Goal: Task Accomplishment & Management: Manage account settings

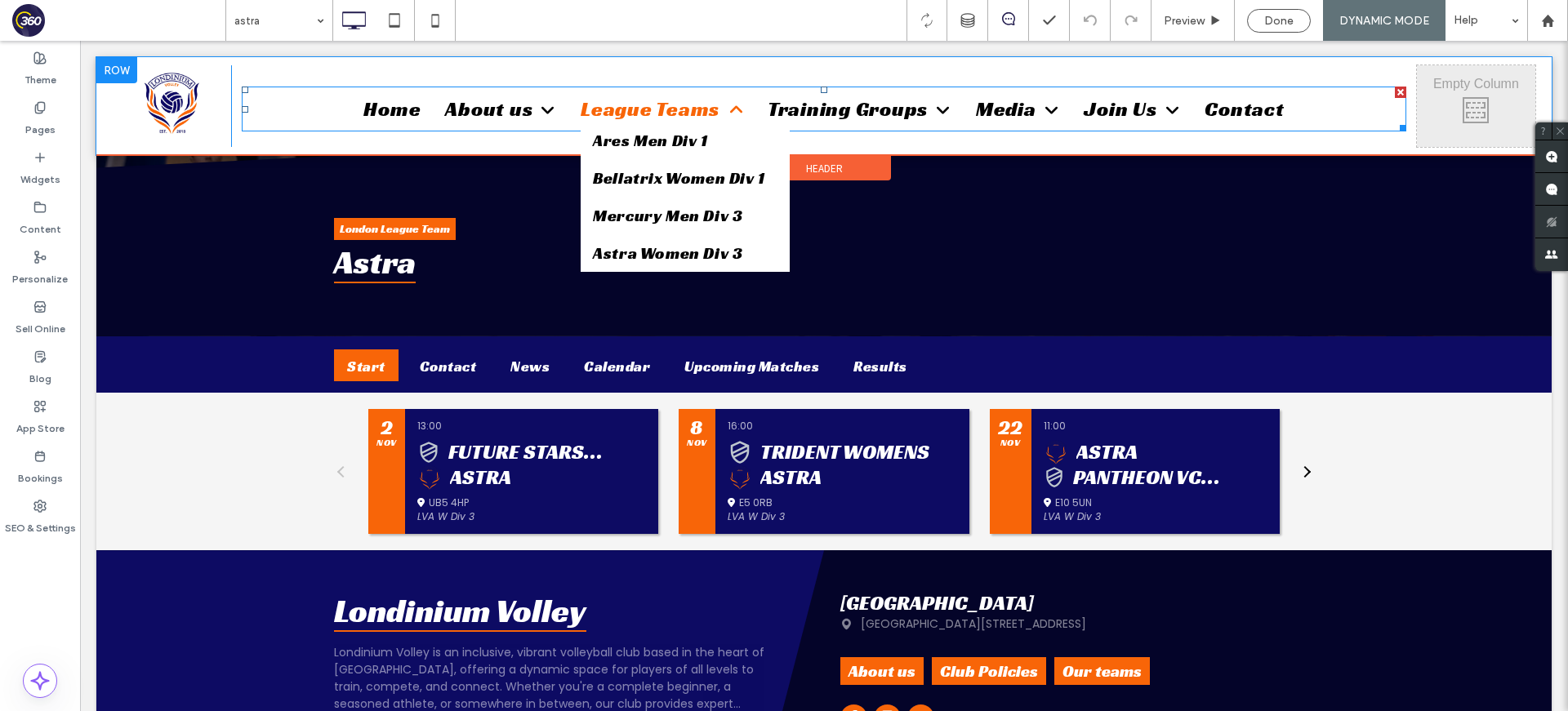
scroll to position [301, 0]
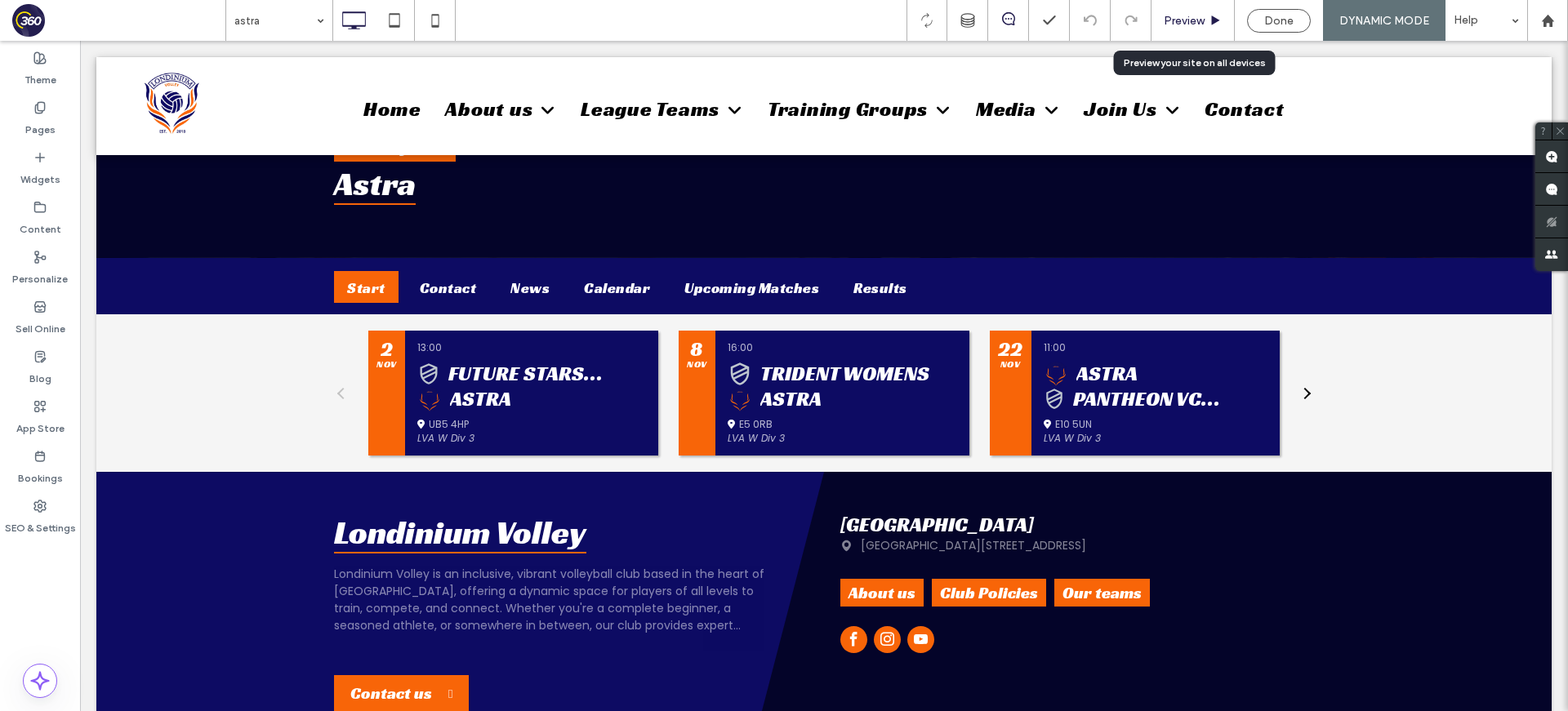
click at [1189, 22] on span "Preview" at bounding box center [1185, 21] width 41 height 14
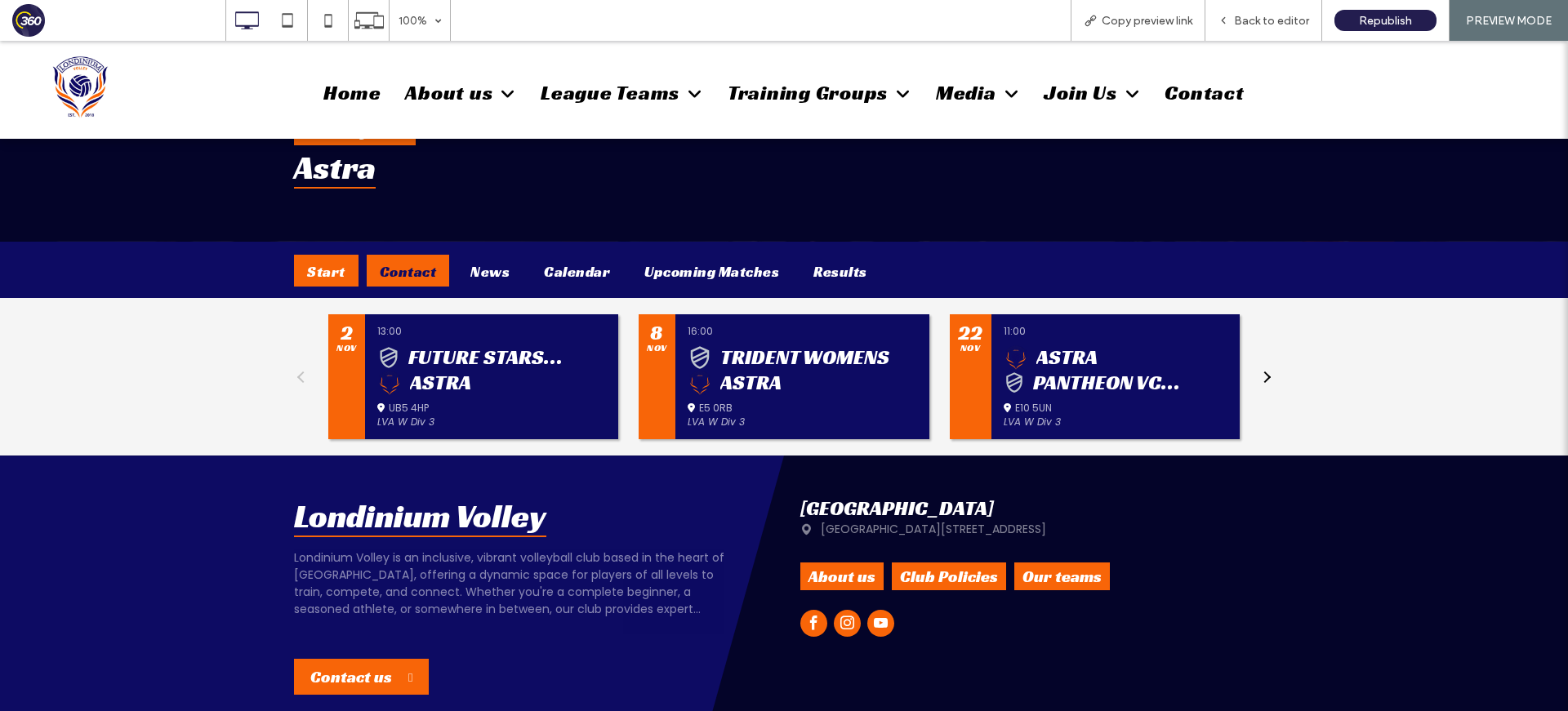
click at [406, 266] on div "Contact" at bounding box center [407, 270] width 83 height 32
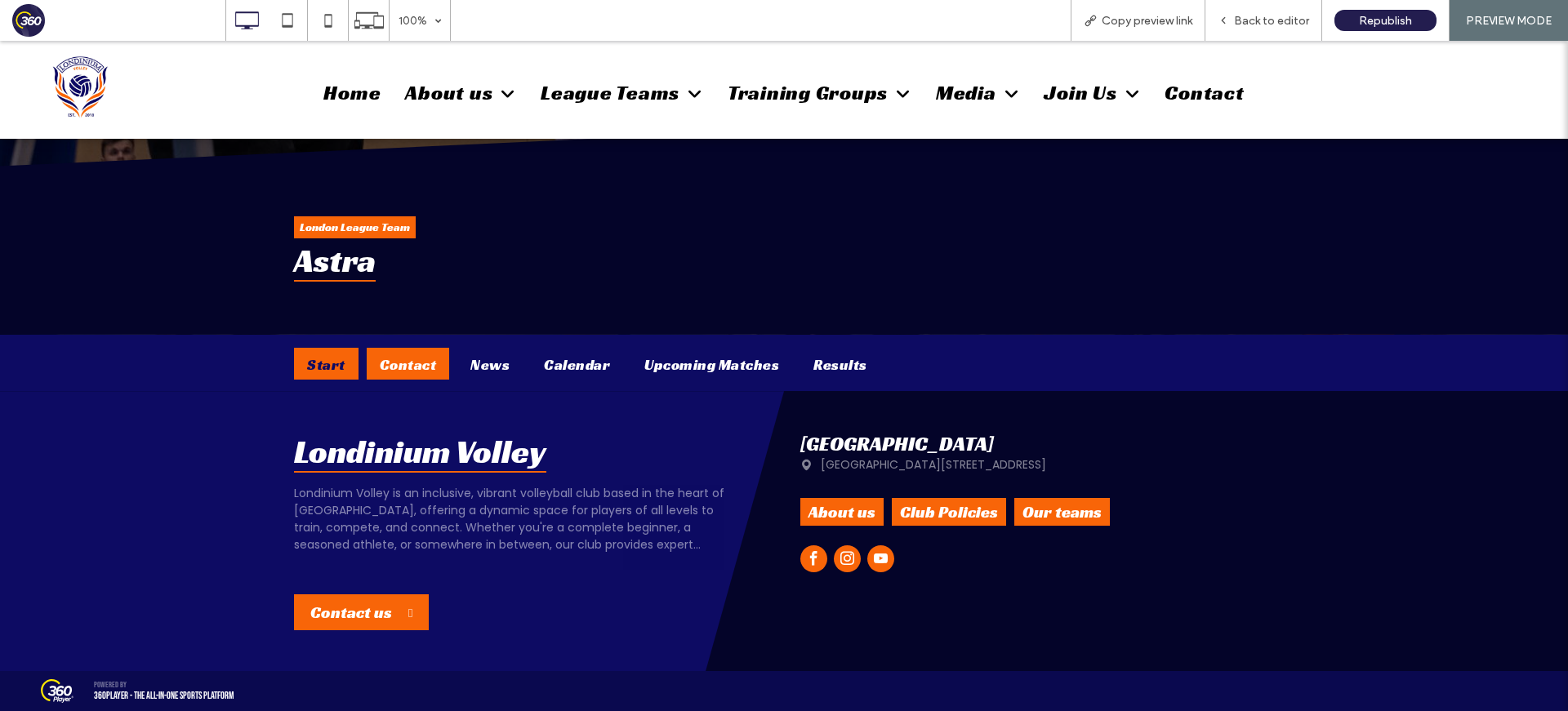
click at [330, 371] on div "Start" at bounding box center [326, 364] width 64 height 32
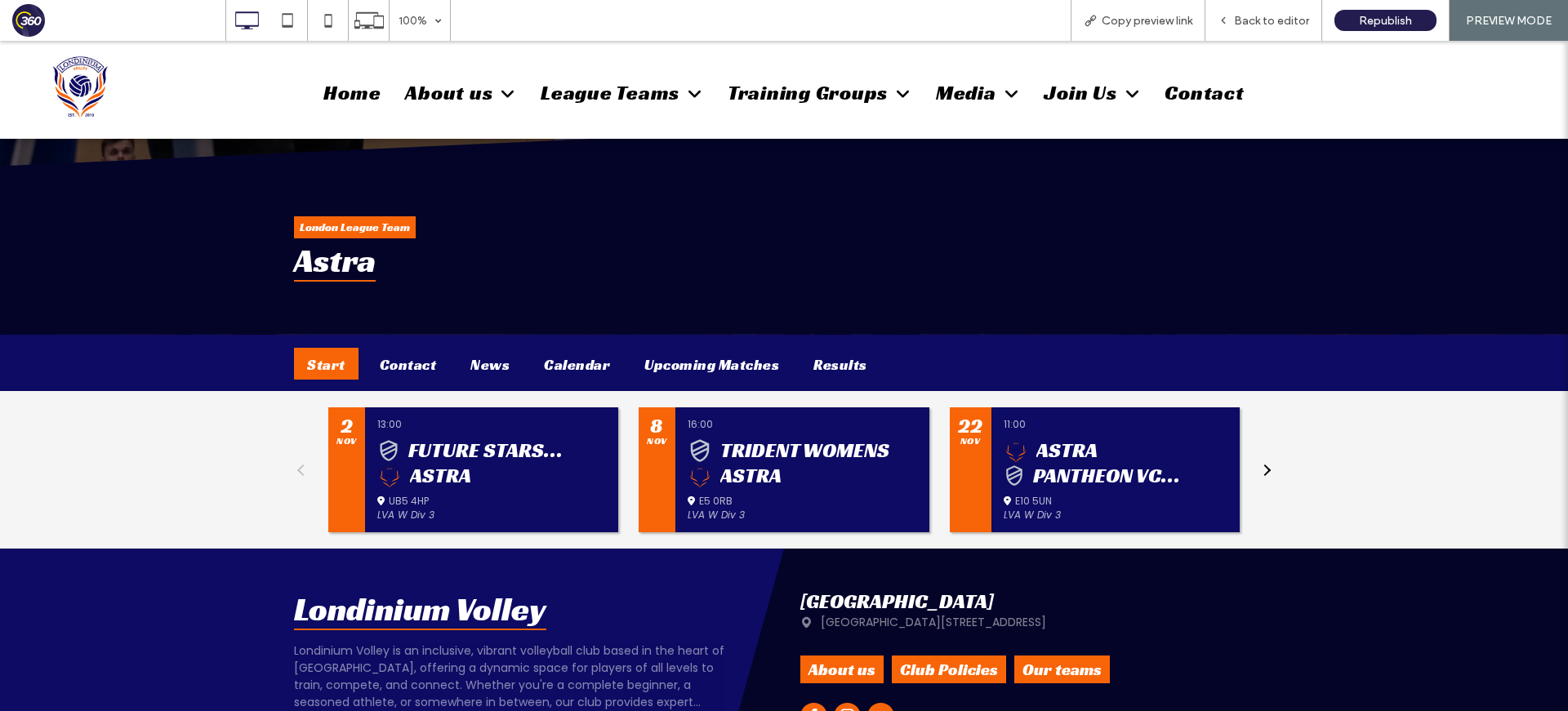
scroll to position [301, 0]
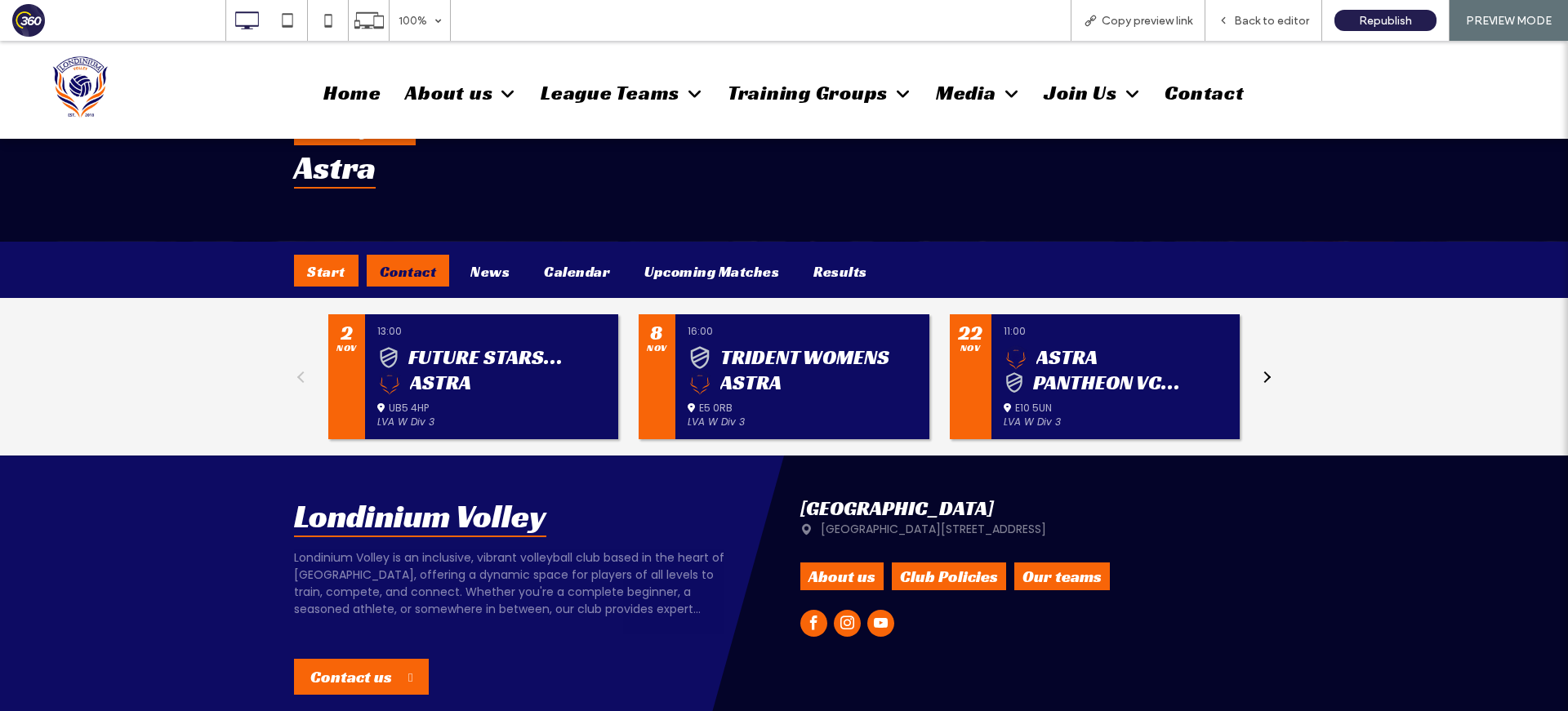
drag, startPoint x: 380, startPoint y: 250, endPoint x: 405, endPoint y: 264, distance: 28.7
click at [381, 250] on div "Start Contact News Calendar Upcoming Matches Results" at bounding box center [784, 271] width 980 height 58
drag, startPoint x: 405, startPoint y: 264, endPoint x: 446, endPoint y: 271, distance: 41.6
click at [405, 264] on div "Contact" at bounding box center [407, 270] width 83 height 32
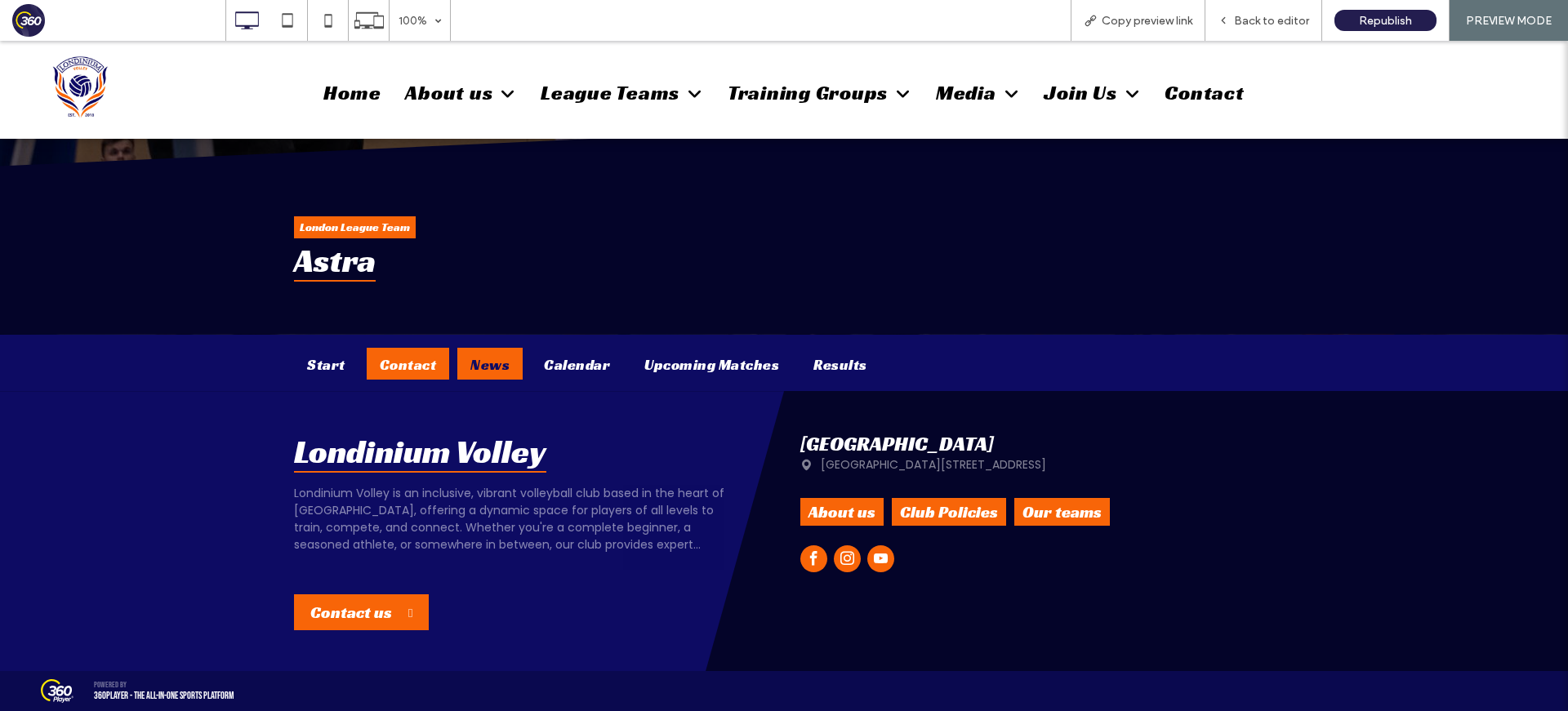
click at [476, 359] on div "News" at bounding box center [490, 364] width 65 height 32
drag, startPoint x: 1273, startPoint y: 23, endPoint x: 1227, endPoint y: 6, distance: 49.0
click at [1273, 23] on span "Back to editor" at bounding box center [1272, 21] width 75 height 14
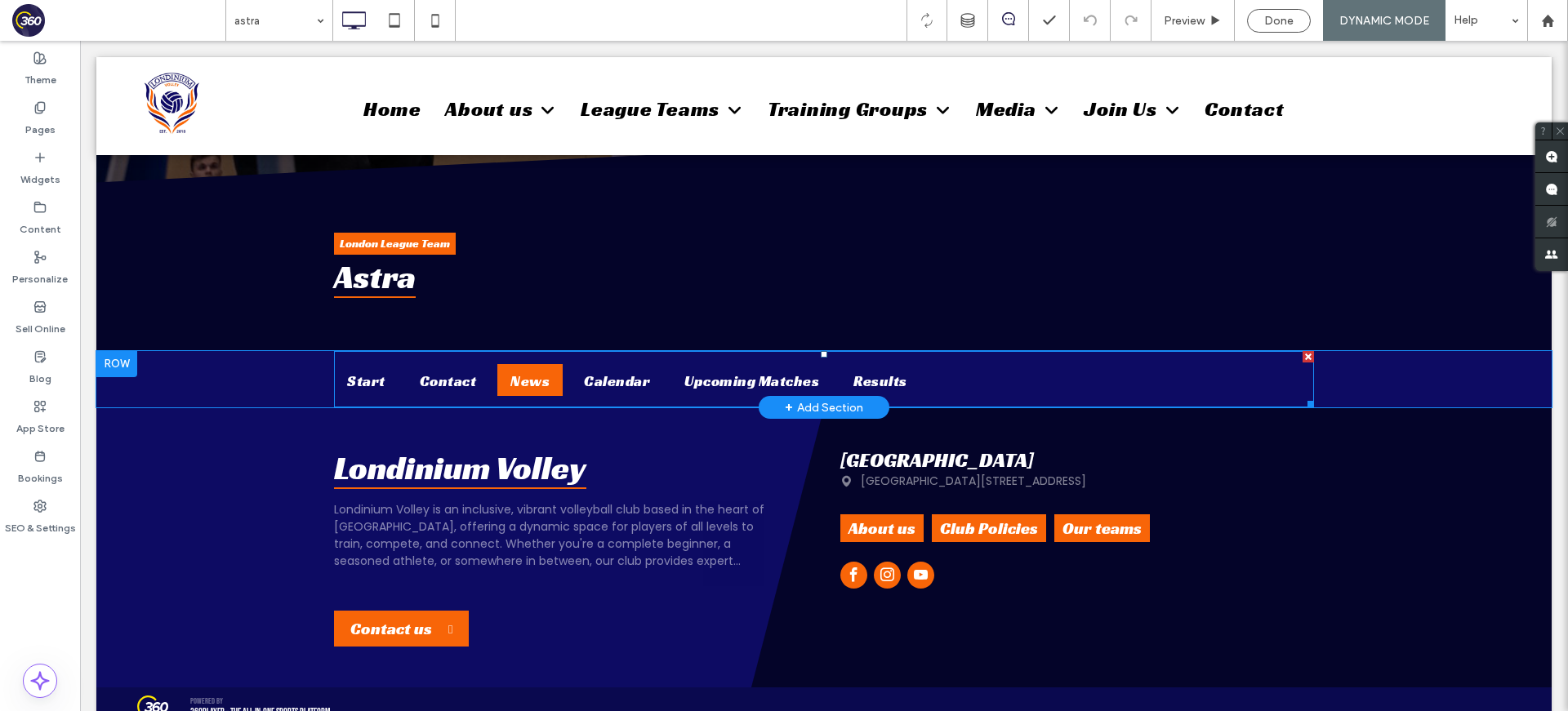
click at [946, 396] on span at bounding box center [823, 379] width 980 height 57
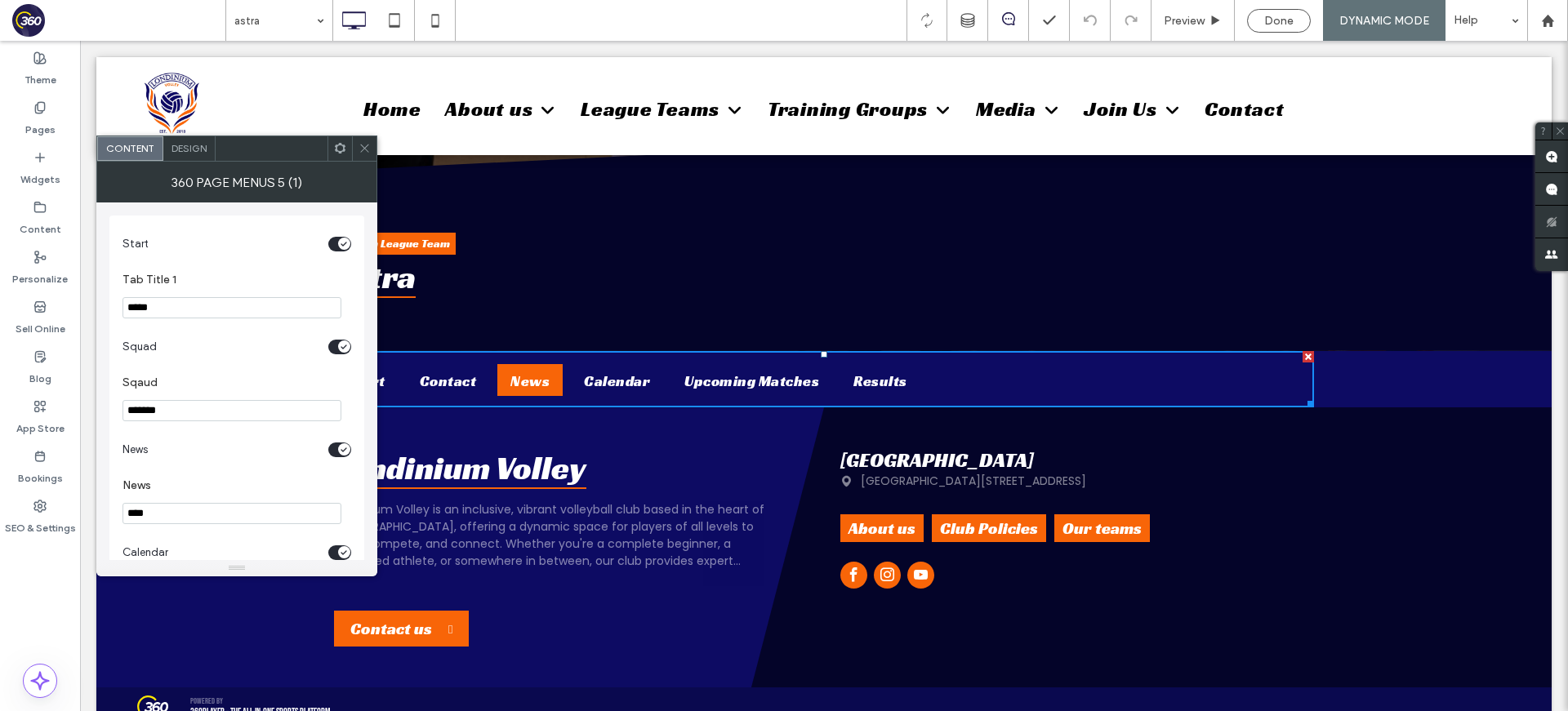
scroll to position [316, 0]
click at [186, 144] on span "Design" at bounding box center [189, 148] width 35 height 12
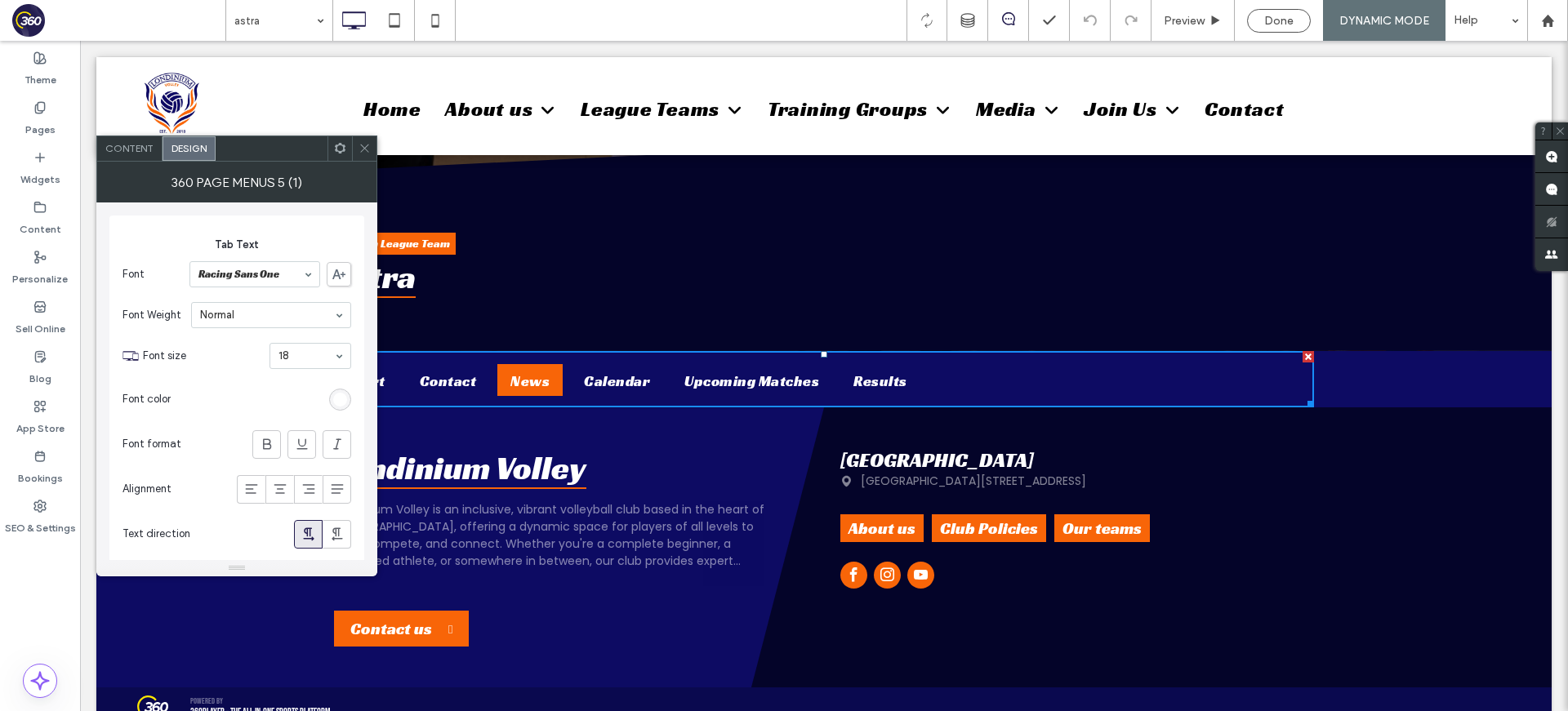
scroll to position [393, 0]
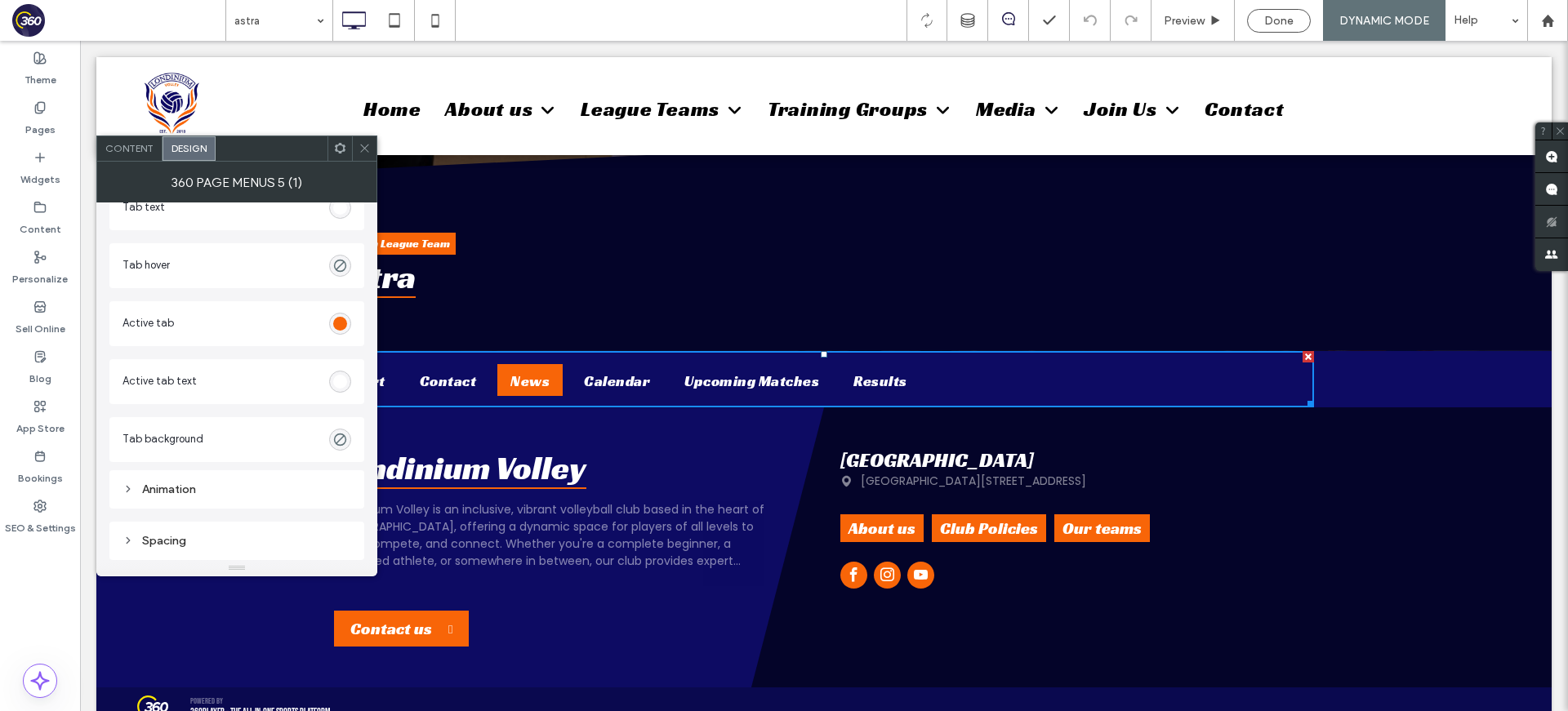
click at [362, 158] on span at bounding box center [365, 148] width 12 height 25
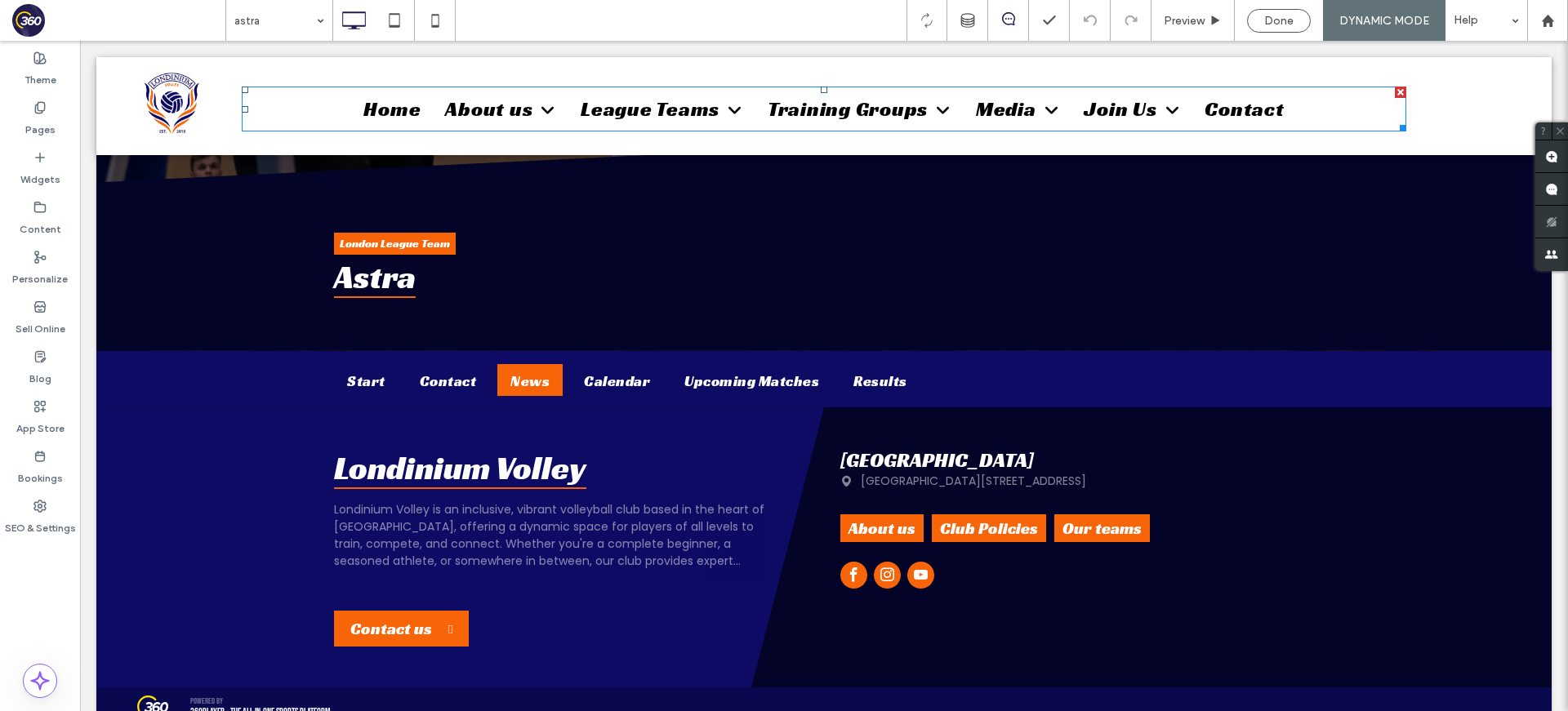
scroll to position [210, 0]
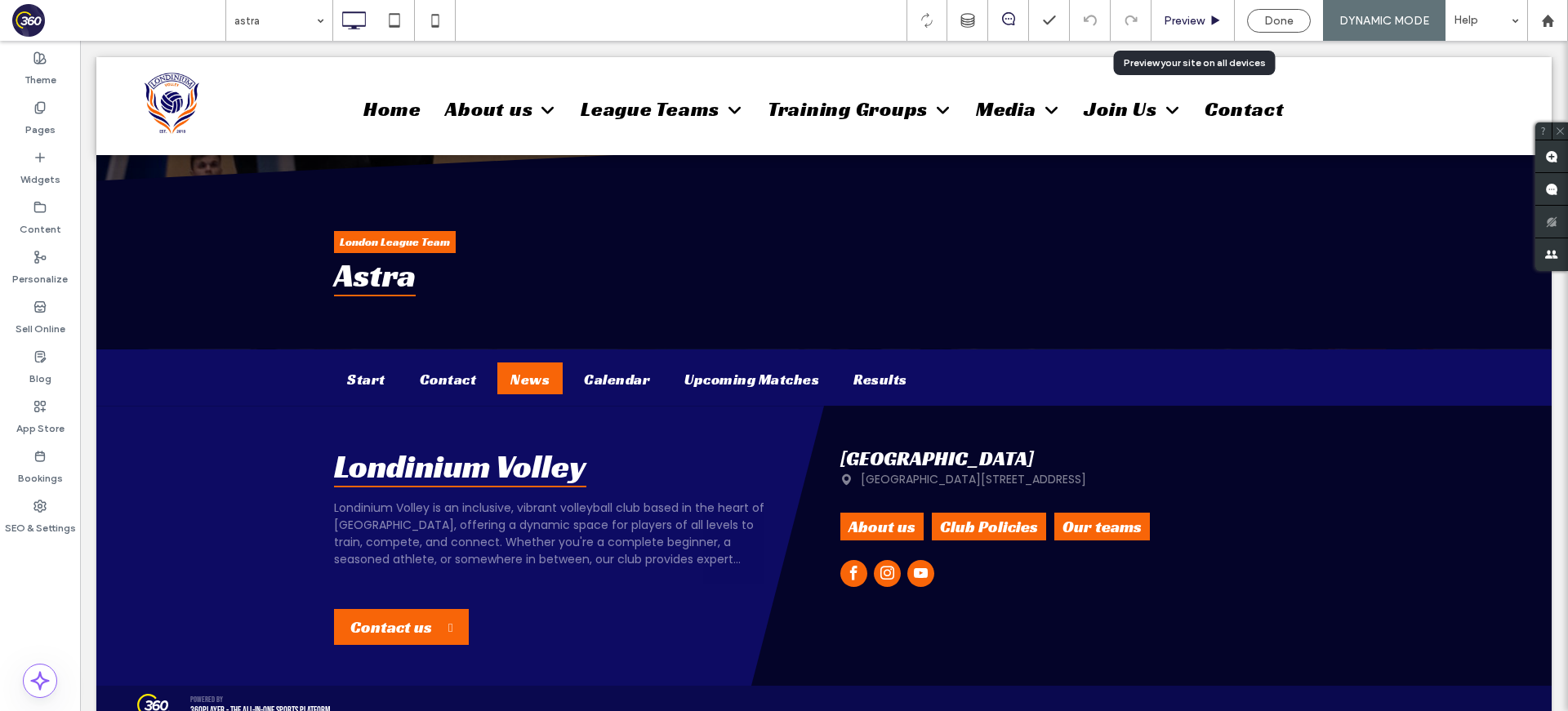
drag, startPoint x: 1193, startPoint y: 24, endPoint x: 980, endPoint y: 55, distance: 215.2
click at [1193, 24] on span "Preview" at bounding box center [1185, 21] width 41 height 14
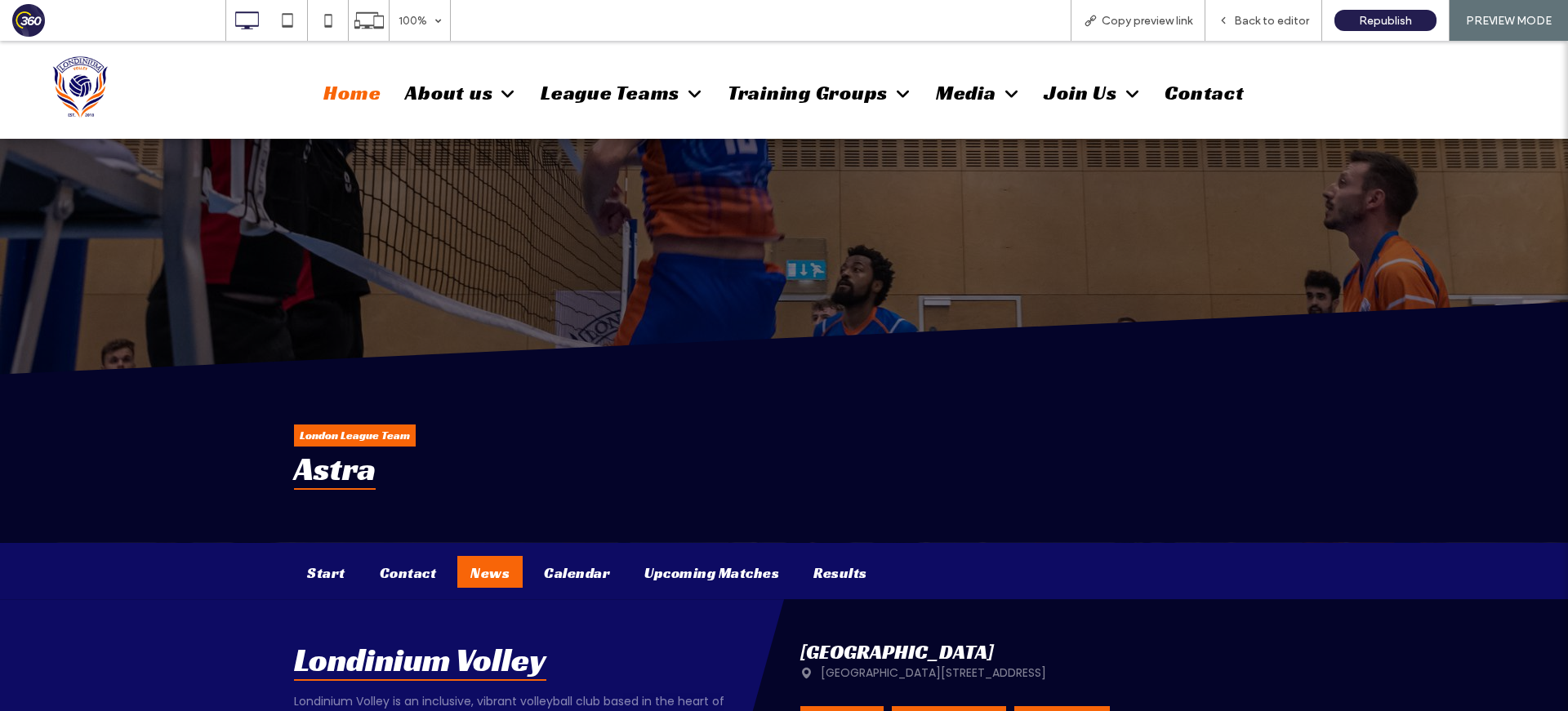
click at [381, 97] on span "Home" at bounding box center [352, 93] width 57 height 26
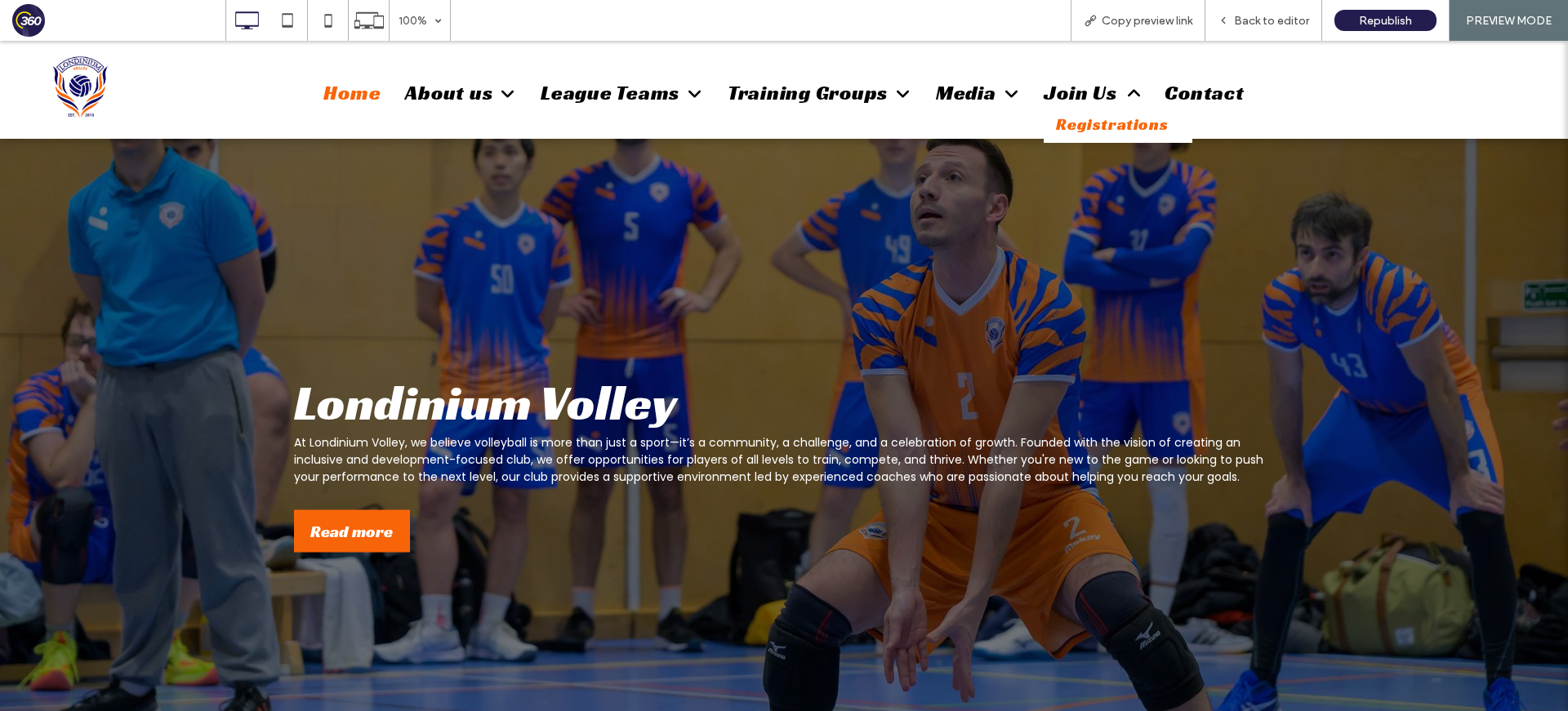
click at [1089, 124] on span "Registrations" at bounding box center [1112, 124] width 112 height 21
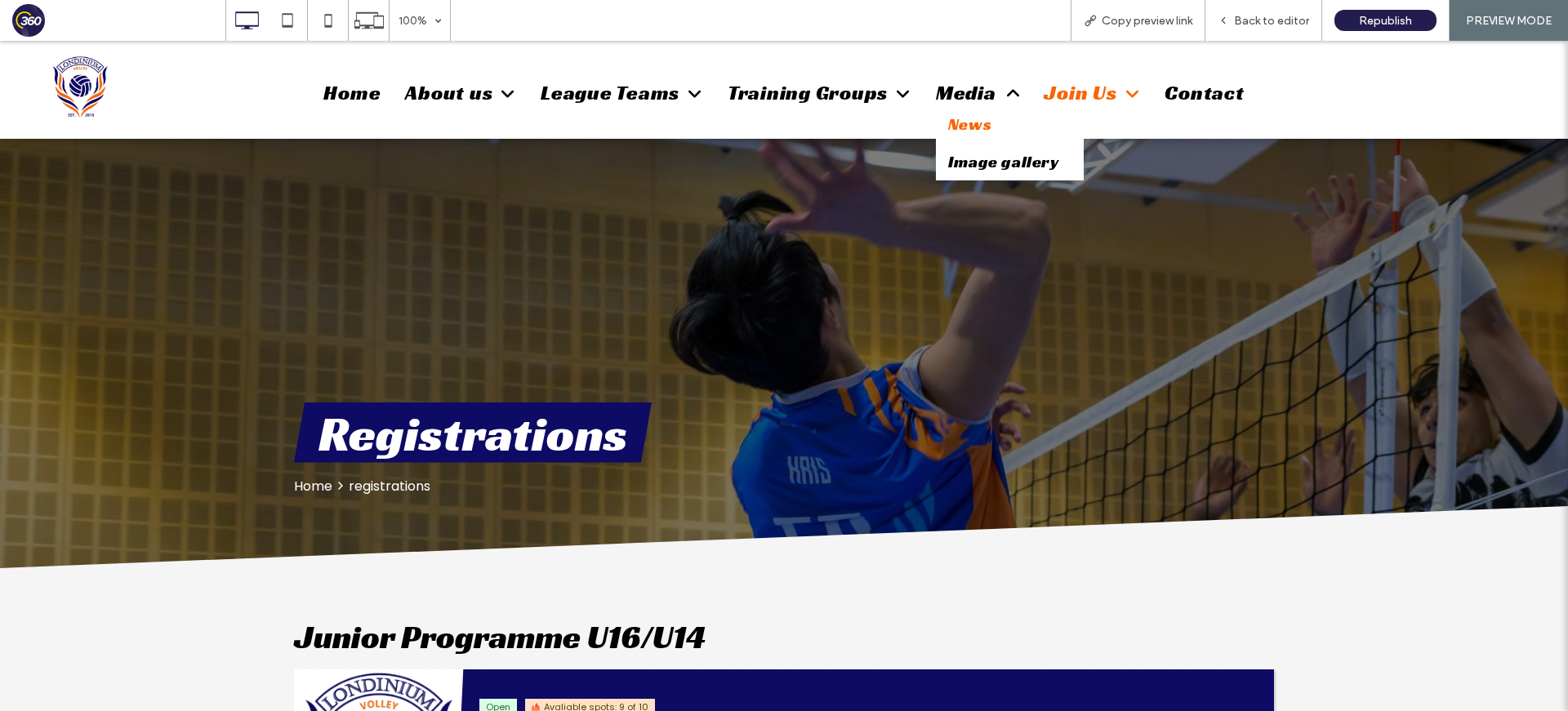
click at [986, 120] on span "News" at bounding box center [969, 124] width 43 height 21
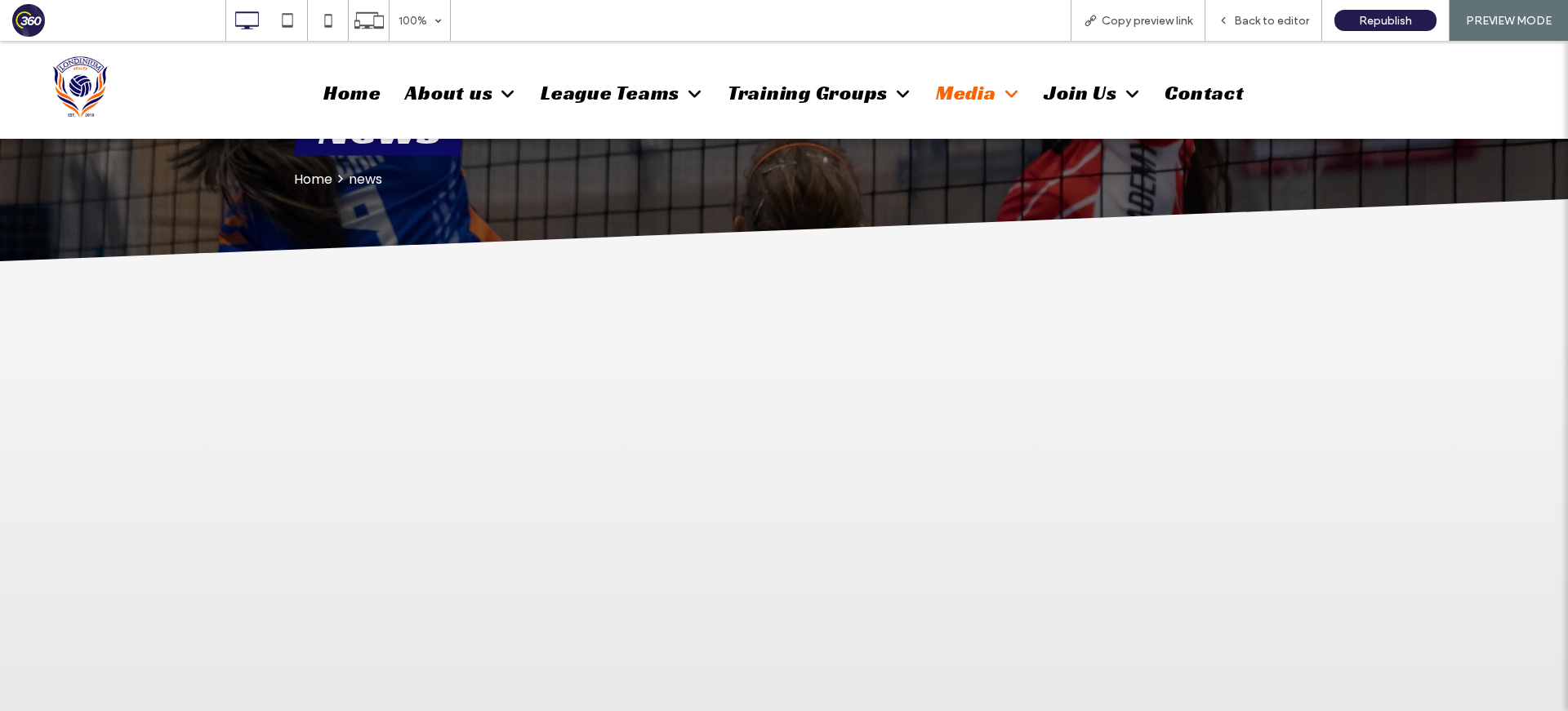
scroll to position [672, 0]
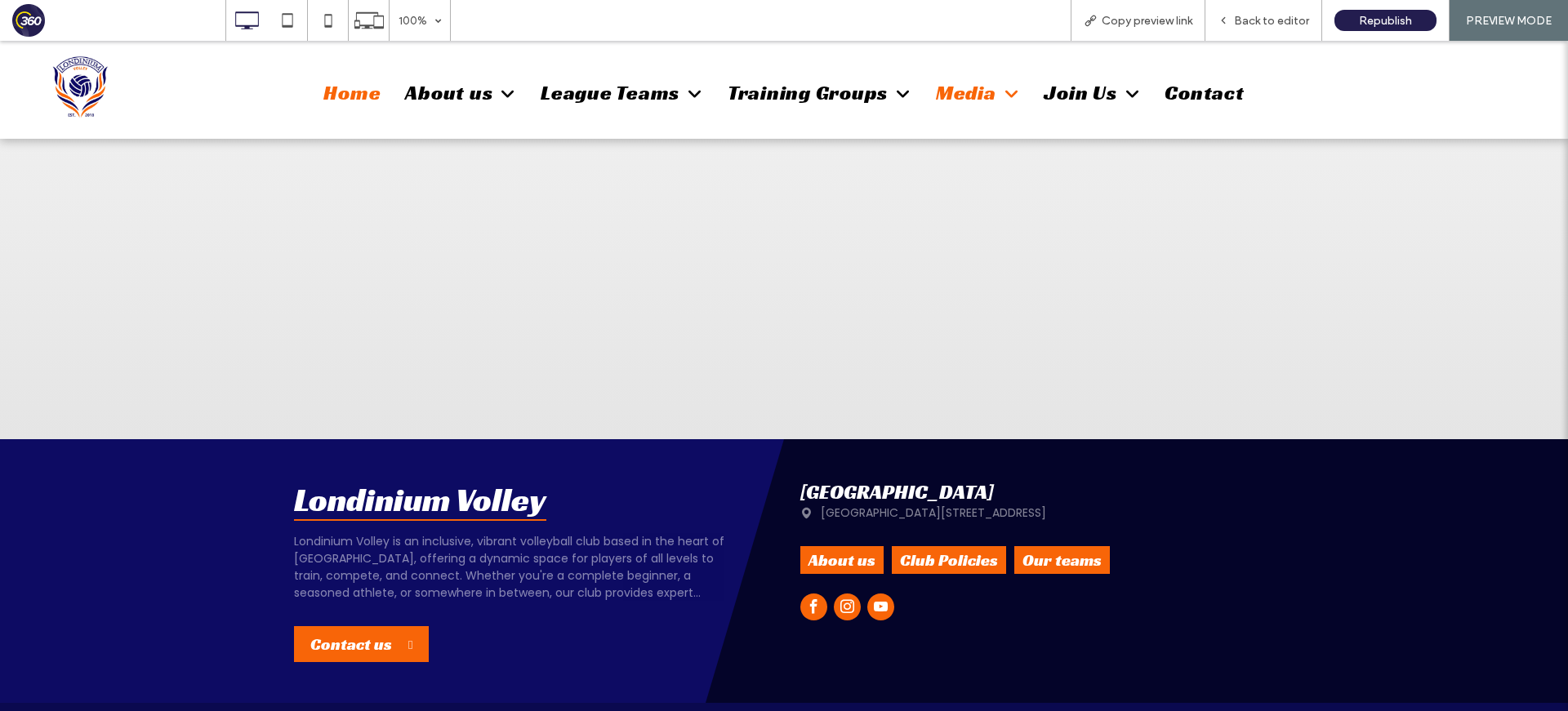
click at [365, 93] on span "Home" at bounding box center [352, 93] width 57 height 26
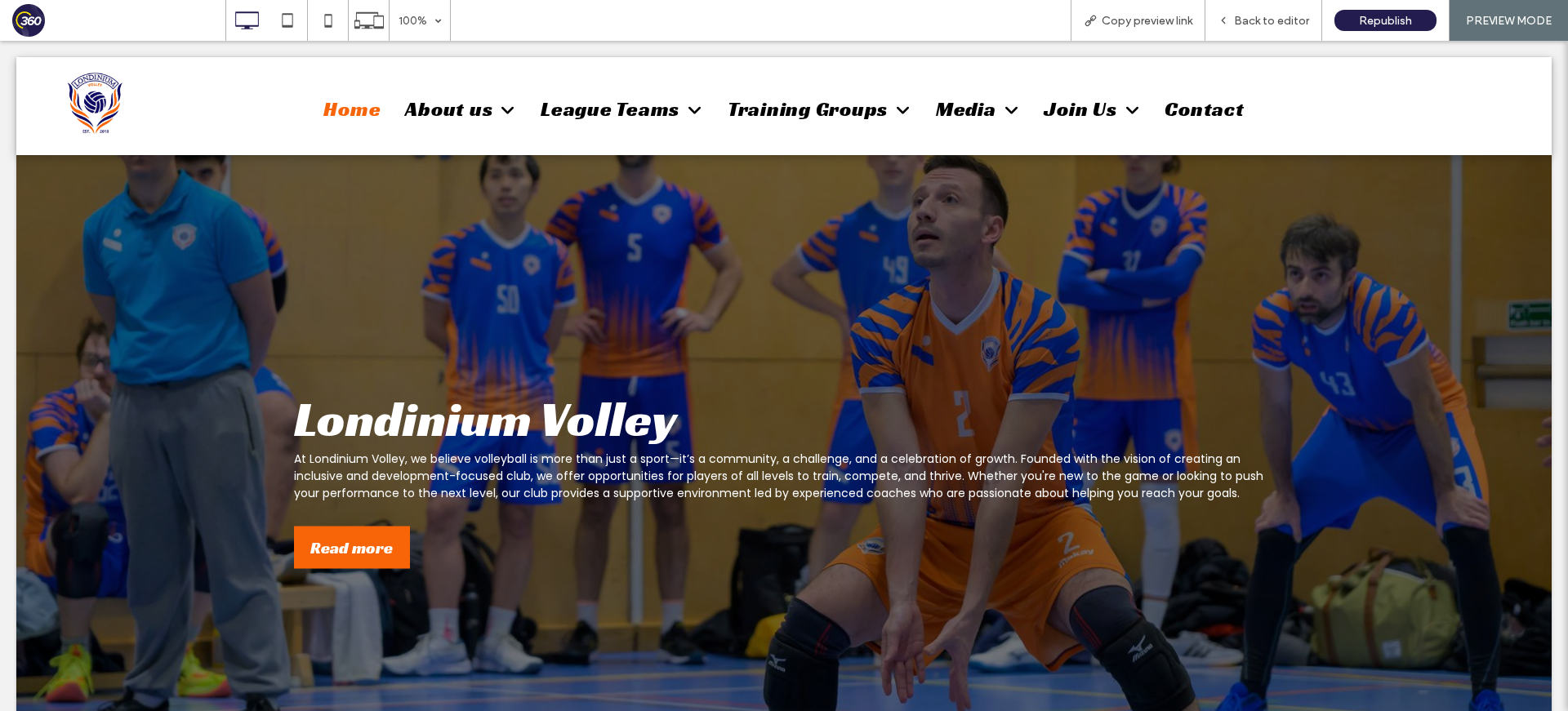
scroll to position [0, 0]
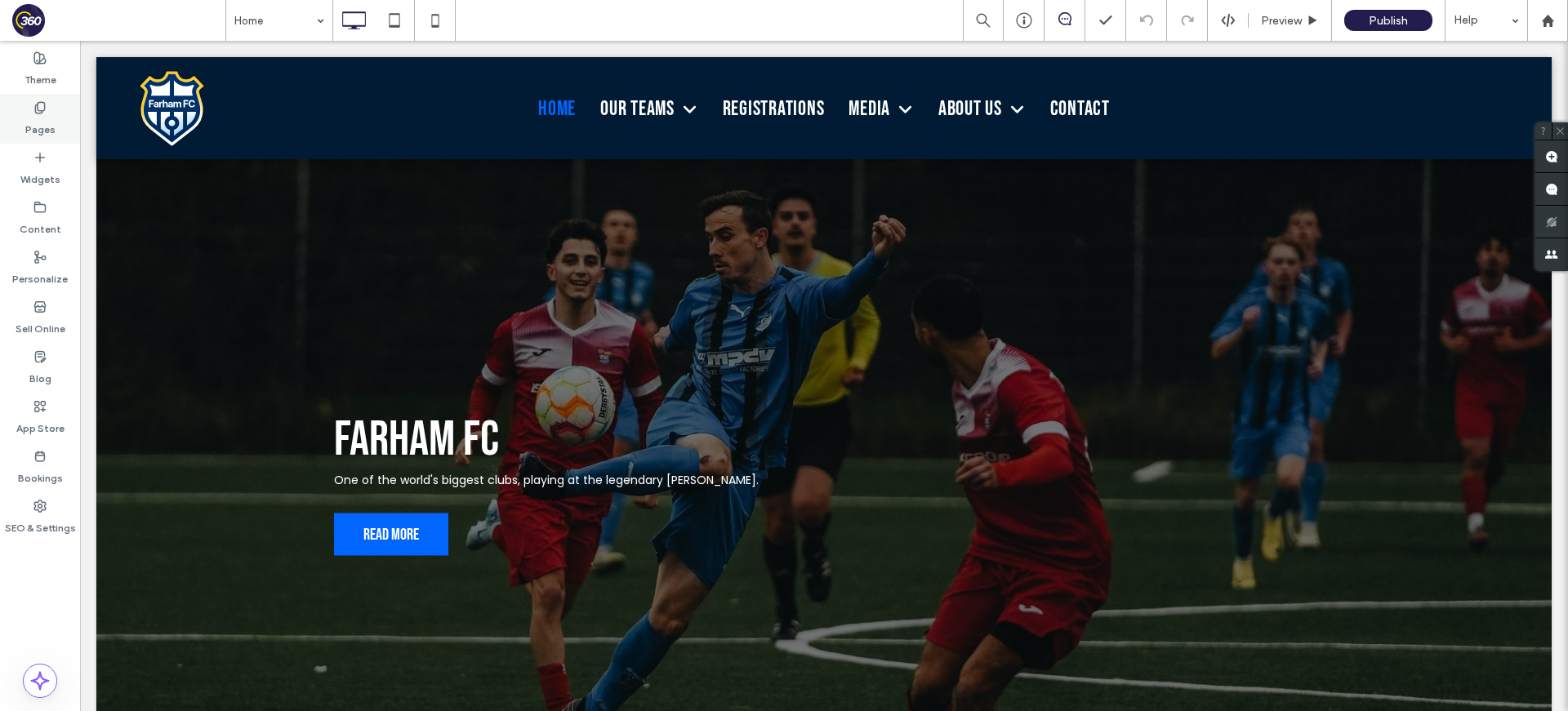
click at [26, 116] on label "Pages" at bounding box center [40, 125] width 30 height 23
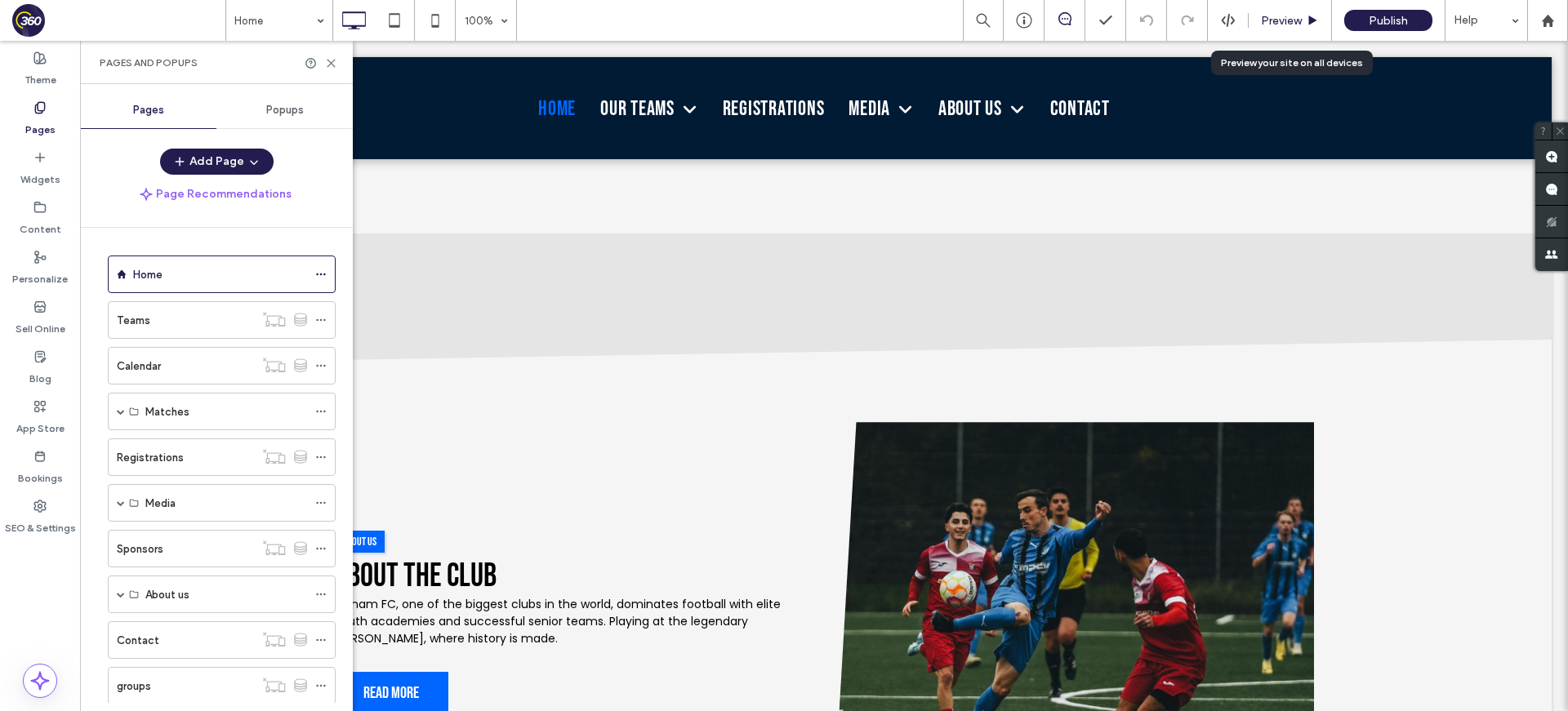
click at [1289, 18] on span "Preview" at bounding box center [1282, 21] width 41 height 14
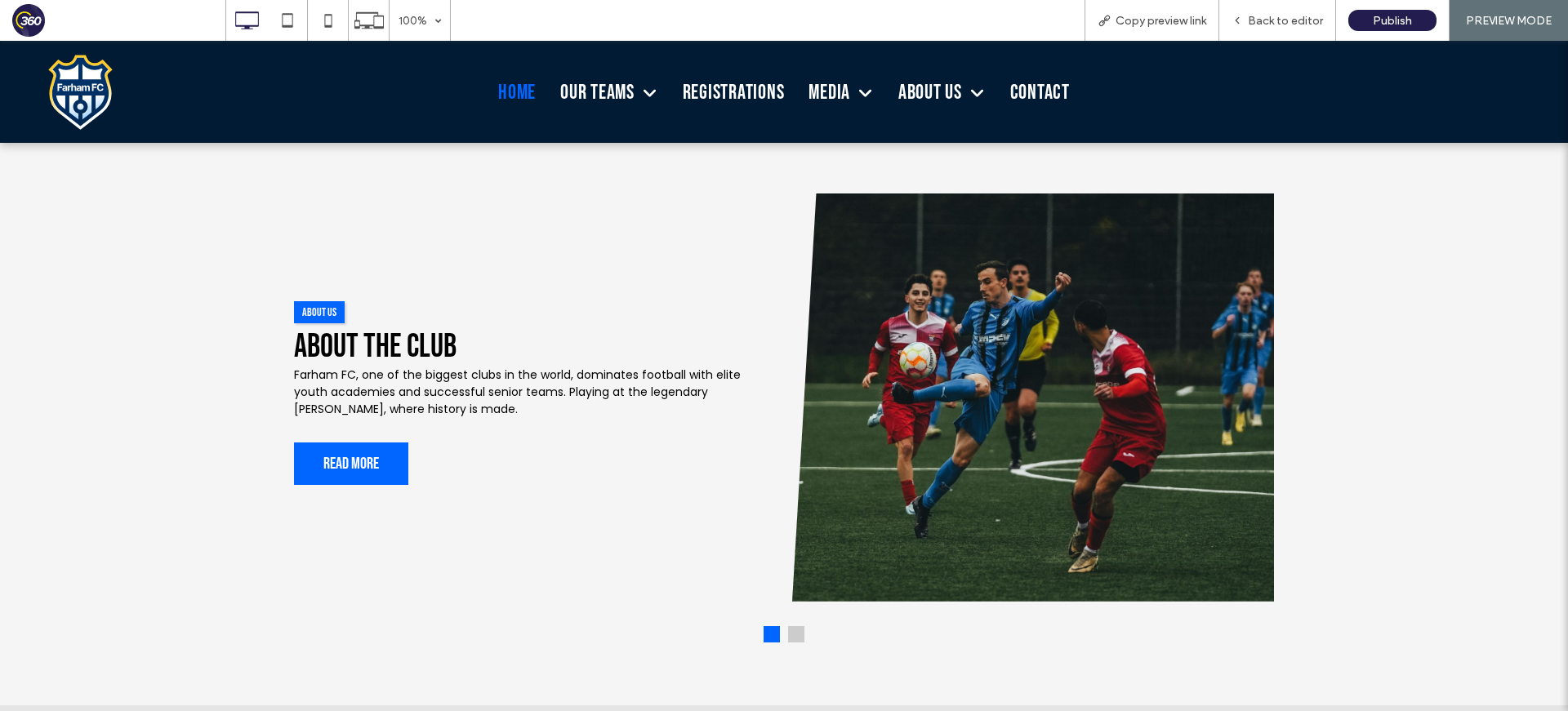
scroll to position [2016, 0]
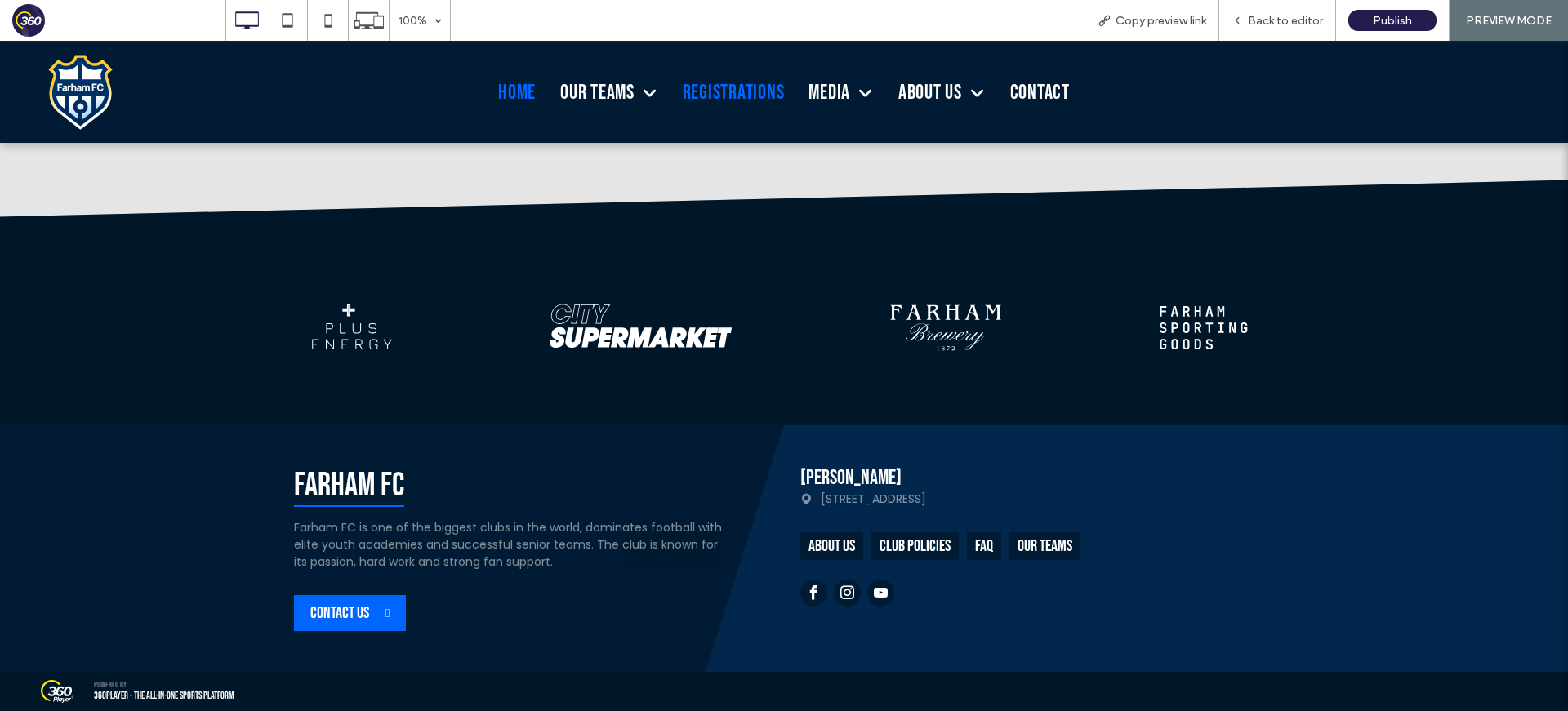
drag, startPoint x: 728, startPoint y: 89, endPoint x: 745, endPoint y: 141, distance: 54.7
click at [728, 89] on span "Registrations" at bounding box center [733, 93] width 102 height 26
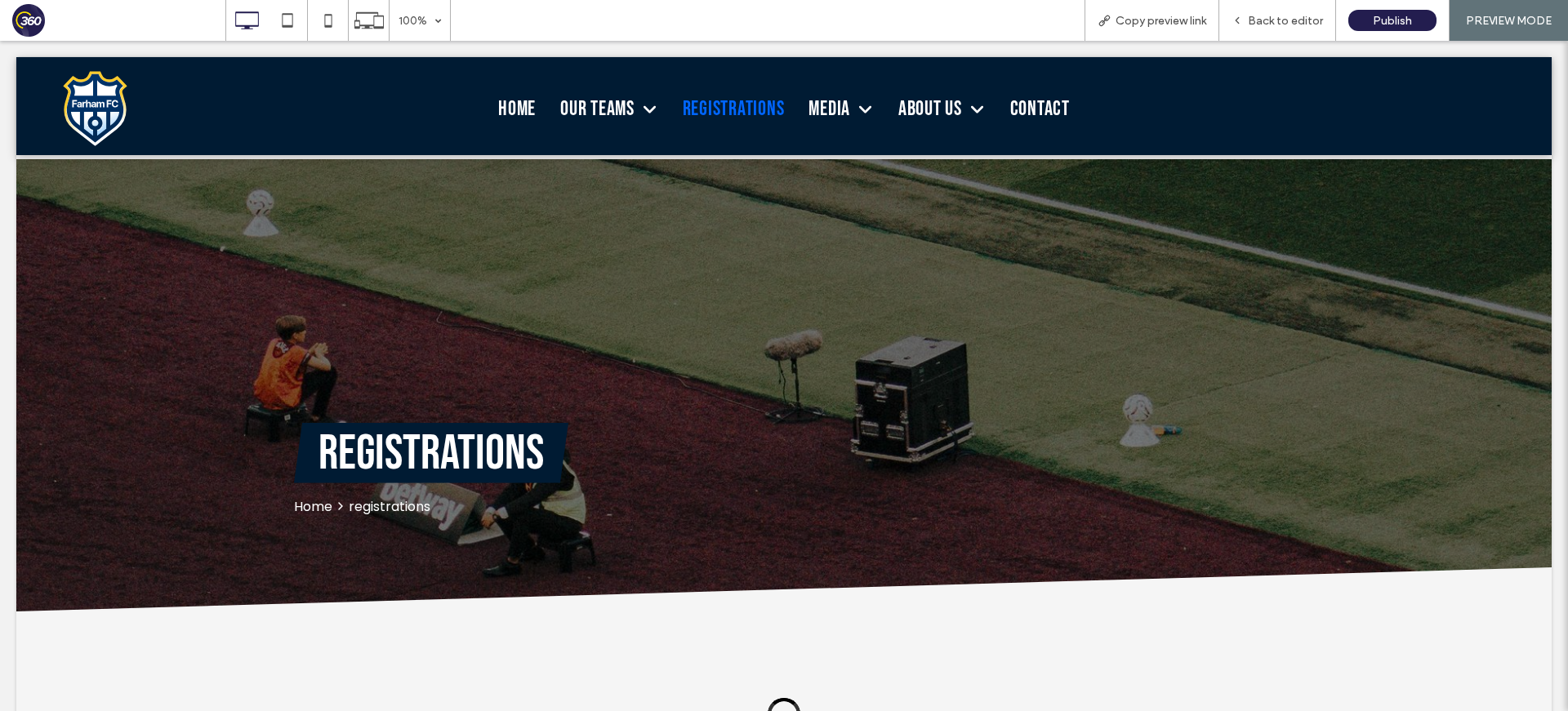
scroll to position [0, 0]
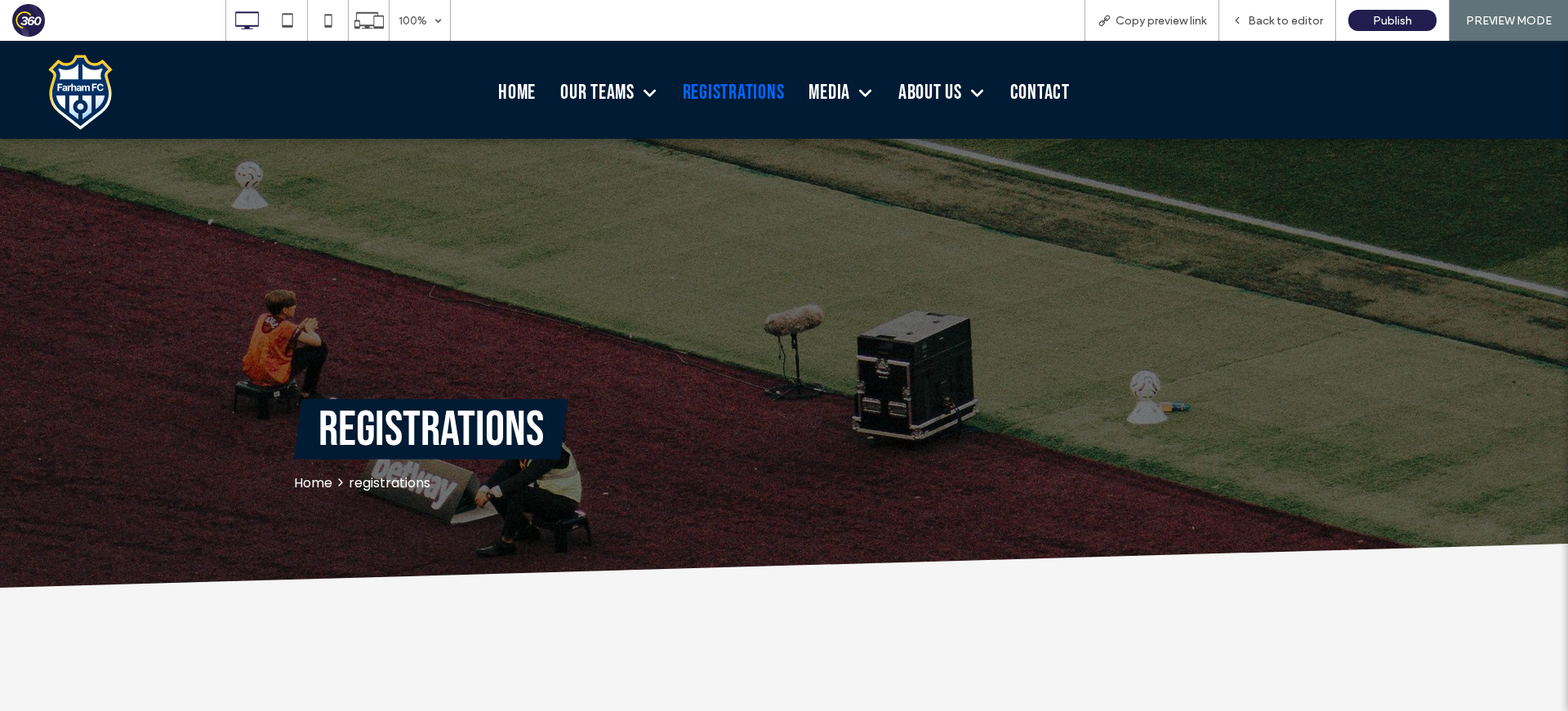
scroll to position [6, 0]
click at [514, 94] on span "Home" at bounding box center [517, 93] width 38 height 26
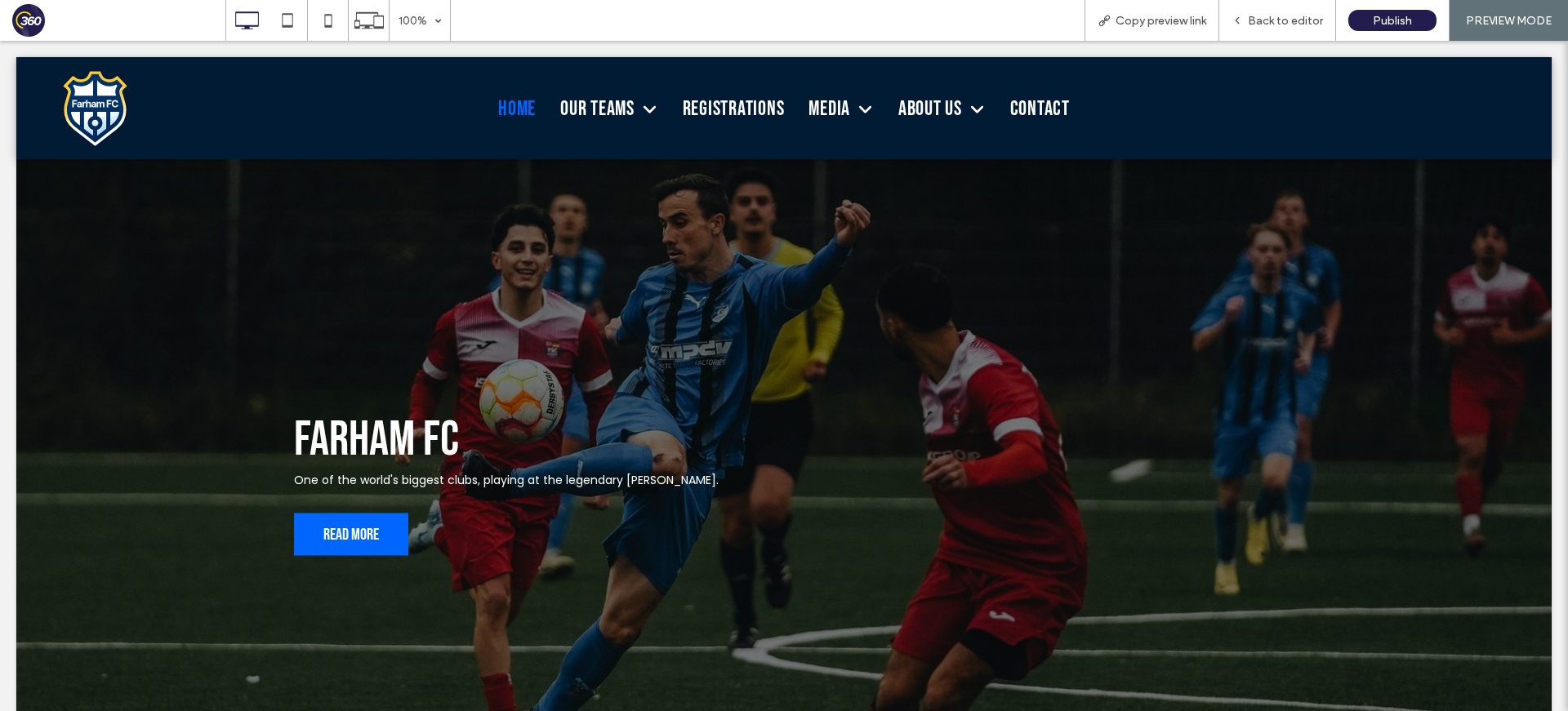
scroll to position [0, 0]
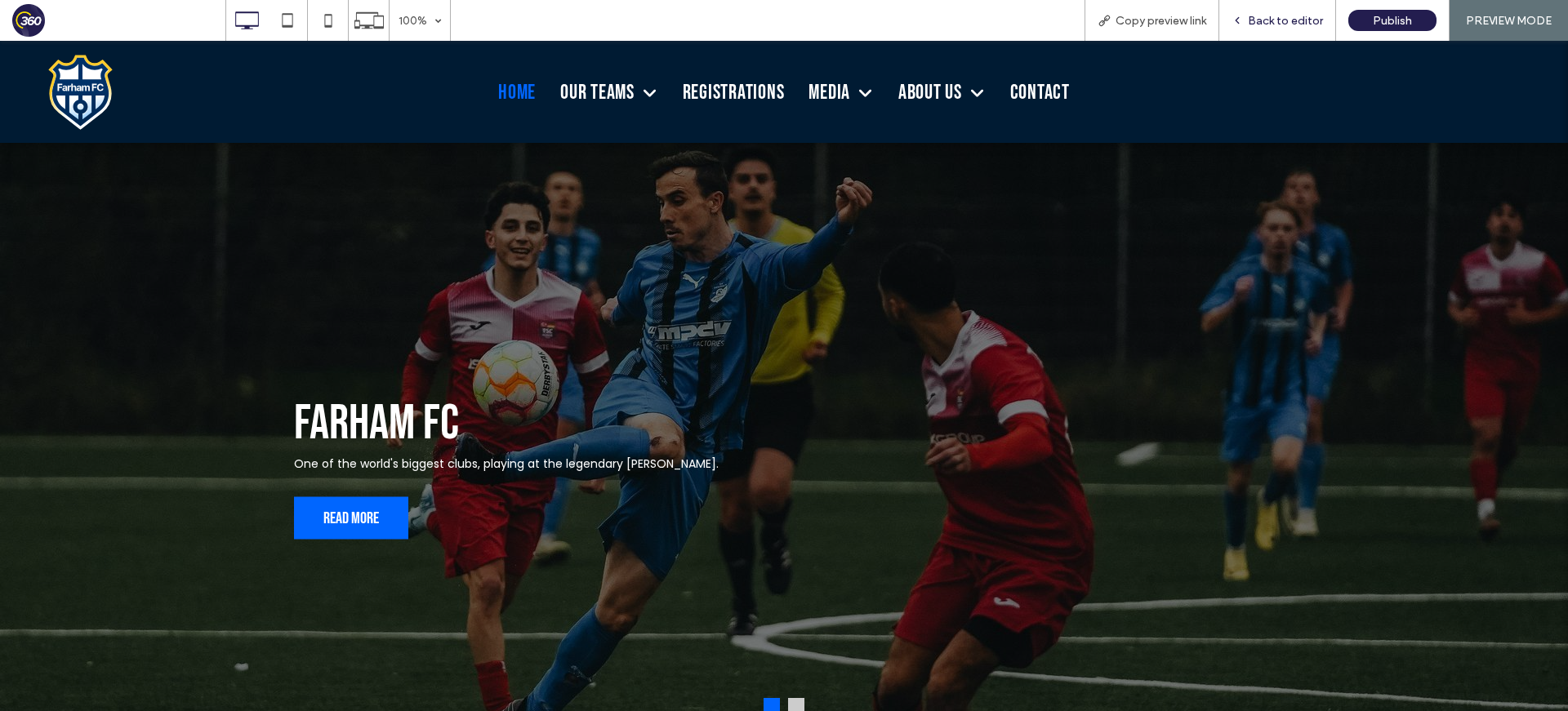
click at [1275, 21] on span "Back to editor" at bounding box center [1286, 21] width 75 height 14
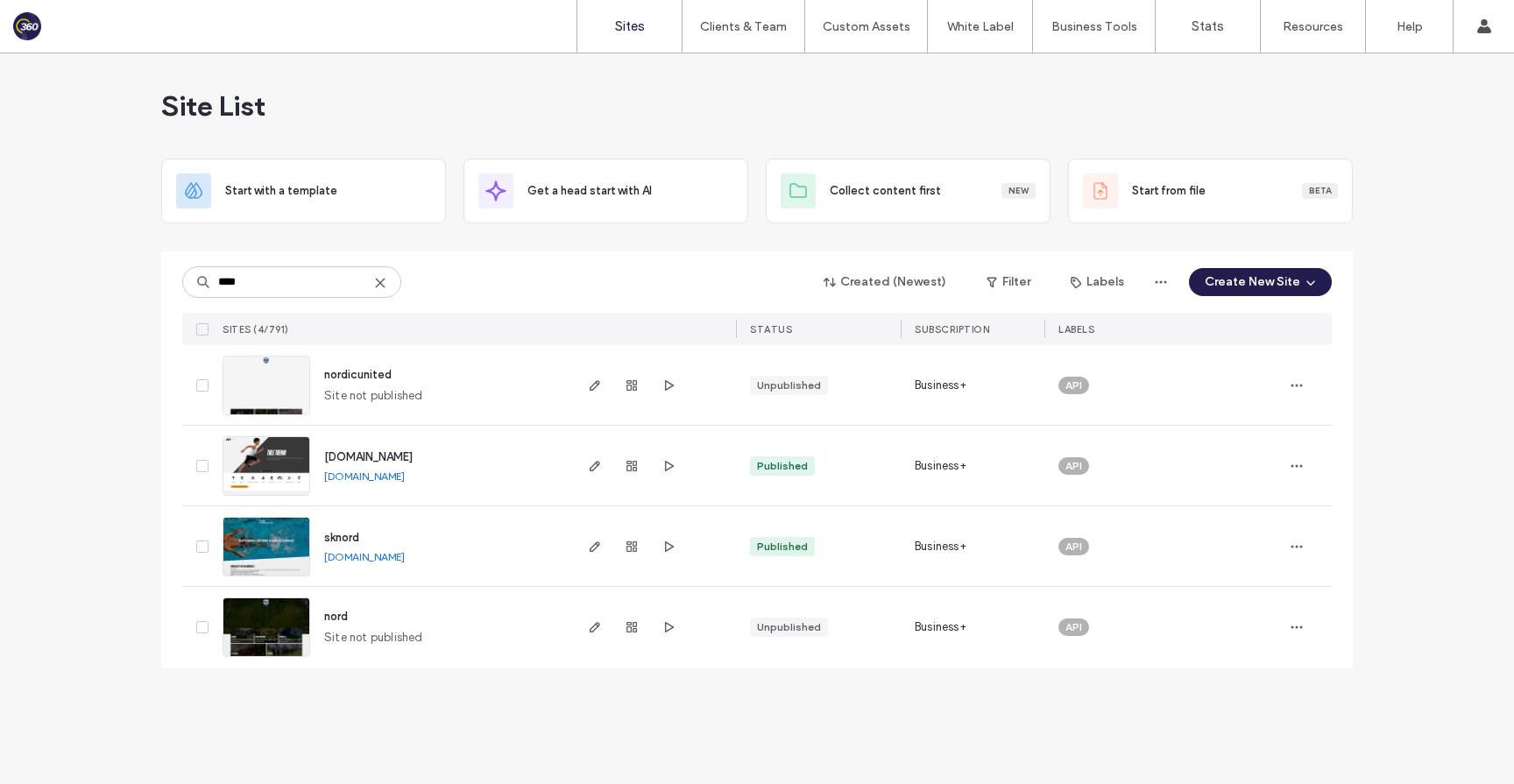
type input "****"
click at [391, 457] on span "www.nordsport.ee" at bounding box center [368, 456] width 88 height 13
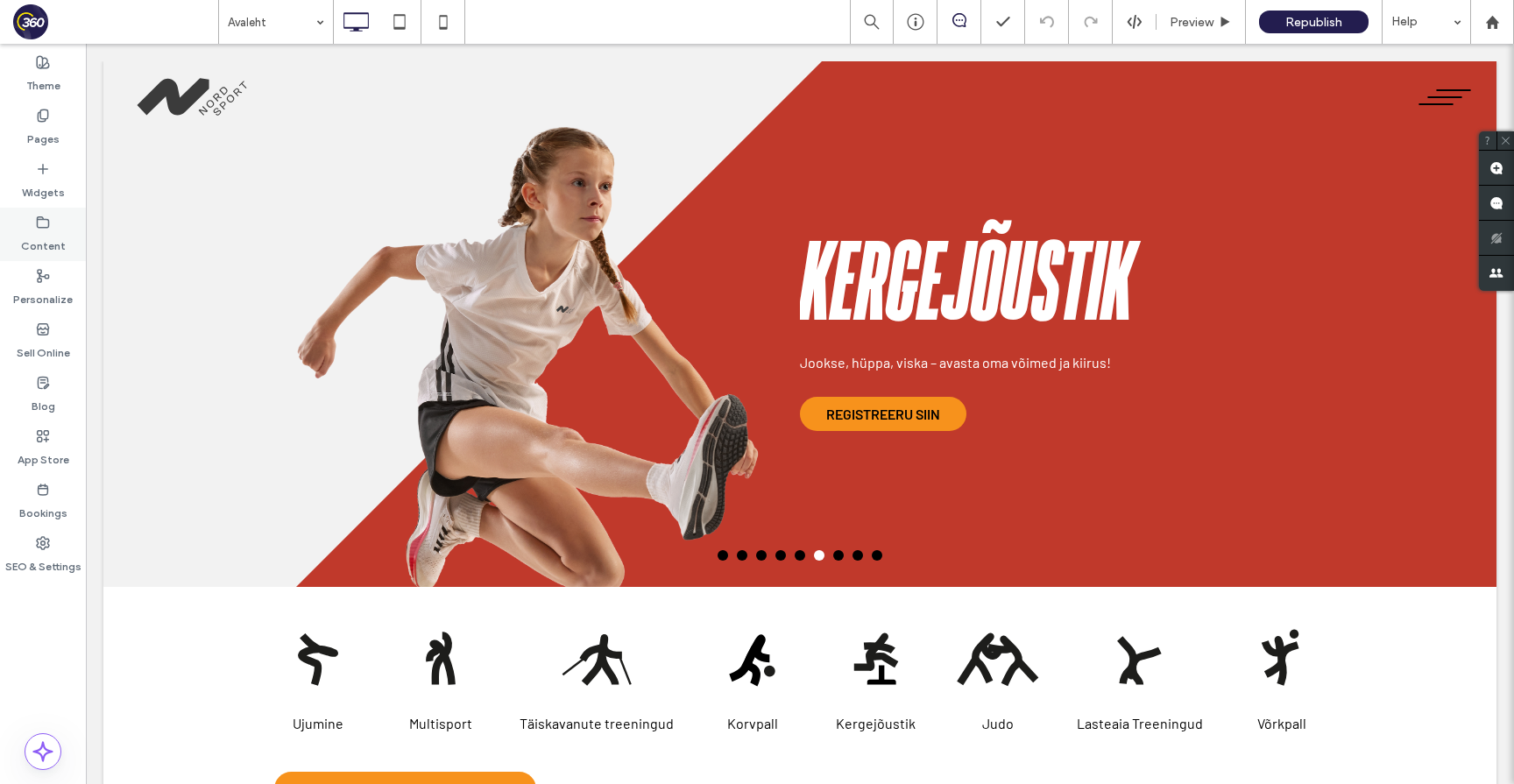
click at [43, 232] on label "Content" at bounding box center [43, 241] width 45 height 25
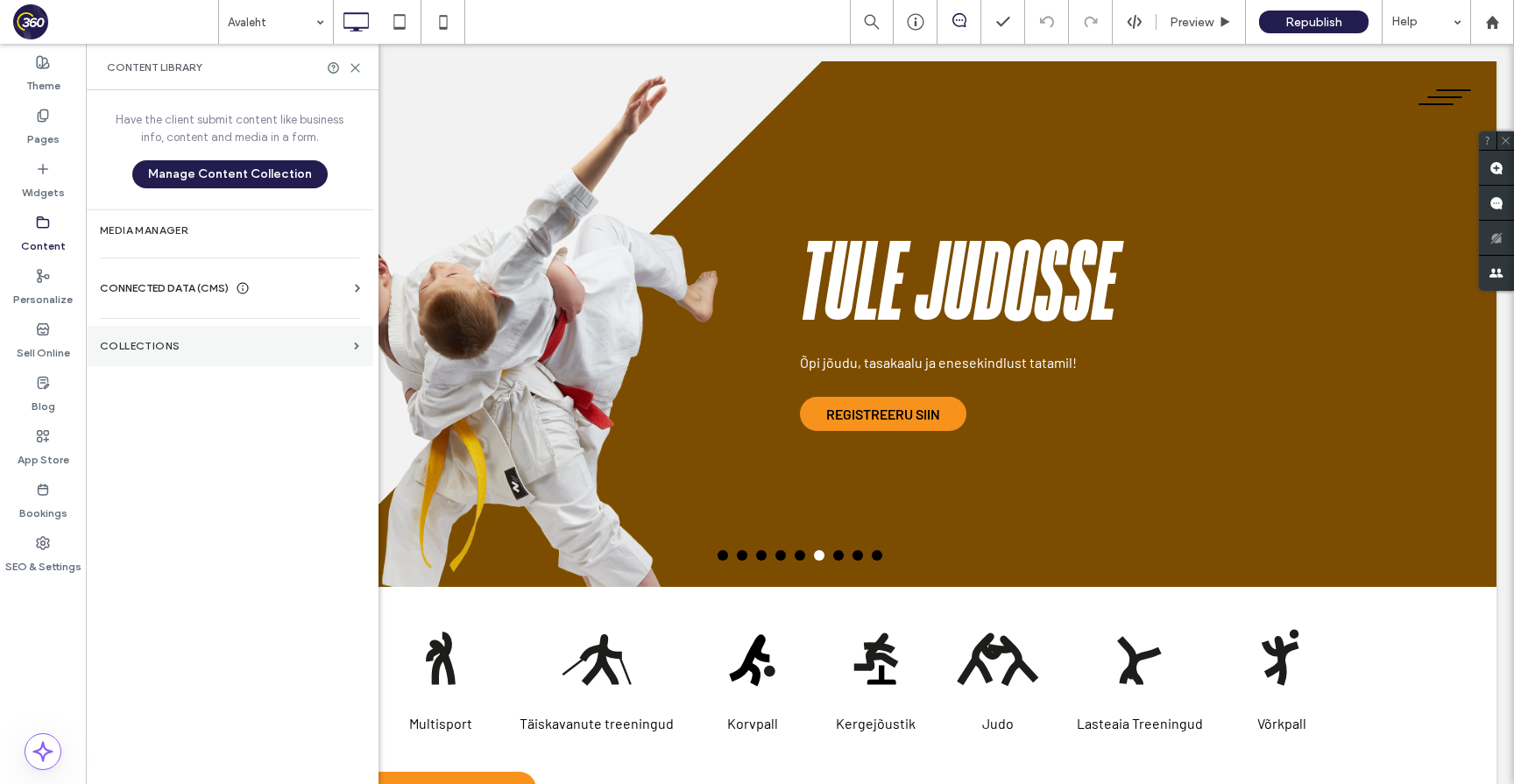
click at [191, 328] on section "Collections" at bounding box center [229, 346] width 287 height 40
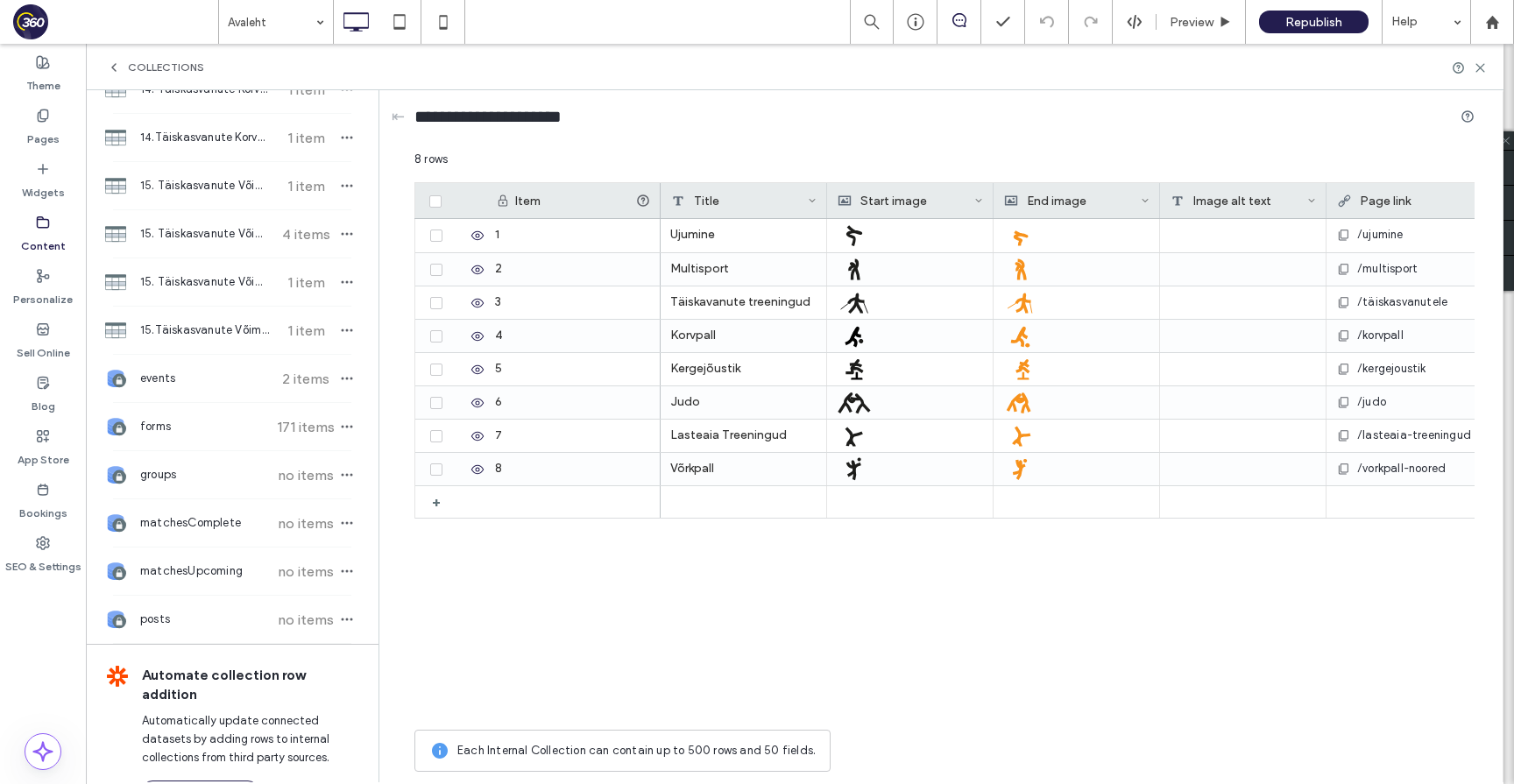
scroll to position [2988, 0]
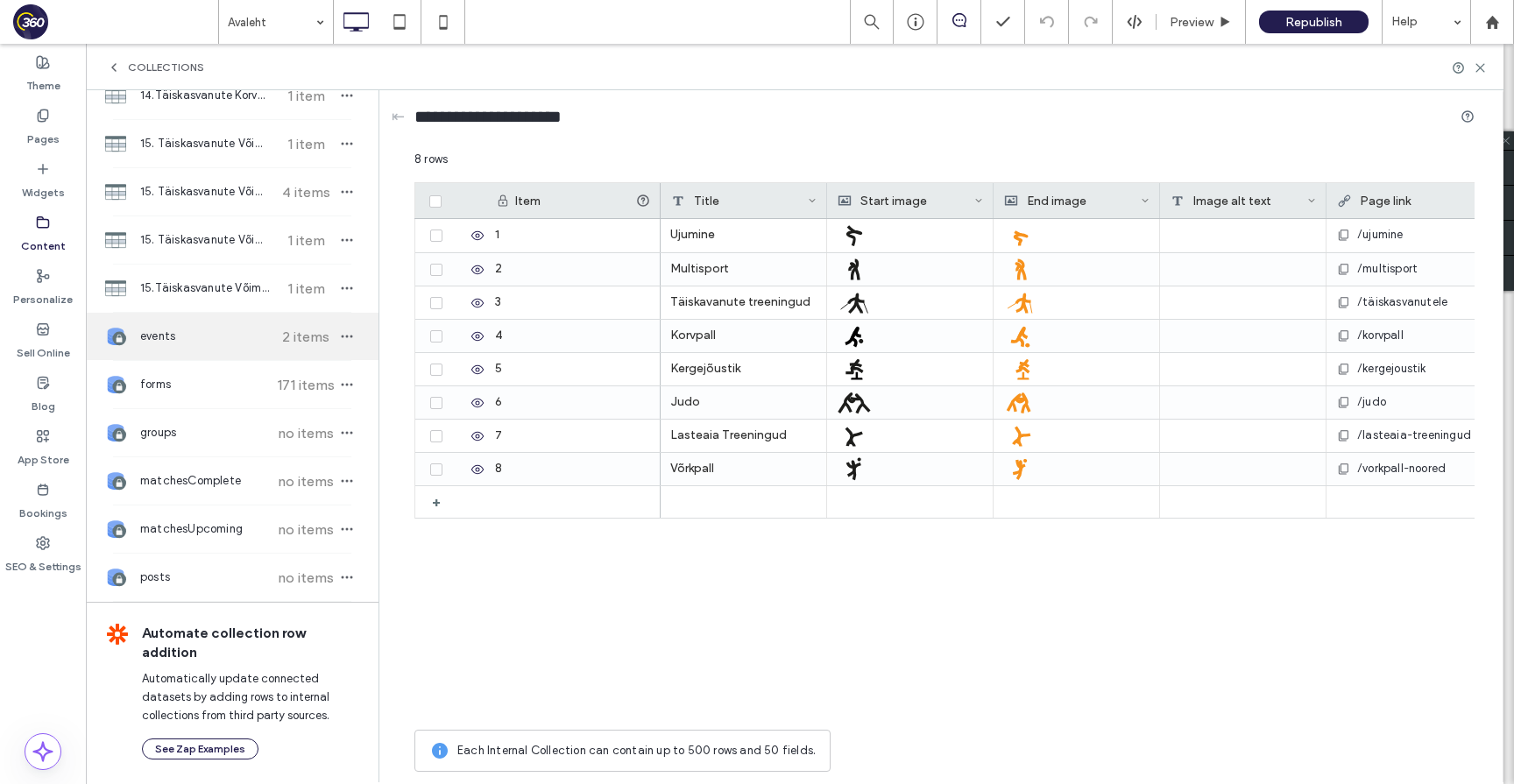
click at [226, 349] on div "events 2 items" at bounding box center [232, 336] width 293 height 47
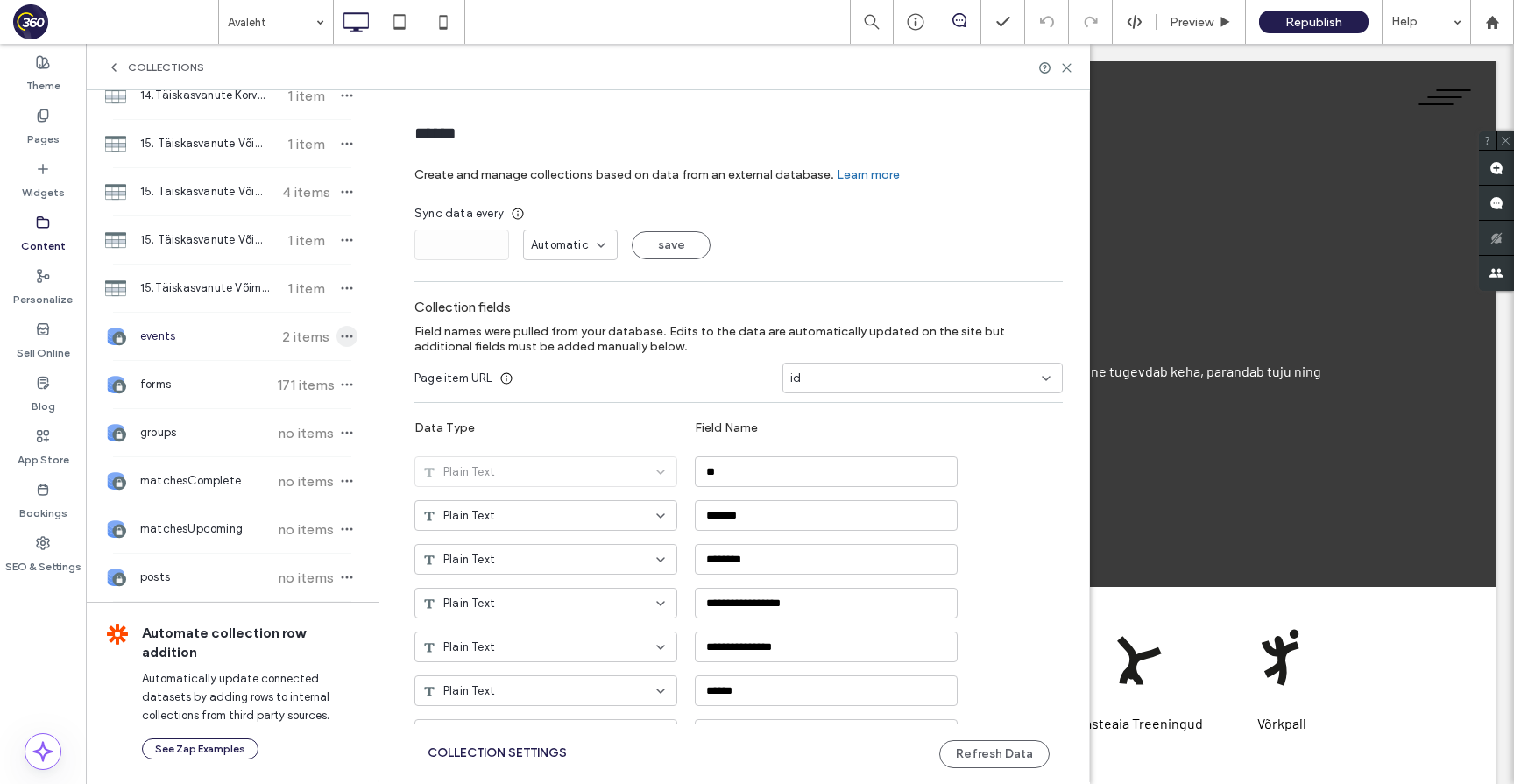
click at [342, 335] on span "button" at bounding box center [347, 336] width 21 height 21
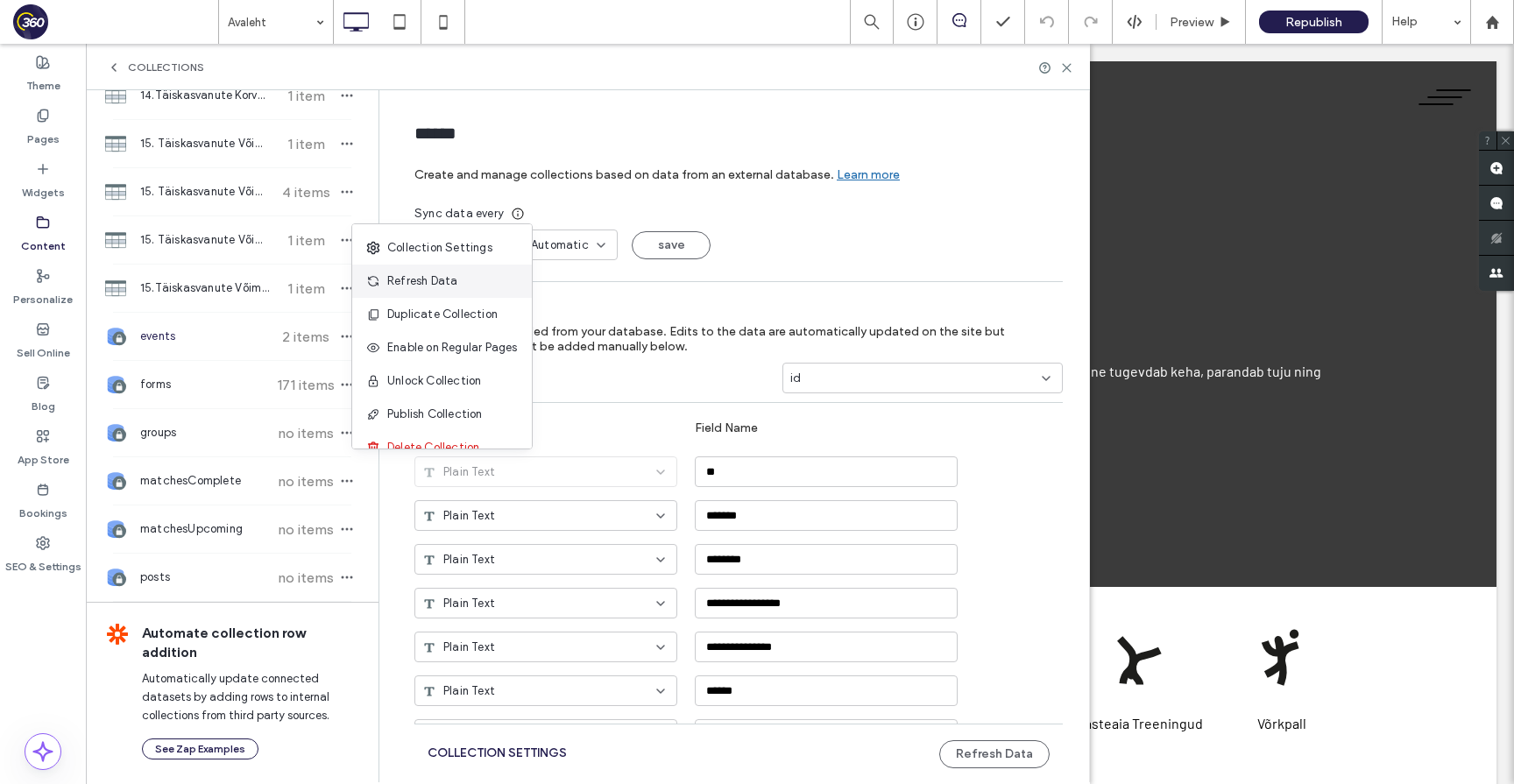
click at [419, 277] on span "Refresh Data" at bounding box center [422, 281] width 70 height 17
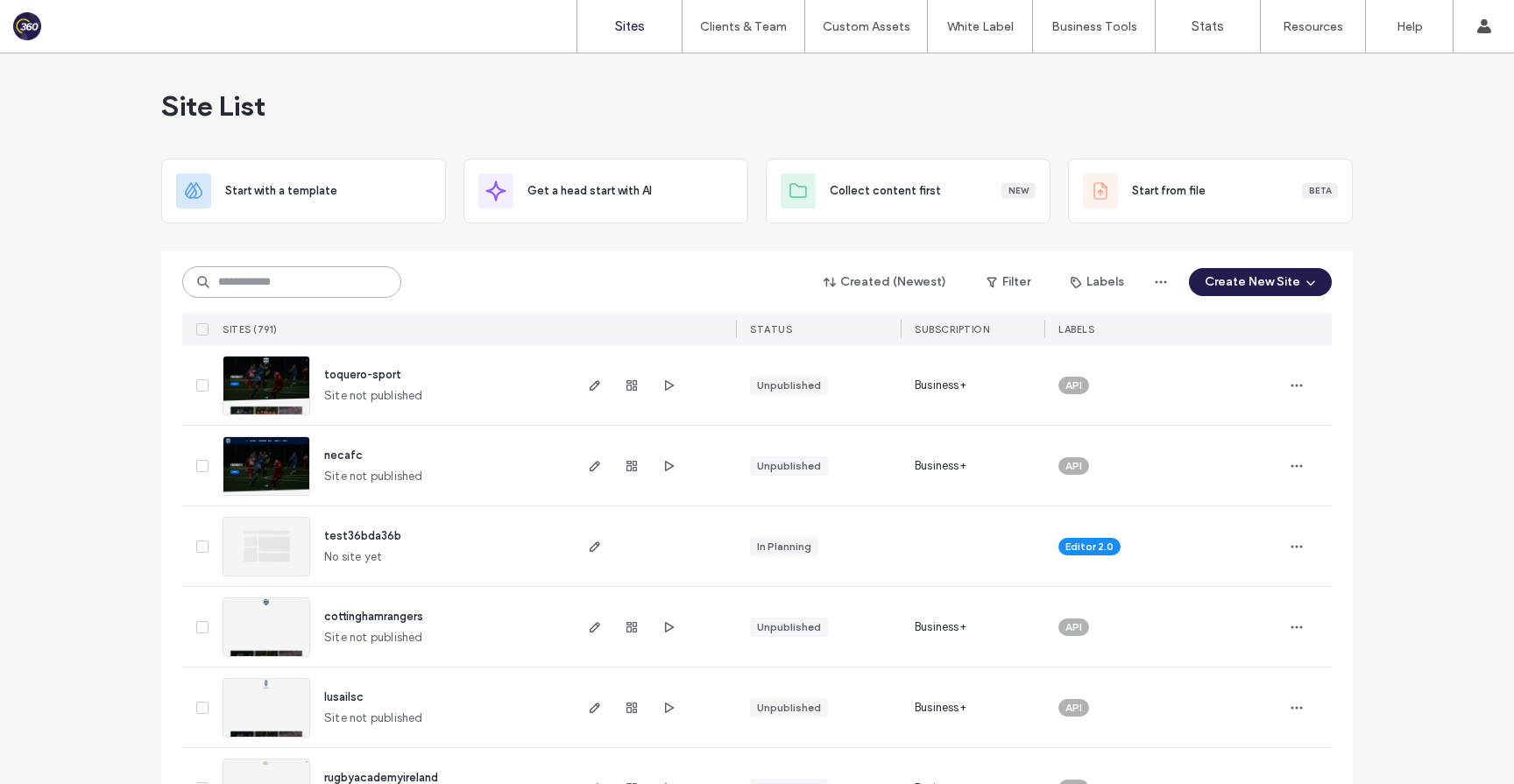
click at [253, 281] on input at bounding box center [292, 282] width 219 height 31
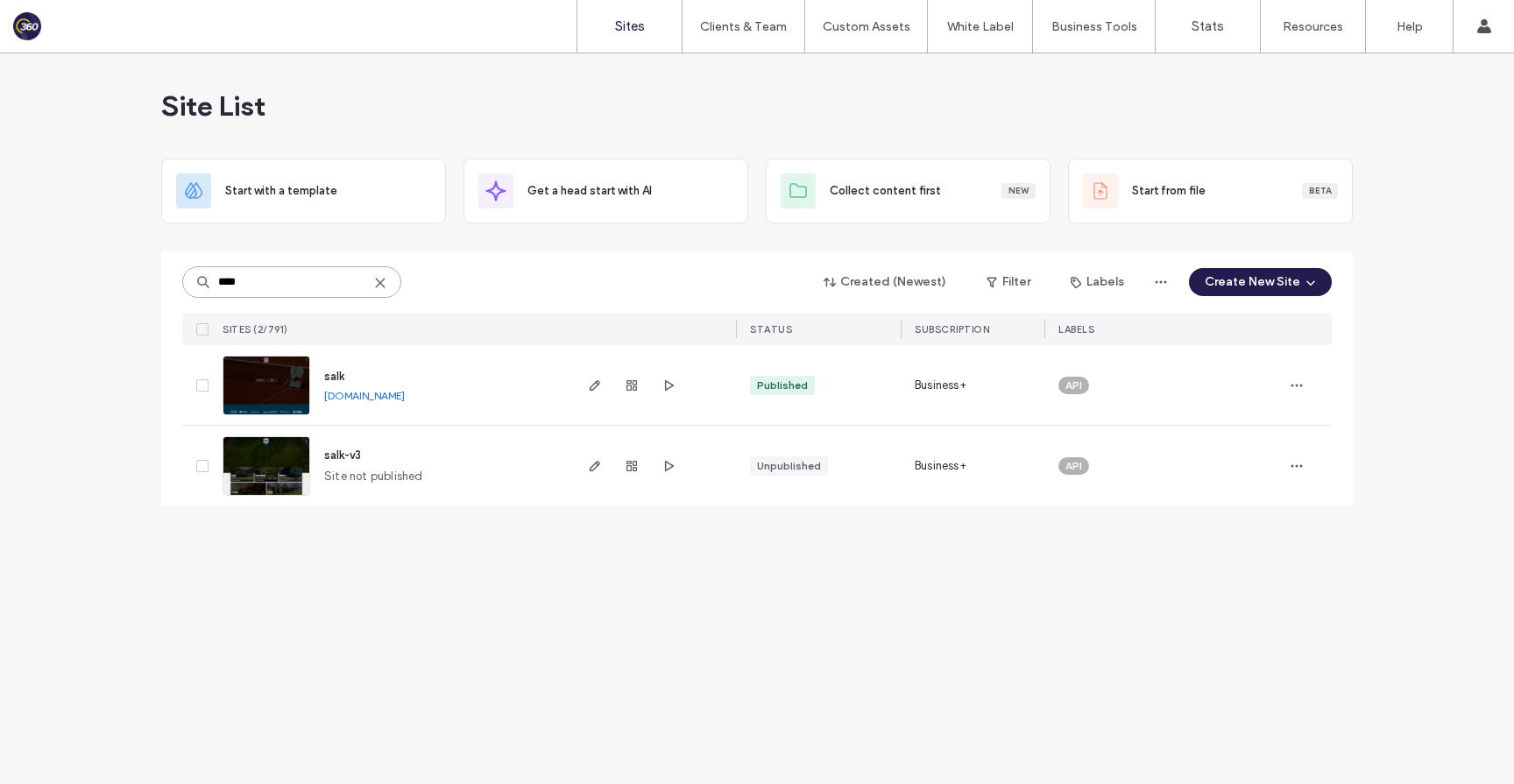
type input "****"
click at [339, 376] on span "salk" at bounding box center [334, 376] width 20 height 13
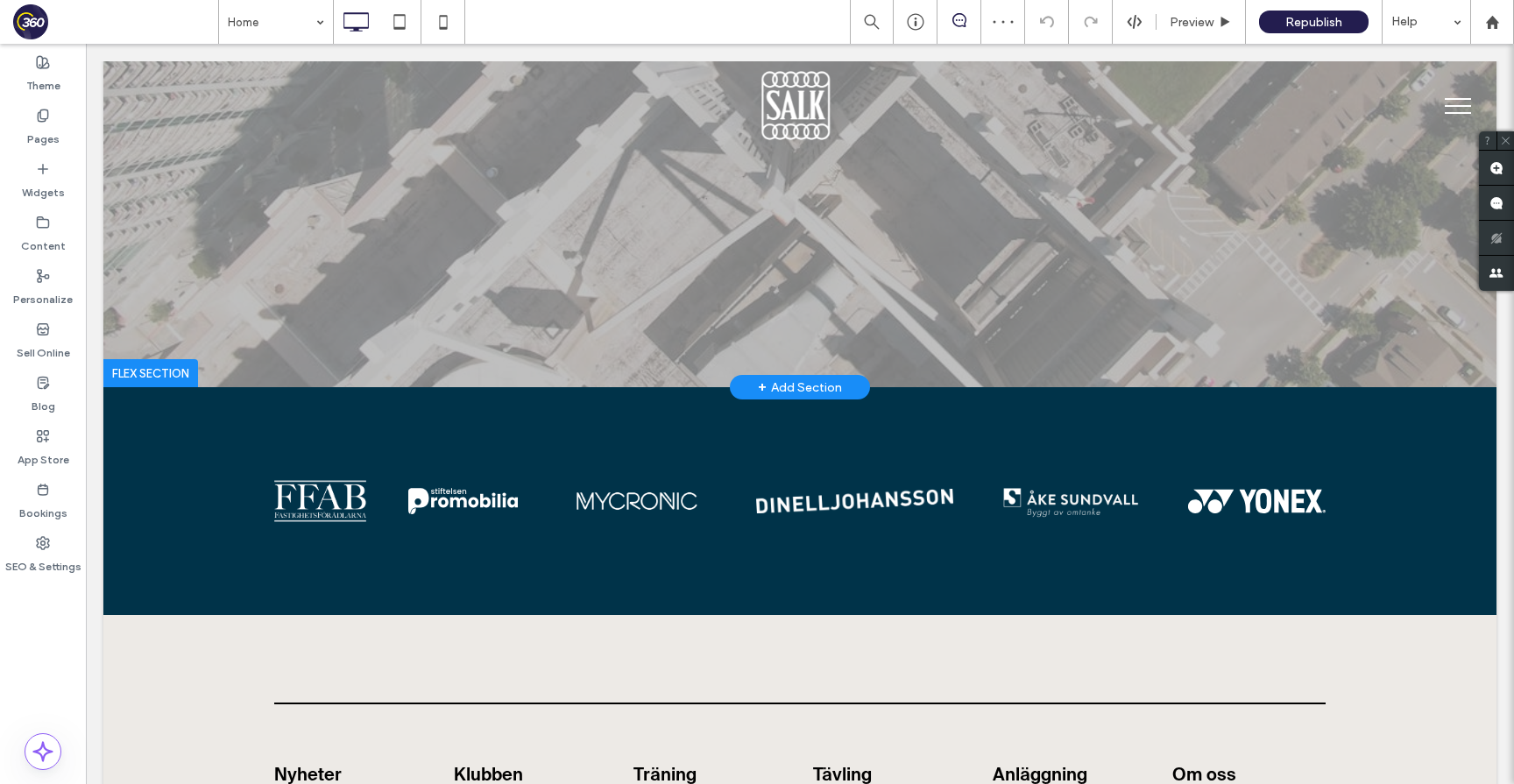
scroll to position [970, 0]
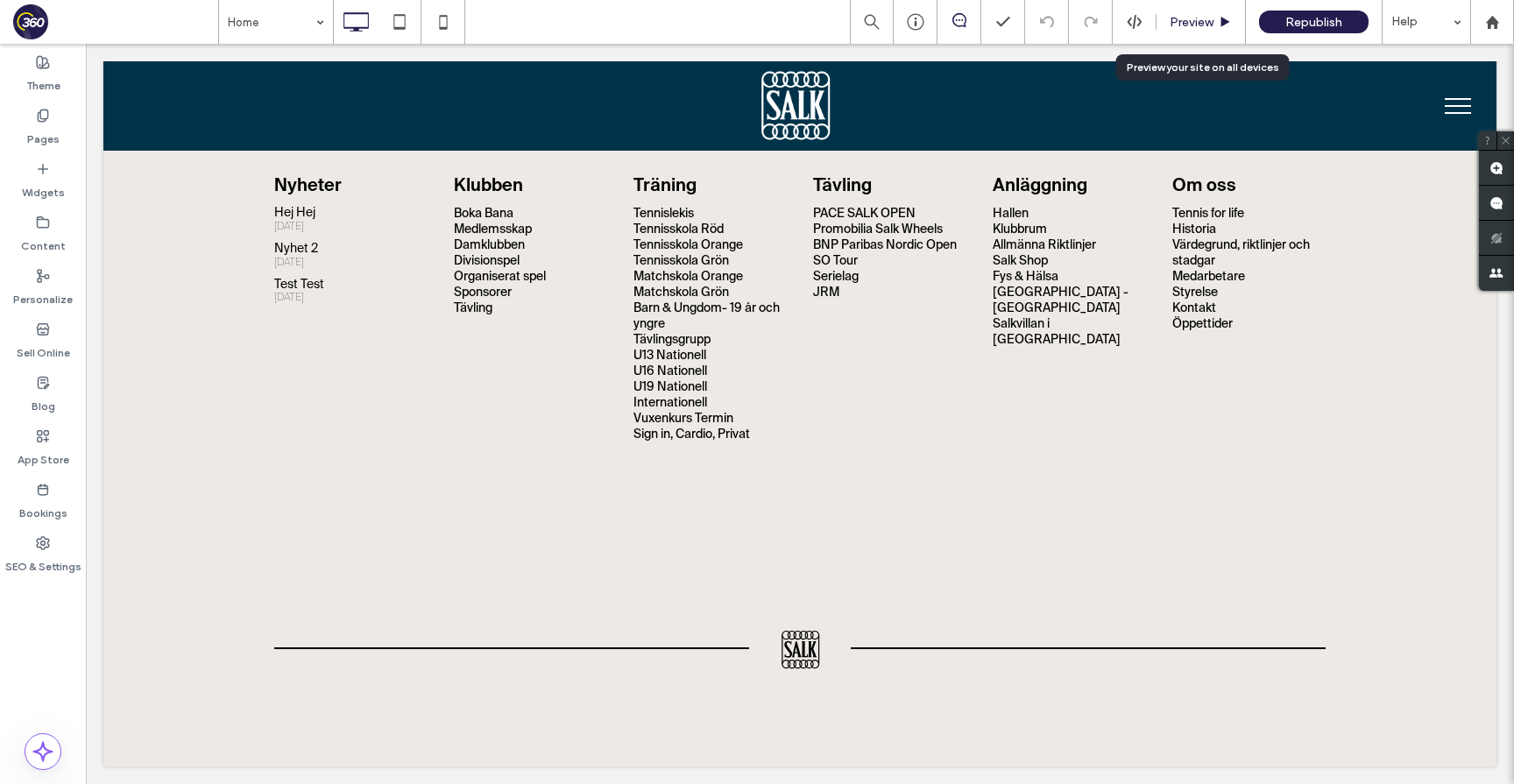
click at [1208, 16] on span "Preview" at bounding box center [1192, 22] width 44 height 15
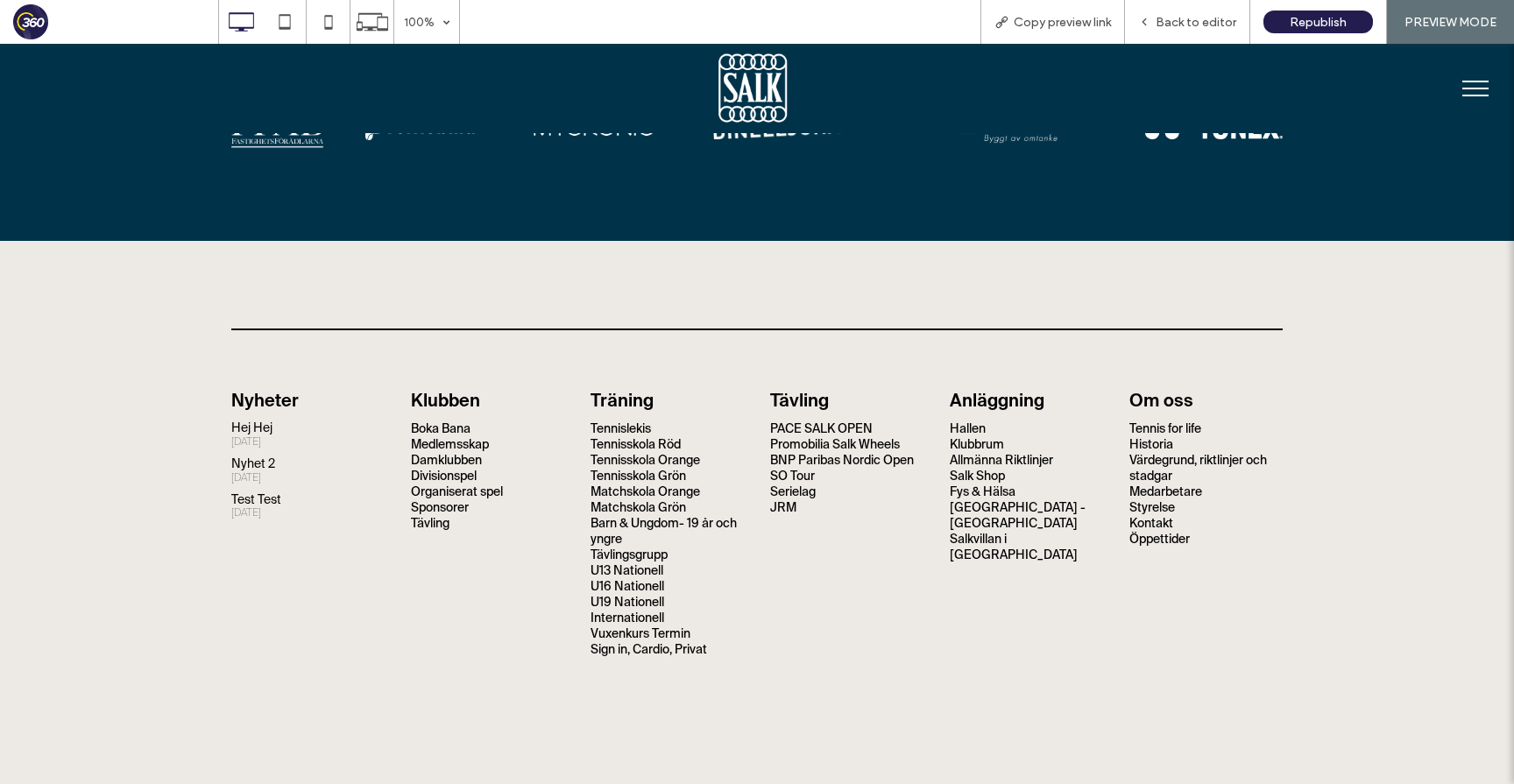
scroll to position [704, 0]
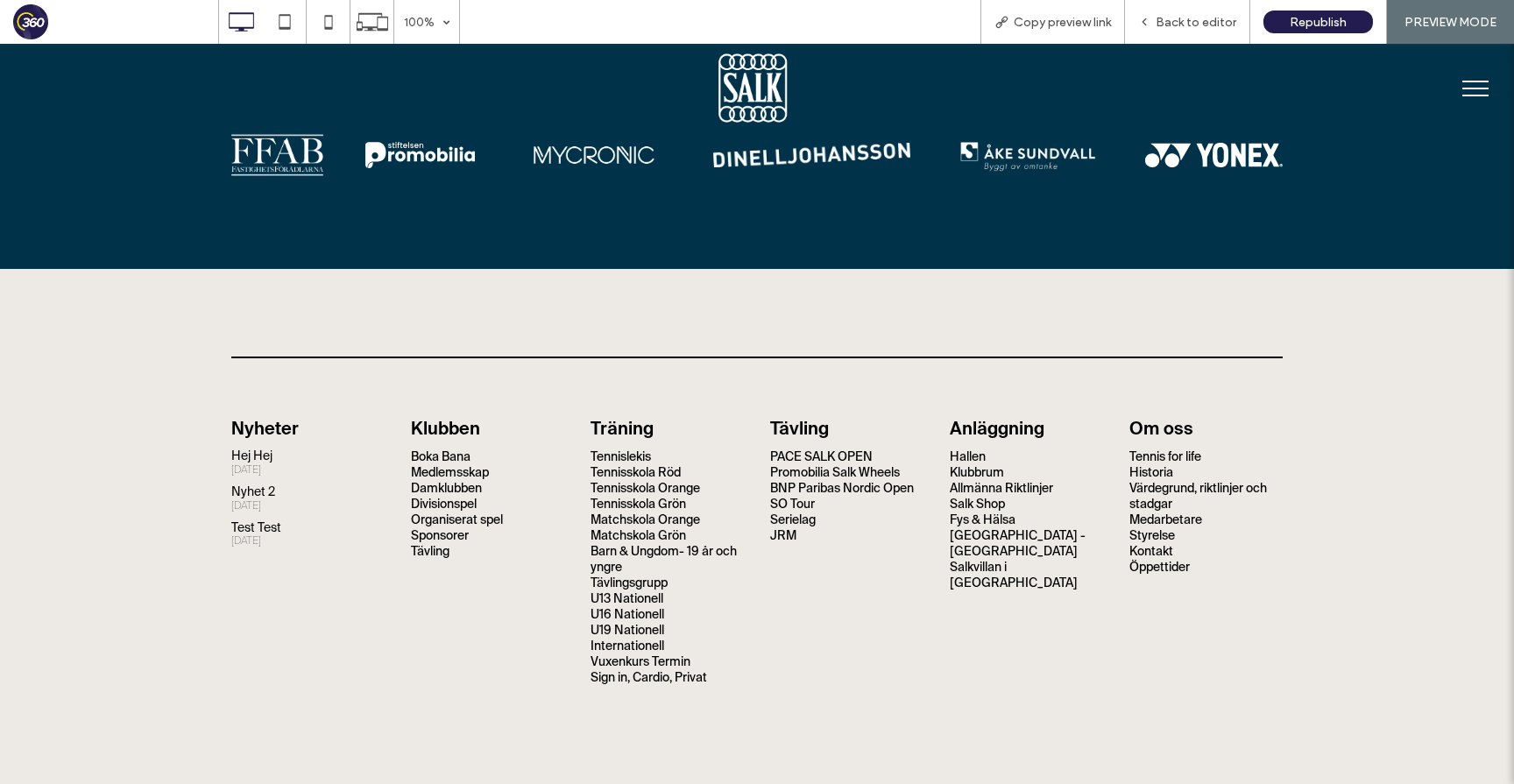
click at [261, 465] on div "onsdag 3 september 2025" at bounding box center [246, 470] width 29 height 12
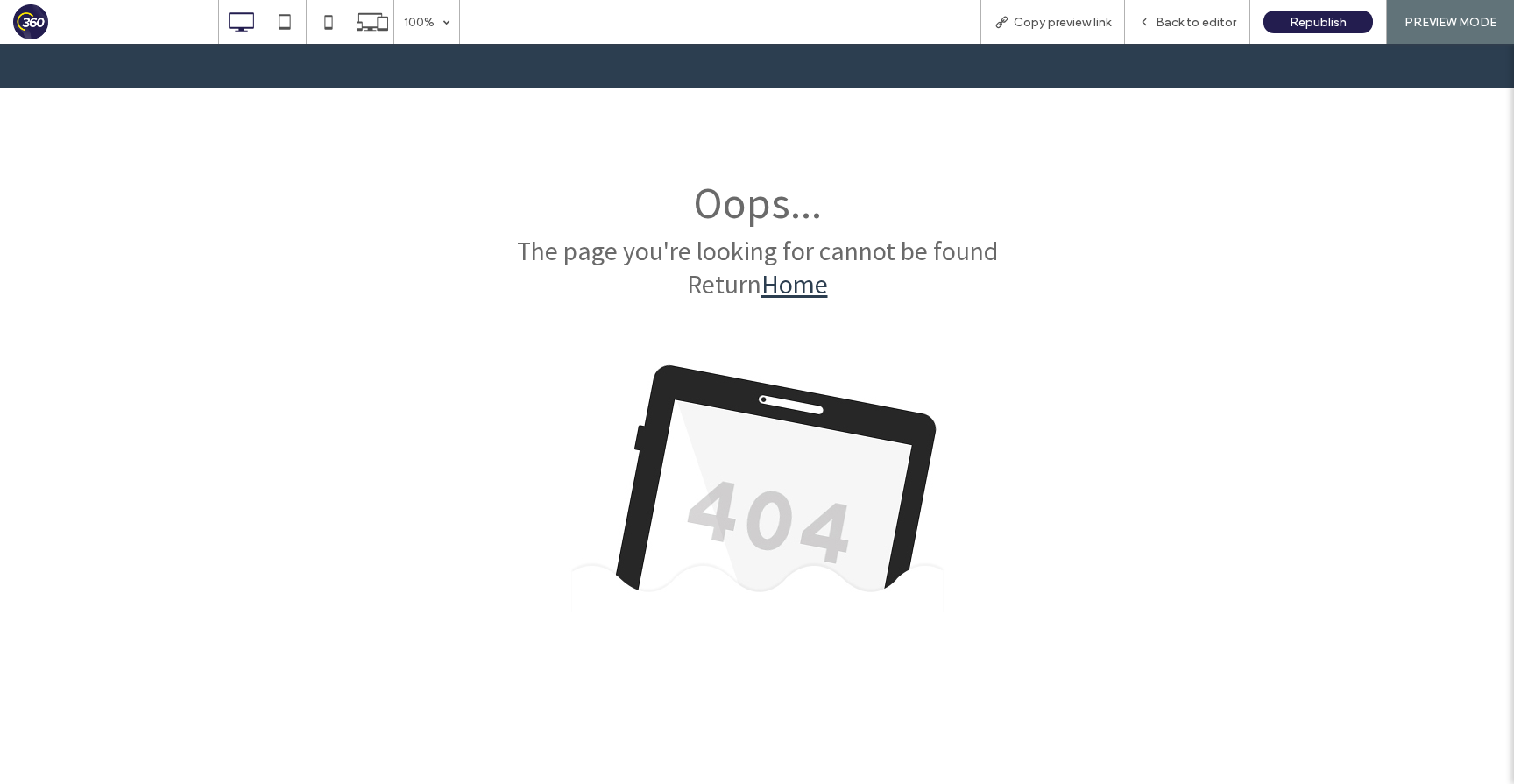
scroll to position [0, 0]
click at [848, 176] on div "Oops..." at bounding box center [757, 202] width 1514 height 55
click at [1214, 27] on span "Back to editor" at bounding box center [1196, 22] width 81 height 15
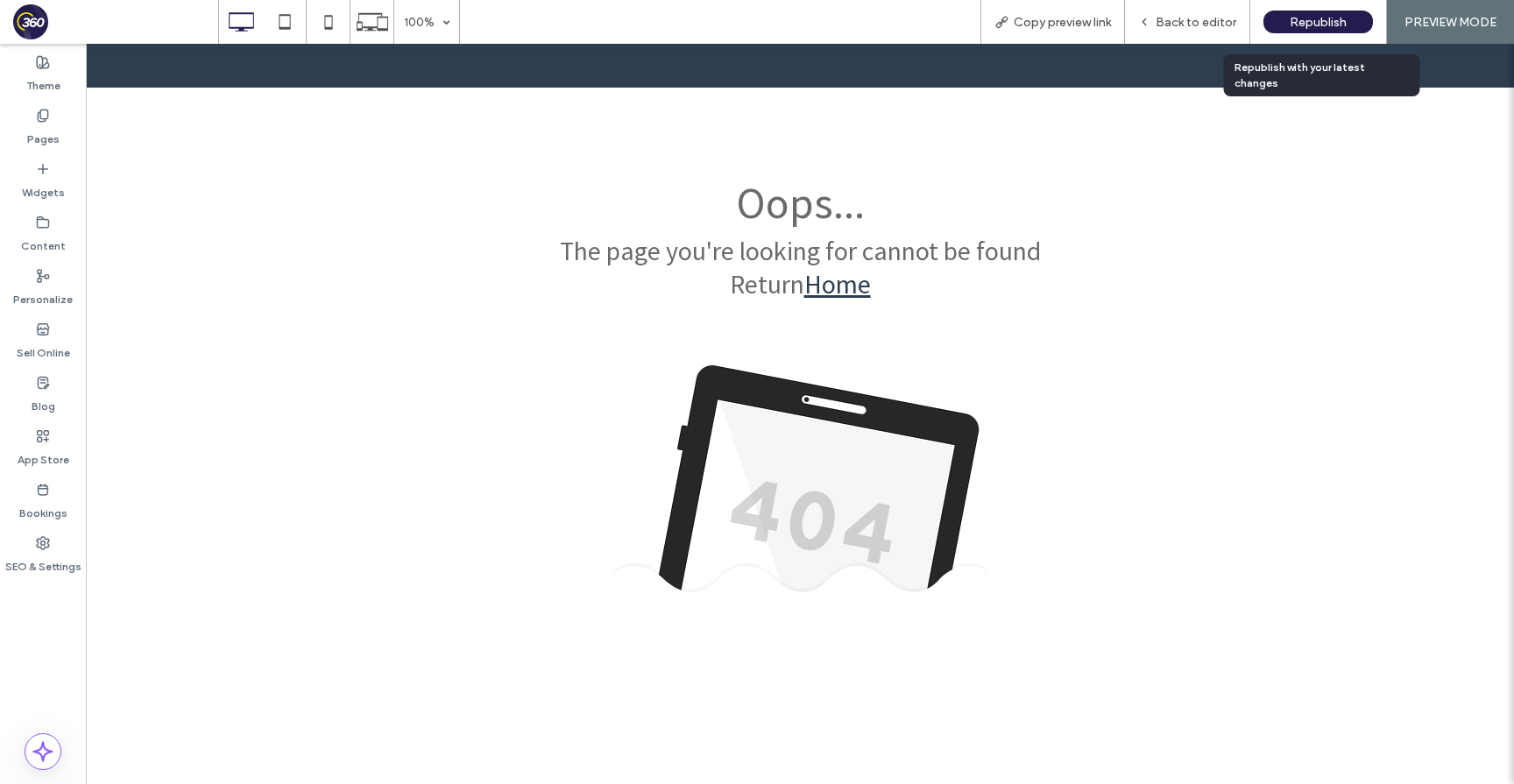
click at [1297, 23] on span "Republish" at bounding box center [1318, 22] width 57 height 15
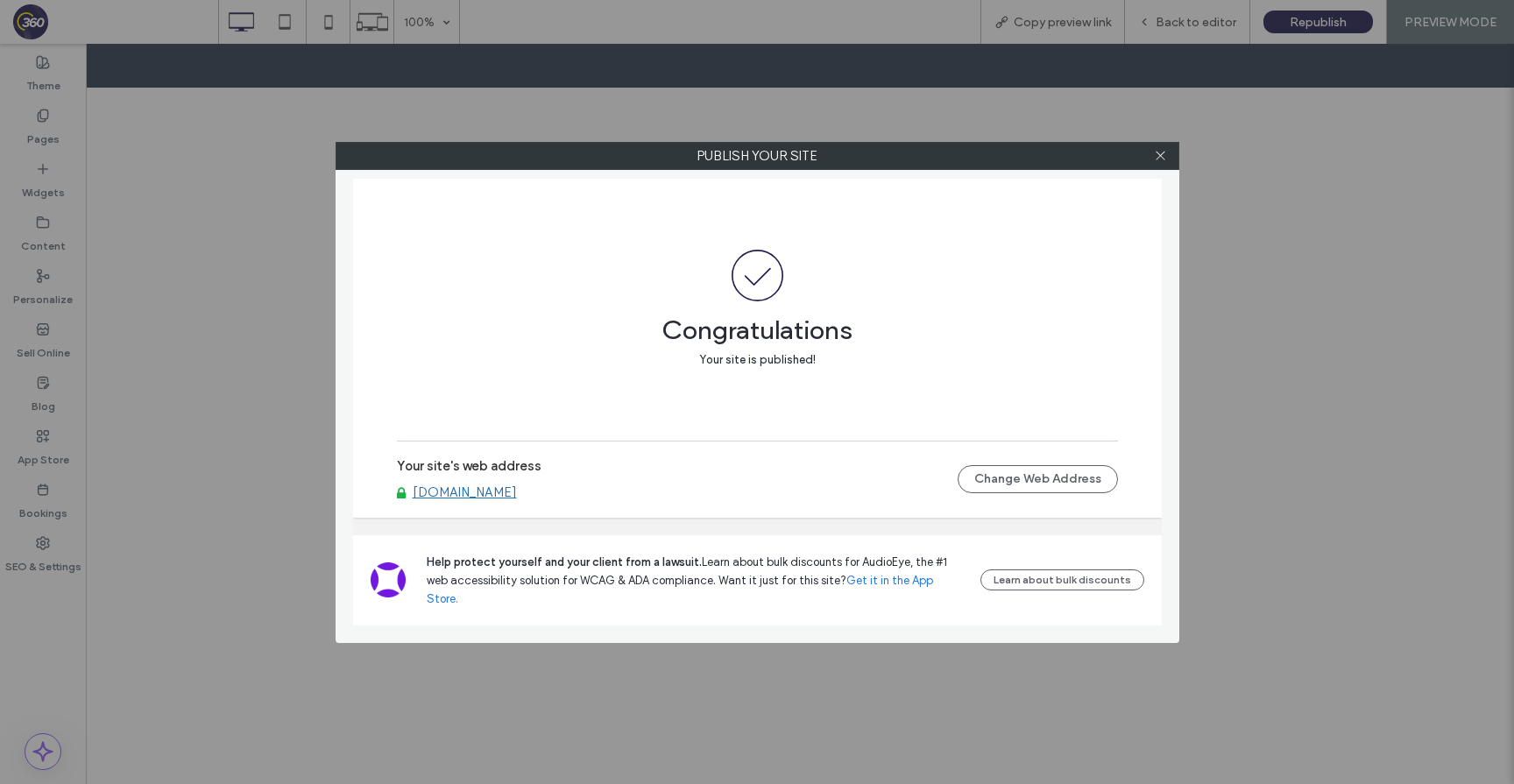
click at [487, 501] on link "salk.360player.club" at bounding box center [464, 492] width 104 height 16
click at [1154, 165] on span at bounding box center [1161, 156] width 13 height 27
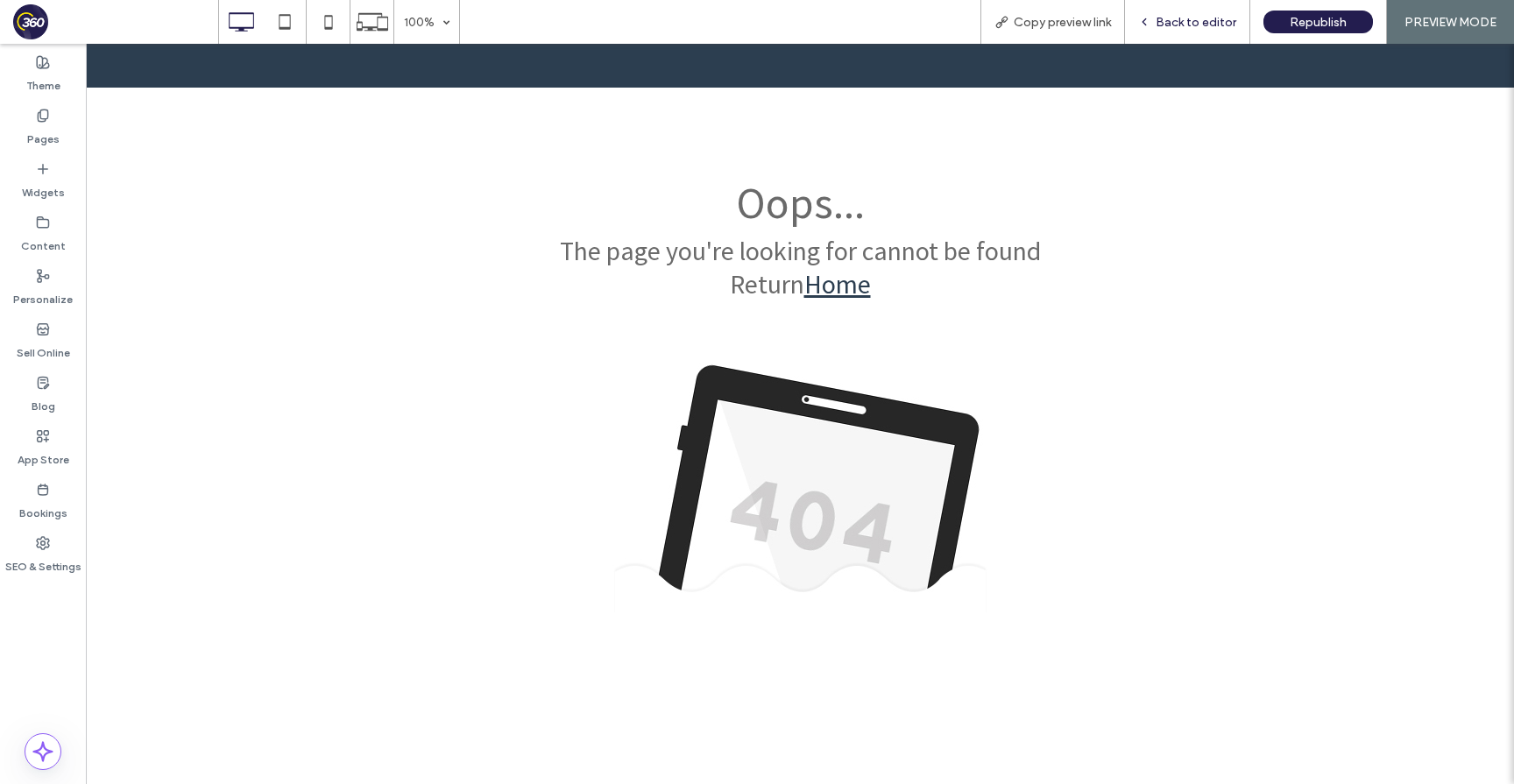
click at [1205, 12] on div "Back to editor" at bounding box center [1187, 22] width 125 height 44
click at [1195, 24] on span "Back to editor" at bounding box center [1196, 22] width 81 height 15
click at [1211, 25] on span "Back to editor" at bounding box center [1196, 22] width 81 height 15
click at [1200, 30] on div "Back to editor" at bounding box center [1187, 22] width 125 height 44
click at [1184, 27] on span "Back to editor" at bounding box center [1196, 22] width 81 height 15
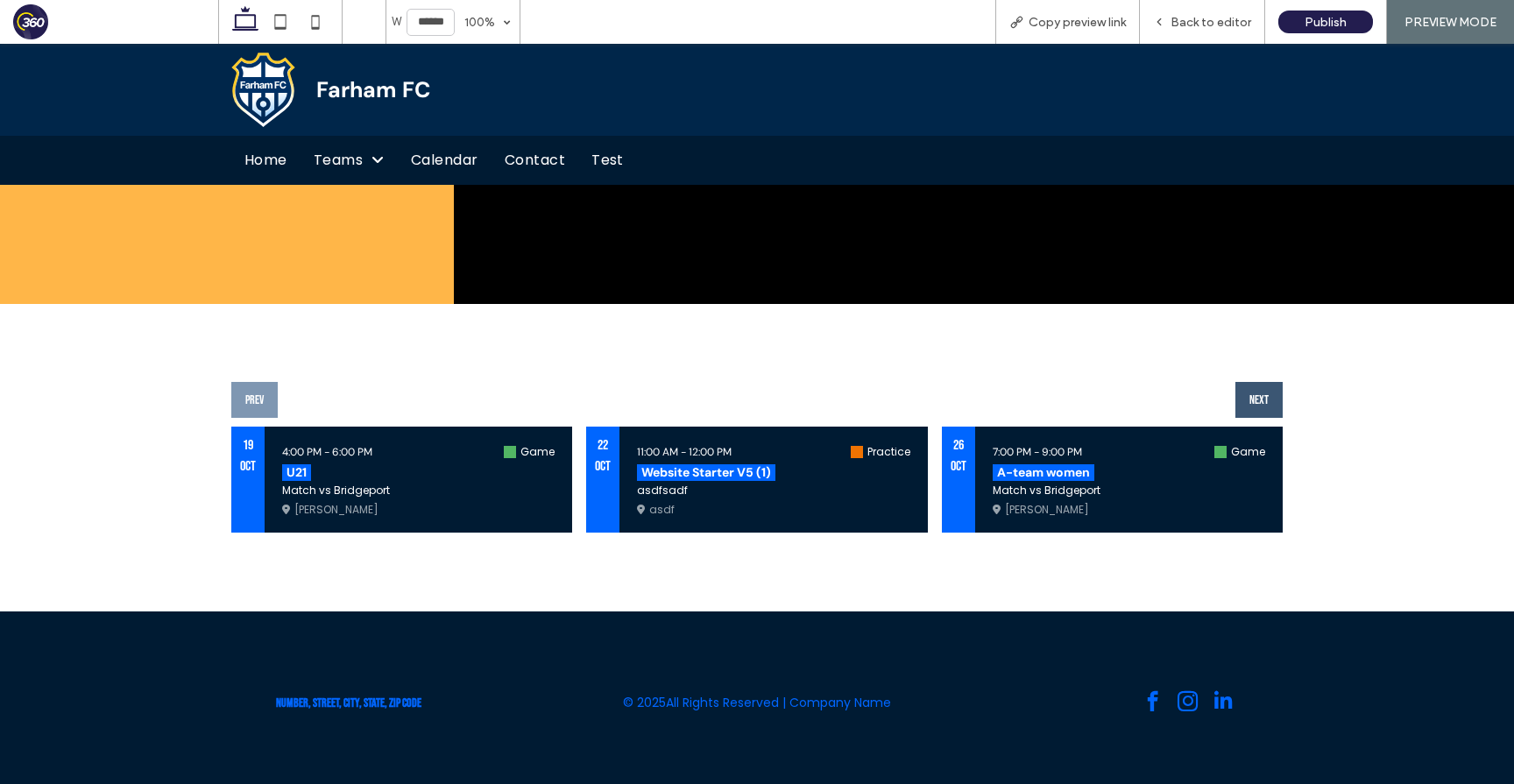
click at [1253, 396] on button "Next" at bounding box center [1258, 399] width 47 height 36
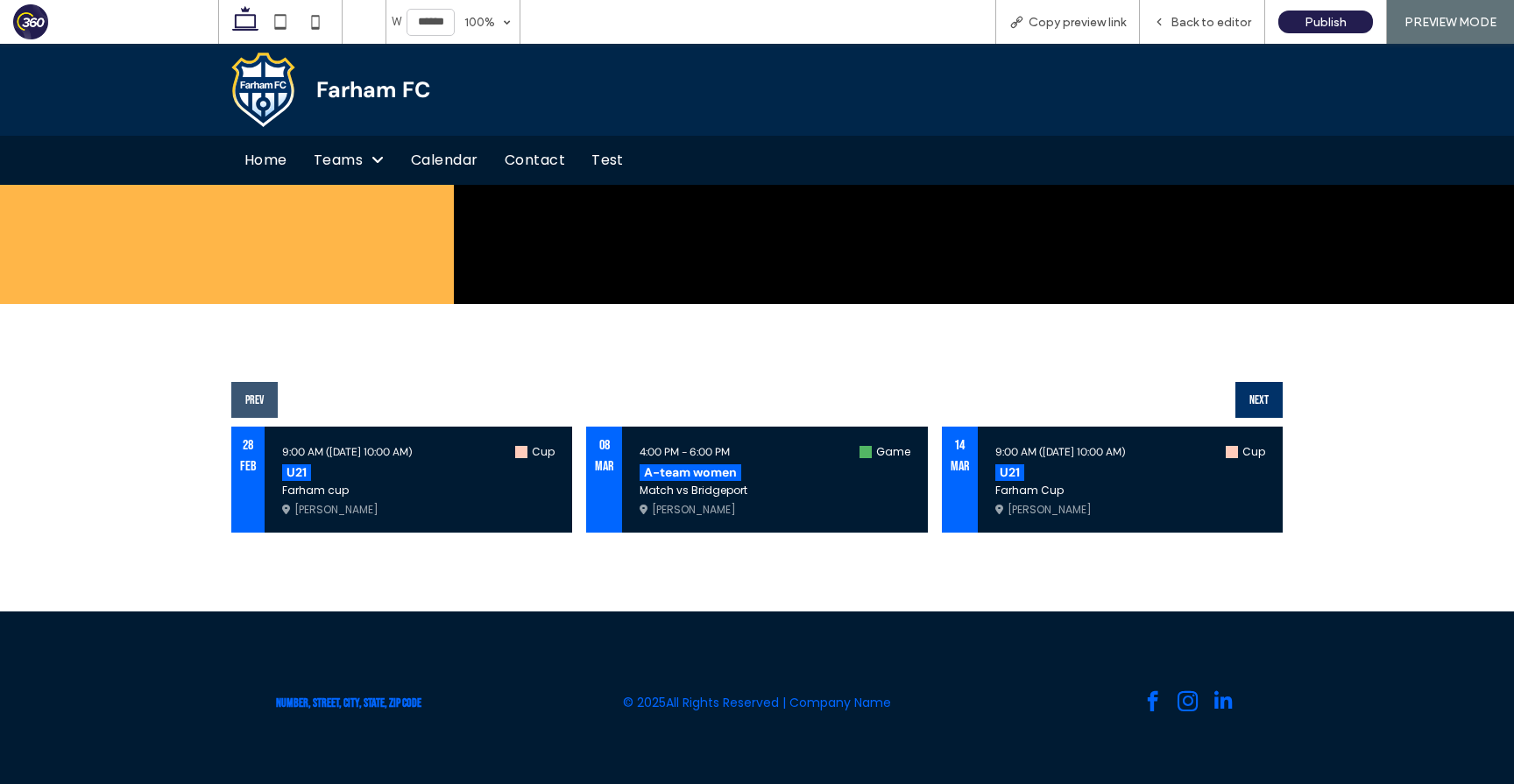
click at [242, 397] on button "Prev" at bounding box center [254, 399] width 46 height 36
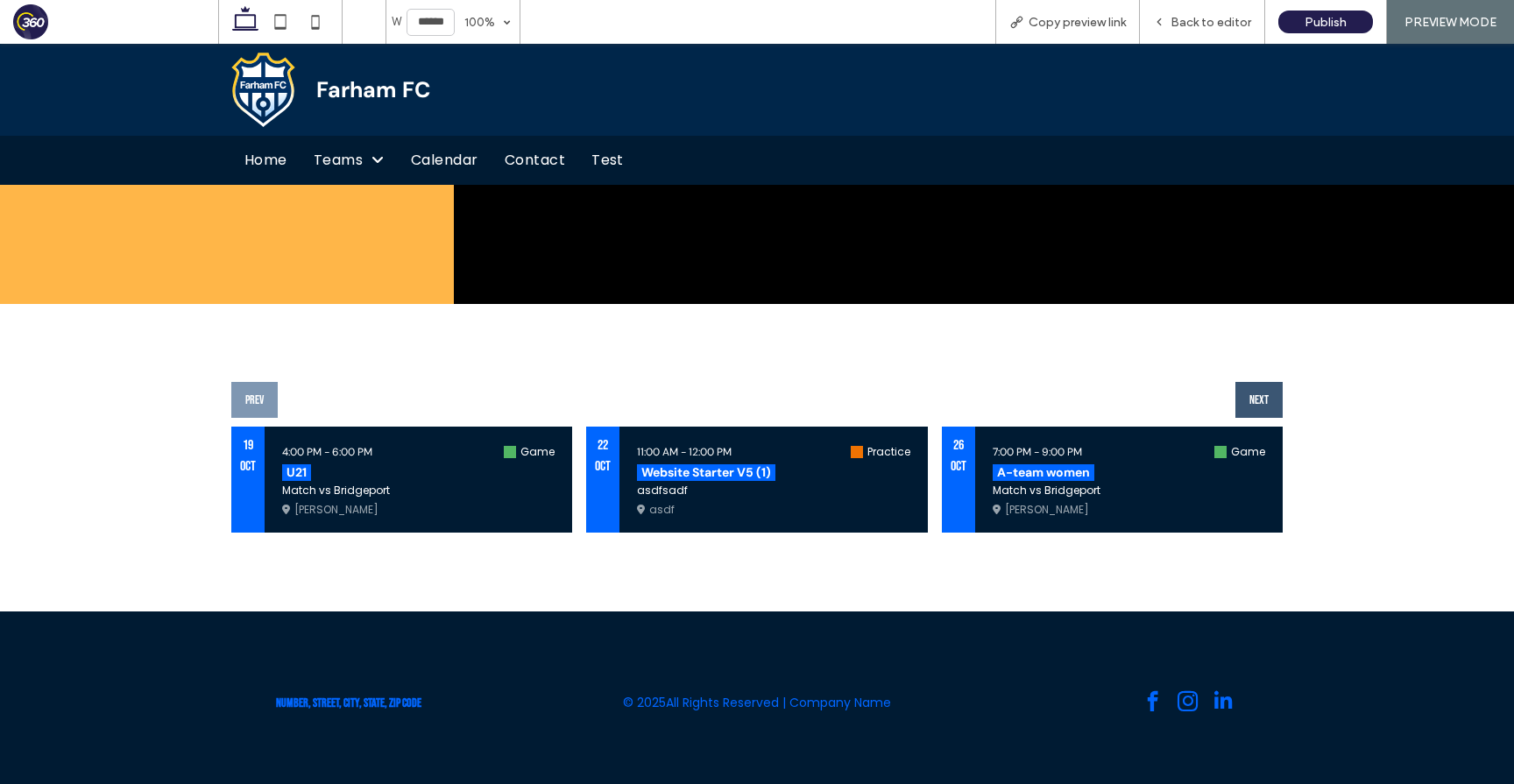
click at [1261, 408] on button "Next" at bounding box center [1258, 399] width 47 height 36
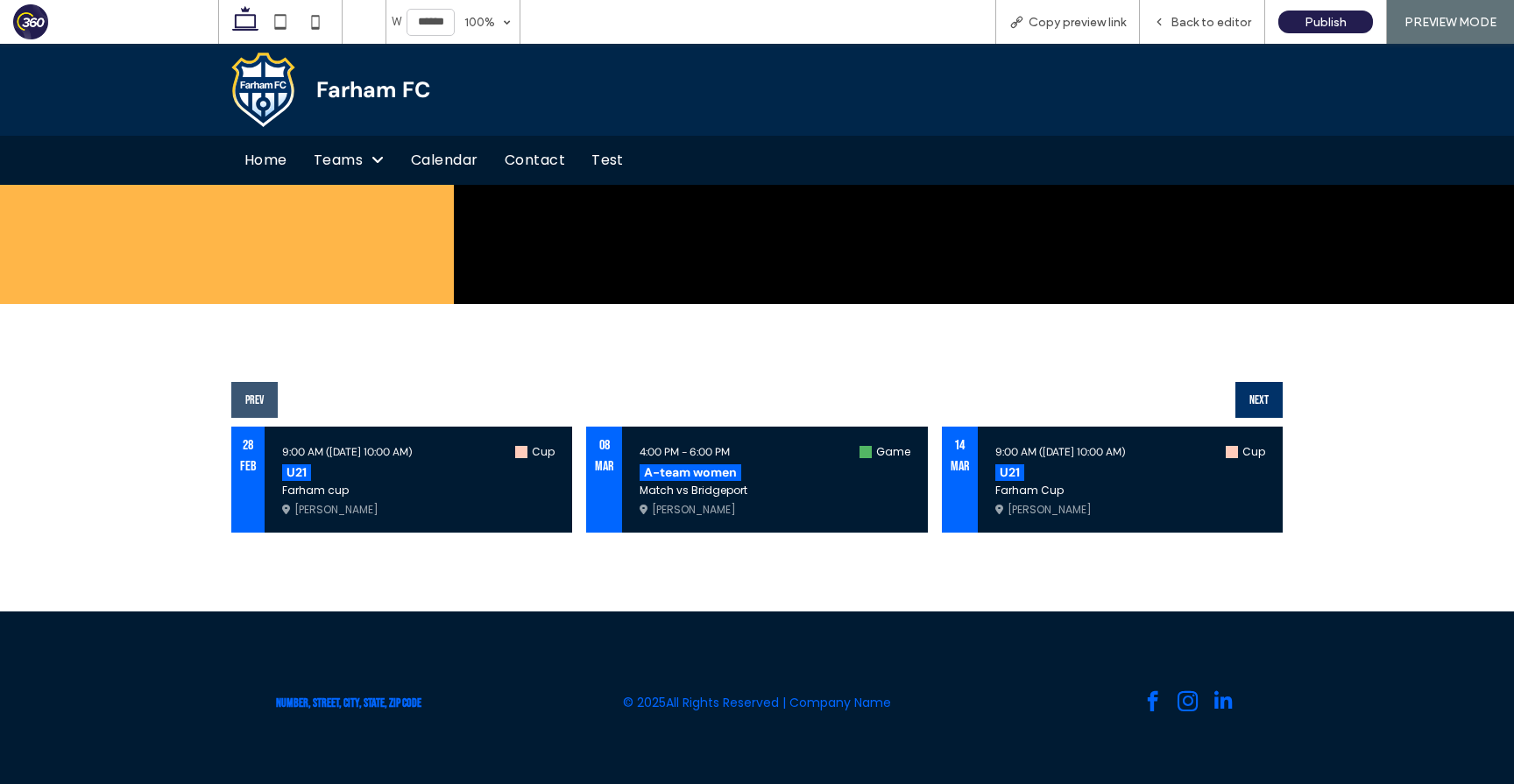
click at [265, 398] on button "Prev" at bounding box center [254, 399] width 46 height 36
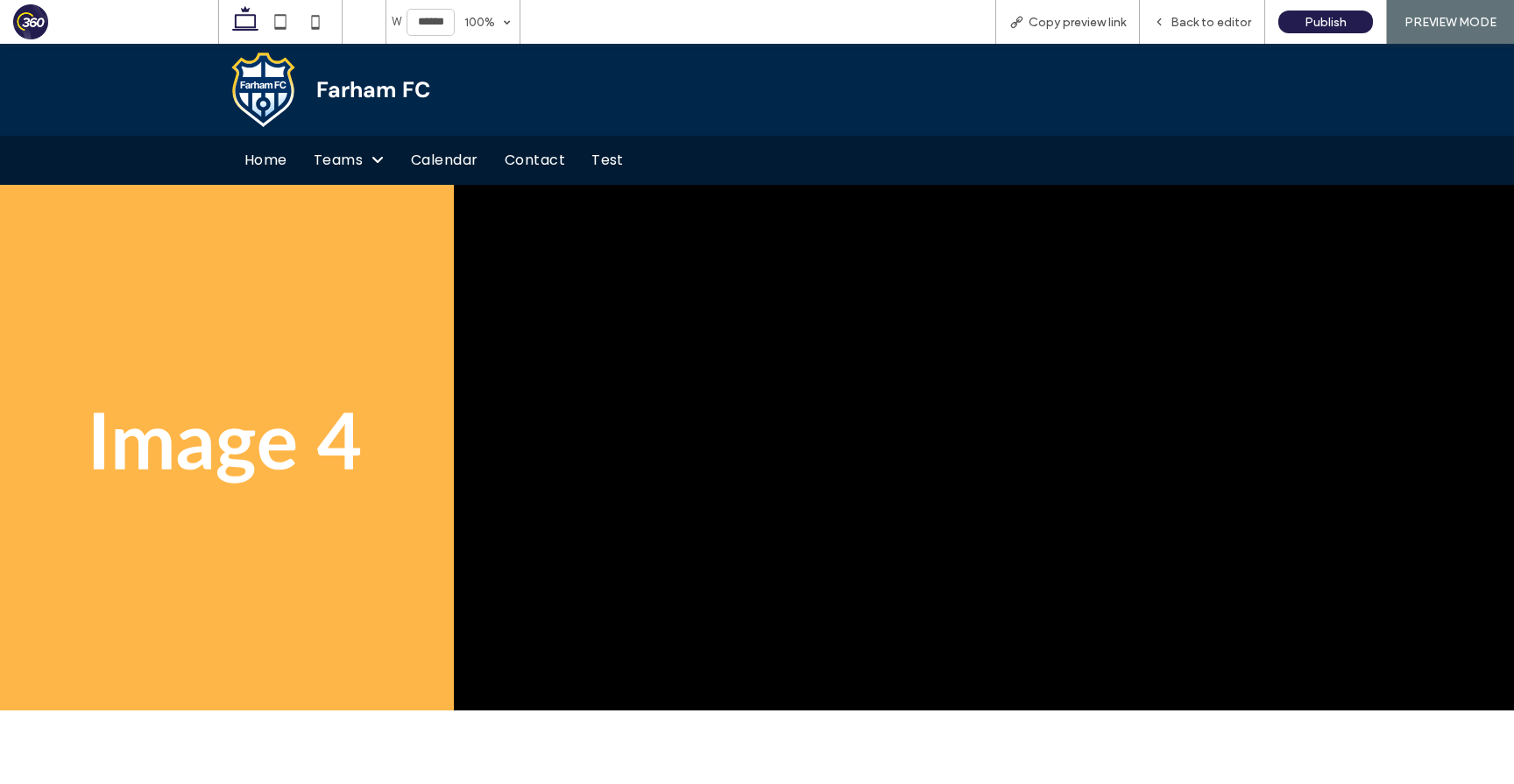
click at [445, 160] on span "Calendar" at bounding box center [445, 160] width 67 height 21
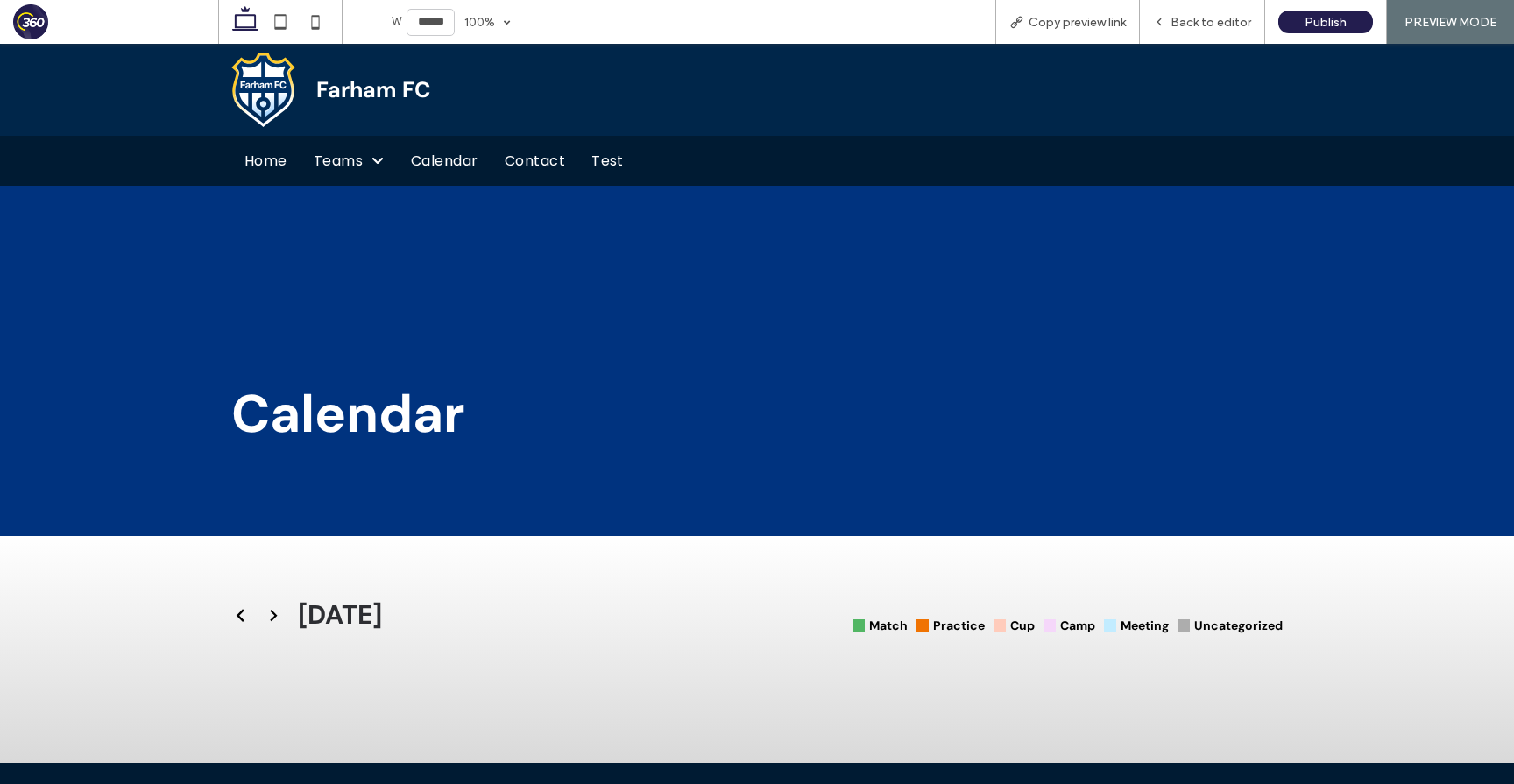
scroll to position [163, 0]
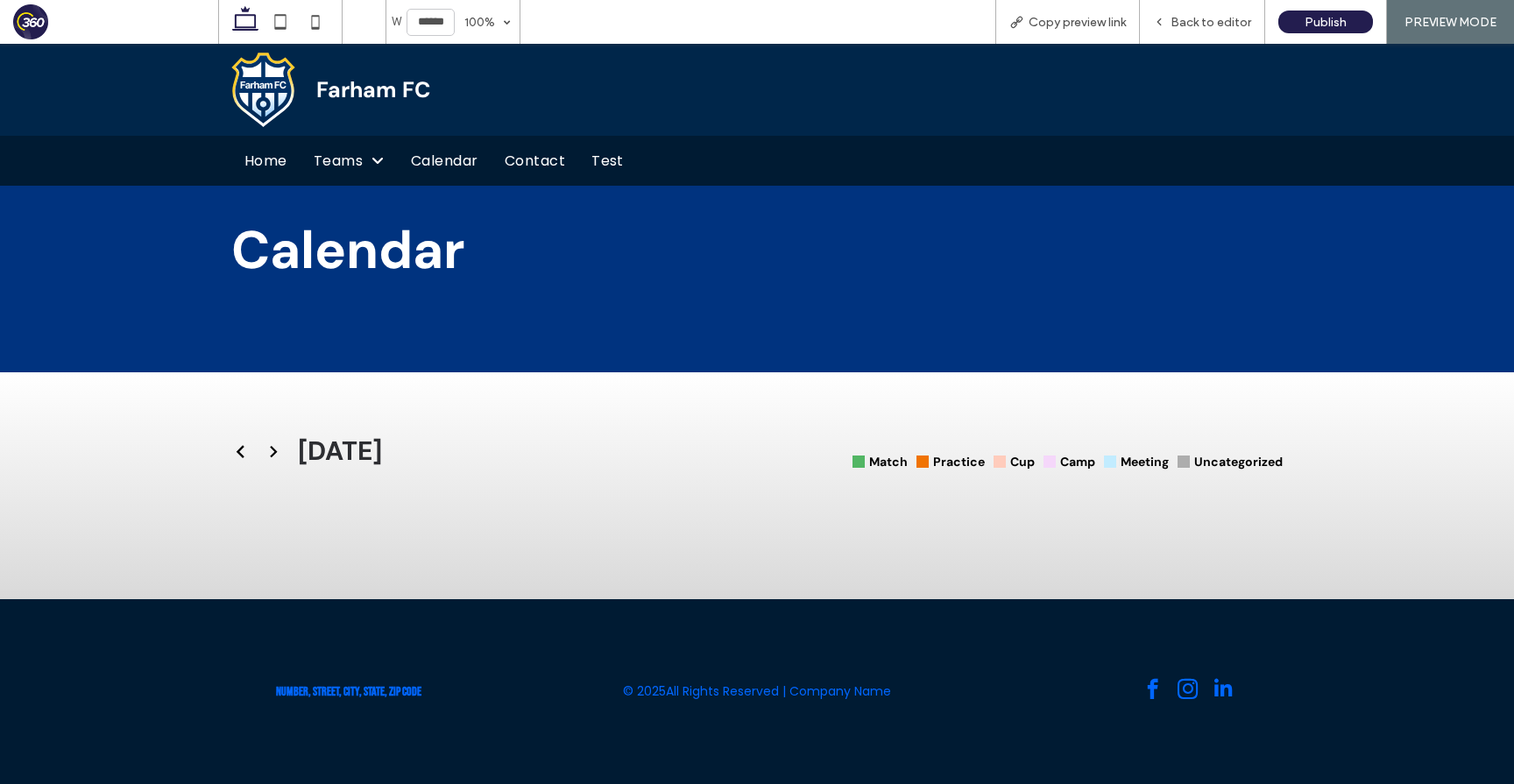
click at [241, 453] on icon at bounding box center [240, 452] width 13 height 13
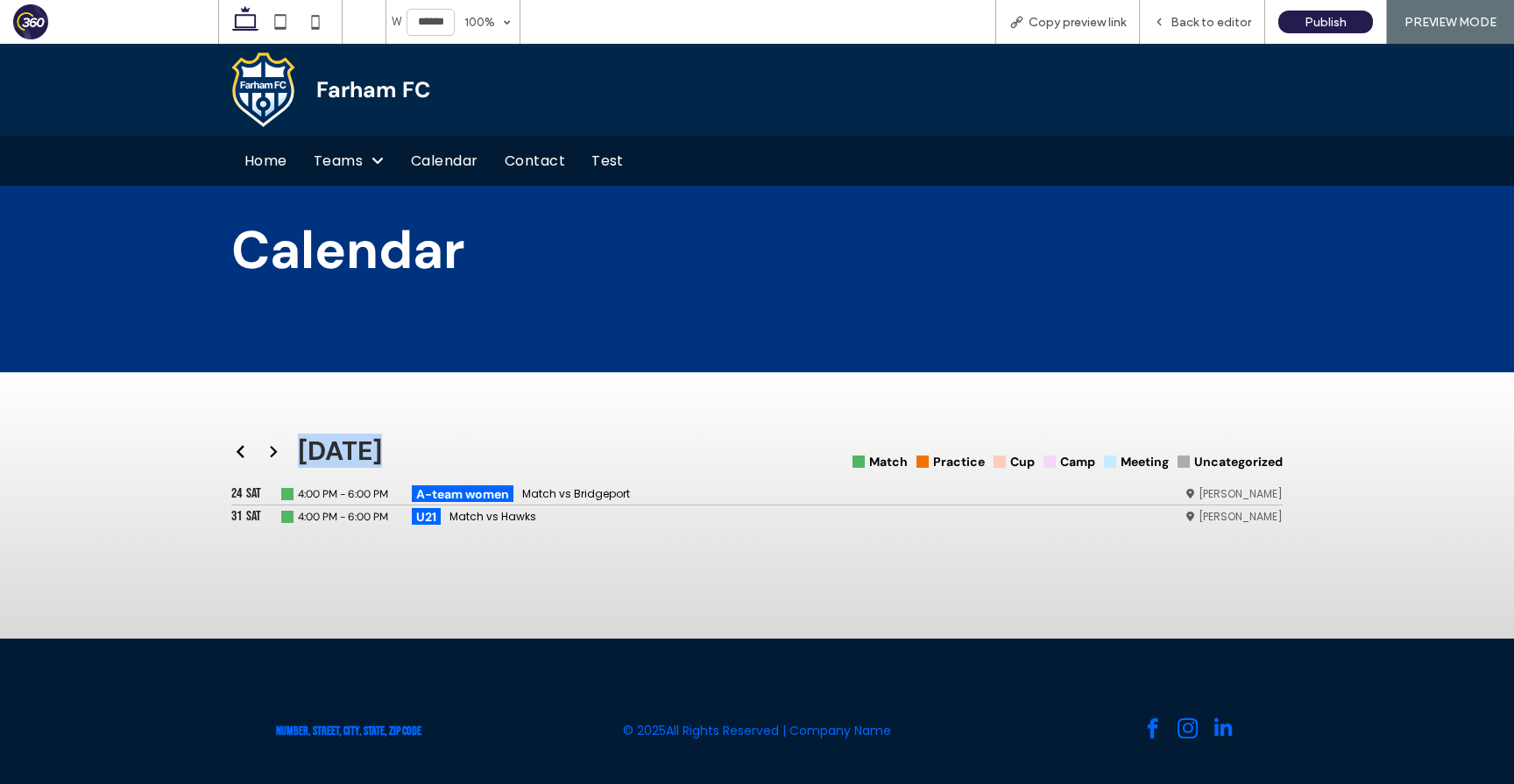
click at [241, 453] on icon at bounding box center [240, 452] width 13 height 13
click at [204, 419] on div "Apr 2025 Match Practice Cup Camp Meeting Uncategorized 12 Sat Game 4:00 PM - 6:…" at bounding box center [757, 505] width 1514 height 266
click at [244, 451] on icon at bounding box center [240, 452] width 13 height 13
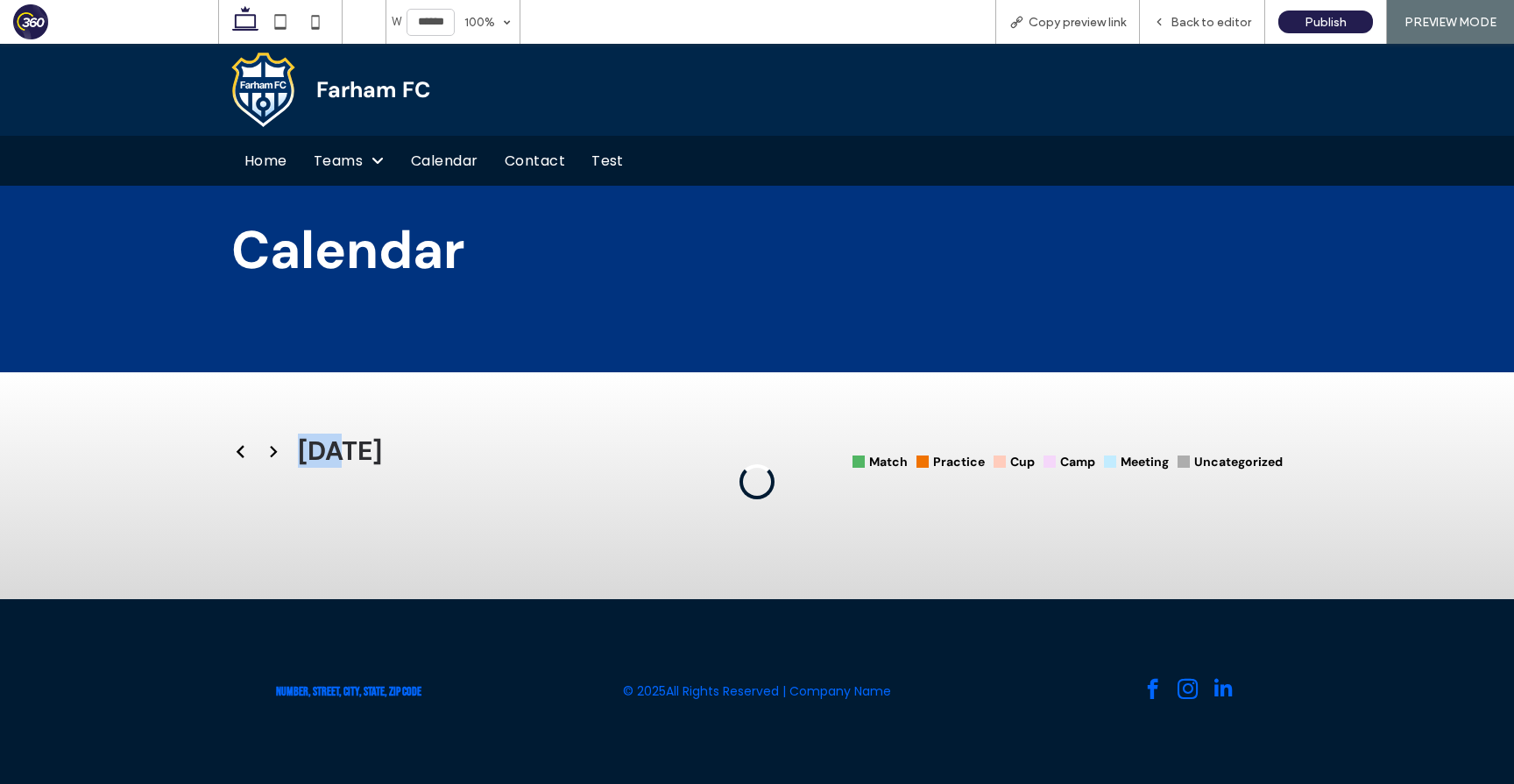
click at [244, 451] on icon at bounding box center [240, 452] width 13 height 13
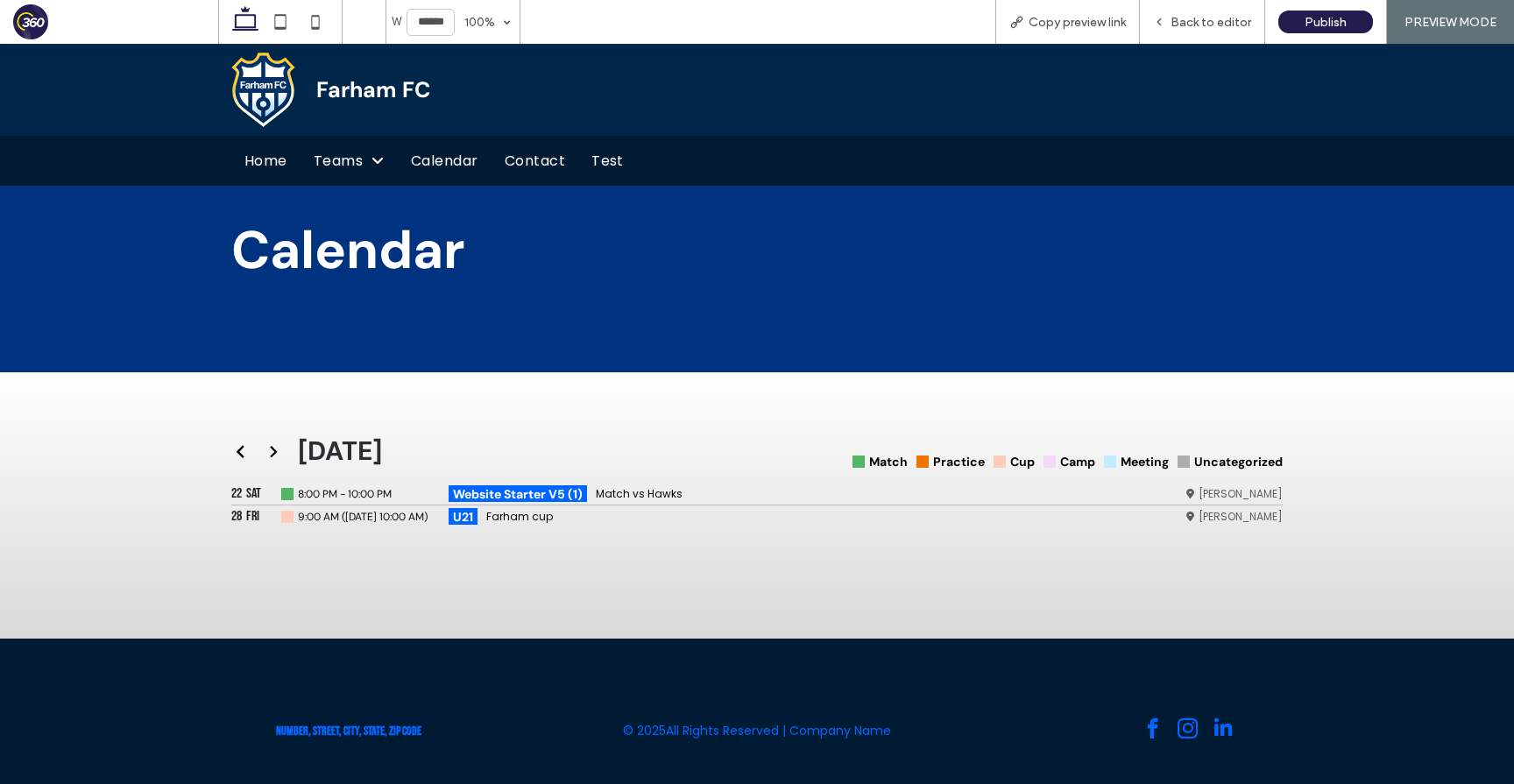
click at [279, 452] on icon at bounding box center [273, 452] width 13 height 13
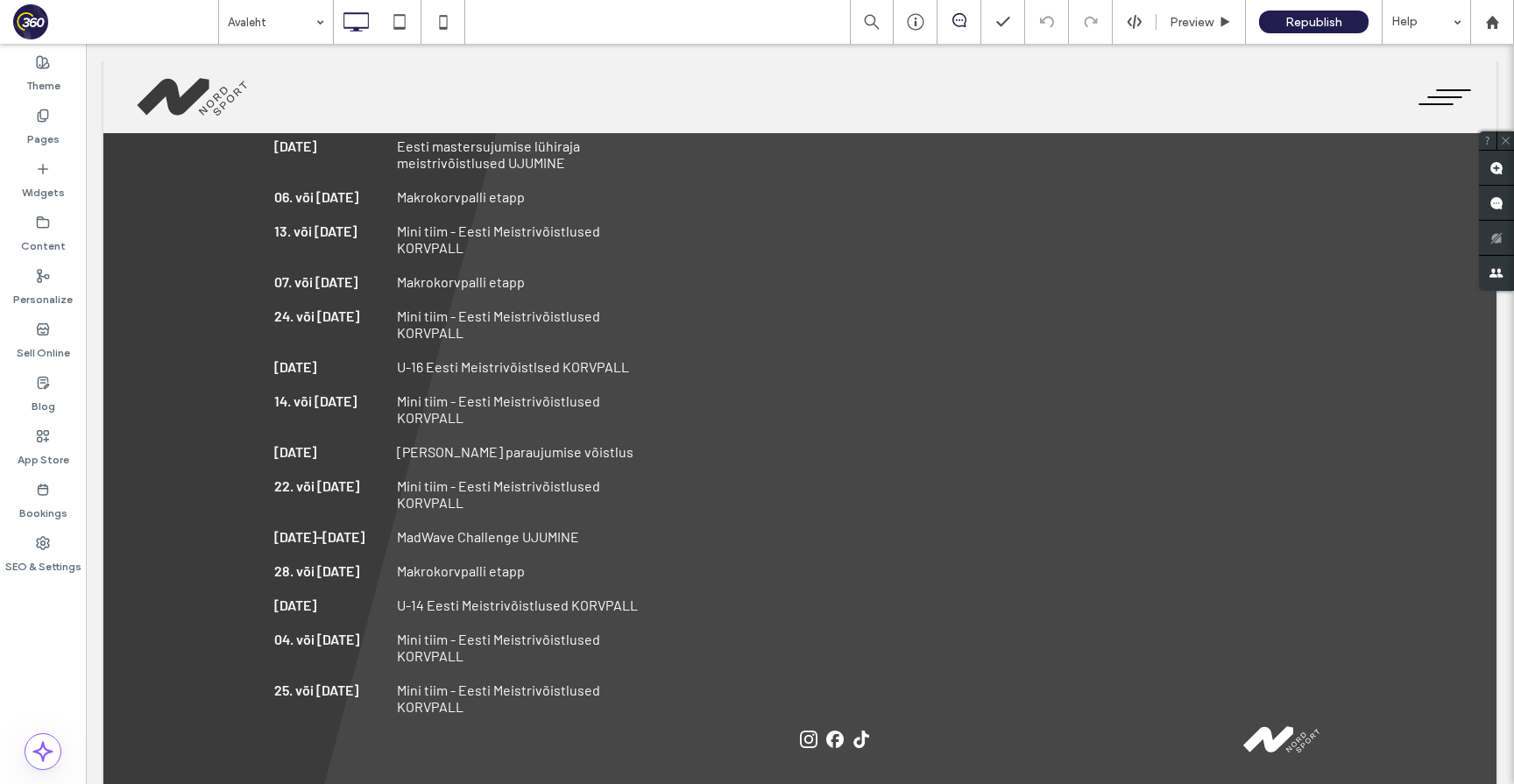
scroll to position [3561, 0]
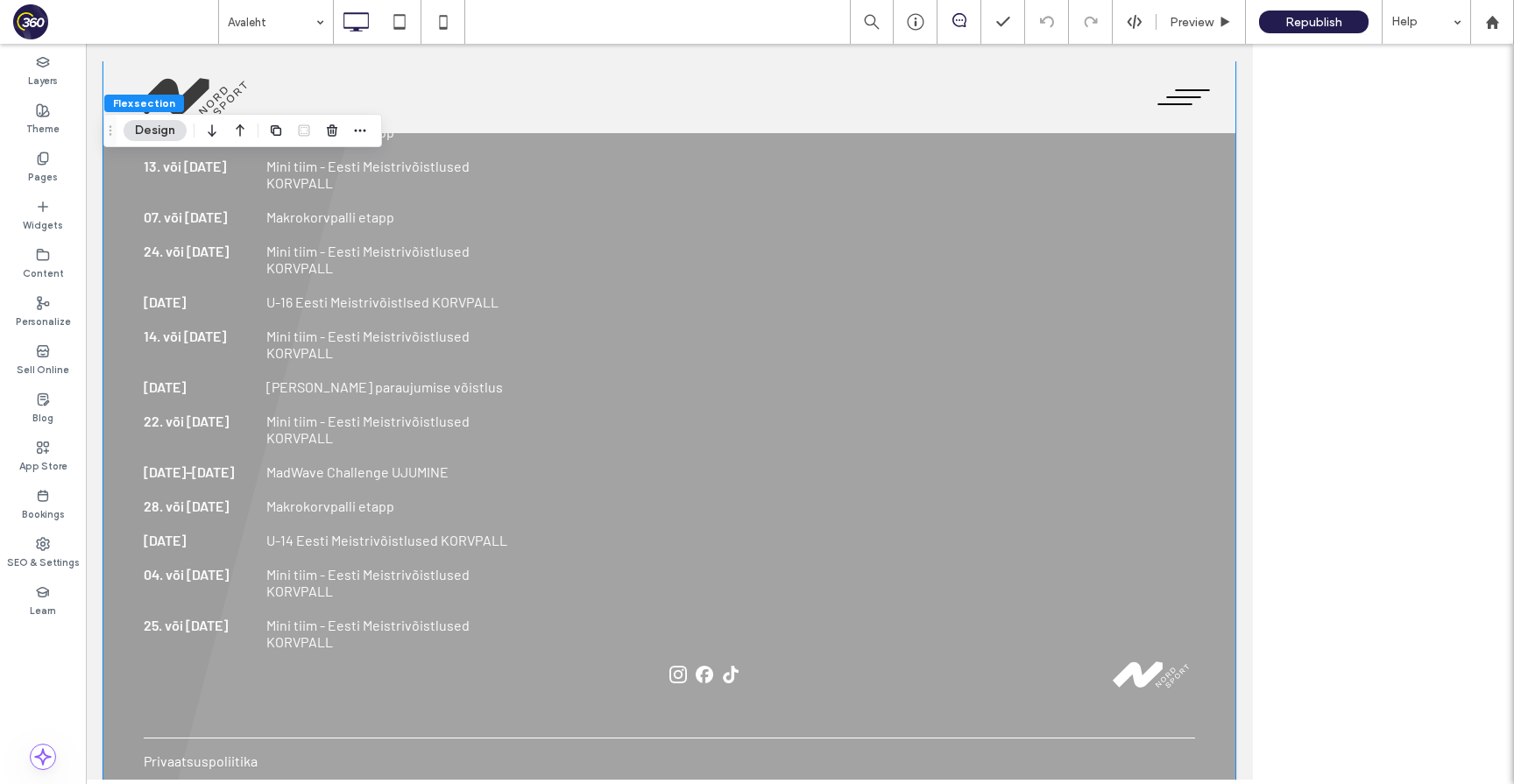
scroll to position [3540, 0]
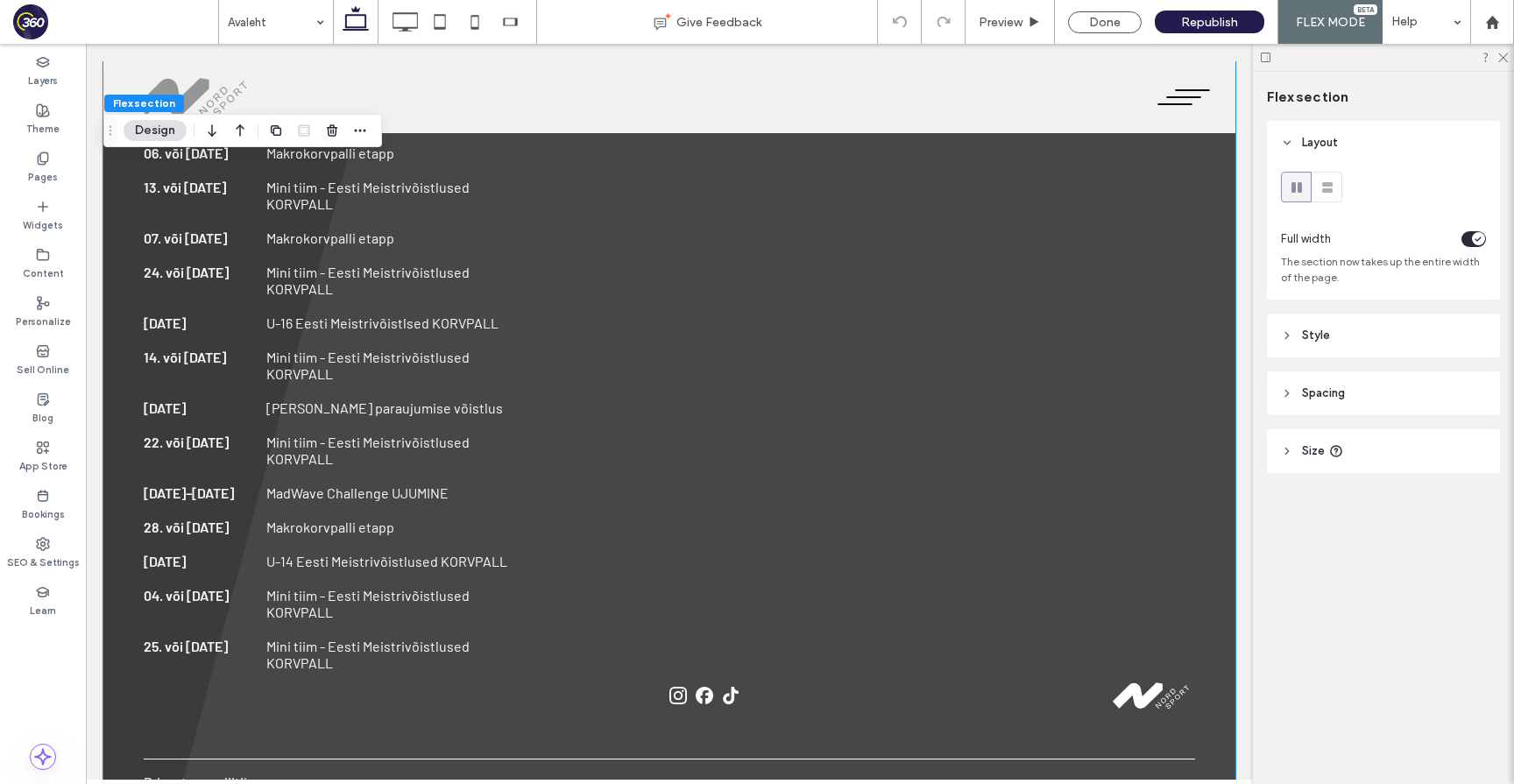
click at [361, 433] on p "Mini tiim - Eesti Meistrivõistlused KORVPALL" at bounding box center [398, 450] width 263 height 33
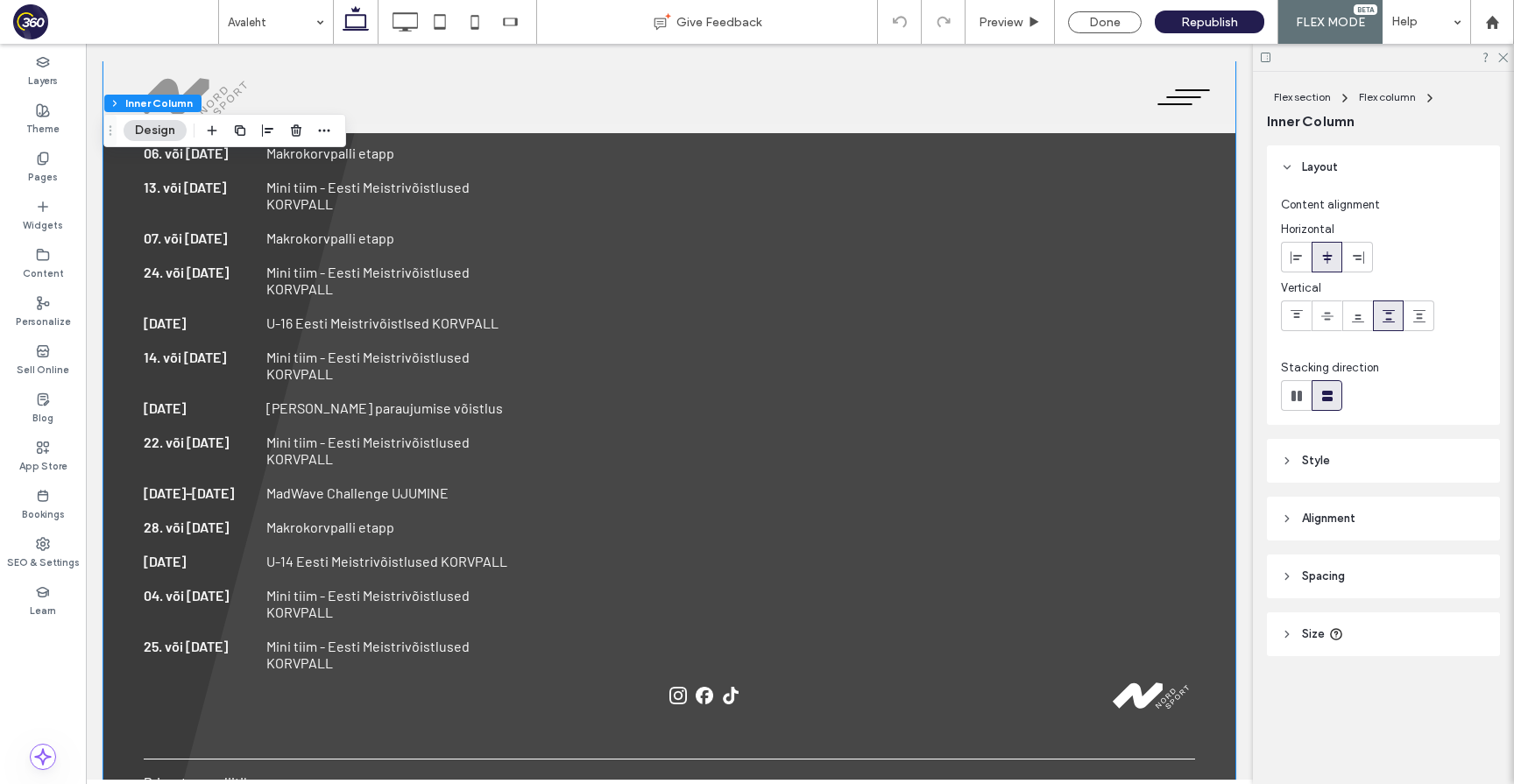
type input "**"
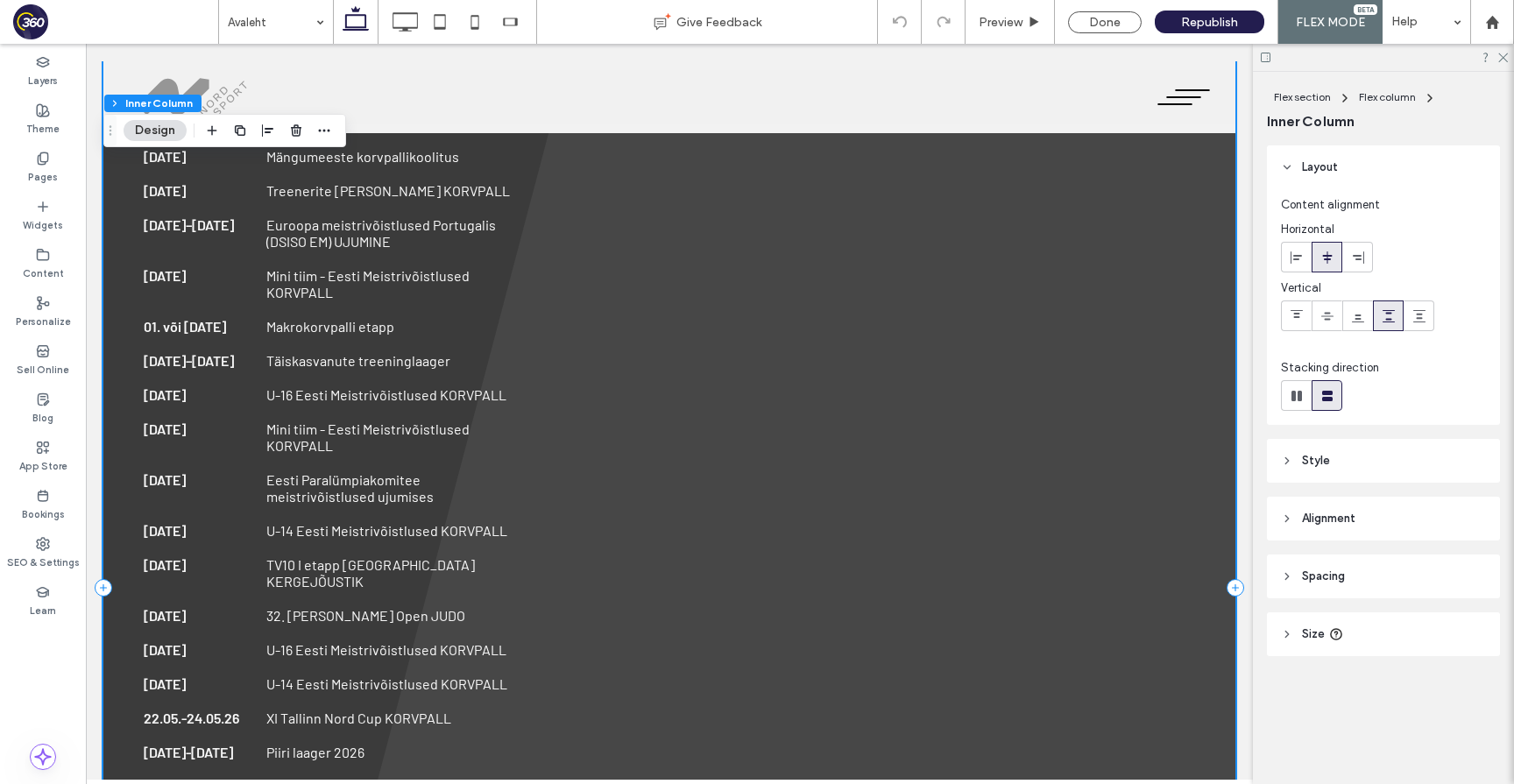
scroll to position [2736, 0]
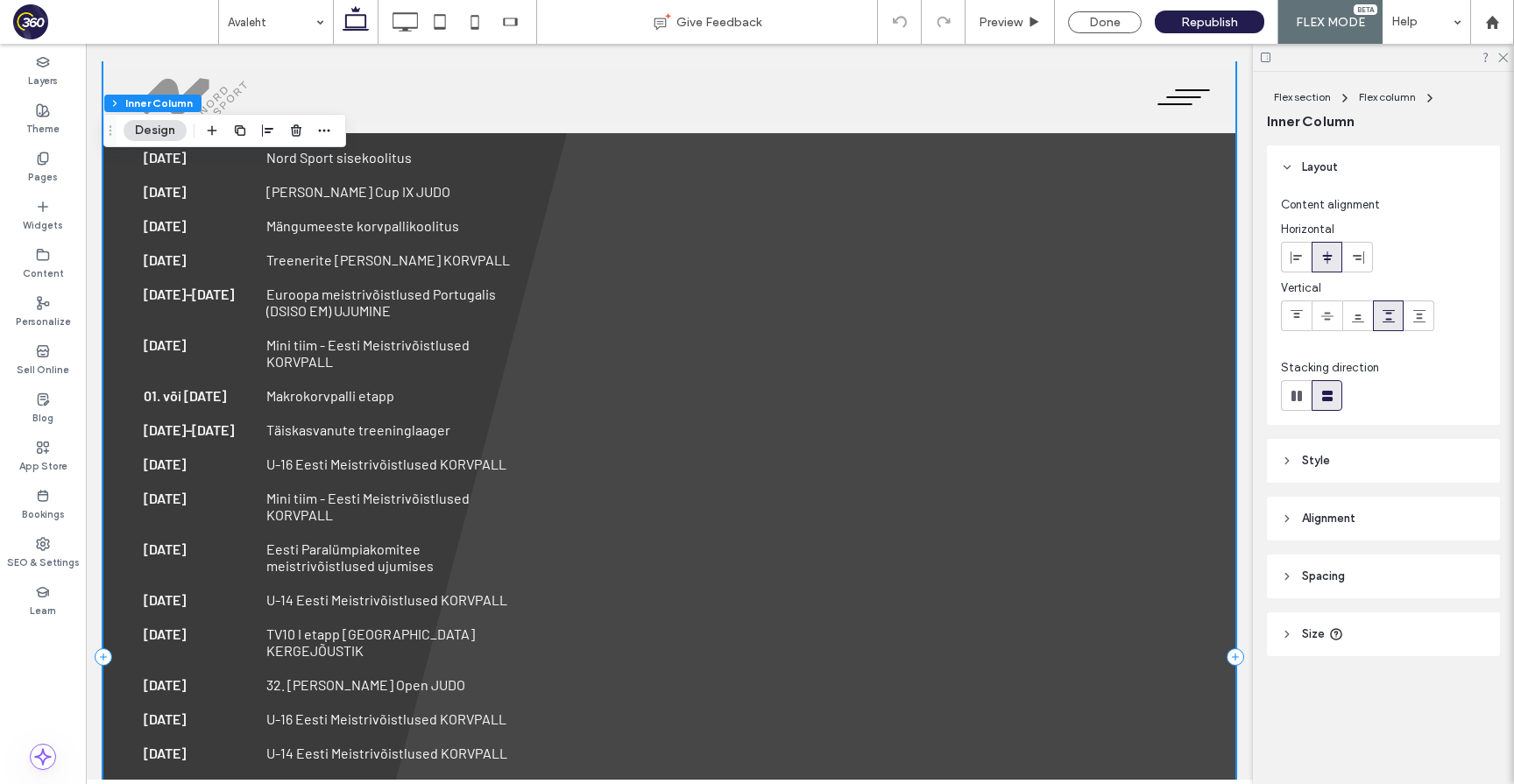
click at [370, 464] on p "U-16 Eesti Meistrivõistlused KORVPALL" at bounding box center [398, 464] width 263 height 17
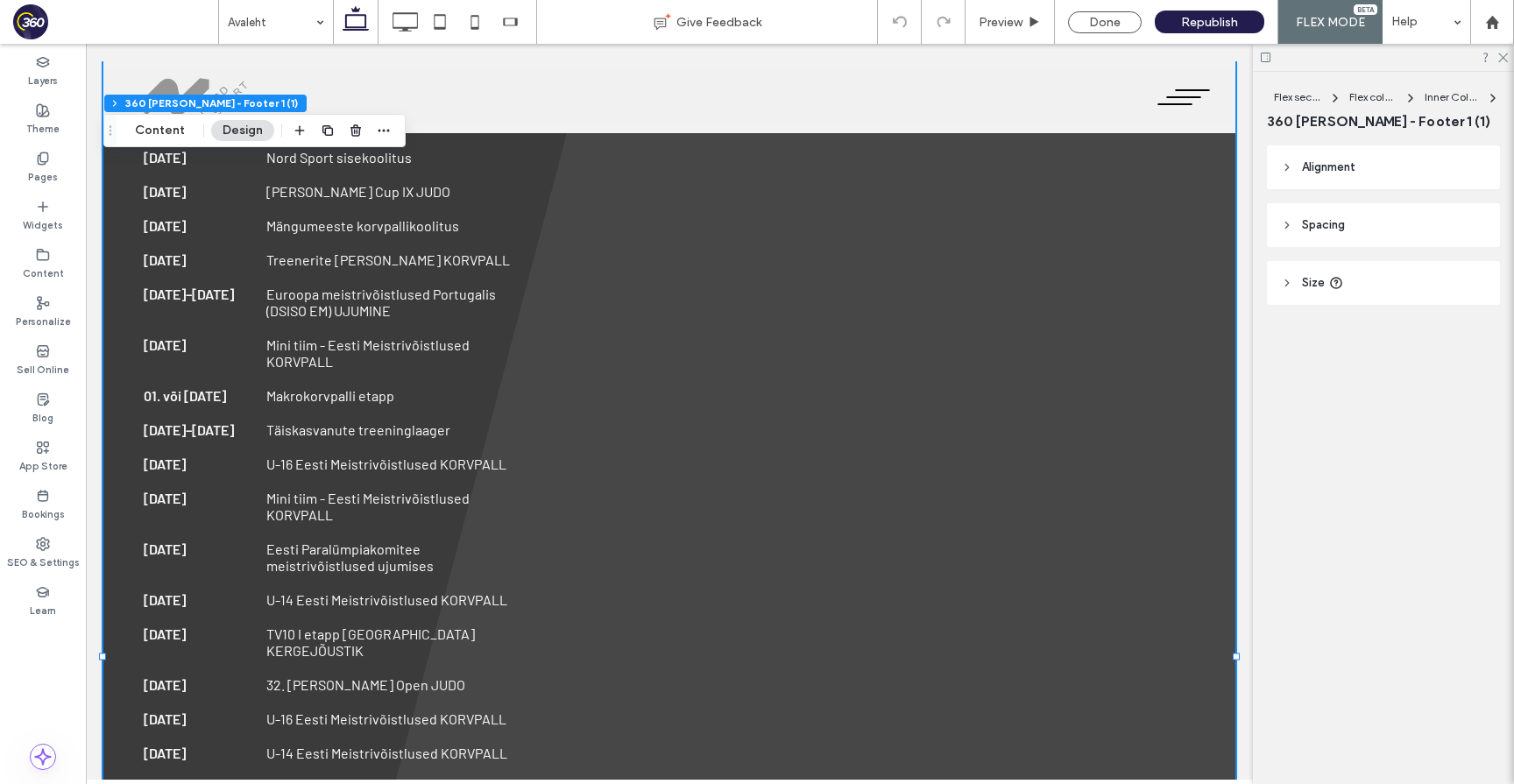
click at [370, 464] on p "U-16 Eesti Meistrivõistlused KORVPALL" at bounding box center [398, 464] width 263 height 17
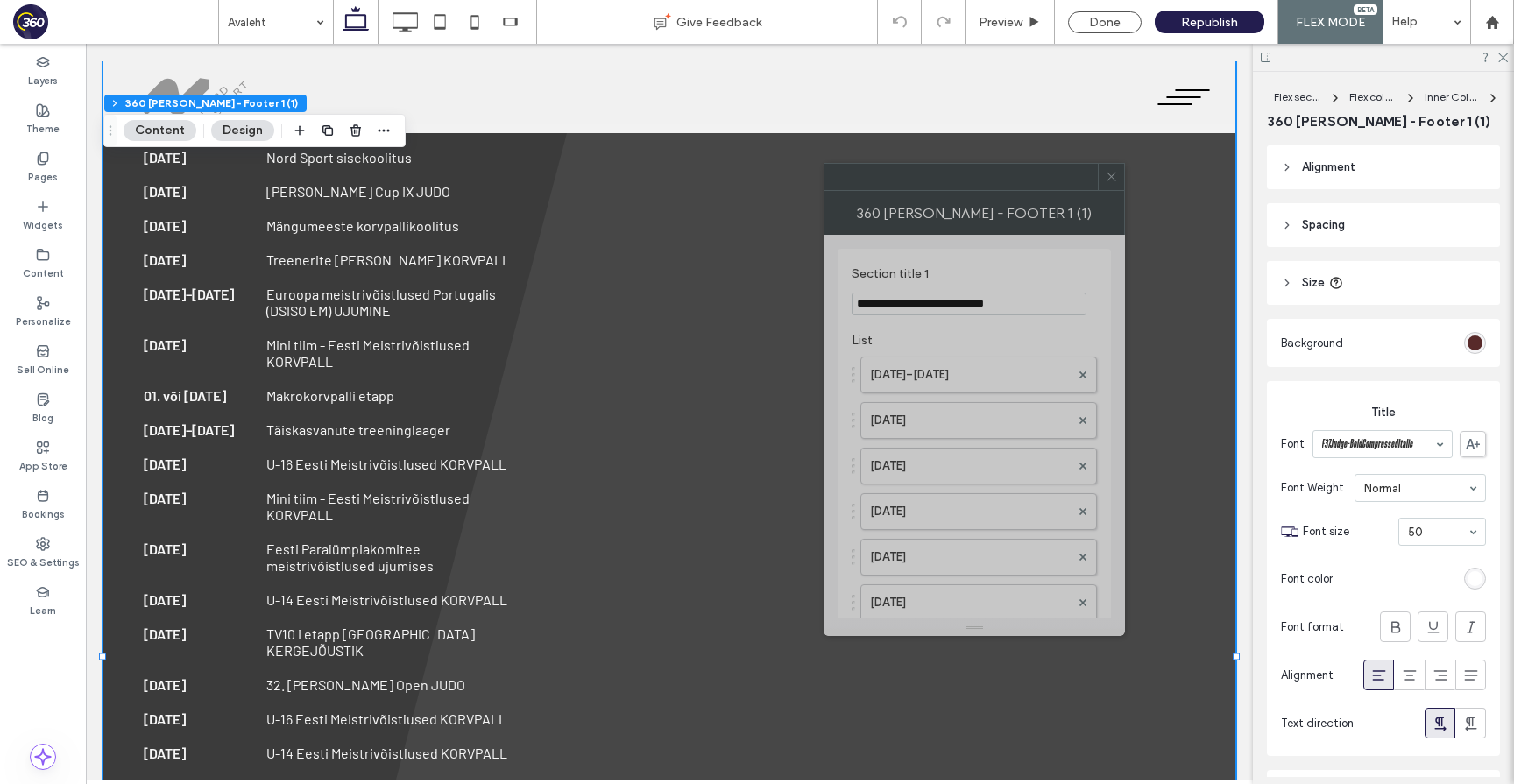
drag, startPoint x: 1326, startPoint y: 177, endPoint x: 904, endPoint y: 201, distance: 422.7
click at [904, 190] on div at bounding box center [961, 177] width 273 height 27
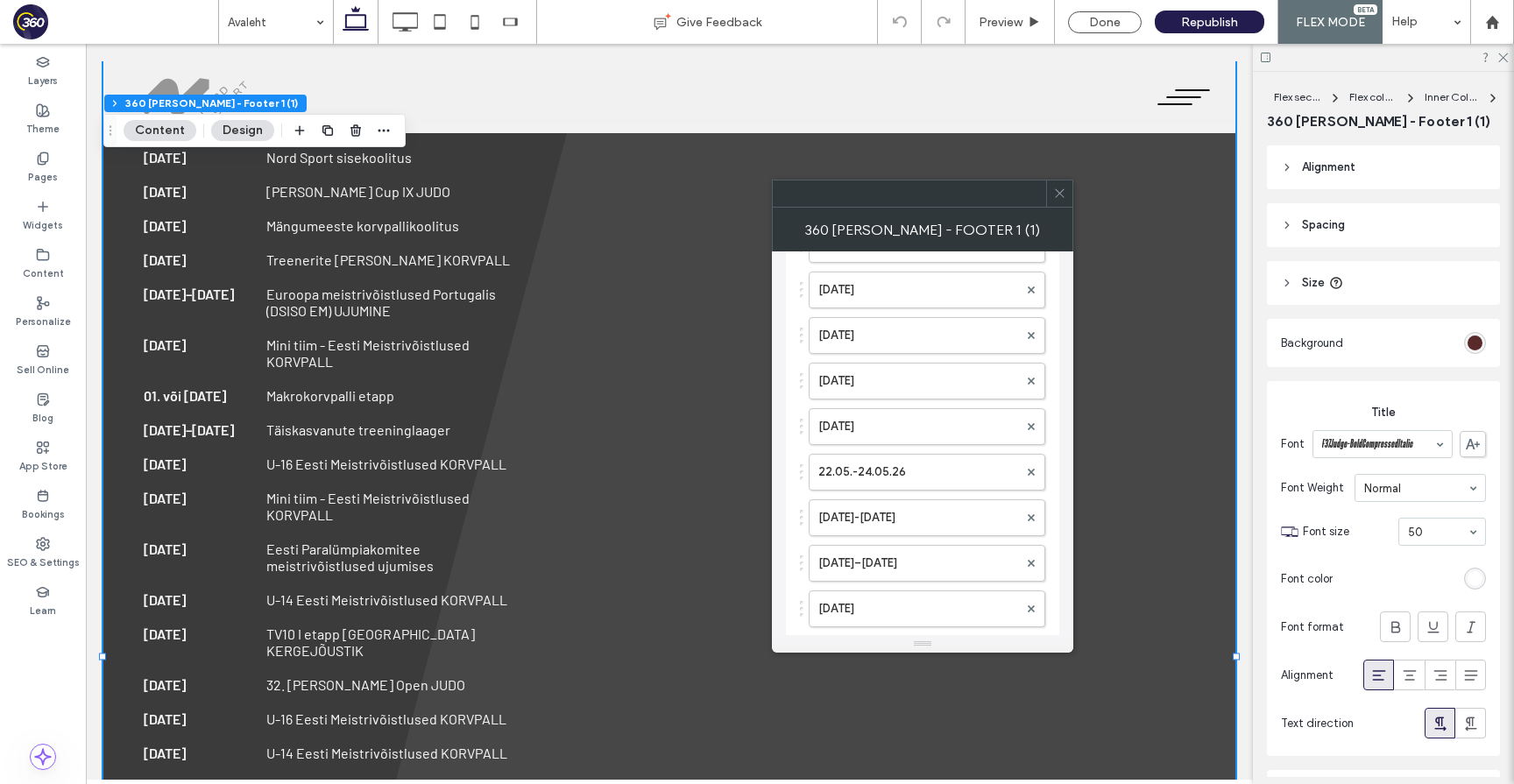
scroll to position [1005, 0]
click at [1062, 190] on icon at bounding box center [1059, 193] width 13 height 13
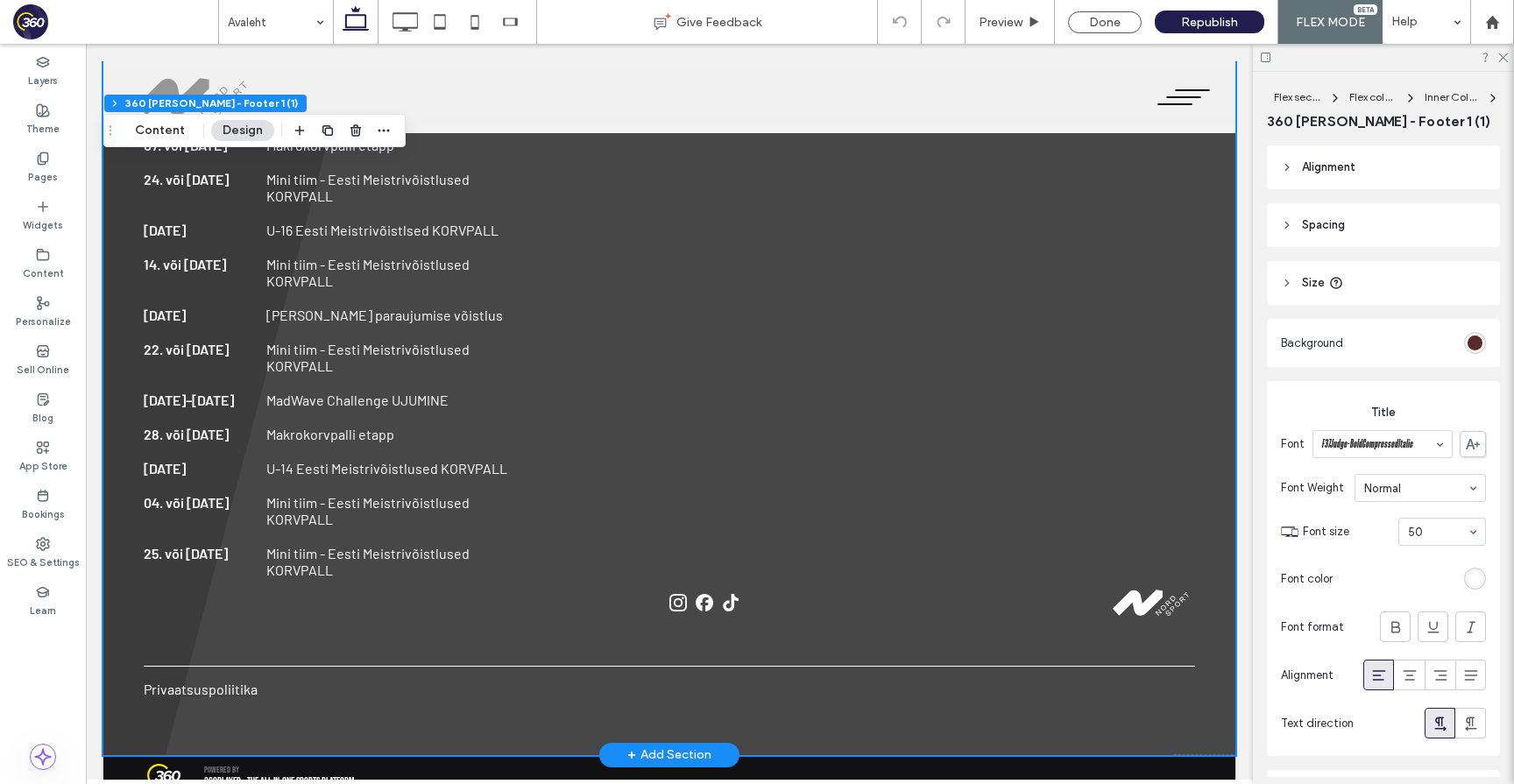
scroll to position [3648, 0]
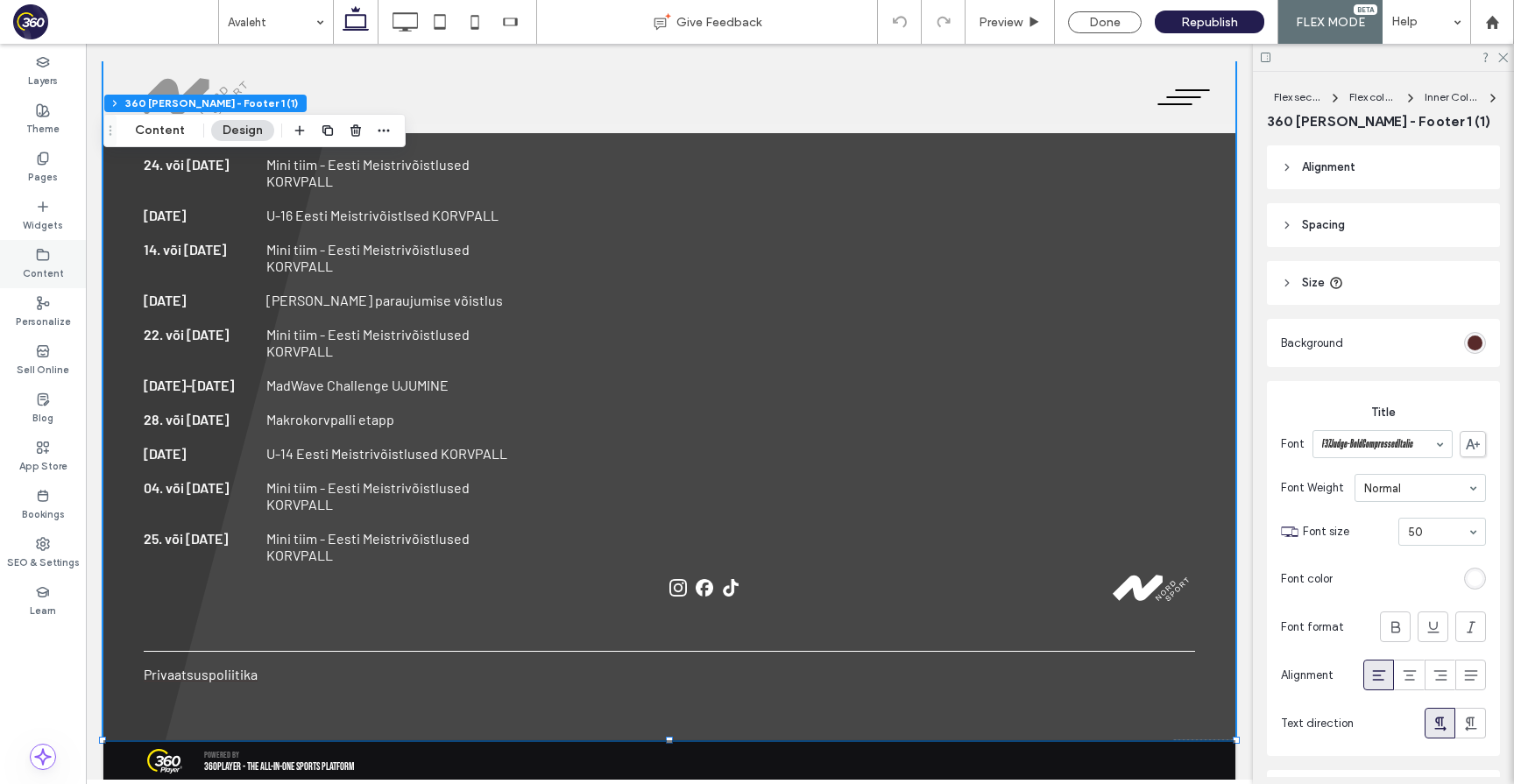
click at [34, 264] on label "Content" at bounding box center [43, 271] width 41 height 19
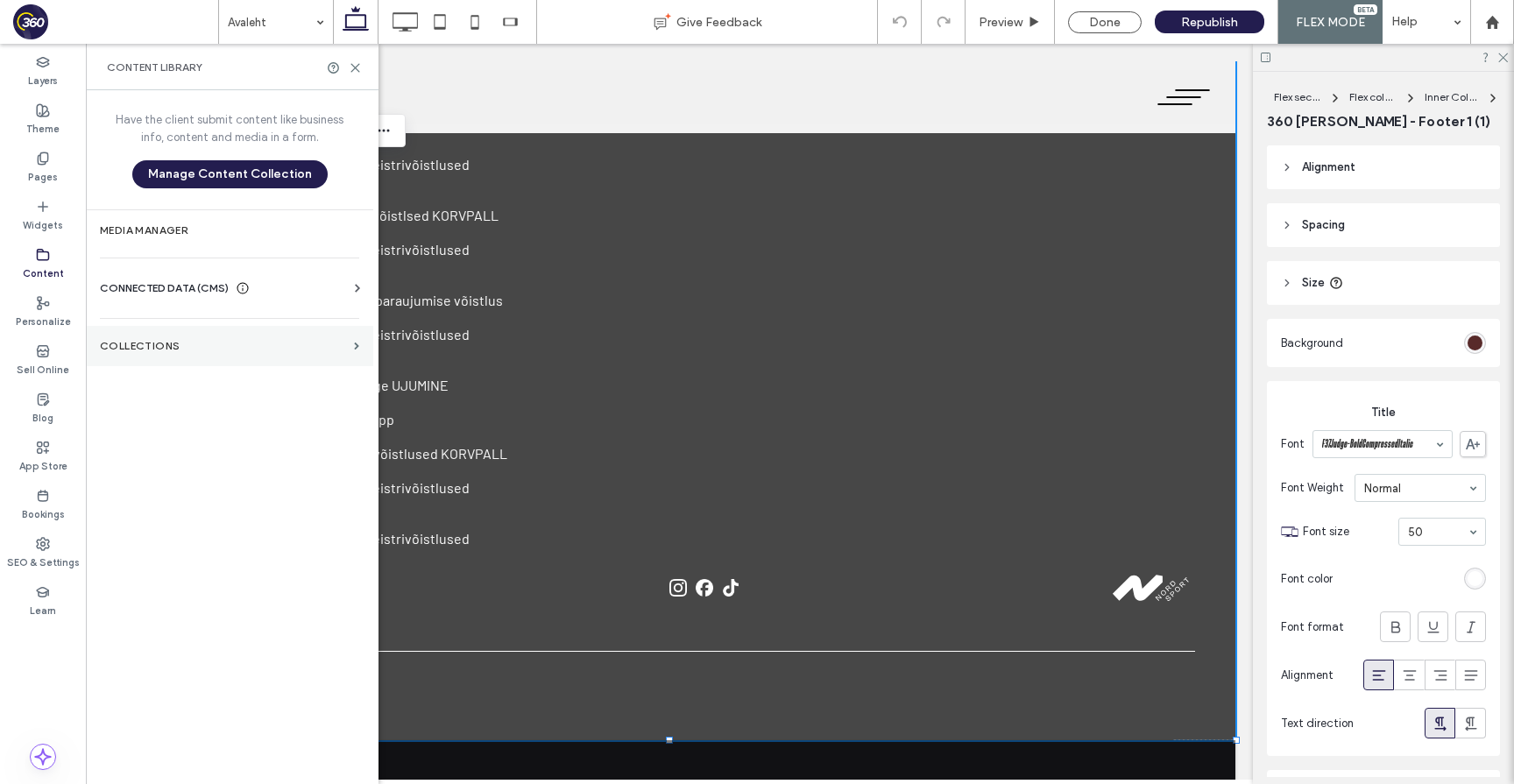
click at [184, 333] on section "Collections" at bounding box center [229, 346] width 287 height 40
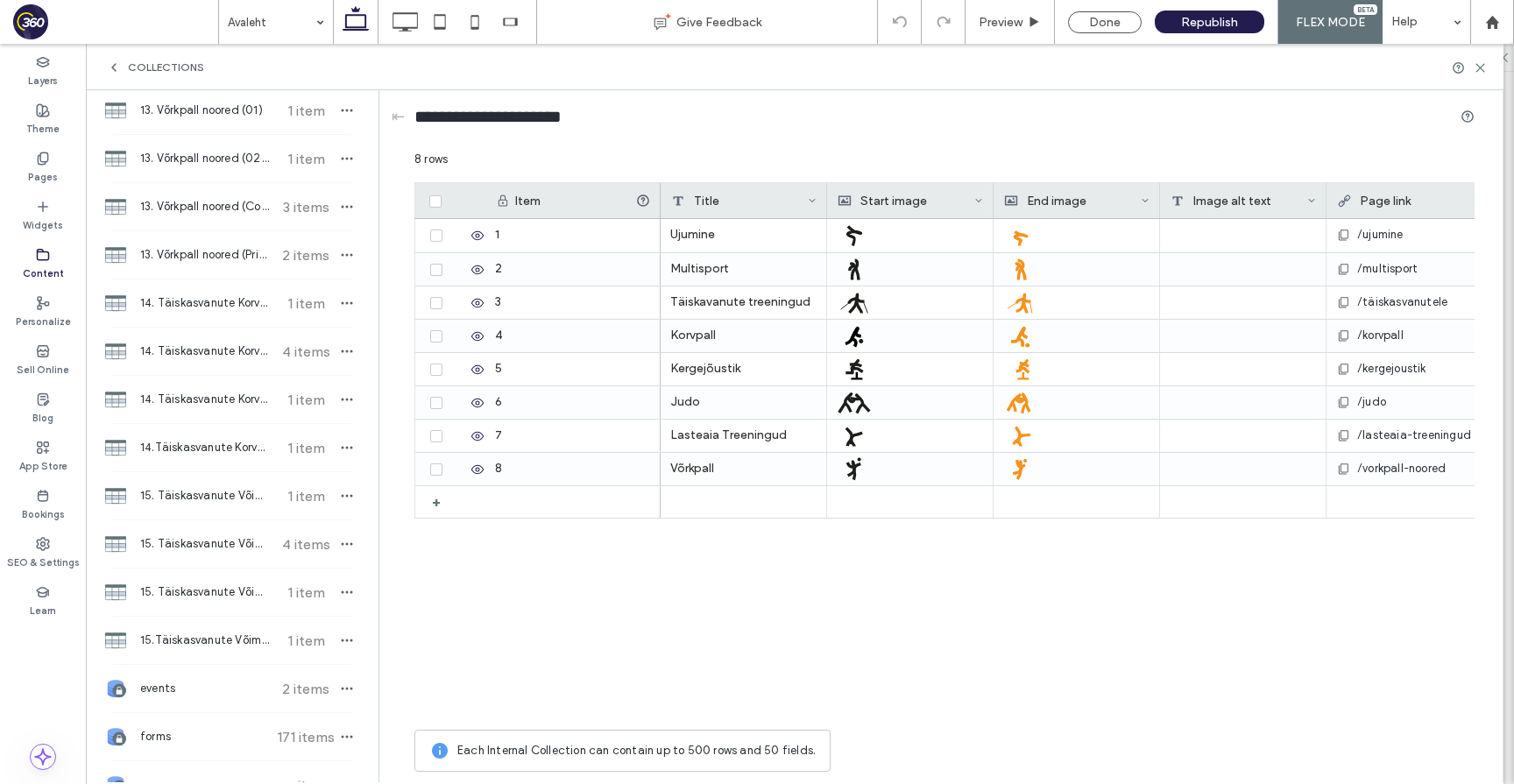
scroll to position [2988, 0]
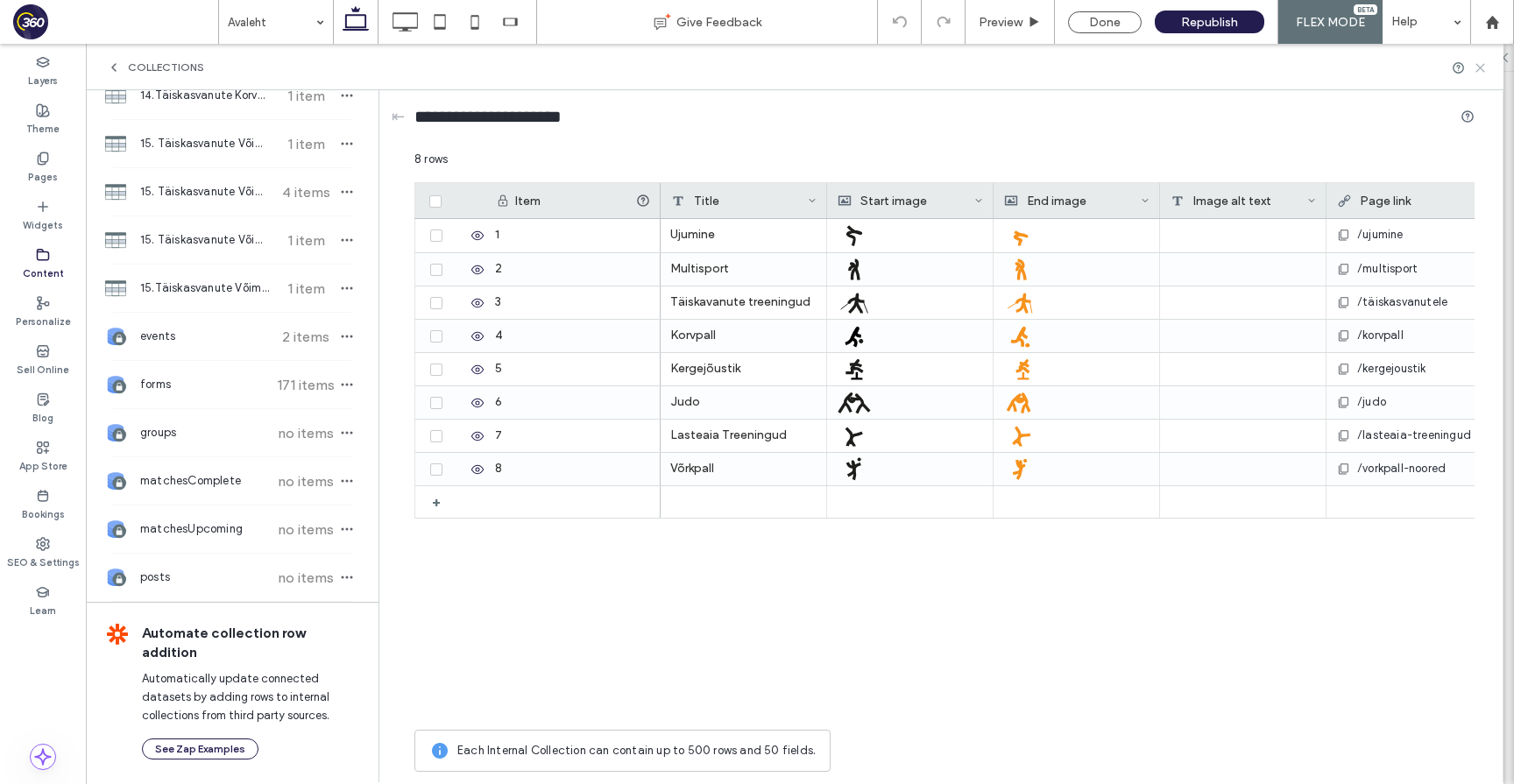
click at [1484, 73] on icon at bounding box center [1480, 68] width 13 height 13
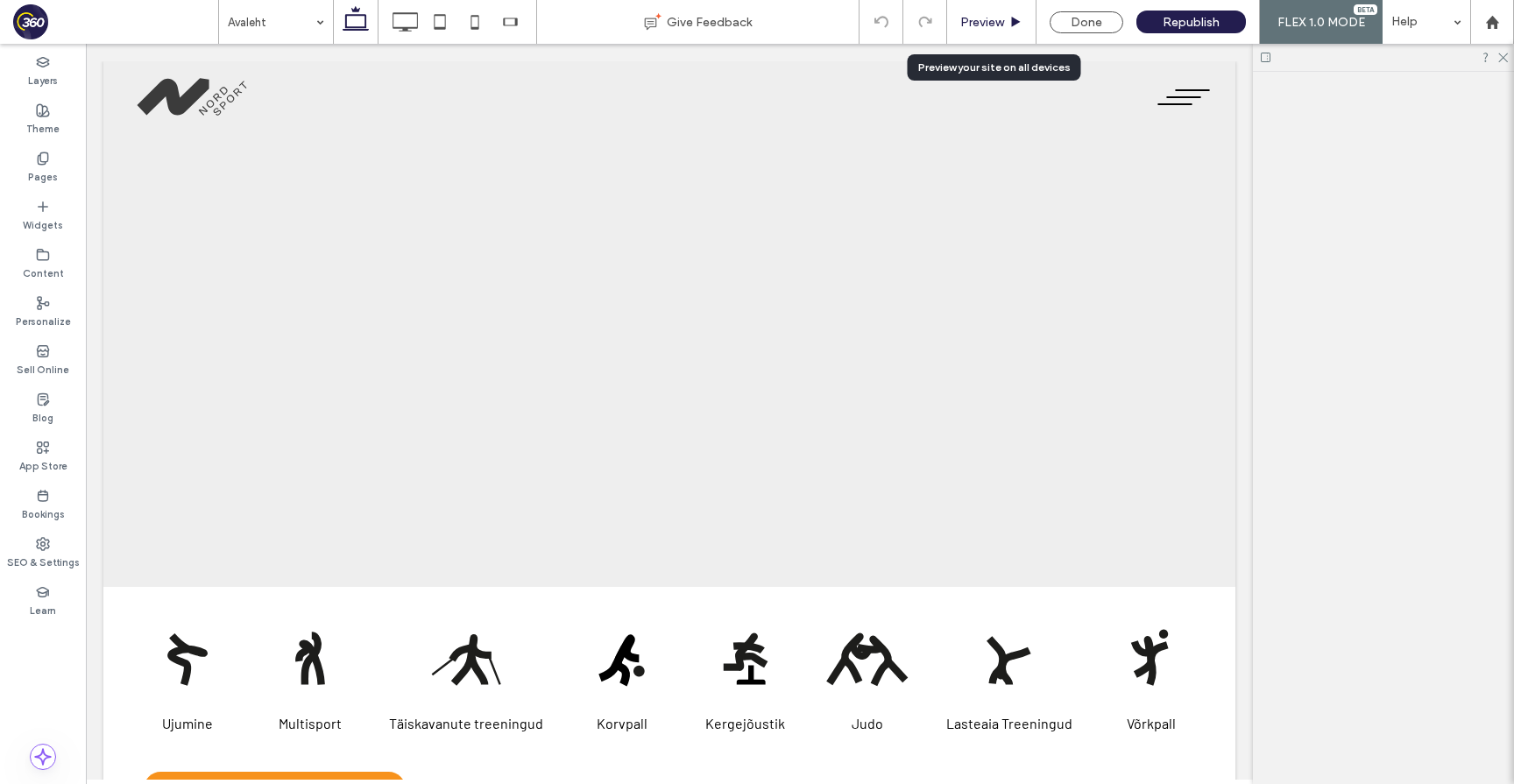
scroll to position [0, 0]
click at [1001, 26] on span "Preview" at bounding box center [982, 22] width 44 height 15
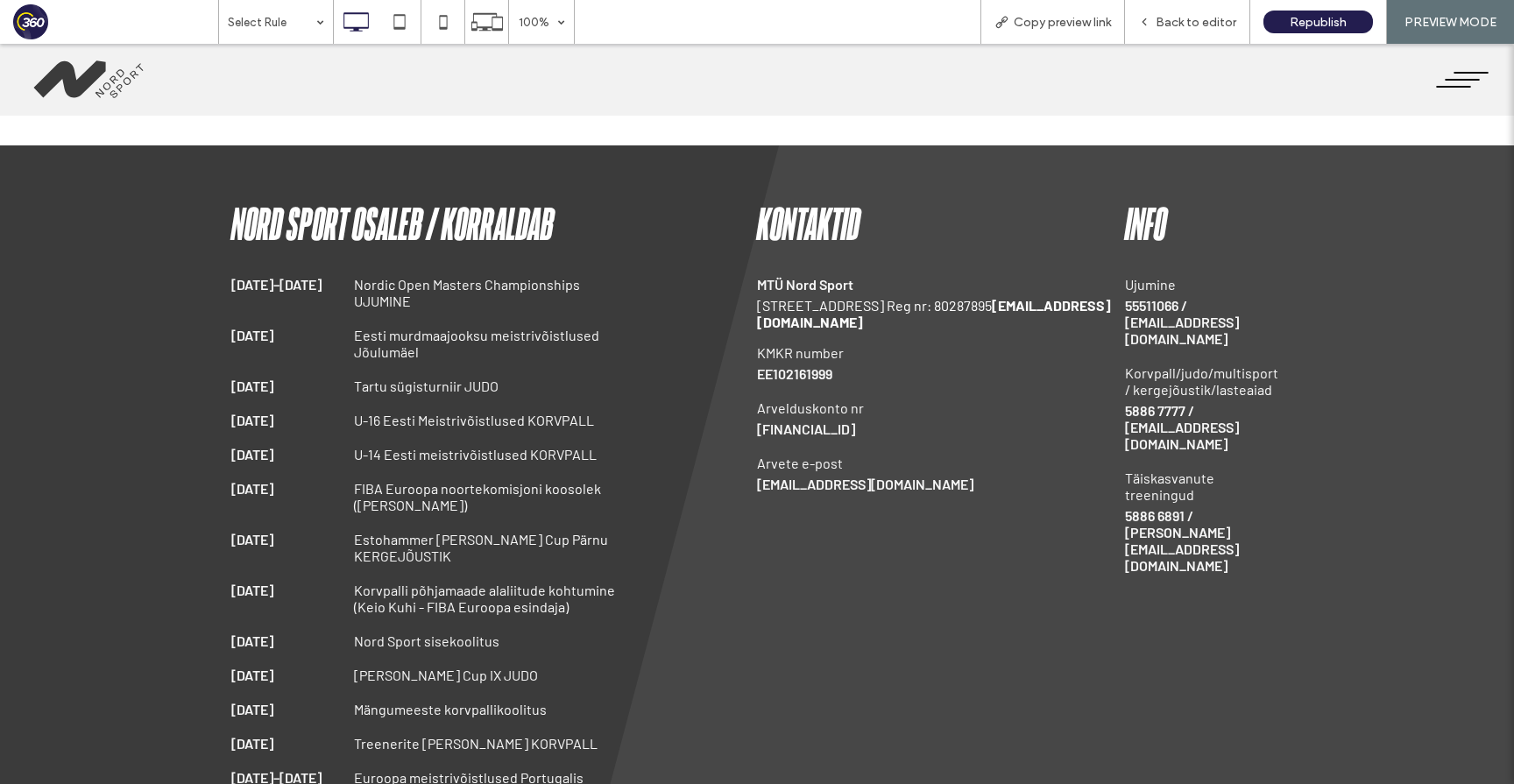
scroll to position [2253, 0]
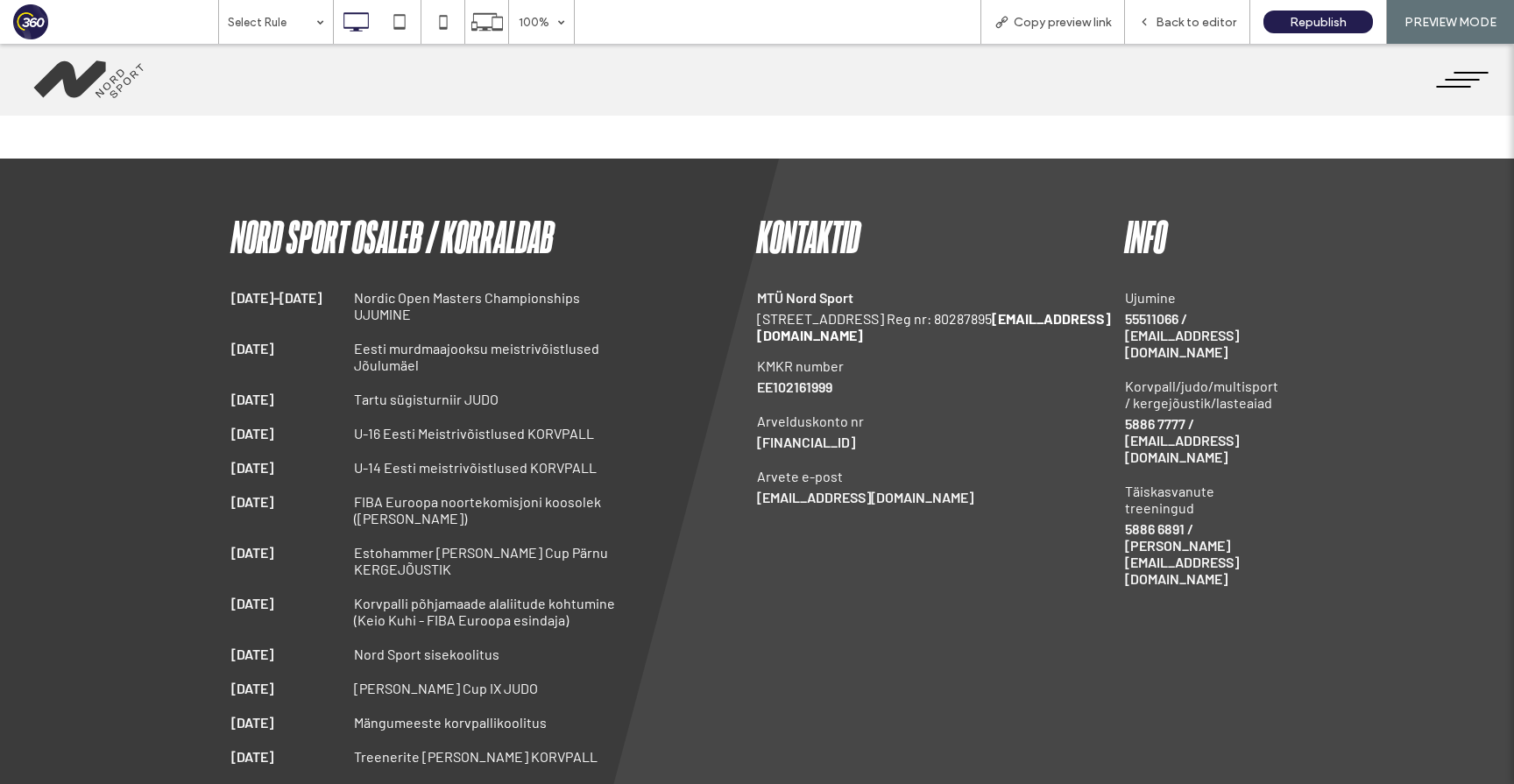
drag, startPoint x: 231, startPoint y: 300, endPoint x: 333, endPoint y: 300, distance: 102.0
click at [333, 300] on p "[DATE]–[DATE]" at bounding box center [283, 306] width 105 height 33
drag, startPoint x: 352, startPoint y: 293, endPoint x: 445, endPoint y: 317, distance: 96.0
click at [445, 317] on div "10.10–11.10.2025 Nordic Open Masters Championships UJUMINE" at bounding box center [493, 306] width 526 height 33
drag, startPoint x: 233, startPoint y: 299, endPoint x: 265, endPoint y: 300, distance: 32.0
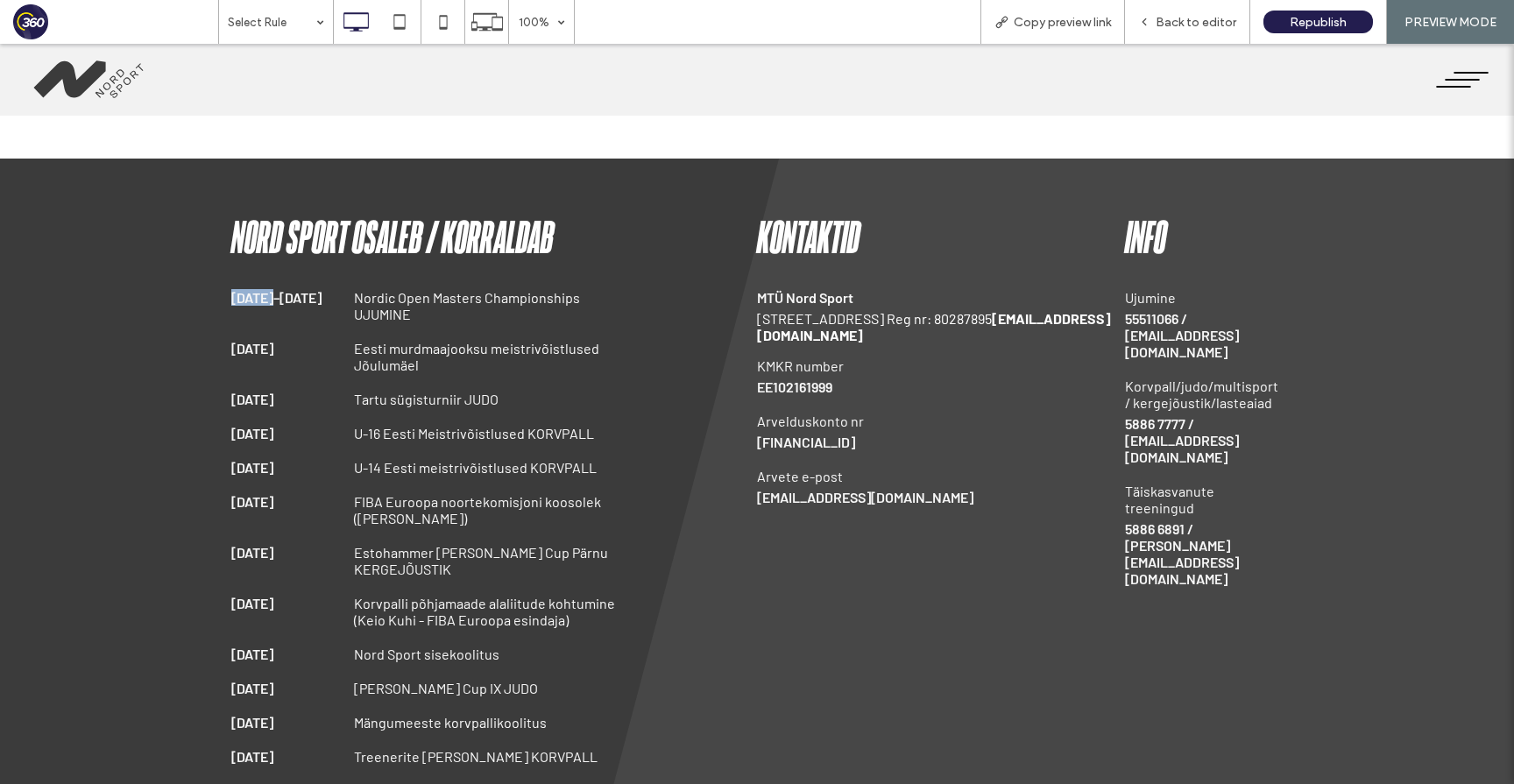
click at [265, 300] on p "[DATE]–[DATE]" at bounding box center [283, 306] width 105 height 33
click at [282, 298] on p "[DATE]–[DATE]" at bounding box center [283, 306] width 105 height 33
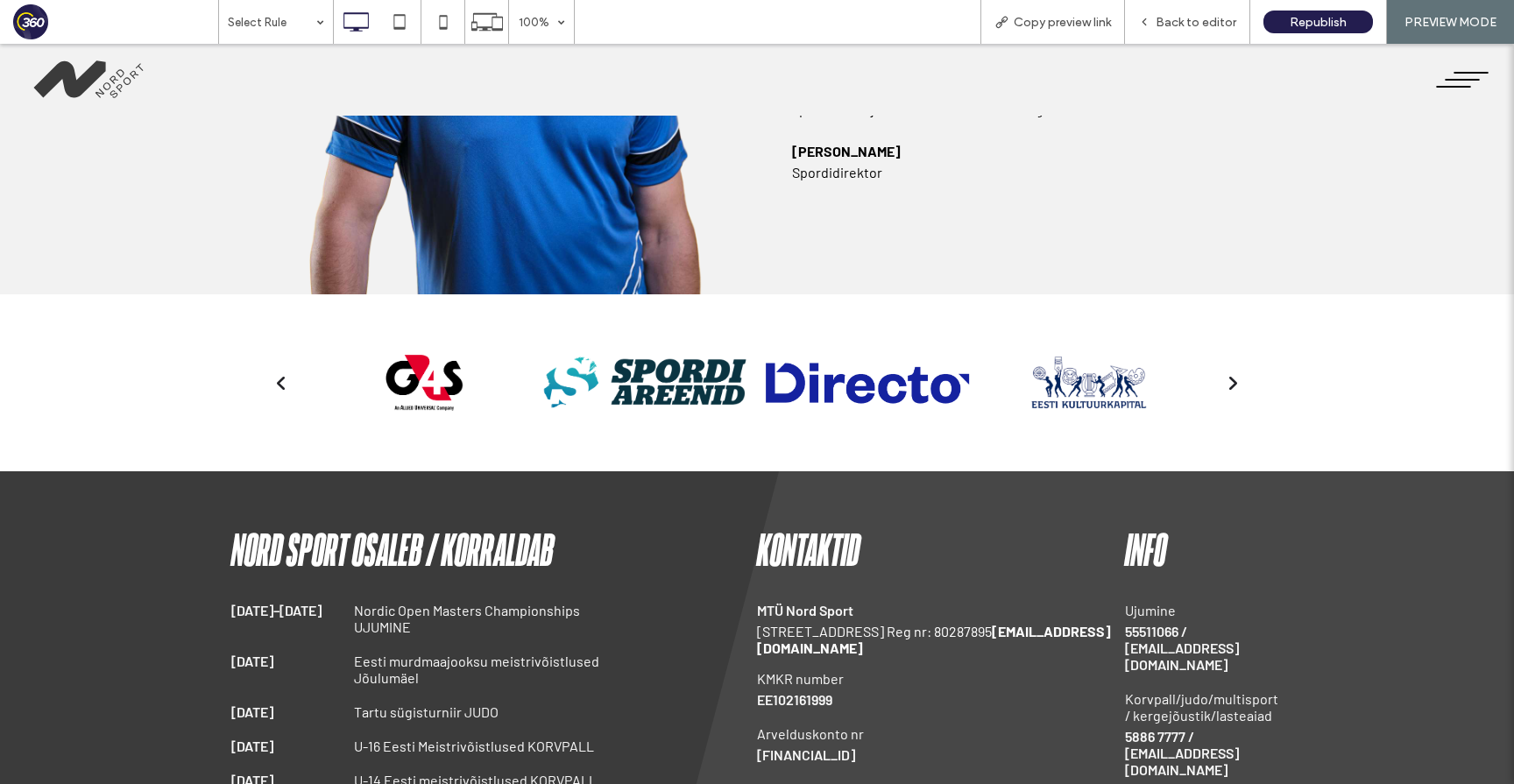
scroll to position [2107, 0]
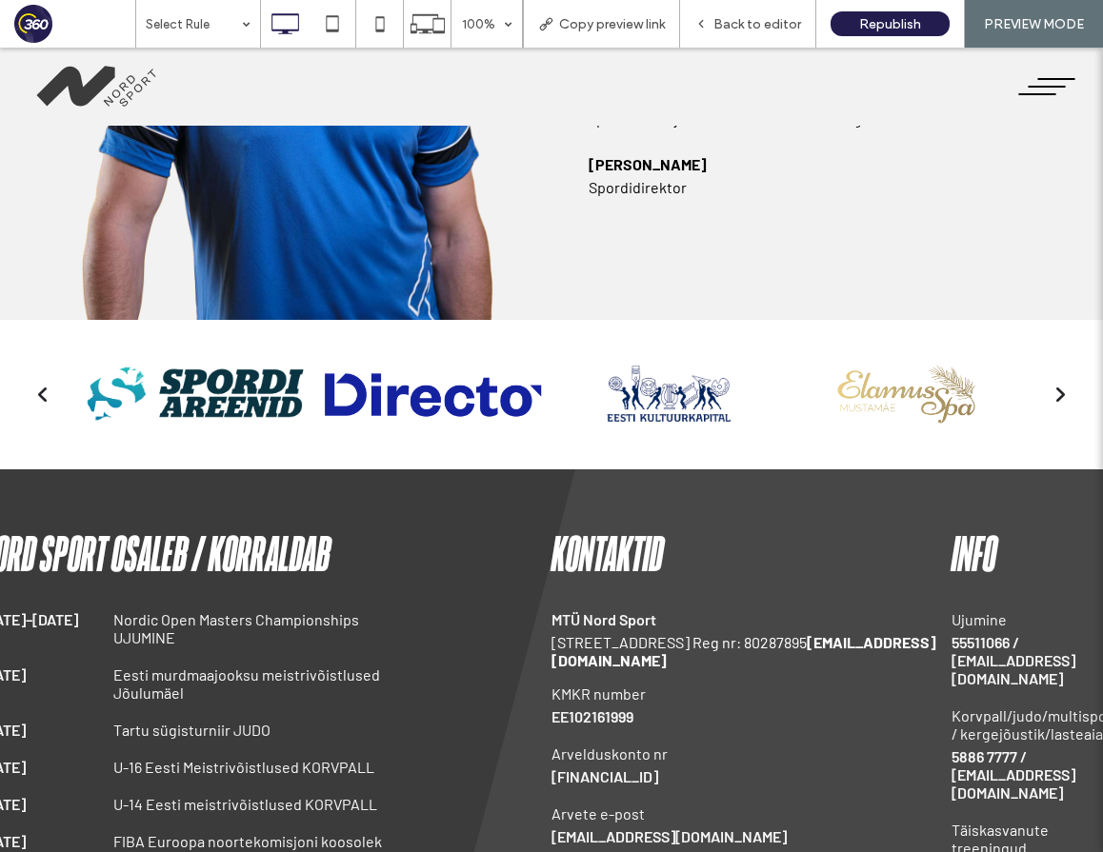
click at [39, 396] on div "back" at bounding box center [43, 395] width 12 height 20
click at [46, 392] on div "back" at bounding box center [43, 395] width 12 height 20
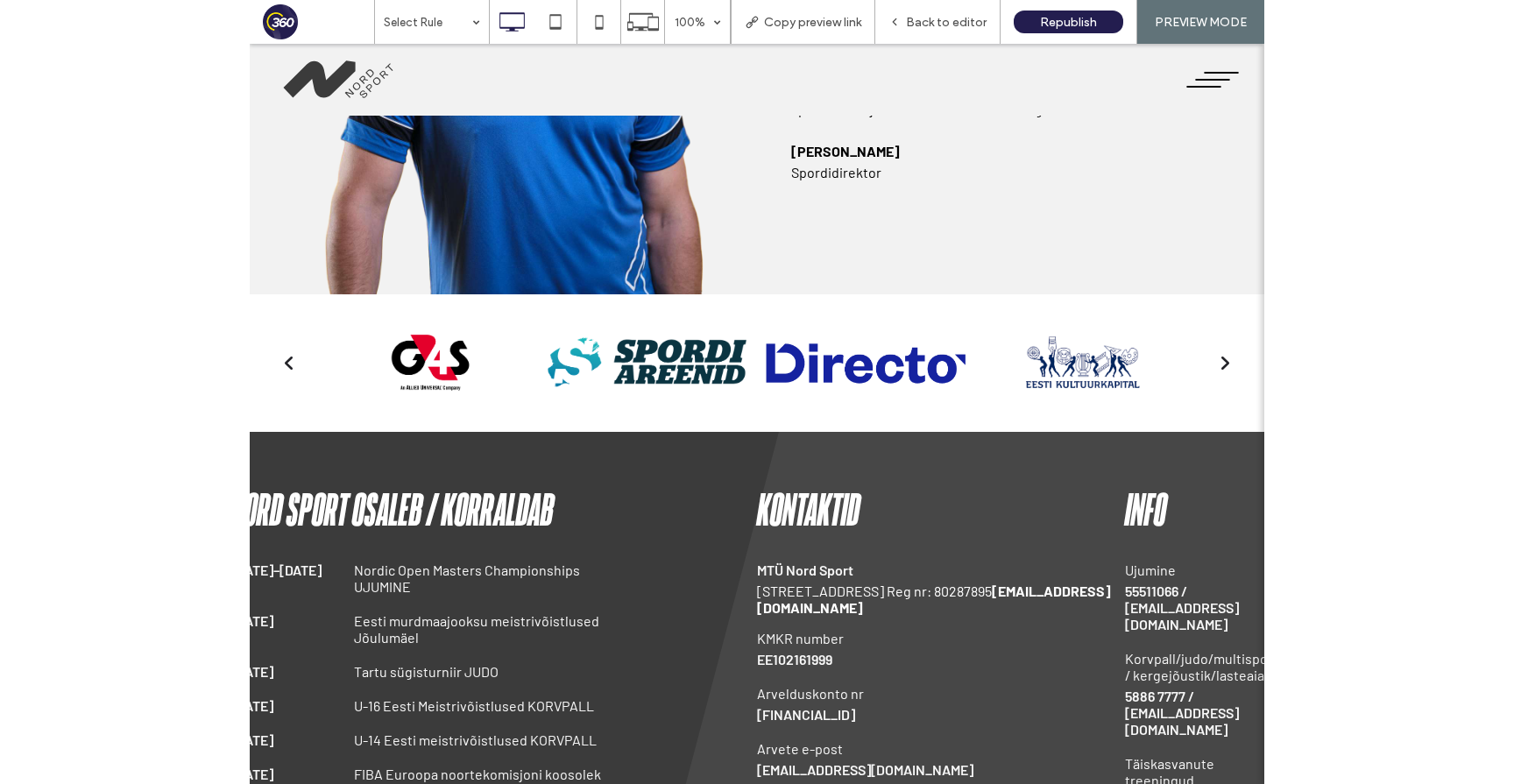
scroll to position [1940, 0]
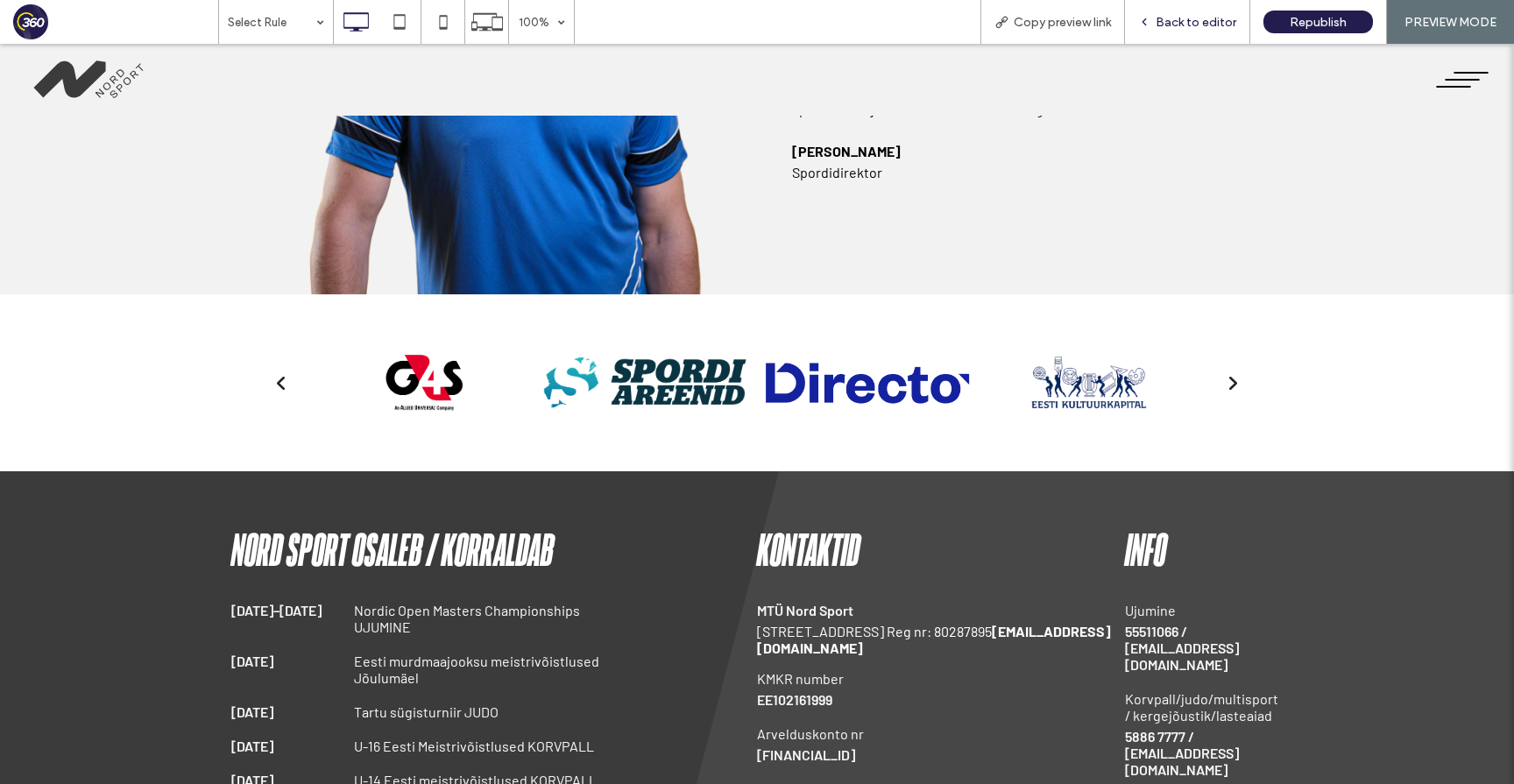
click at [1158, 1] on div "Back to editor" at bounding box center [1187, 22] width 125 height 44
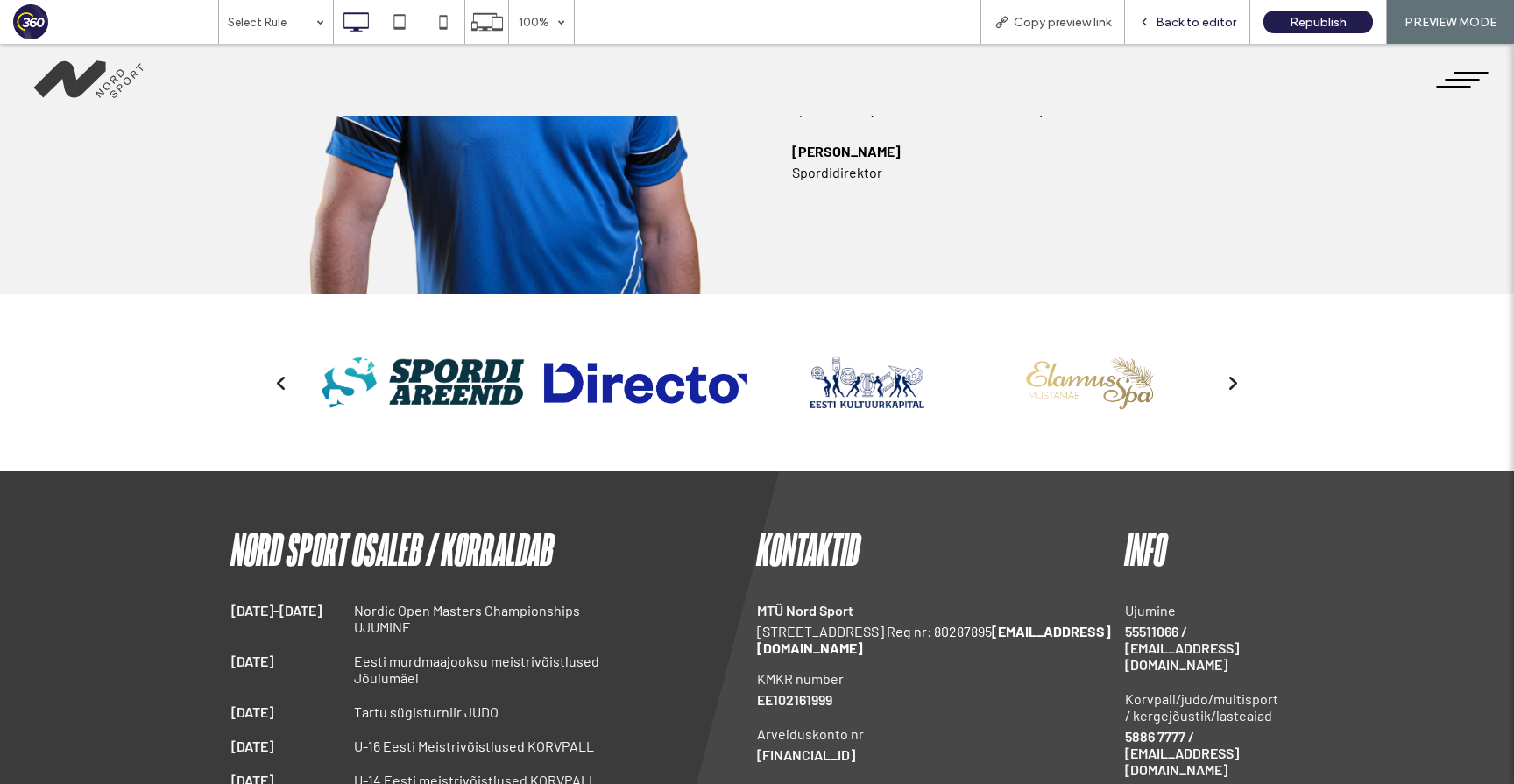
click at [1168, 17] on span "Back to editor" at bounding box center [1196, 22] width 81 height 15
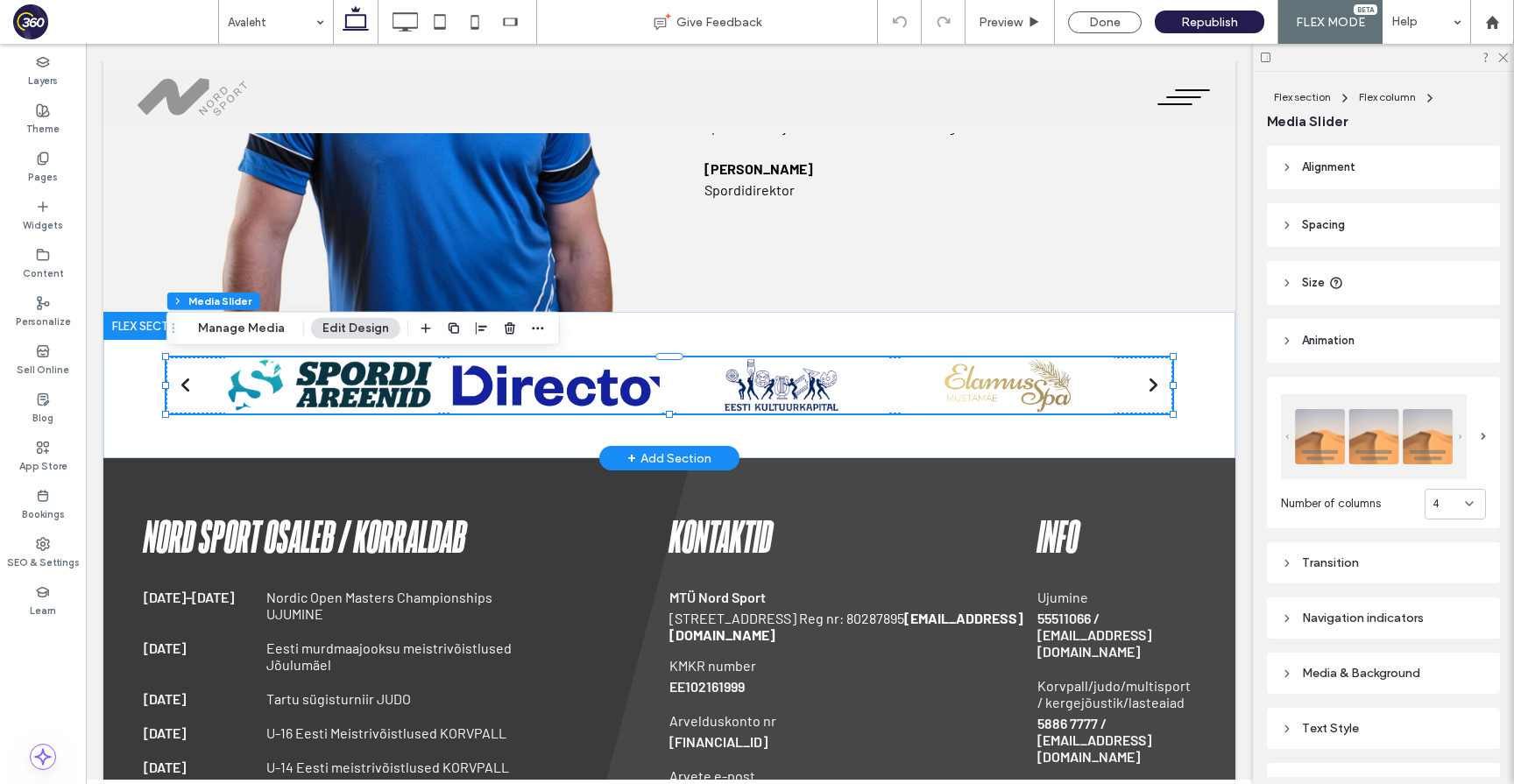
scroll to position [153, 0]
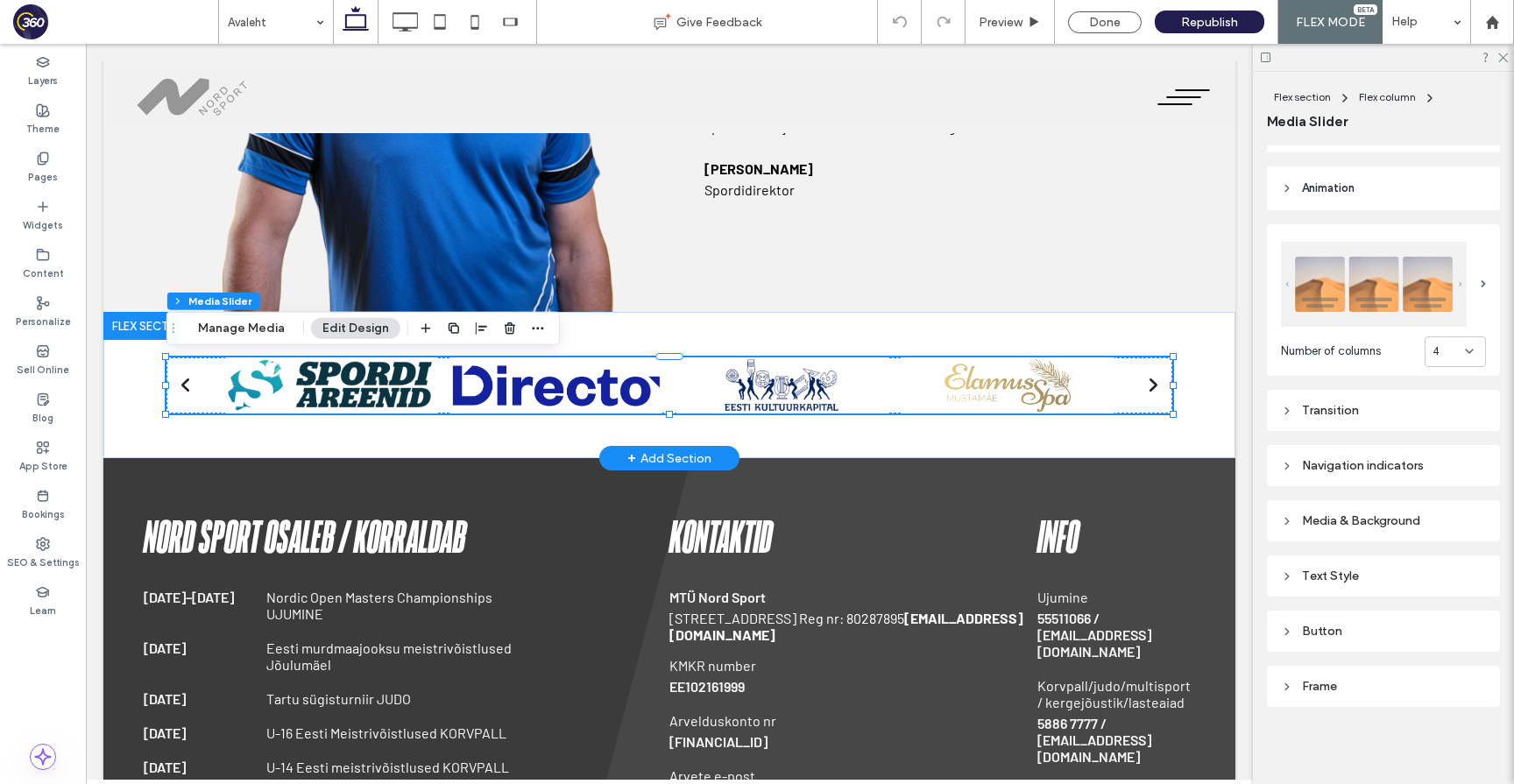
click at [1385, 513] on div "Media & Background" at bounding box center [1383, 521] width 205 height 15
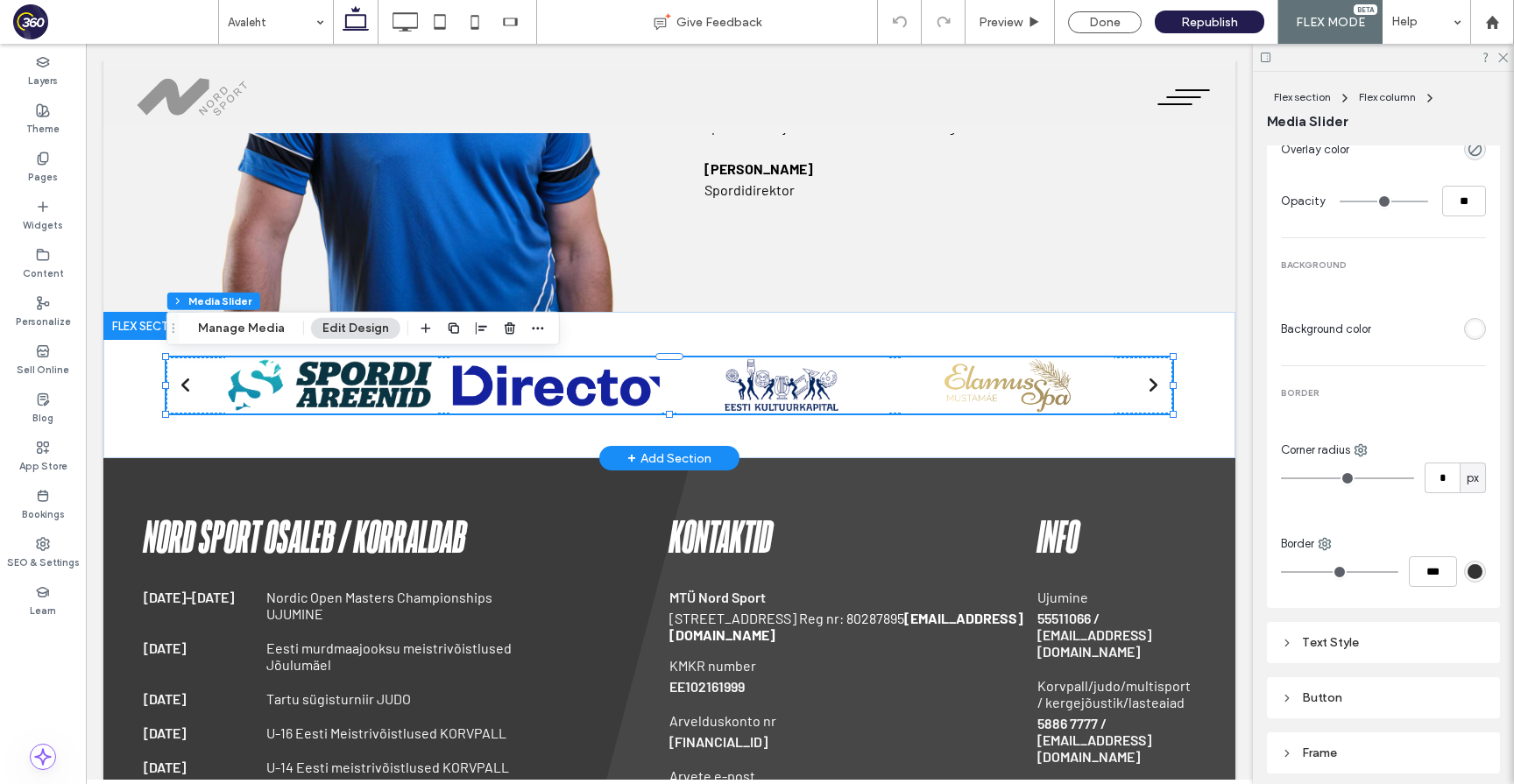
scroll to position [736, 0]
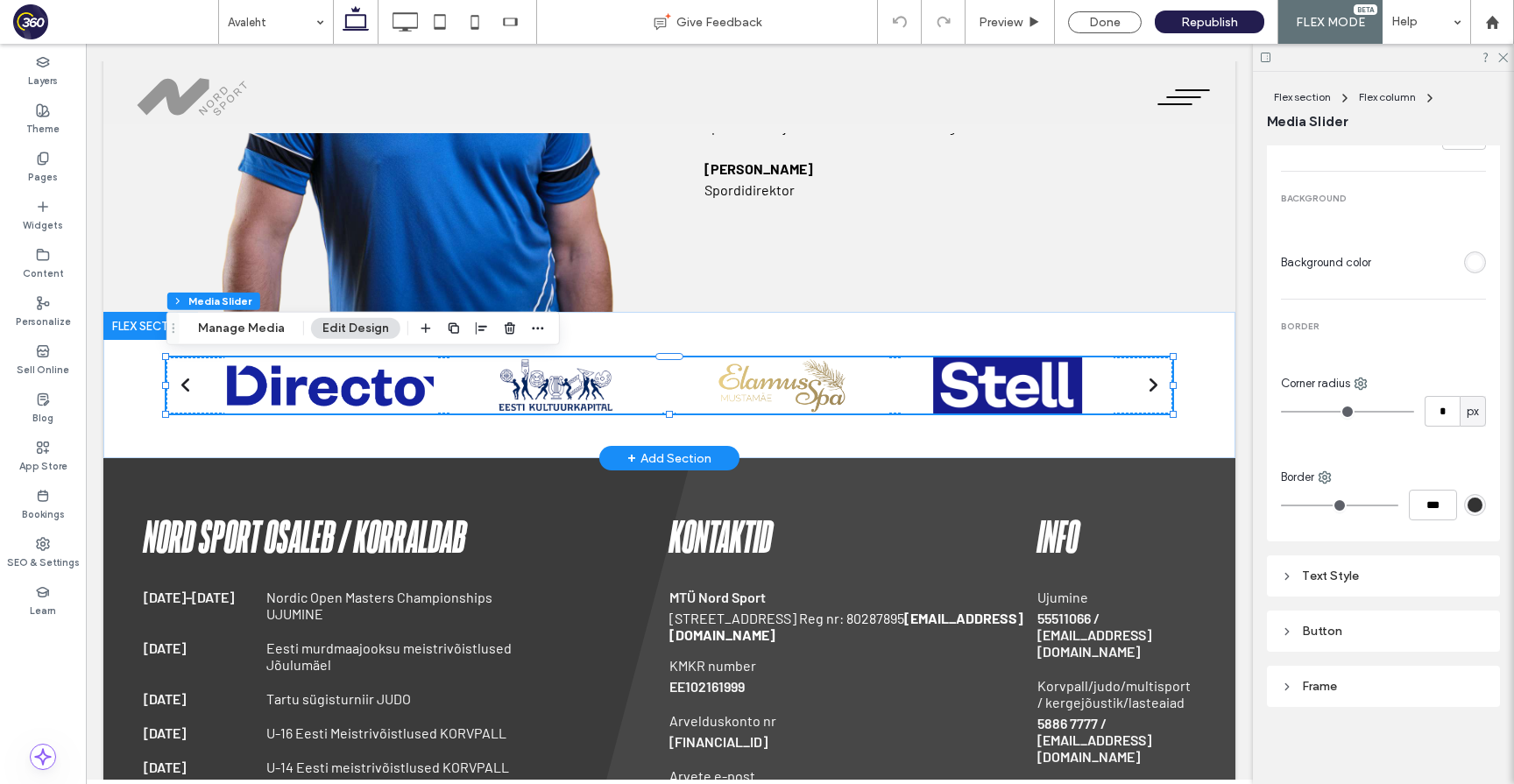
click at [1369, 681] on div "Frame" at bounding box center [1383, 686] width 205 height 15
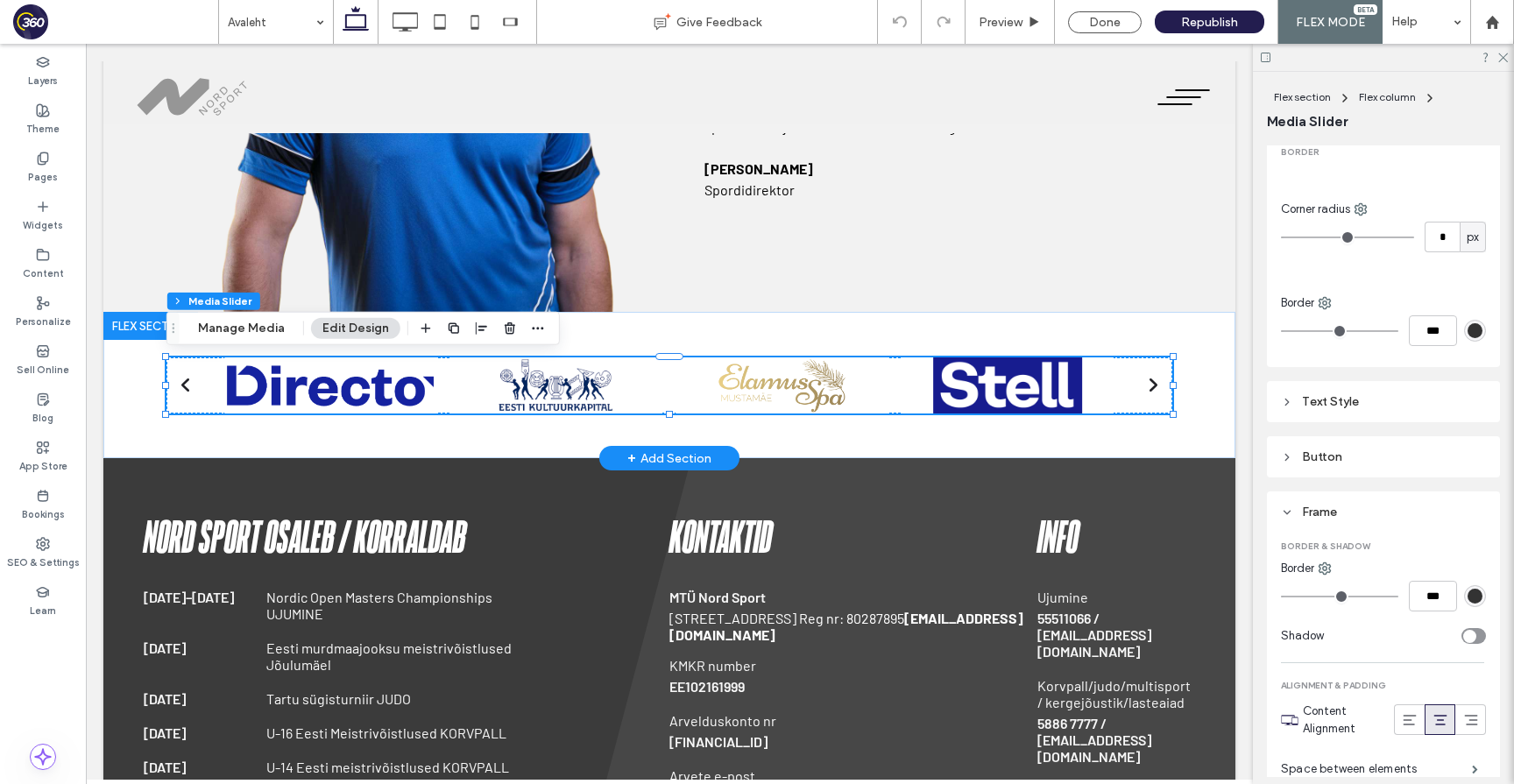
scroll to position [1042, 0]
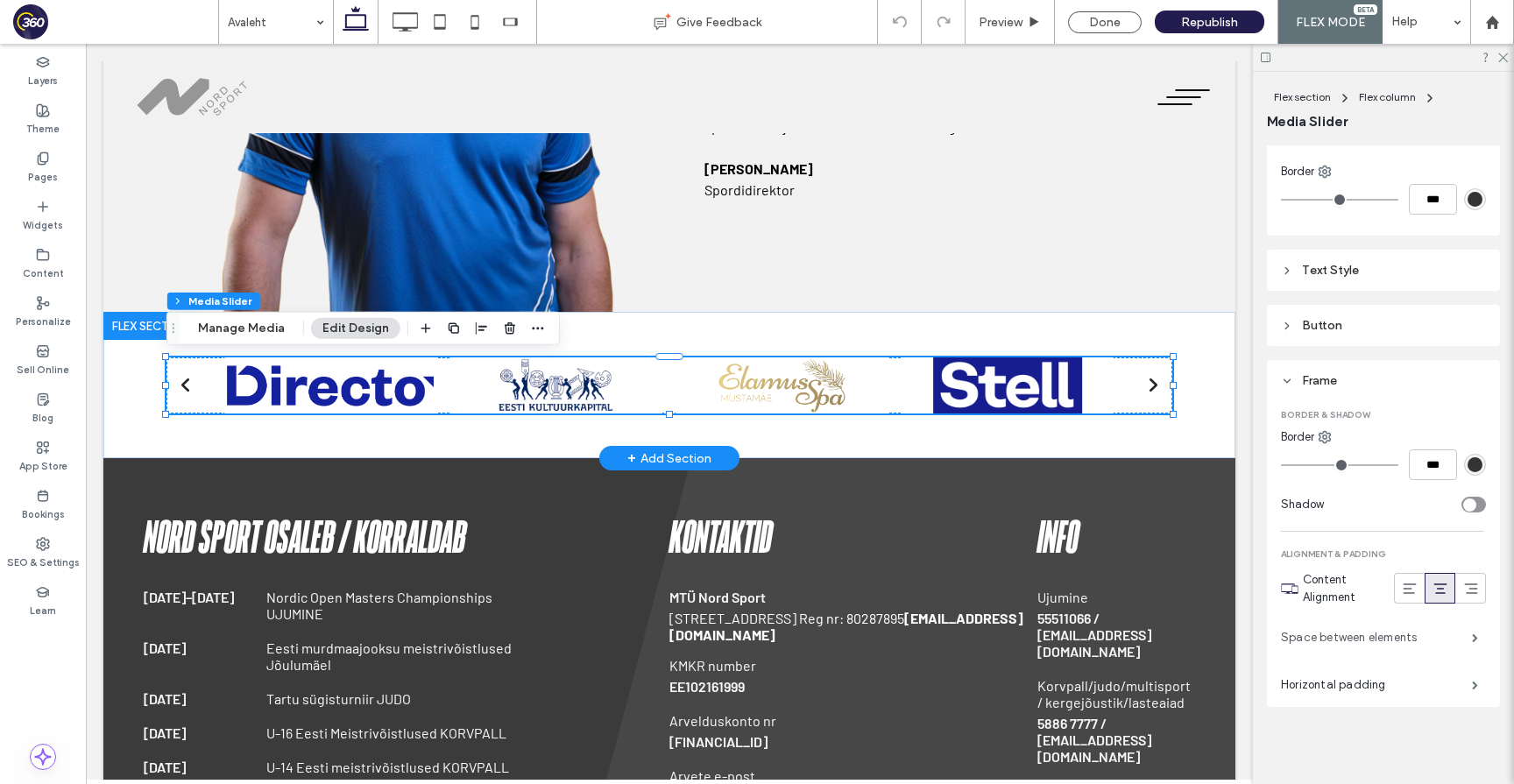
click at [1462, 640] on label "Space between elements" at bounding box center [1377, 638] width 191 height 35
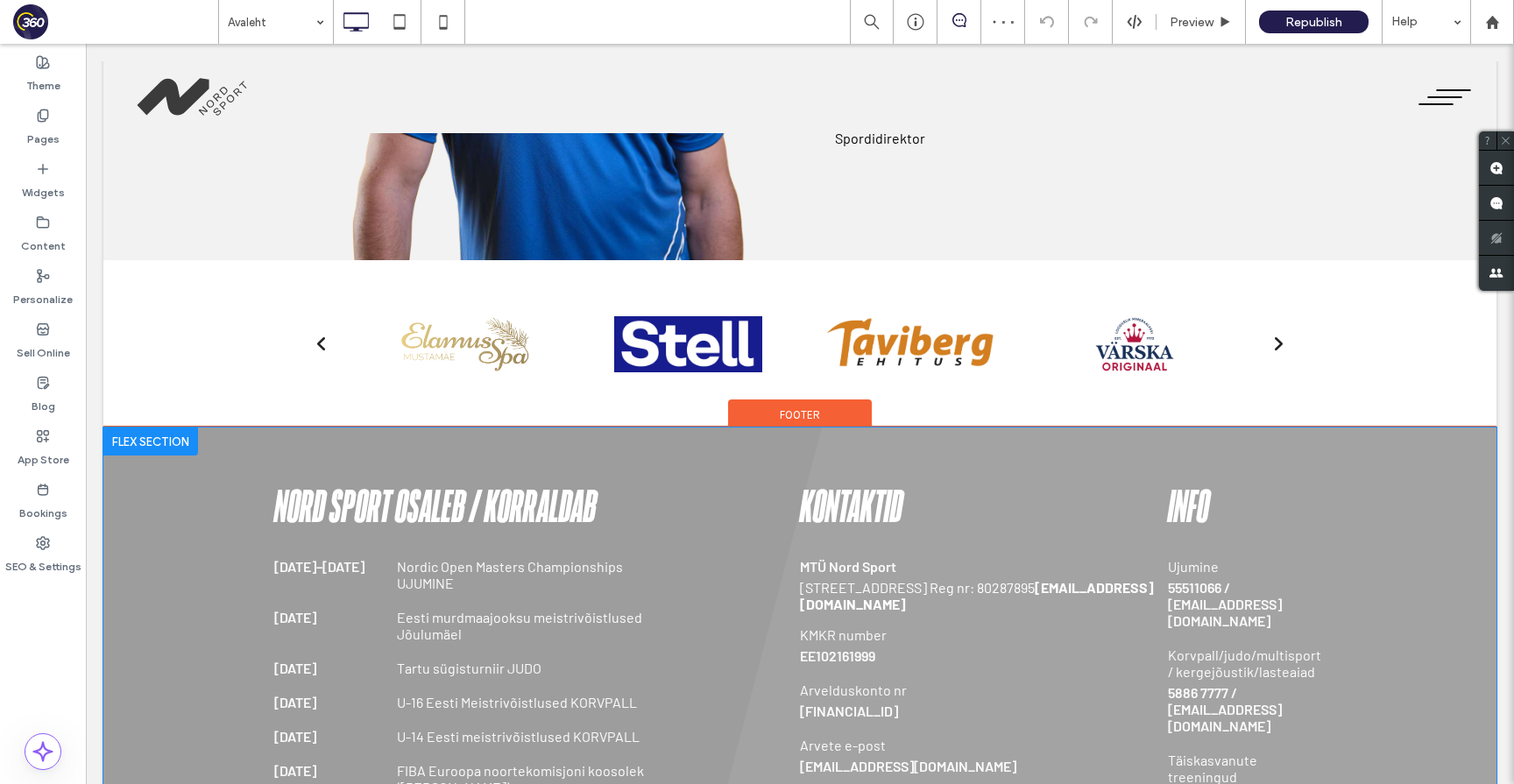
scroll to position [1737, 0]
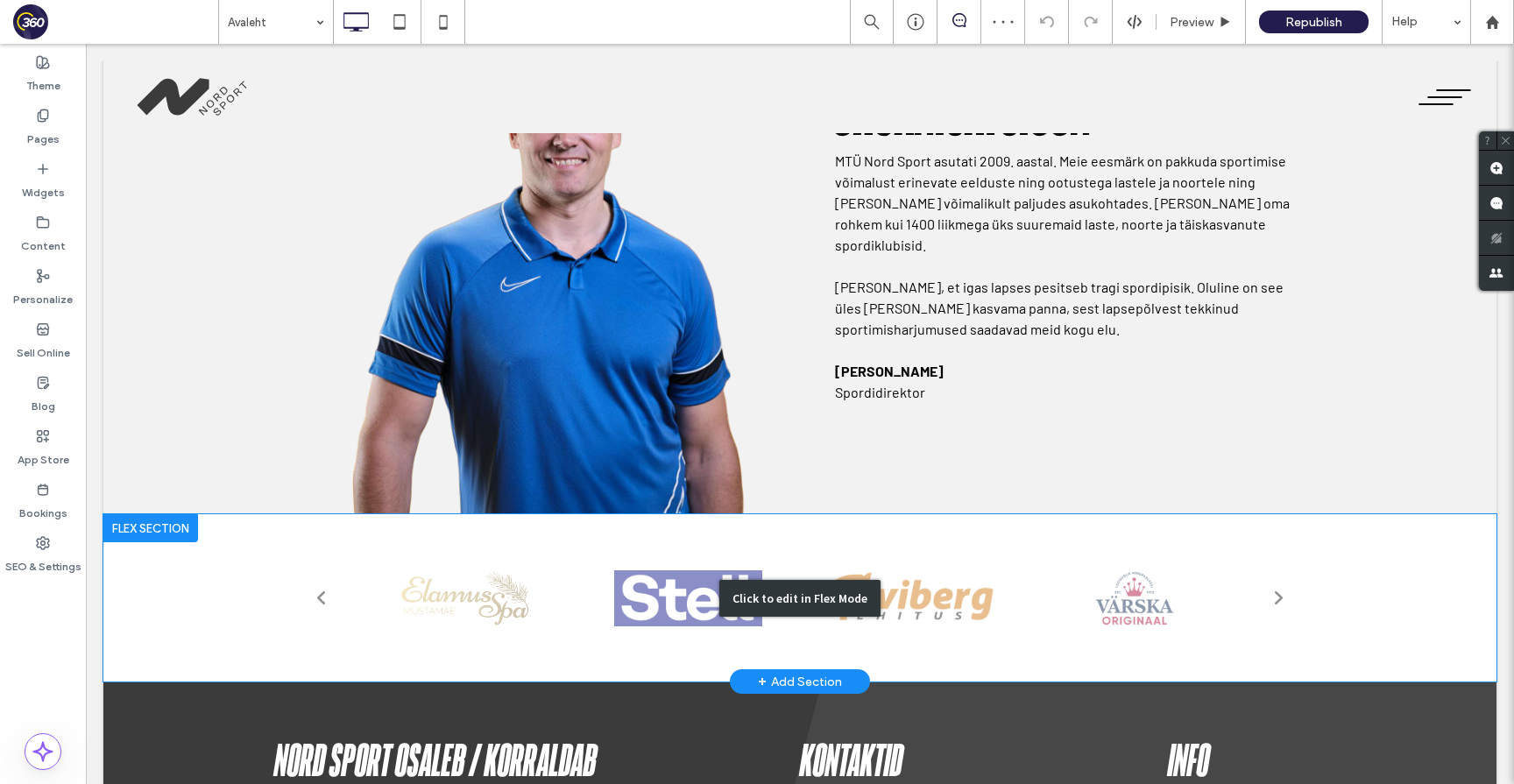
click at [796, 606] on div "Click to edit in Flex Mode" at bounding box center [800, 598] width 161 height 37
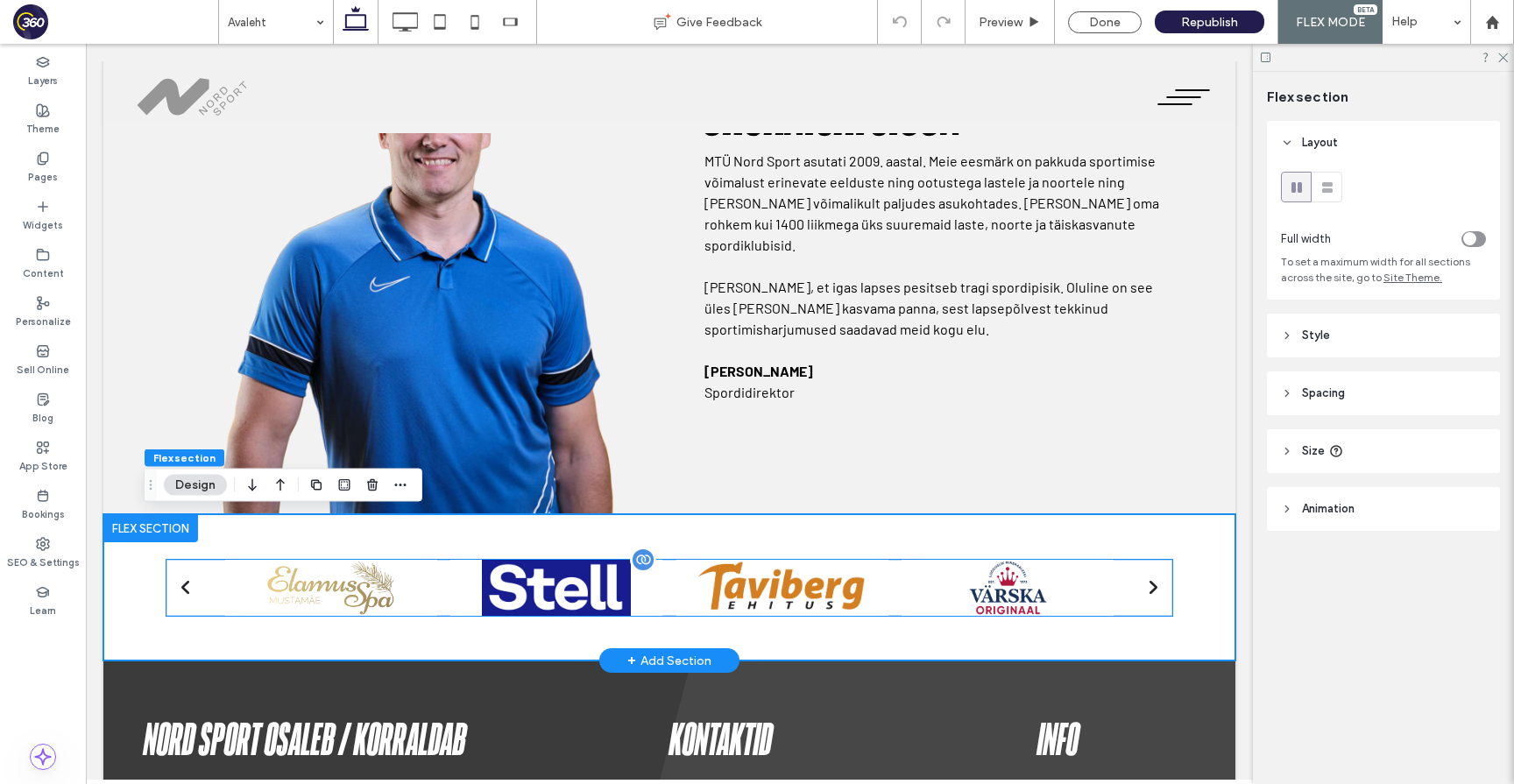
click at [765, 590] on div at bounding box center [896, 576] width 438 height 27
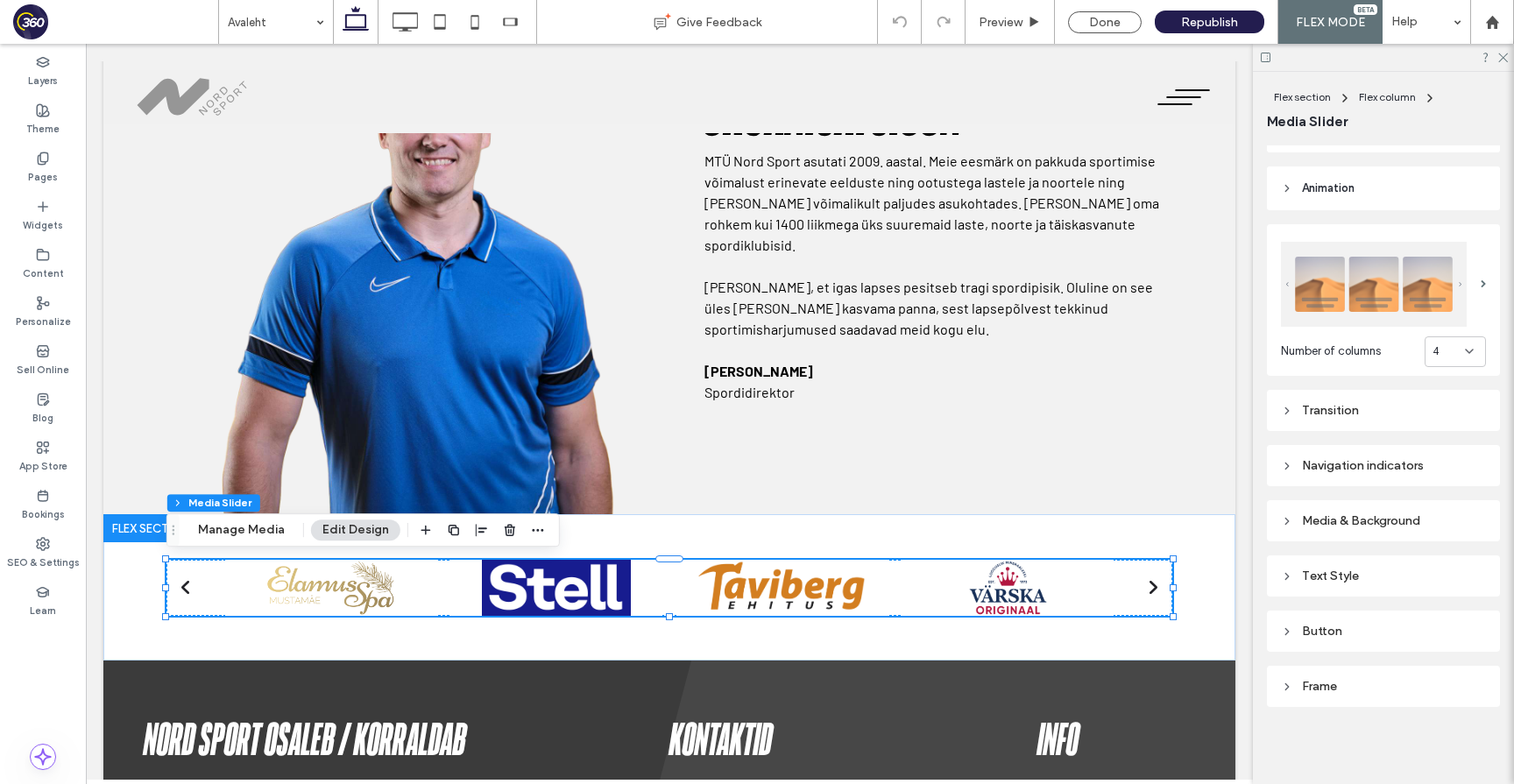
click at [1381, 693] on div "Frame" at bounding box center [1383, 686] width 205 height 15
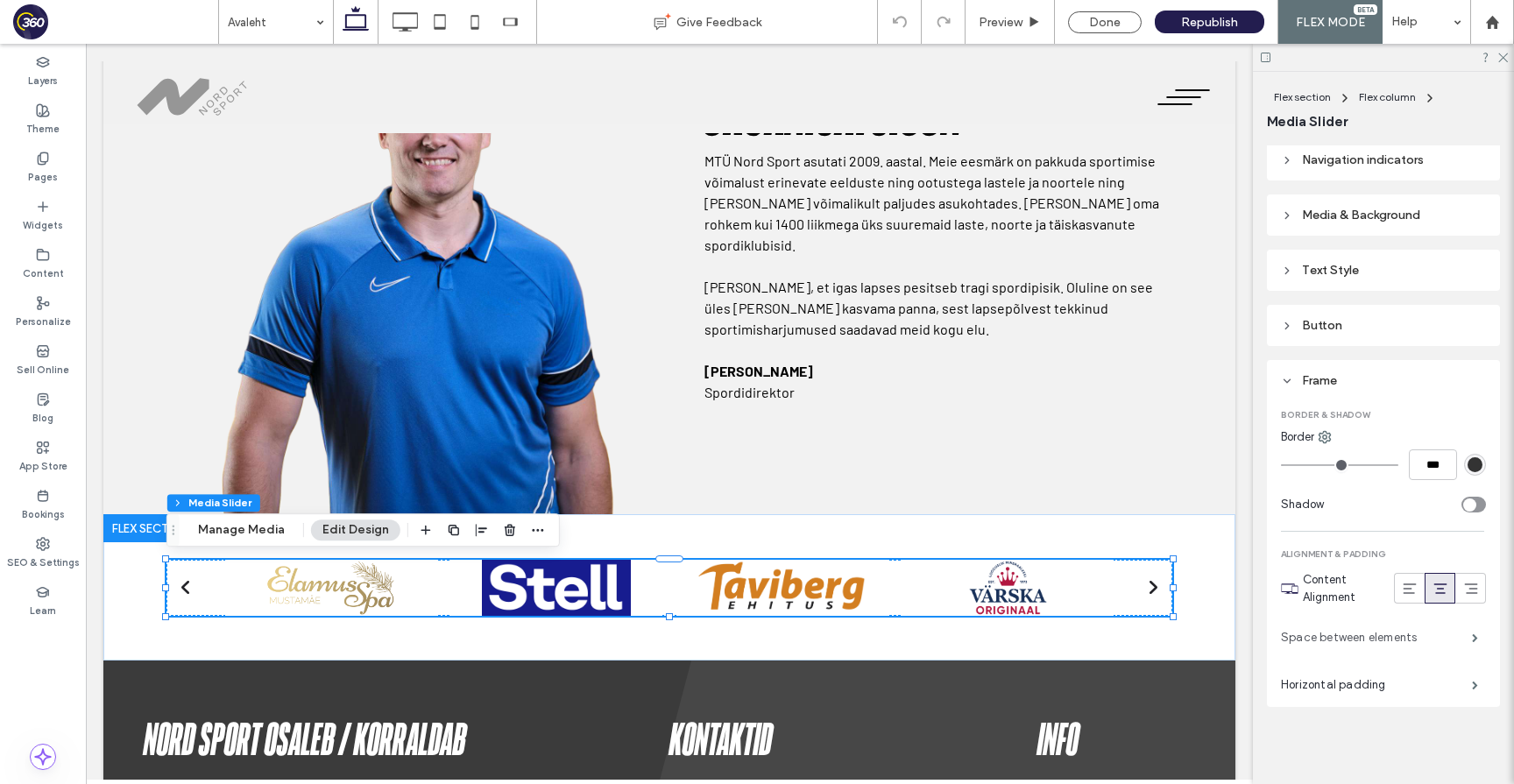
click at [1434, 635] on label "Space between elements" at bounding box center [1377, 638] width 191 height 35
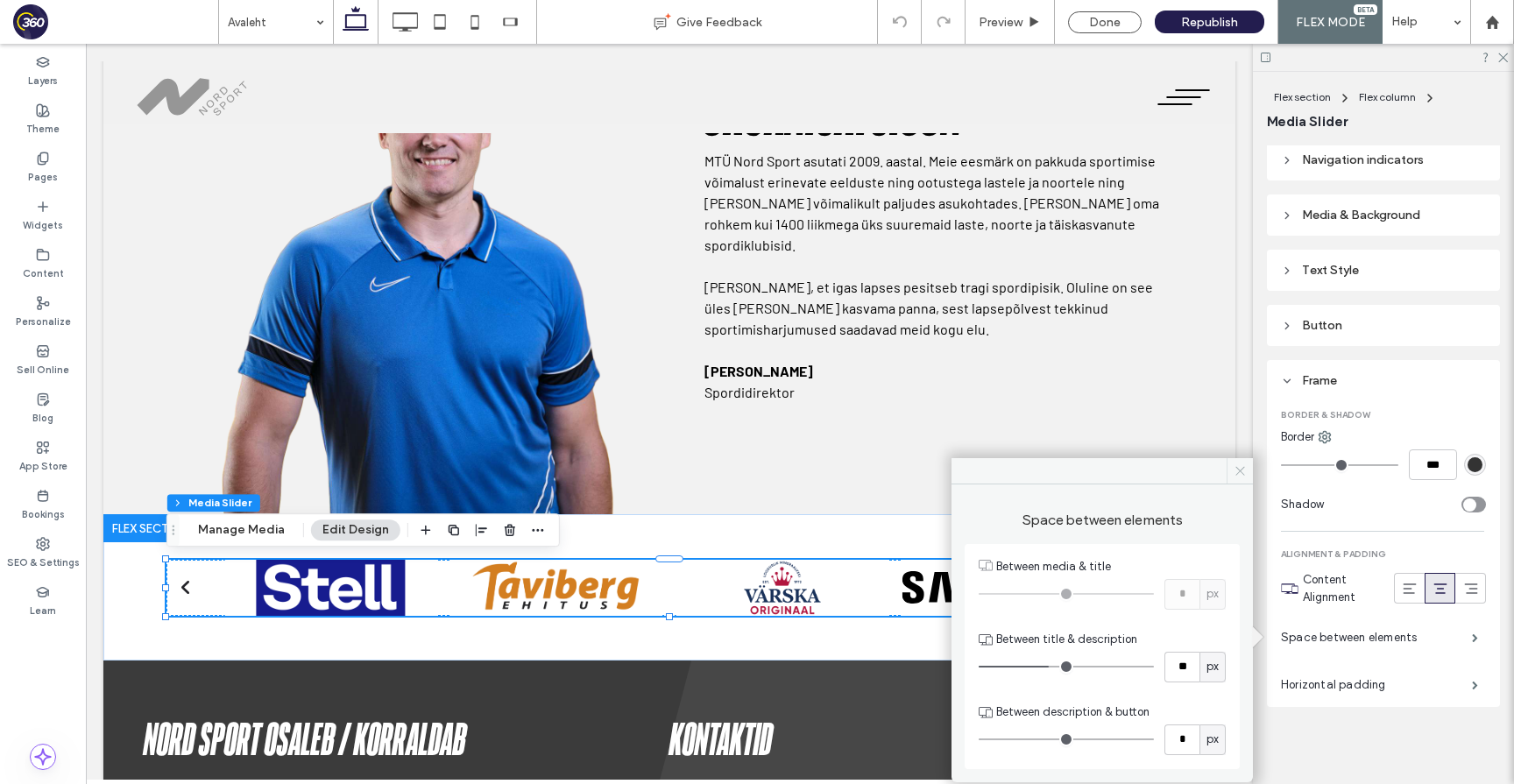
click at [1243, 476] on icon at bounding box center [1241, 471] width 13 height 13
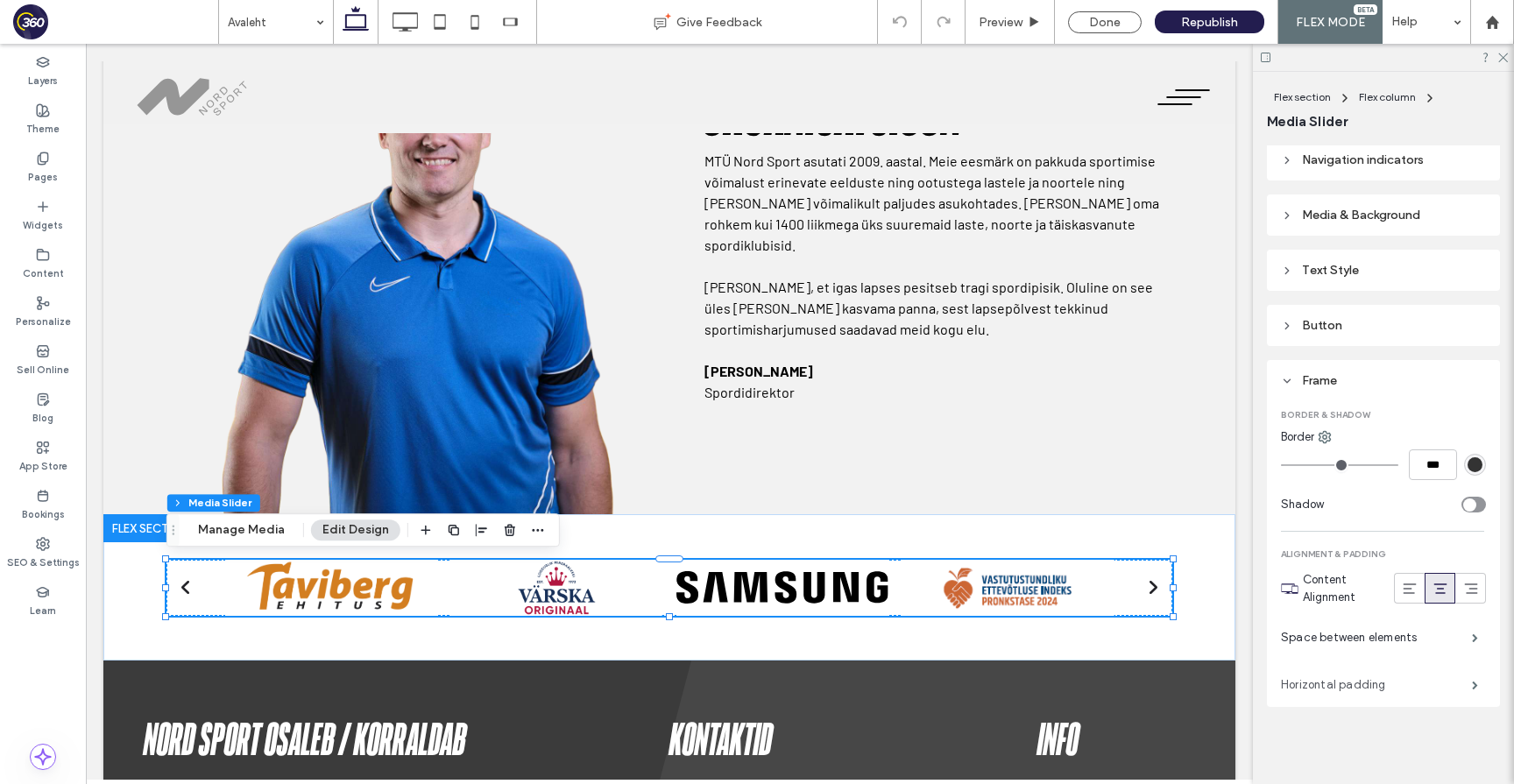
click at [1360, 670] on label "Horizontal padding" at bounding box center [1377, 685] width 191 height 35
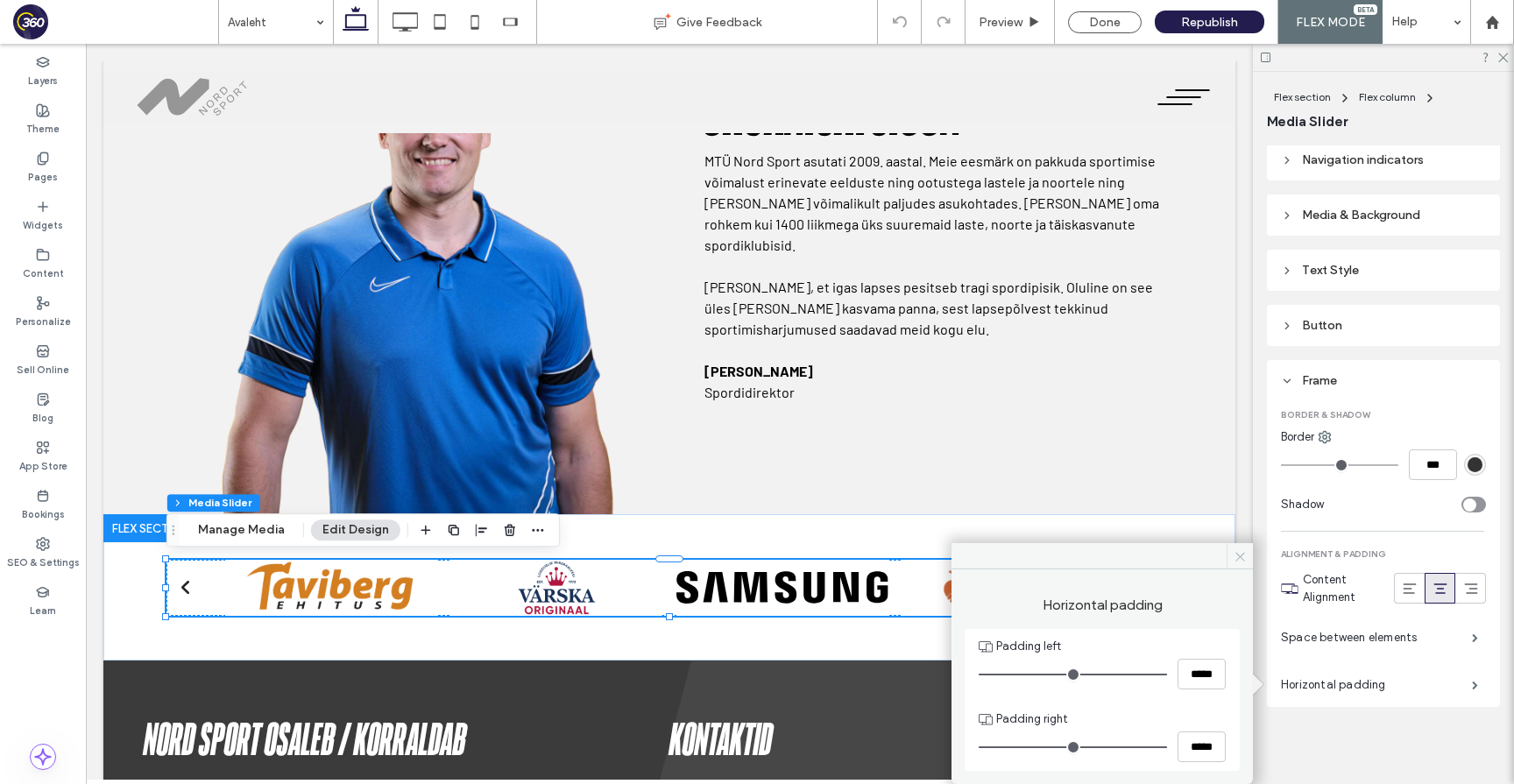
click at [1238, 560] on icon at bounding box center [1241, 557] width 13 height 13
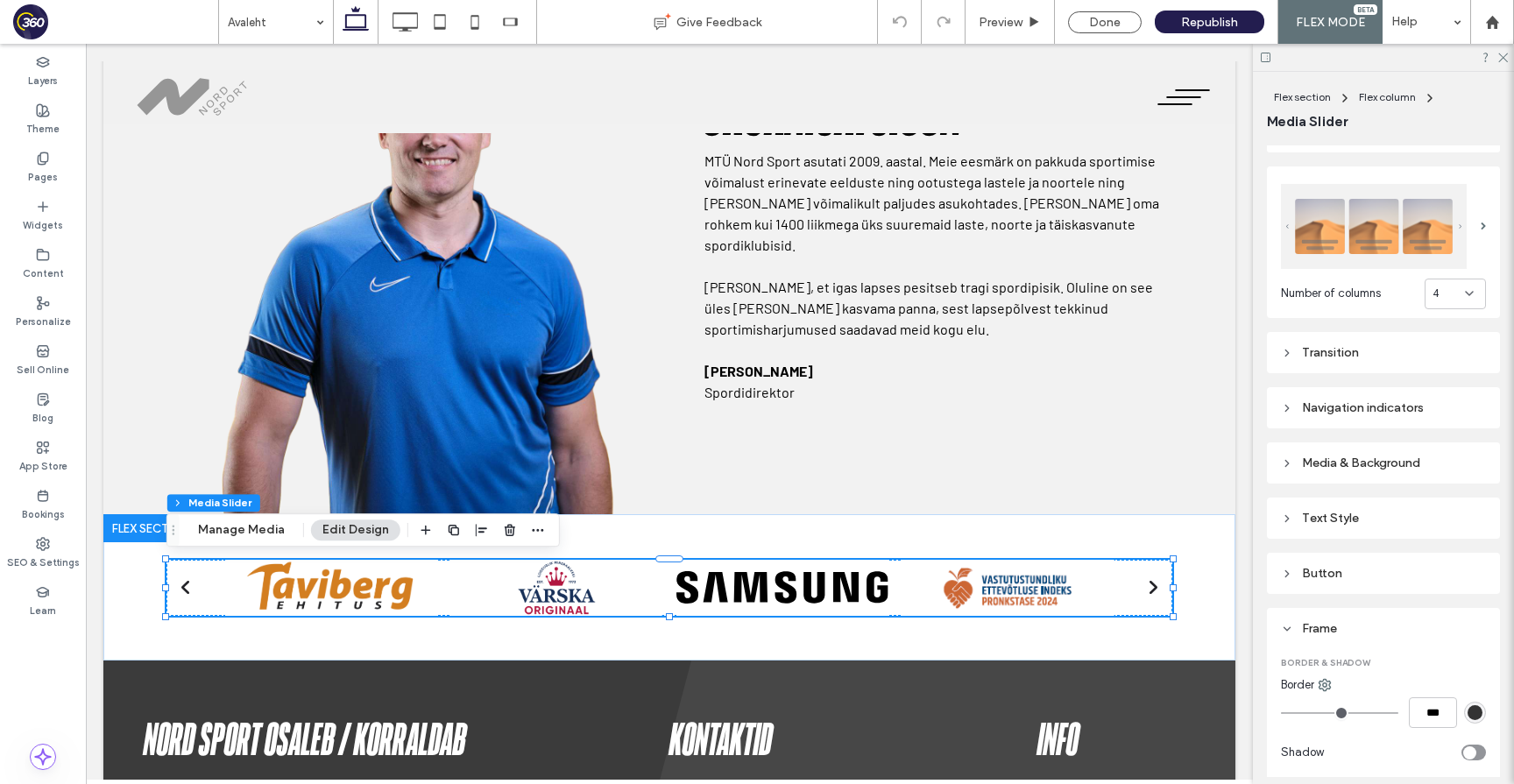
scroll to position [174, 0]
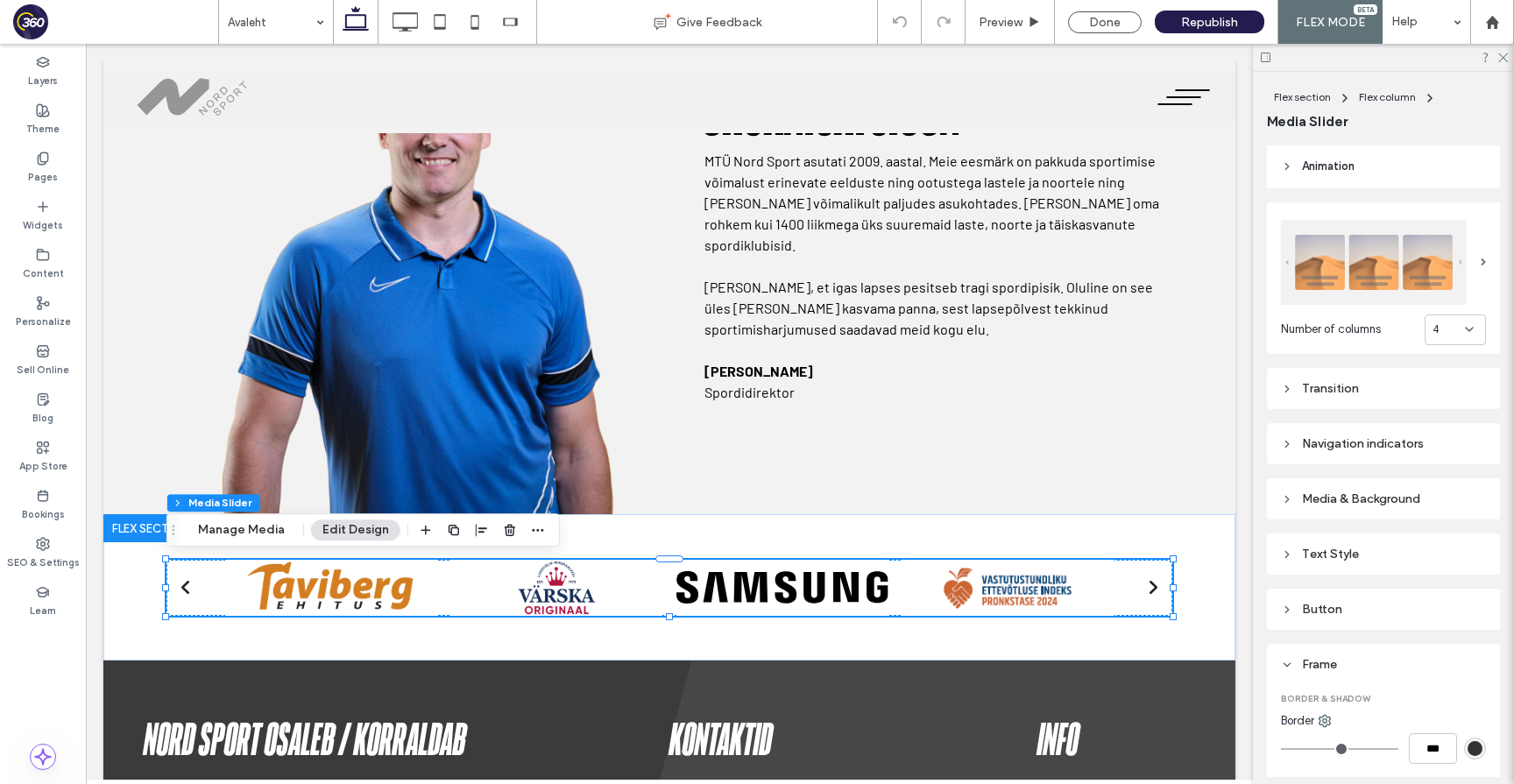
click at [1347, 384] on div "Transition" at bounding box center [1383, 388] width 205 height 15
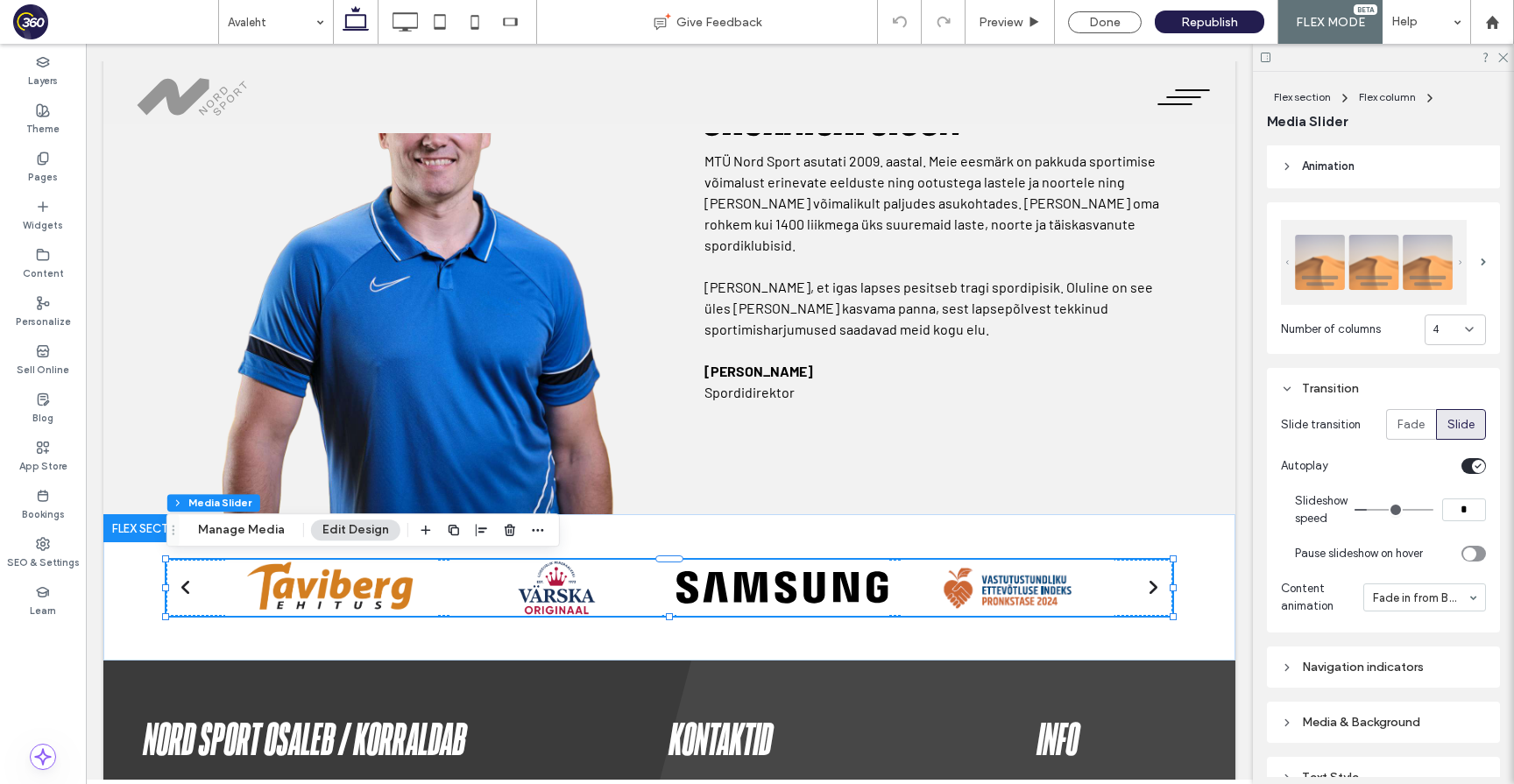
click at [1347, 384] on div "Transition" at bounding box center [1383, 388] width 205 height 15
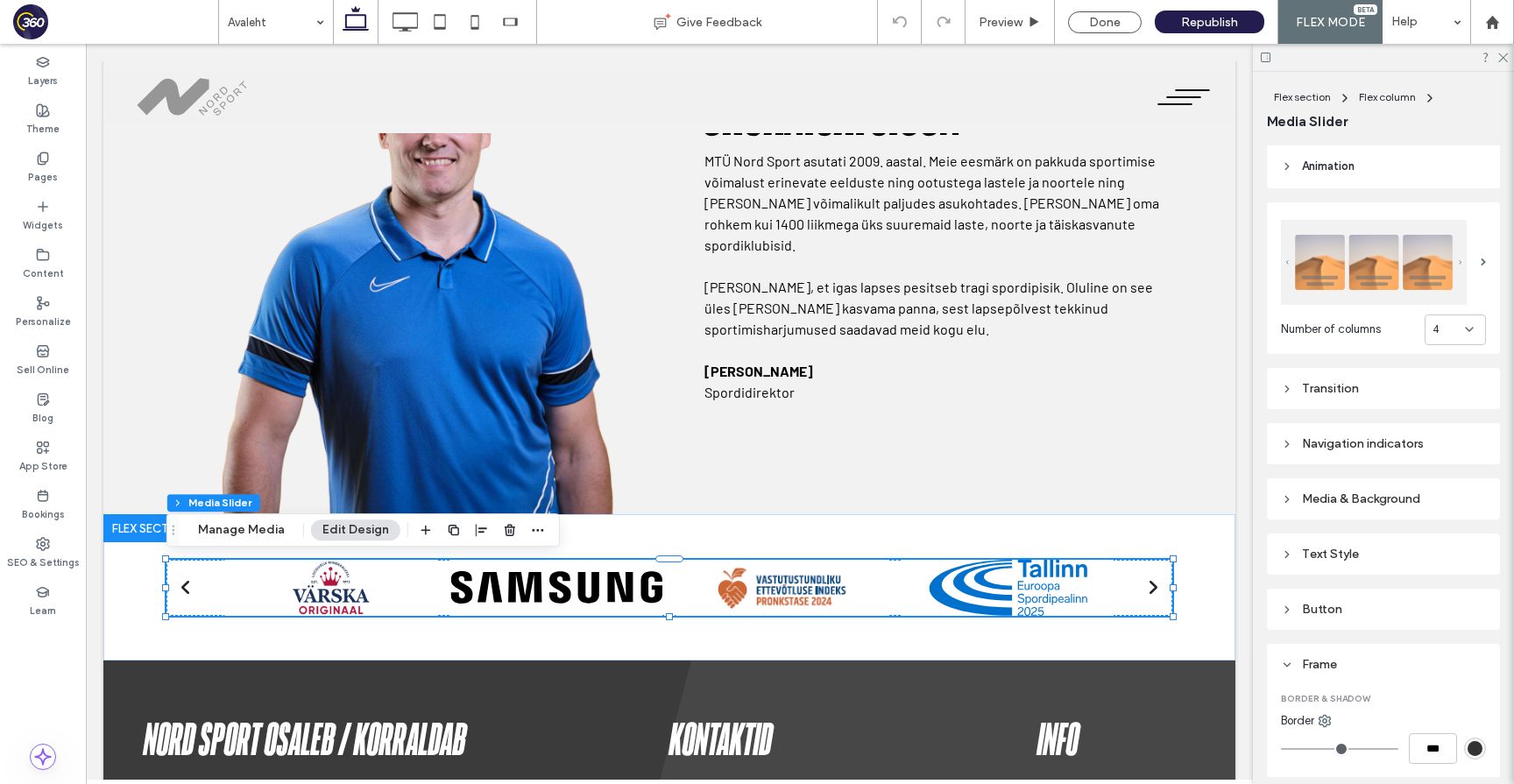
click at [1347, 384] on div "Transition" at bounding box center [1383, 388] width 205 height 15
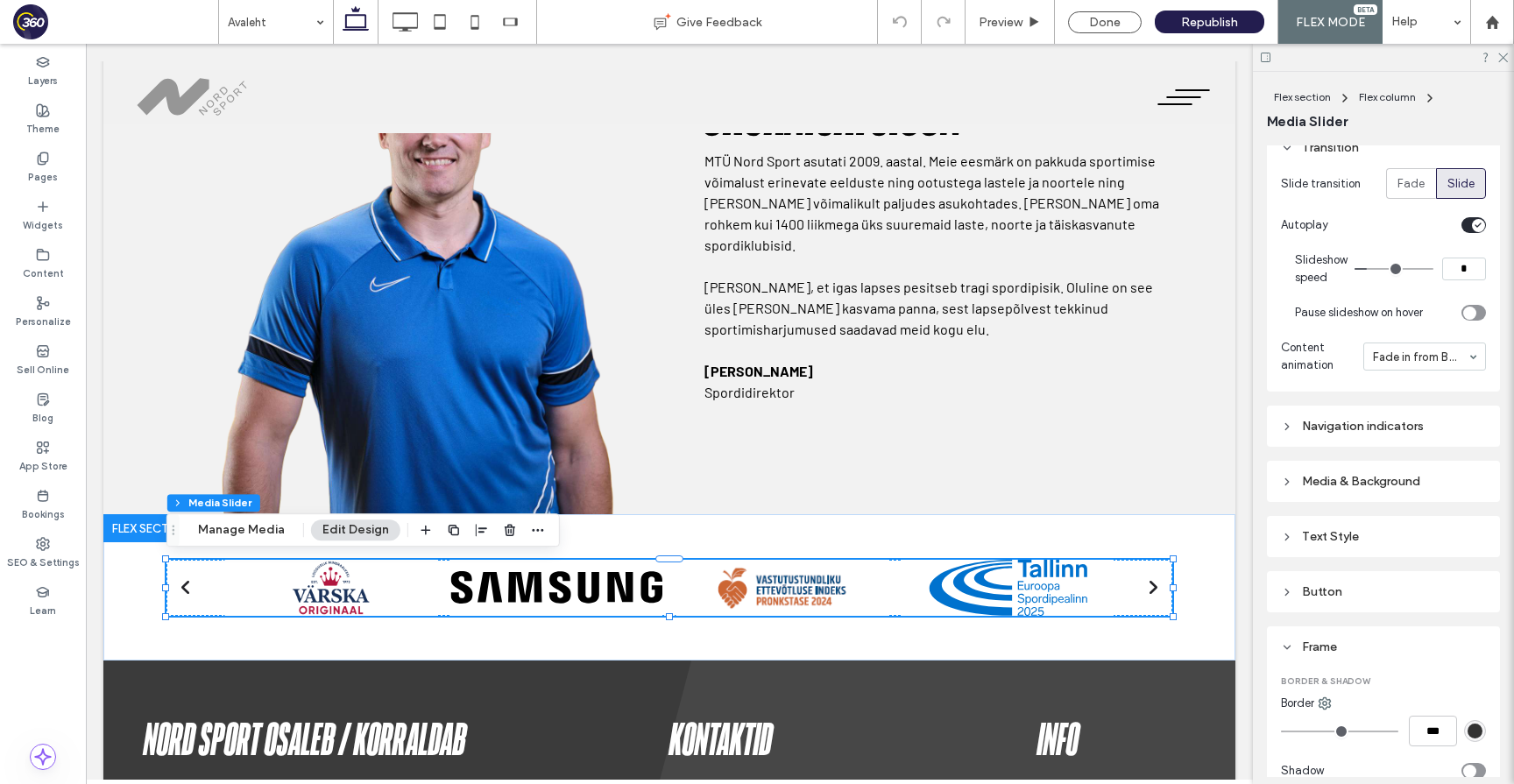
click at [1375, 432] on div "Navigation indicators" at bounding box center [1383, 426] width 205 height 15
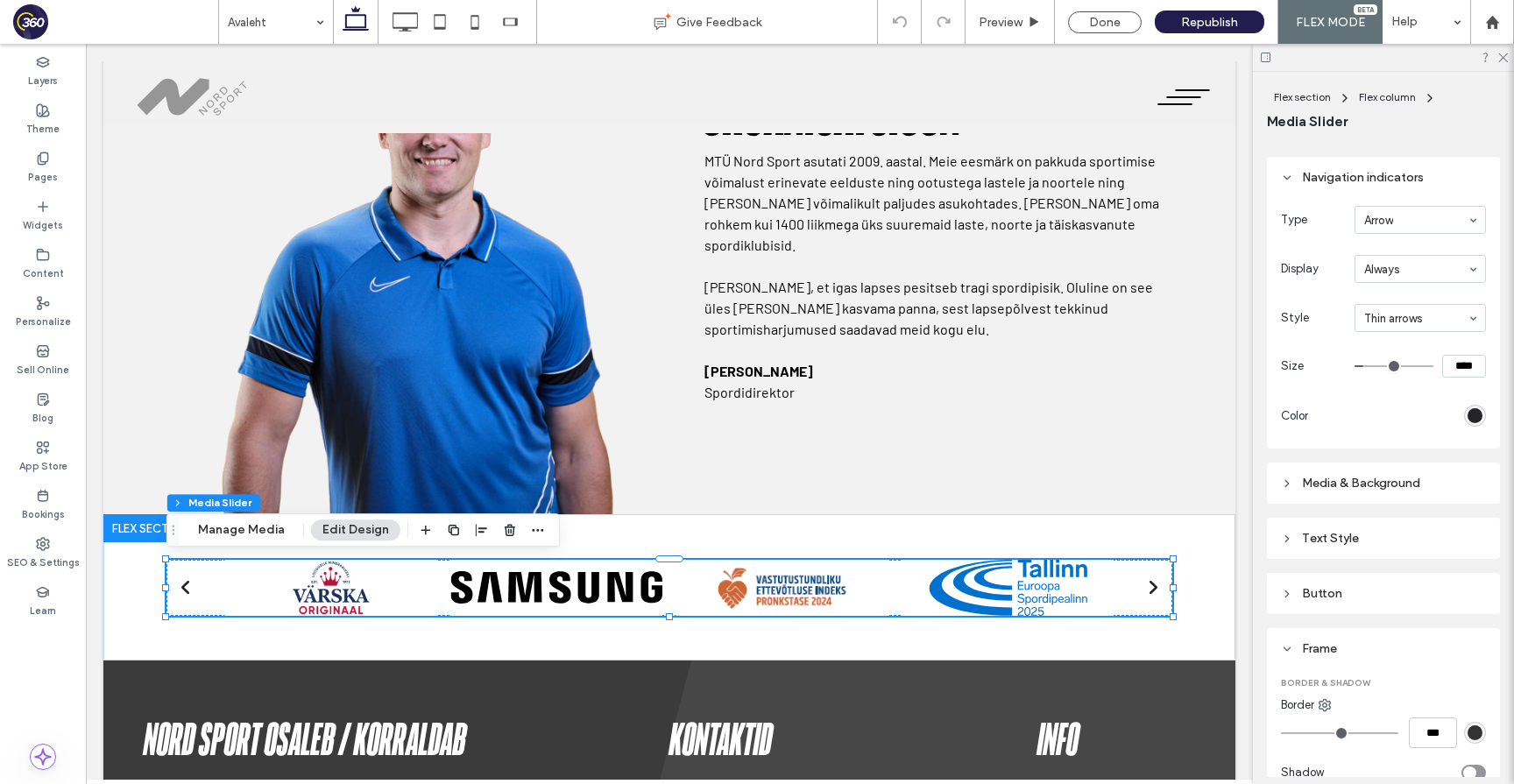
scroll to position [816, 0]
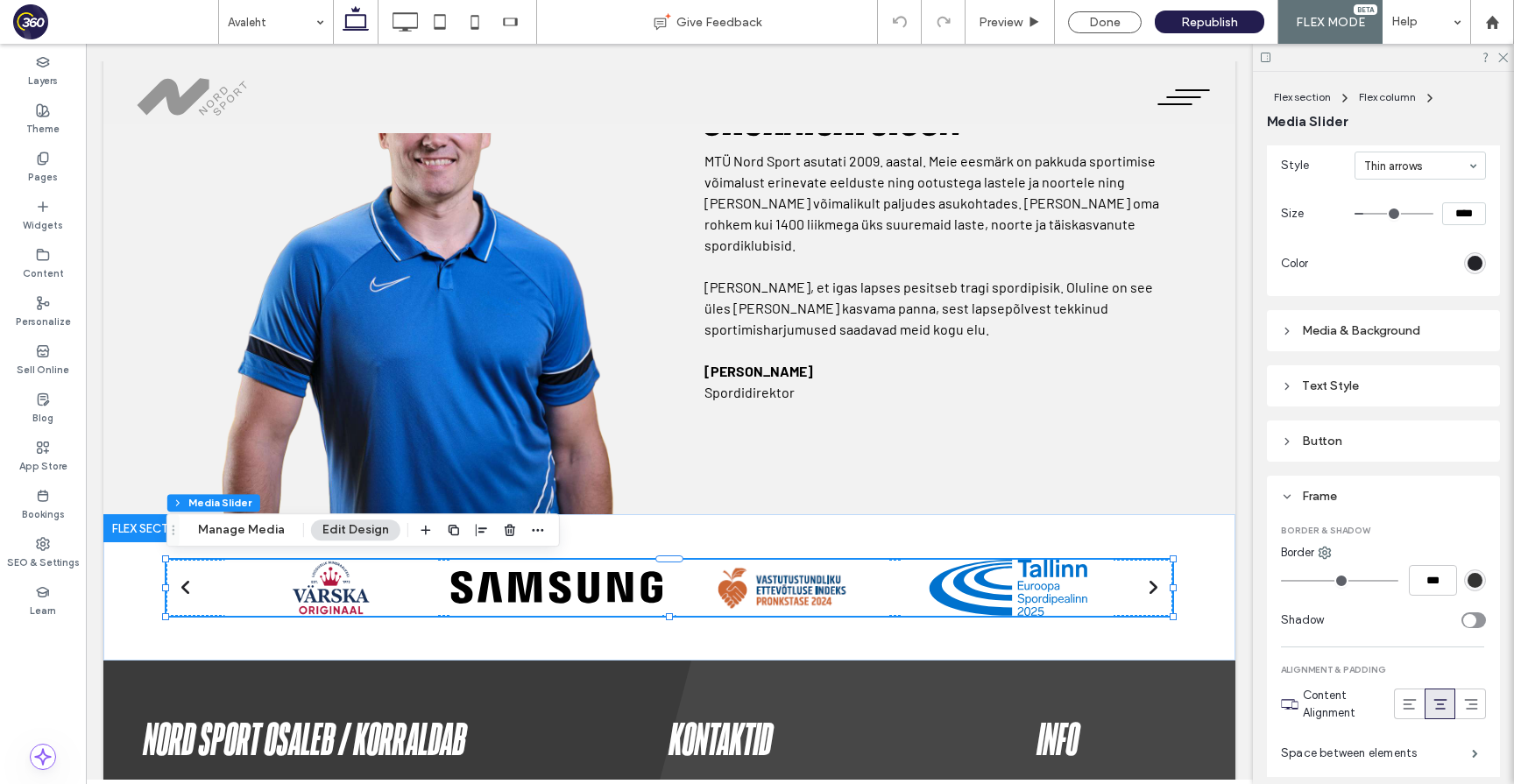
click at [1392, 317] on div "Media & Background" at bounding box center [1383, 330] width 233 height 41
click at [1392, 328] on div "Media & Background" at bounding box center [1383, 330] width 205 height 15
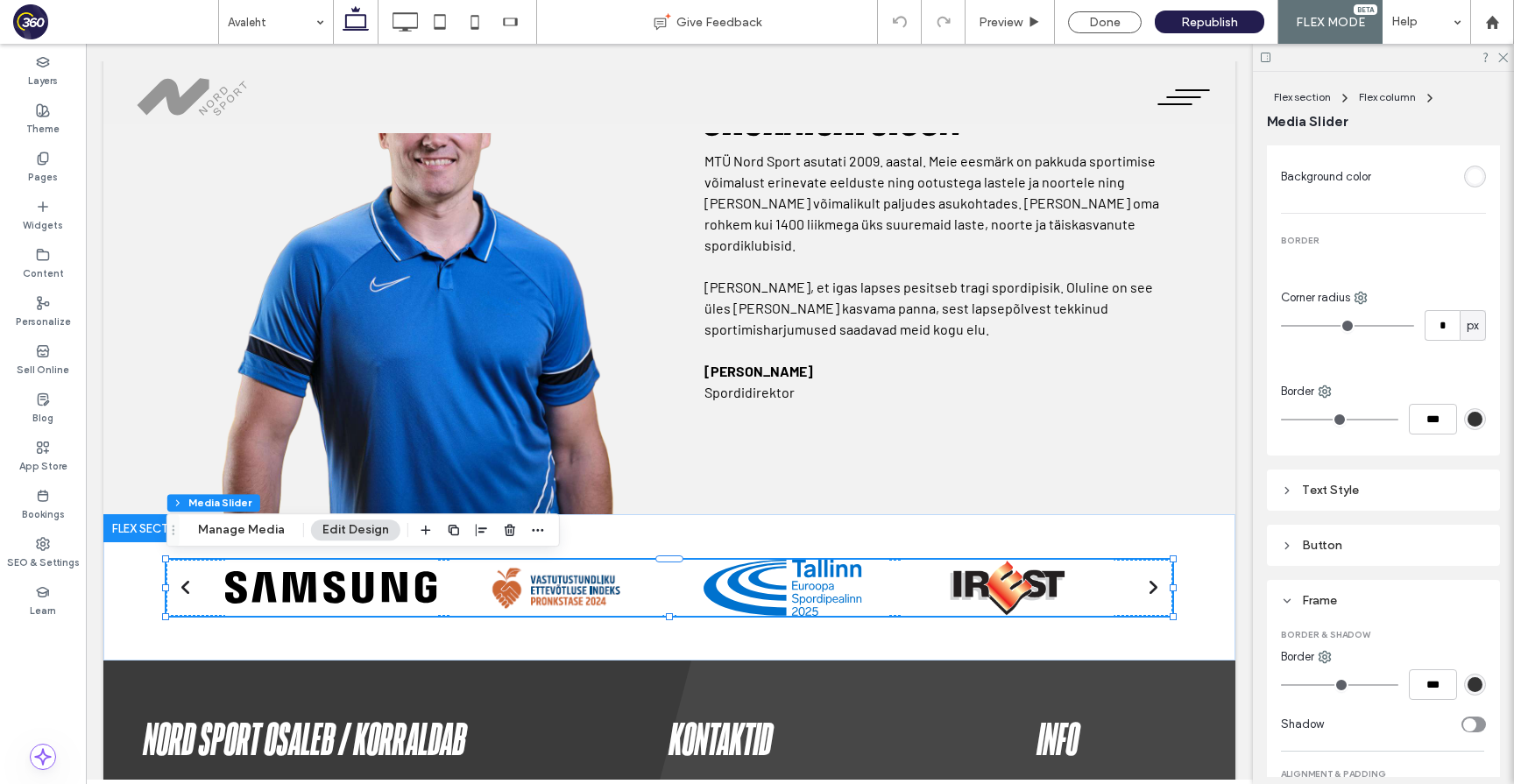
click at [1382, 485] on div "Text Style" at bounding box center [1383, 490] width 205 height 15
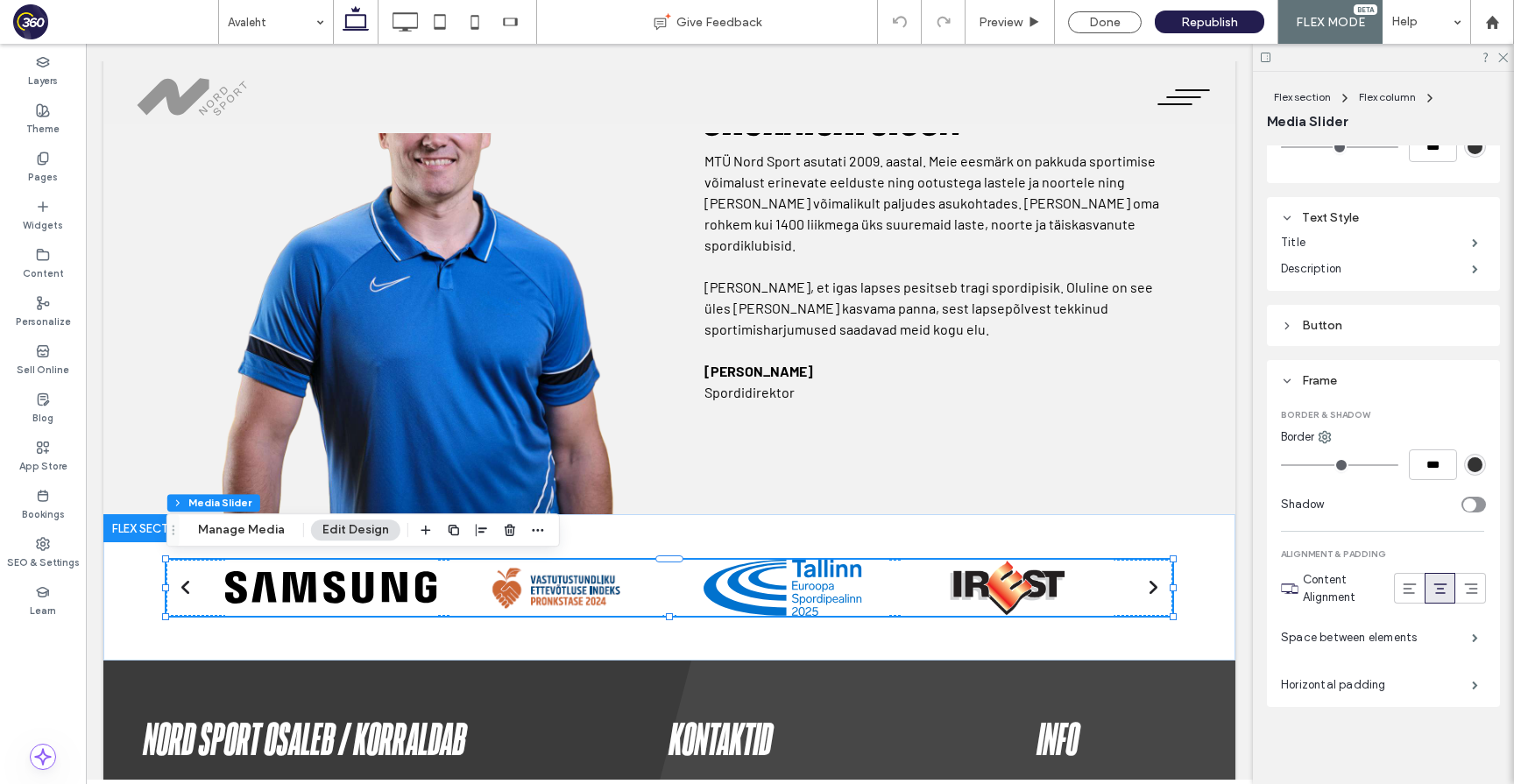
click at [1362, 318] on div "Button" at bounding box center [1383, 326] width 205 height 15
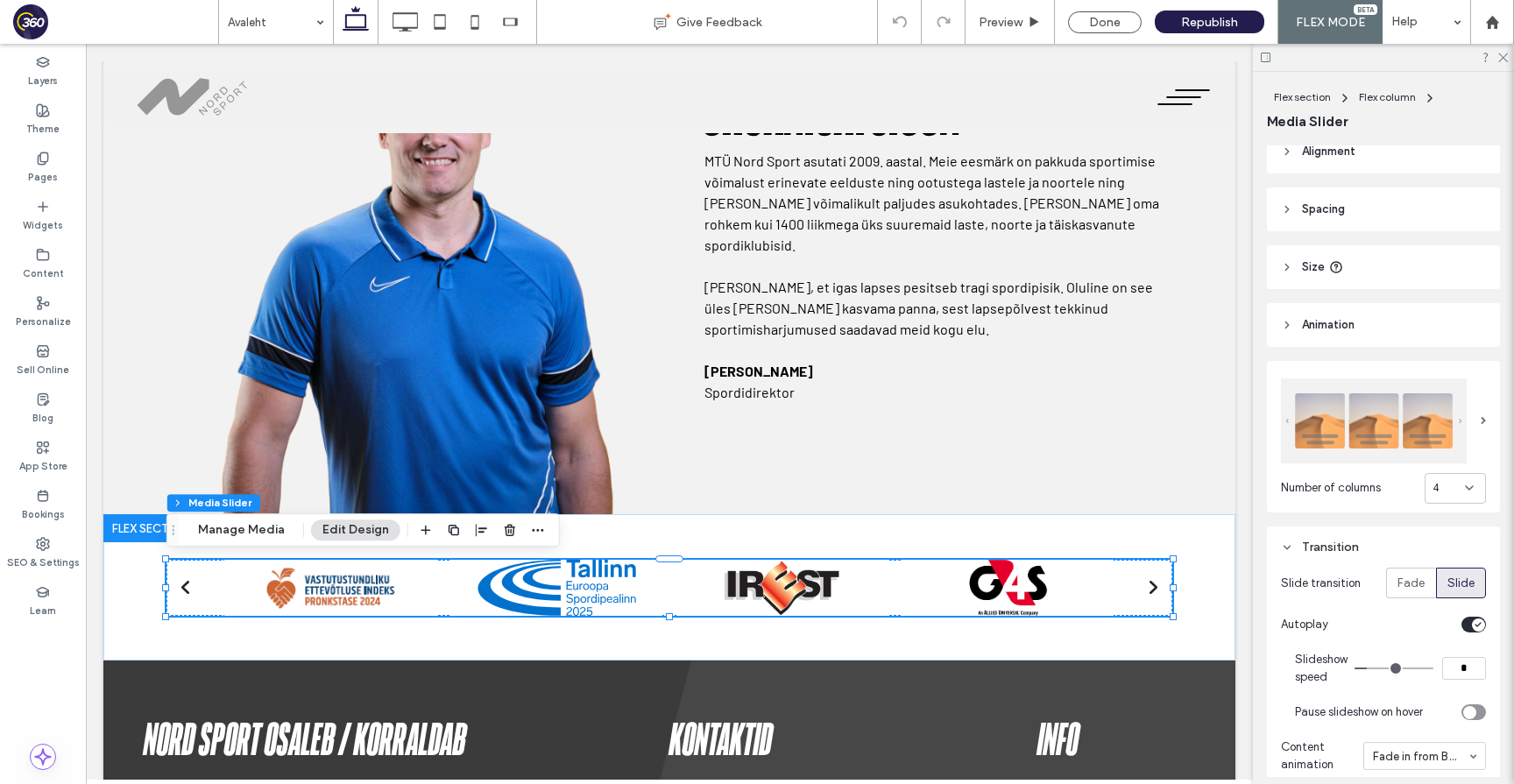
scroll to position [0, 0]
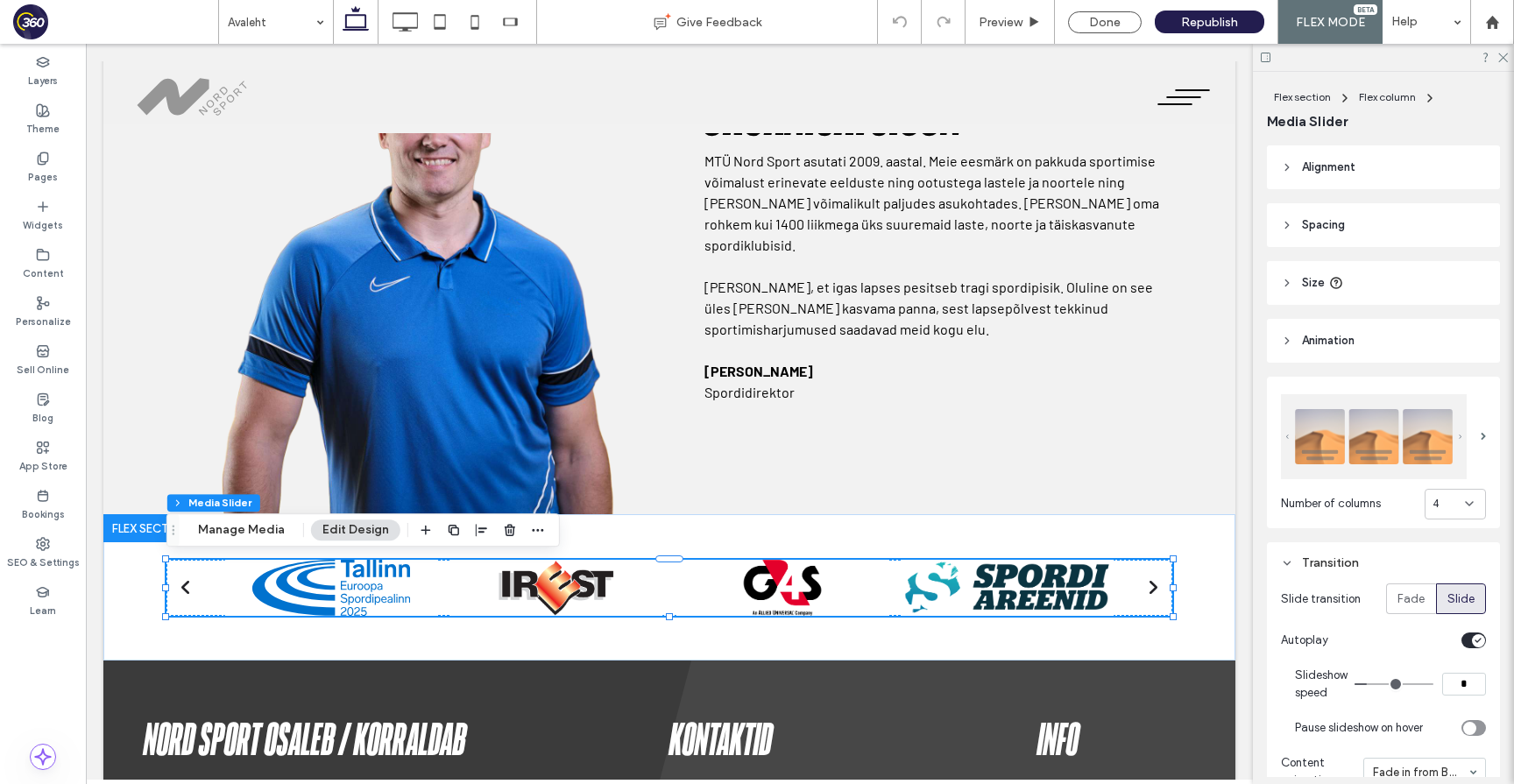
click at [1381, 263] on header "Size" at bounding box center [1383, 283] width 233 height 44
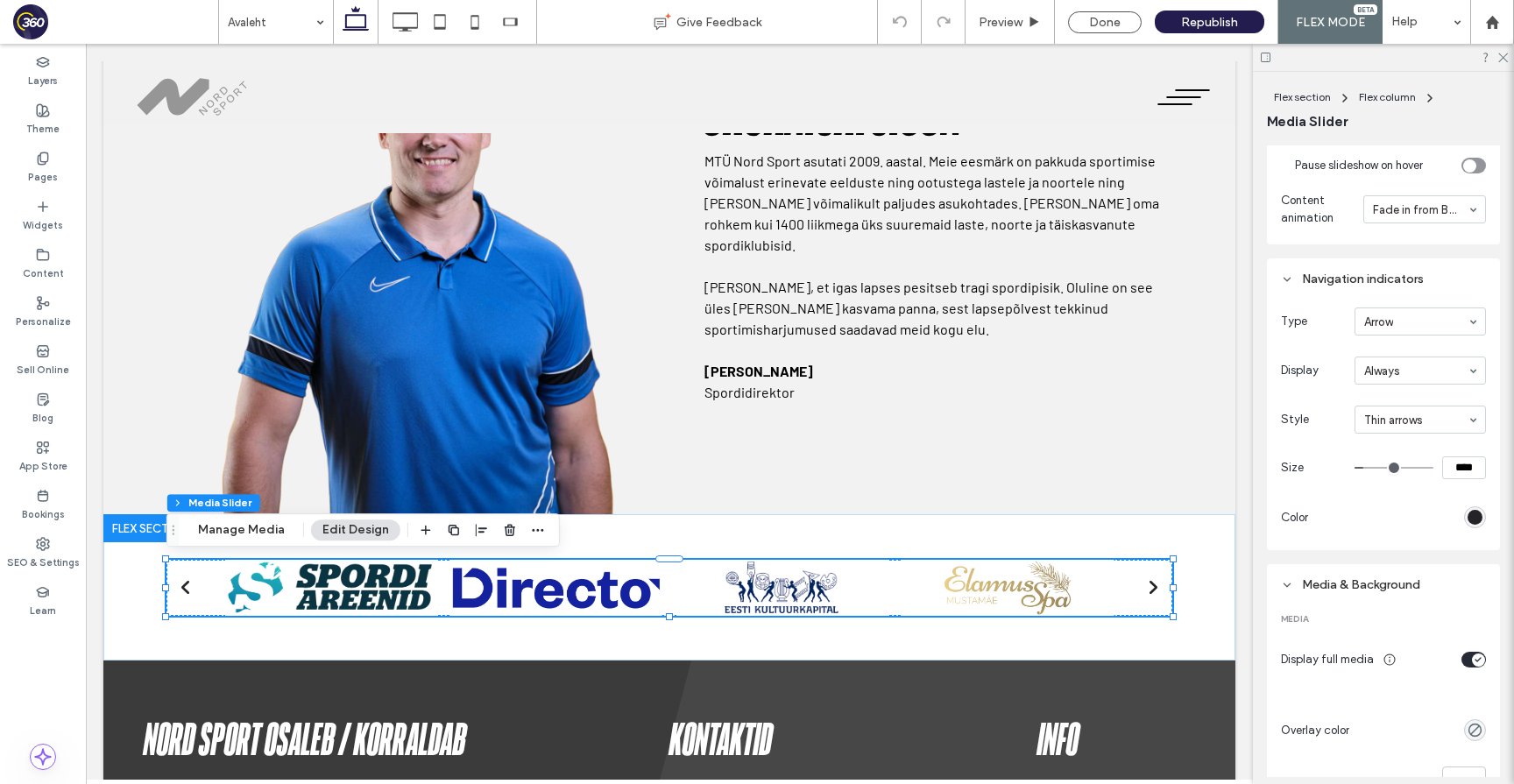
scroll to position [681, 0]
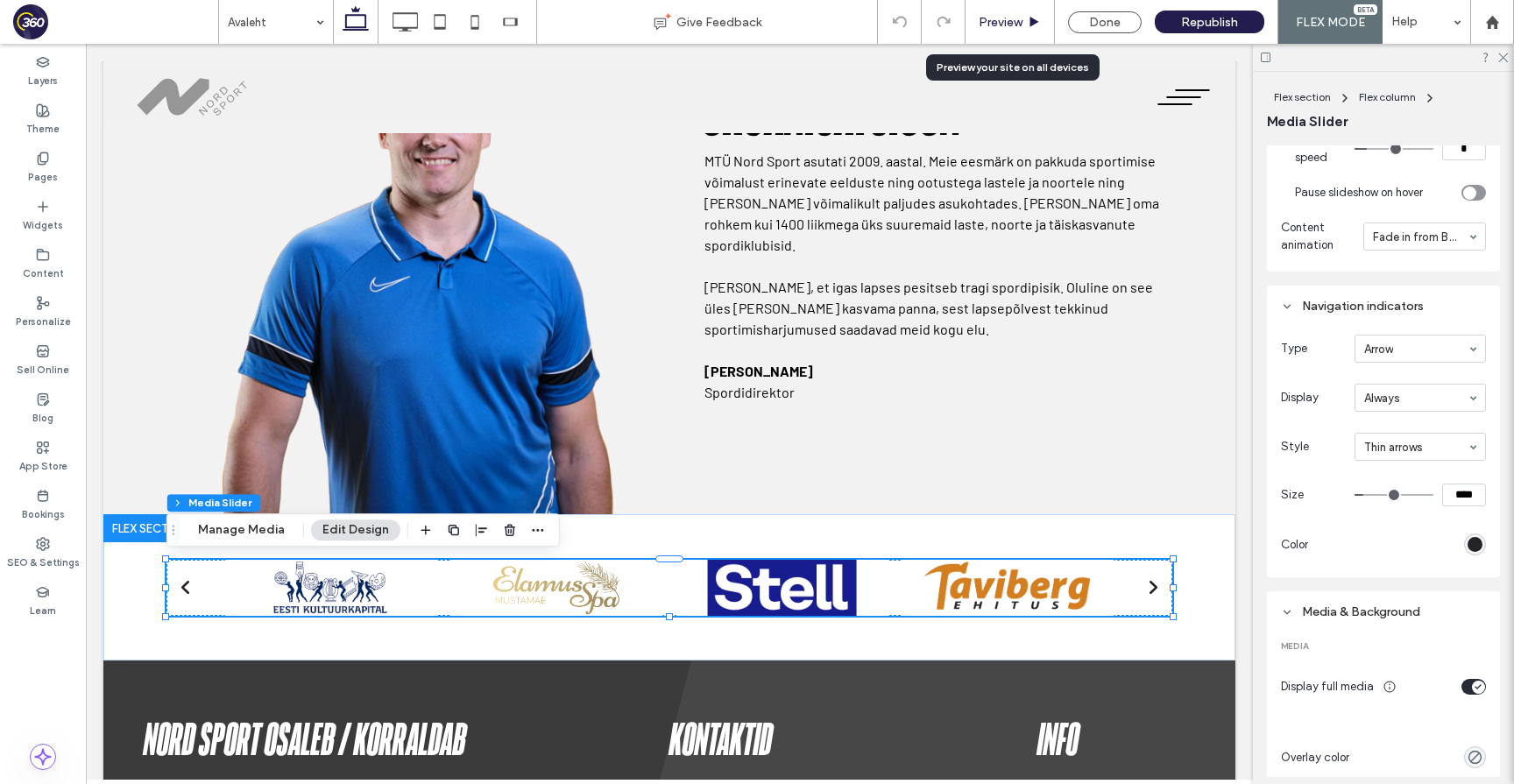
click at [1016, 28] on span "Preview" at bounding box center [1000, 22] width 44 height 15
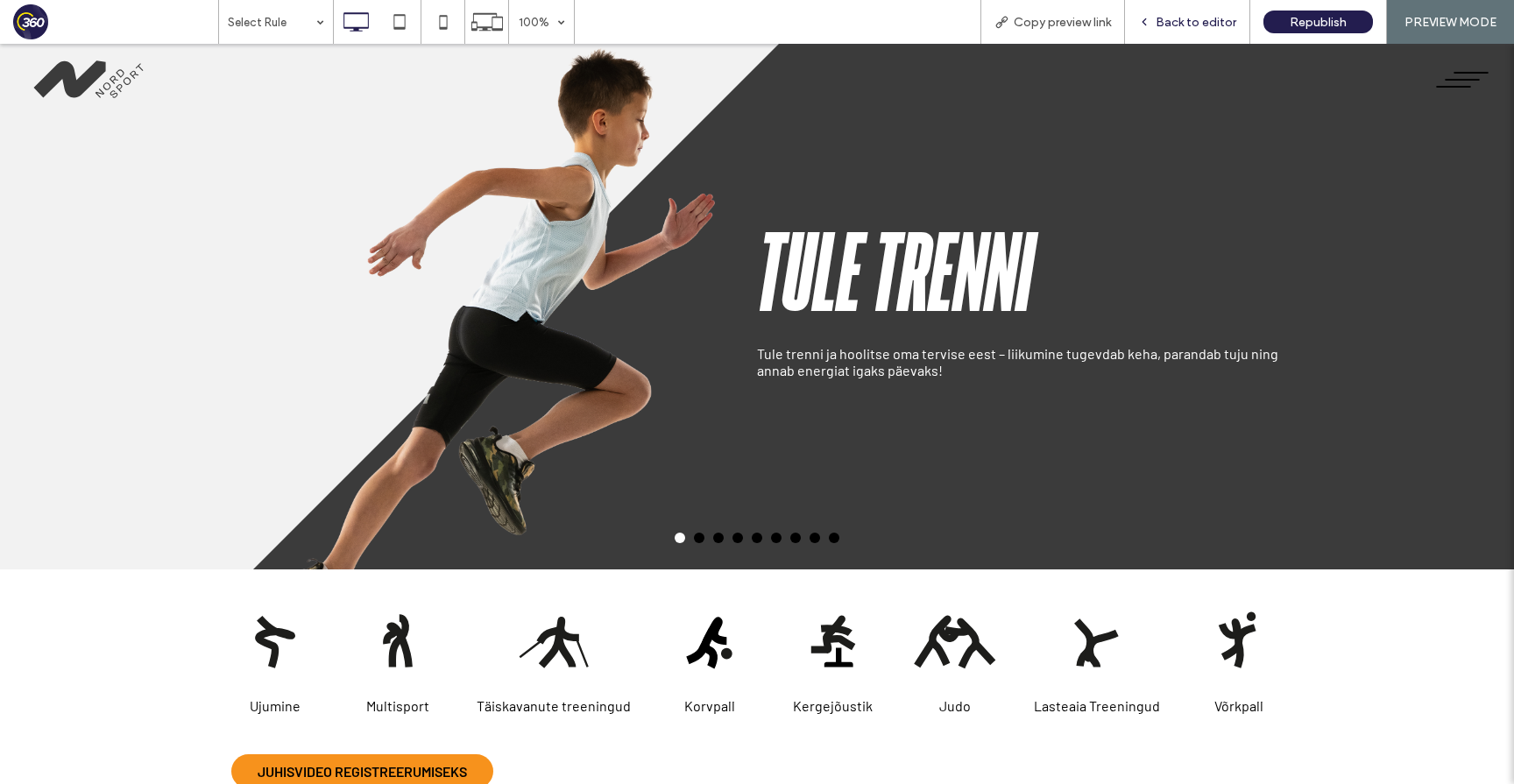
click at [1185, 15] on span "Back to editor" at bounding box center [1196, 22] width 81 height 15
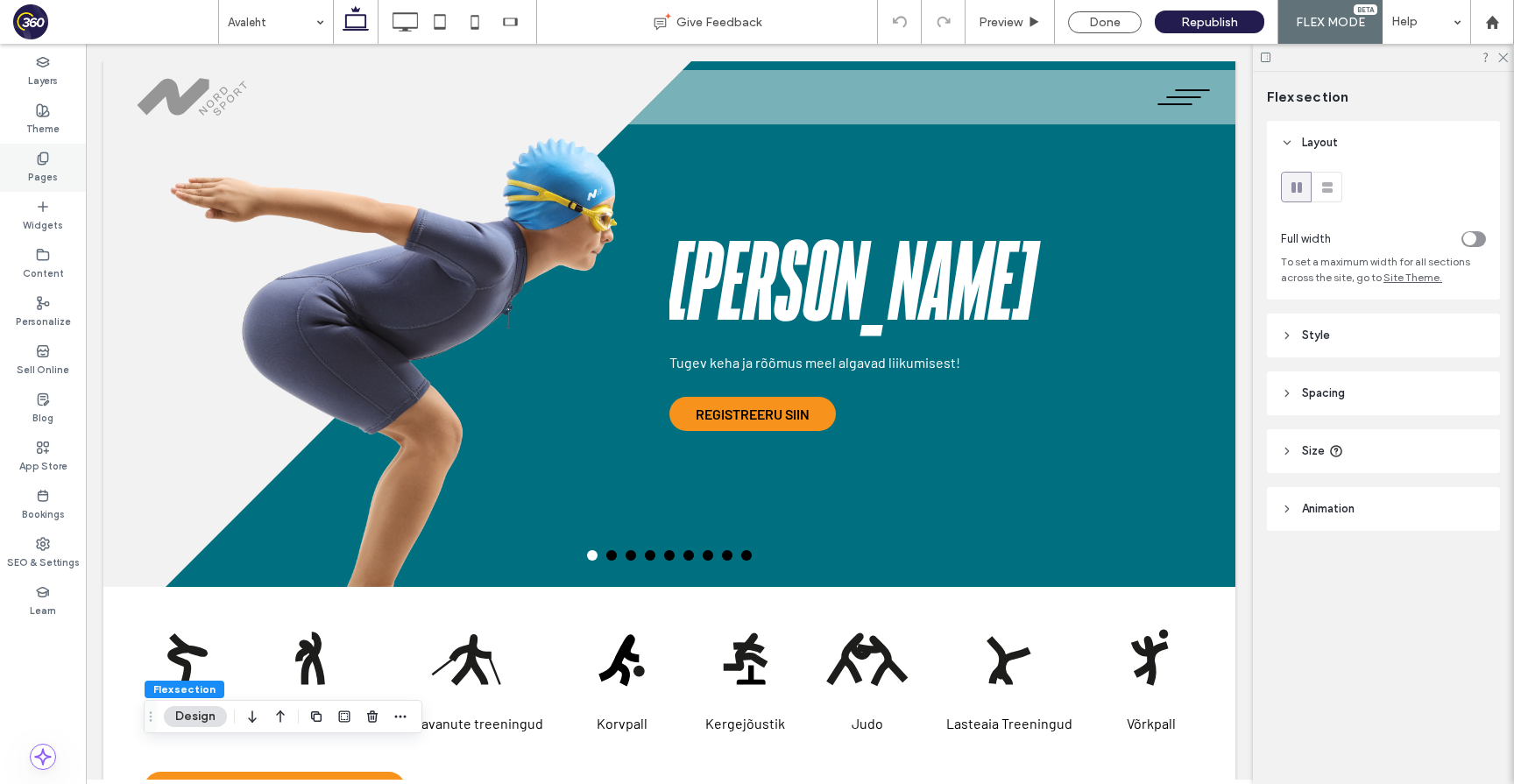
click at [50, 167] on label "Pages" at bounding box center [42, 175] width 29 height 19
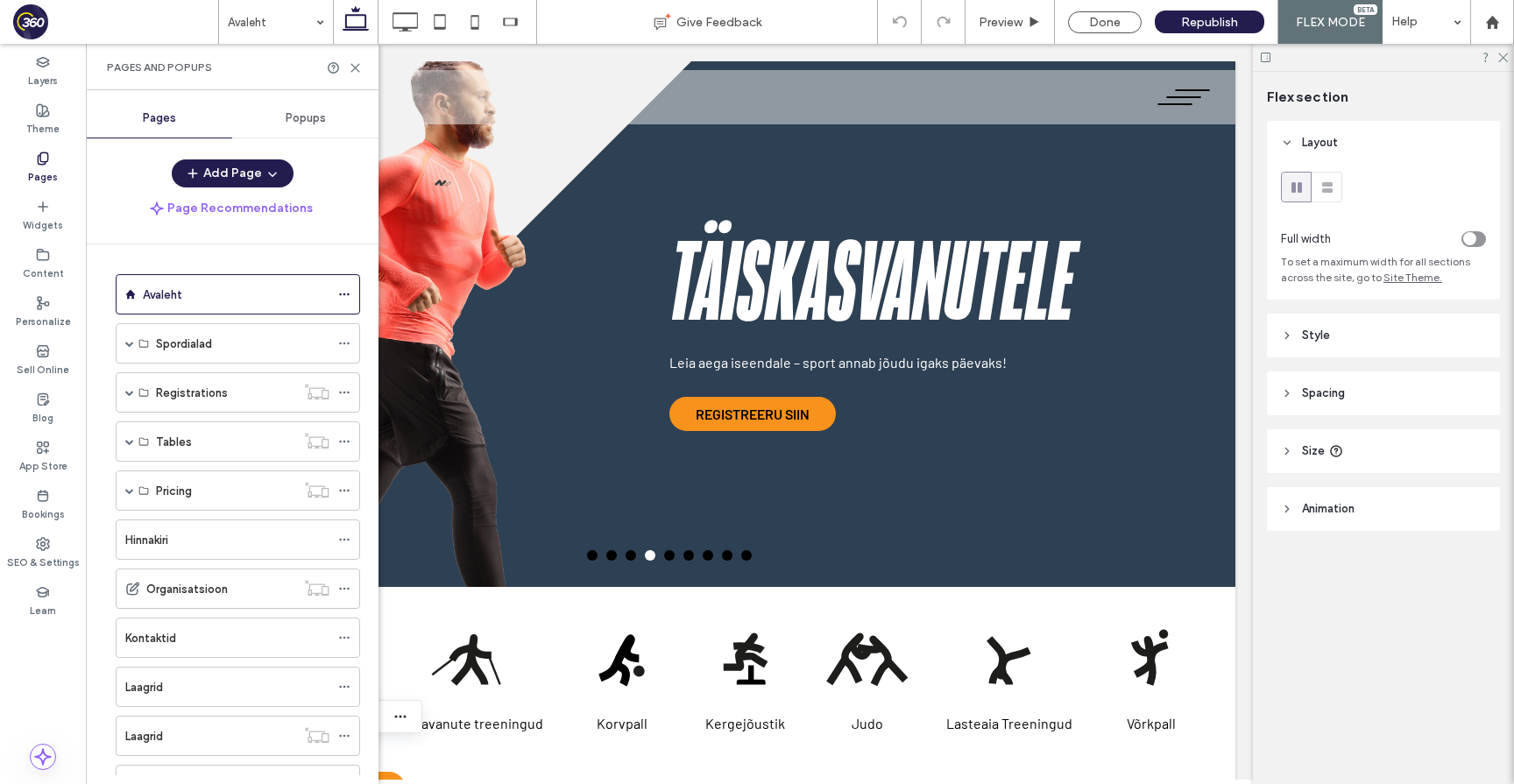
click at [296, 127] on div "Popups" at bounding box center [305, 119] width 146 height 39
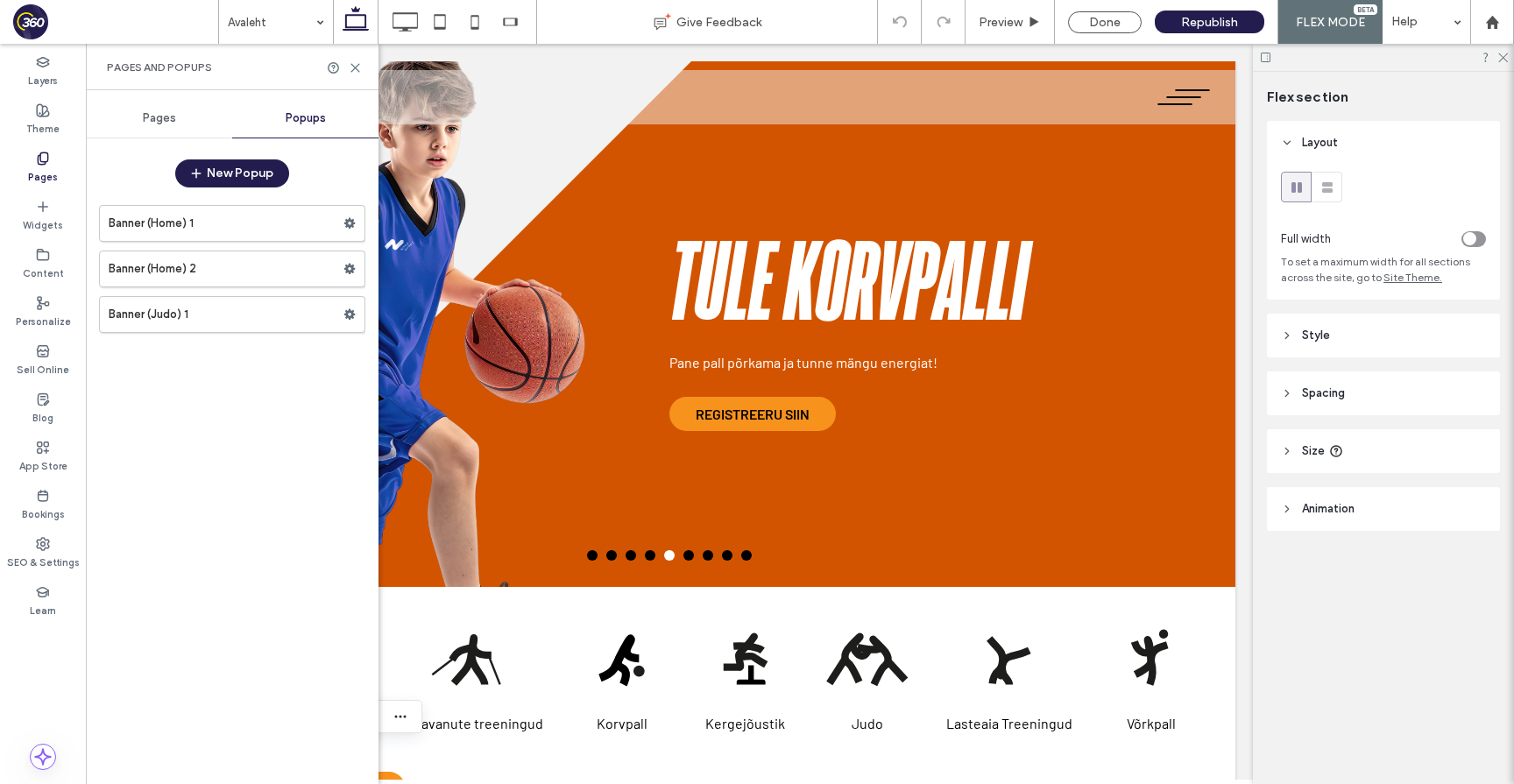
click at [139, 117] on div "Pages" at bounding box center [158, 119] width 146 height 39
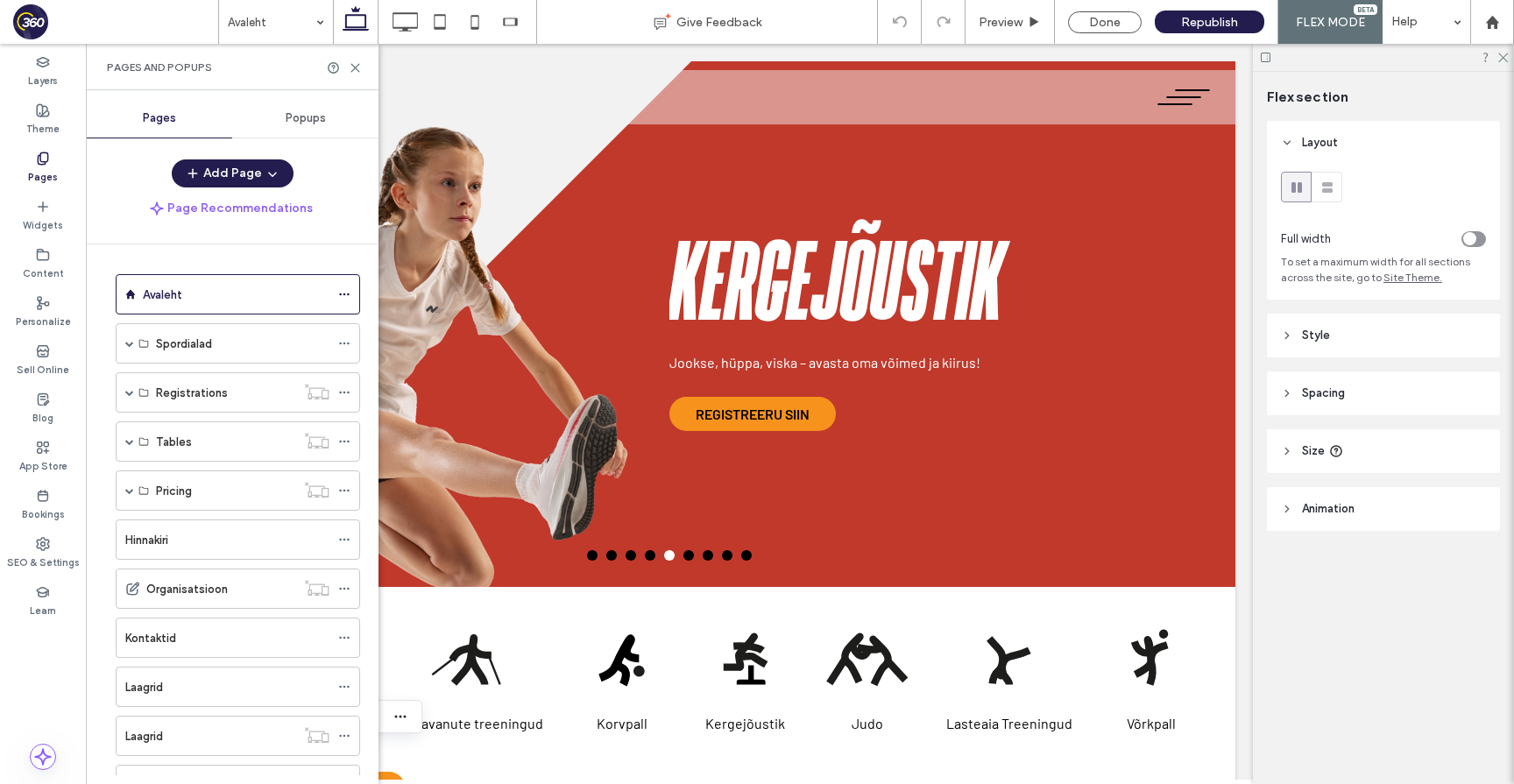
click at [298, 125] on div "Popups" at bounding box center [305, 119] width 146 height 39
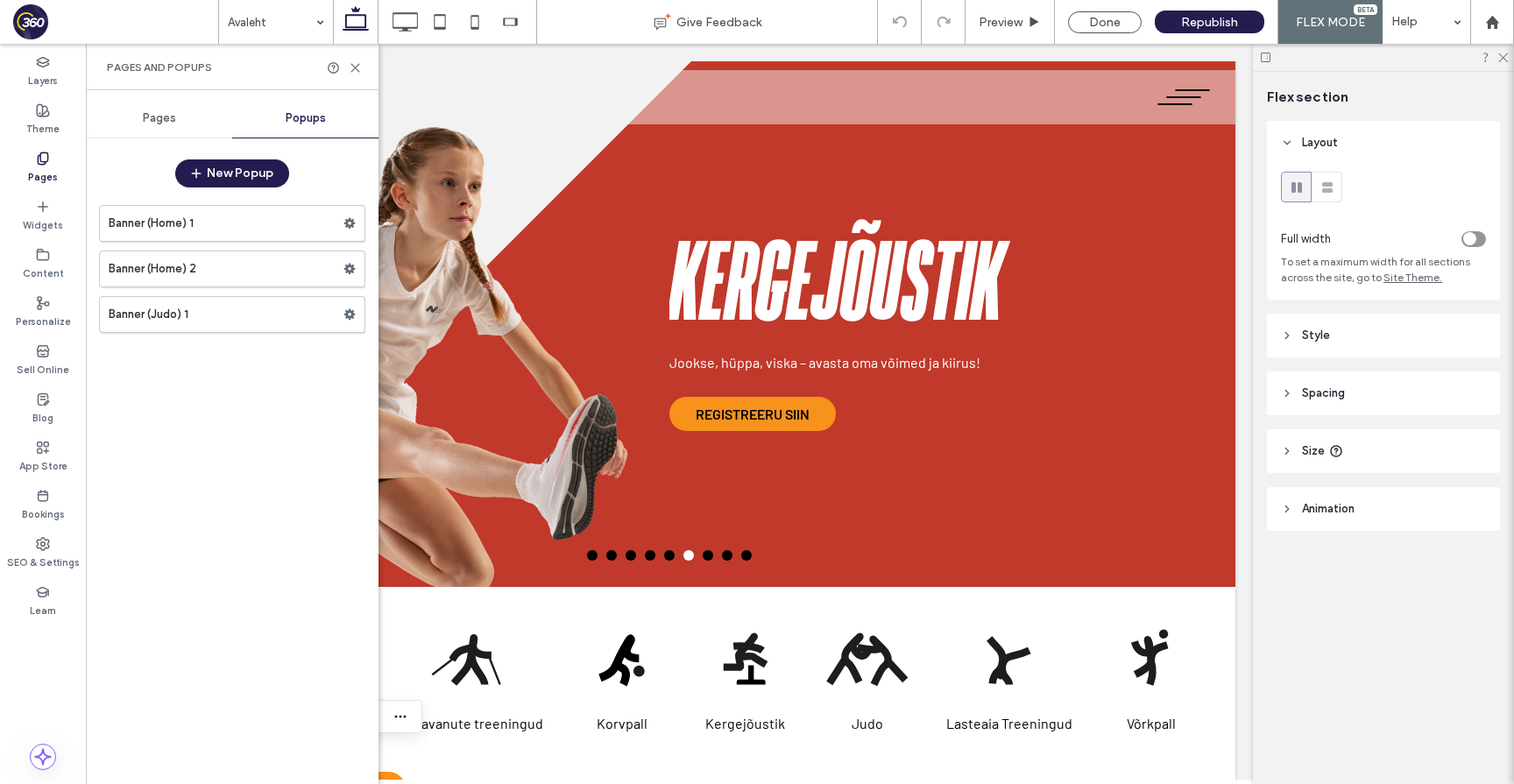
click at [52, 163] on div "Pages" at bounding box center [42, 167] width 86 height 48
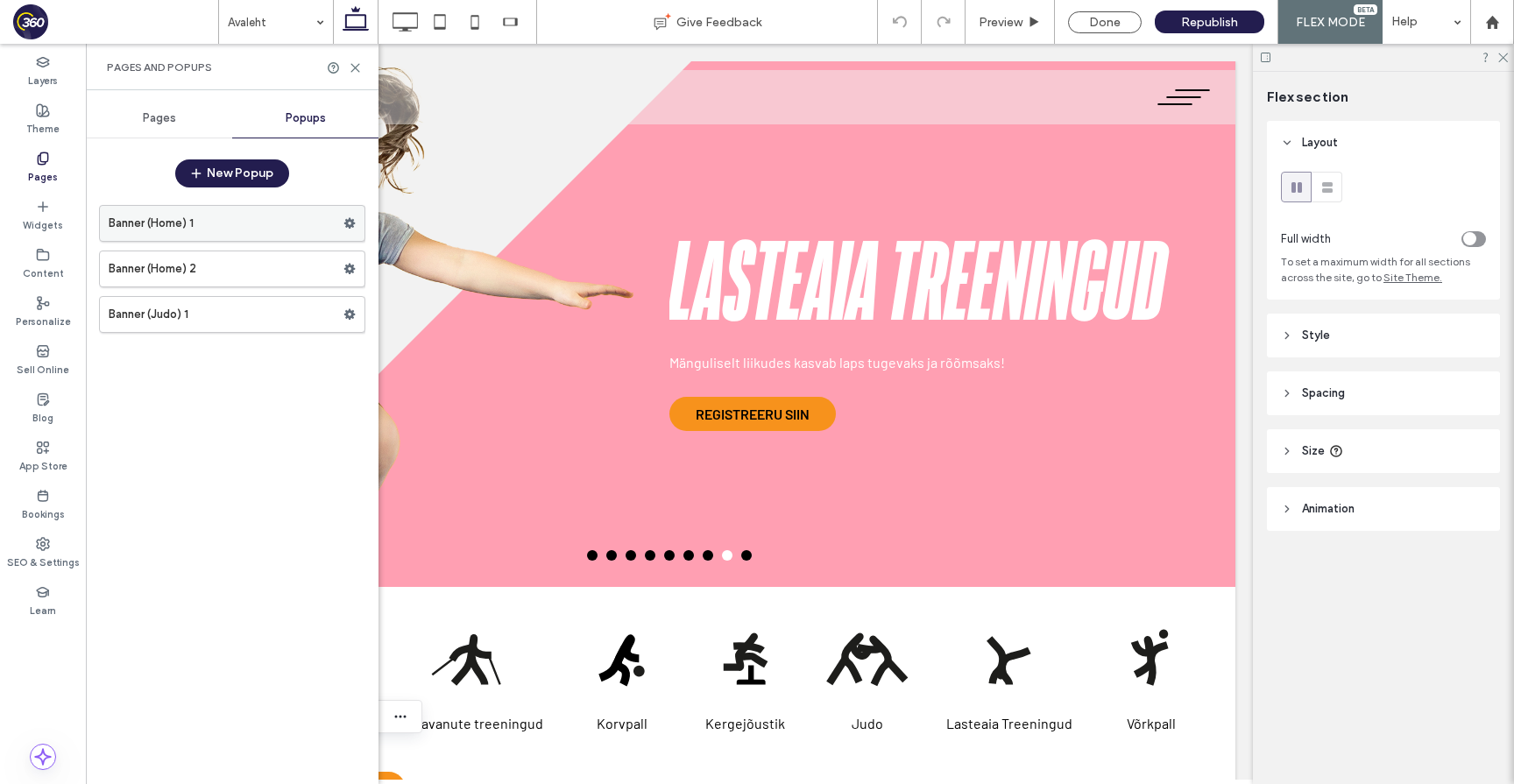
click at [219, 220] on label "Banner (Home) 1" at bounding box center [225, 224] width 235 height 35
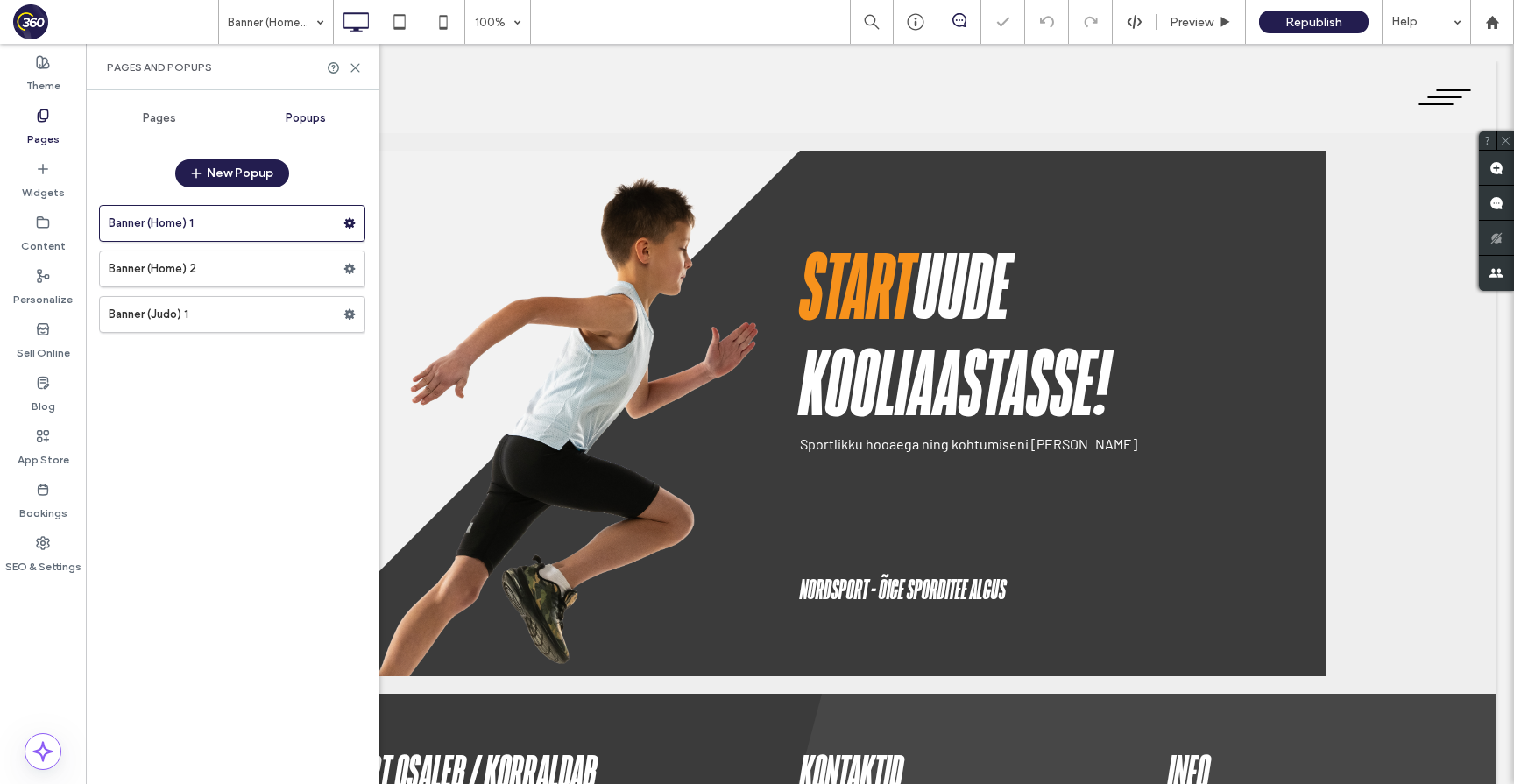
click at [207, 270] on div at bounding box center [757, 392] width 1514 height 784
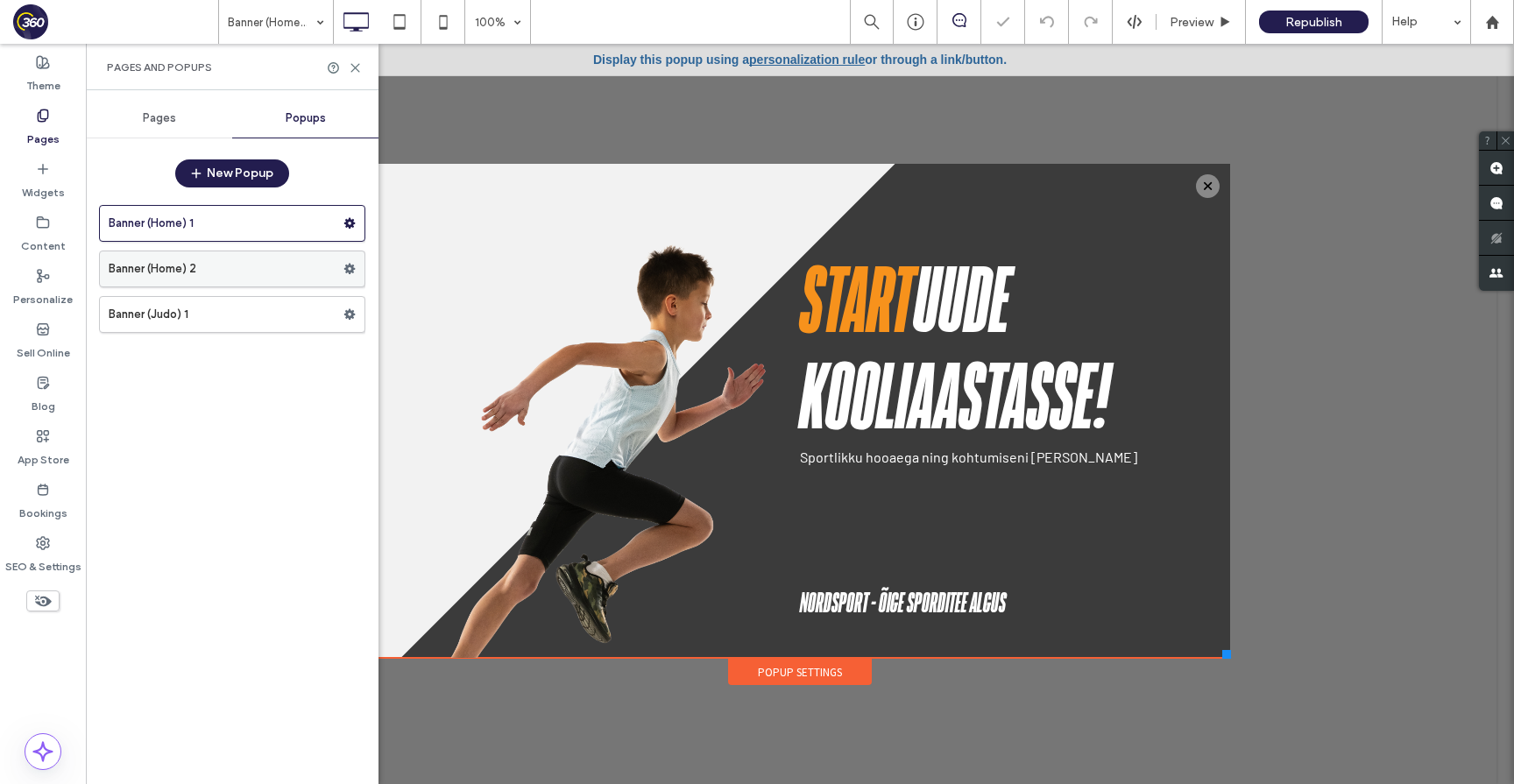
click at [194, 270] on label "Banner (Home) 2" at bounding box center [225, 269] width 235 height 35
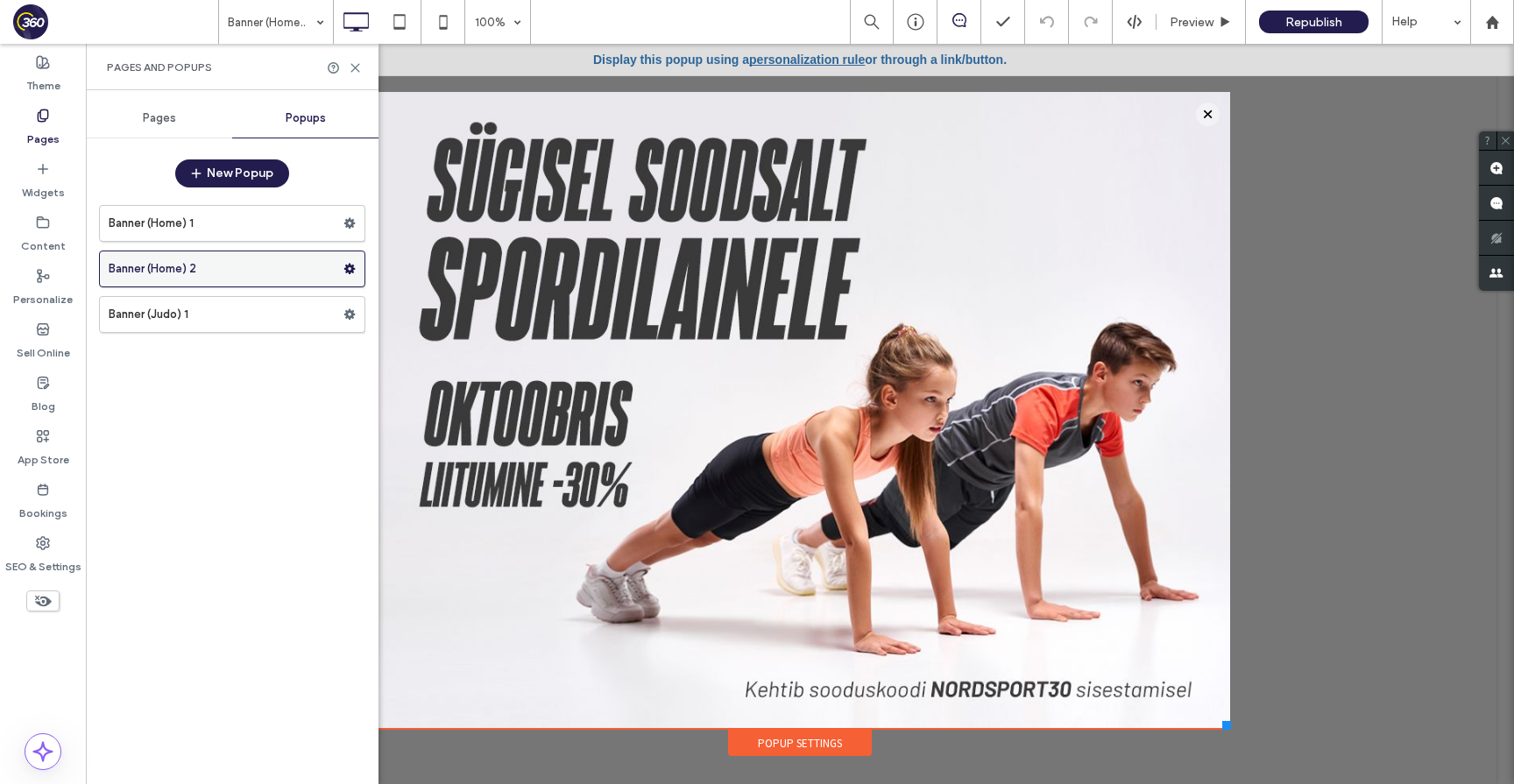
click at [353, 270] on icon at bounding box center [349, 269] width 12 height 12
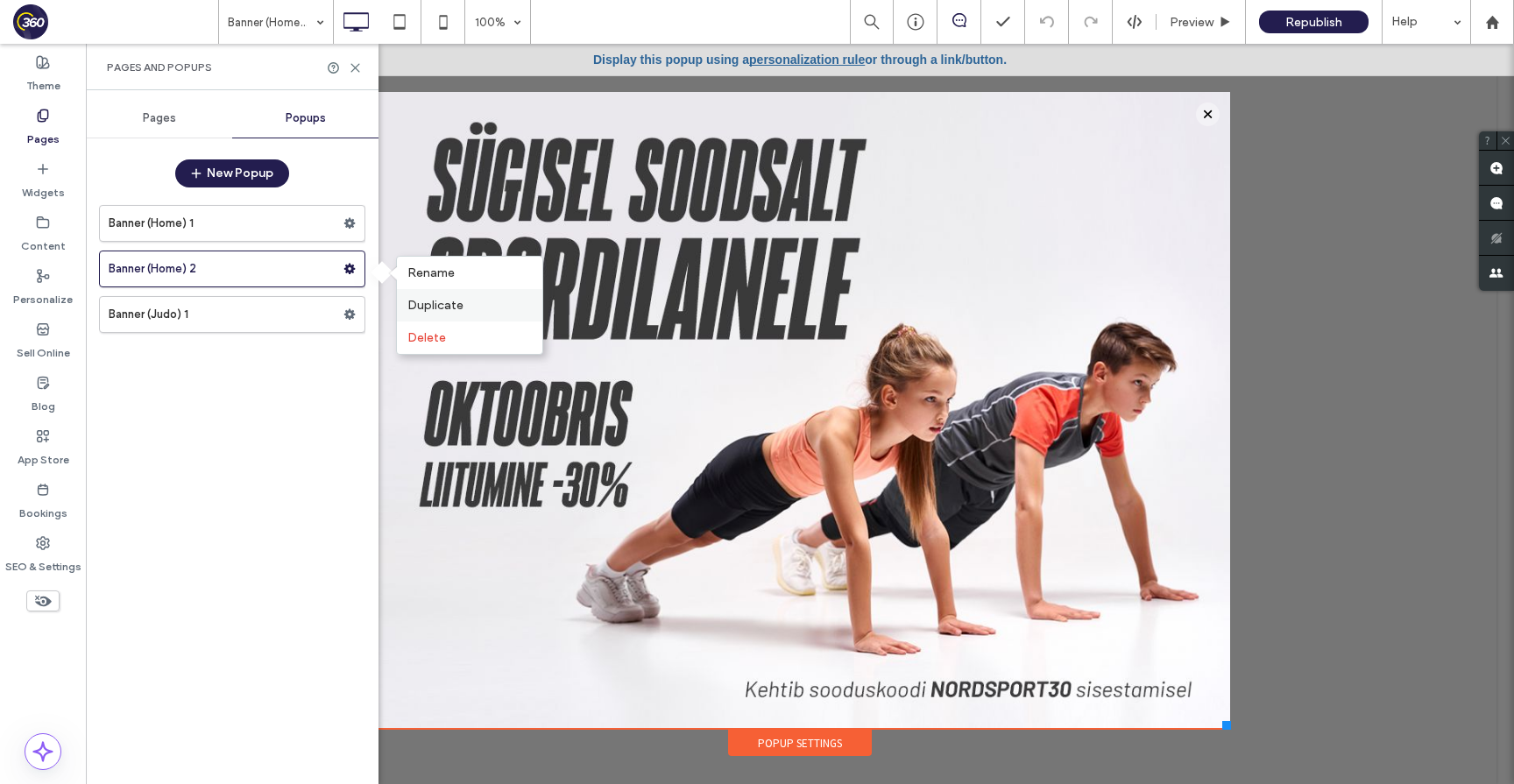
click at [440, 311] on span "Duplicate" at bounding box center [435, 306] width 56 height 15
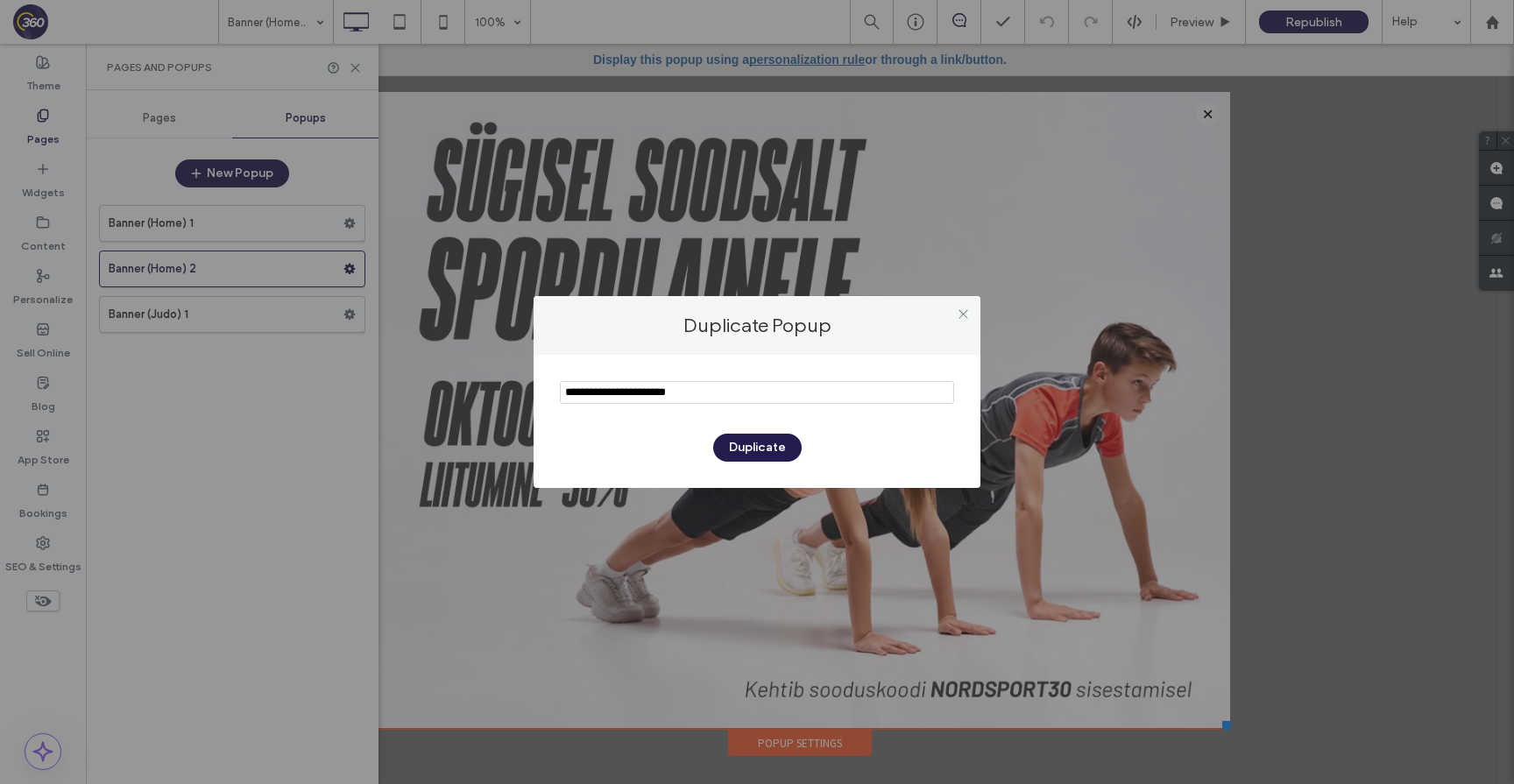
drag, startPoint x: 611, startPoint y: 392, endPoint x: 556, endPoint y: 391, distance: 55.0
click at [556, 391] on div "Duplicate" at bounding box center [757, 421] width 447 height 133
type input "**********"
click at [778, 453] on button "Duplicate" at bounding box center [757, 447] width 88 height 28
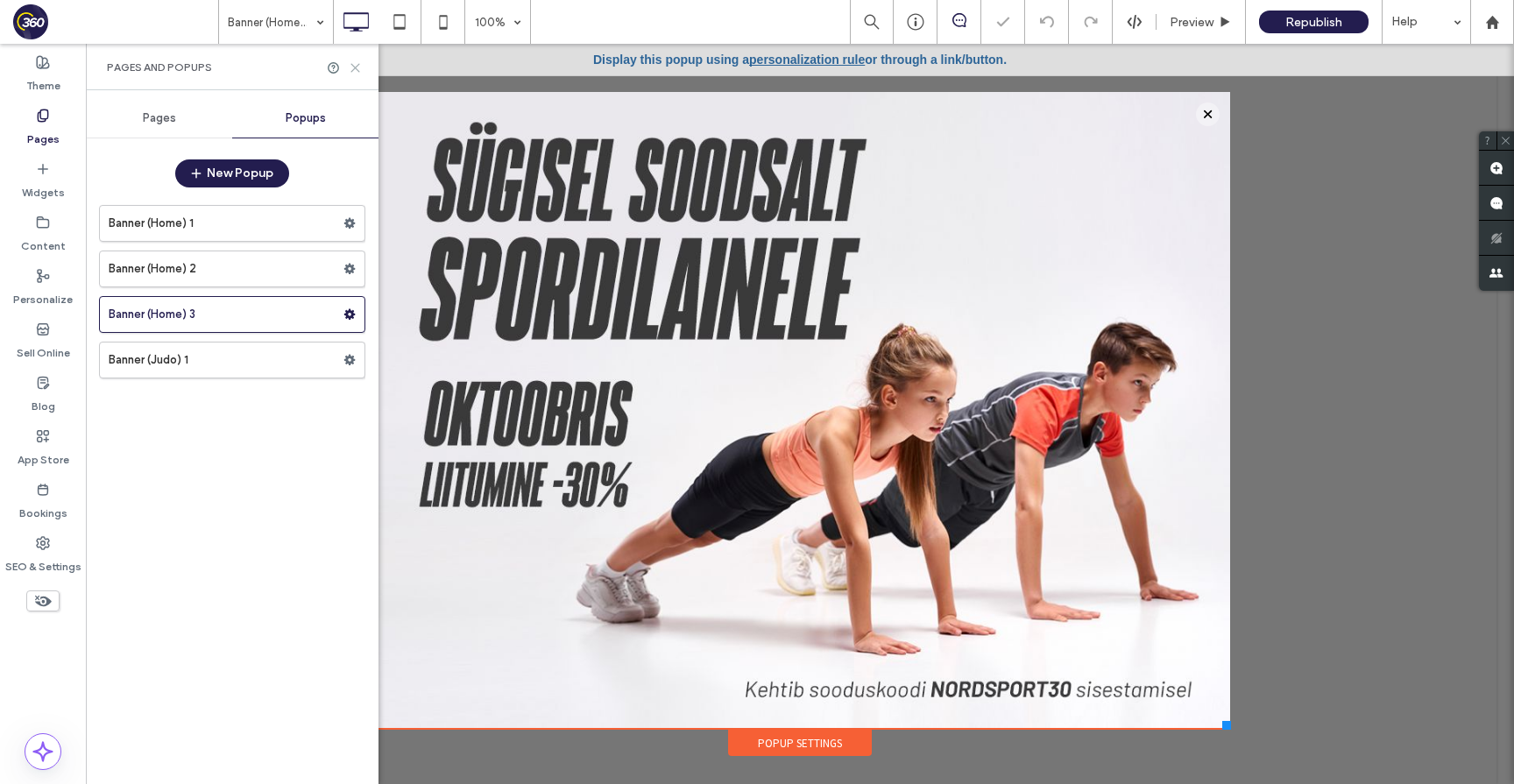
click at [358, 66] on icon at bounding box center [355, 68] width 13 height 13
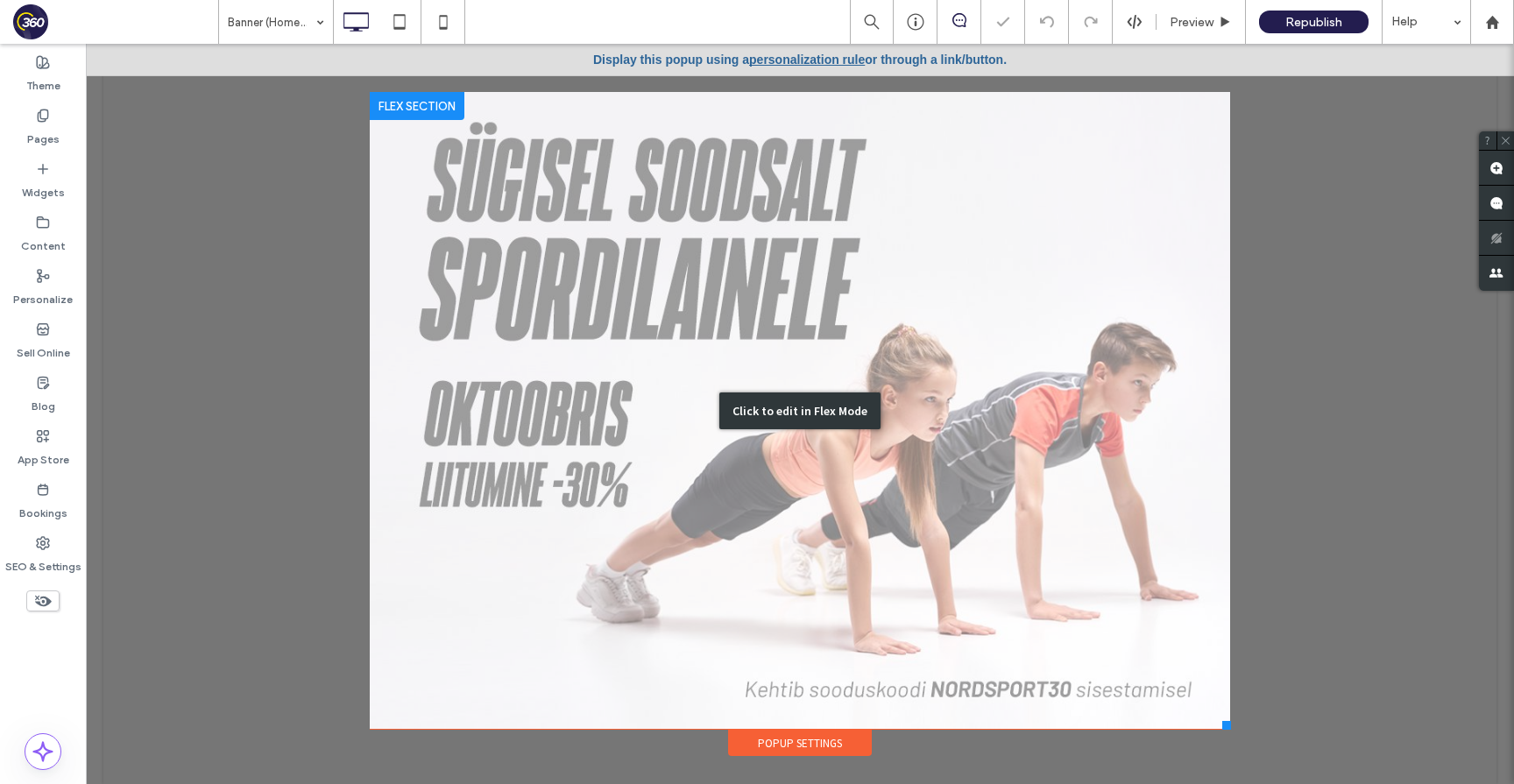
click at [502, 303] on div "Click to edit in Flex Mode" at bounding box center [800, 410] width 861 height 637
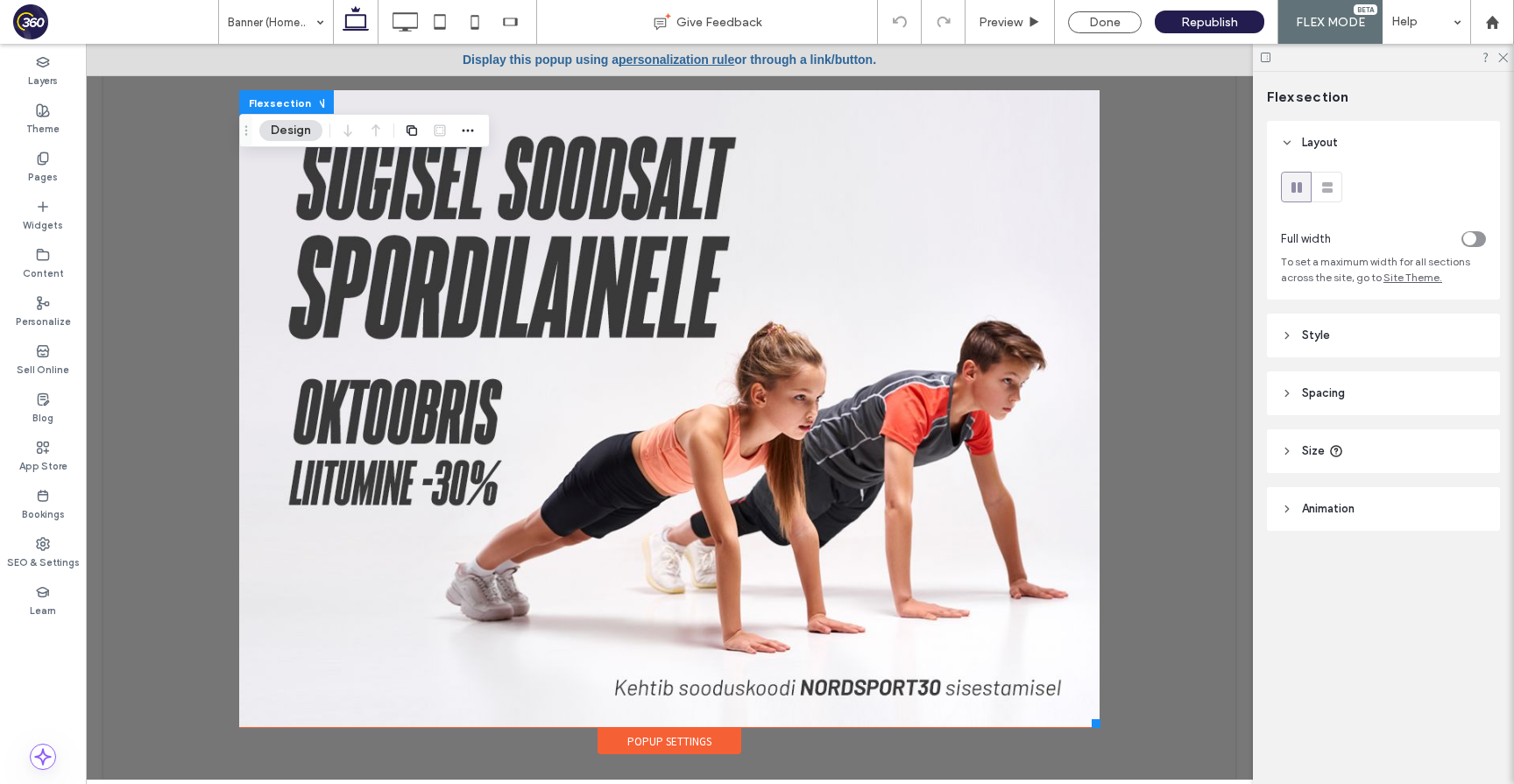
click at [502, 303] on img at bounding box center [669, 409] width 861 height 637
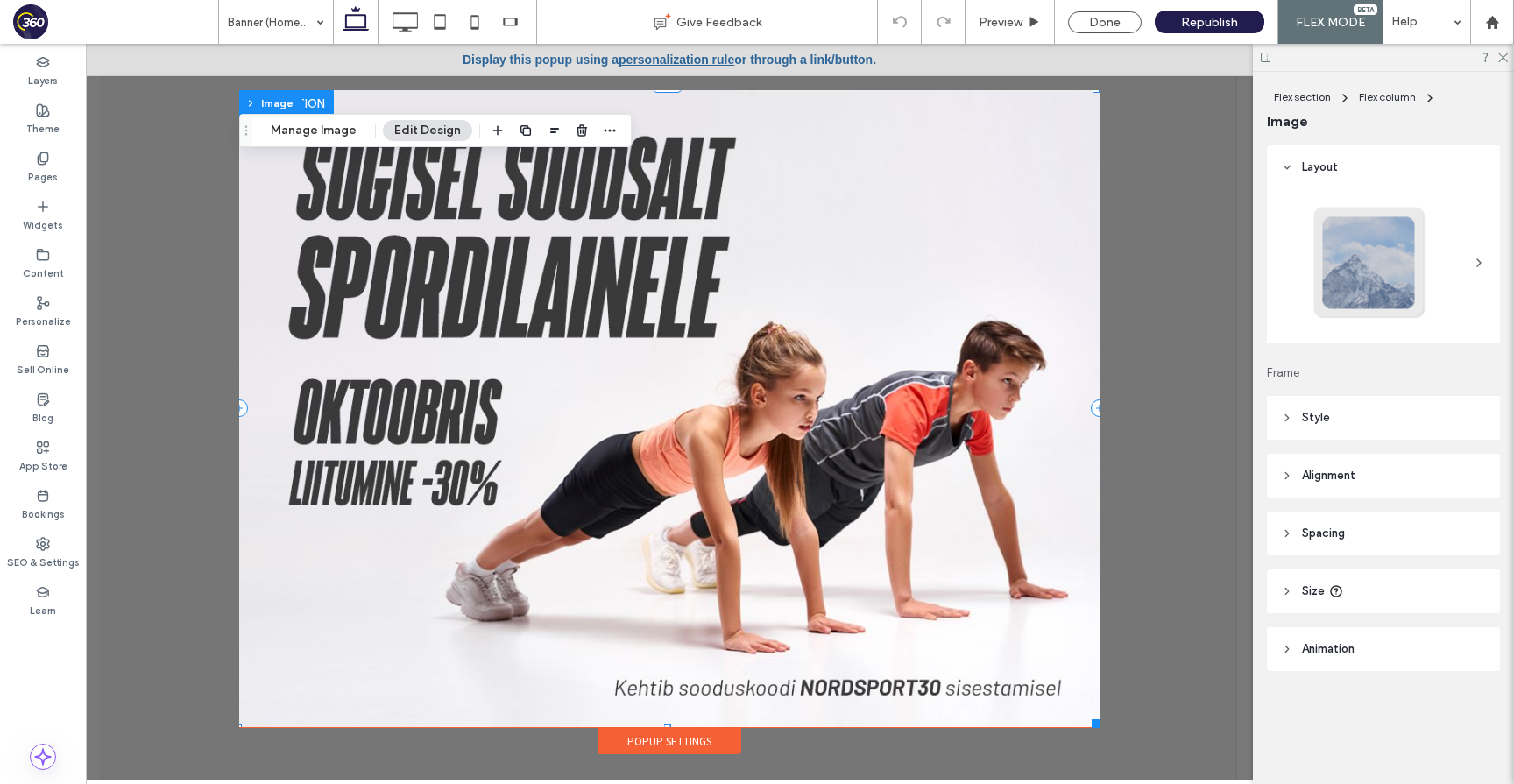
click at [699, 466] on img at bounding box center [669, 409] width 861 height 637
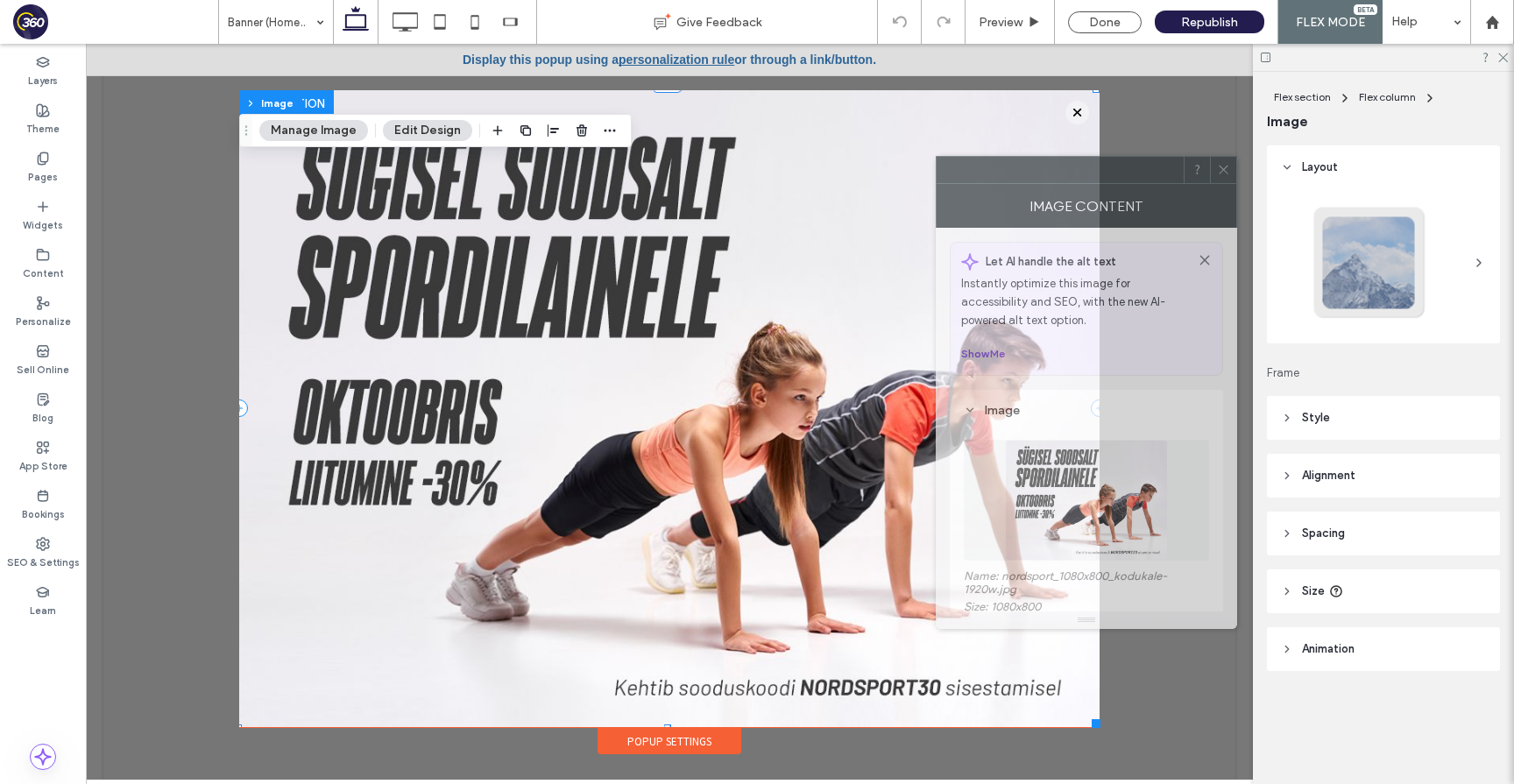
drag, startPoint x: 1233, startPoint y: 174, endPoint x: 759, endPoint y: 174, distance: 474.0
click at [937, 174] on div at bounding box center [1060, 169] width 247 height 27
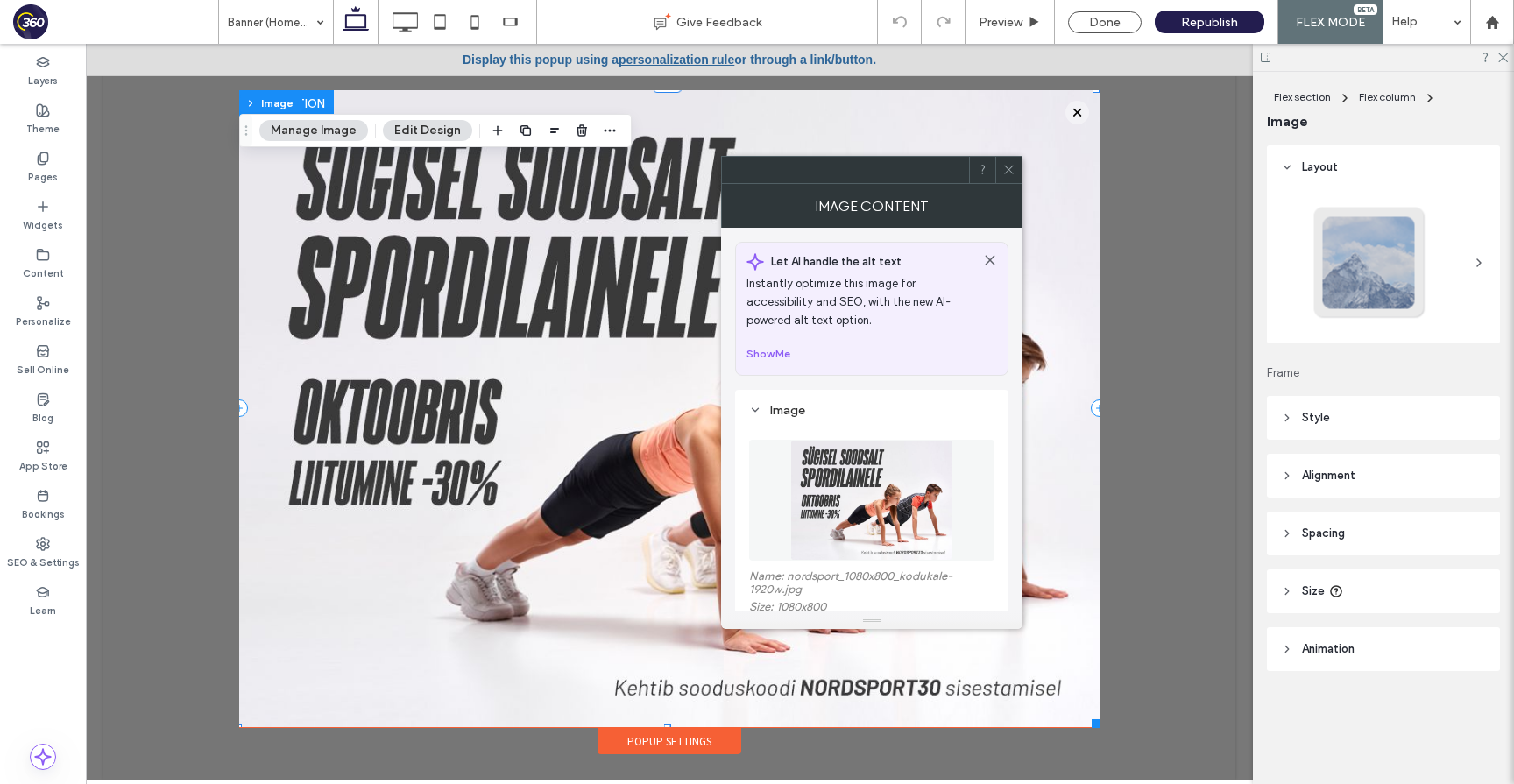
click at [1013, 172] on icon at bounding box center [1009, 169] width 13 height 13
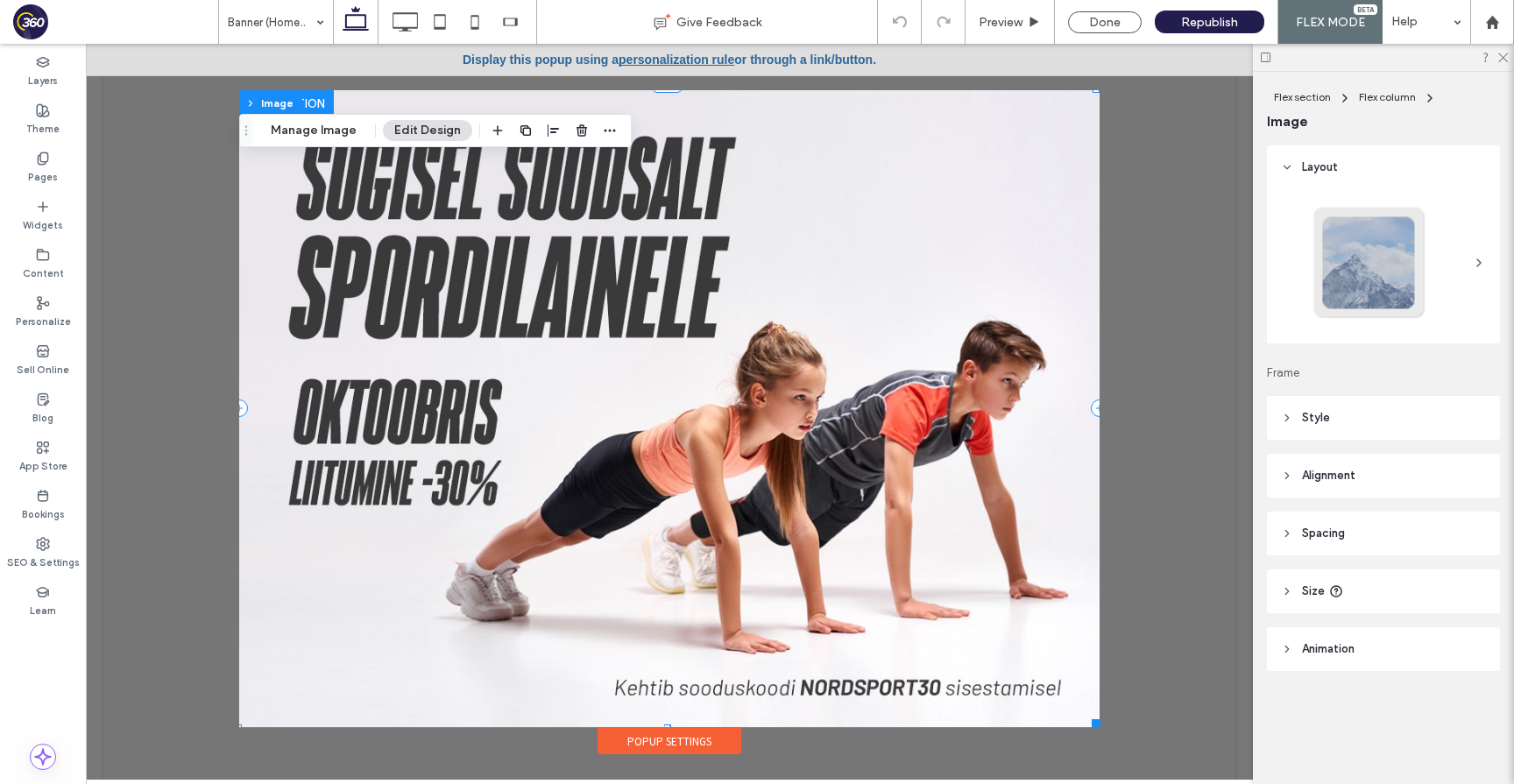
click at [830, 275] on img at bounding box center [669, 409] width 861 height 637
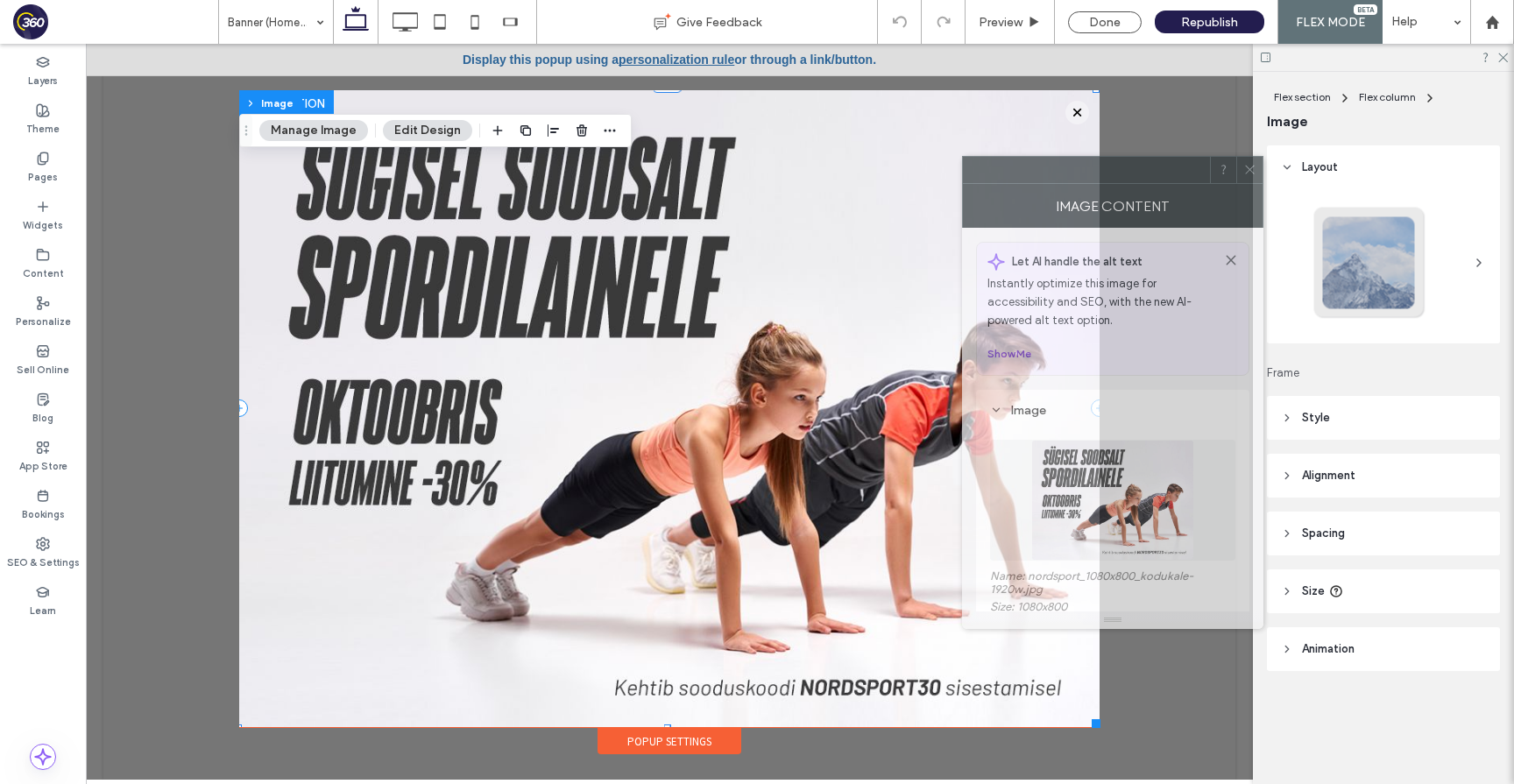
drag, startPoint x: 1275, startPoint y: 171, endPoint x: 1019, endPoint y: 171, distance: 256.0
click at [1019, 171] on div at bounding box center [1086, 169] width 247 height 27
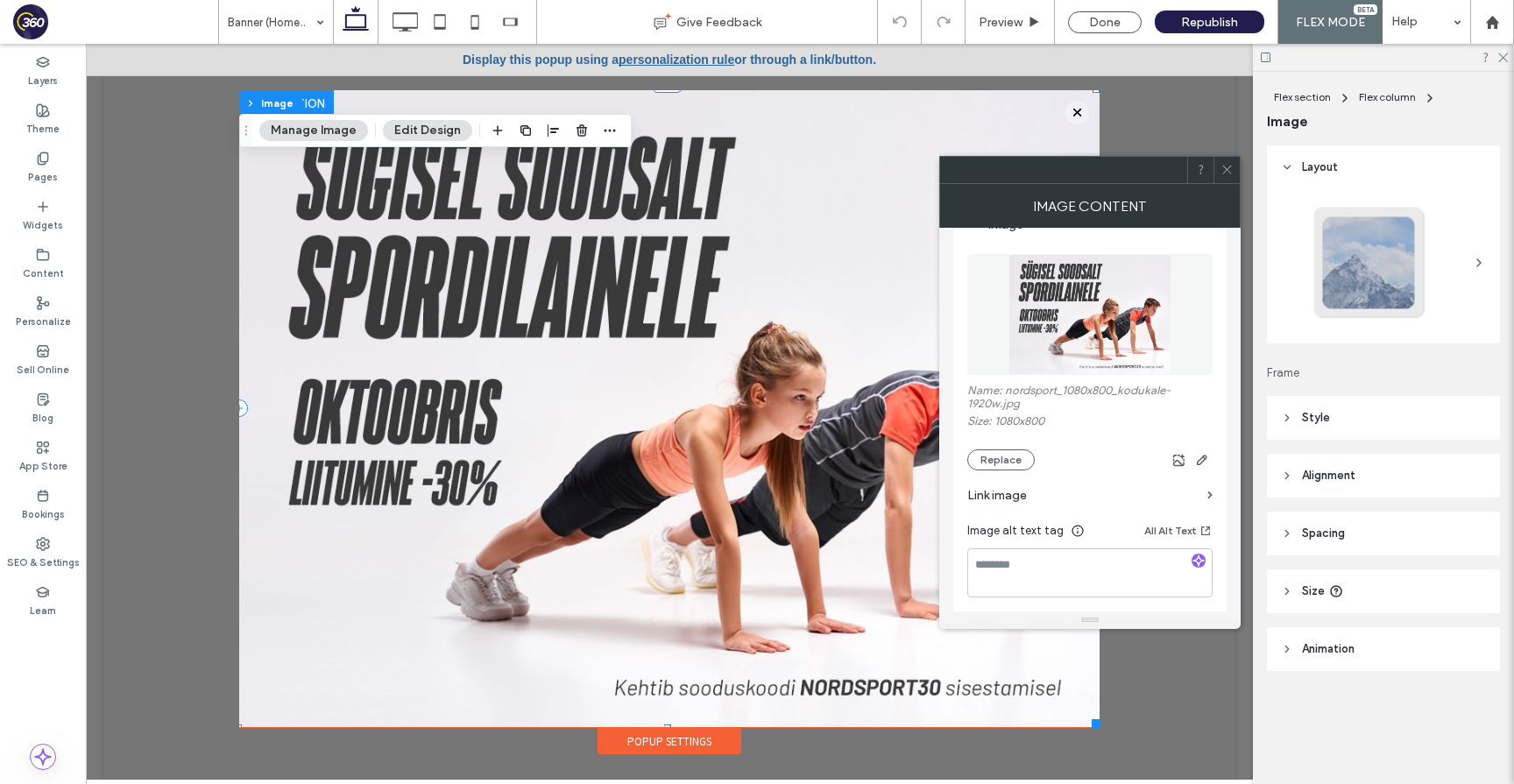
scroll to position [195, 0]
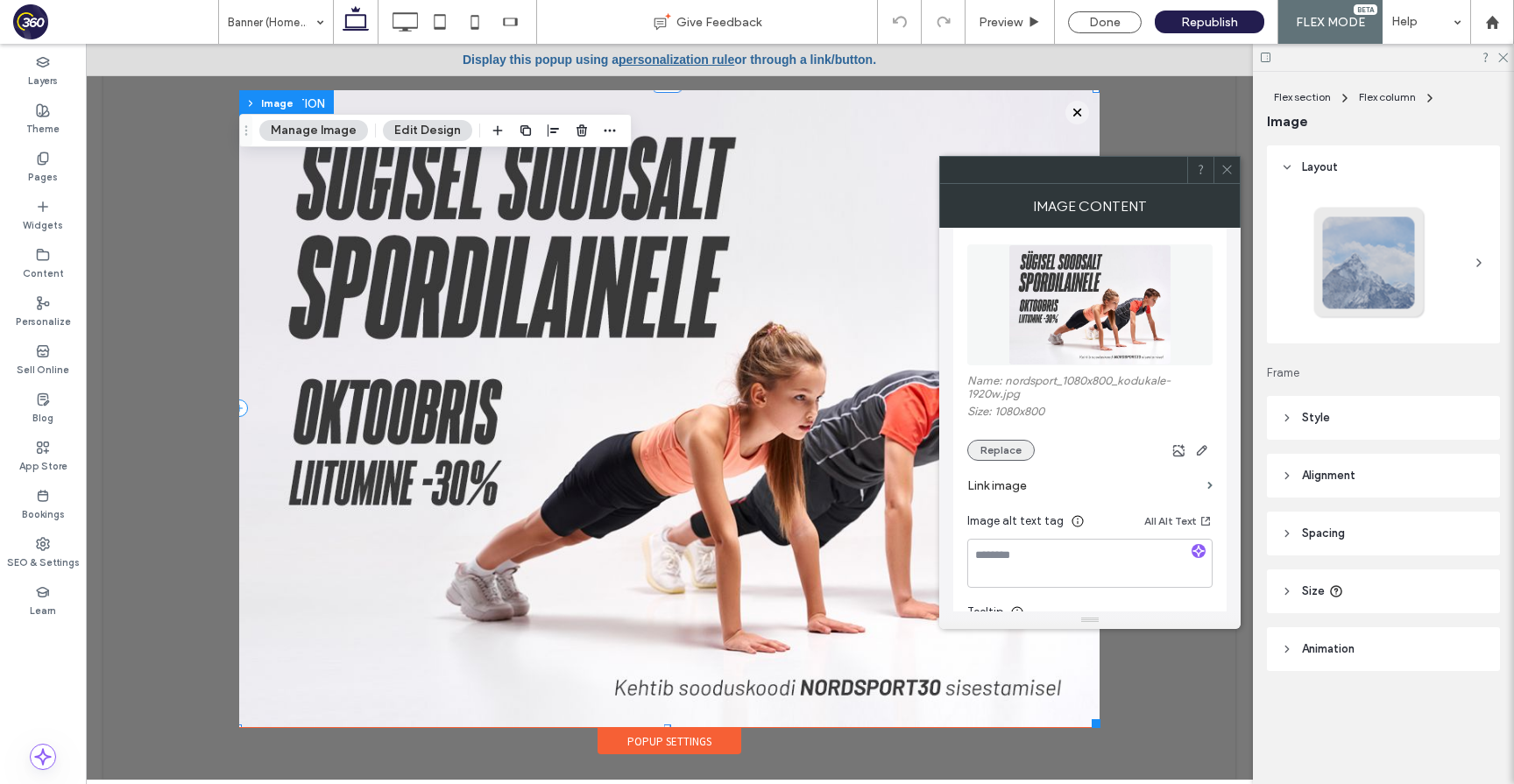
click at [1012, 446] on button "Replace" at bounding box center [1000, 450] width 67 height 21
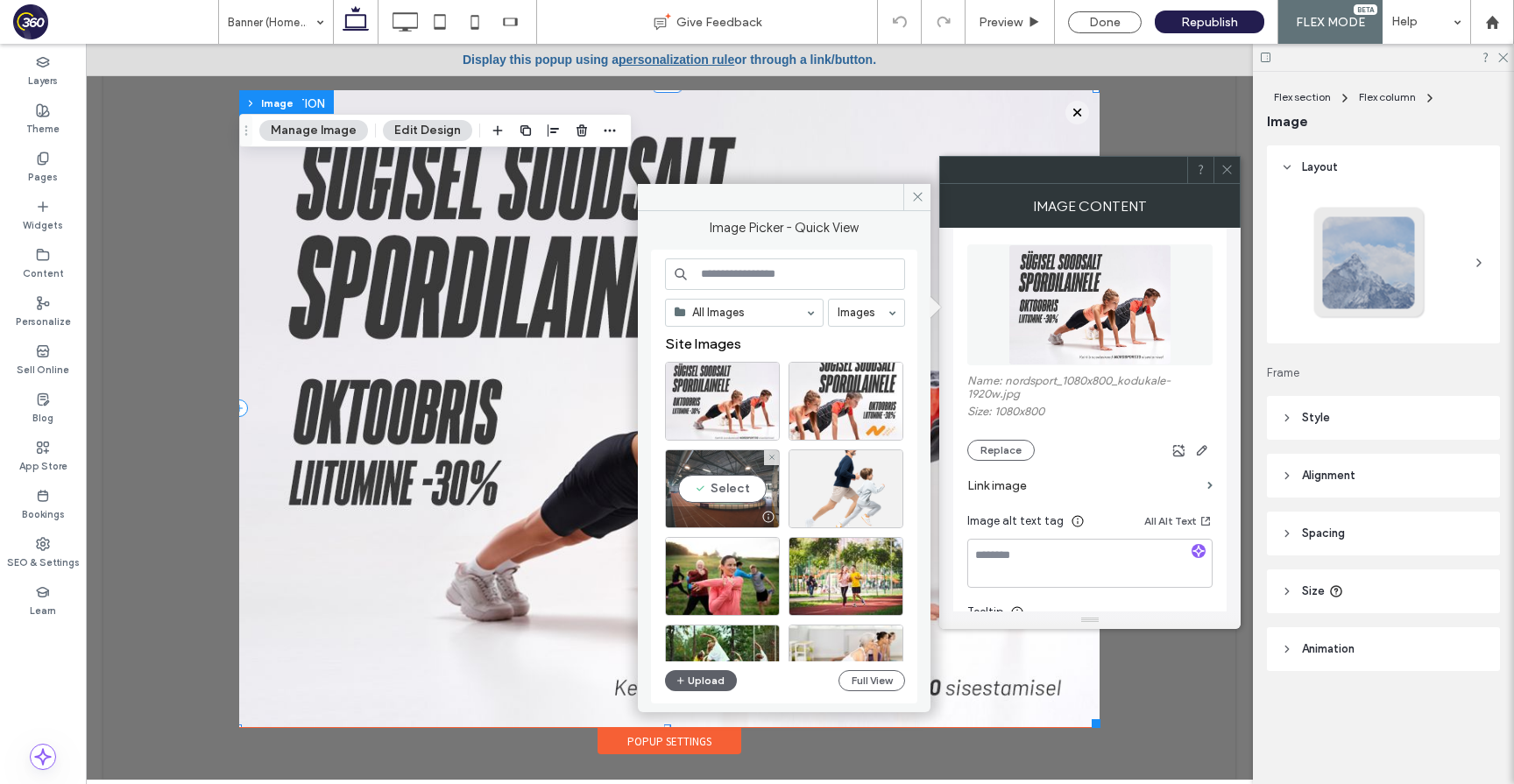
click at [716, 509] on div at bounding box center [722, 516] width 113 height 21
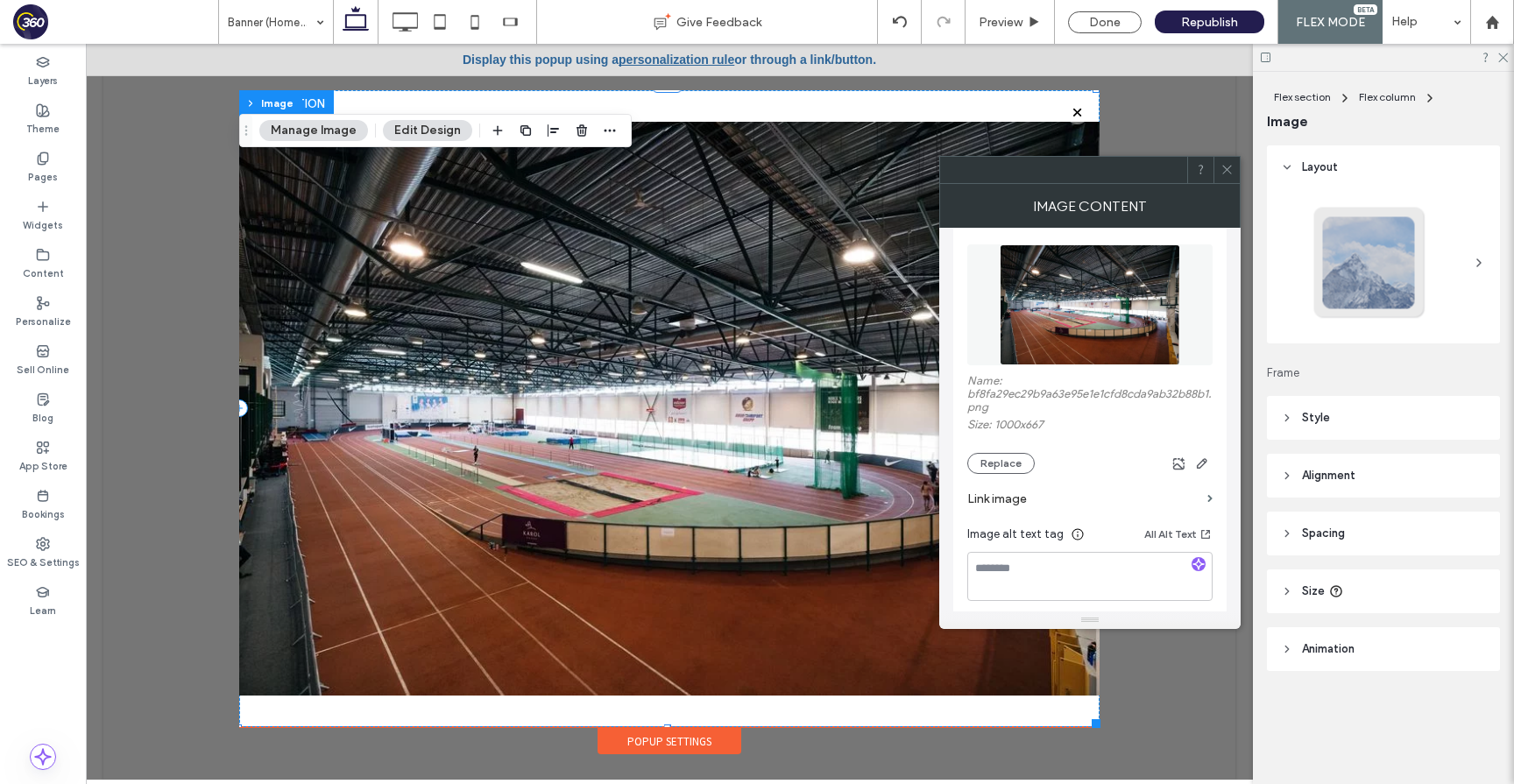
click at [1232, 165] on icon at bounding box center [1227, 169] width 13 height 13
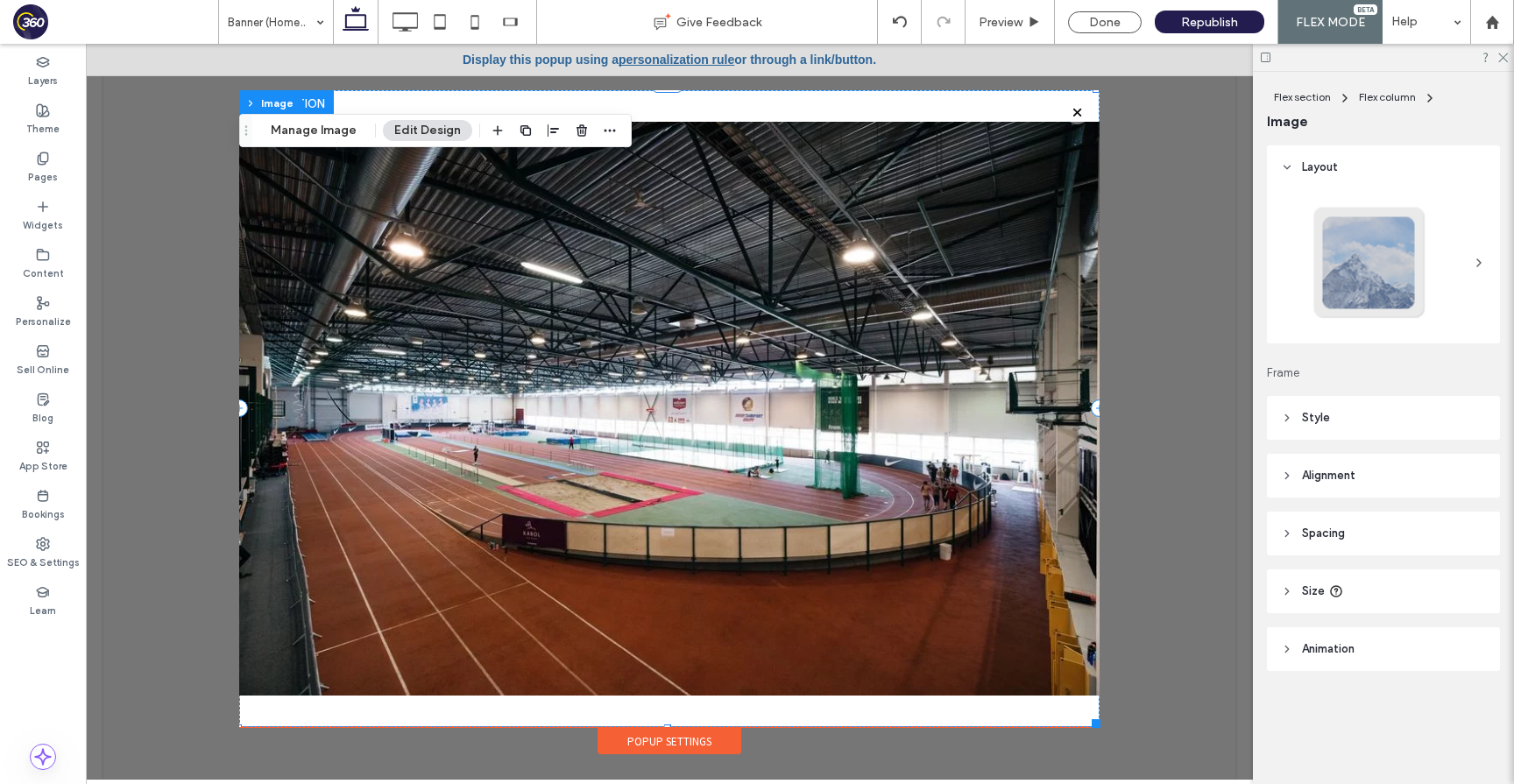
click at [1414, 601] on header "Size" at bounding box center [1383, 592] width 233 height 44
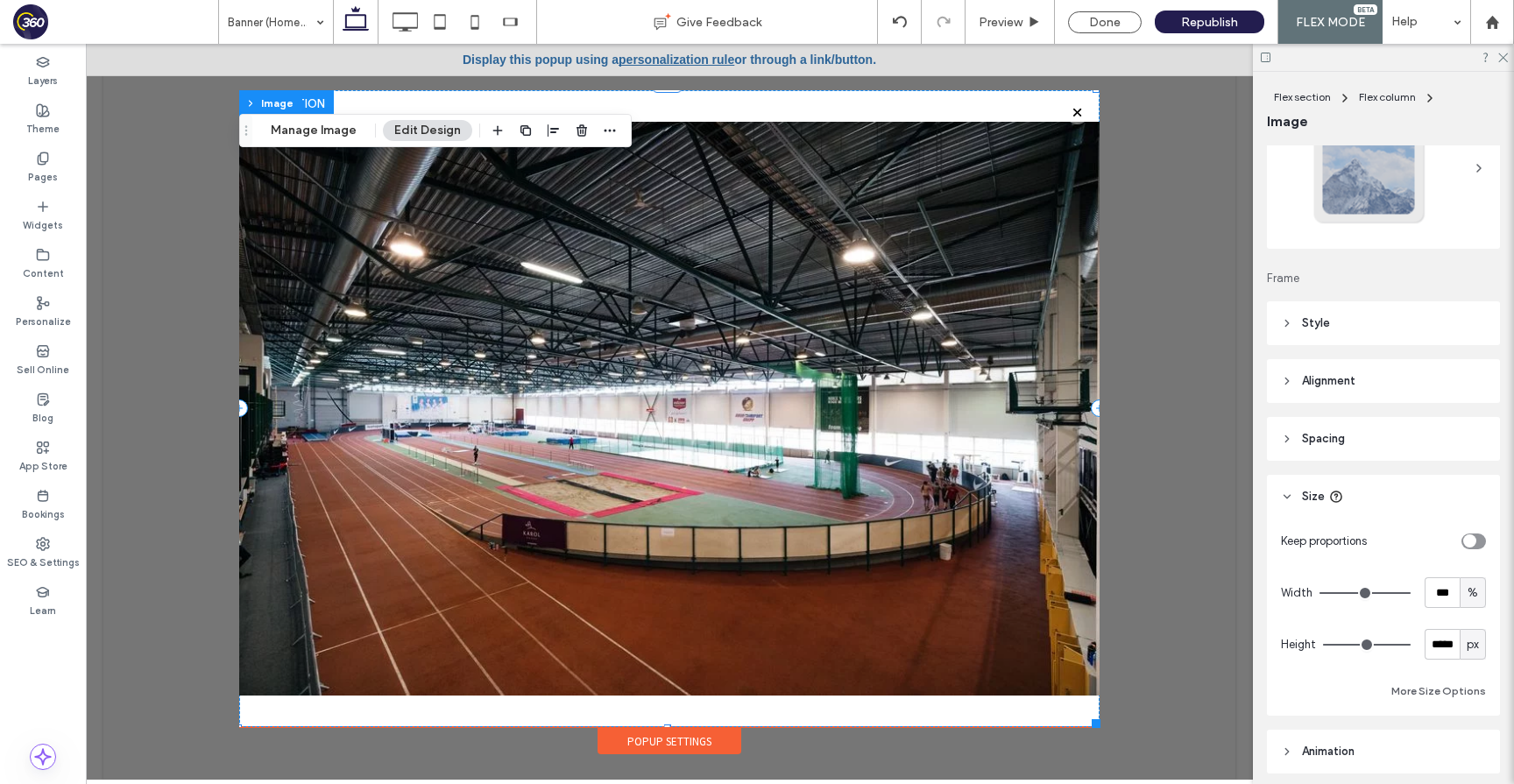
scroll to position [161, 0]
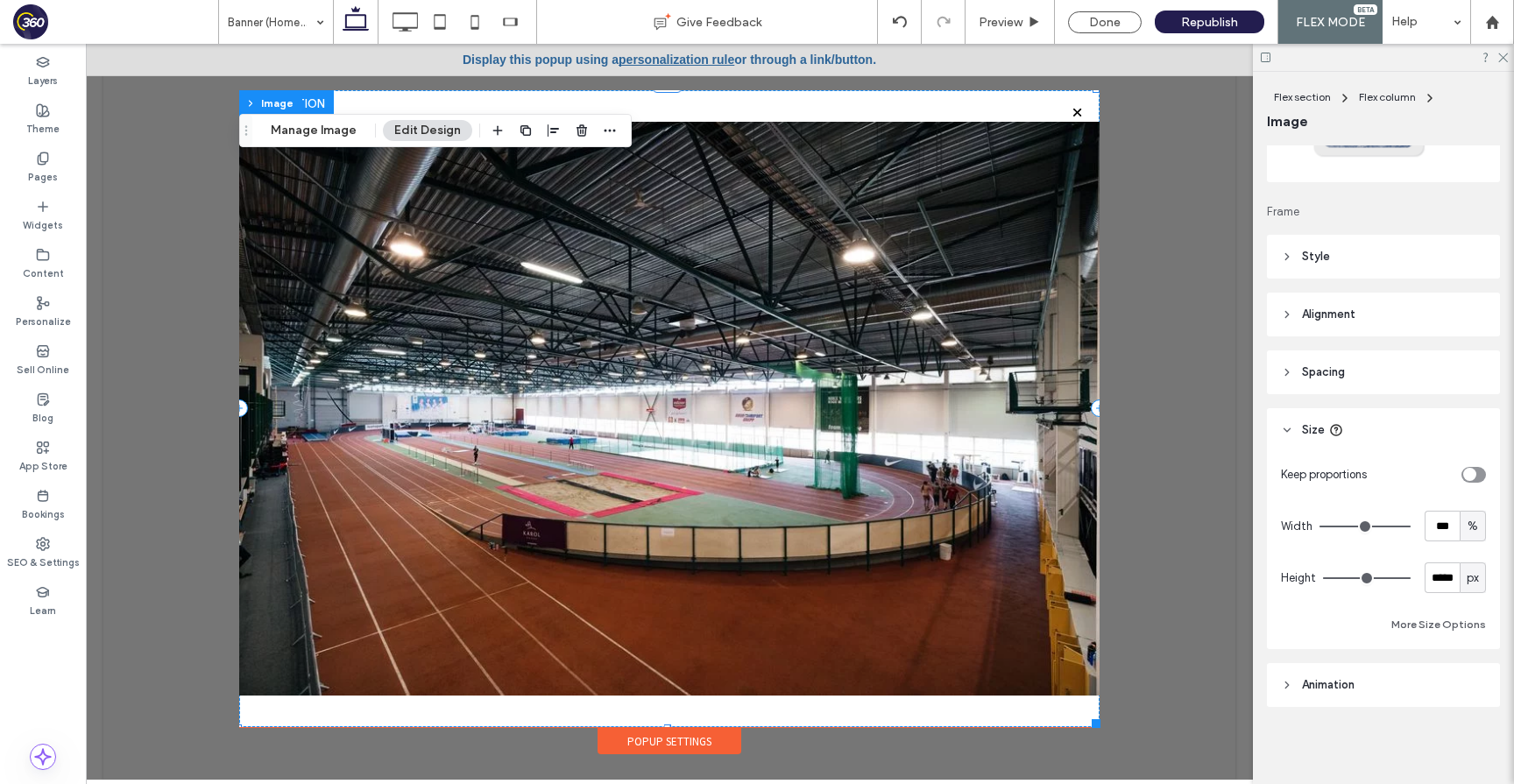
click at [769, 651] on img at bounding box center [669, 409] width 861 height 637
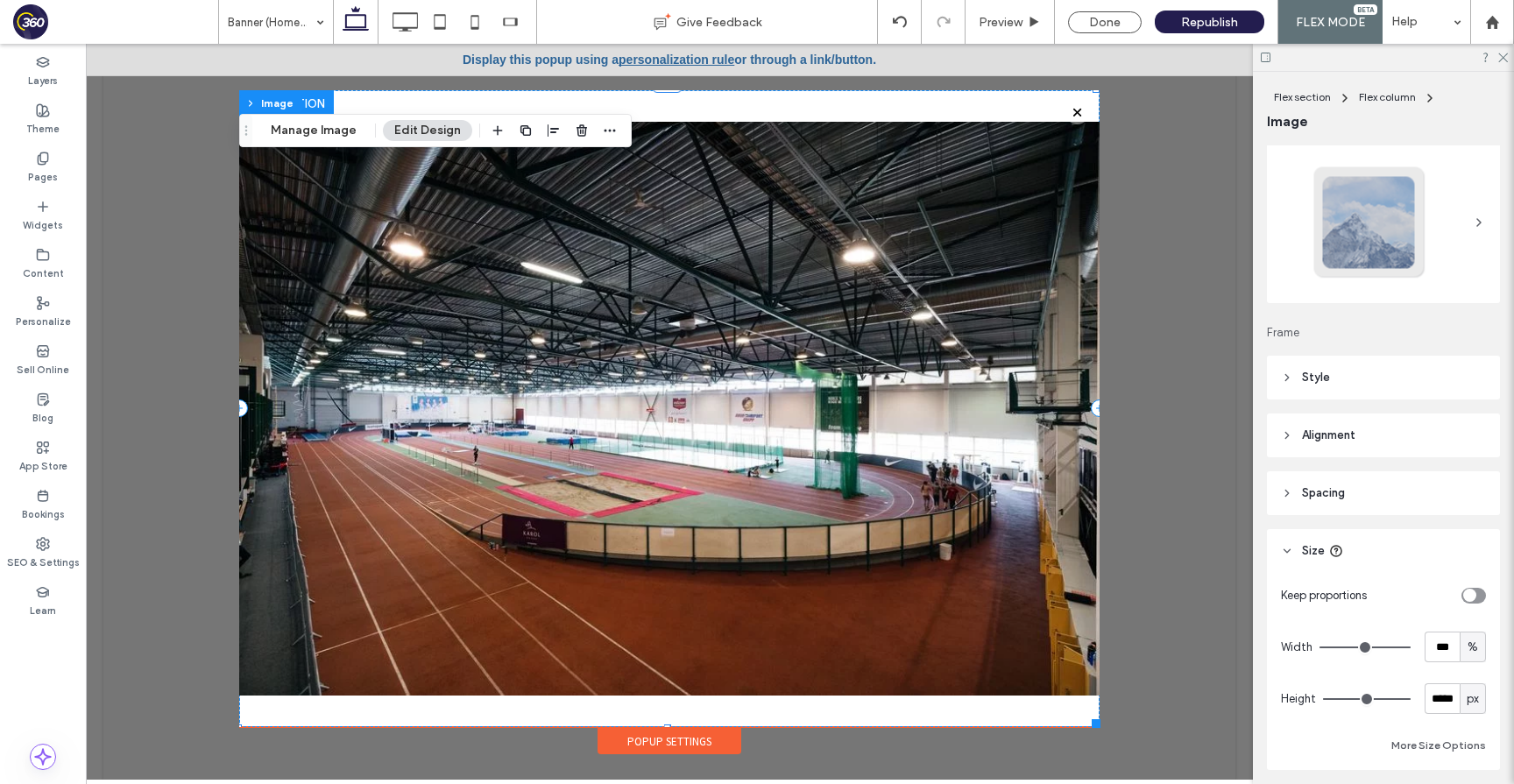
scroll to position [18, 0]
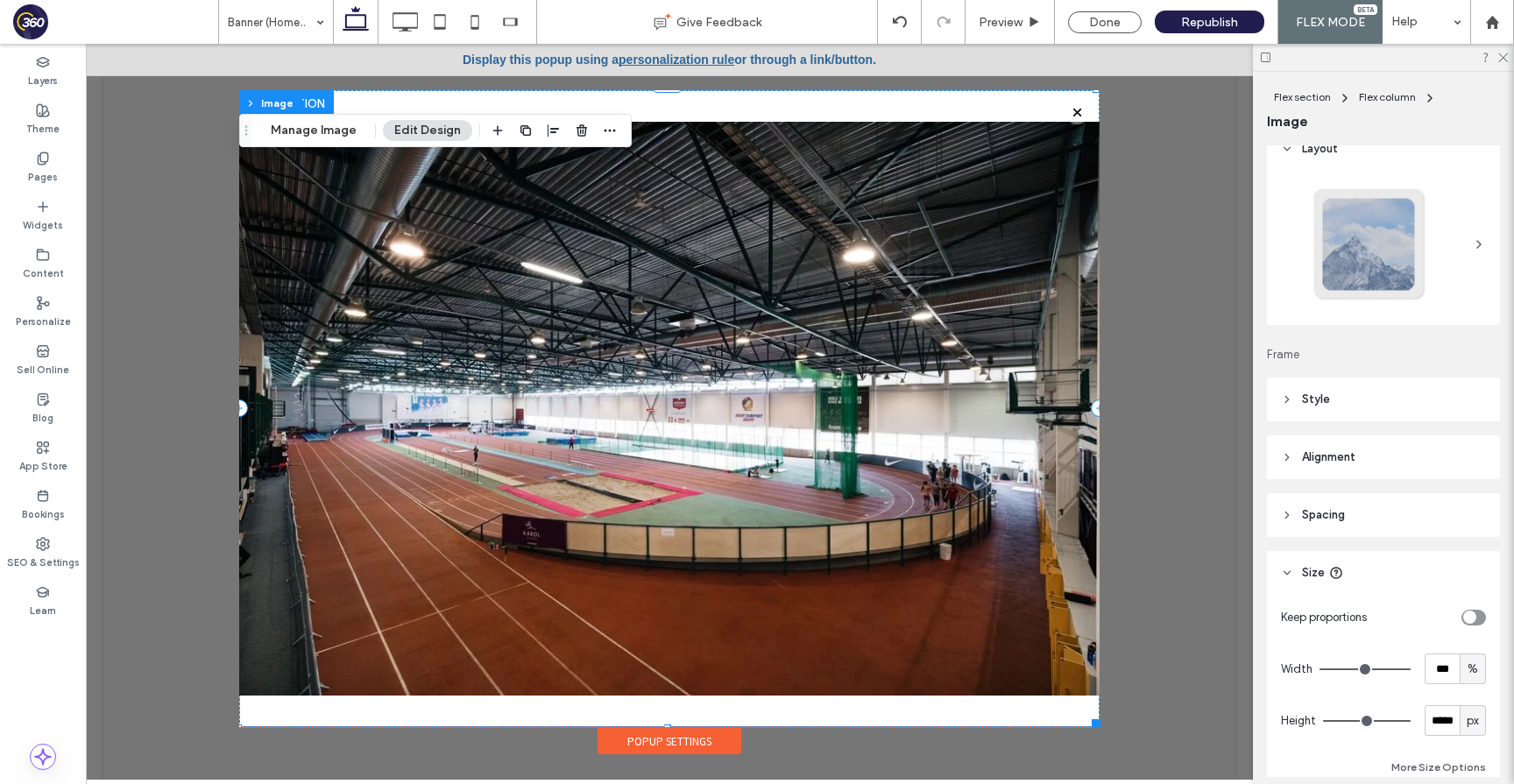
click at [1386, 384] on header "Style" at bounding box center [1383, 399] width 233 height 44
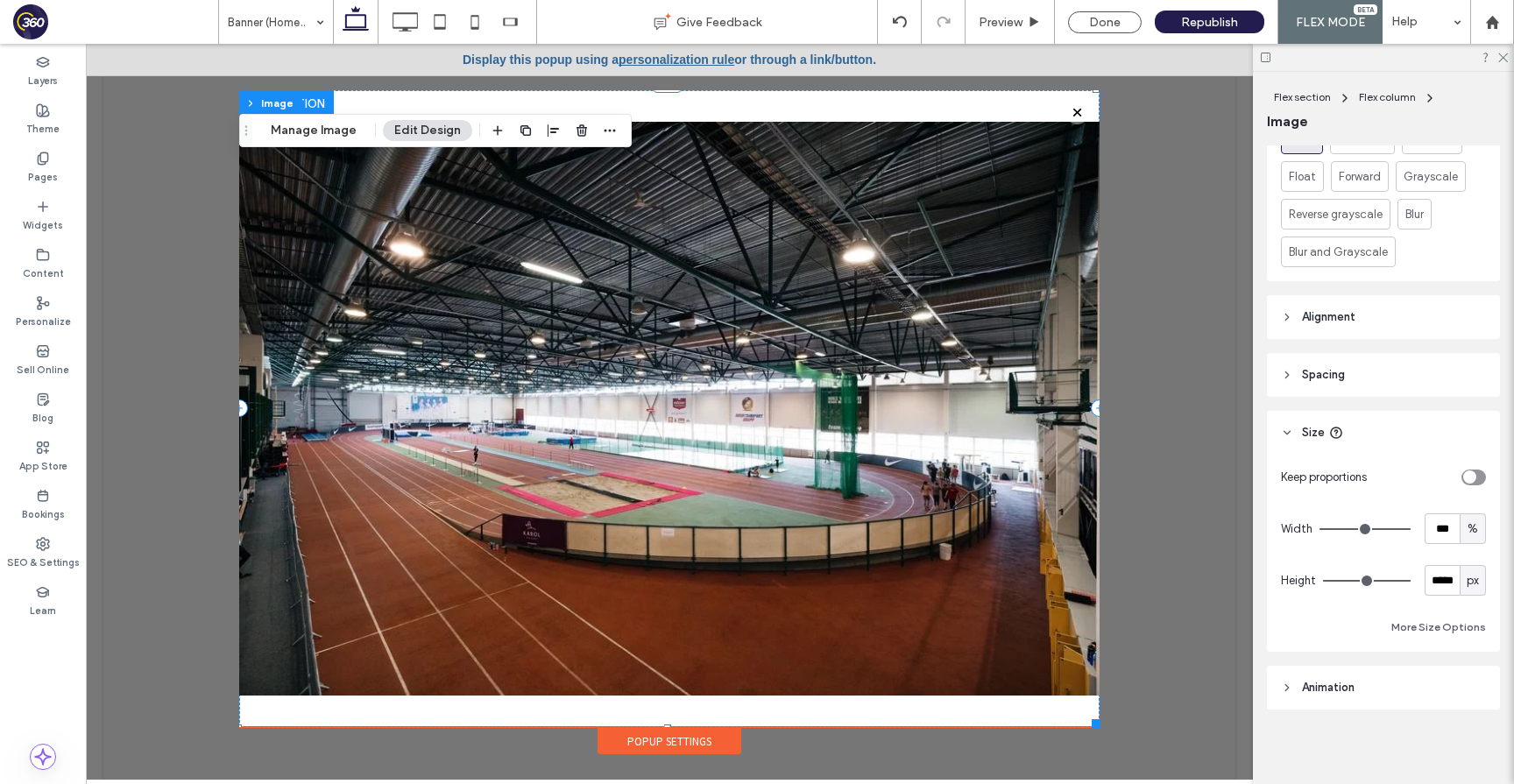
scroll to position [841, 0]
click at [1479, 575] on div "px" at bounding box center [1473, 578] width 17 height 17
click at [1473, 735] on span "A" at bounding box center [1474, 731] width 7 height 17
type input "*"
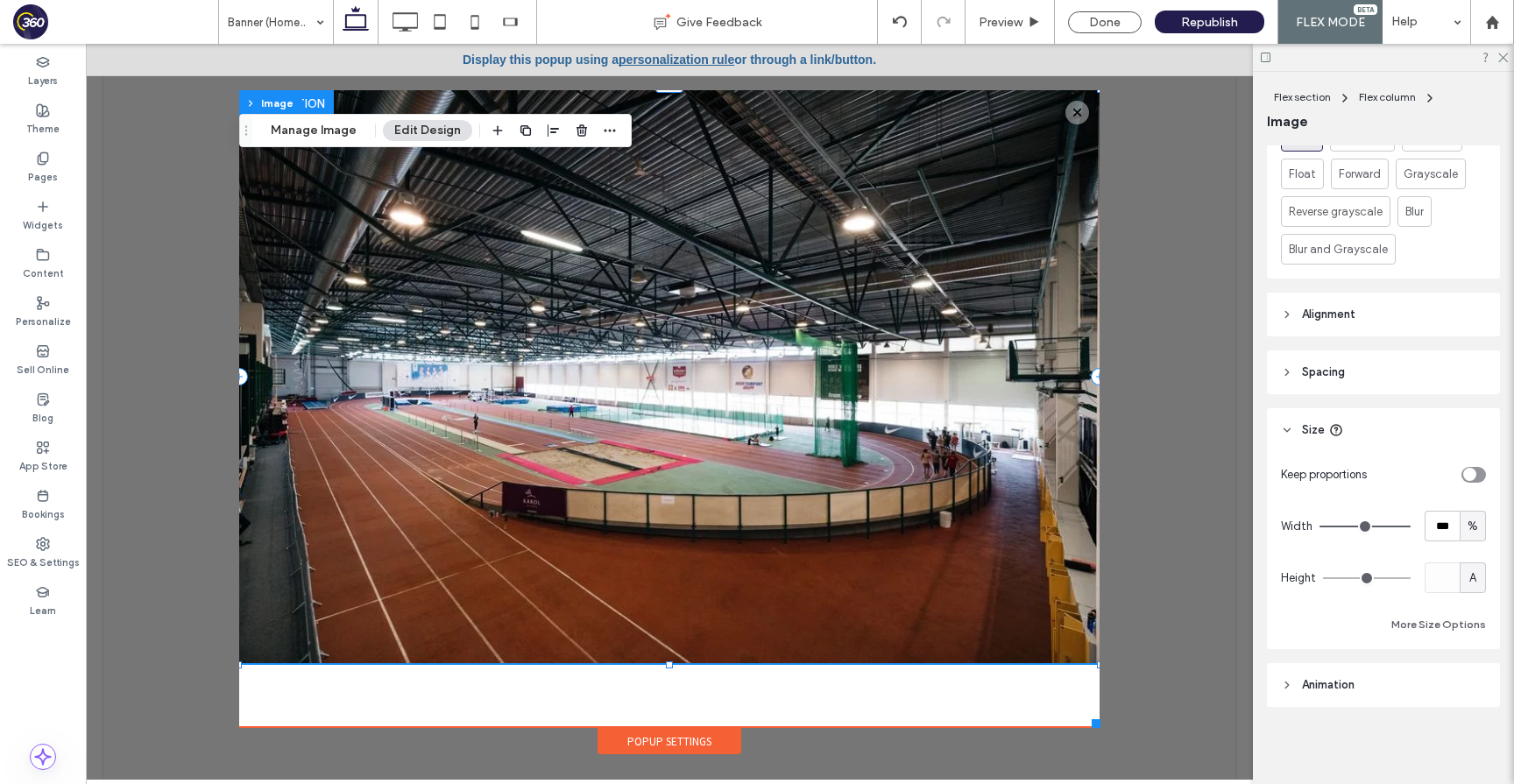
click at [1476, 579] on span "A" at bounding box center [1474, 578] width 7 height 17
click at [1470, 612] on span "px" at bounding box center [1473, 608] width 12 height 17
type input "***"
click at [1445, 574] on input "***" at bounding box center [1442, 577] width 35 height 30
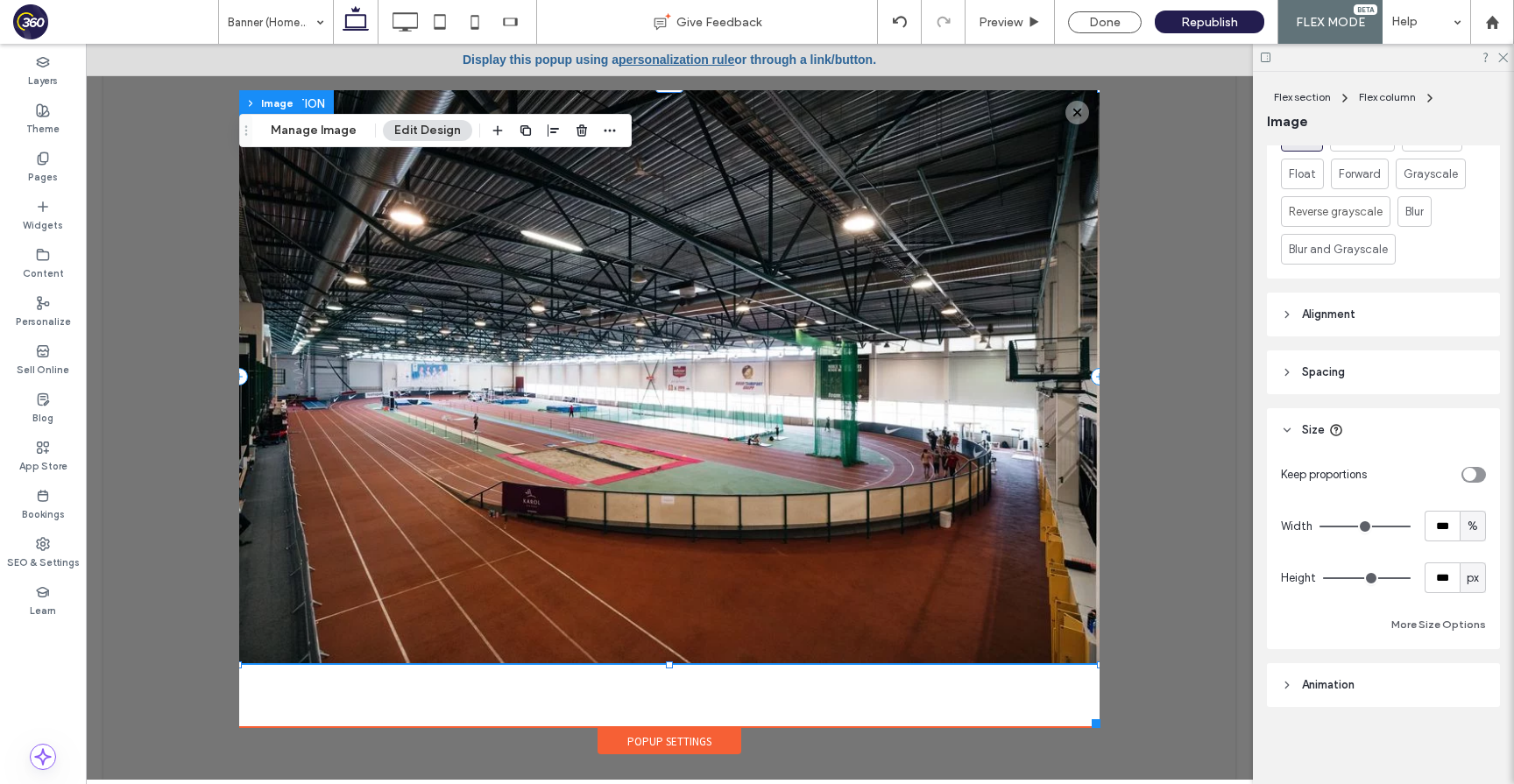
click at [722, 743] on div "Popup Settings" at bounding box center [669, 741] width 144 height 27
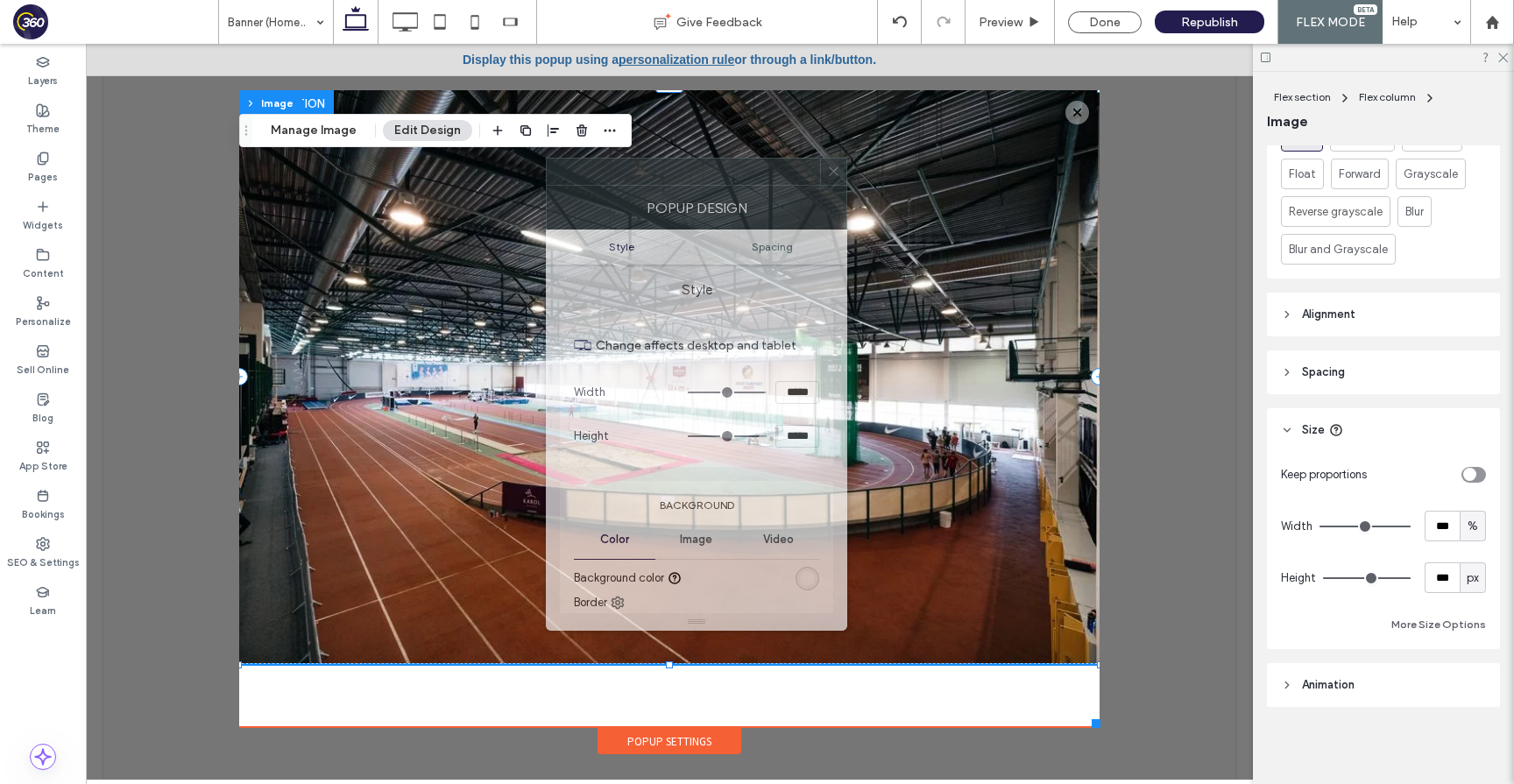
drag, startPoint x: 869, startPoint y: 174, endPoint x: 606, endPoint y: 201, distance: 264.4
click at [606, 185] on div at bounding box center [683, 171] width 273 height 27
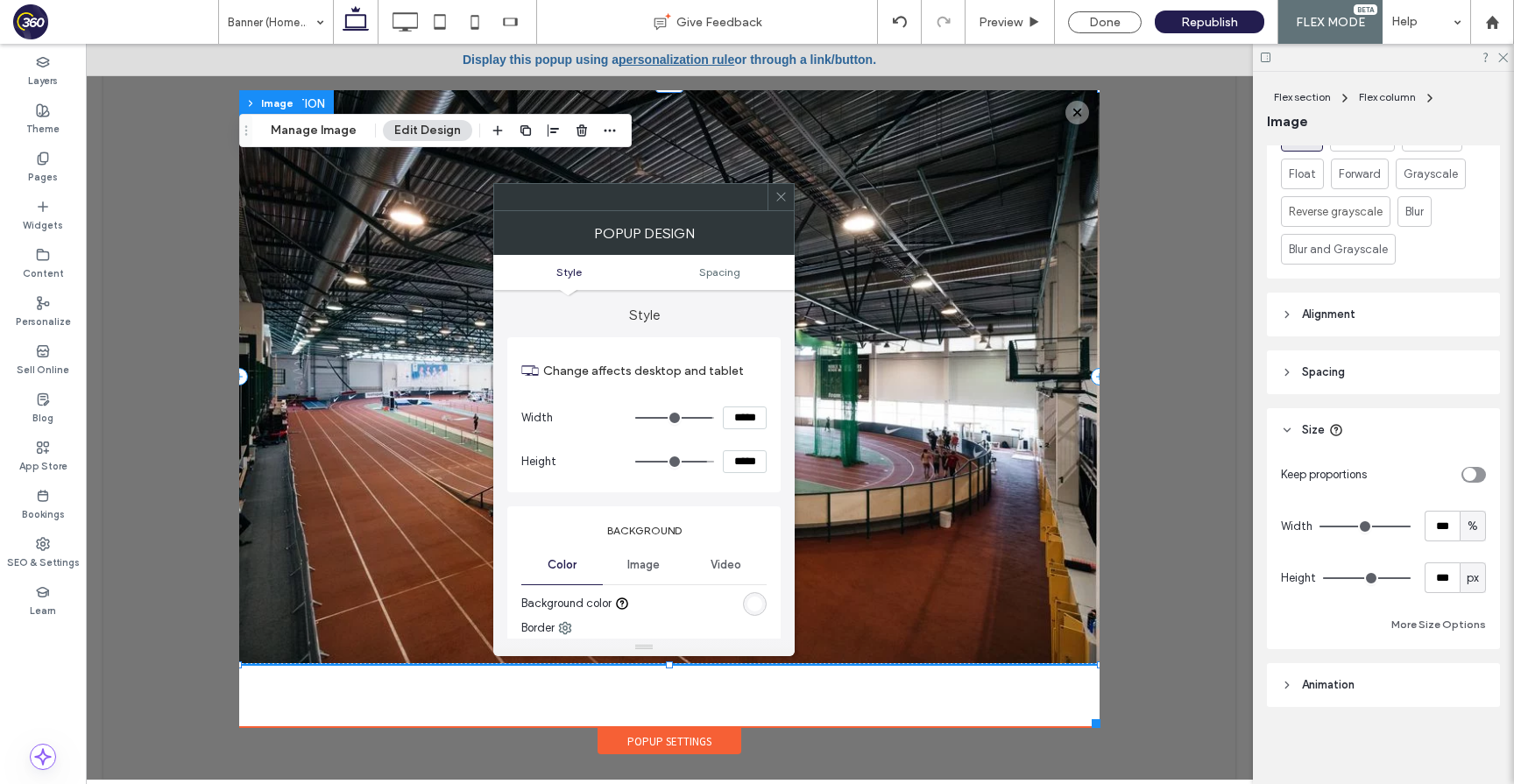
click at [741, 459] on input "*****" at bounding box center [745, 461] width 44 height 23
paste input
type input "*****"
type input "***"
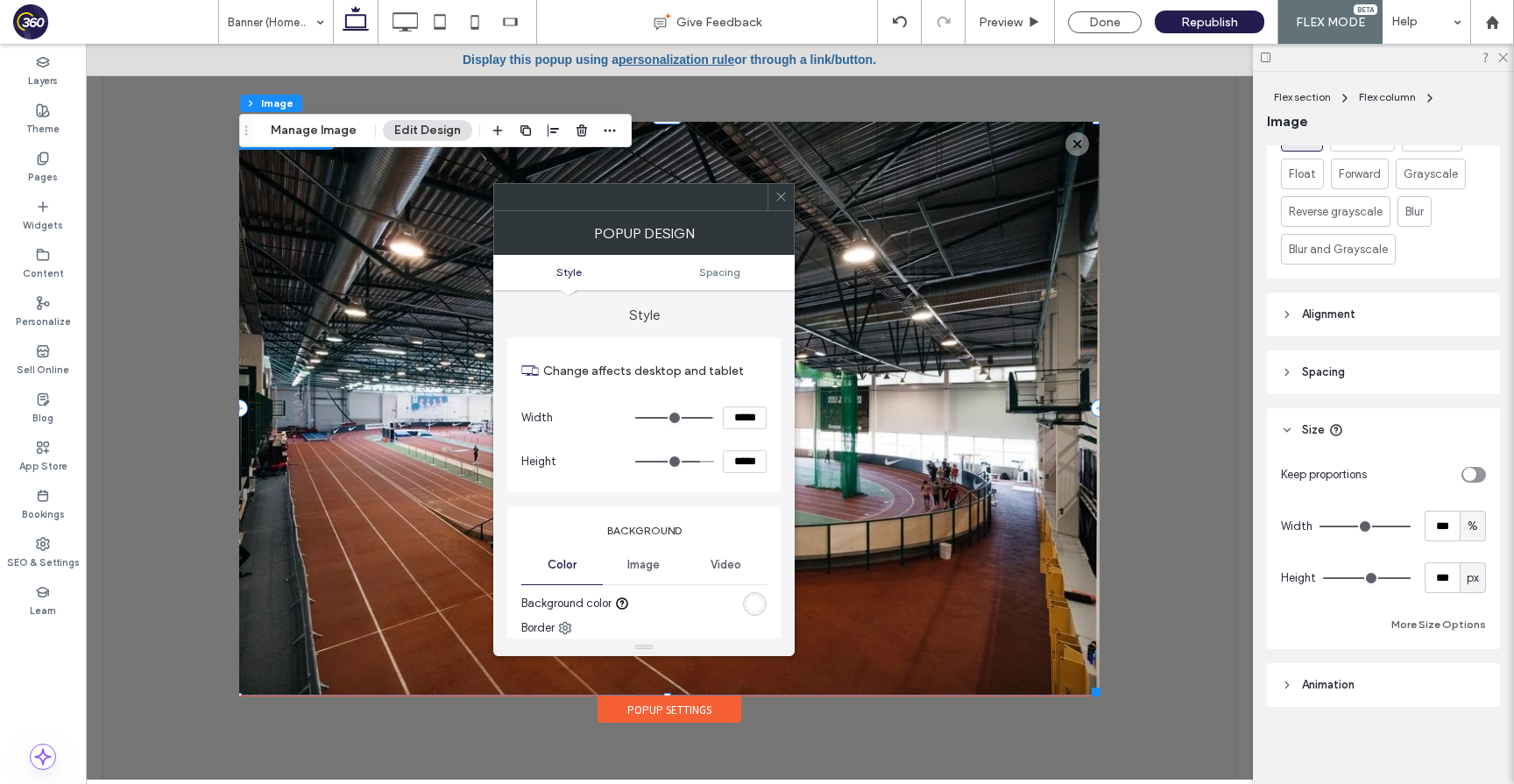
click at [785, 191] on icon at bounding box center [781, 197] width 13 height 13
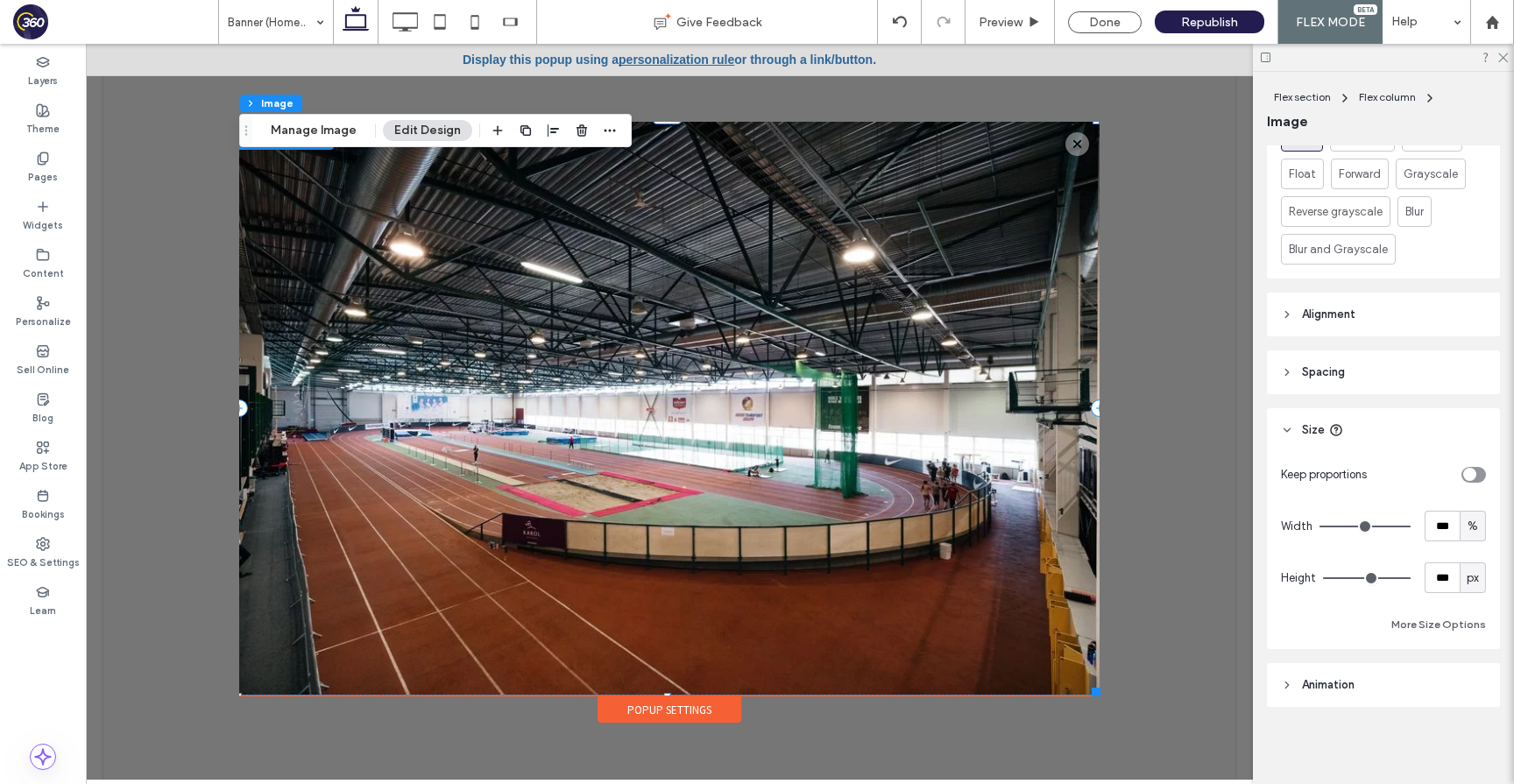
scroll to position [838, 0]
click at [670, 709] on div "Popup Settings" at bounding box center [669, 709] width 144 height 27
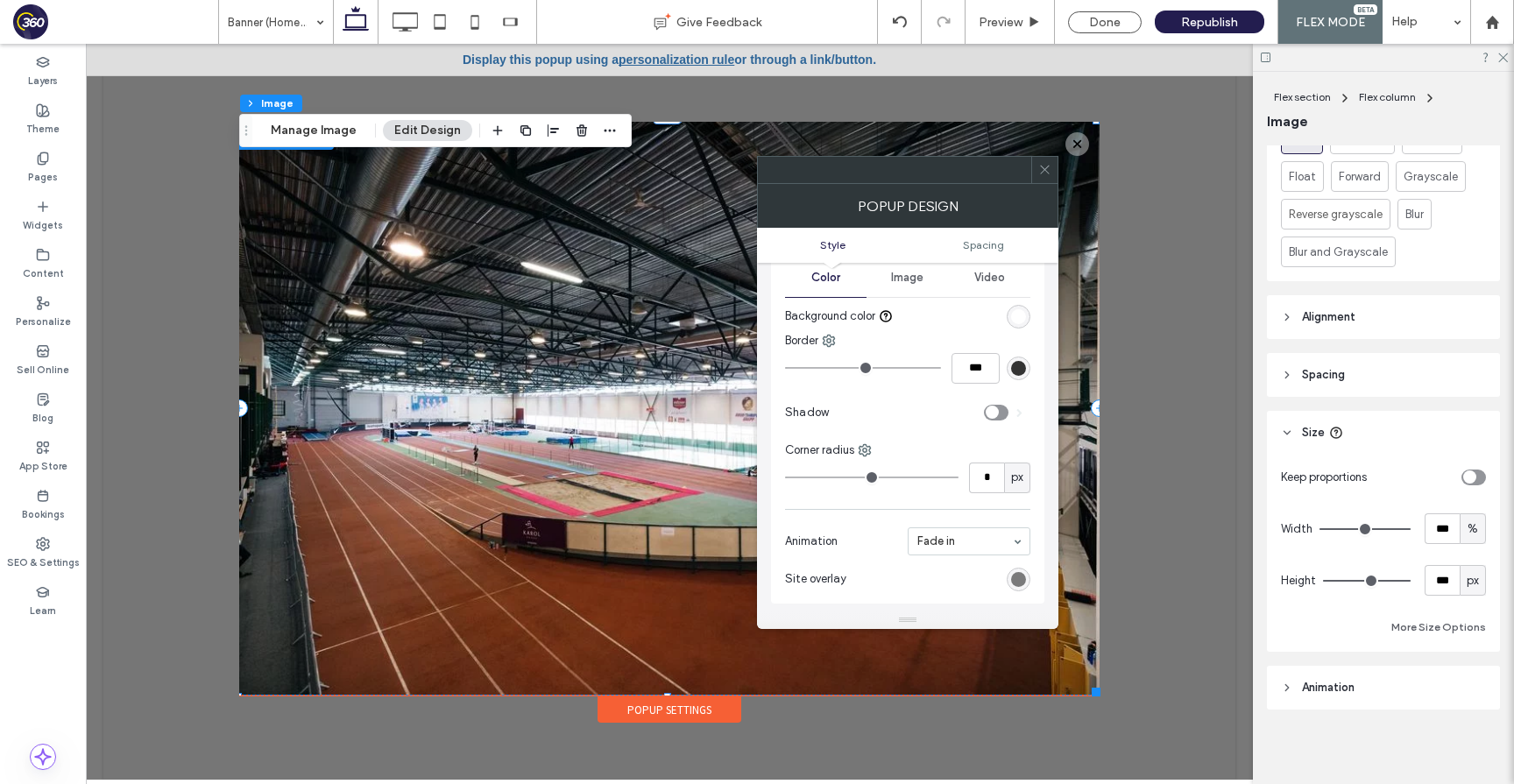
scroll to position [0, 0]
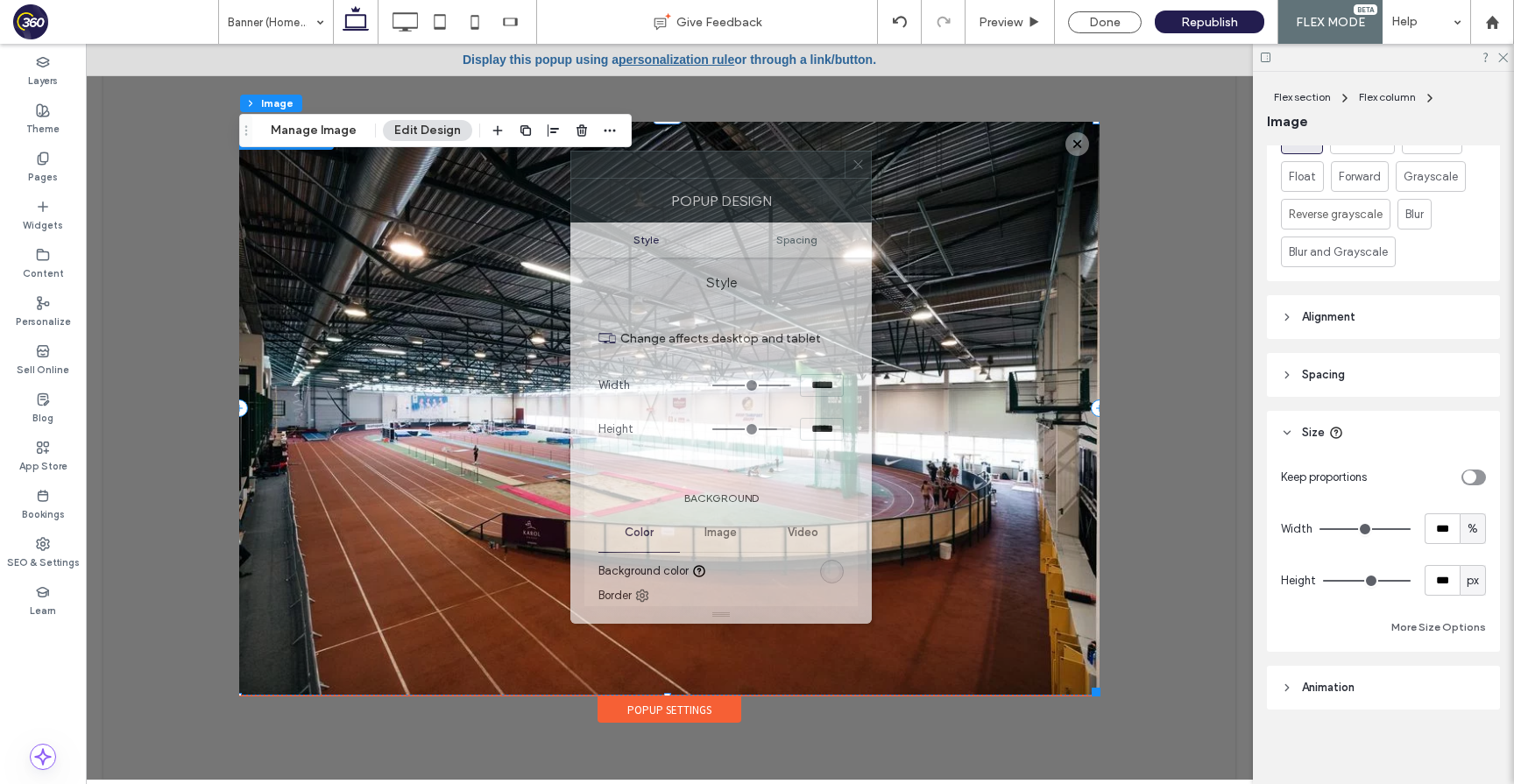
drag, startPoint x: 890, startPoint y: 183, endPoint x: 642, endPoint y: 174, distance: 248.2
click at [642, 179] on div "POPUP DESIGN" at bounding box center [722, 201] width 302 height 44
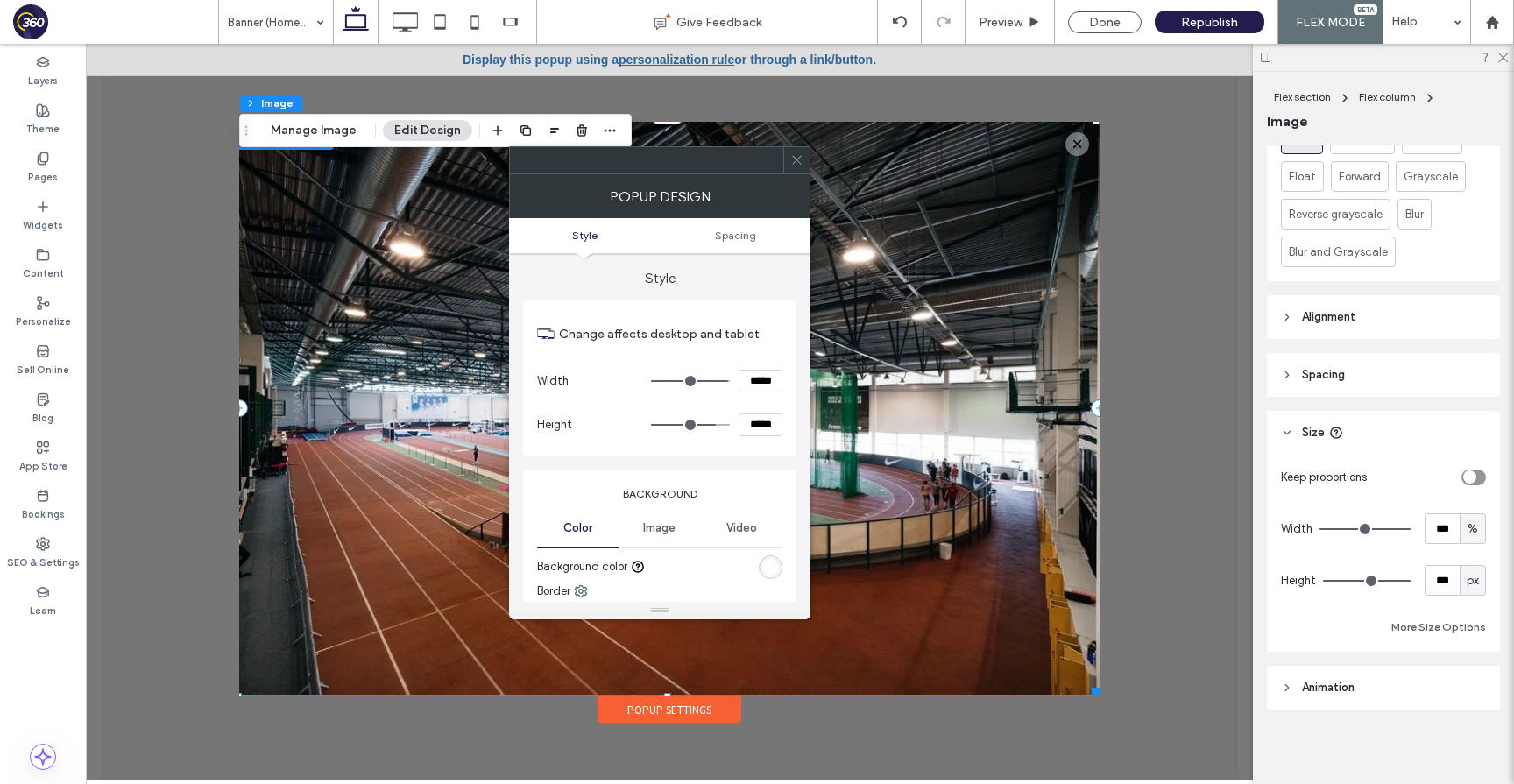
click at [799, 160] on icon at bounding box center [797, 160] width 13 height 13
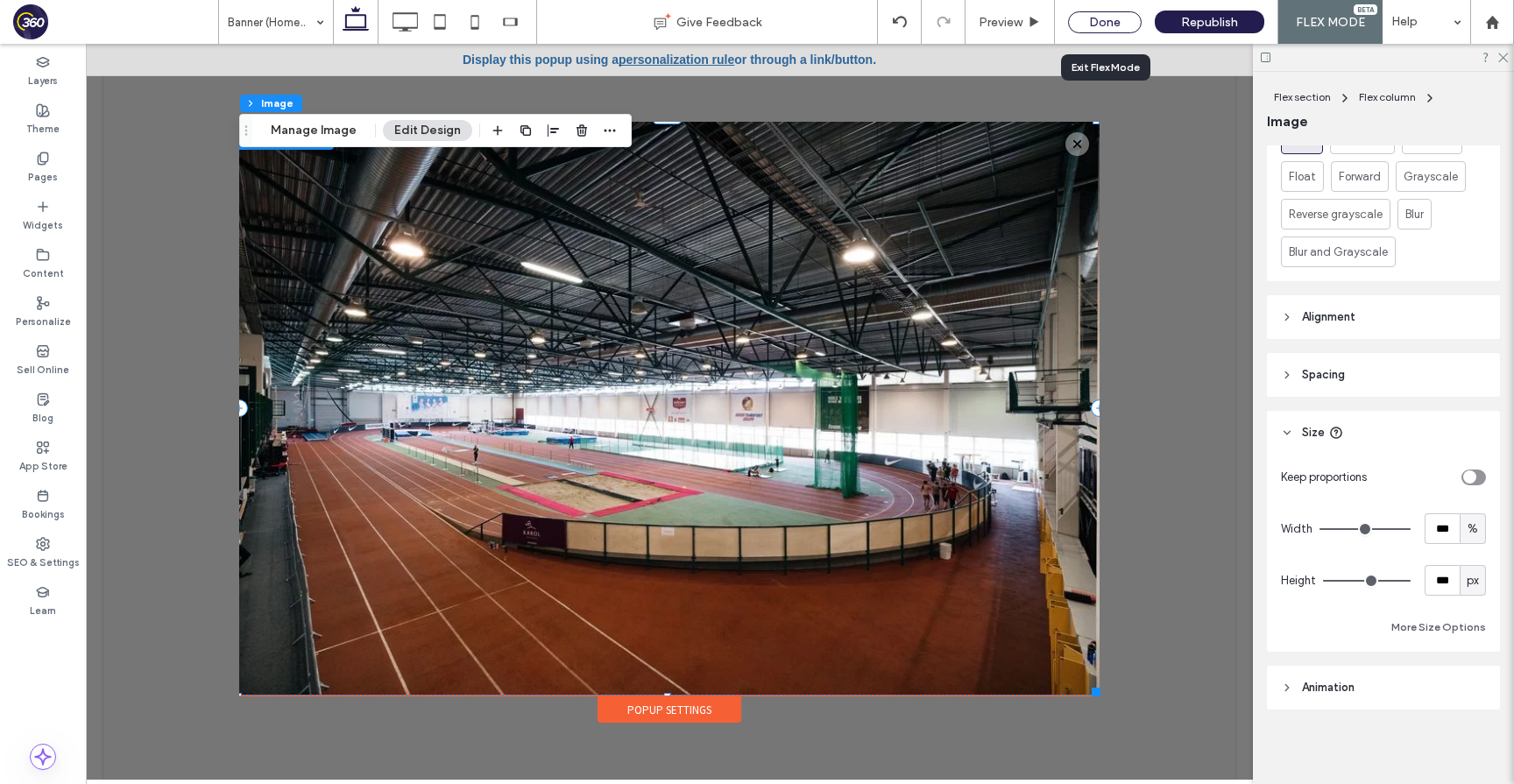
click at [1115, 25] on div "Done" at bounding box center [1105, 22] width 74 height 22
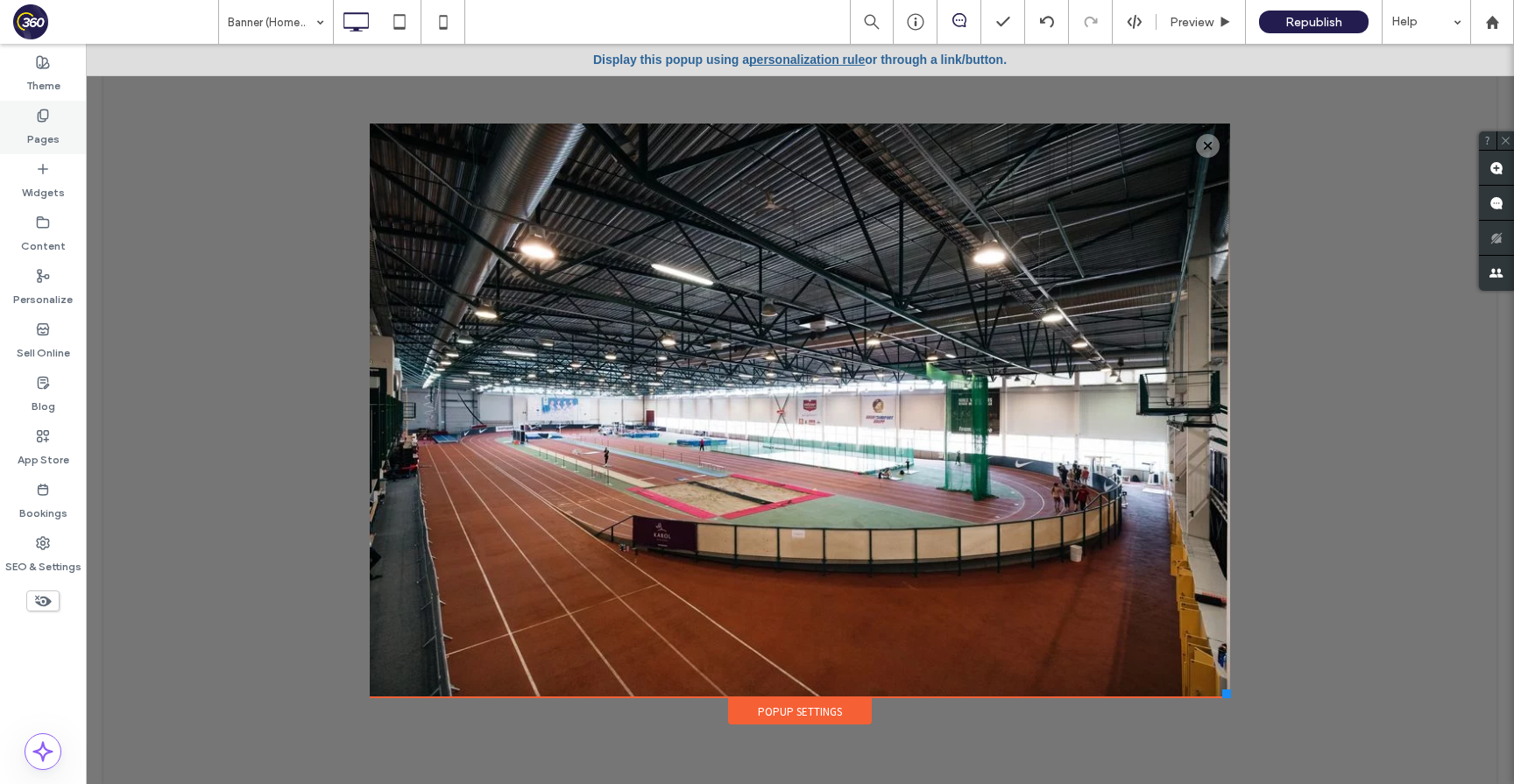
click at [46, 110] on icon at bounding box center [42, 115] width 14 height 14
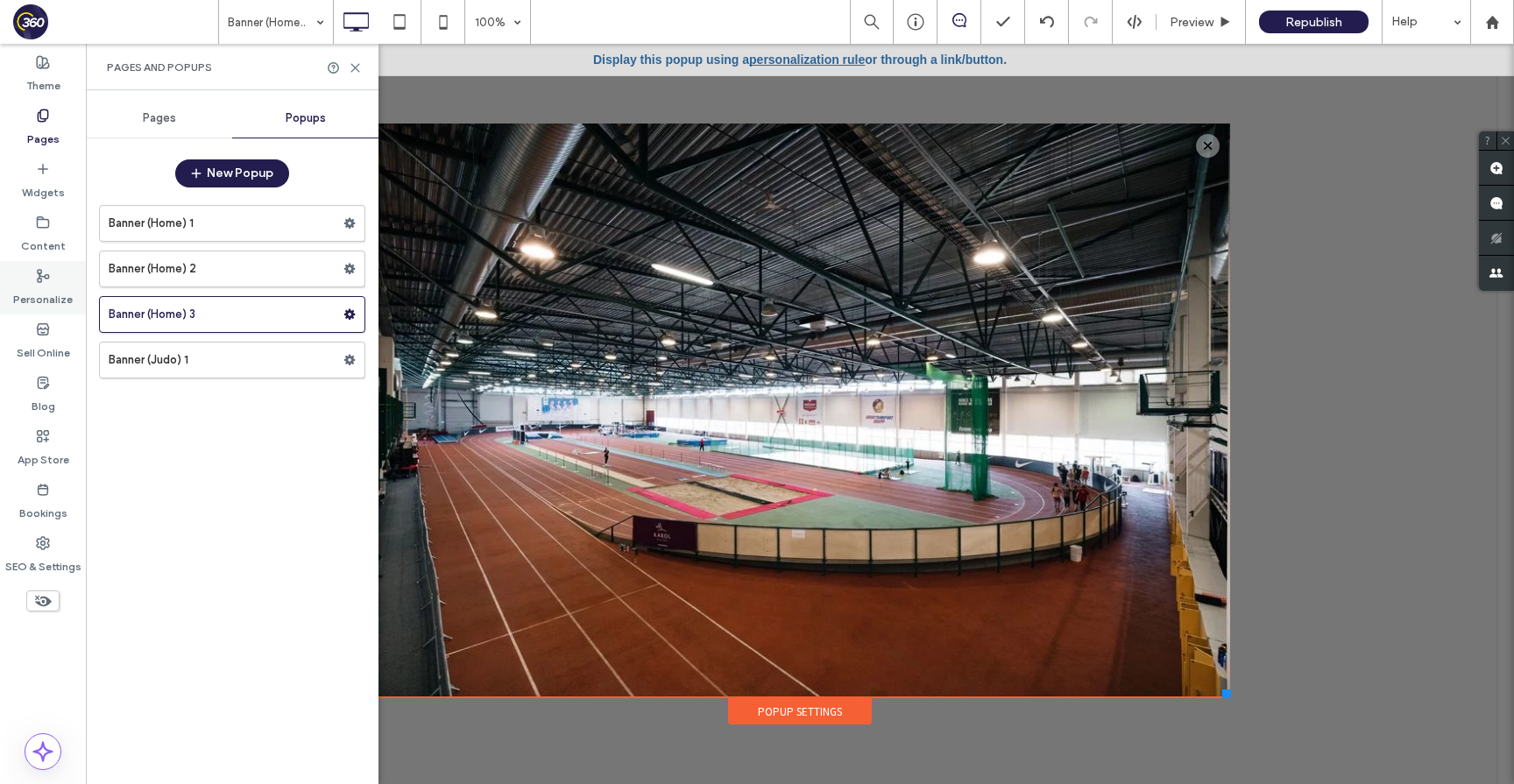
click at [69, 273] on div "Personalize" at bounding box center [42, 288] width 86 height 53
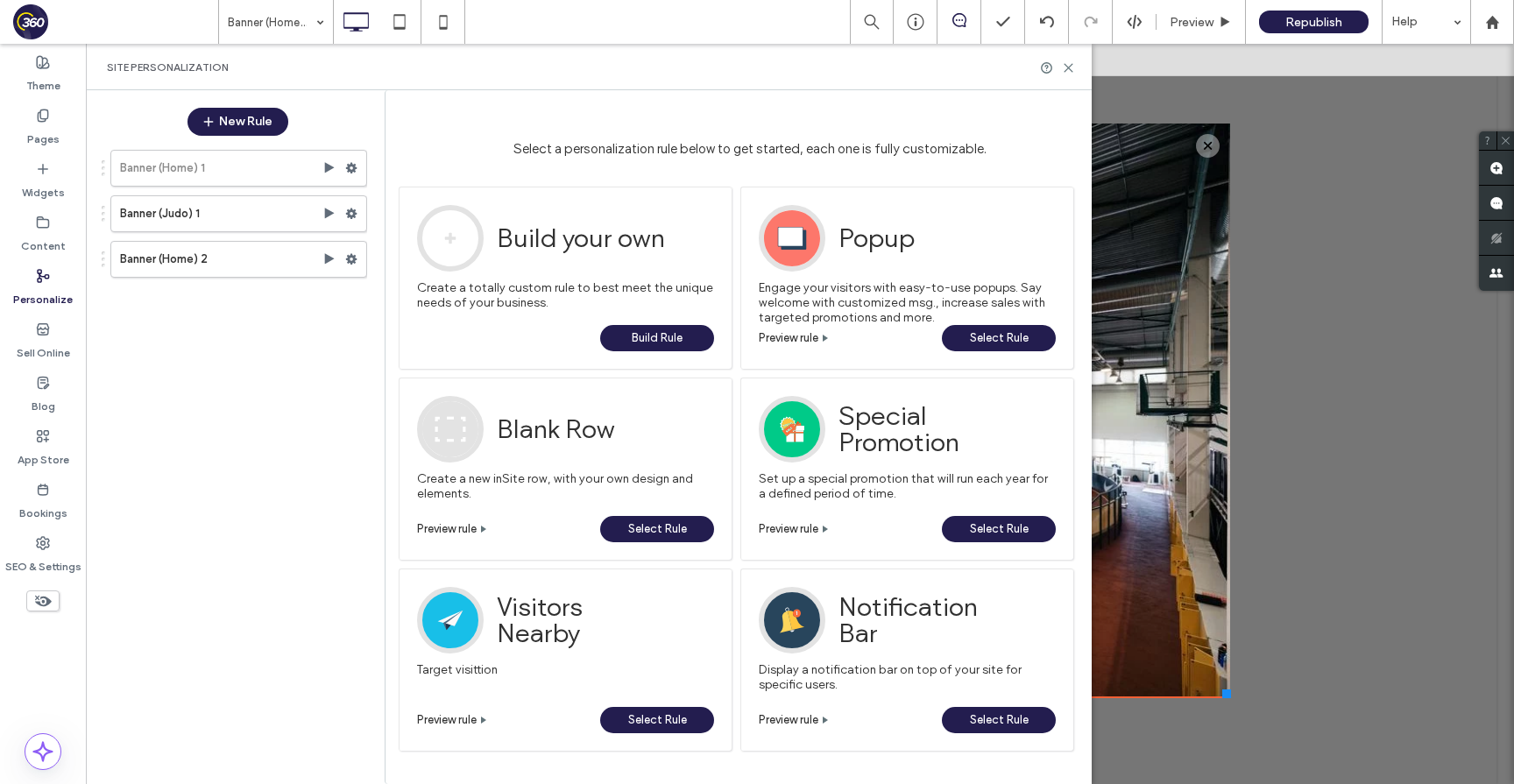
click at [272, 490] on div "Banner (Home) 1 Banner (Judo) 1 Banner (Home) 2" at bounding box center [229, 455] width 276 height 629
click at [672, 340] on span "Build Rule" at bounding box center [656, 338] width 51 height 27
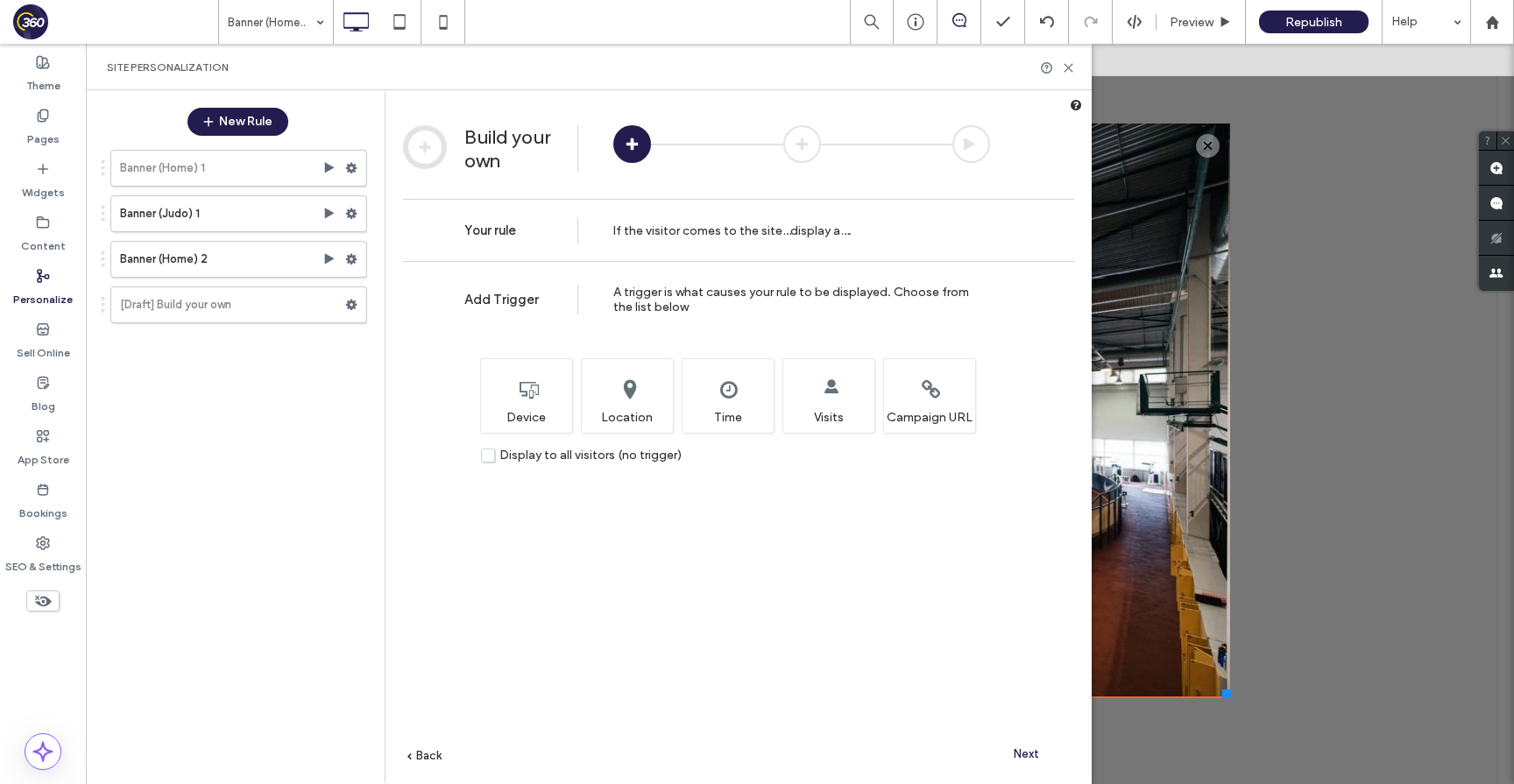
click at [491, 460] on label "Display to all visitors (no trigger)" at bounding box center [582, 455] width 201 height 15
click at [734, 405] on div "Set the time and/or date when you want this rule to display. Time" at bounding box center [728, 395] width 92 height 75
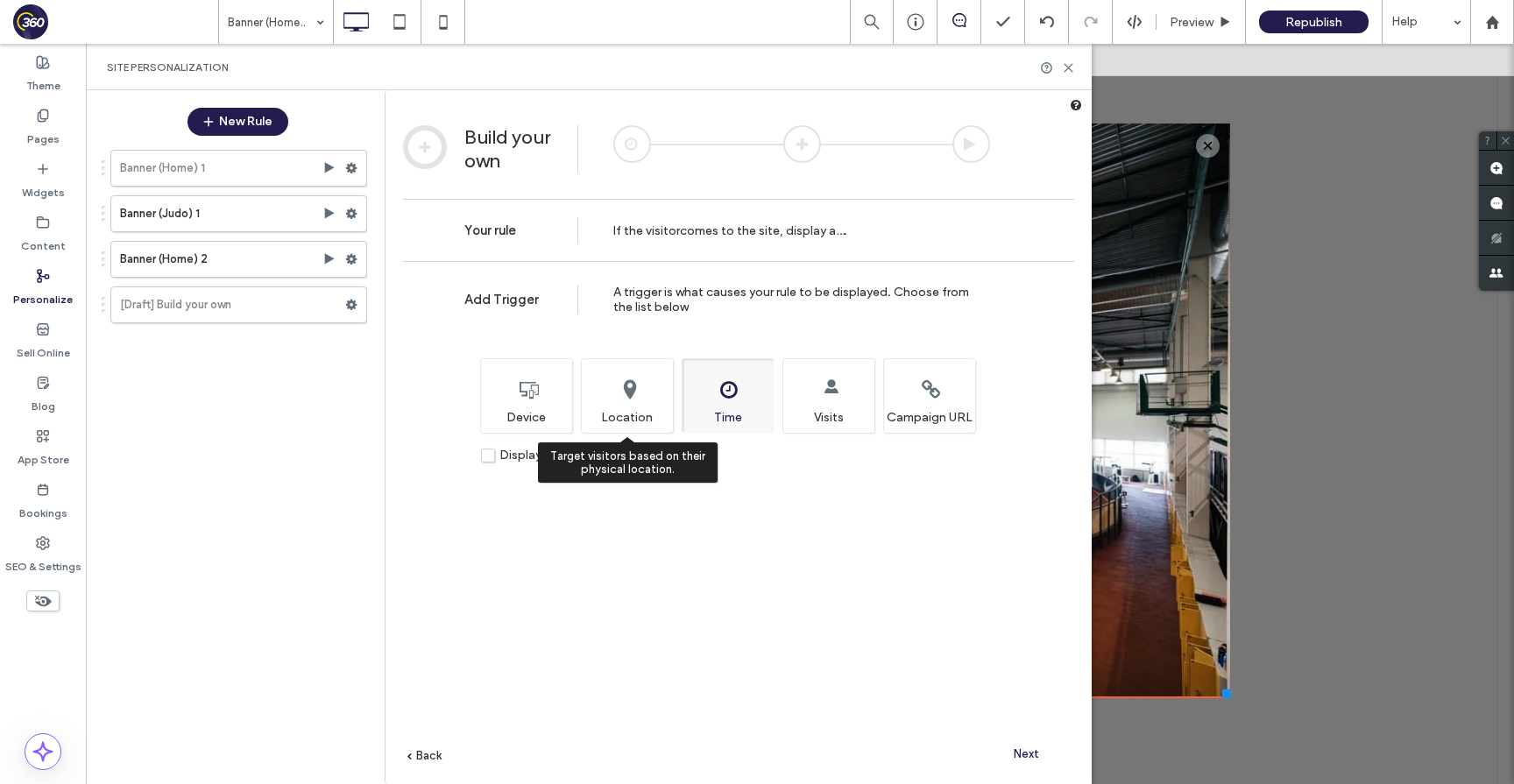
click at [651, 408] on div "Target visitors based on their physical location. Location" at bounding box center [627, 395] width 92 height 75
click at [607, 390] on div "Target visitors based on their physical location. Location" at bounding box center [627, 395] width 92 height 75
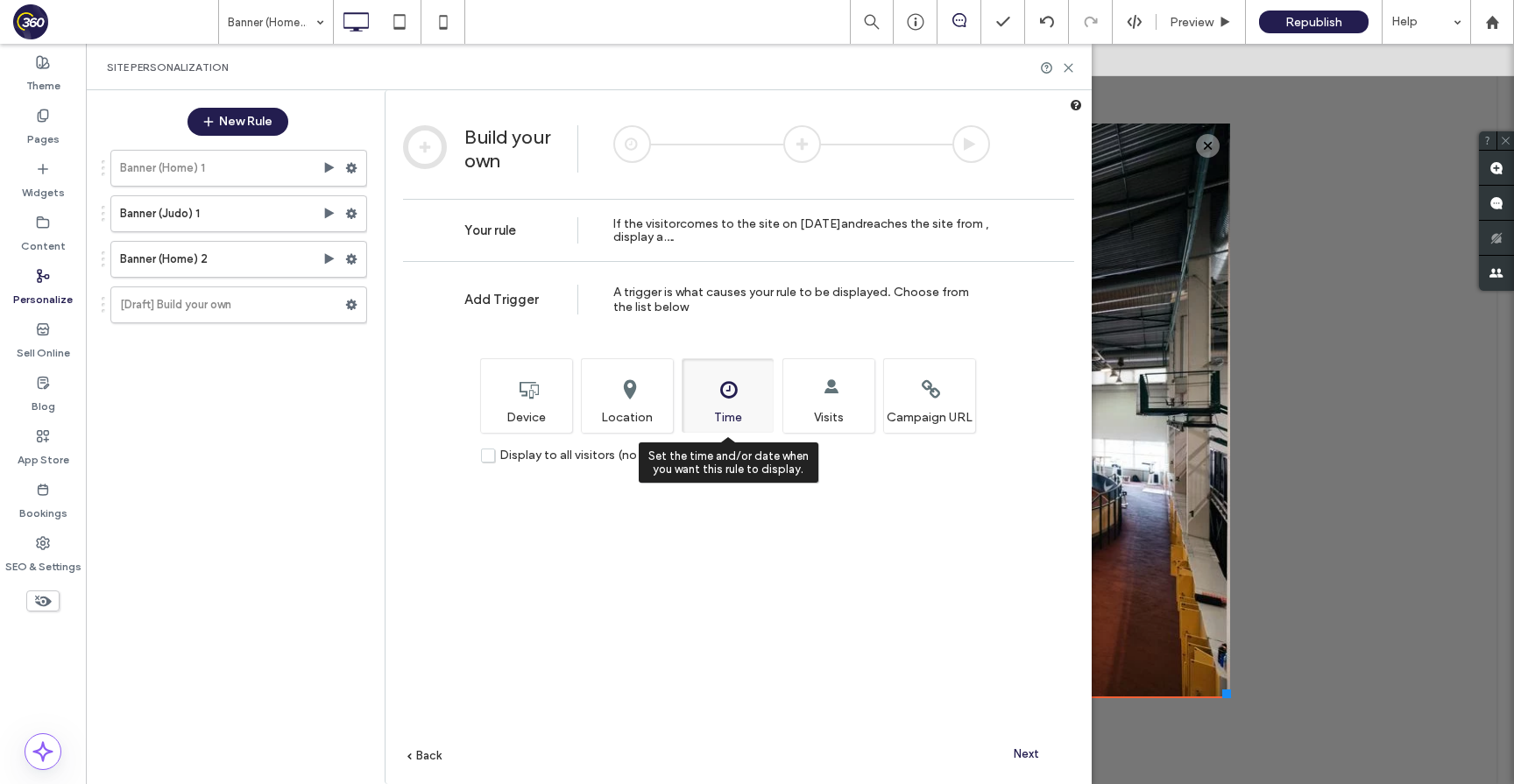
click at [731, 400] on div "Set the time and/or date when you want this rule to display. Time" at bounding box center [728, 395] width 92 height 75
click at [492, 452] on label "Display to all visitors (no trigger)" at bounding box center [582, 455] width 201 height 15
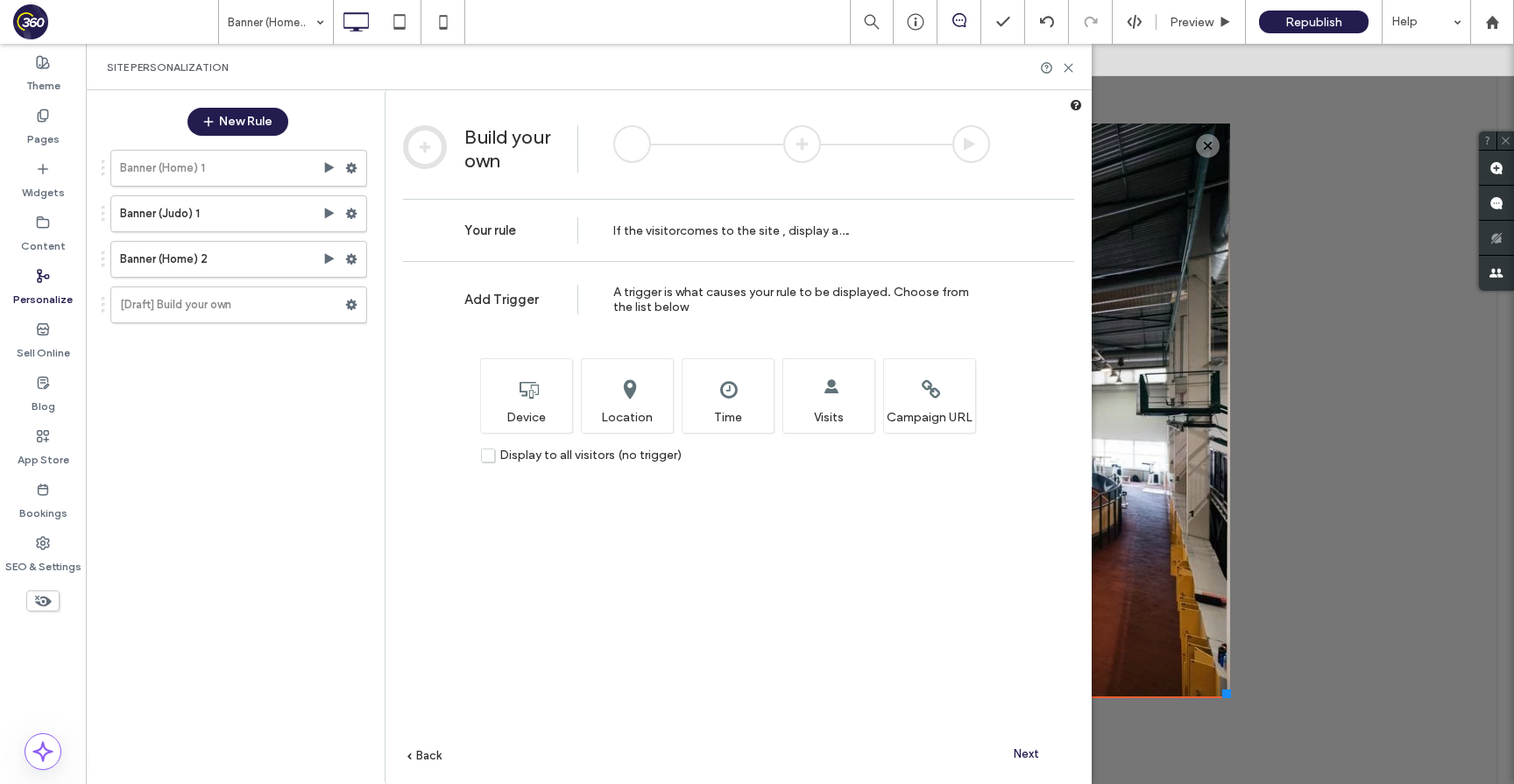
click at [1034, 753] on span "Next" at bounding box center [1027, 754] width 26 height 13
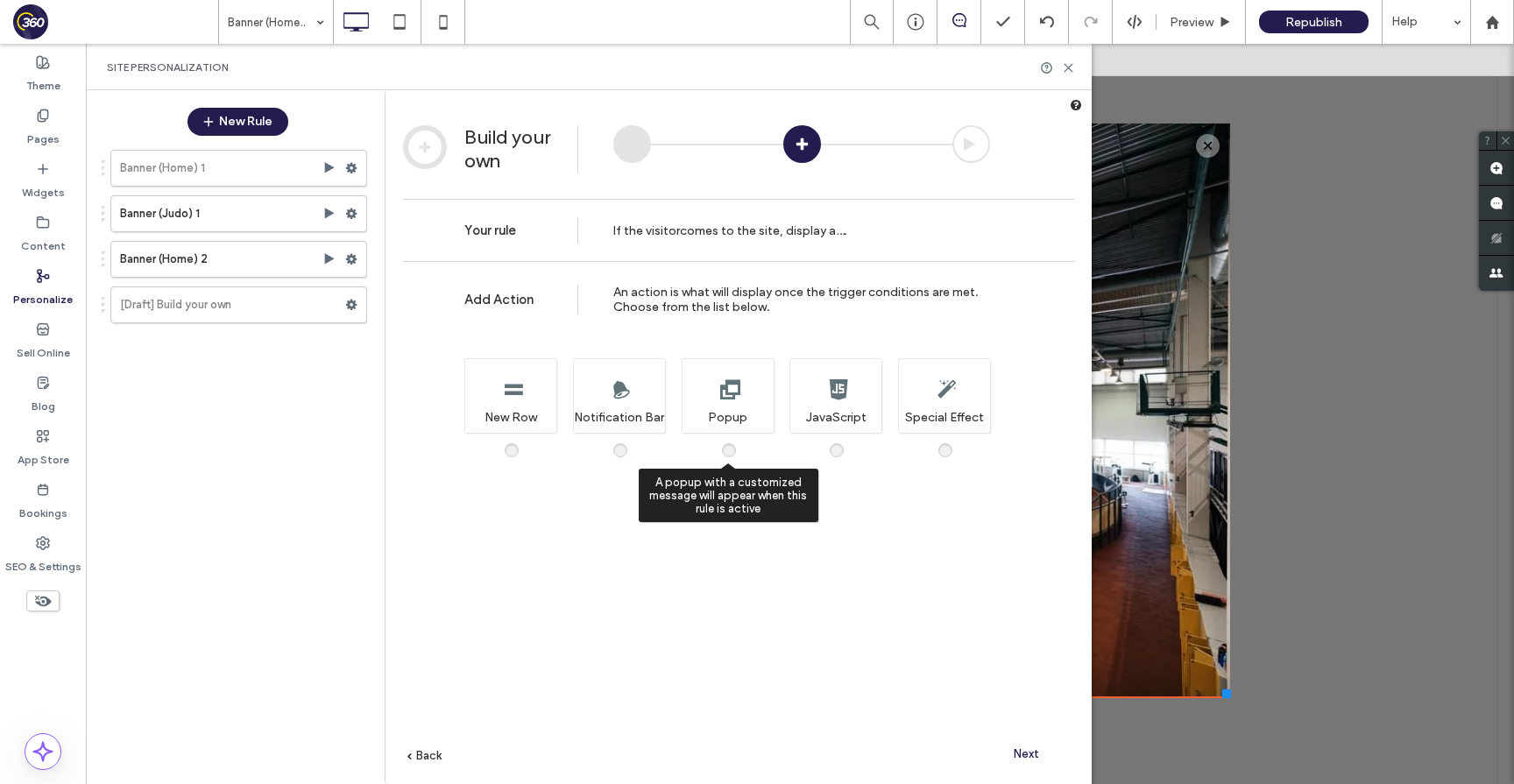
click at [740, 442] on span at bounding box center [740, 442] width 0 height 0
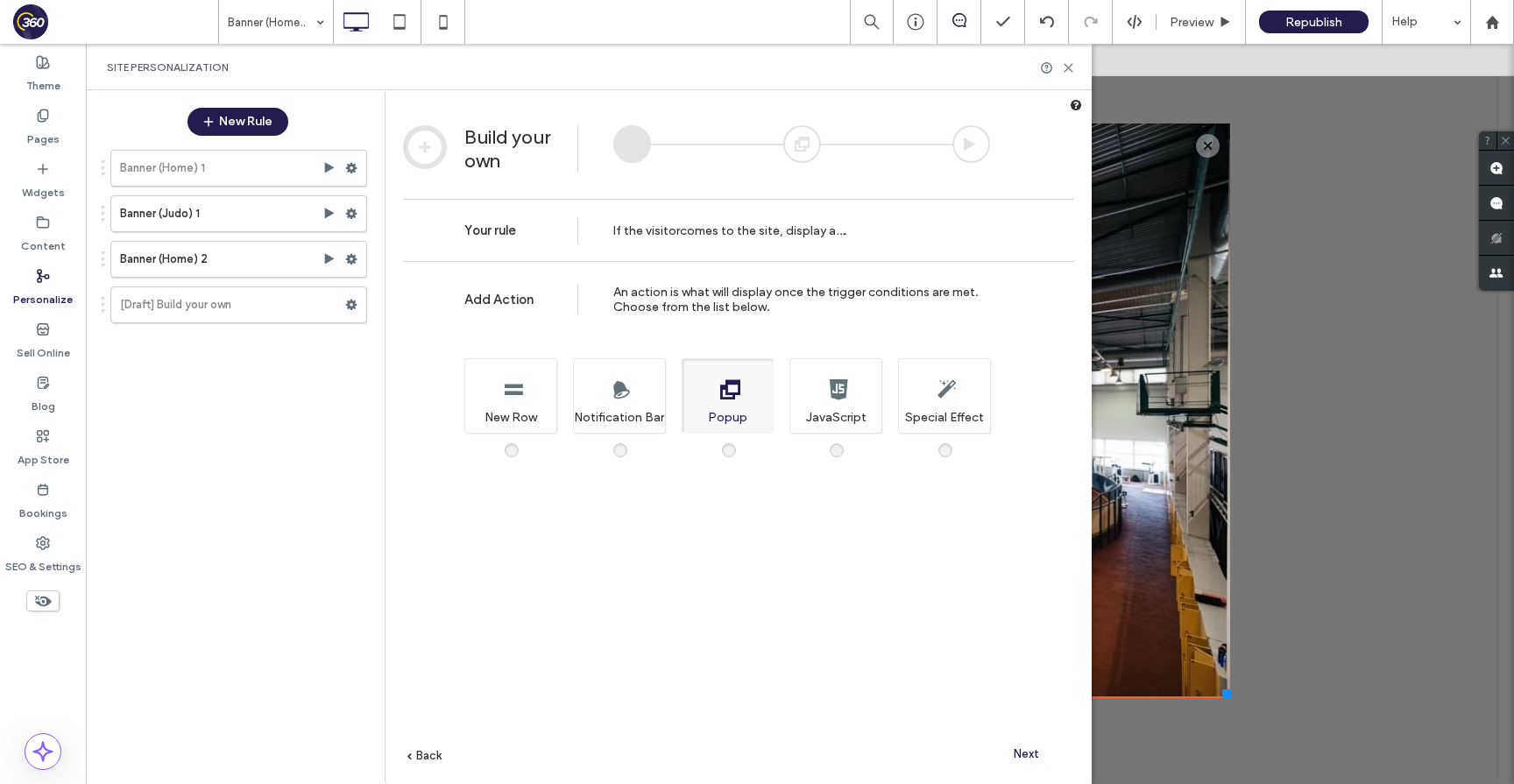
click at [1024, 748] on span "Next" at bounding box center [1027, 754] width 26 height 13
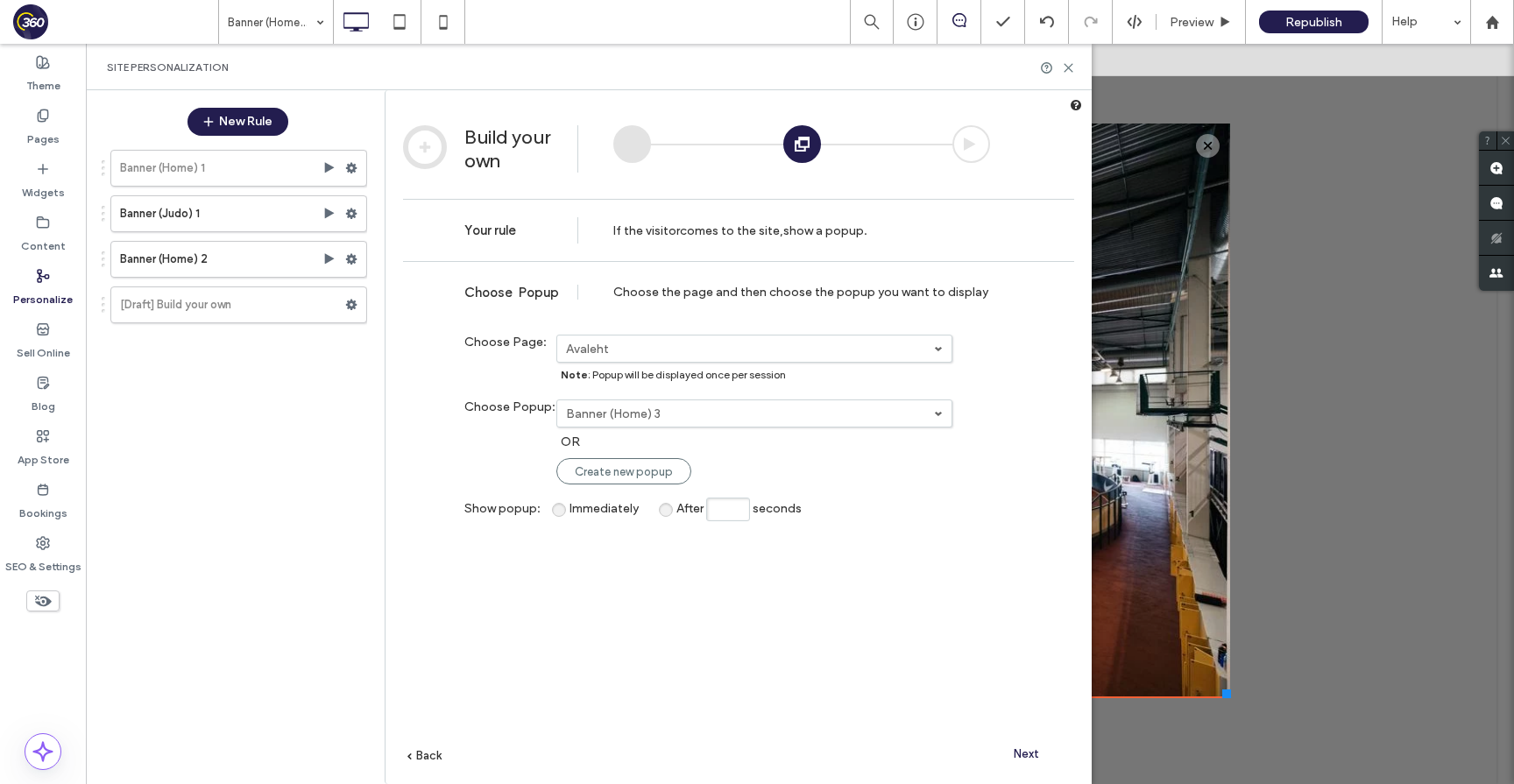
click at [687, 415] on label "Banner (Home) 3" at bounding box center [750, 414] width 368 height 15
click at [663, 441] on link "Banner (Home) 3" at bounding box center [755, 443] width 394 height 32
click at [729, 505] on input "After seconds" at bounding box center [728, 510] width 44 height 24
type input "*"
click at [770, 580] on div "**********" at bounding box center [738, 549] width 671 height 576
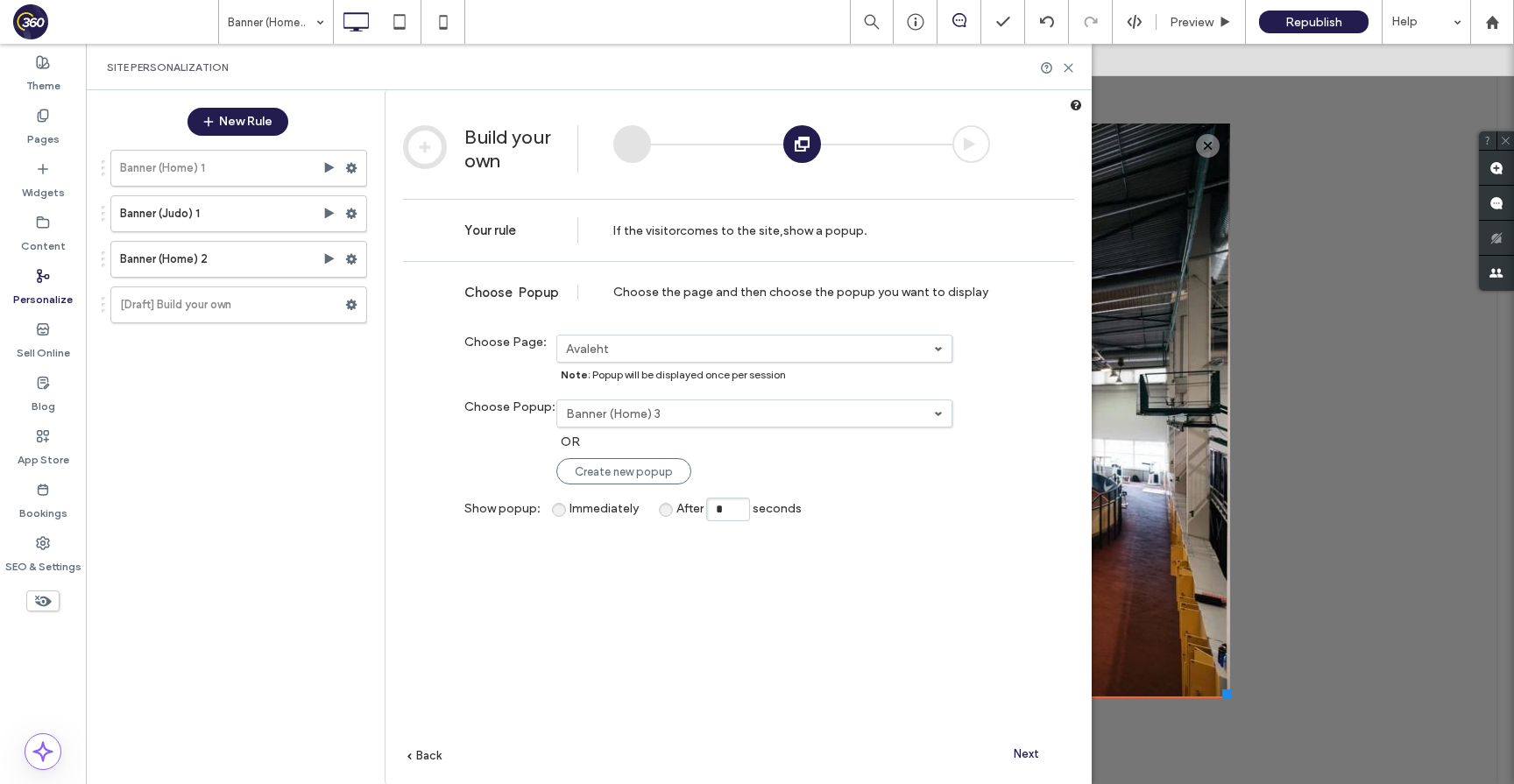
click at [1029, 749] on span "Next" at bounding box center [1027, 754] width 26 height 13
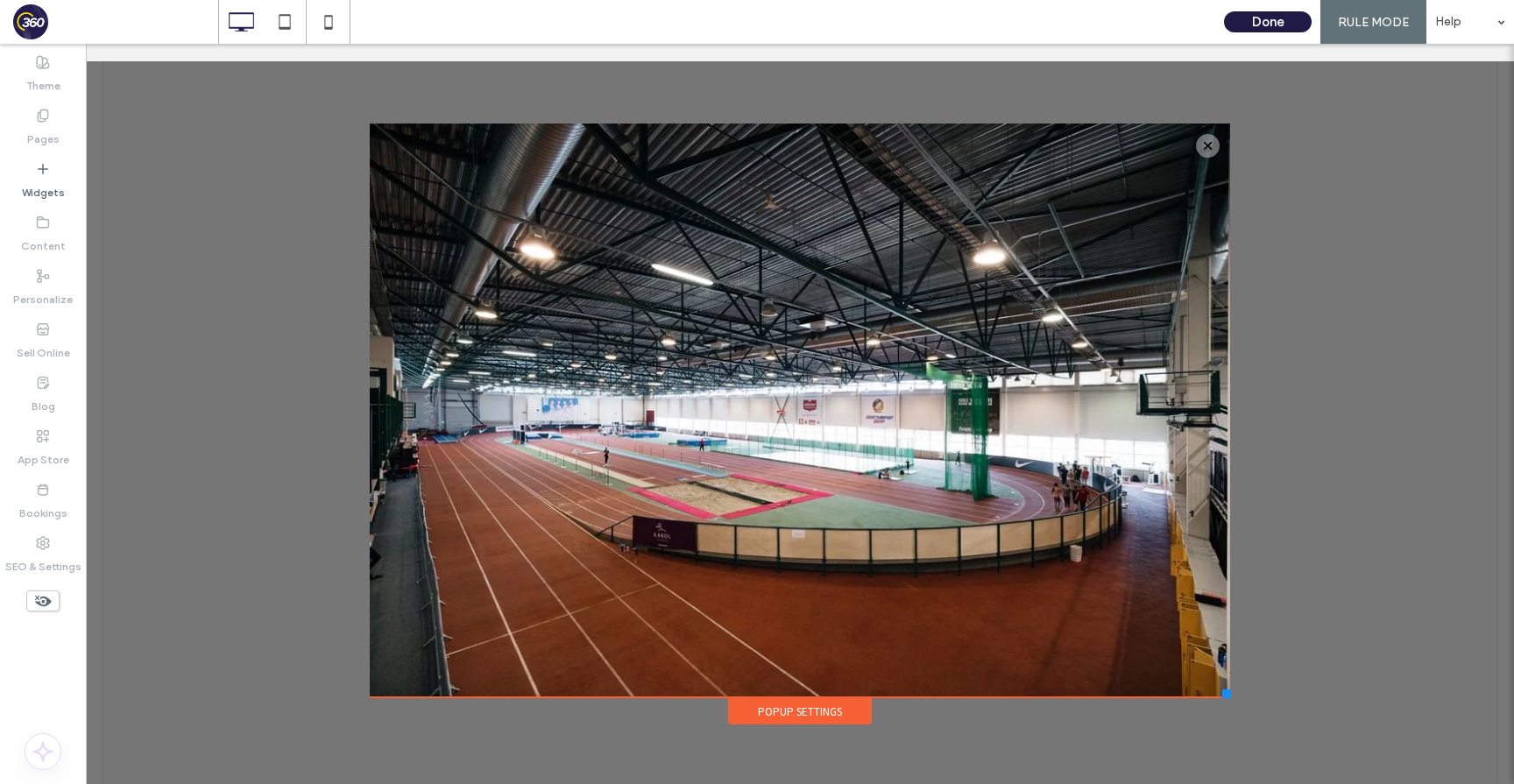
click at [1267, 23] on button "Done" at bounding box center [1267, 21] width 87 height 21
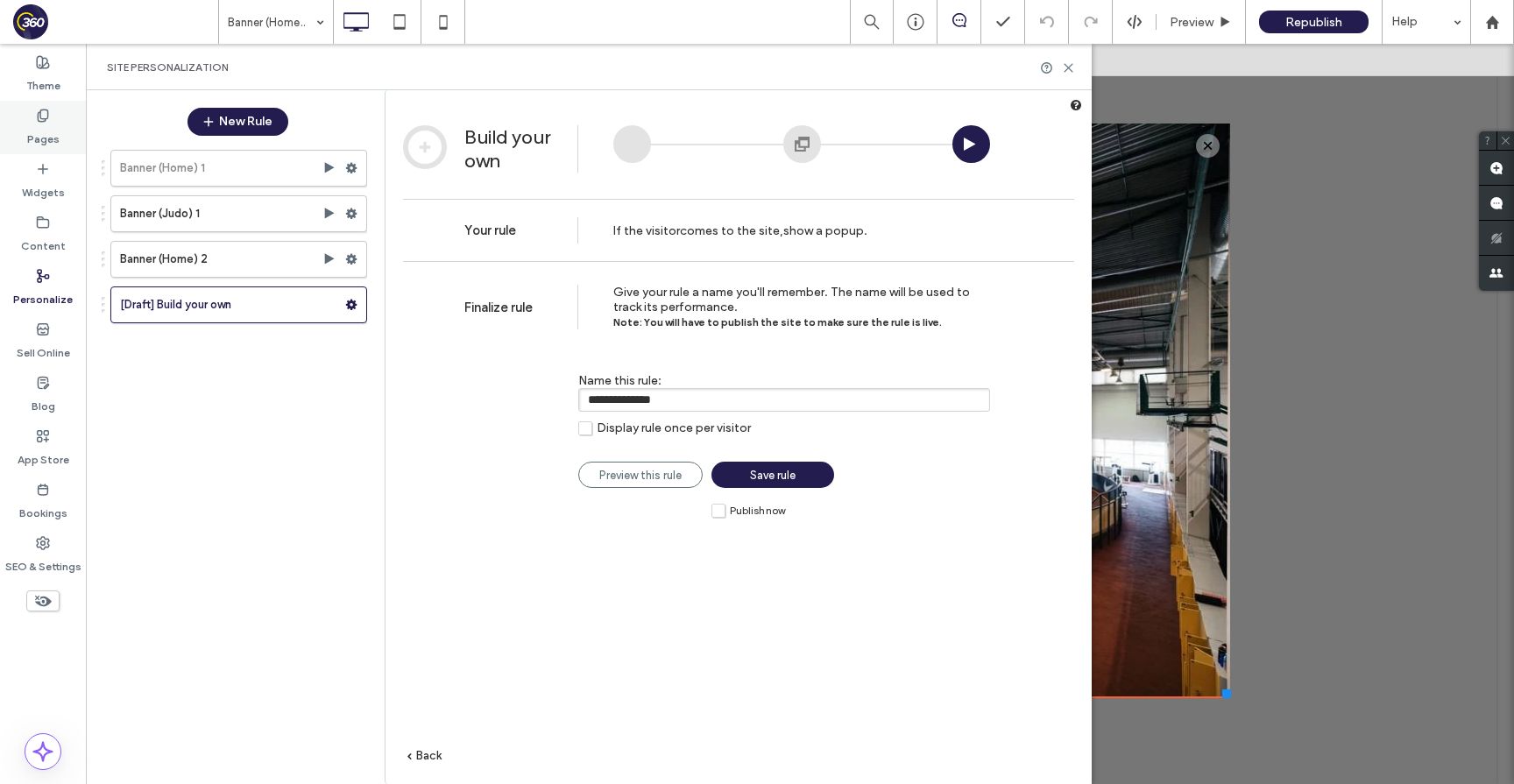
click at [49, 121] on icon at bounding box center [42, 115] width 14 height 14
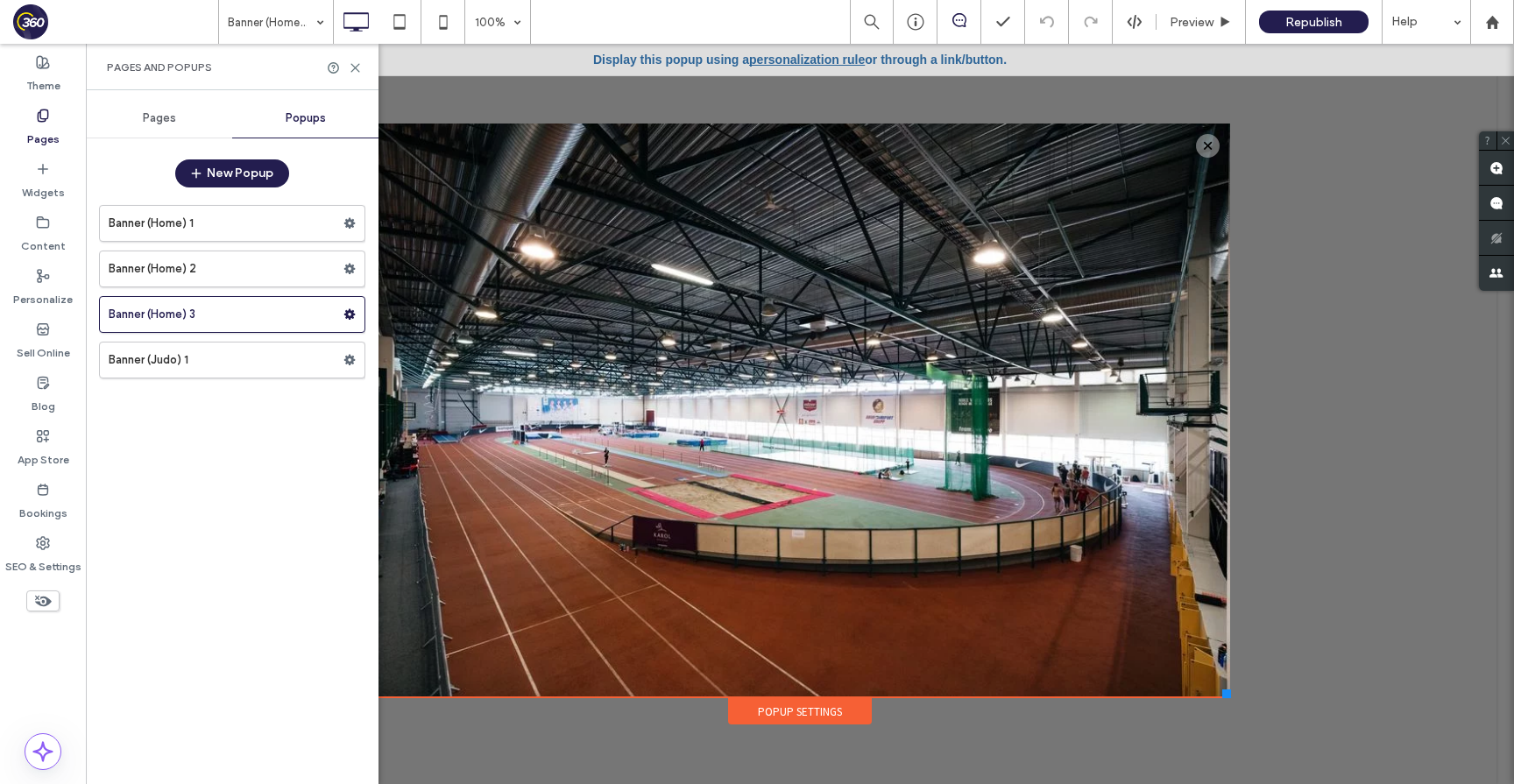
click at [317, 118] on span "Popups" at bounding box center [306, 118] width 40 height 14
click at [399, 17] on icon at bounding box center [399, 22] width 35 height 35
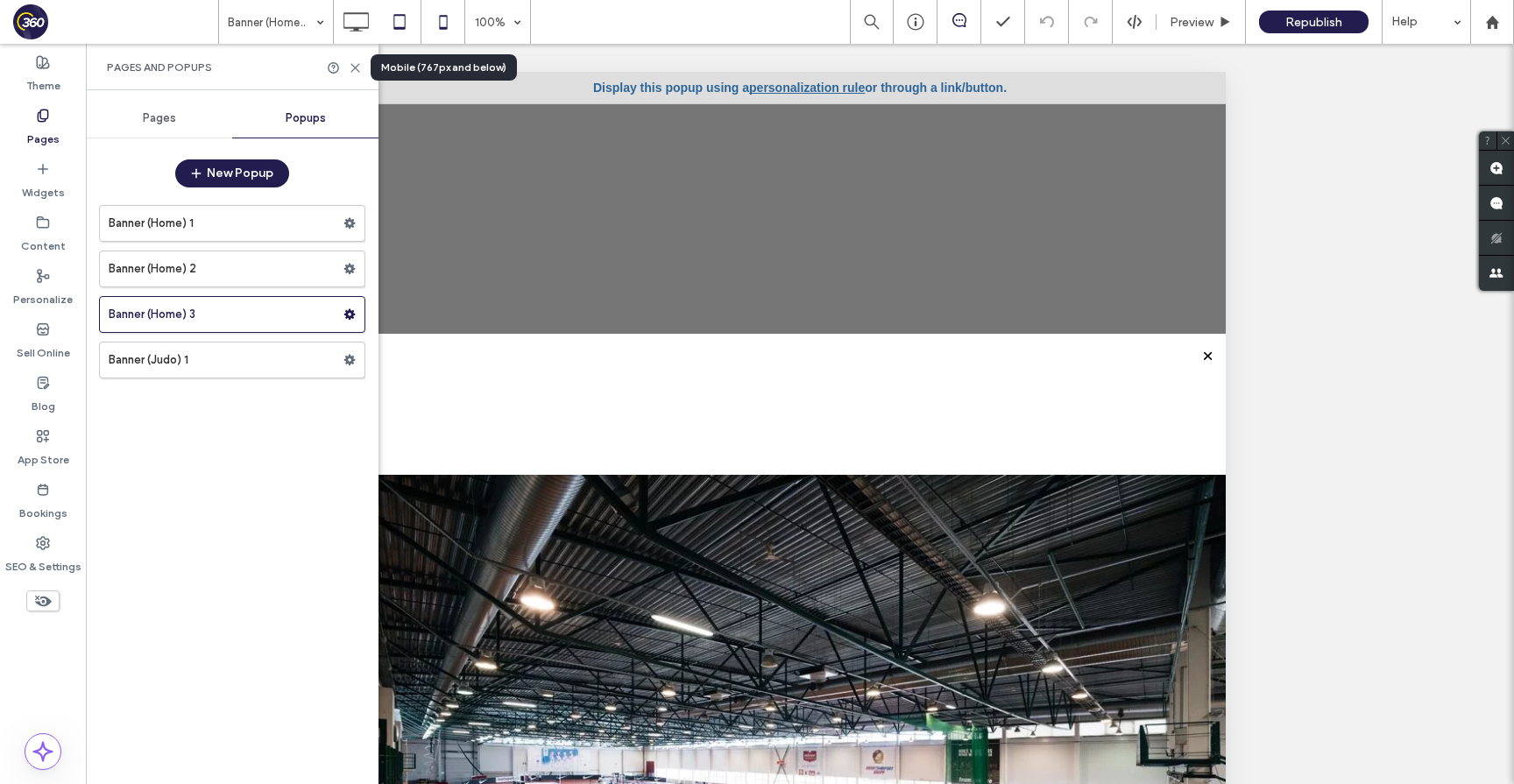
click at [444, 26] on icon at bounding box center [444, 22] width 35 height 35
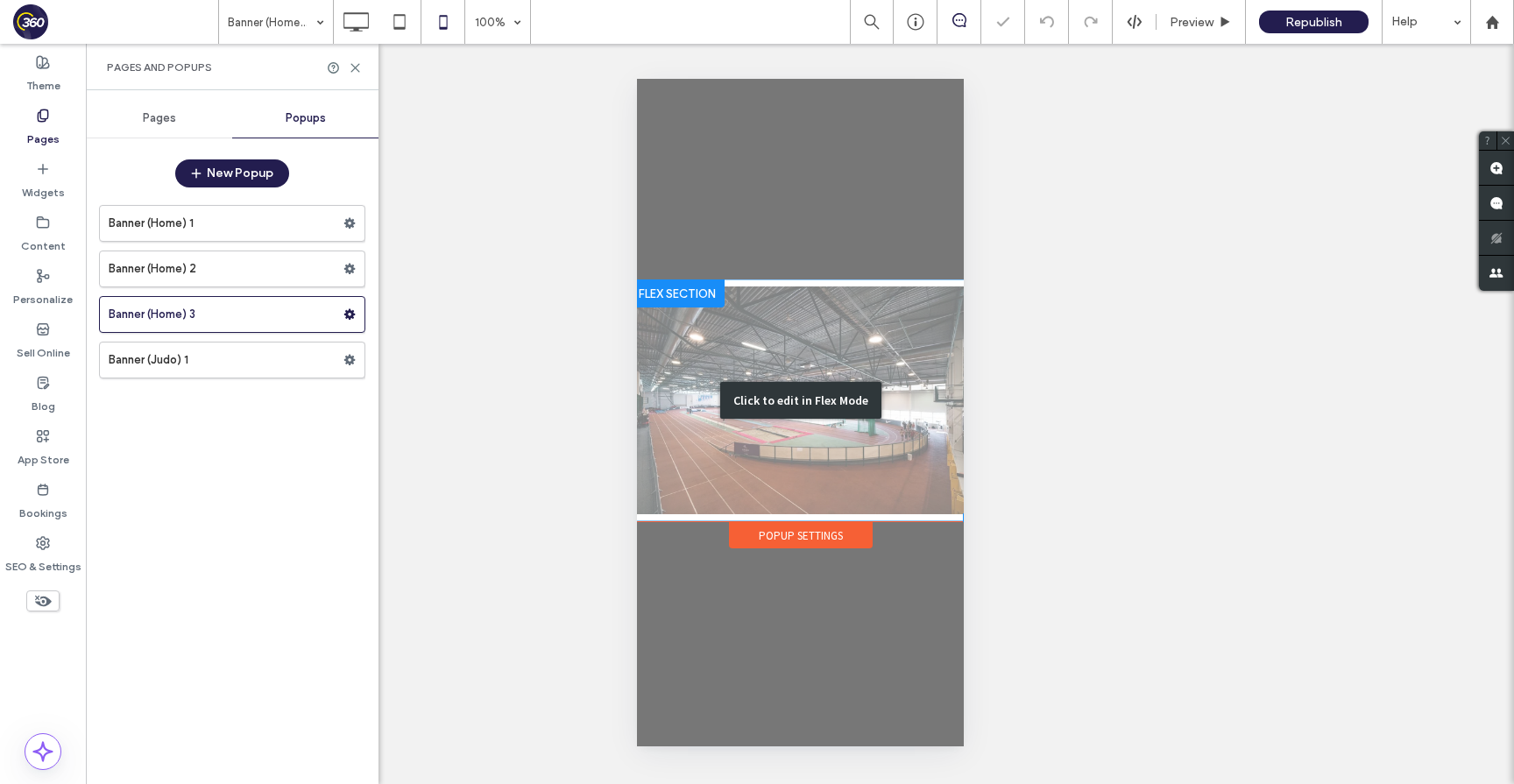
click at [866, 318] on div "Click to edit in Flex Mode" at bounding box center [800, 400] width 341 height 242
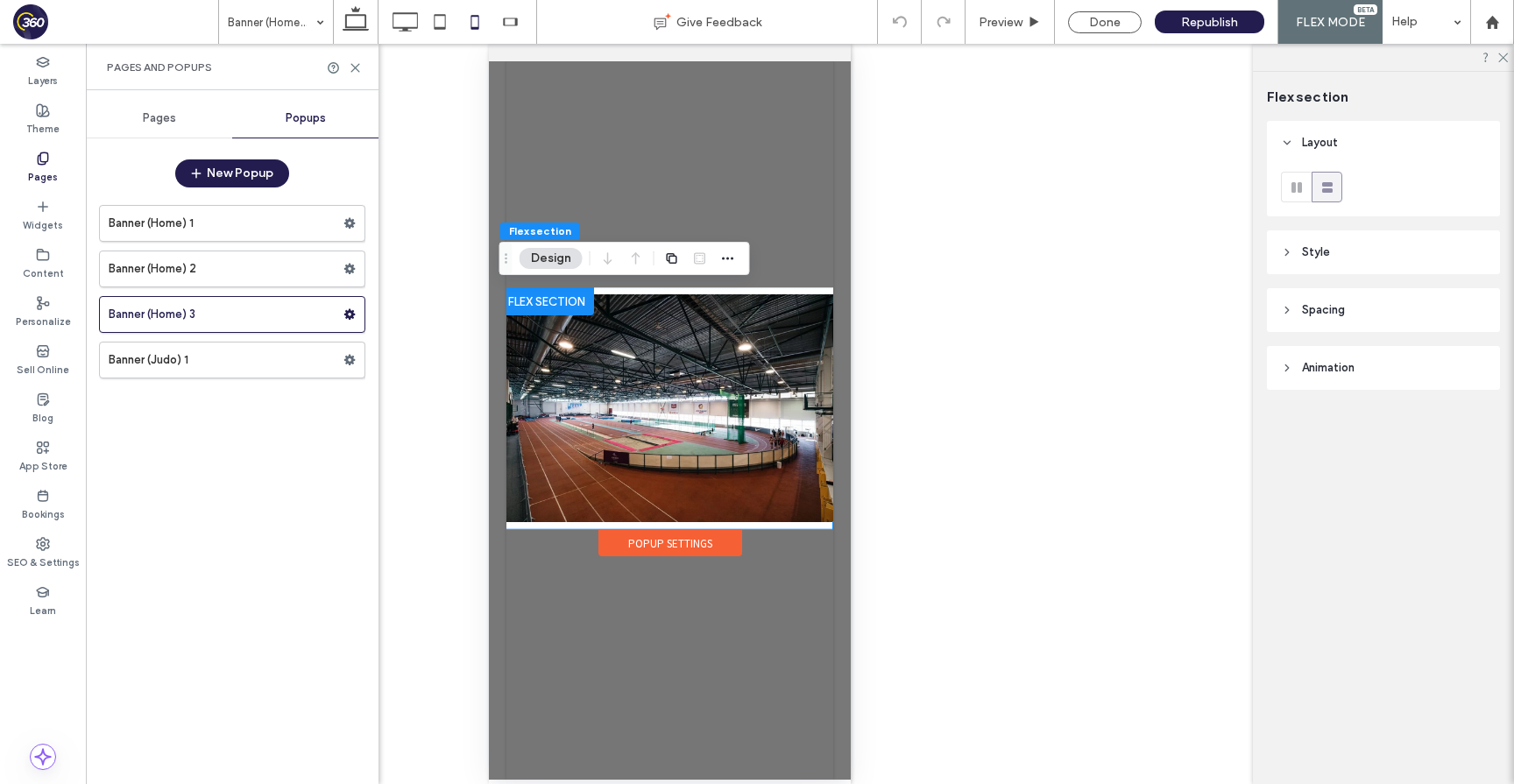
click at [769, 403] on img at bounding box center [669, 408] width 341 height 242
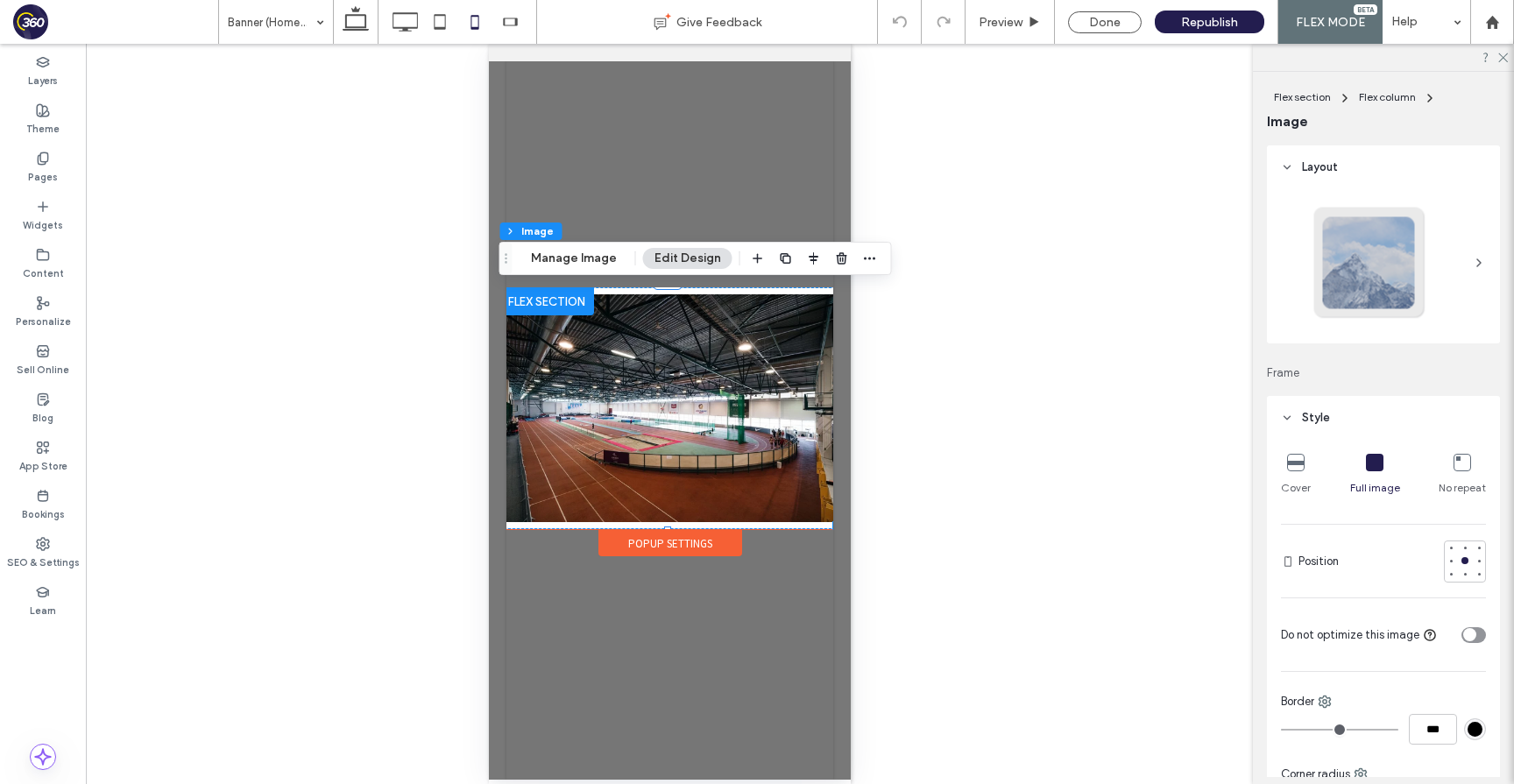
click at [746, 396] on img at bounding box center [669, 408] width 341 height 242
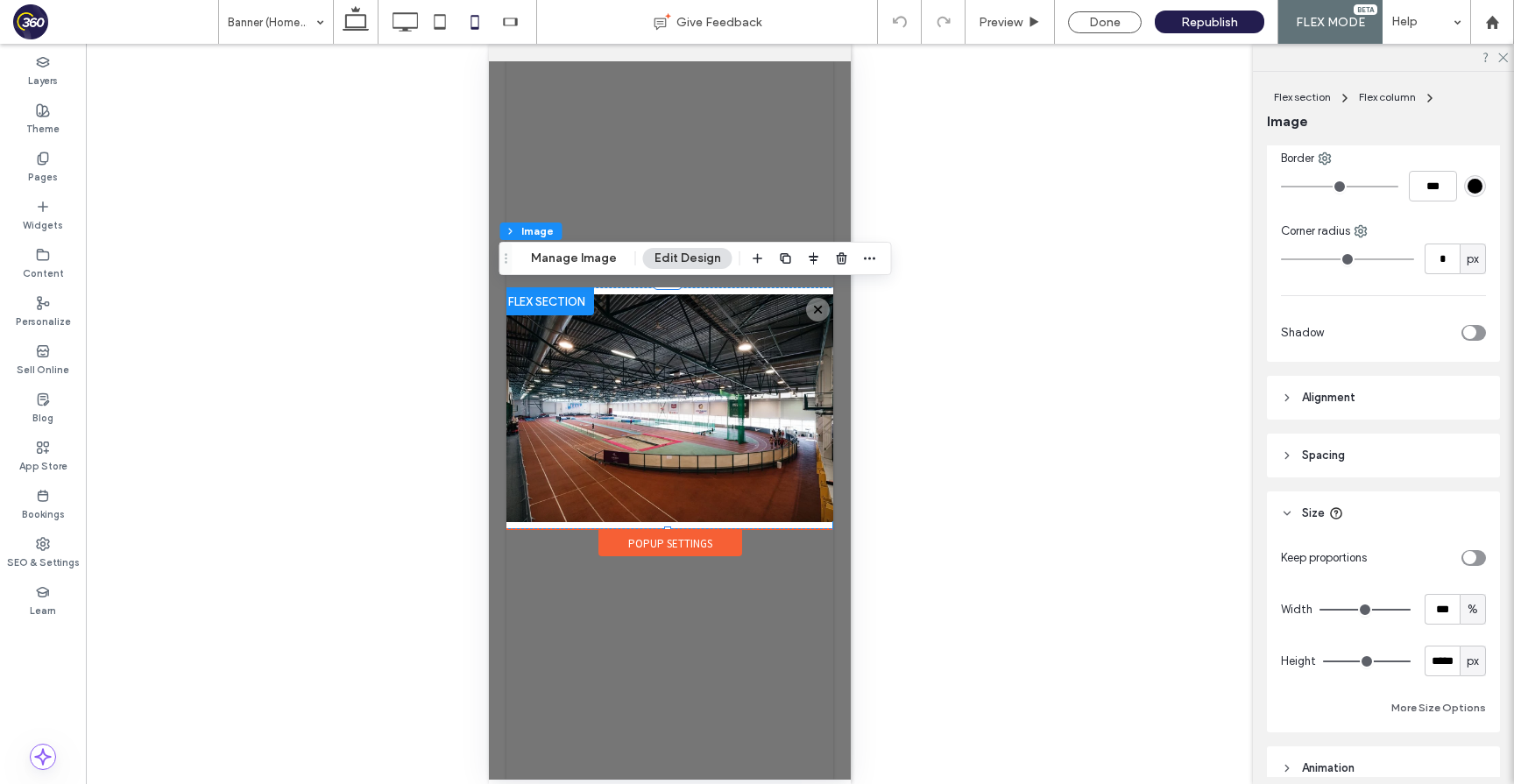
scroll to position [627, 0]
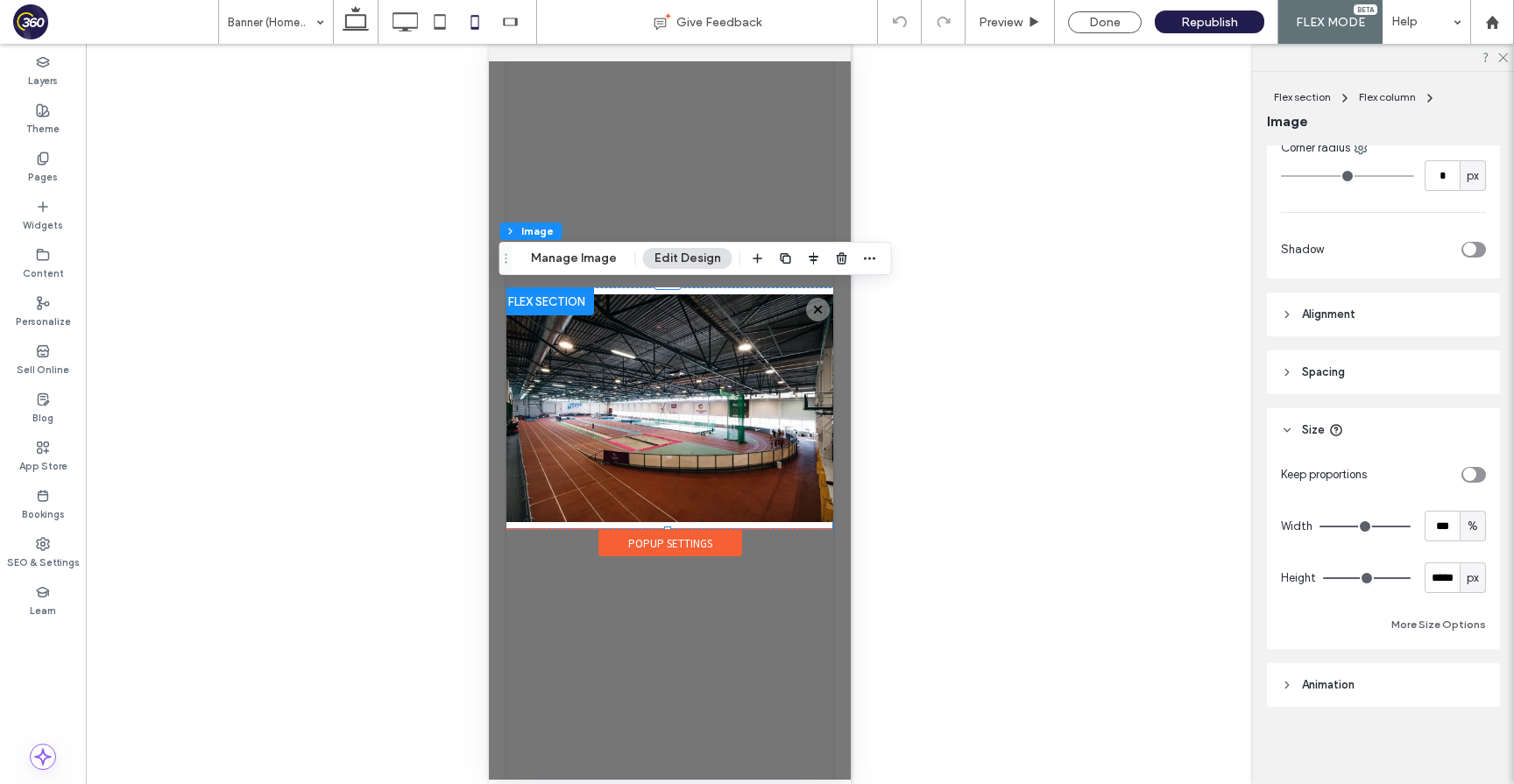
click at [1474, 579] on span "px" at bounding box center [1473, 578] width 12 height 17
click at [1477, 732] on div "A" at bounding box center [1473, 731] width 25 height 30
type input "*"
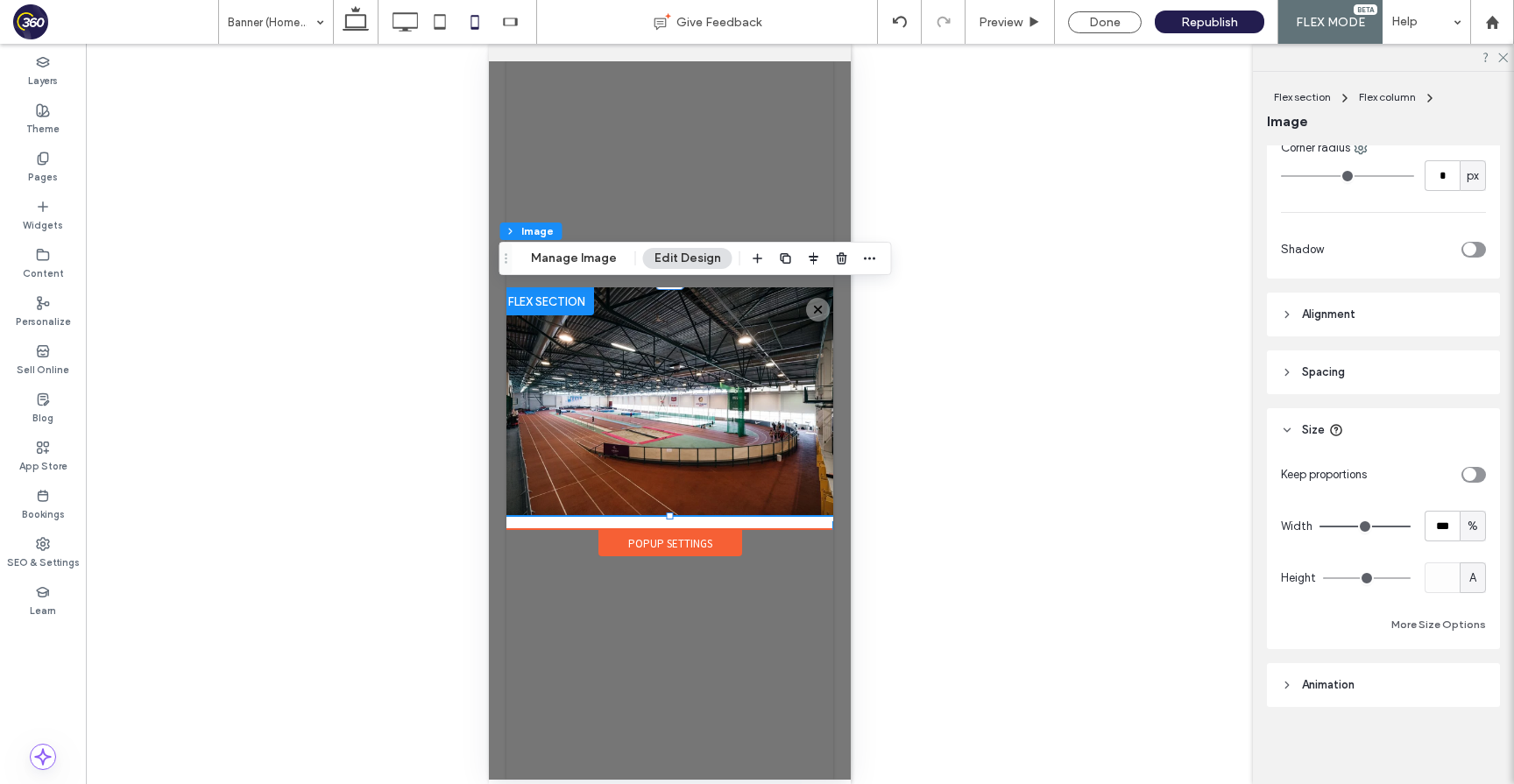
click at [1471, 574] on span "A" at bounding box center [1474, 578] width 7 height 17
click at [1472, 609] on span "px" at bounding box center [1473, 608] width 12 height 17
type input "***"
type input "*****"
click at [1445, 580] on input "*****" at bounding box center [1442, 577] width 35 height 30
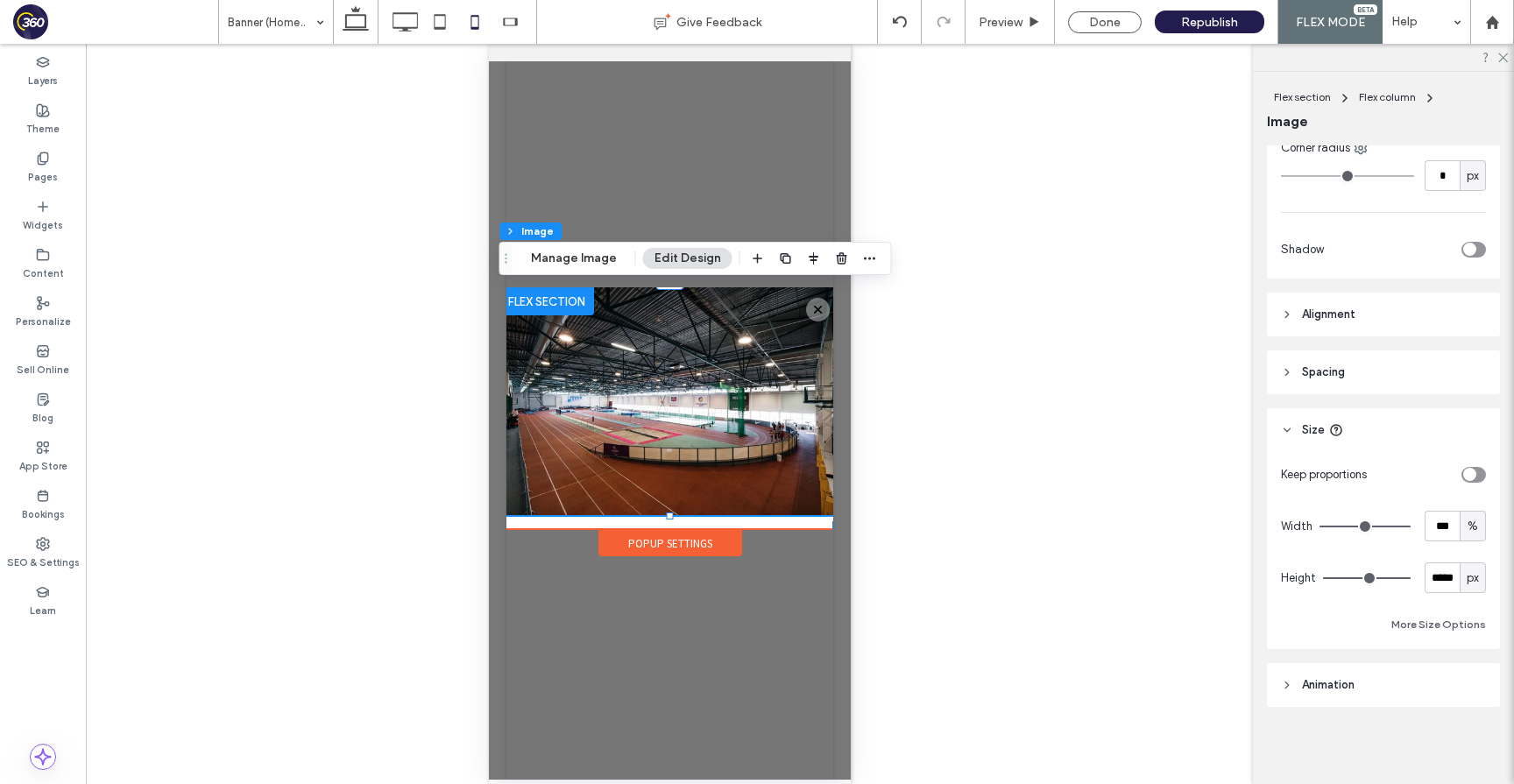
click at [690, 541] on div "Popup Settings" at bounding box center [669, 543] width 144 height 27
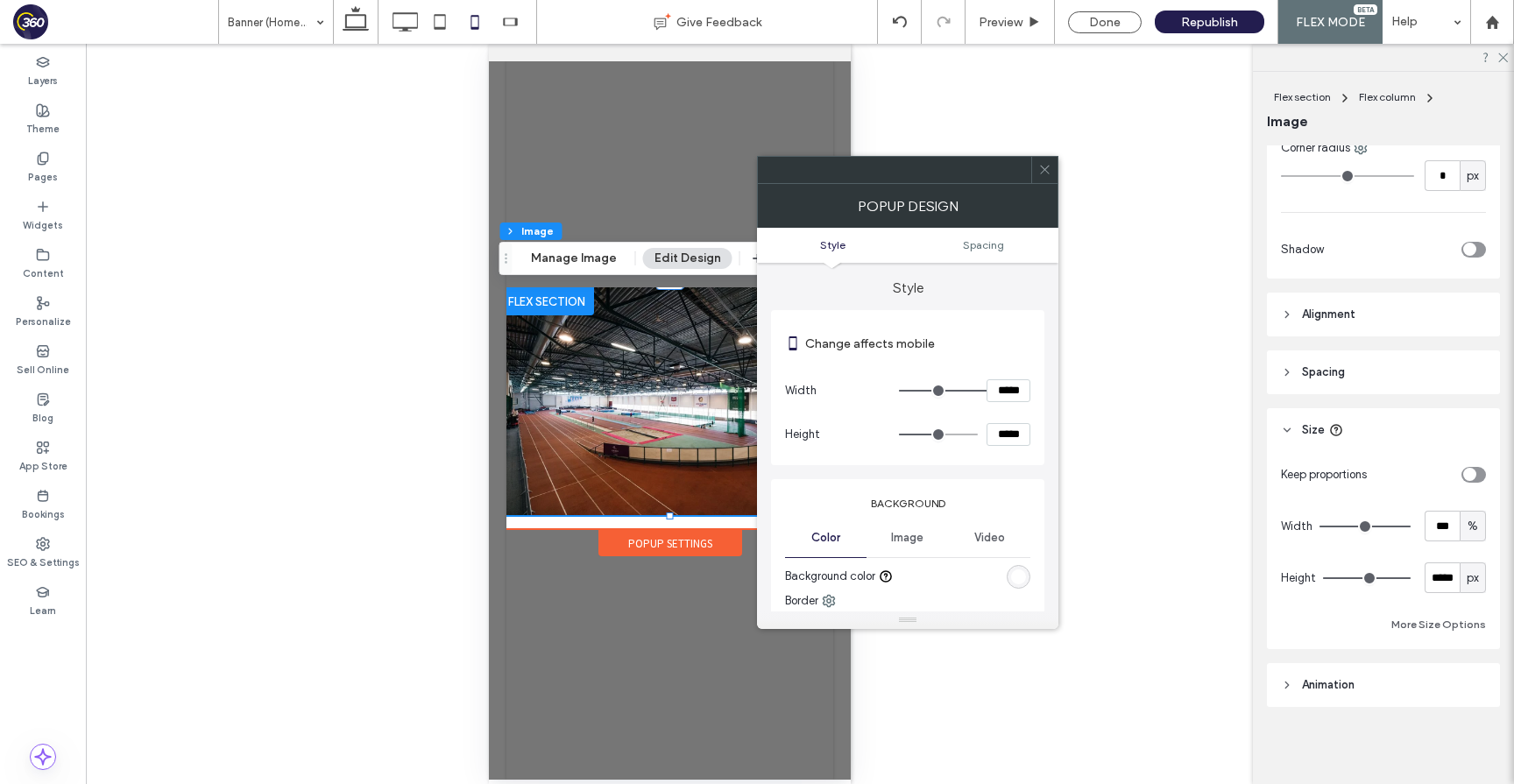
click at [1014, 435] on input "*****" at bounding box center [1009, 434] width 44 height 23
paste input
type input "*****"
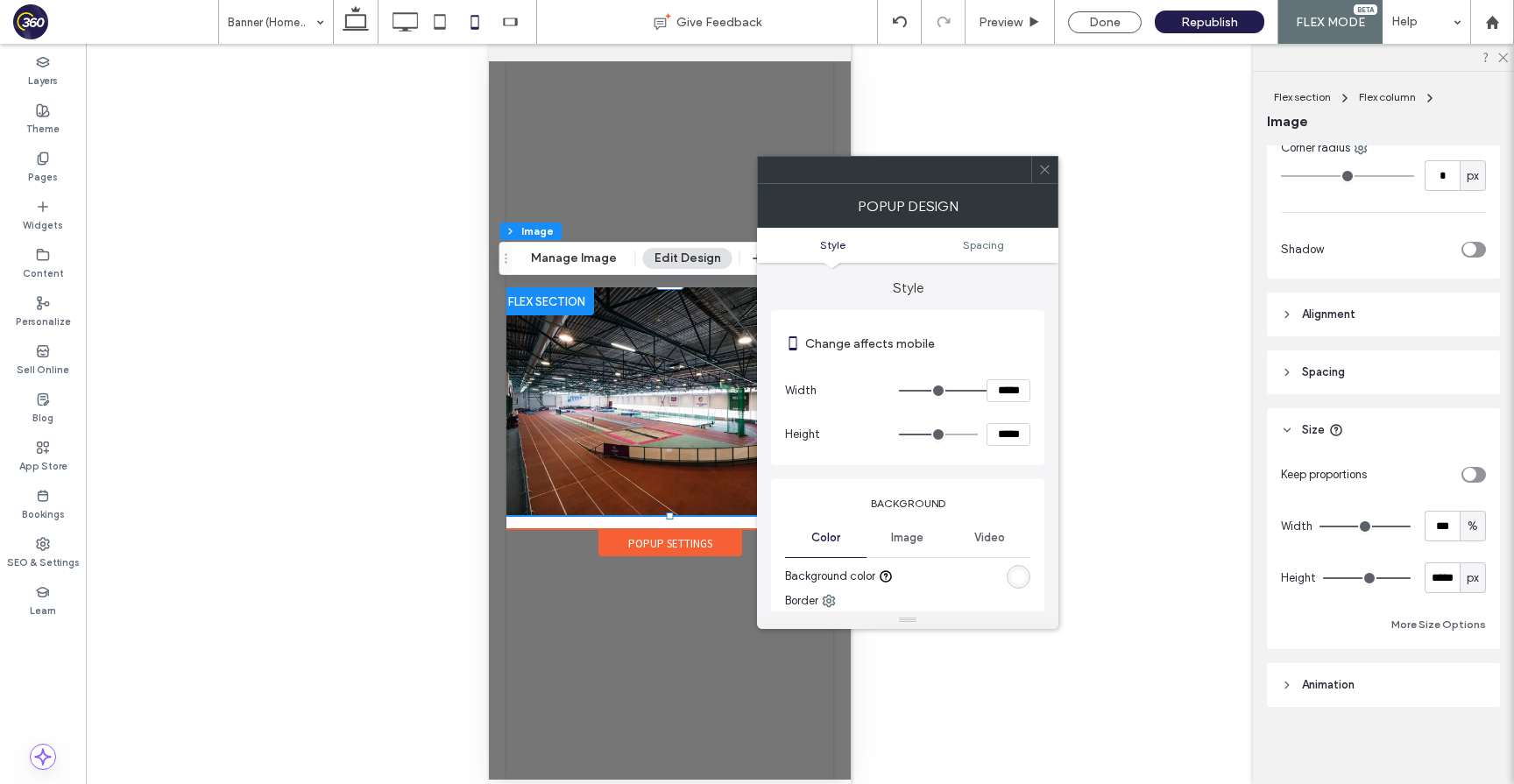
type input "***"
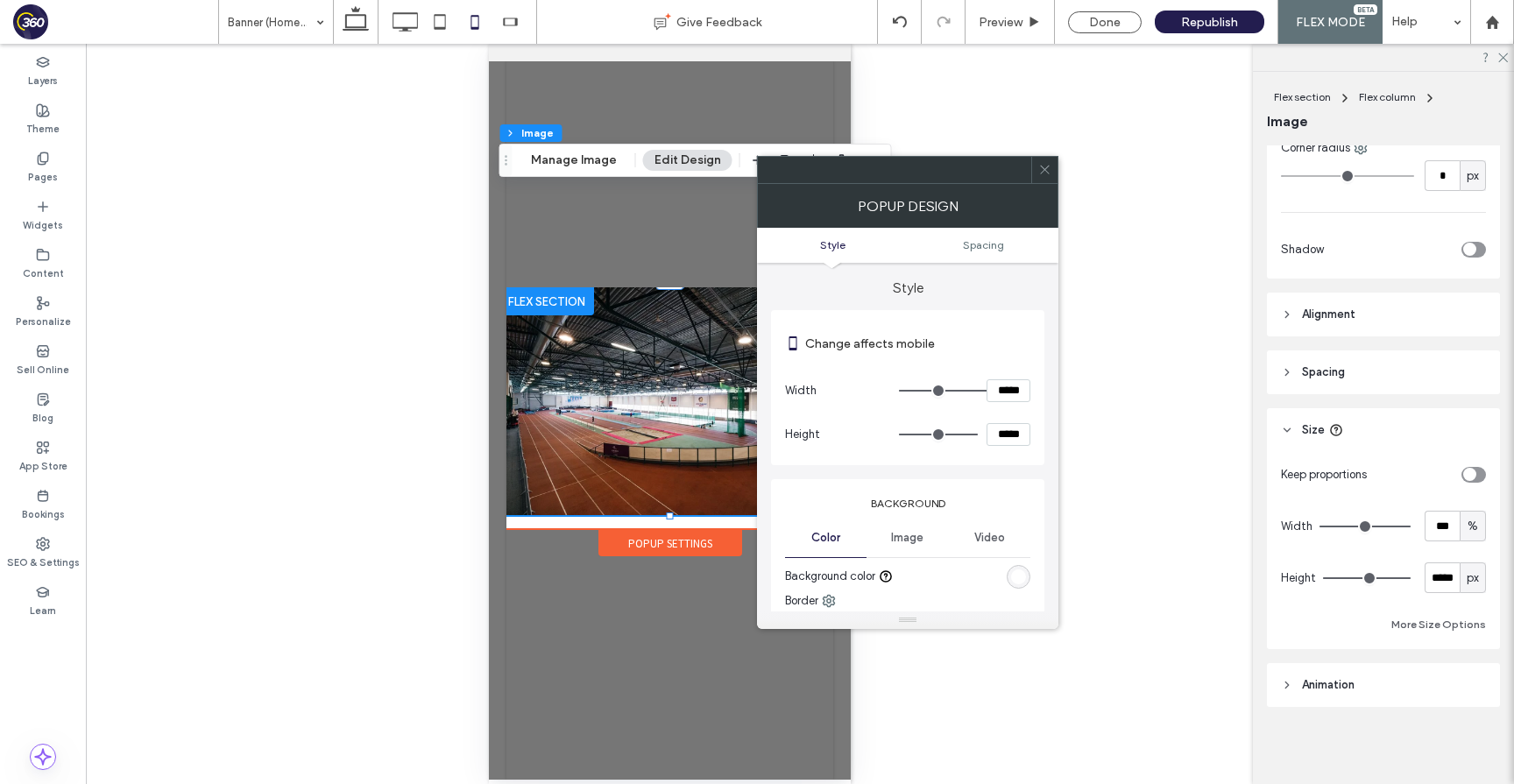
click at [1036, 411] on div "Change affects mobile Width ***** Height *****" at bounding box center [907, 387] width 273 height 156
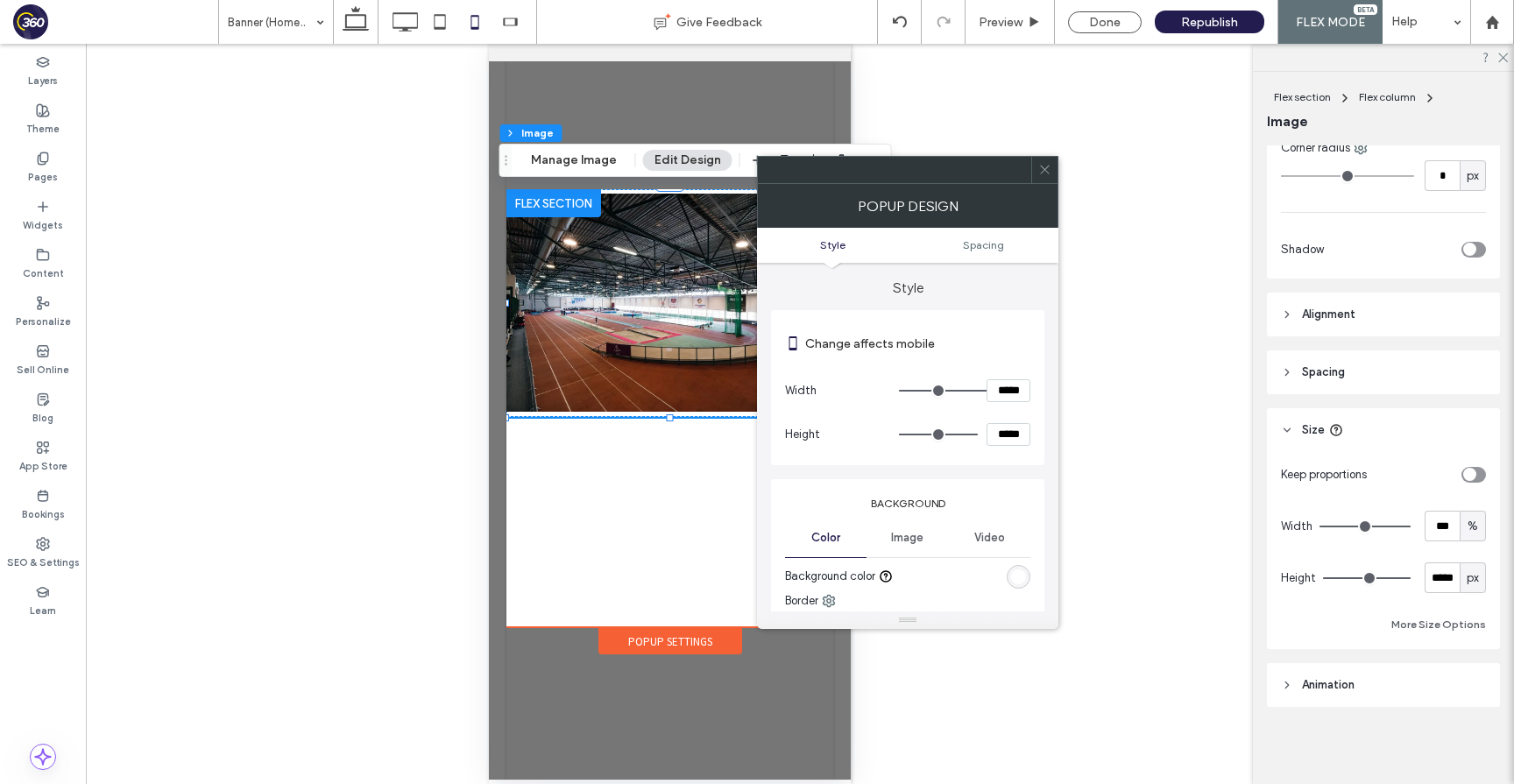
click at [1005, 440] on input "*****" at bounding box center [1009, 434] width 44 height 23
paste input
type input "*****"
type input "***"
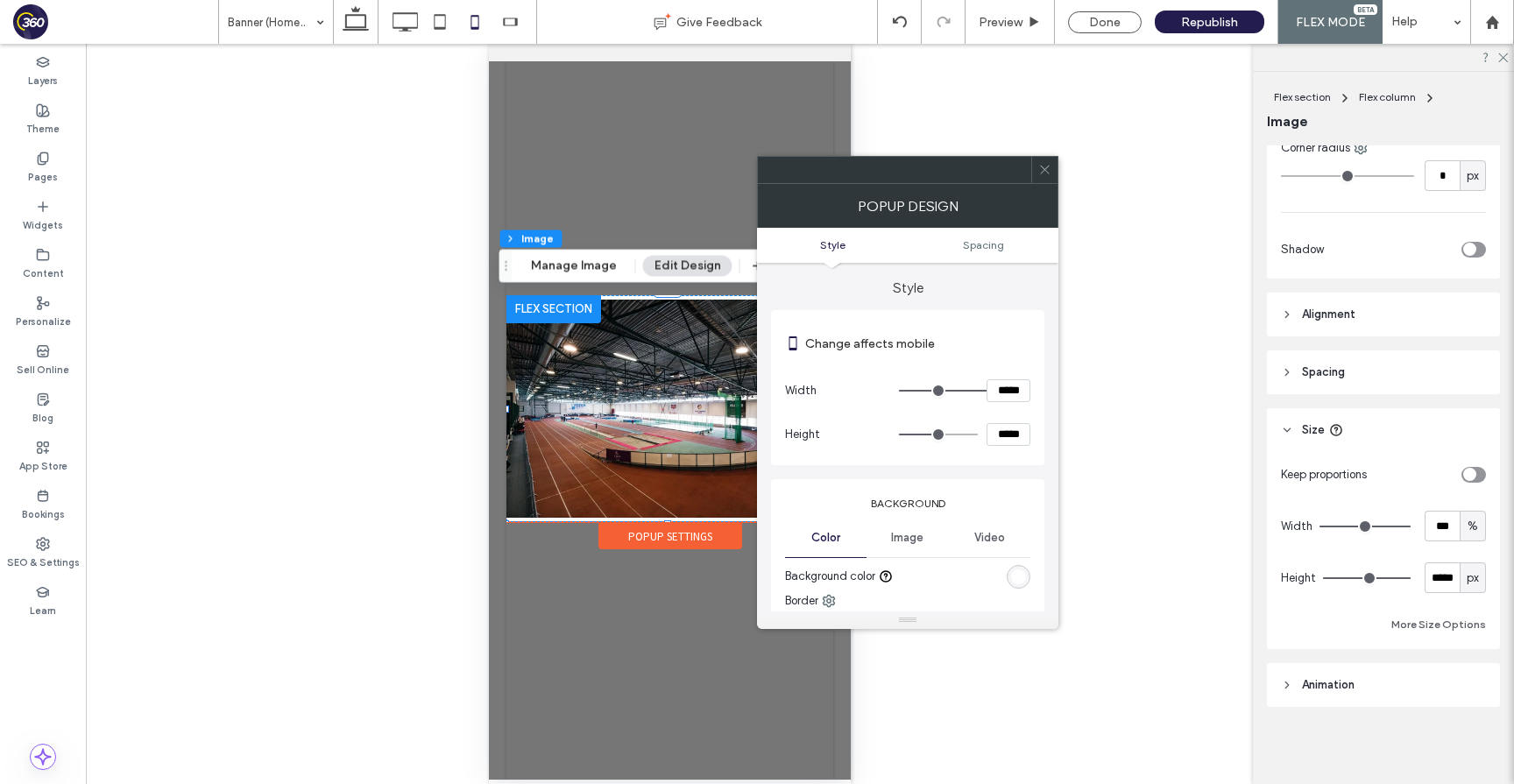
type input "*****"
type input "***"
click at [1040, 157] on span at bounding box center [1045, 169] width 13 height 27
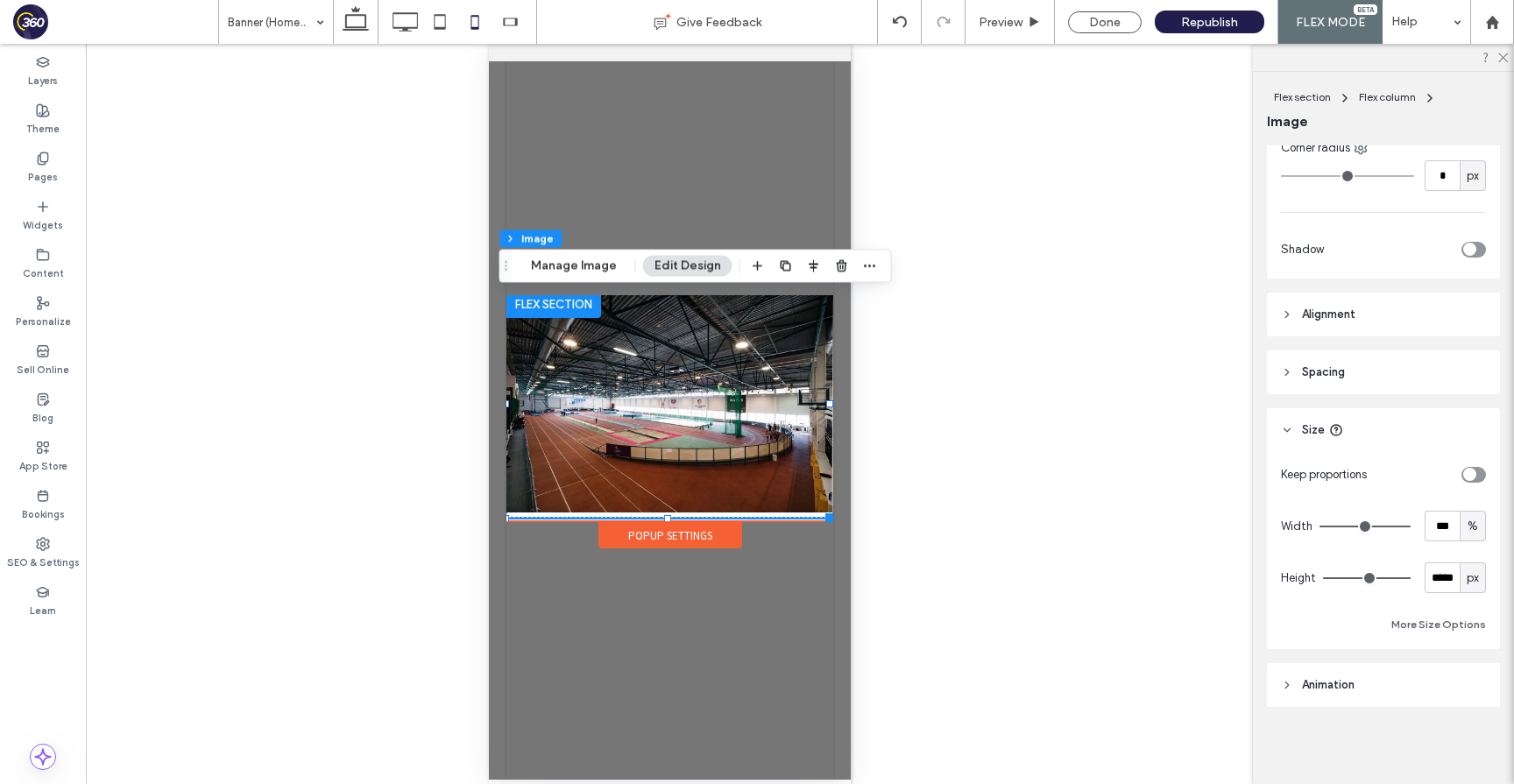
scroll to position [0, 0]
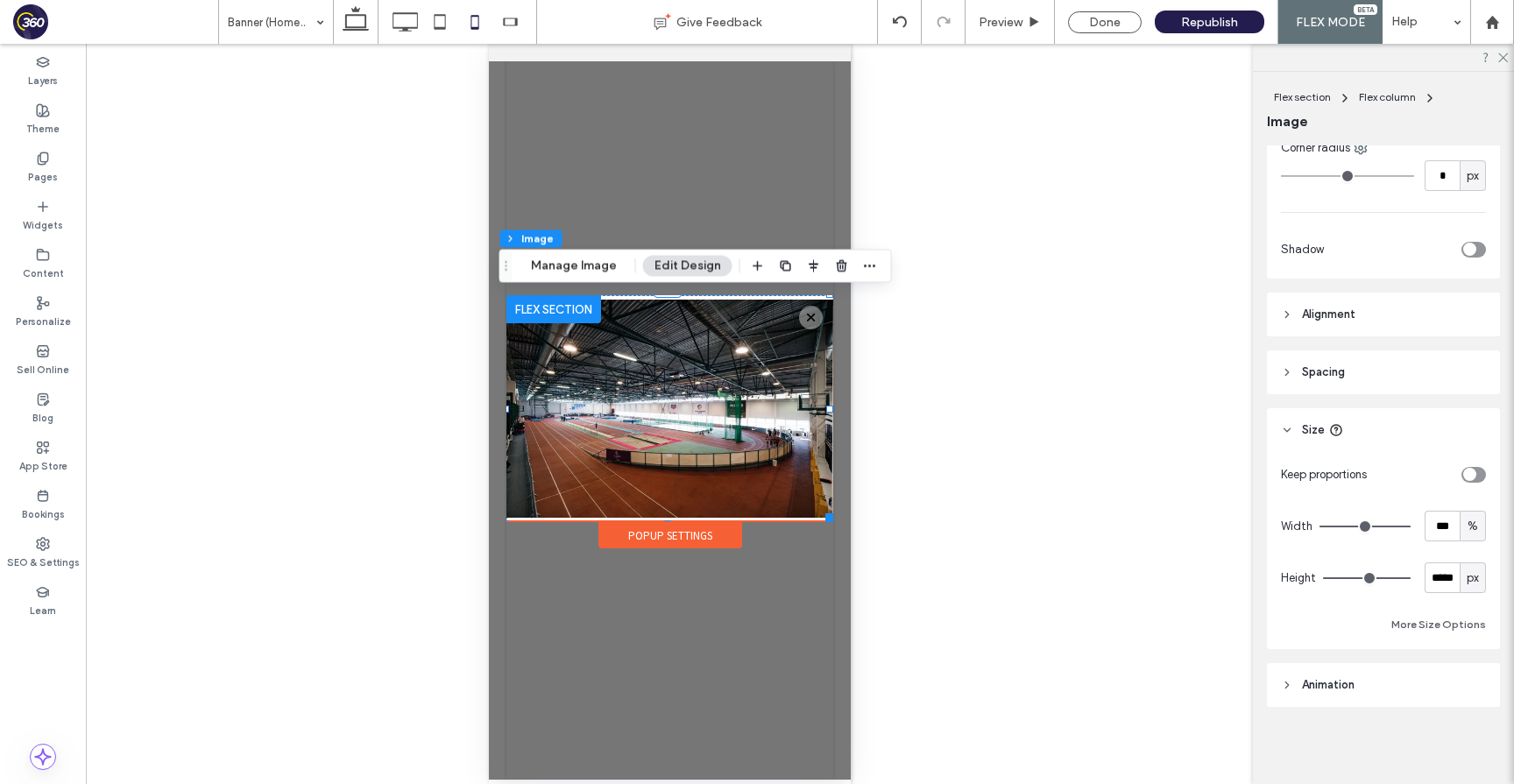
click at [1416, 374] on header "Spacing" at bounding box center [1383, 373] width 233 height 44
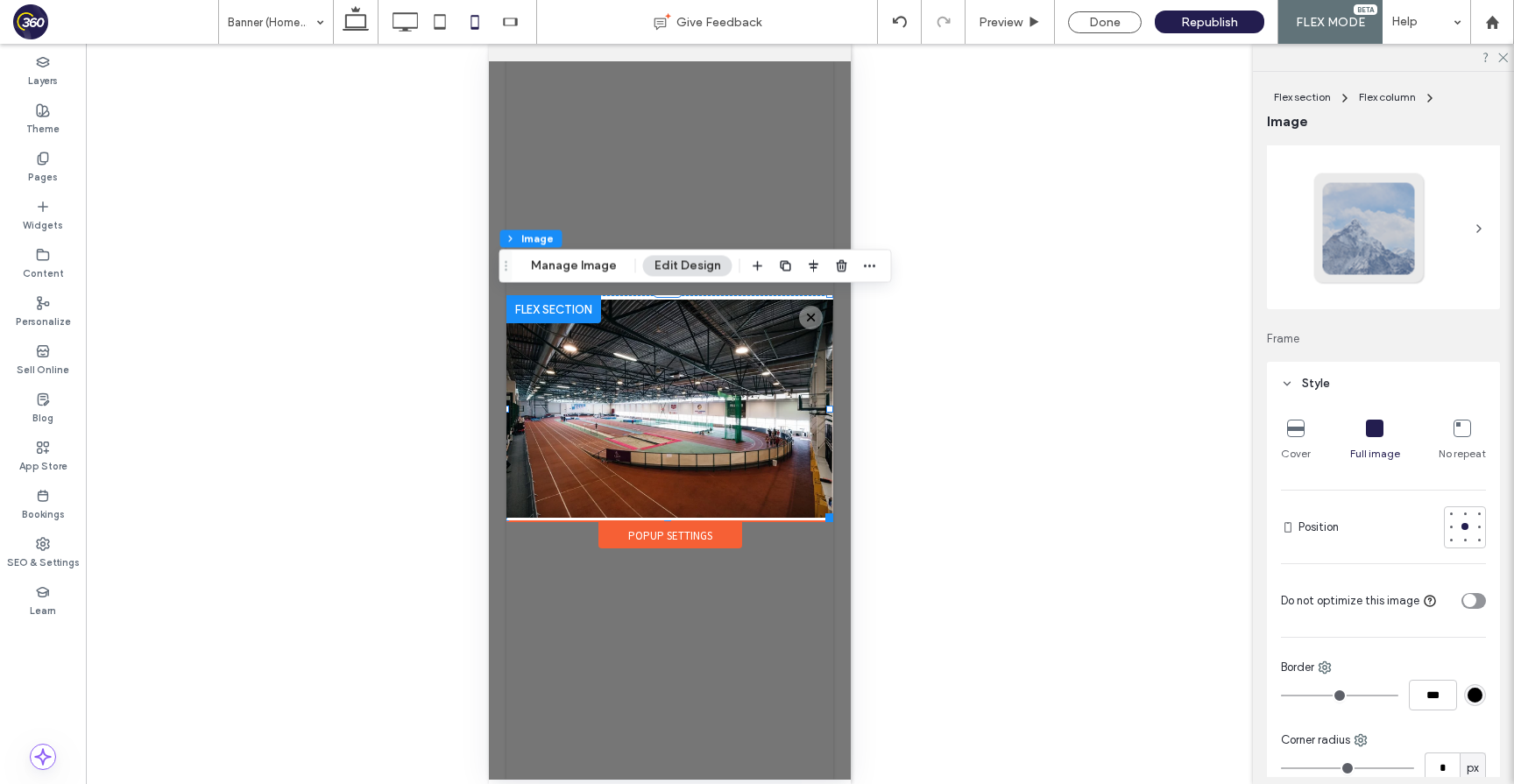
scroll to position [874, 0]
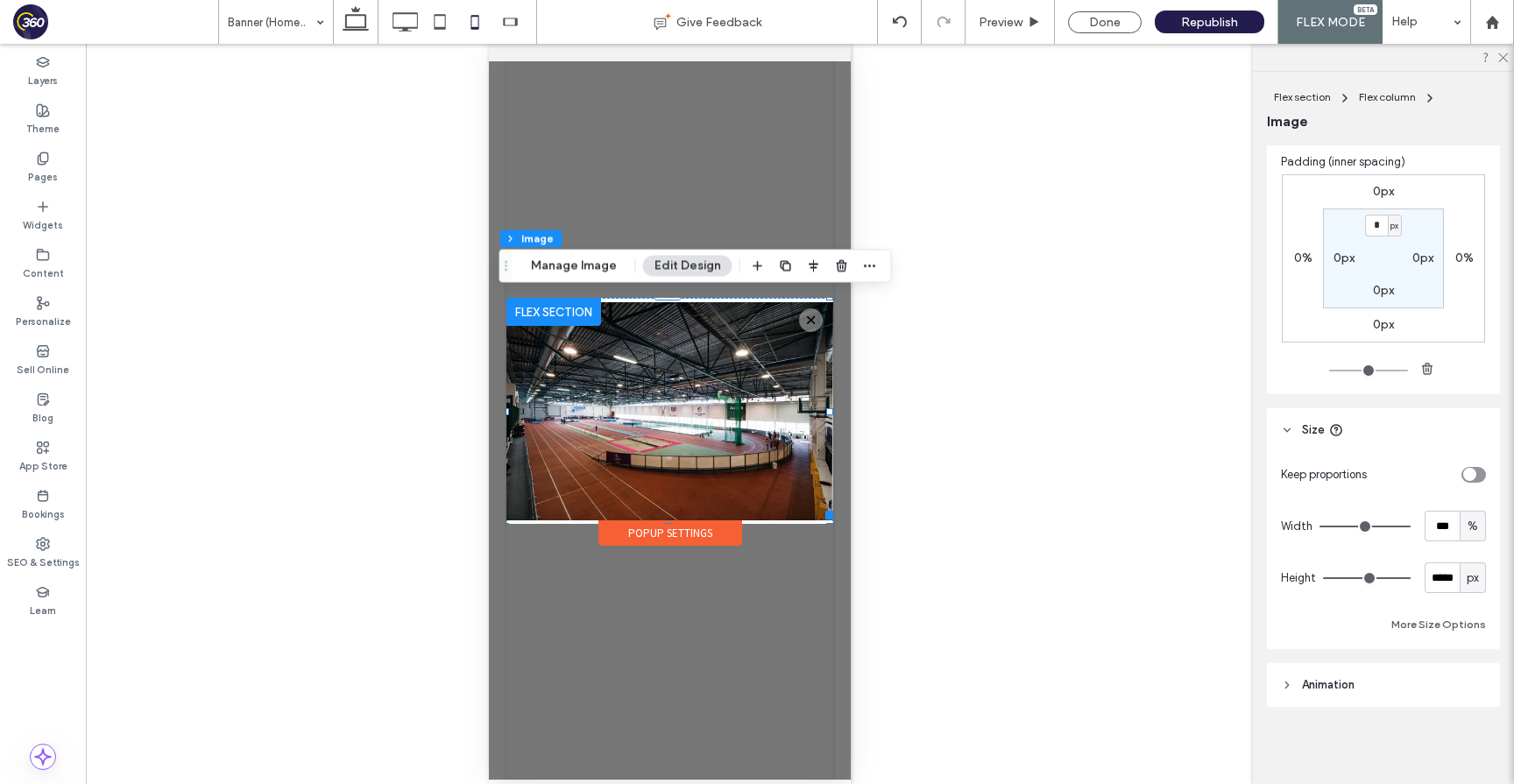
click at [827, 516] on div at bounding box center [829, 515] width 9 height 9
click at [434, 25] on icon at bounding box center [440, 22] width 35 height 35
type input "*"
type input "***"
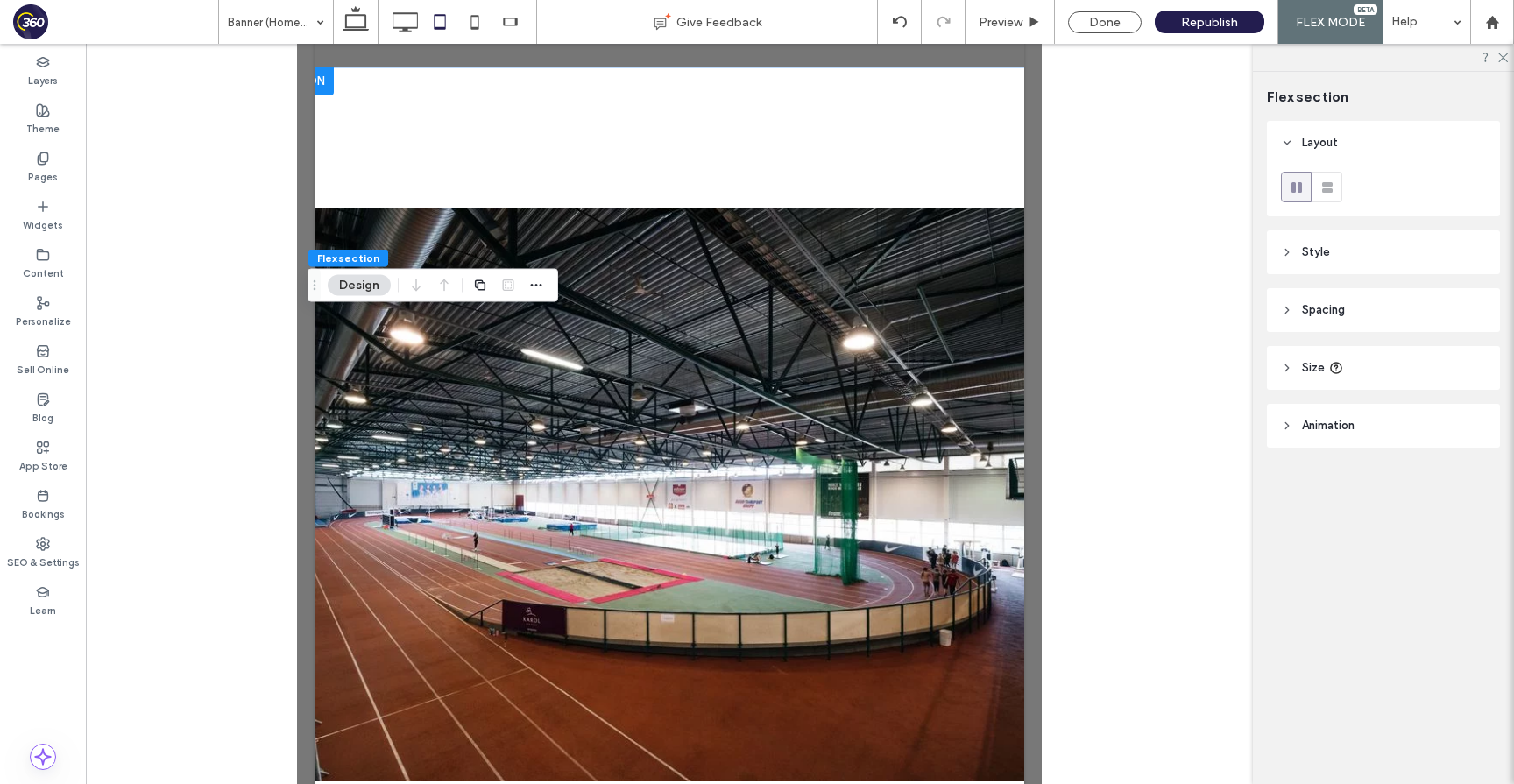
scroll to position [270, 0]
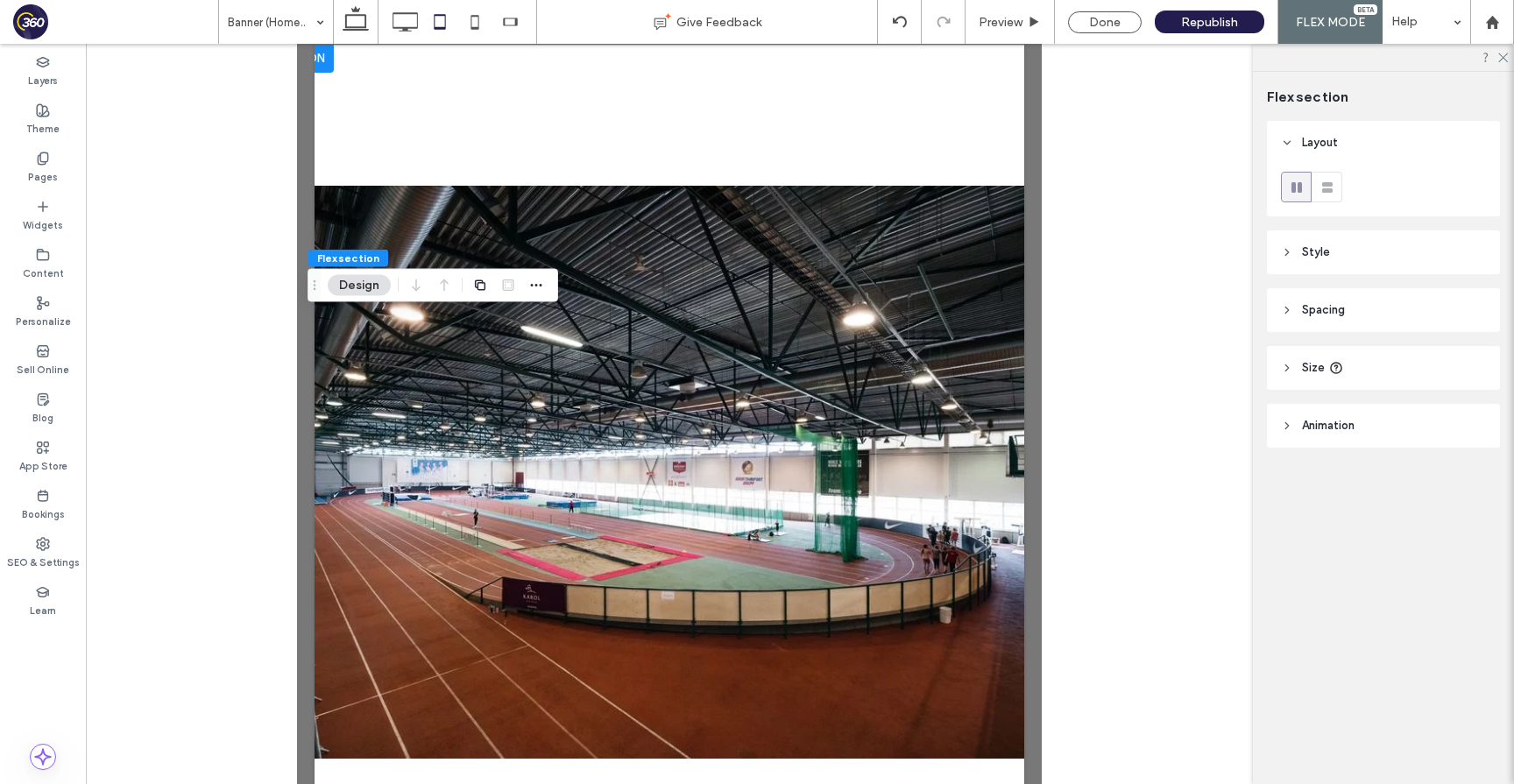
click at [828, 448] on img at bounding box center [669, 473] width 861 height 856
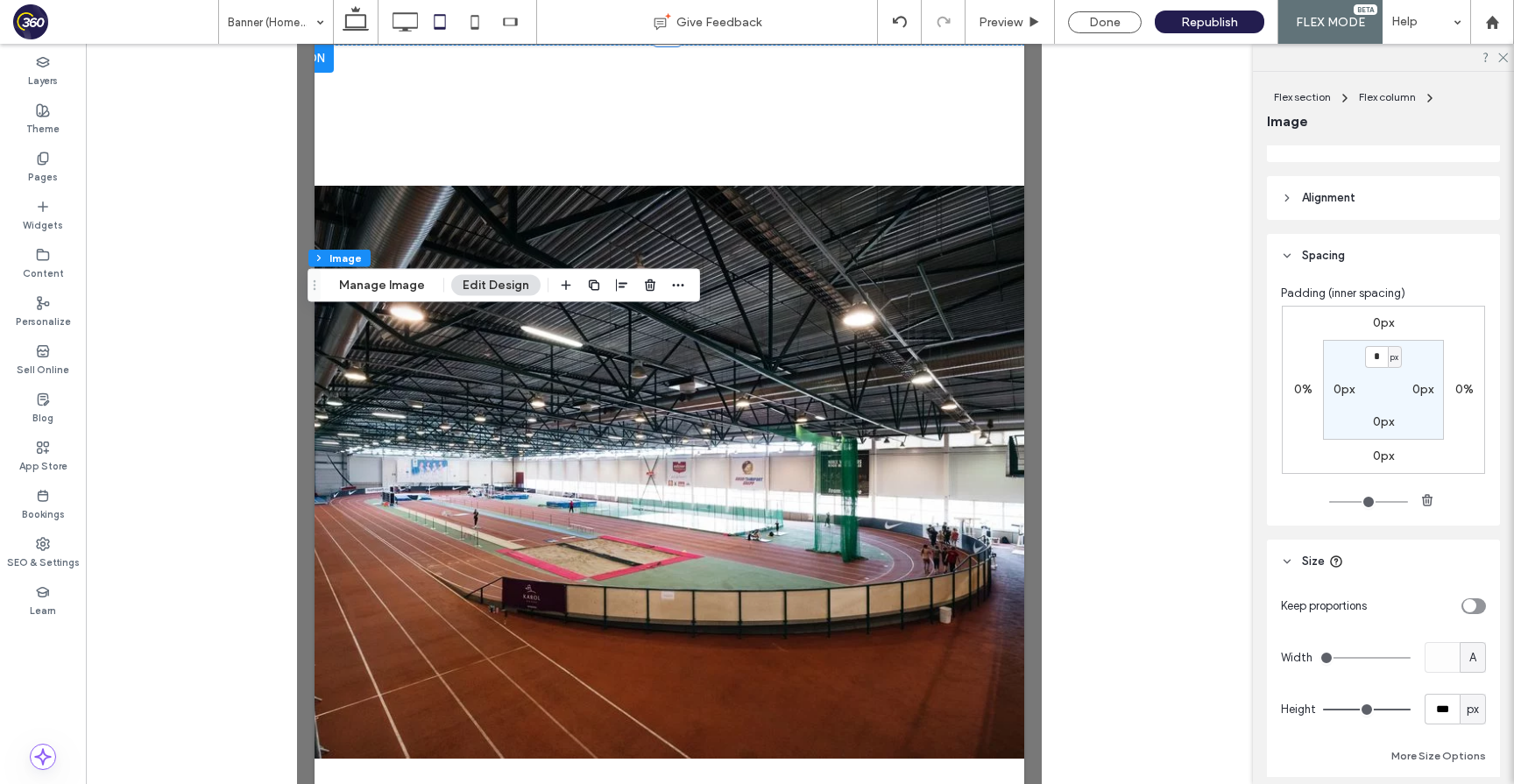
scroll to position [870, 0]
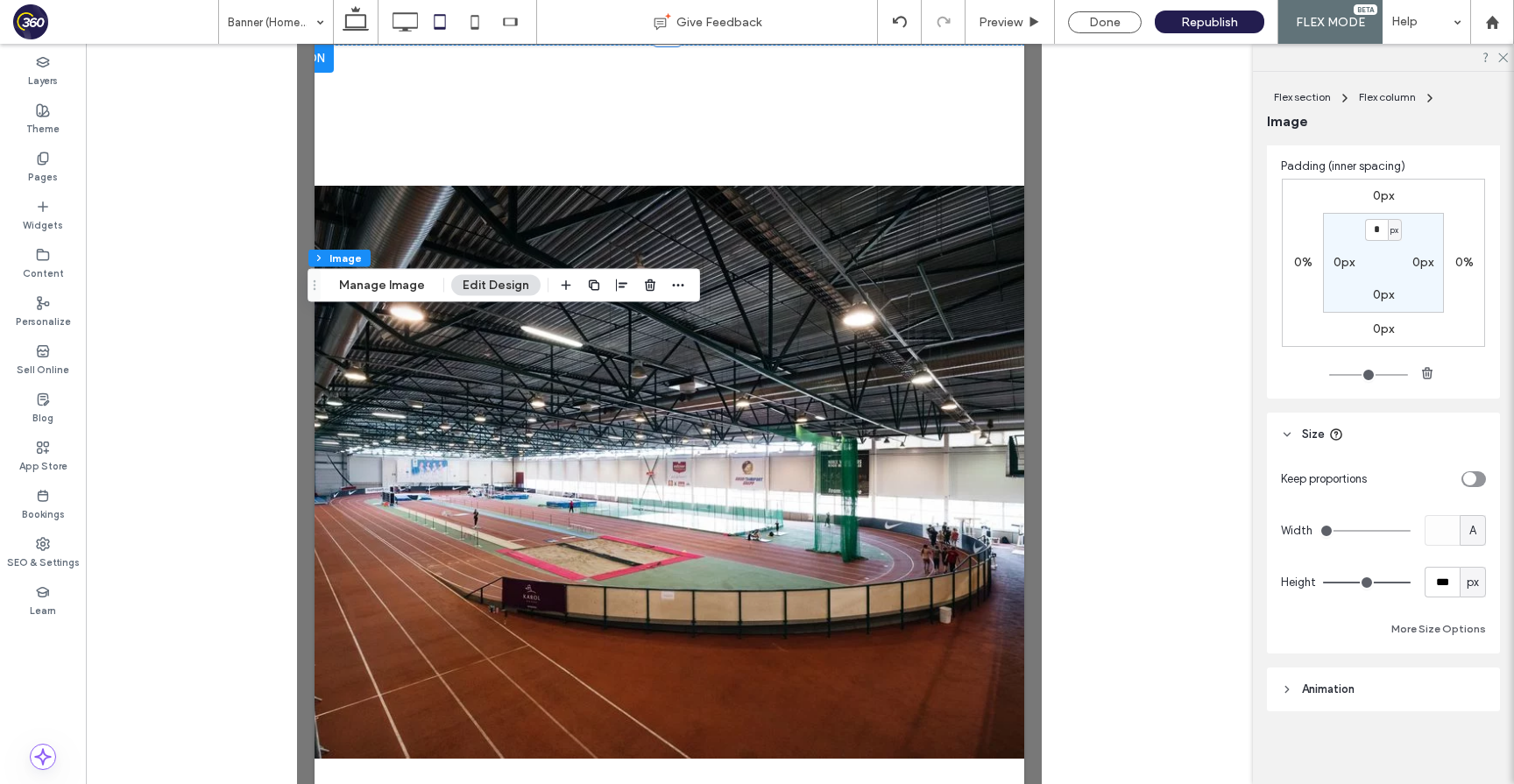
click at [1471, 582] on span "px" at bounding box center [1473, 582] width 12 height 17
click at [1481, 736] on div "A" at bounding box center [1473, 735] width 25 height 30
type input "*"
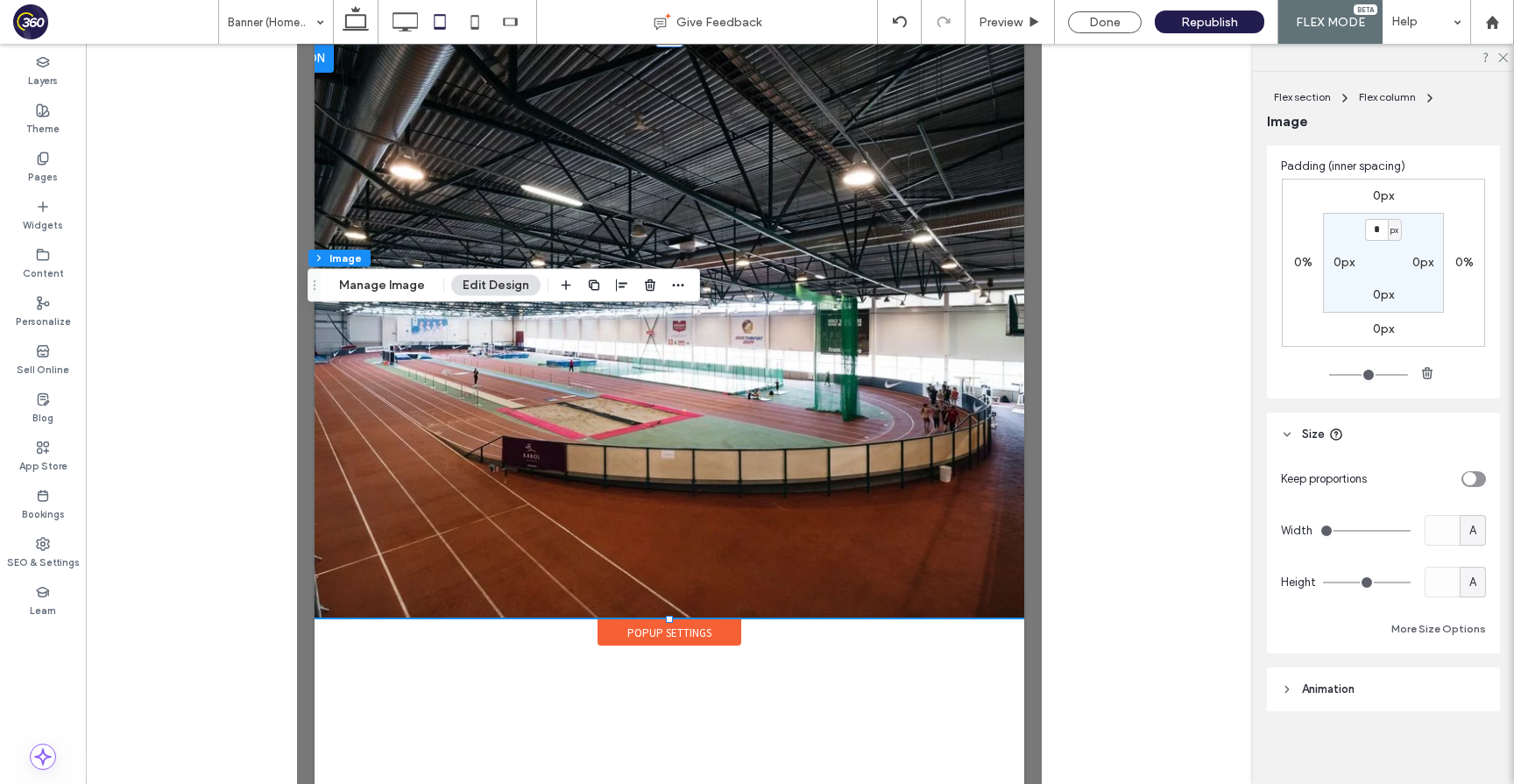
click at [1478, 579] on div "A" at bounding box center [1473, 582] width 17 height 17
click at [1468, 606] on span "px" at bounding box center [1473, 613] width 12 height 17
type input "***"
click at [1441, 584] on input "***" at bounding box center [1442, 582] width 35 height 30
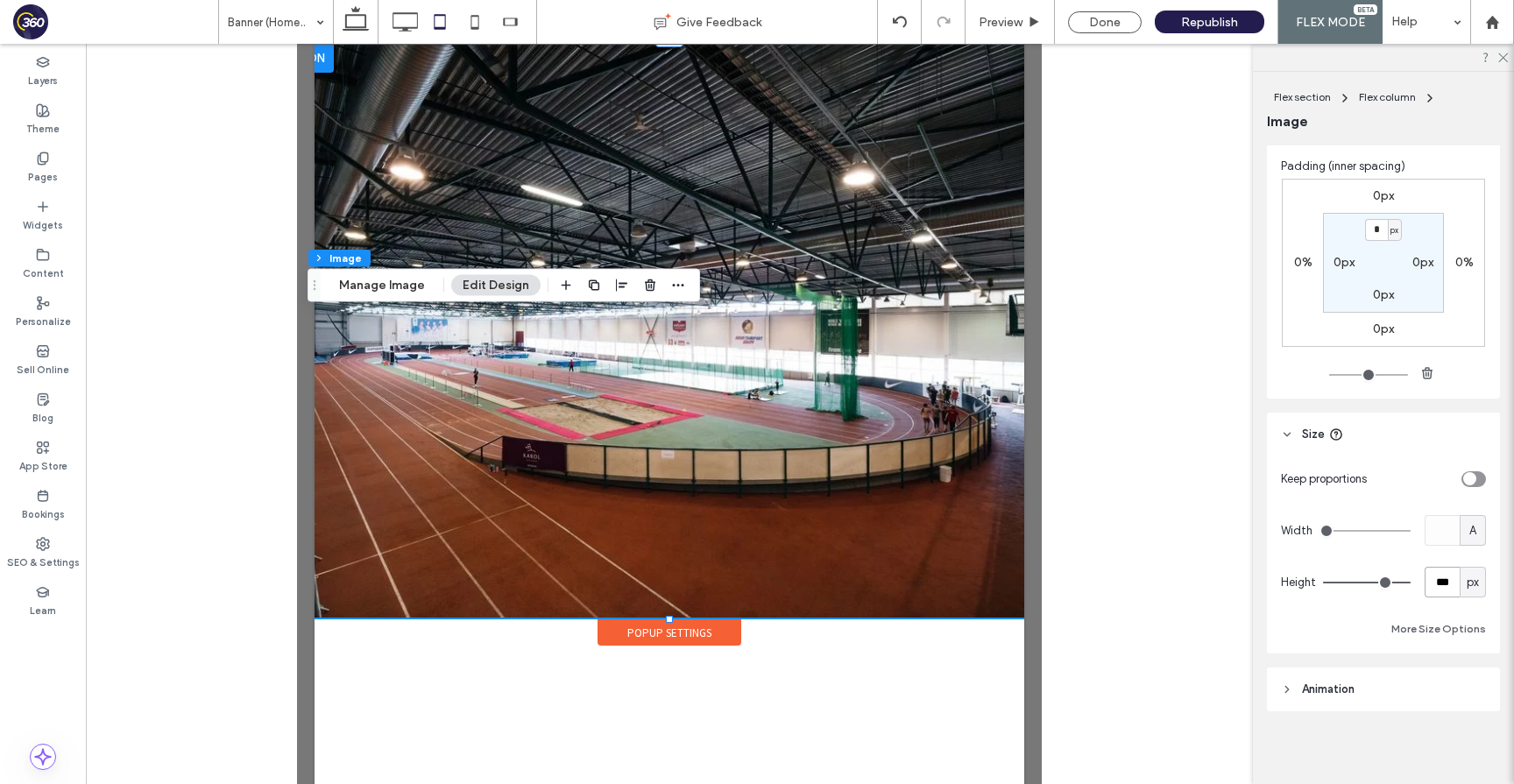
scroll to position [874, 0]
click at [627, 637] on div "Popup Settings" at bounding box center [669, 632] width 144 height 27
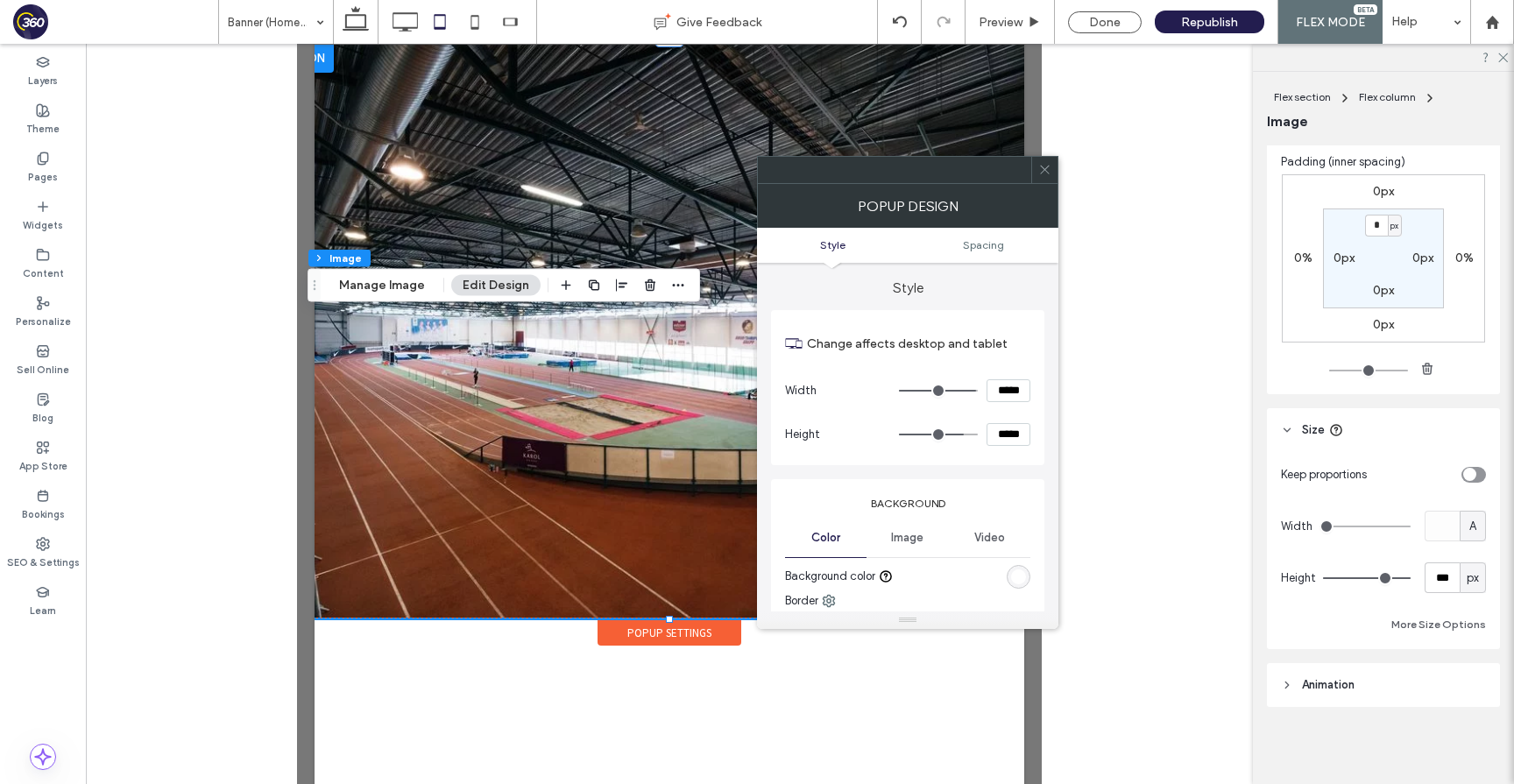
click at [997, 429] on input "*****" at bounding box center [1009, 434] width 44 height 23
paste input
type input "***"
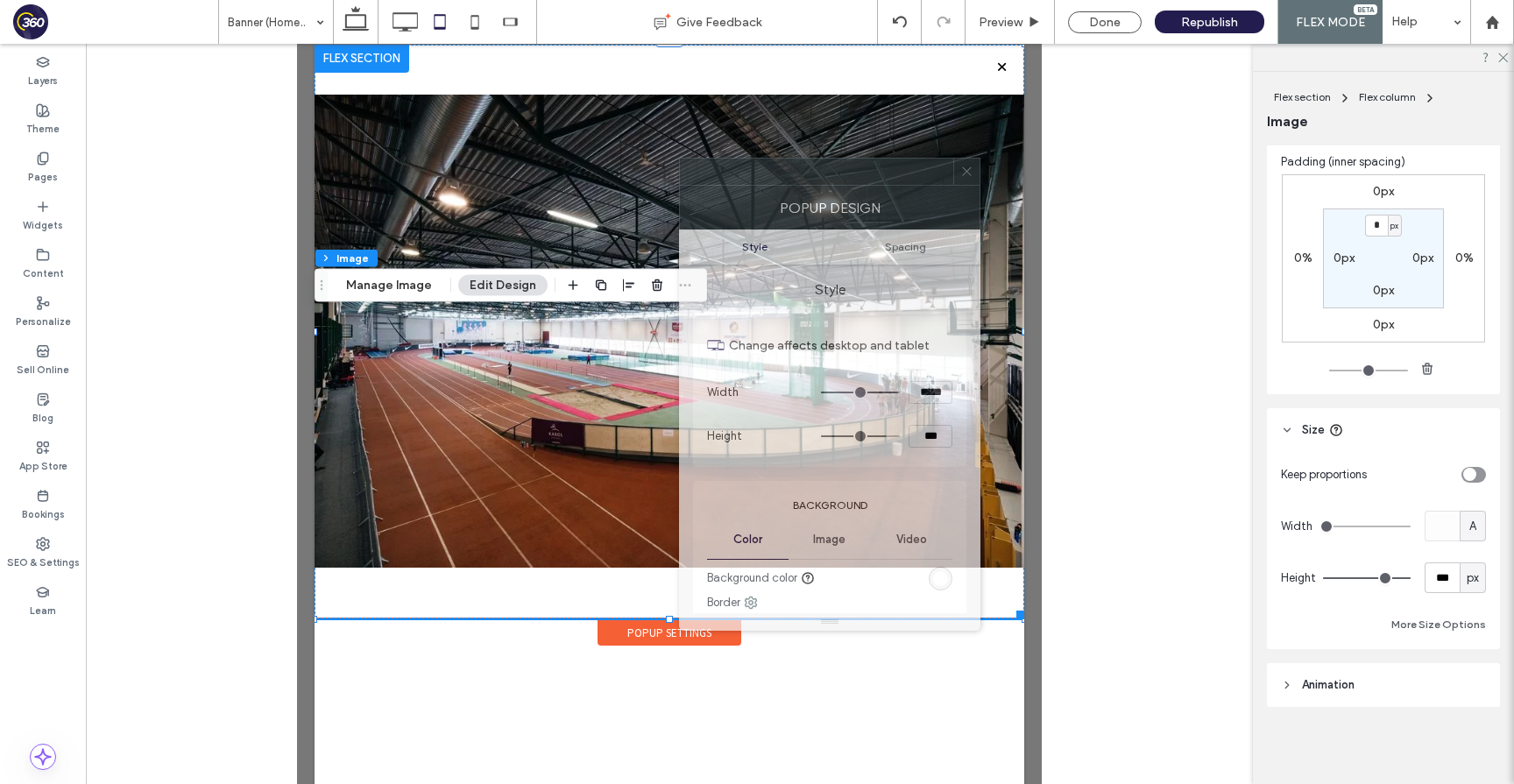
drag, startPoint x: 878, startPoint y: 180, endPoint x: 699, endPoint y: 233, distance: 186.7
click at [699, 185] on div at bounding box center [816, 171] width 273 height 27
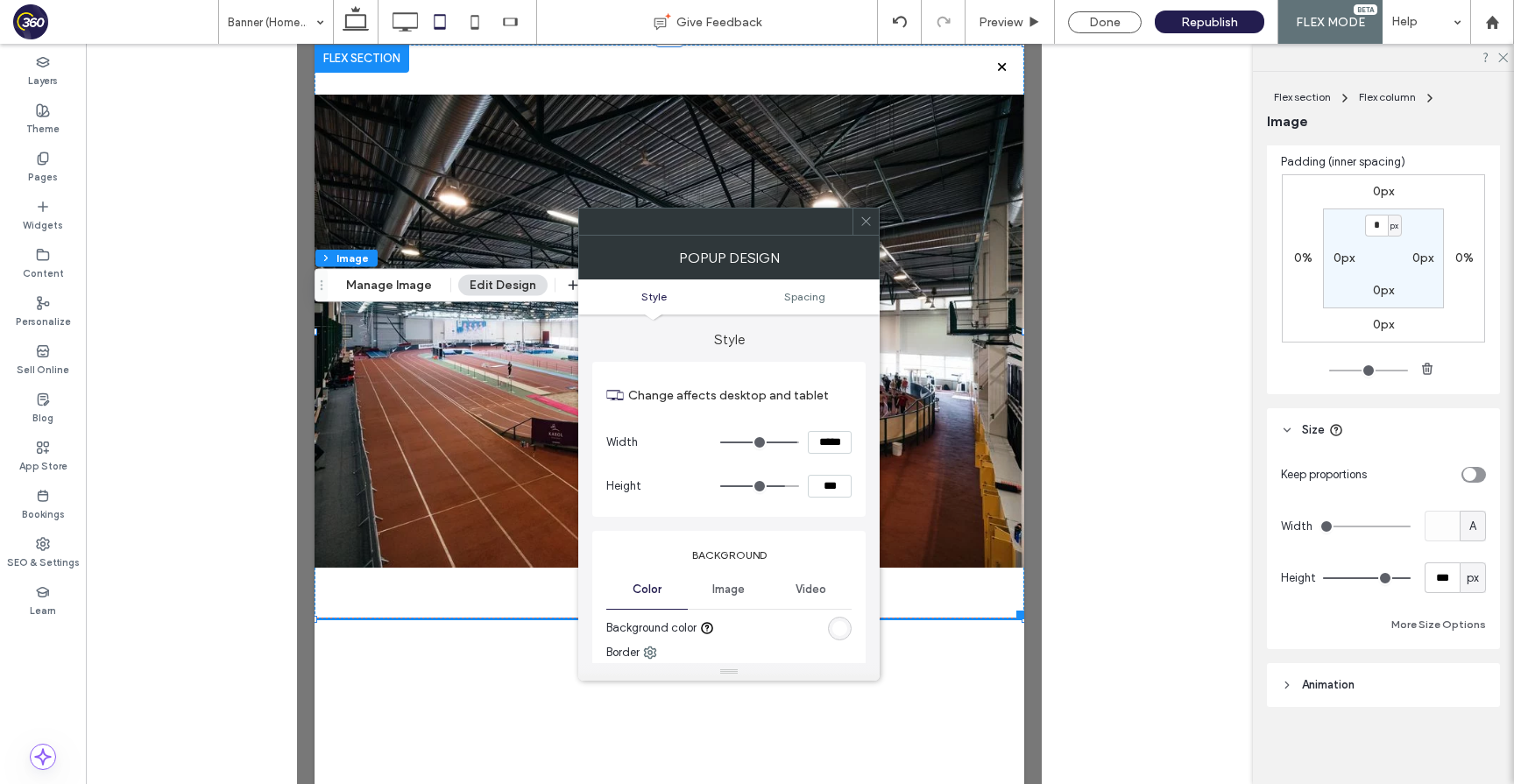
click at [821, 486] on input "***" at bounding box center [830, 486] width 44 height 23
click at [842, 513] on div "Change affects desktop and tablet Width ***** Height ***" at bounding box center [729, 439] width 273 height 156
click at [869, 231] on span at bounding box center [866, 222] width 13 height 27
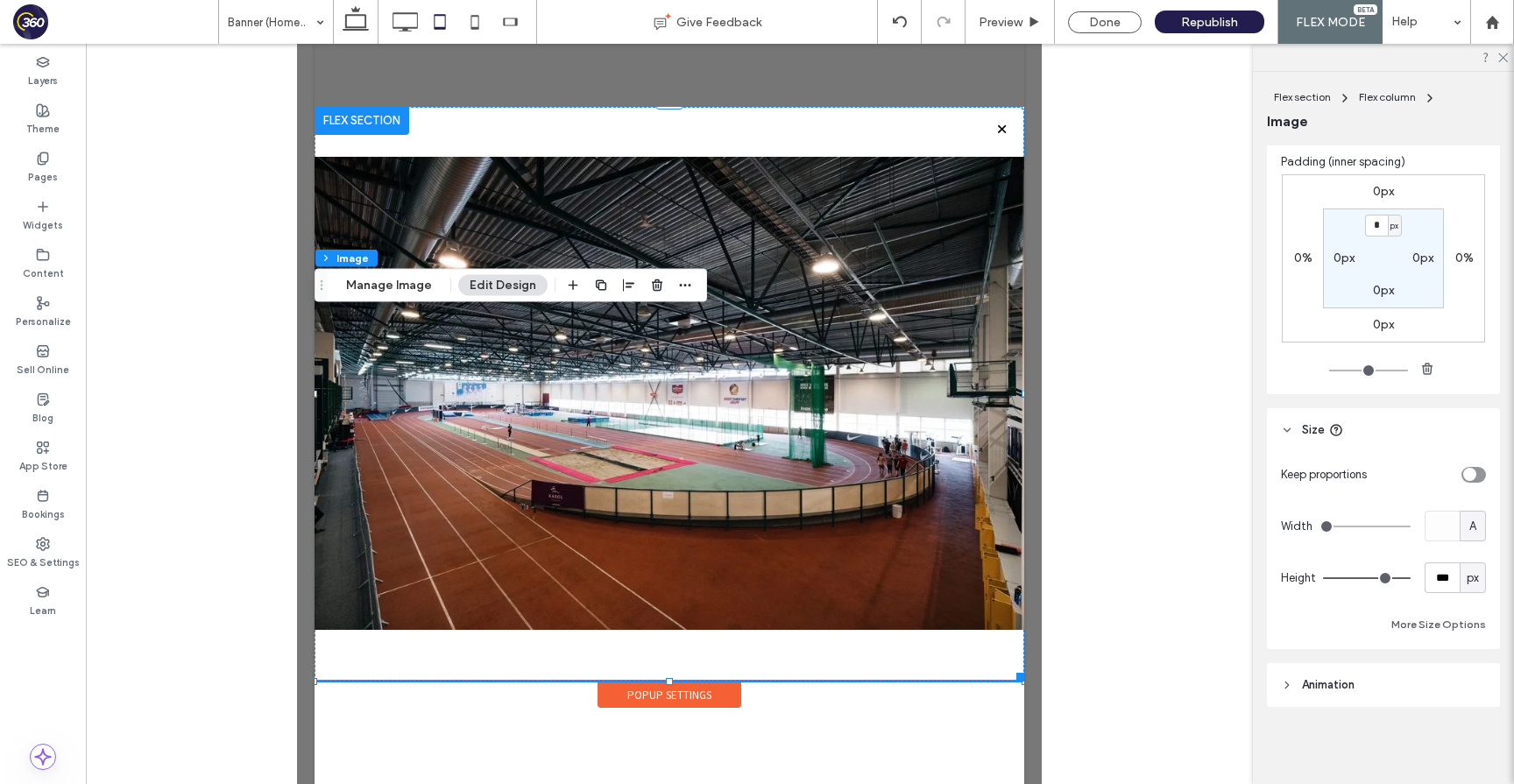
click at [683, 699] on div "Popup Settings" at bounding box center [669, 695] width 144 height 27
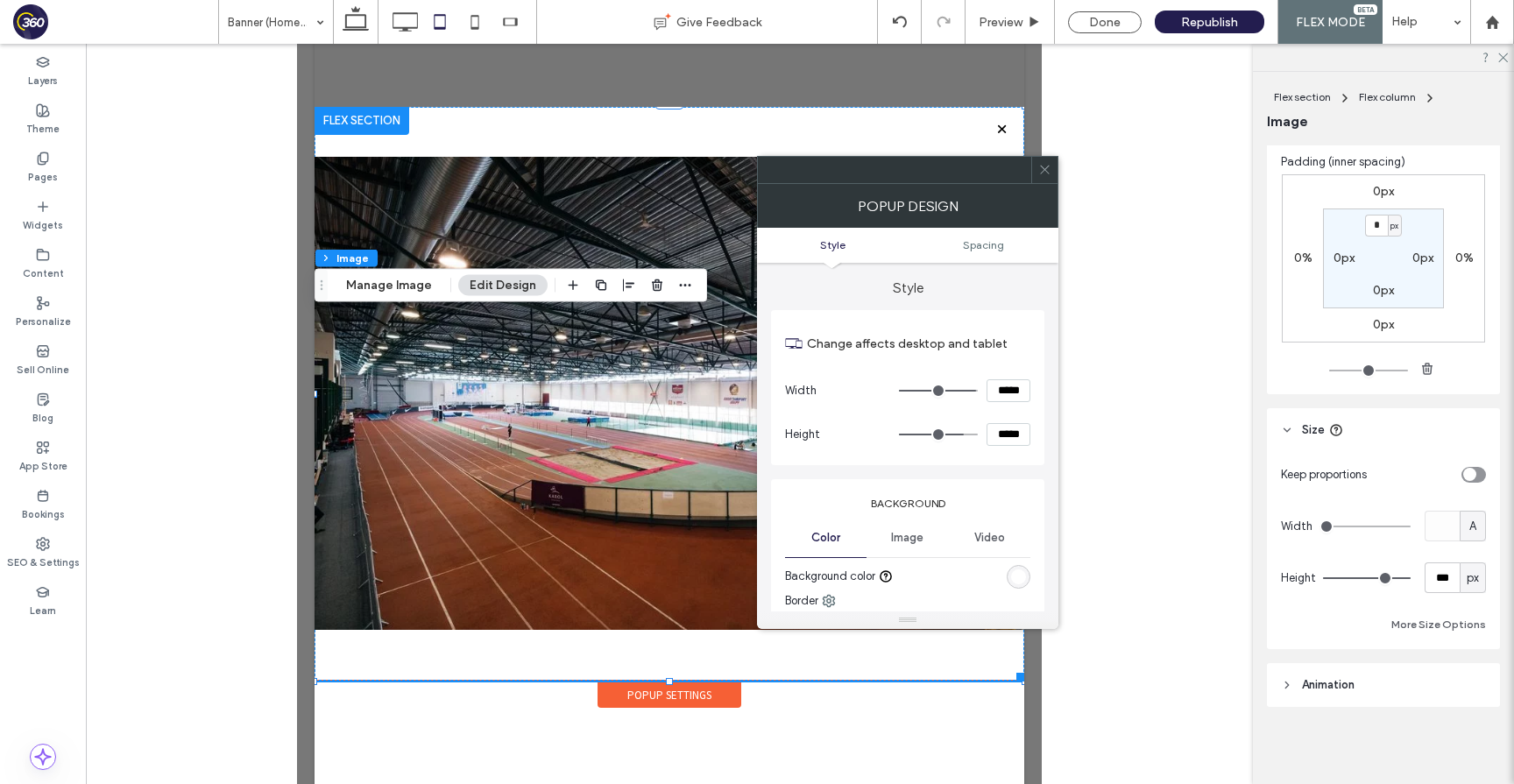
click at [1004, 435] on input "*****" at bounding box center [1009, 434] width 44 height 23
paste input
type input "***"
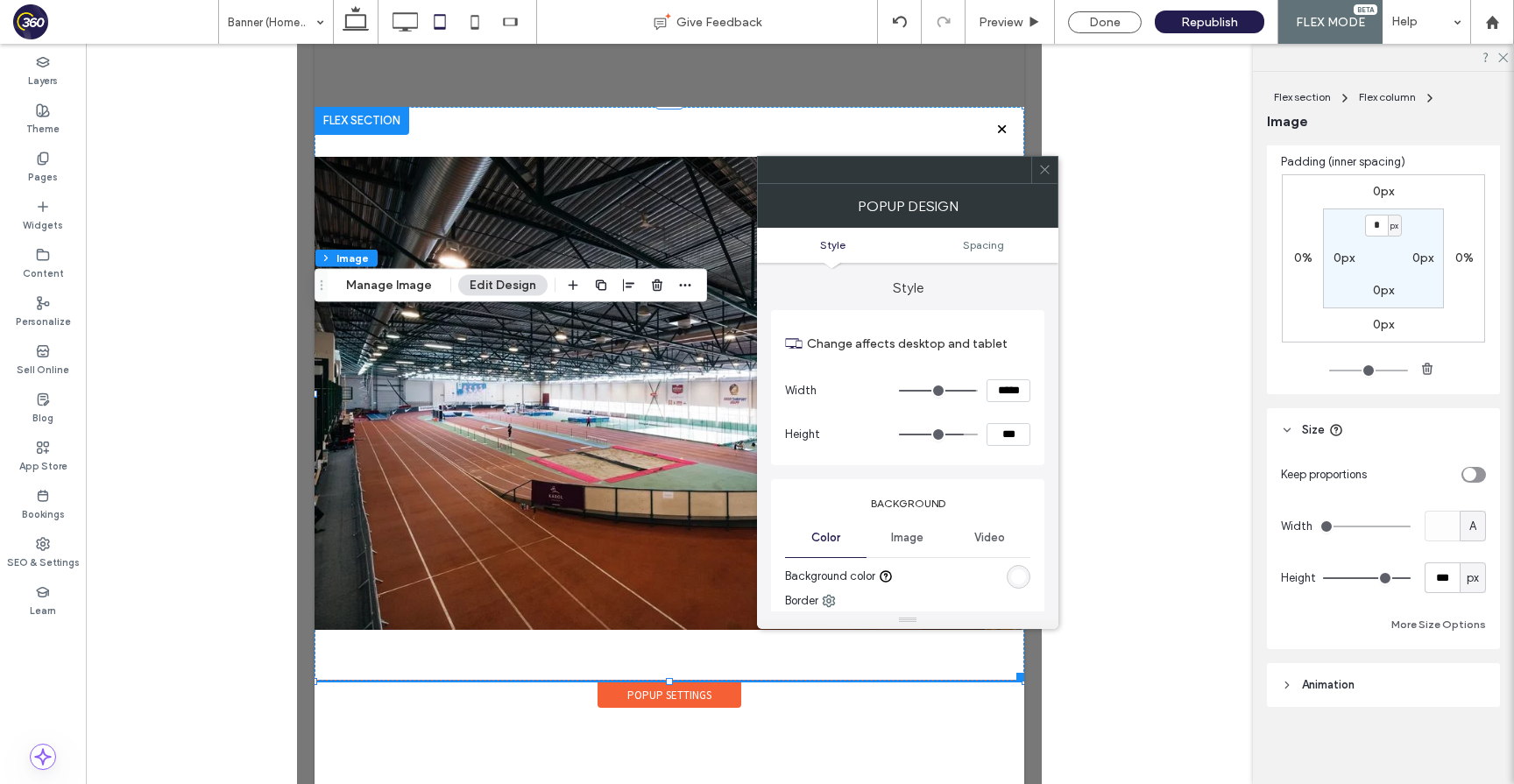
click at [1006, 462] on div "Change affects desktop and tablet Width ***** Height ***" at bounding box center [907, 387] width 273 height 156
click at [1052, 167] on div at bounding box center [1045, 169] width 27 height 27
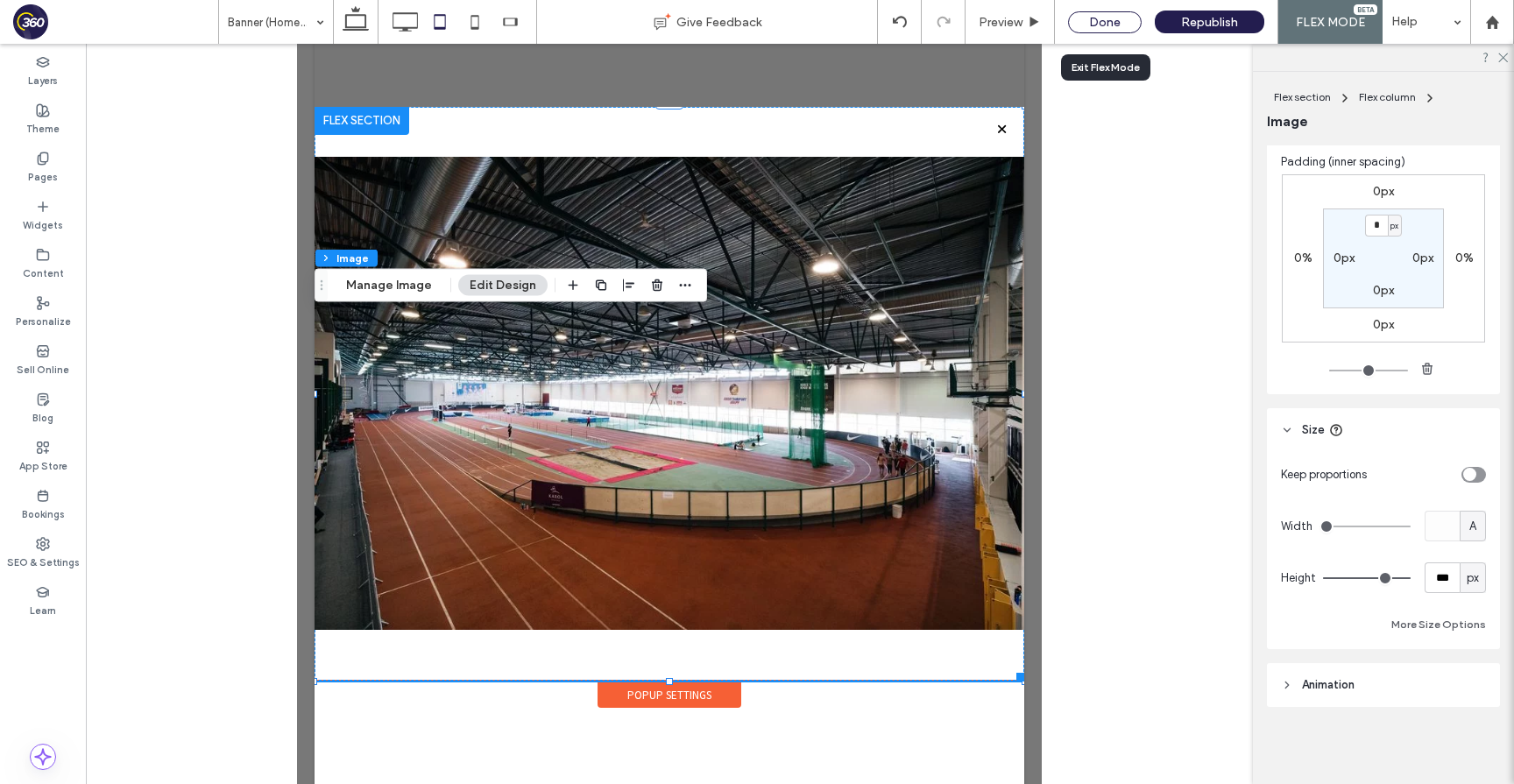
click at [1100, 17] on div "Done" at bounding box center [1105, 22] width 74 height 22
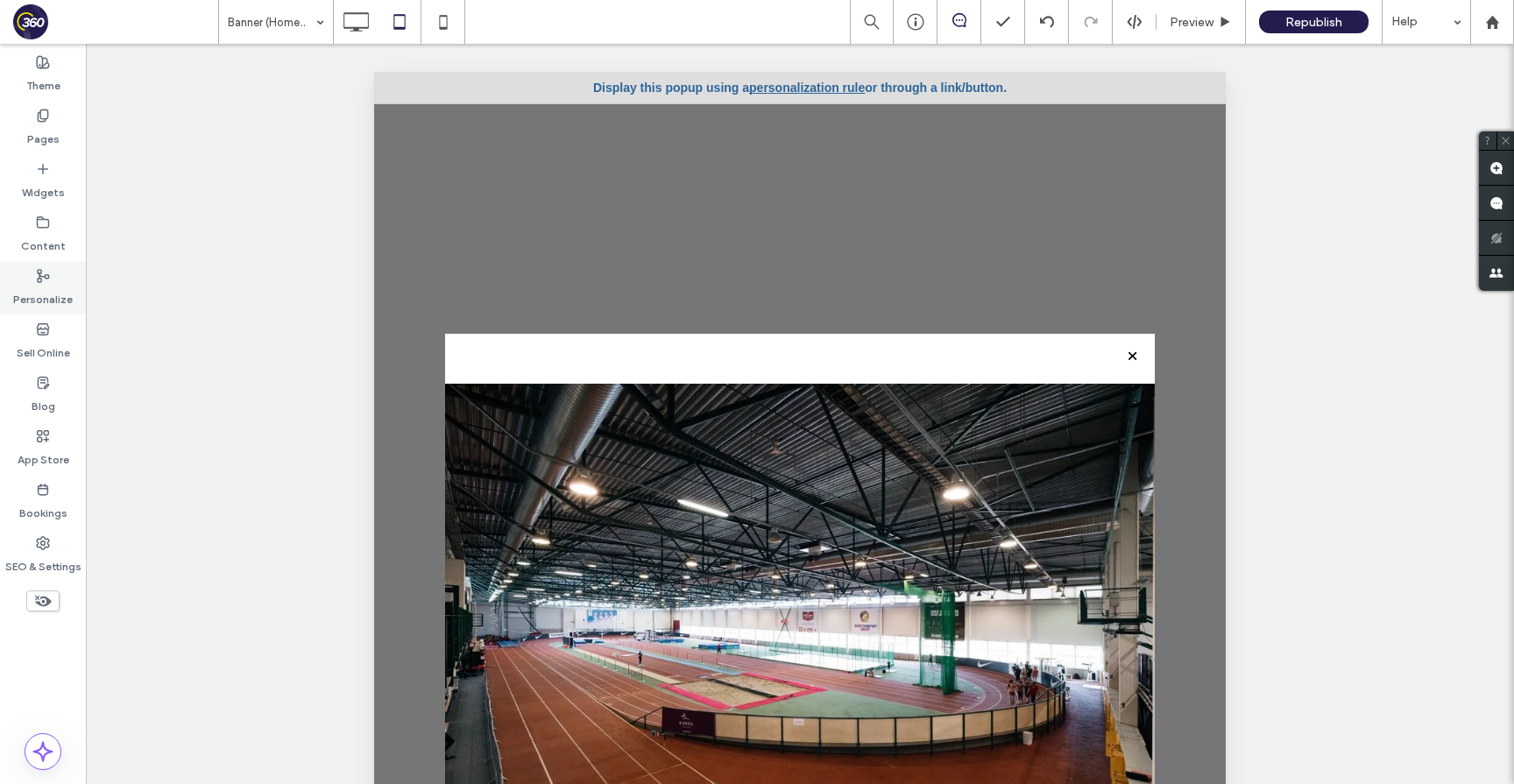
click at [59, 283] on label "Personalize" at bounding box center [42, 295] width 60 height 25
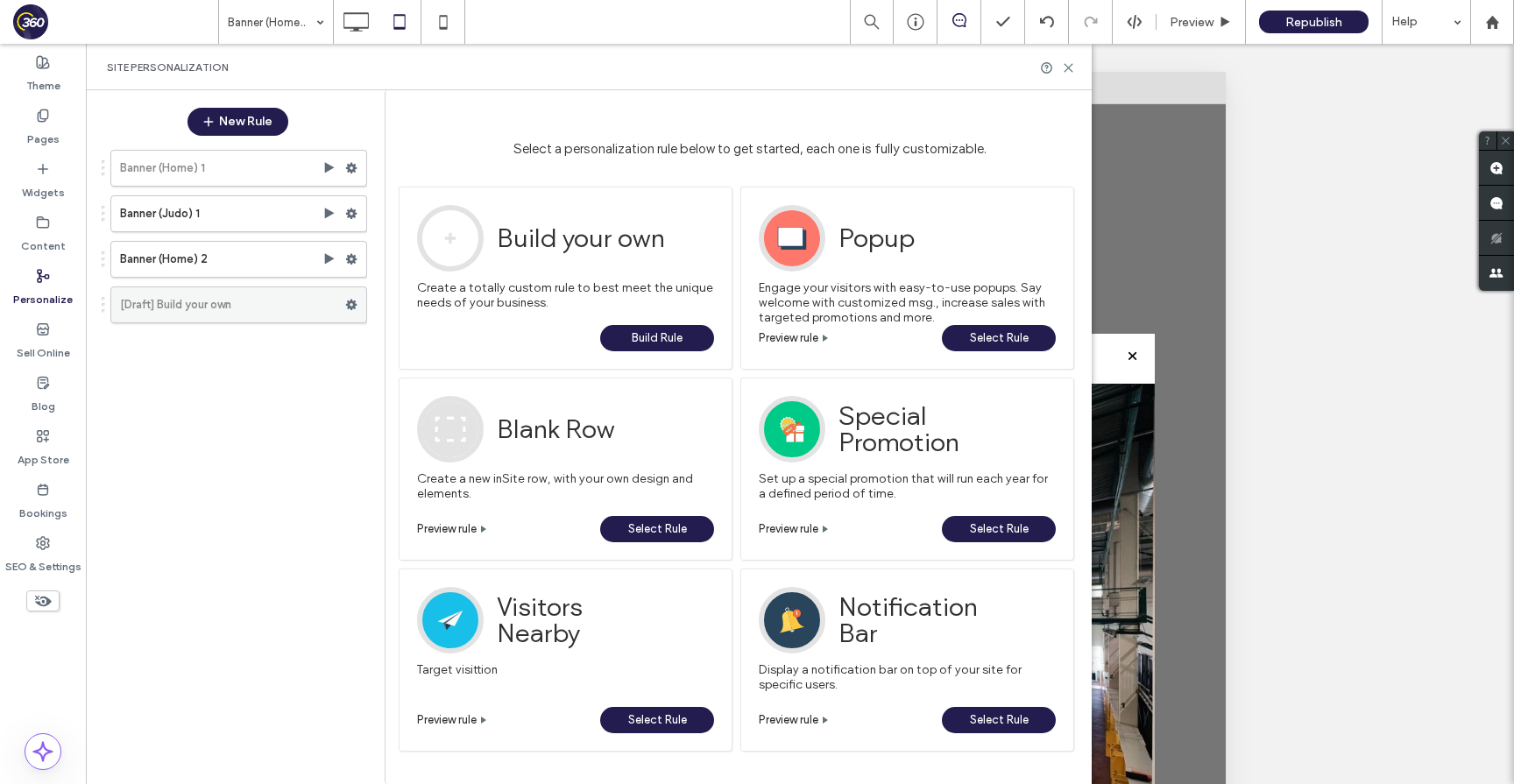
click at [352, 306] on icon at bounding box center [351, 305] width 12 height 12
click at [469, 375] on label "Delete" at bounding box center [471, 374] width 124 height 15
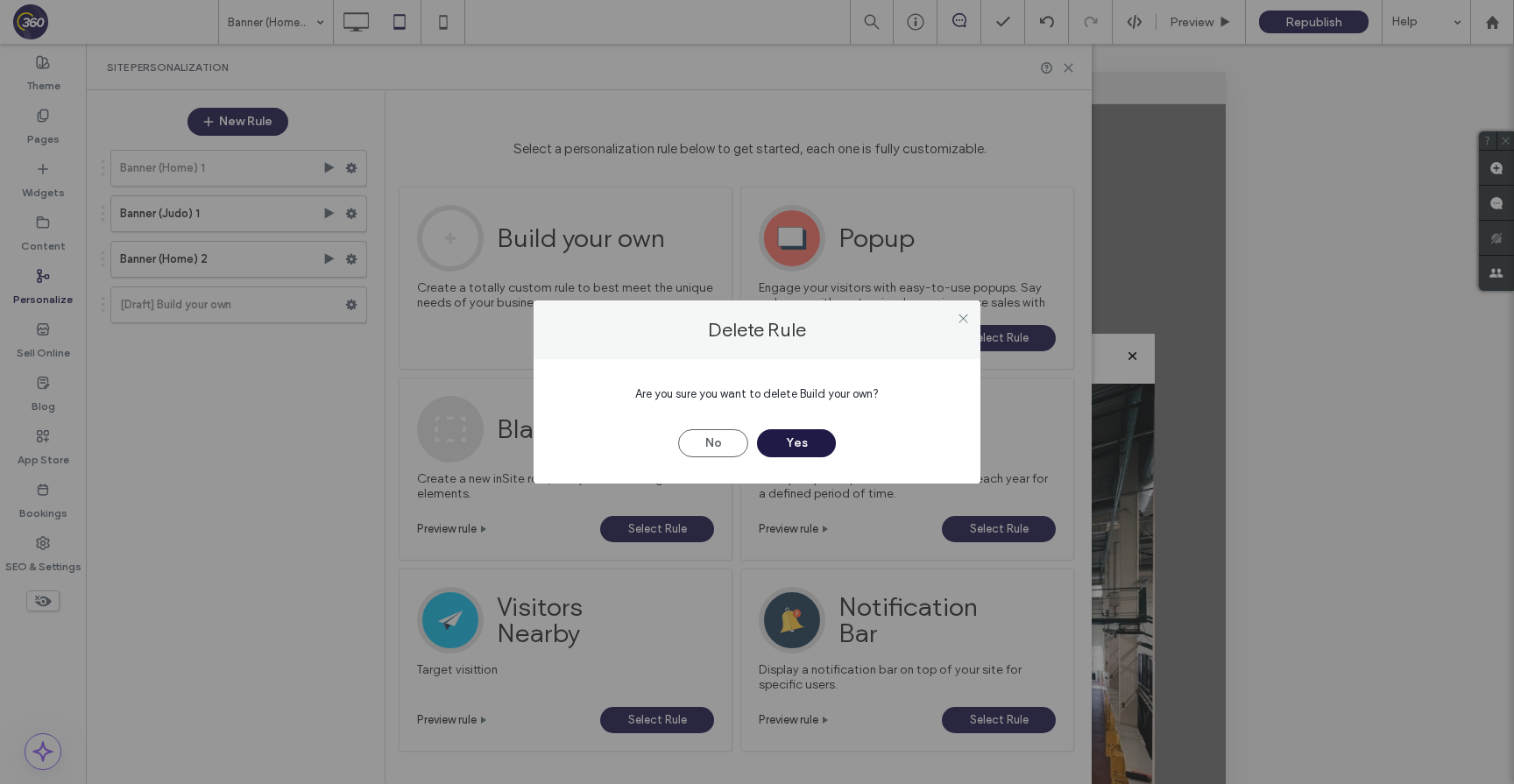
click at [810, 448] on button "Yes" at bounding box center [797, 444] width 79 height 28
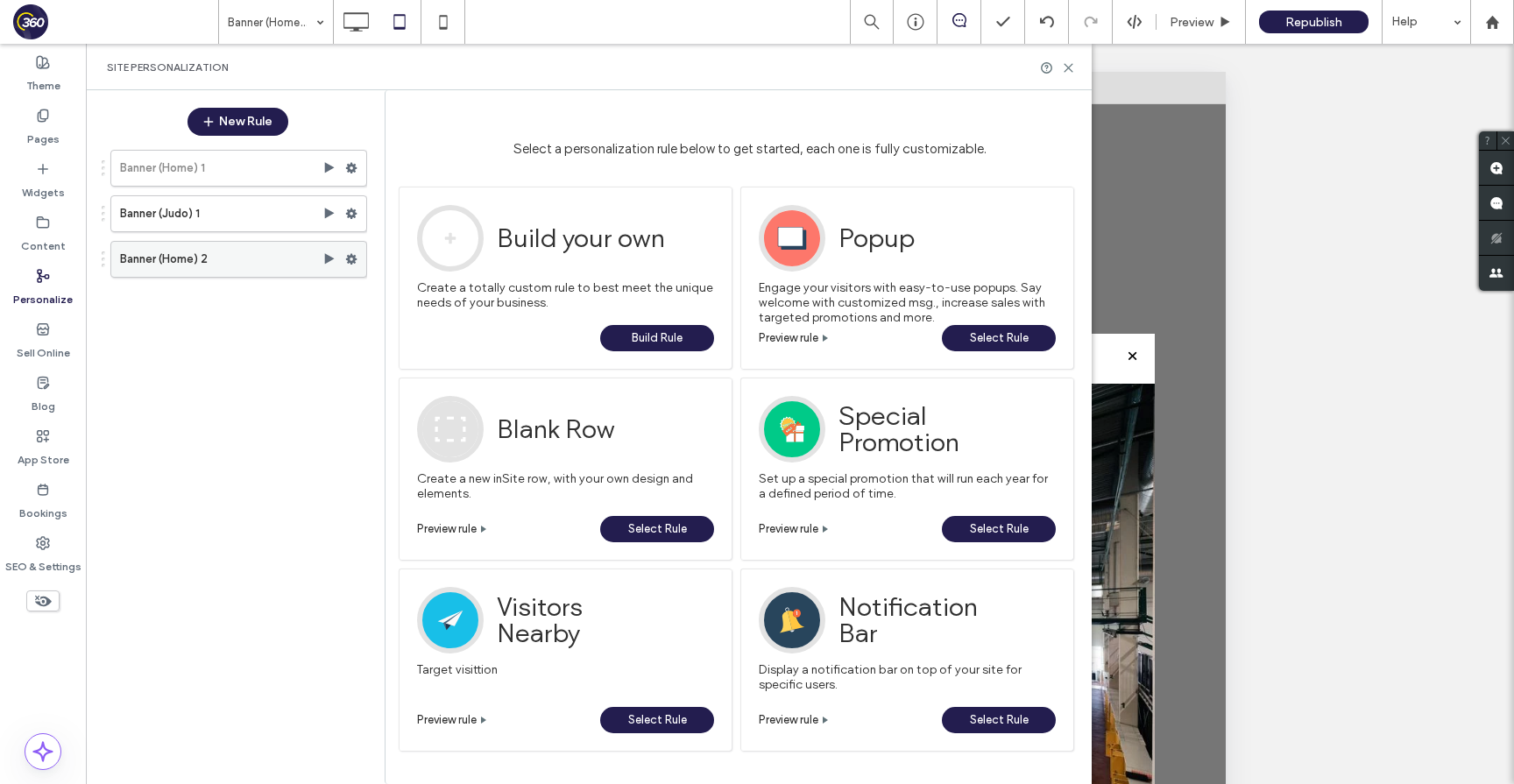
click at [227, 250] on label "Banner (Home) 2" at bounding box center [221, 259] width 202 height 35
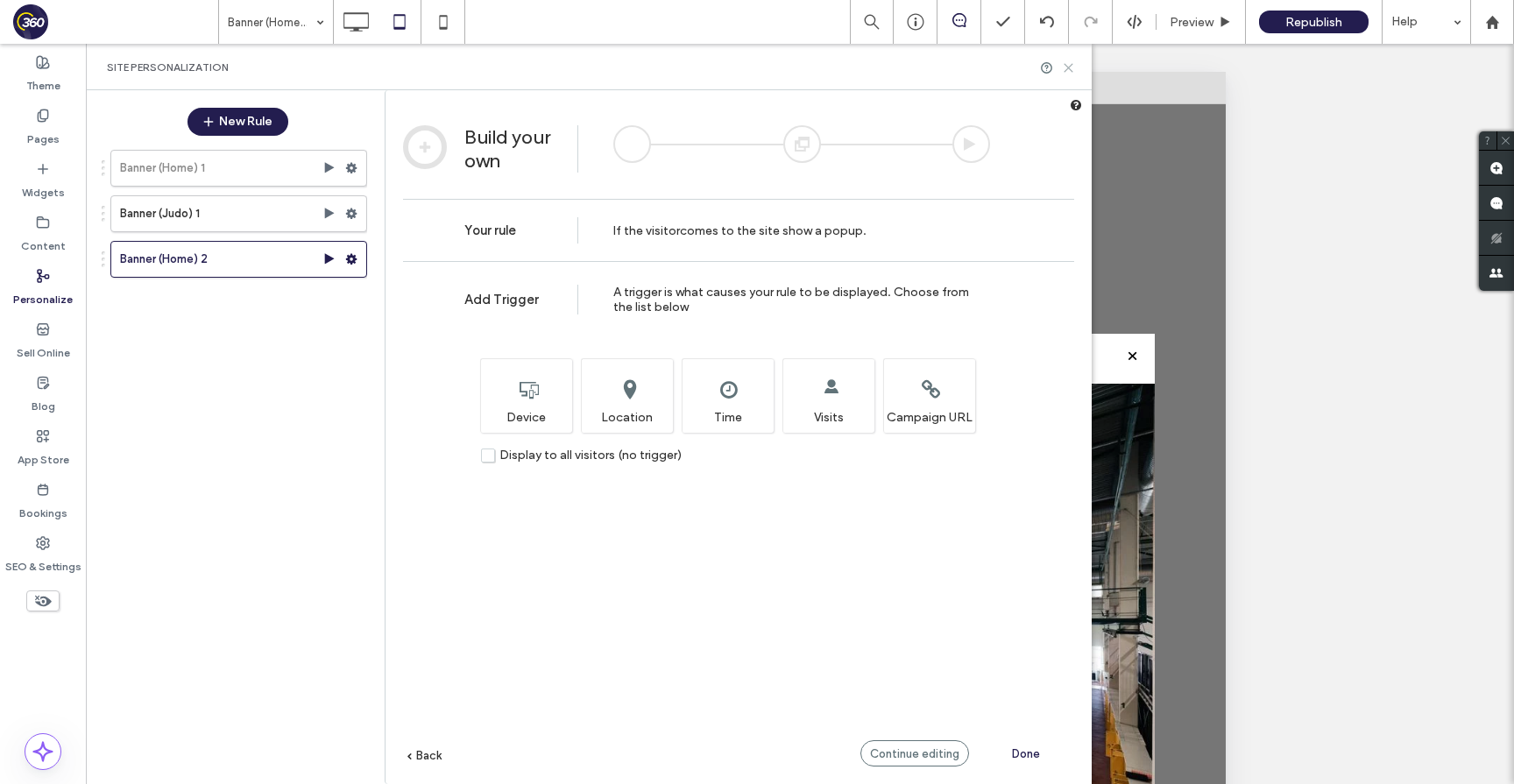
click at [1069, 69] on icon at bounding box center [1069, 68] width 13 height 13
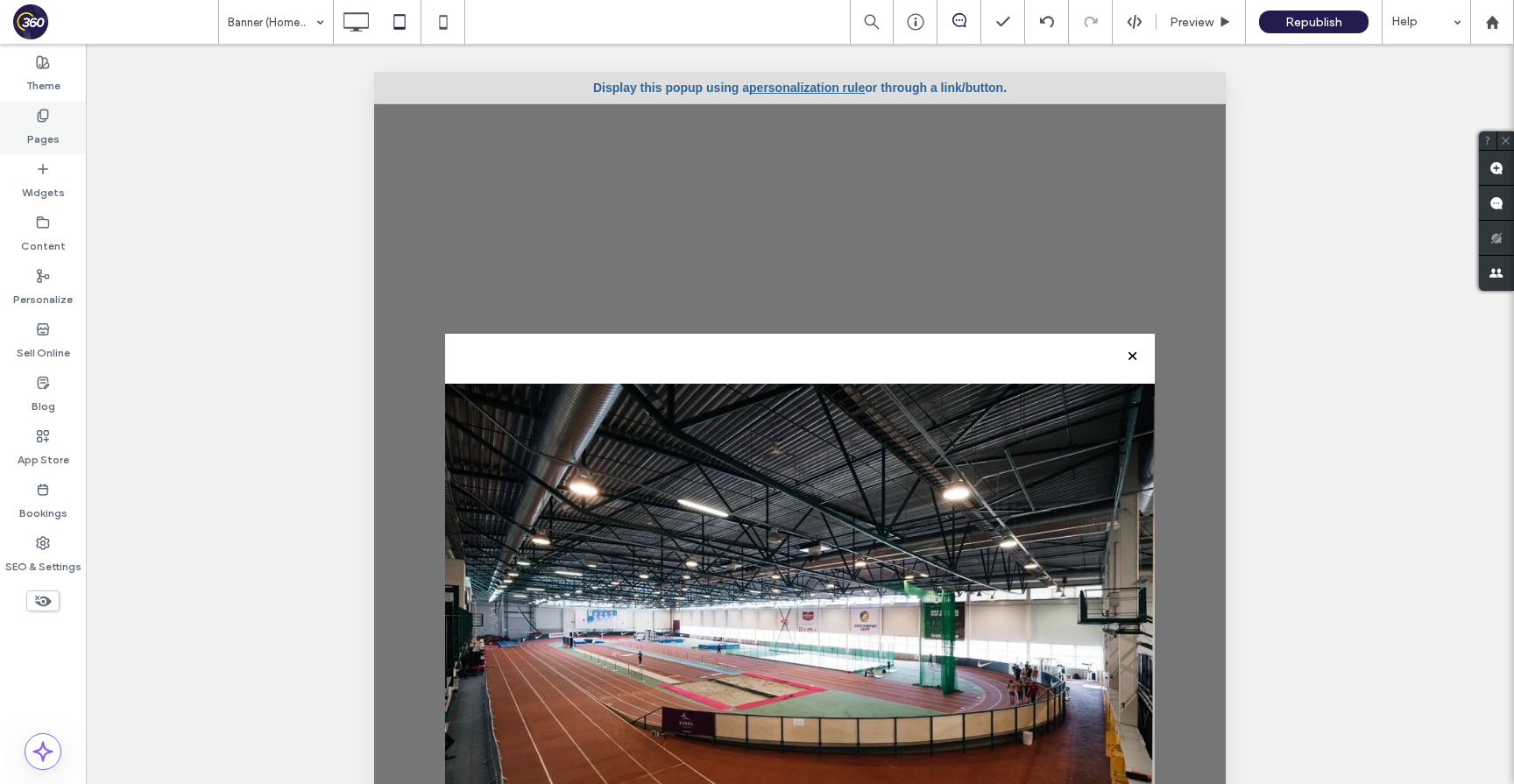
click at [11, 136] on div "Pages" at bounding box center [42, 127] width 86 height 53
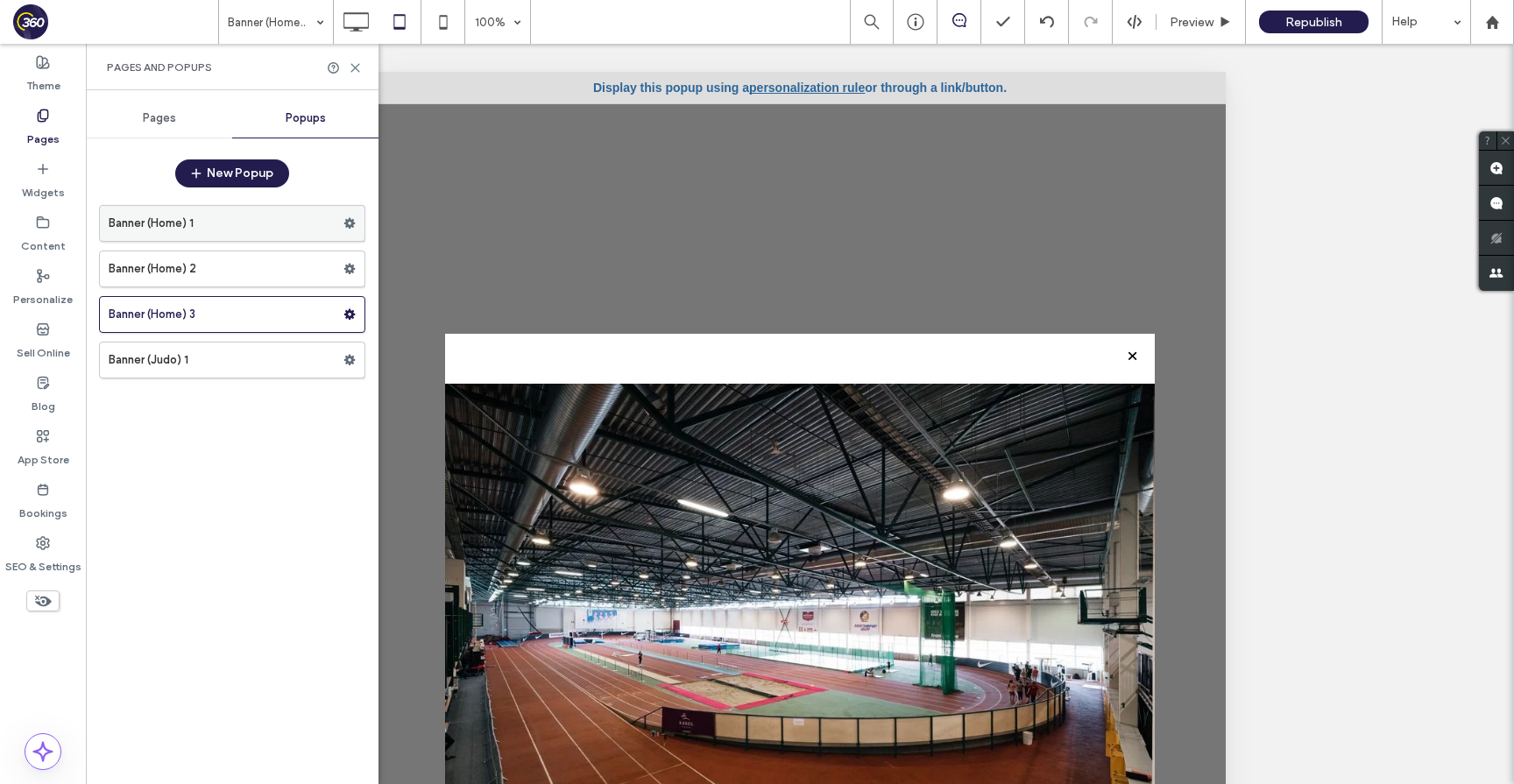
click at [233, 230] on label "Banner (Home) 1" at bounding box center [225, 224] width 235 height 35
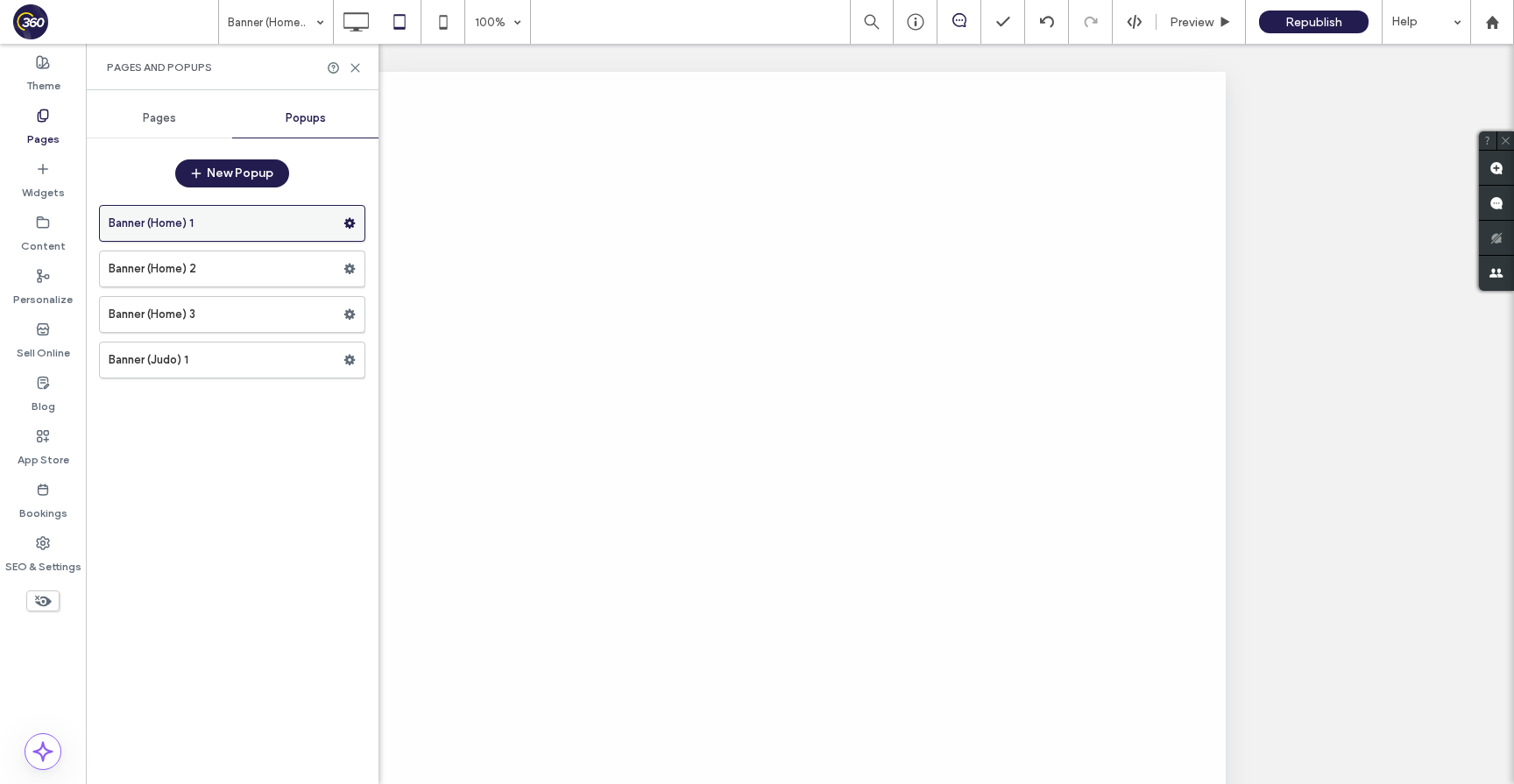
scroll to position [0, 0]
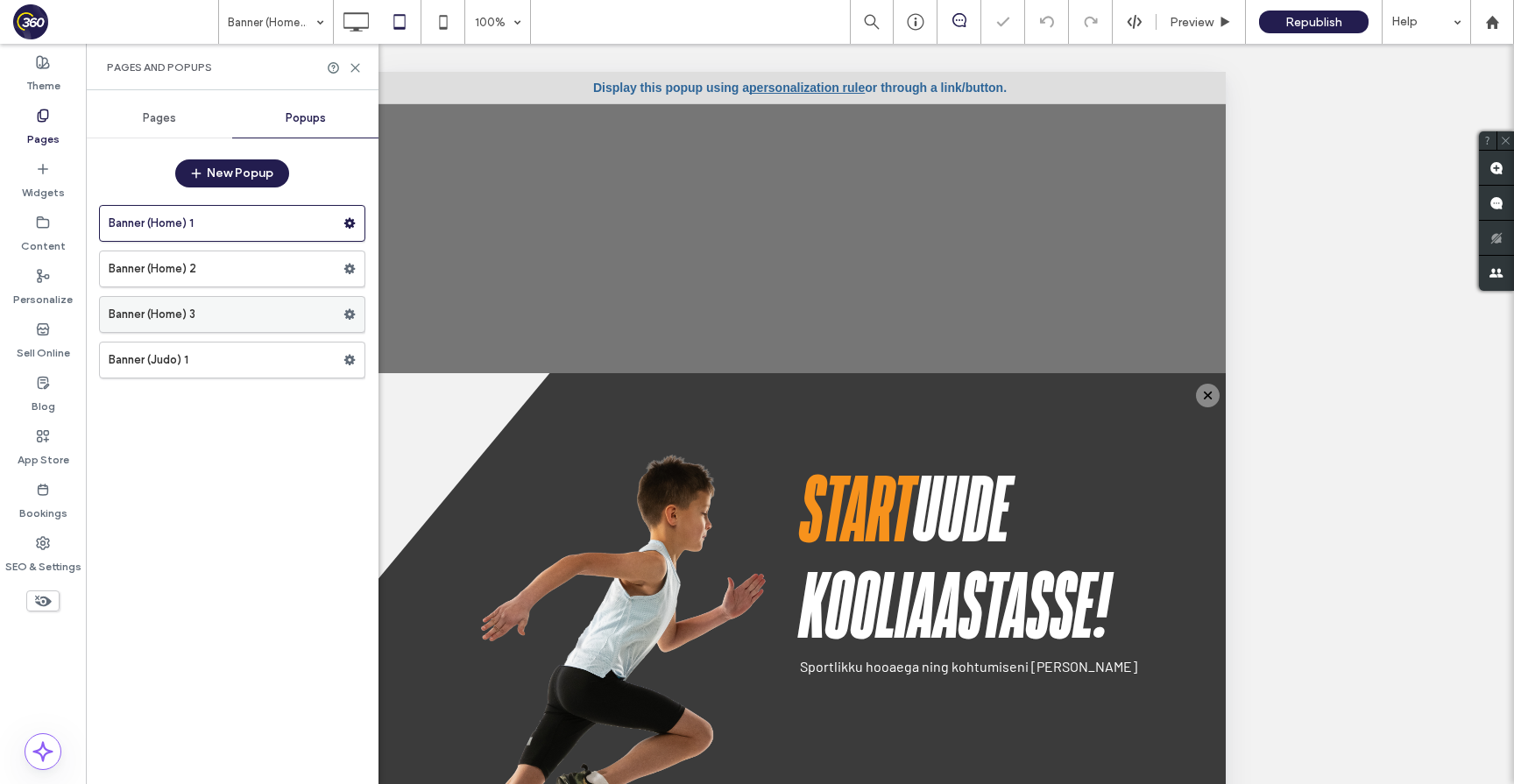
click at [352, 314] on use at bounding box center [350, 314] width 11 height 10
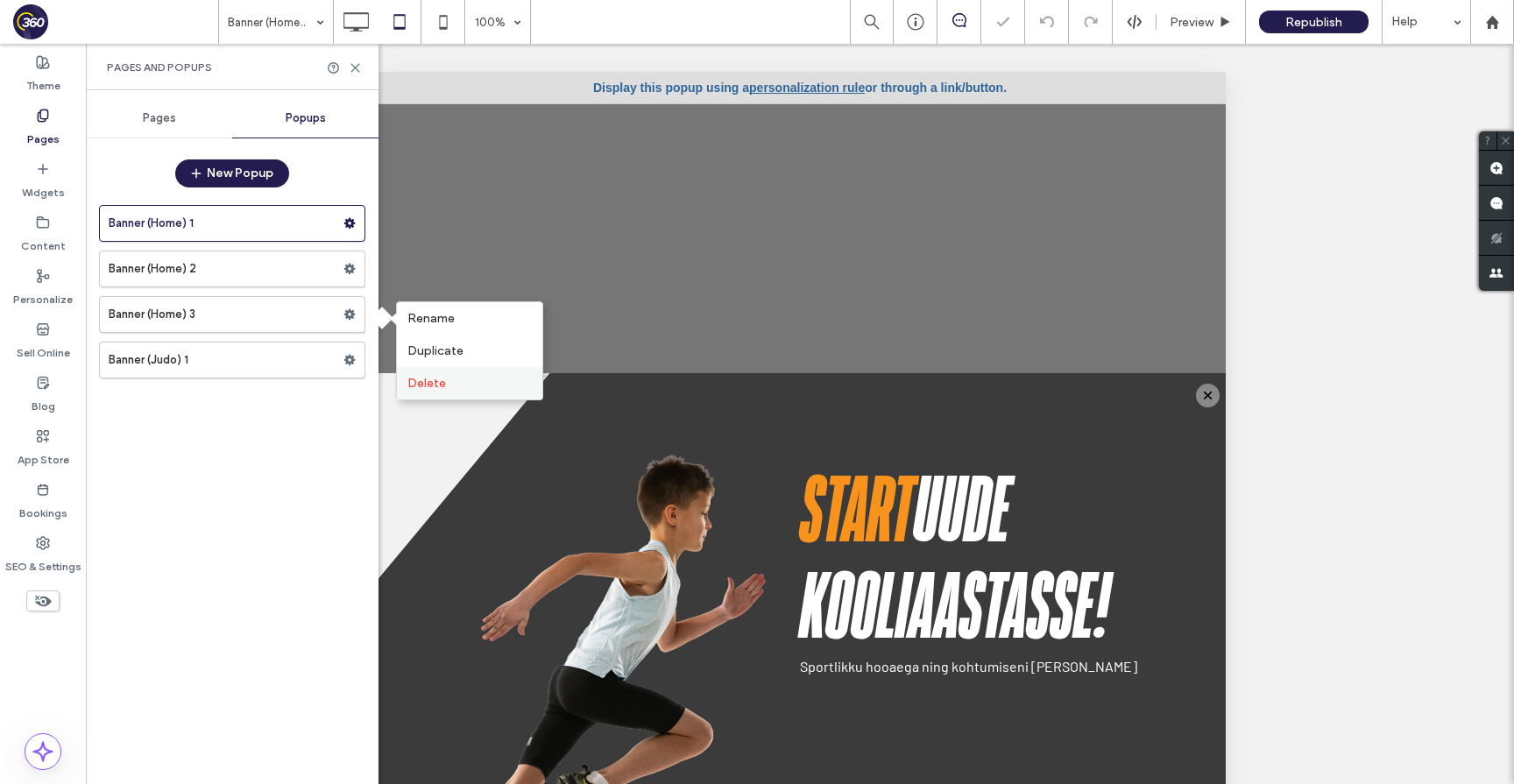
click at [421, 386] on span "Delete" at bounding box center [427, 383] width 39 height 15
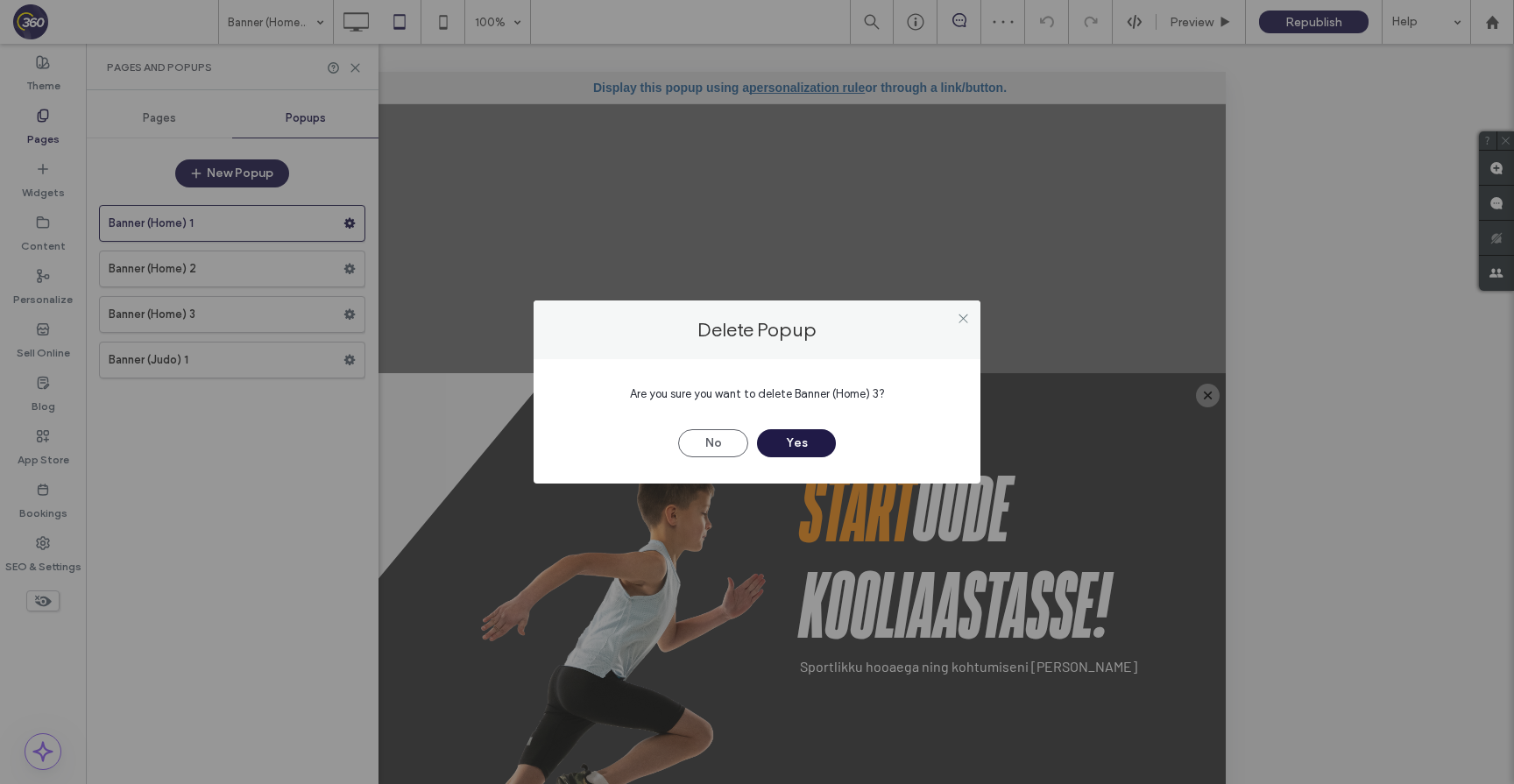
click at [807, 441] on button "Yes" at bounding box center [797, 444] width 79 height 28
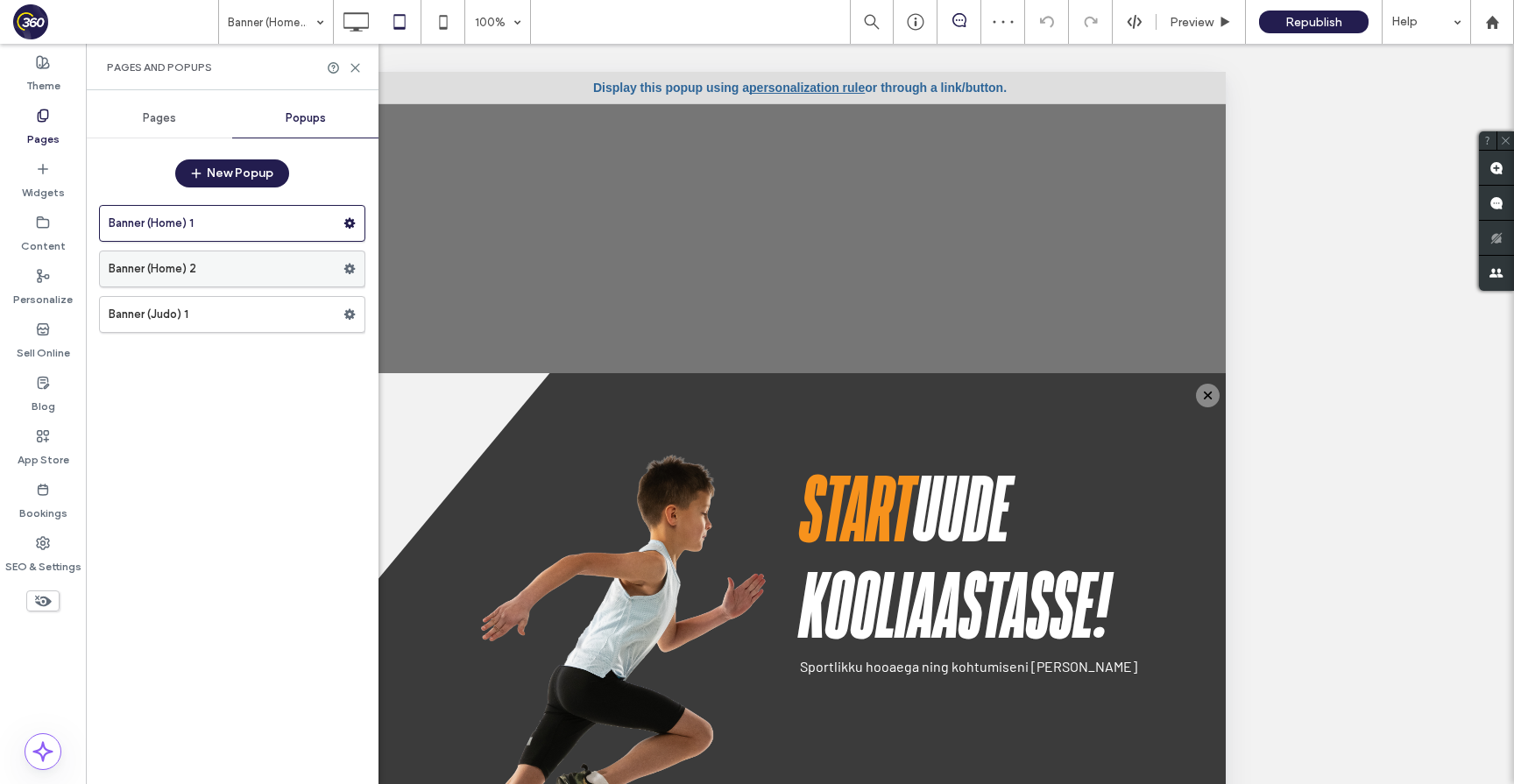
click at [244, 275] on label "Banner (Home) 2" at bounding box center [225, 269] width 235 height 35
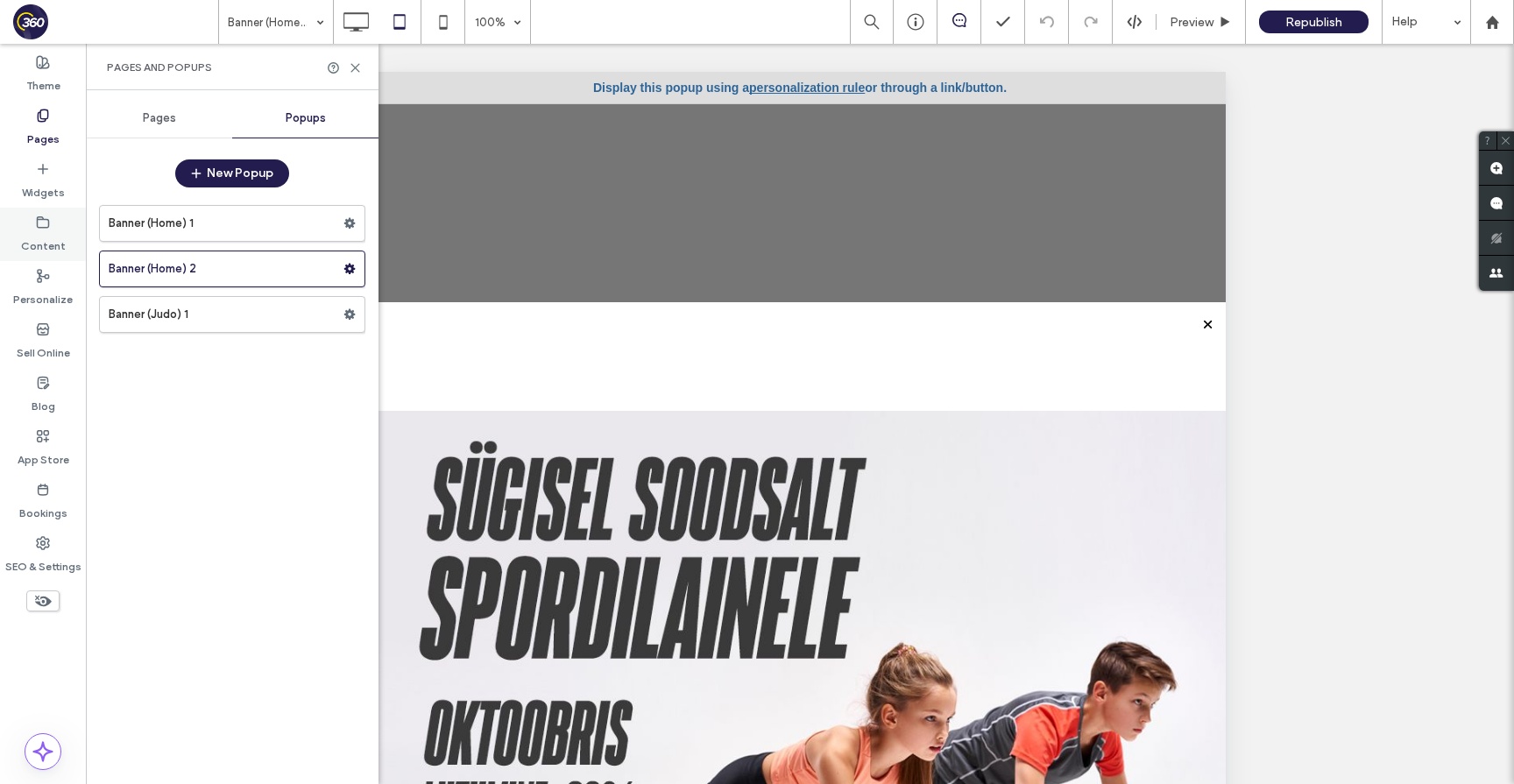
click at [39, 221] on icon at bounding box center [42, 222] width 14 height 14
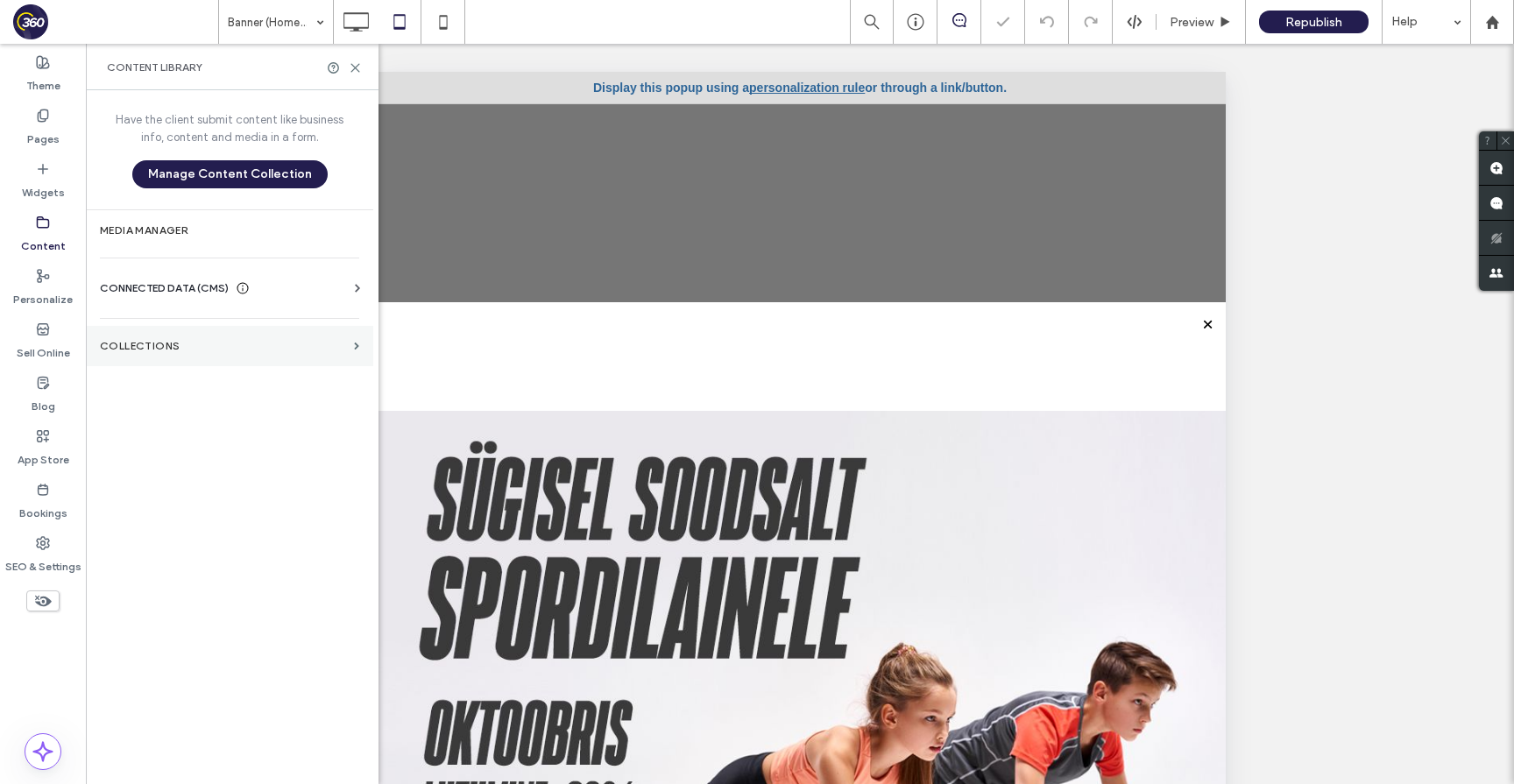
click at [169, 351] on label "Collections" at bounding box center [224, 345] width 247 height 12
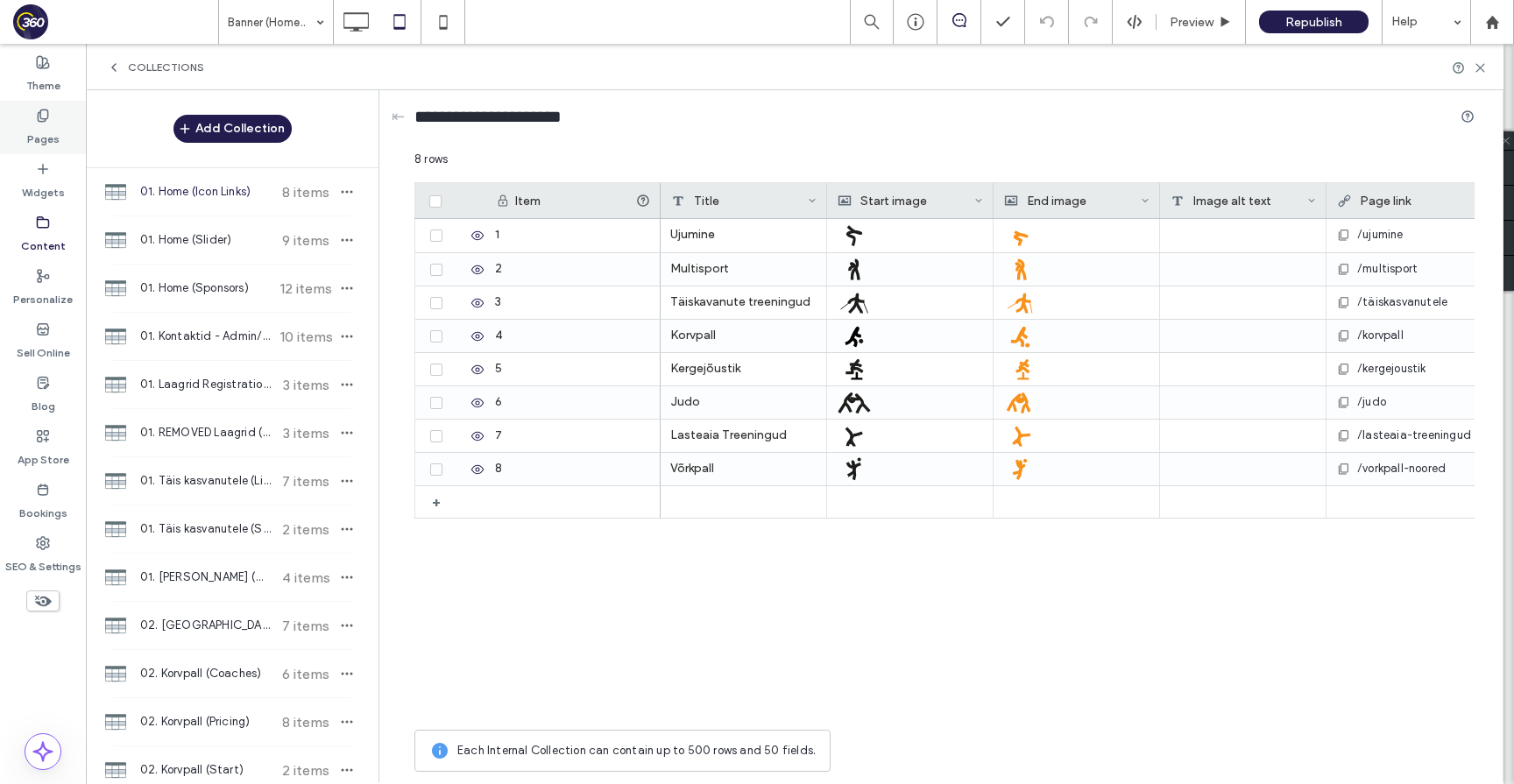
click at [48, 148] on div "Pages" at bounding box center [42, 127] width 86 height 53
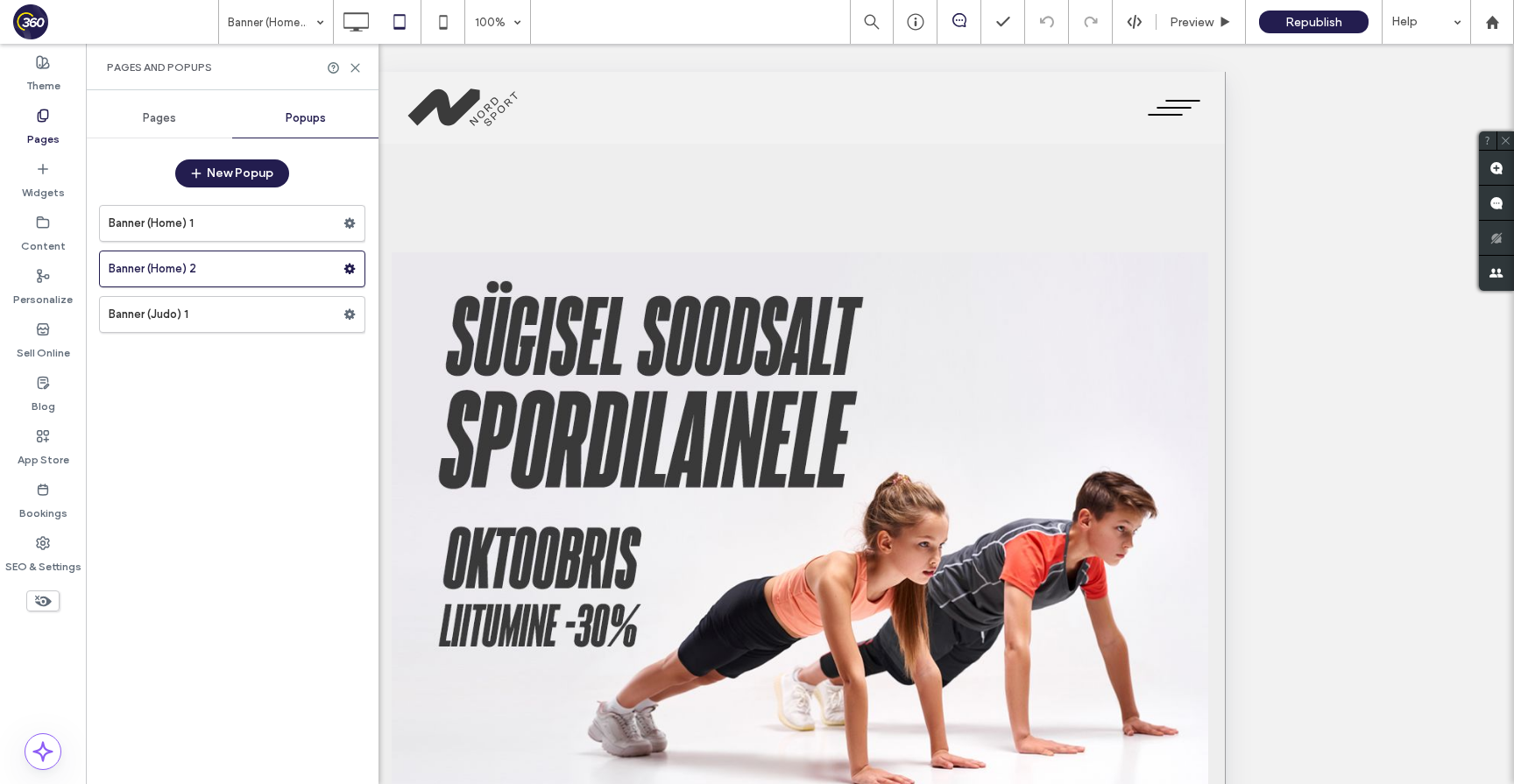
click at [146, 124] on span "Pages" at bounding box center [159, 118] width 33 height 14
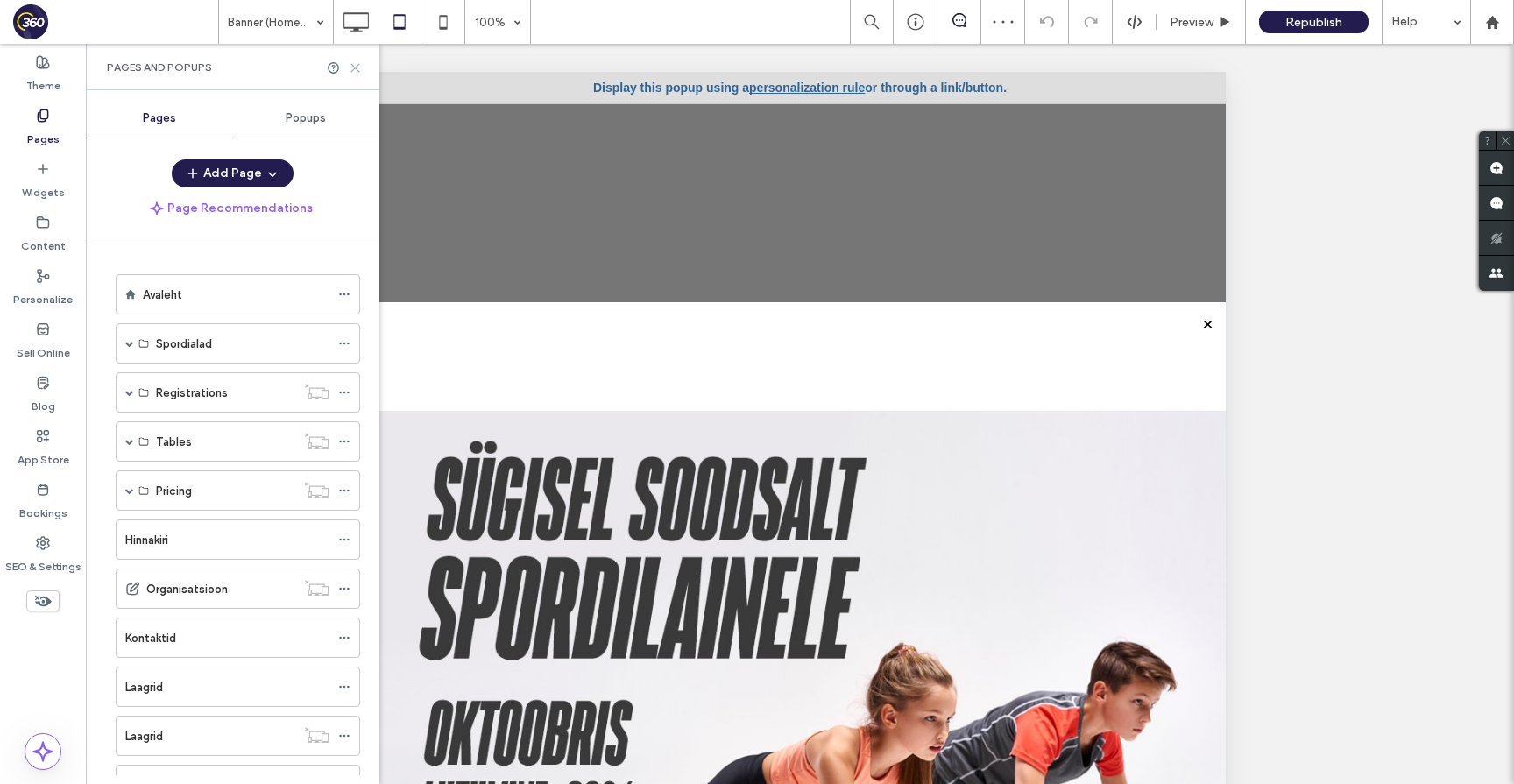
click at [353, 64] on use at bounding box center [355, 68] width 8 height 8
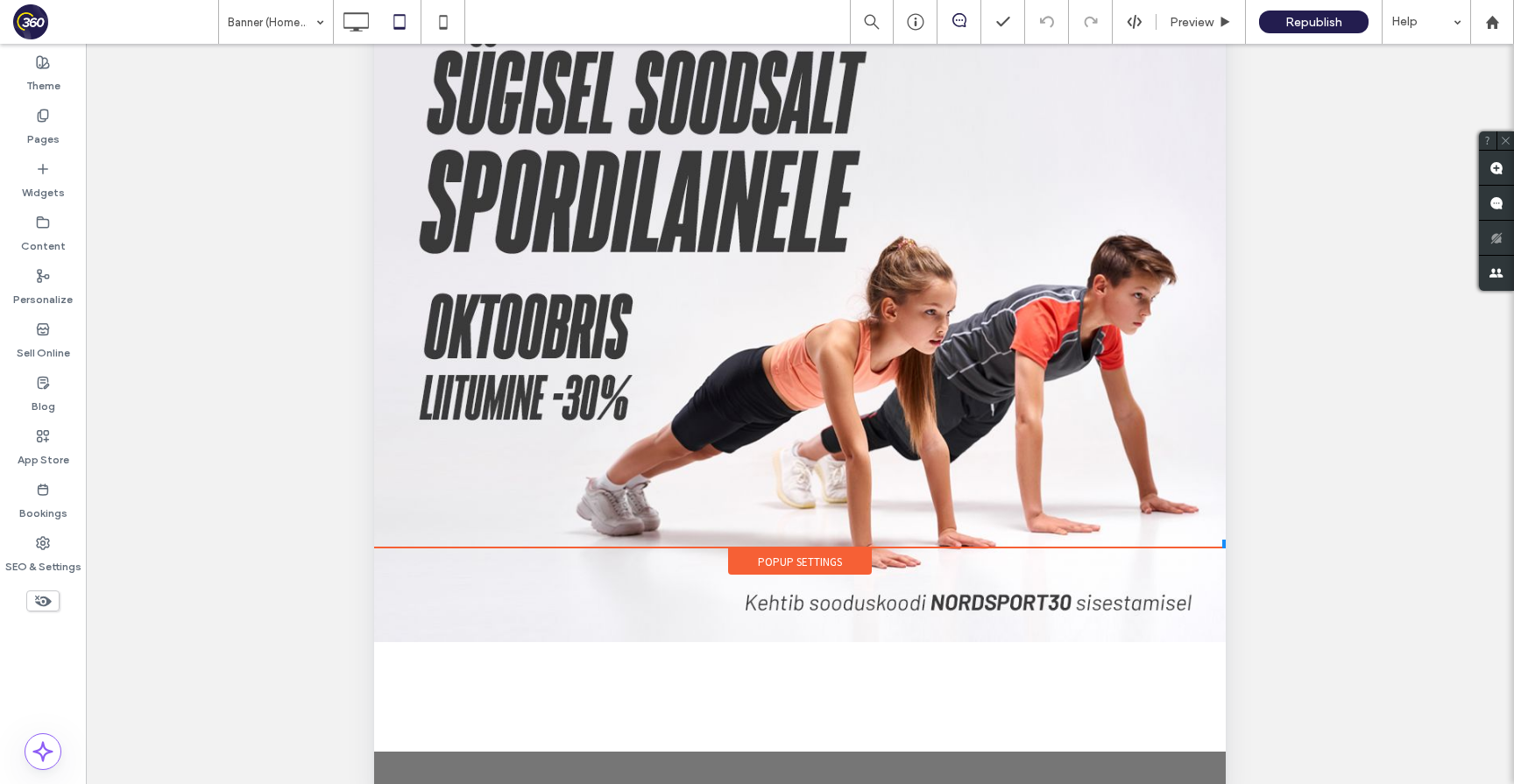
scroll to position [437, 0]
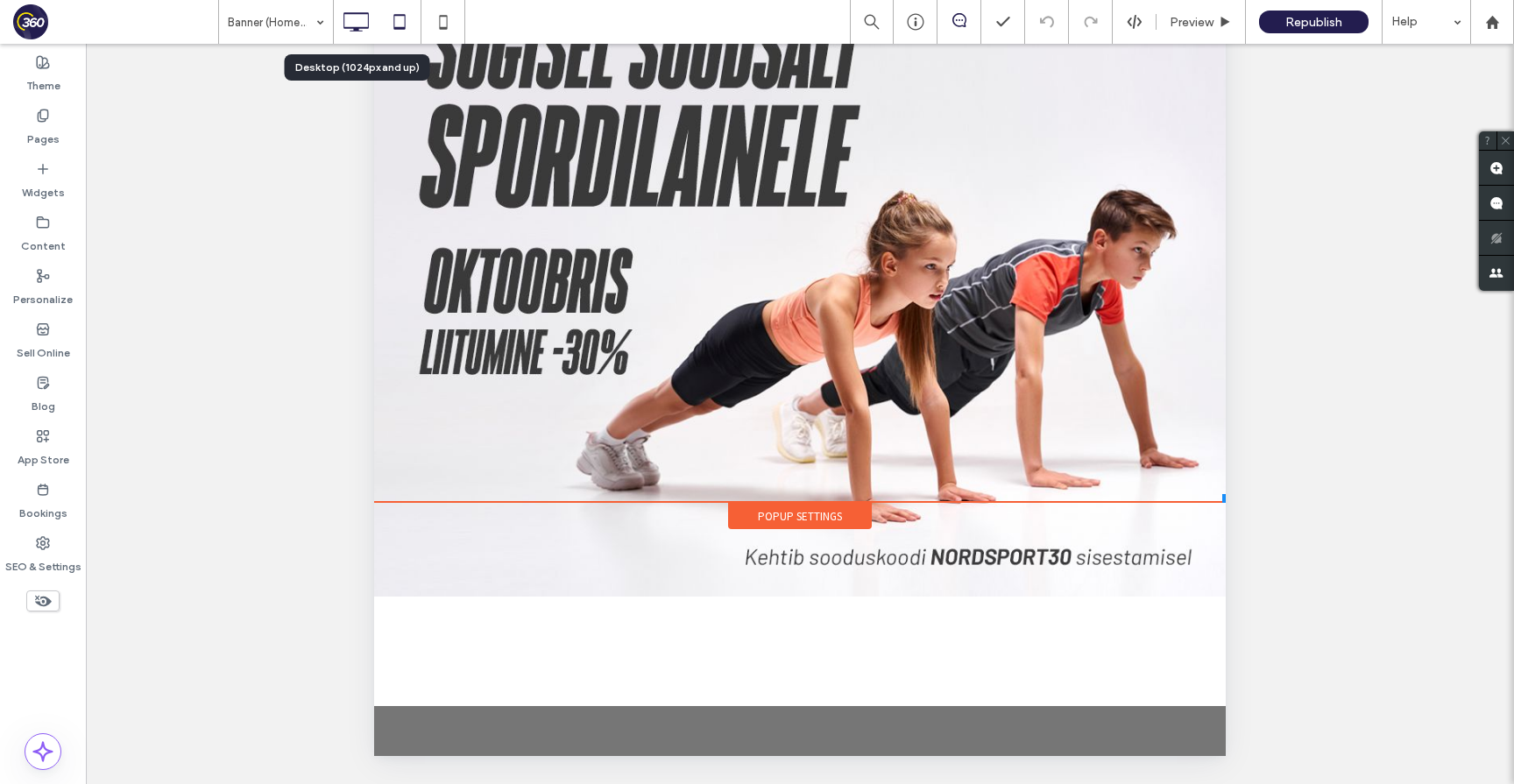
click at [356, 22] on icon at bounding box center [356, 22] width 35 height 35
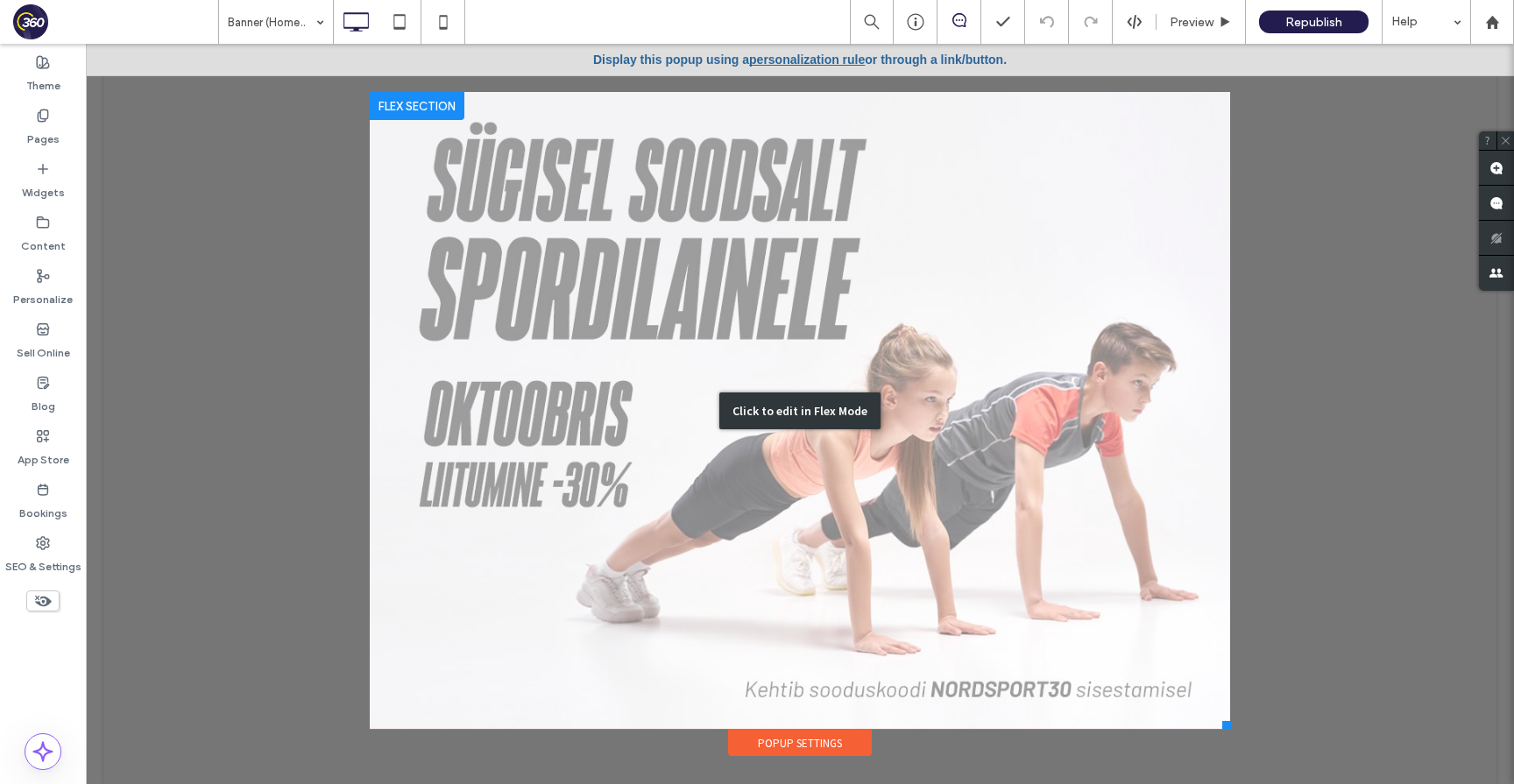
scroll to position [17, 0]
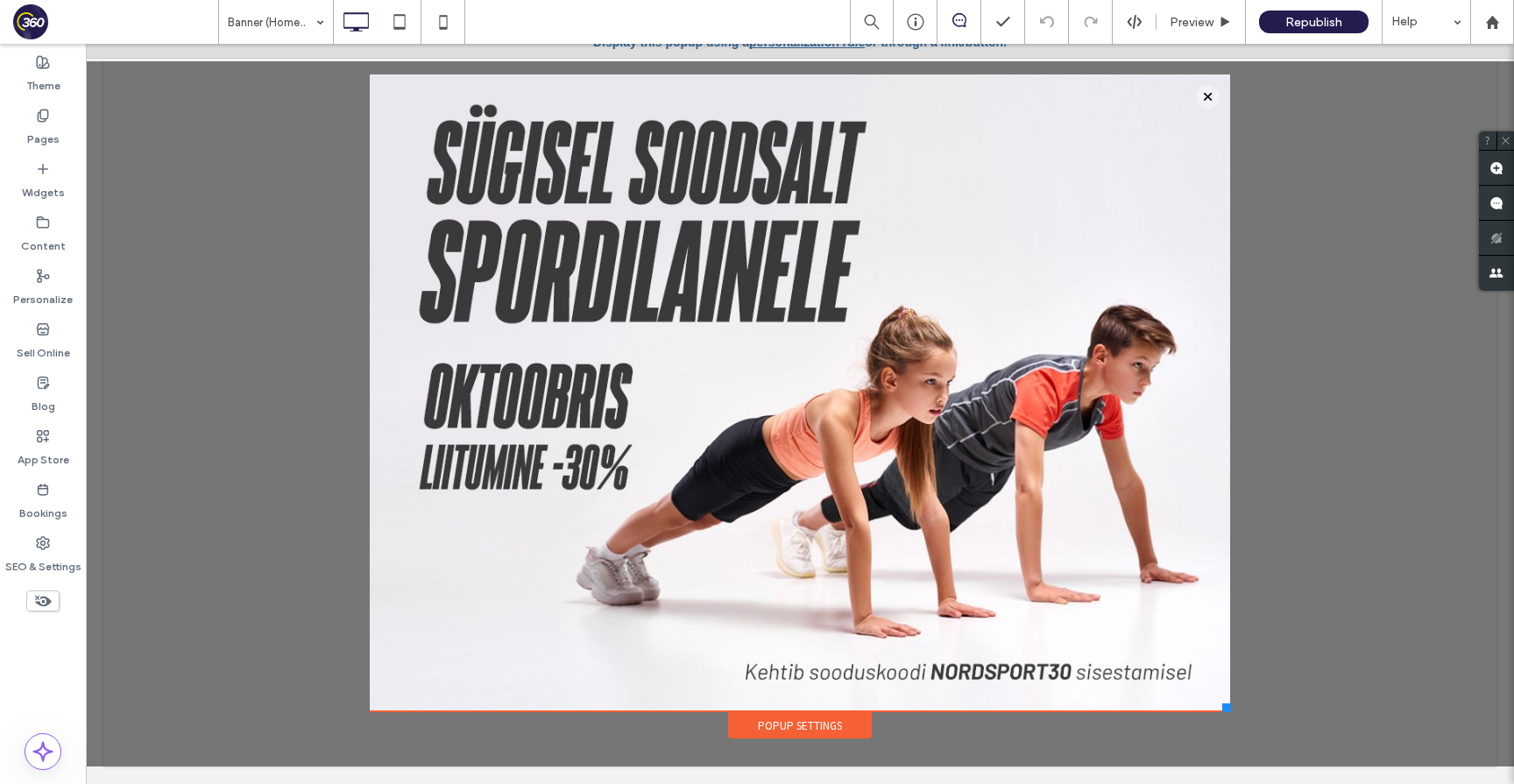
click at [796, 725] on div "Popup Settings" at bounding box center [800, 725] width 144 height 27
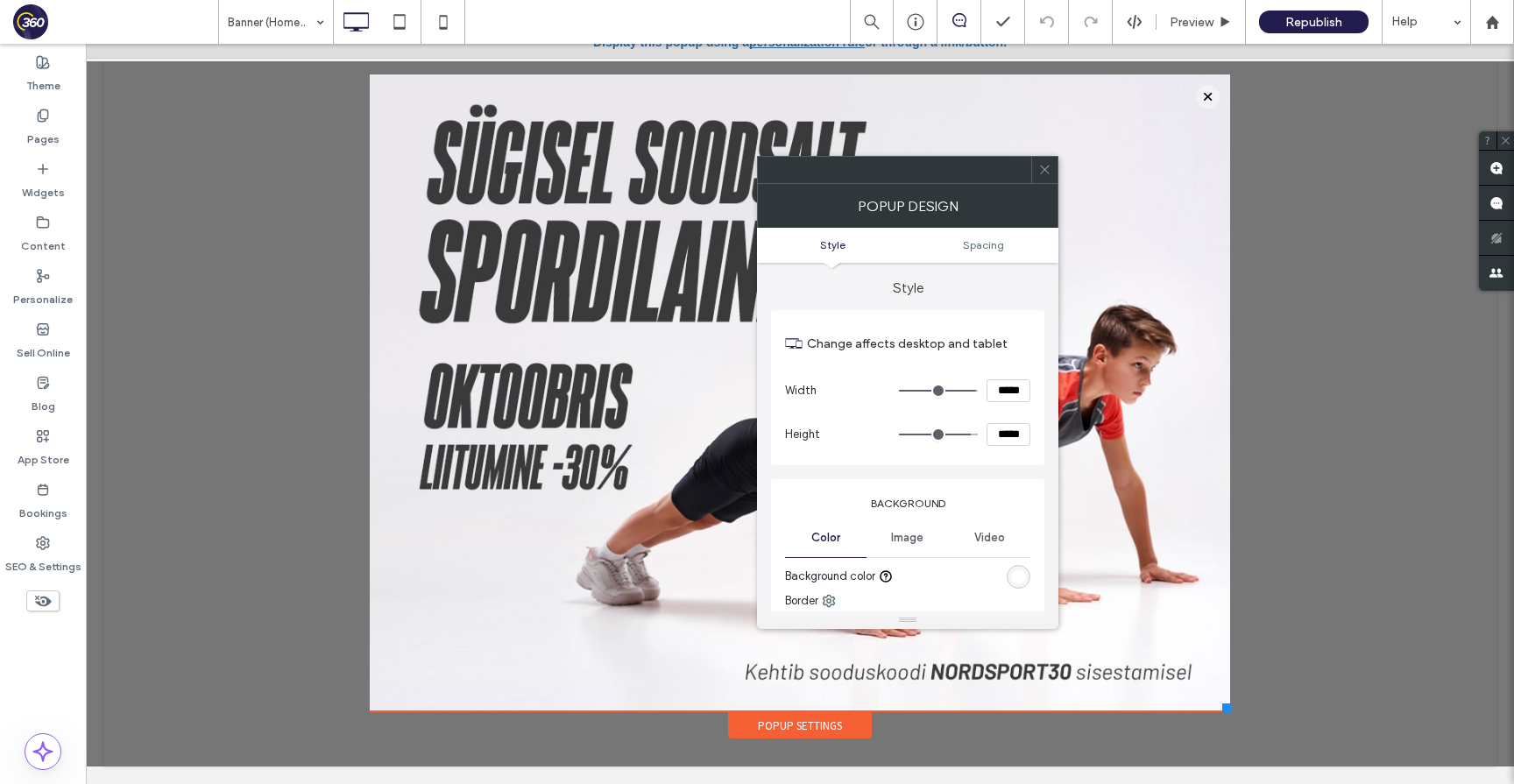
click at [1046, 174] on icon at bounding box center [1045, 169] width 13 height 13
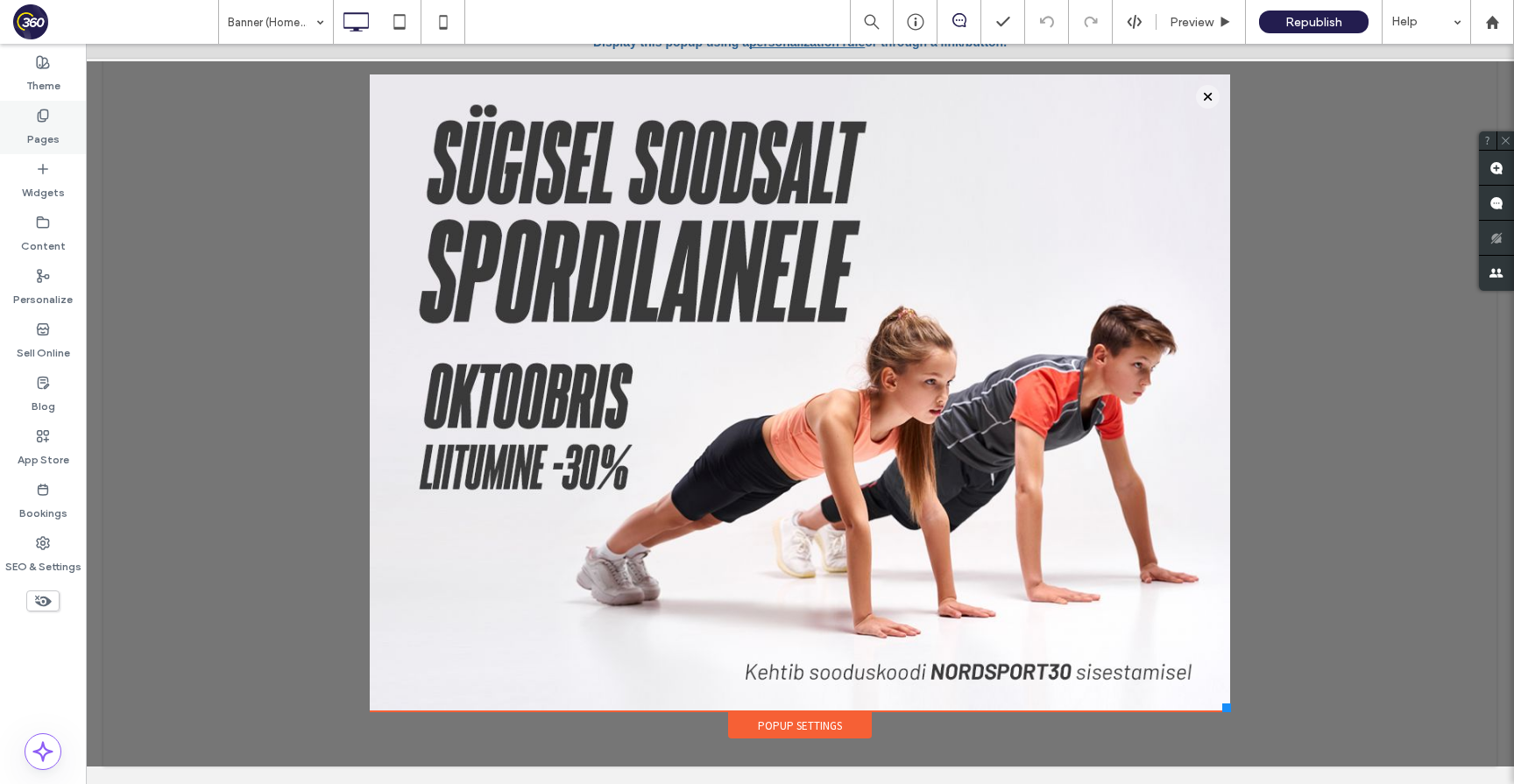
click at [45, 129] on label "Pages" at bounding box center [43, 134] width 32 height 25
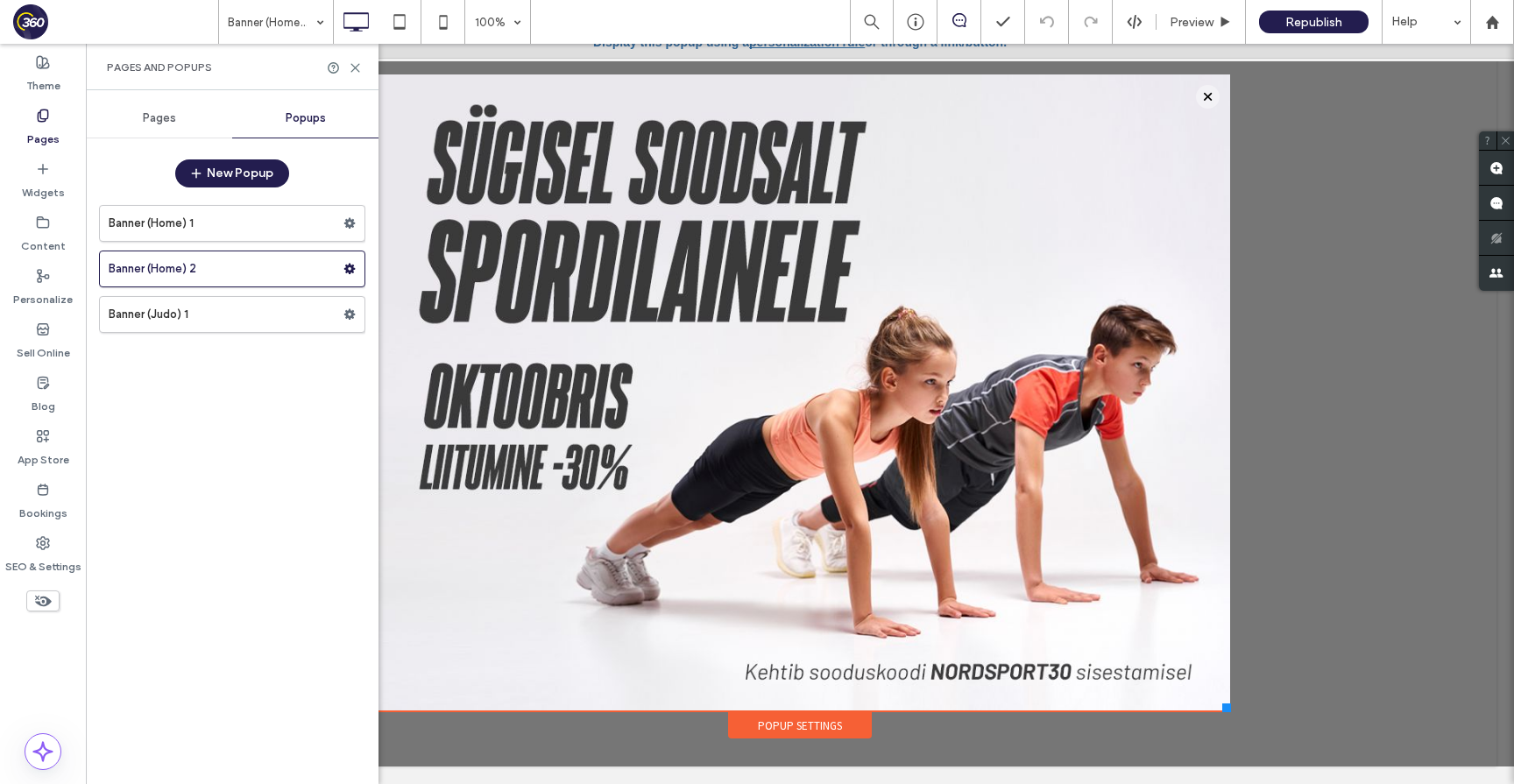
click at [168, 124] on span "Pages" at bounding box center [159, 118] width 33 height 14
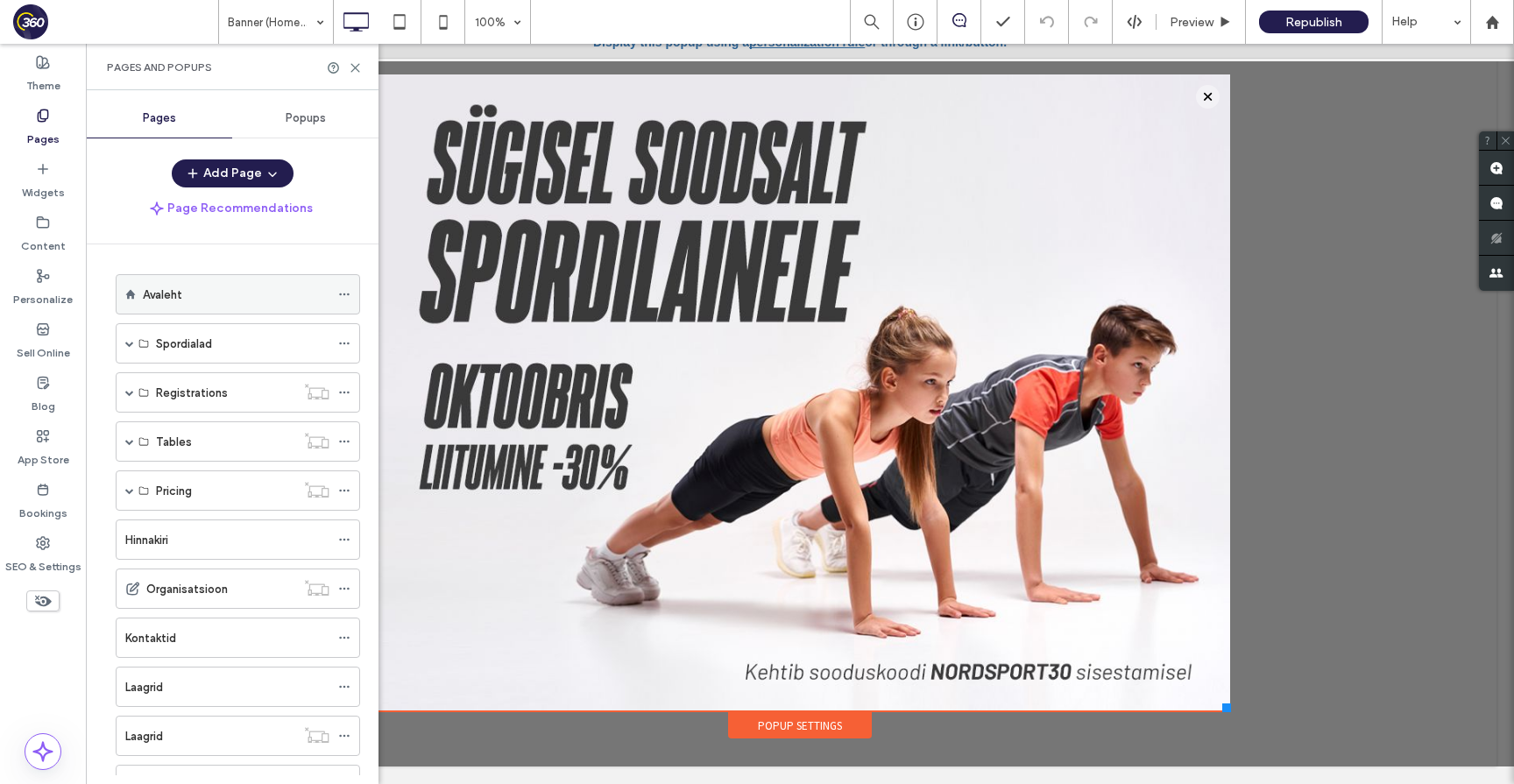
click at [174, 300] on label "Avaleht" at bounding box center [162, 294] width 40 height 30
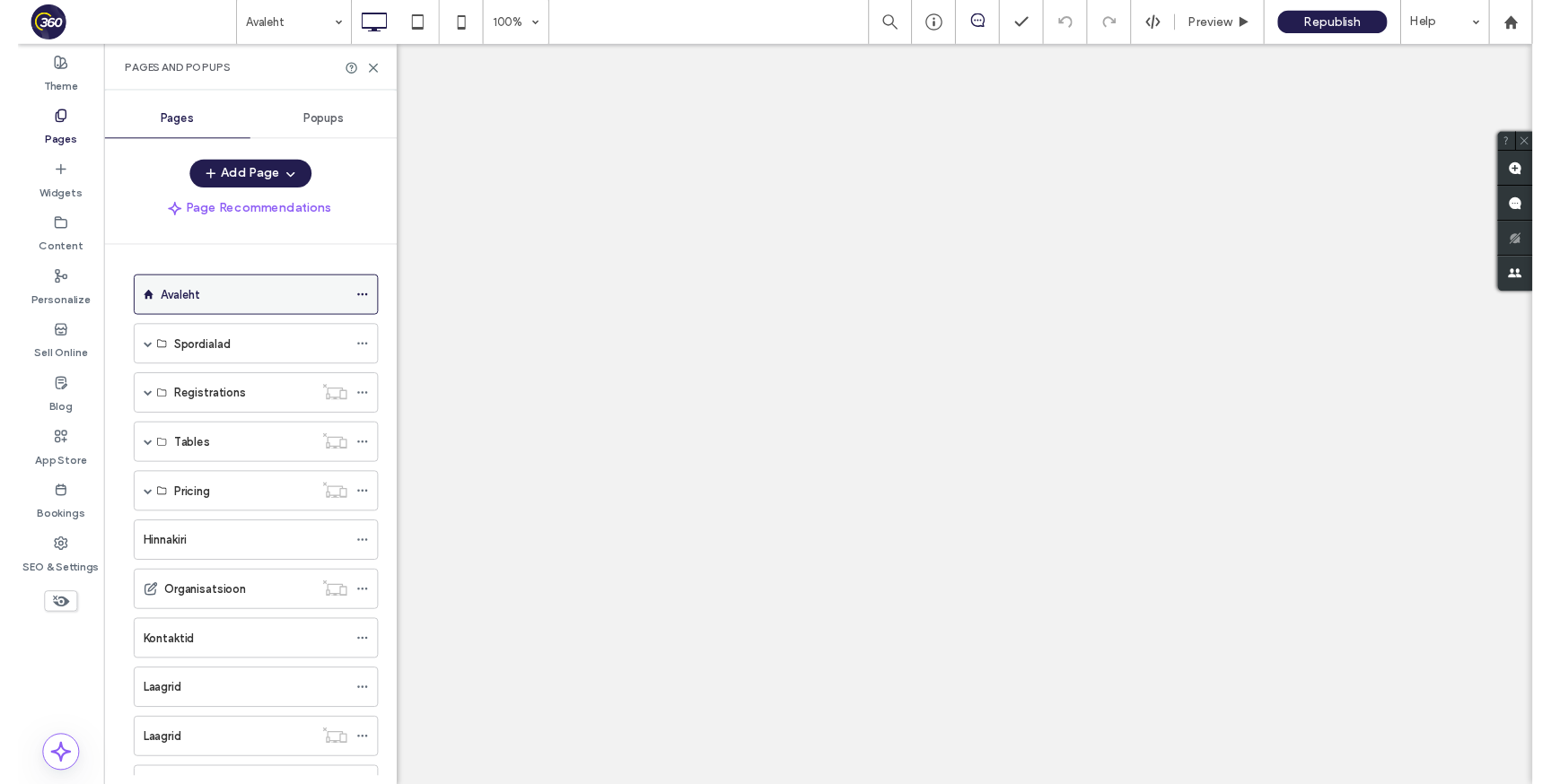
scroll to position [0, 0]
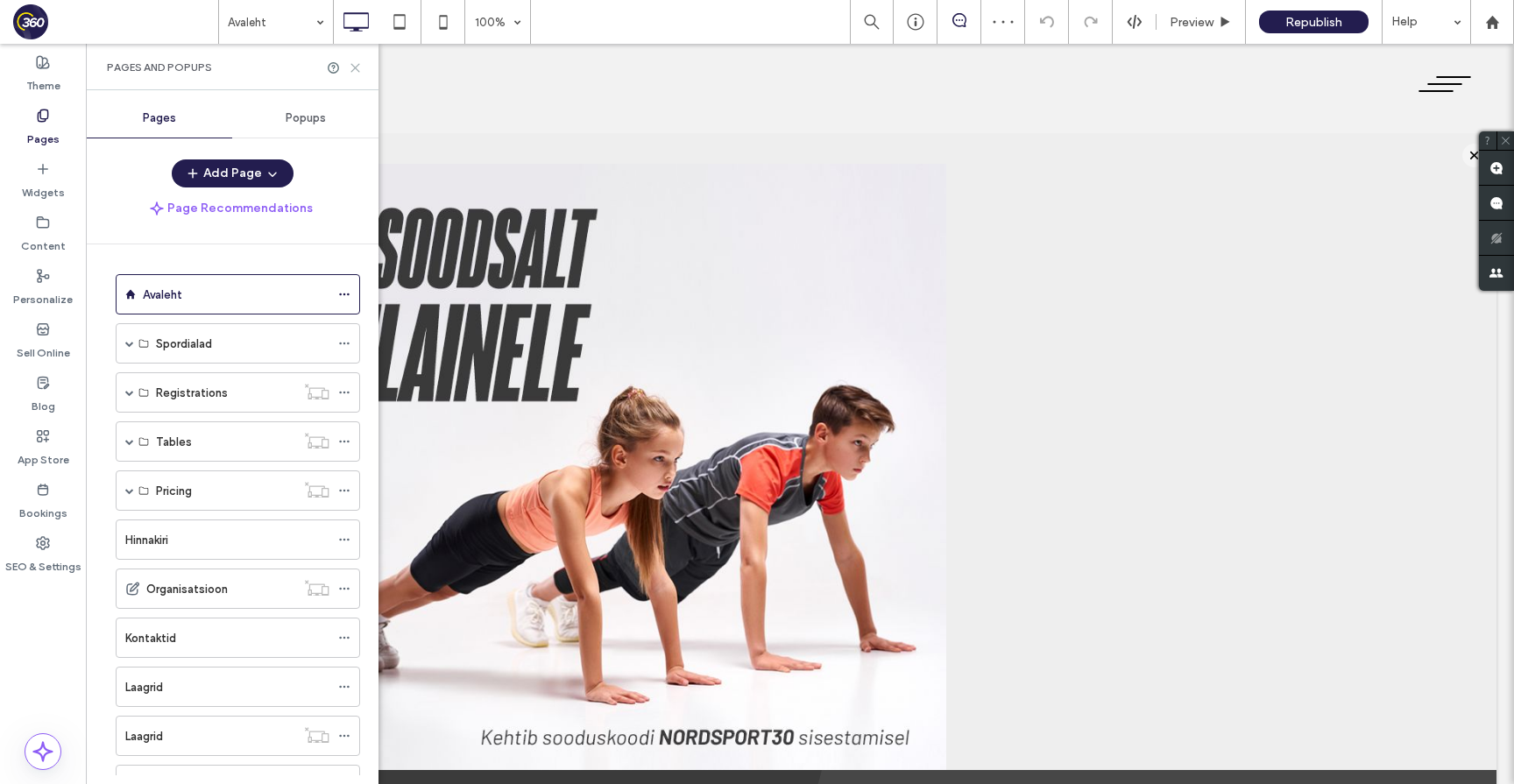
click at [356, 64] on use at bounding box center [355, 68] width 8 height 8
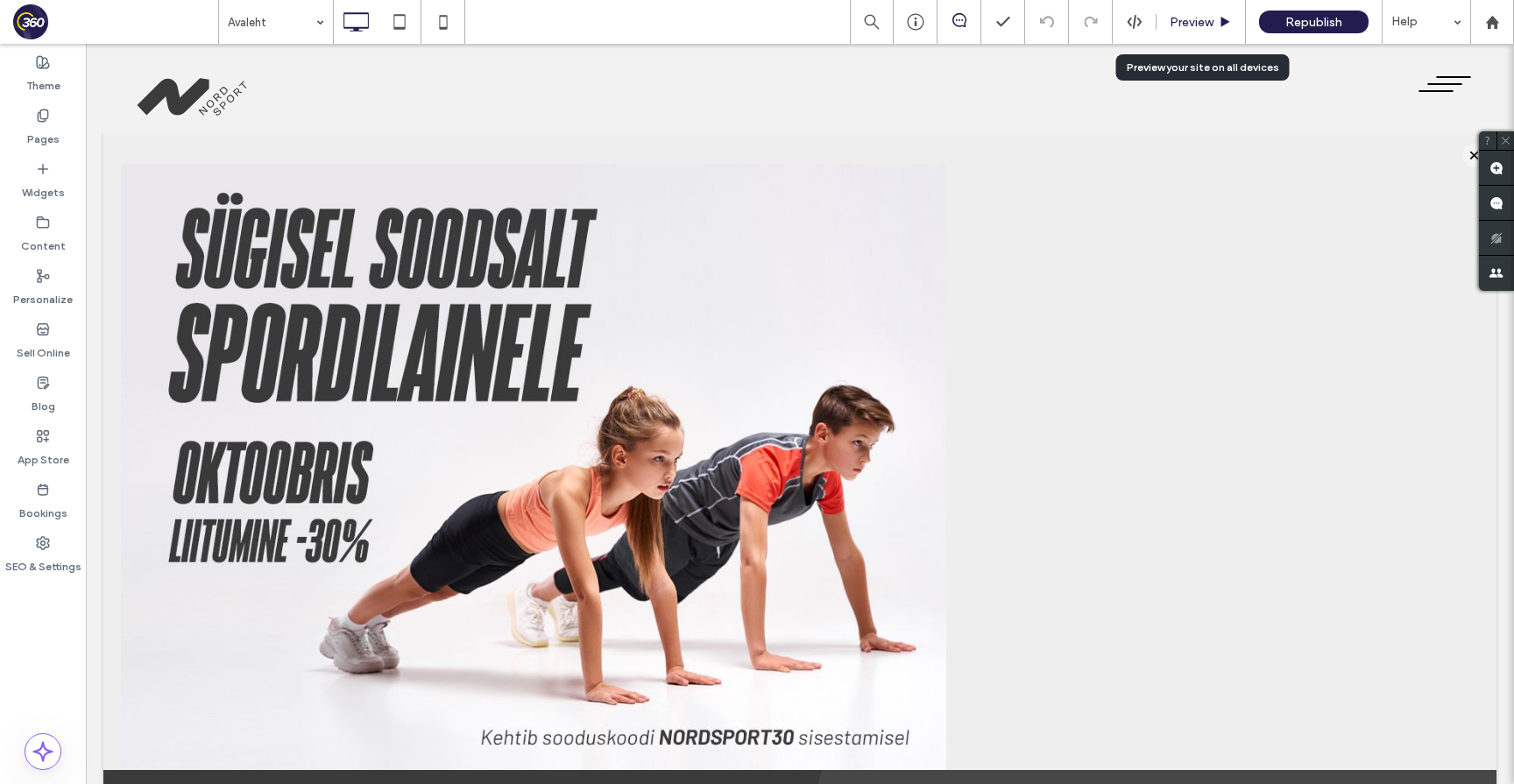
click at [1187, 18] on span "Preview" at bounding box center [1192, 22] width 44 height 15
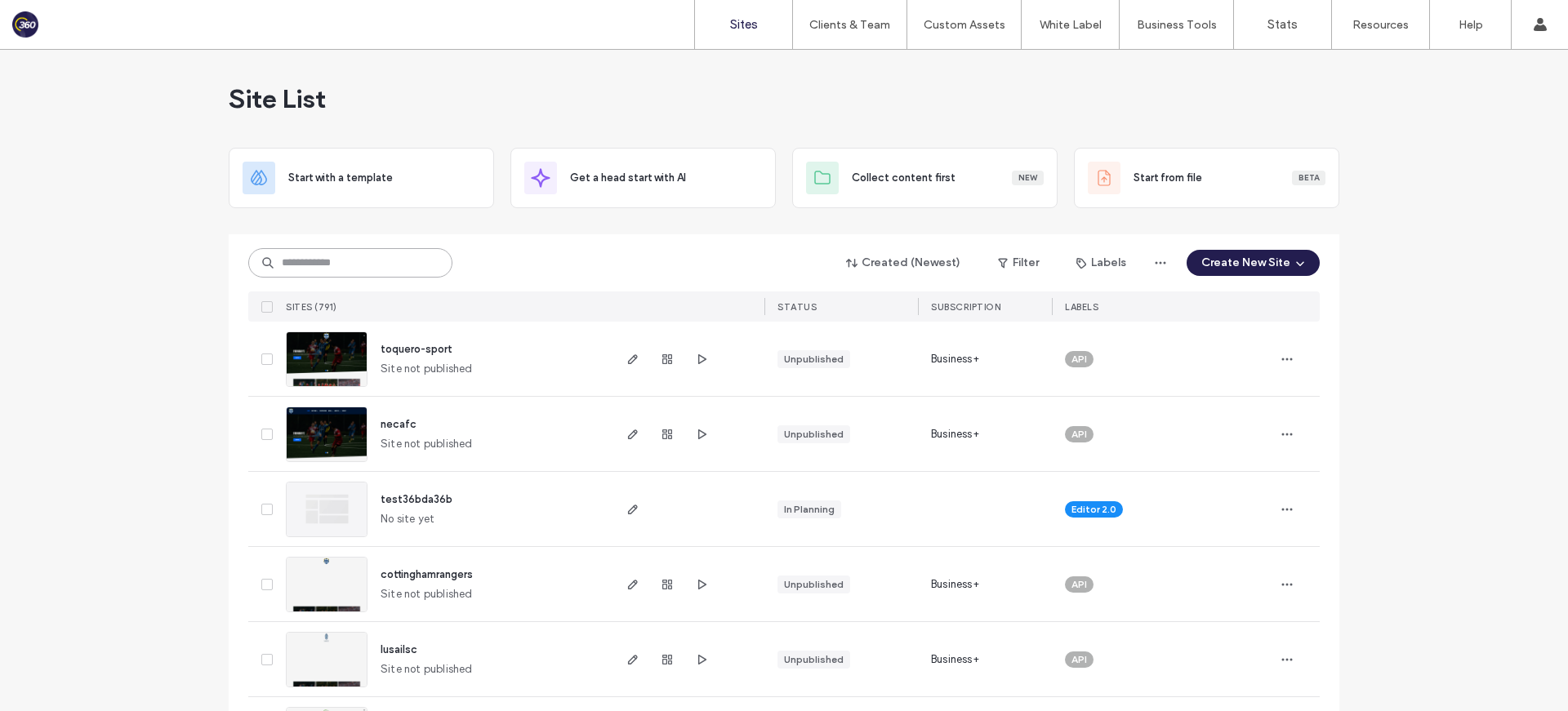
click at [375, 266] on input at bounding box center [350, 262] width 204 height 29
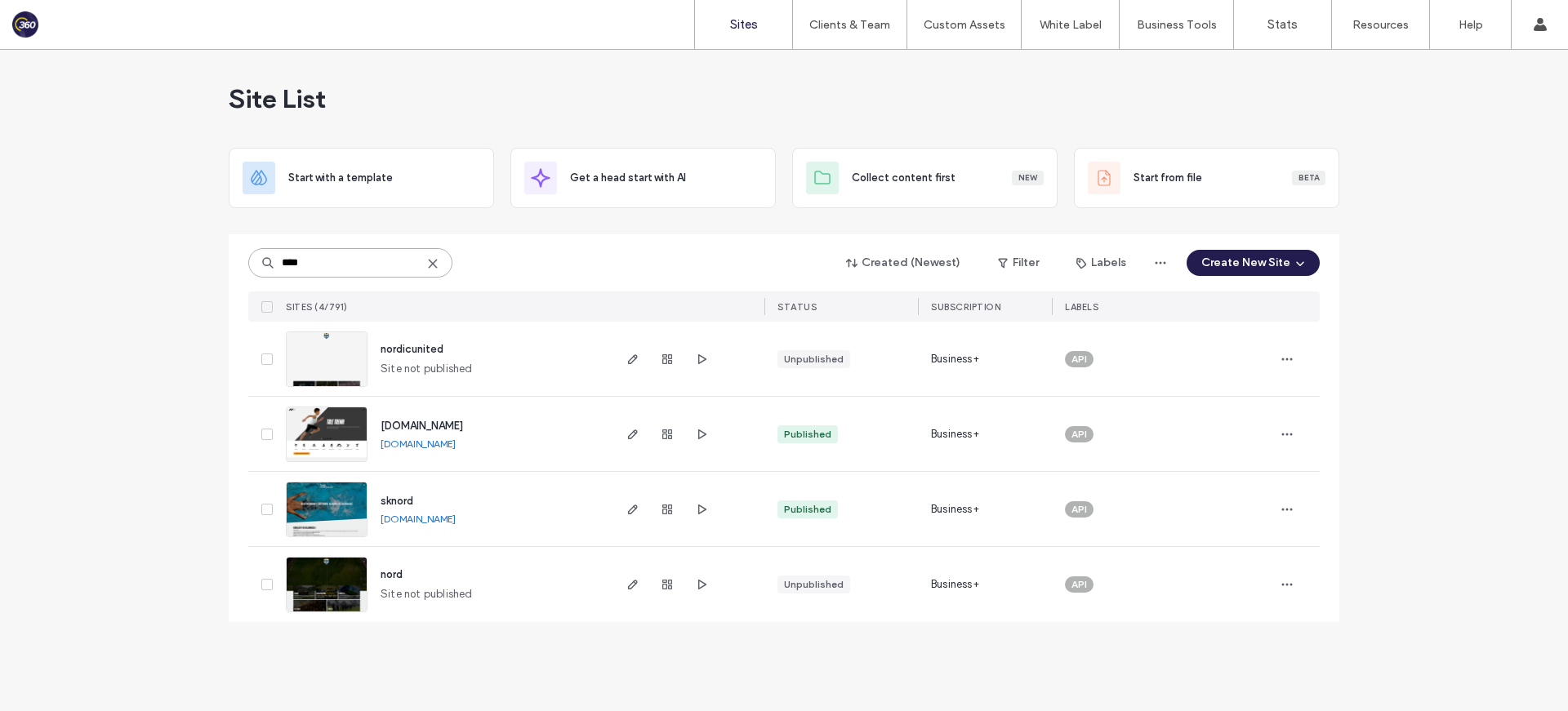
type input "****"
click at [443, 427] on span "[DOMAIN_NAME]" at bounding box center [422, 425] width 82 height 12
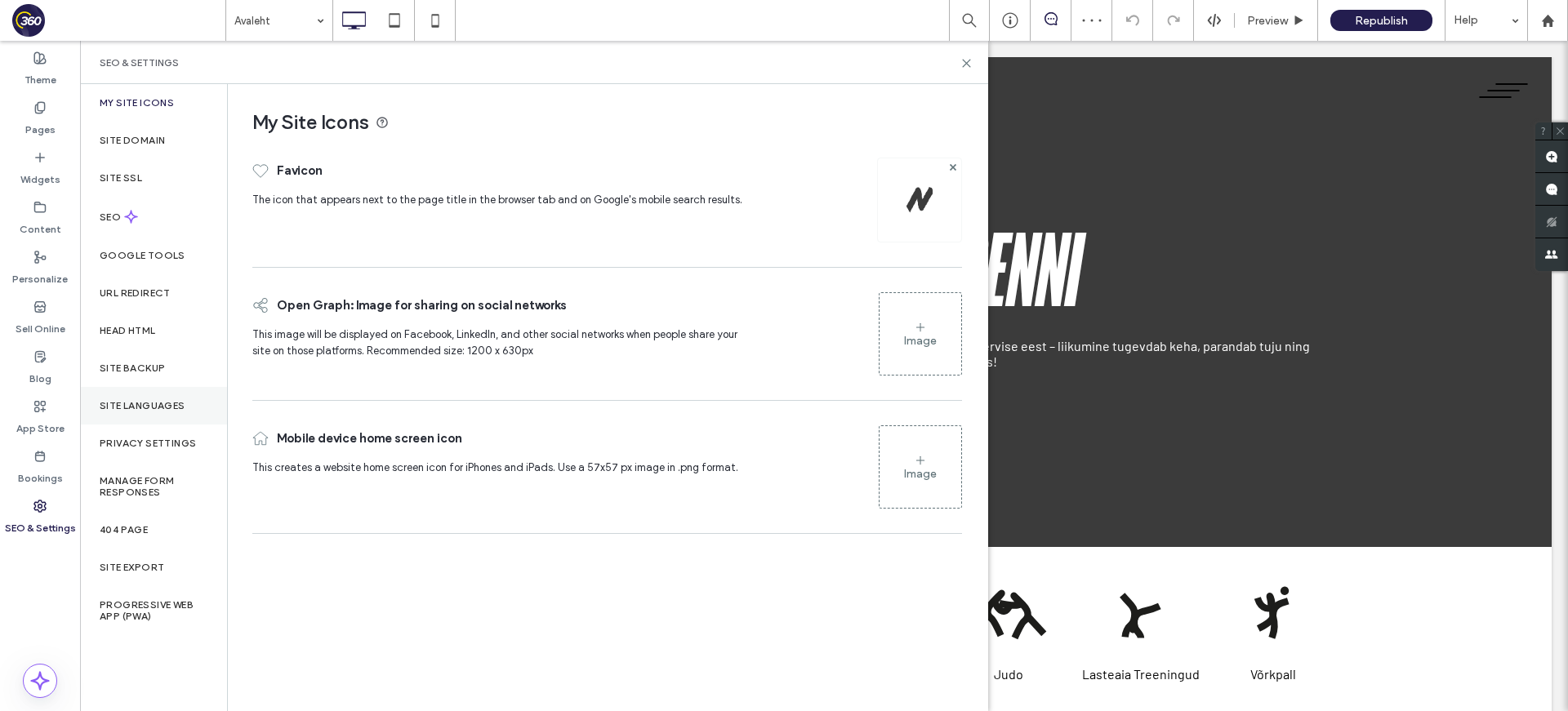
click at [153, 401] on label "Site Languages" at bounding box center [142, 406] width 86 height 11
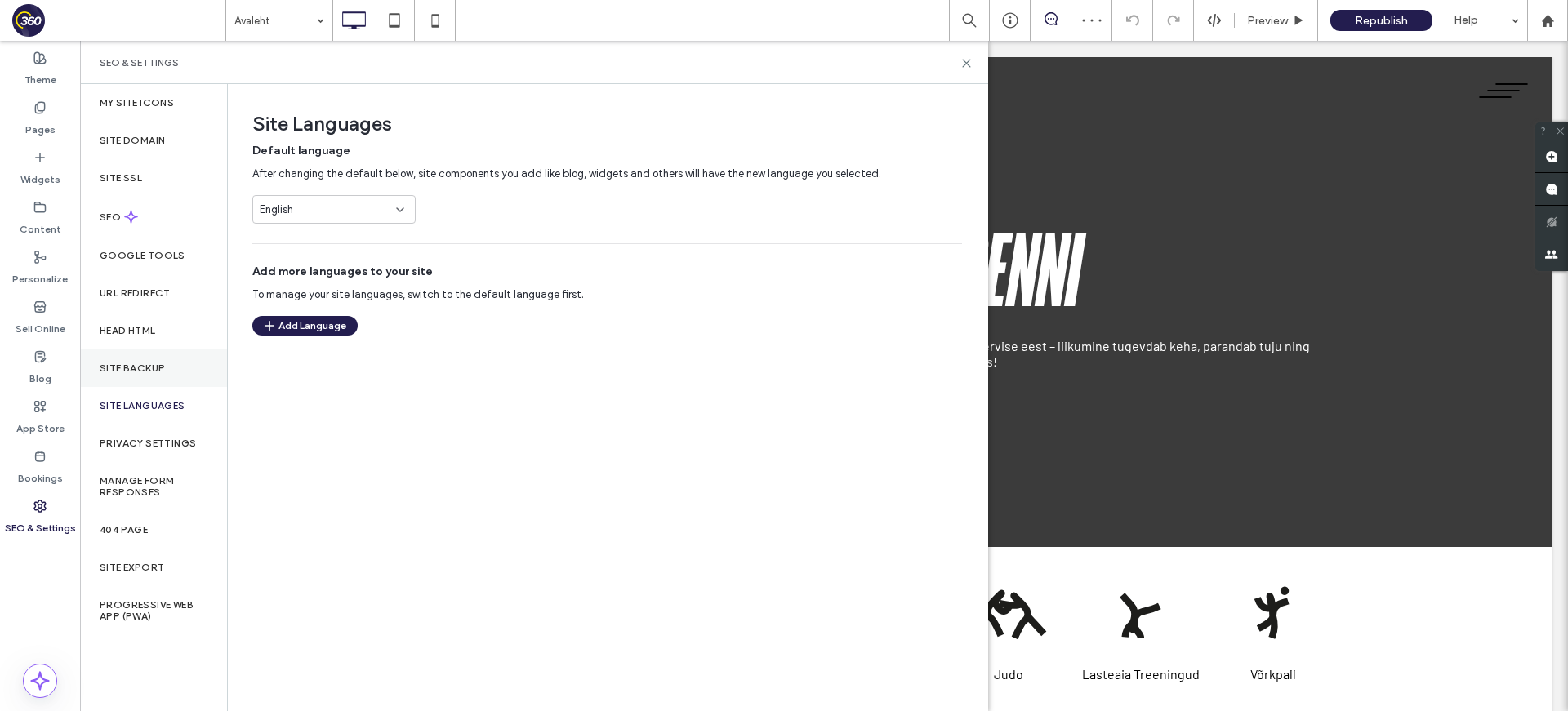
click at [157, 371] on label "Site Backup" at bounding box center [132, 368] width 65 height 11
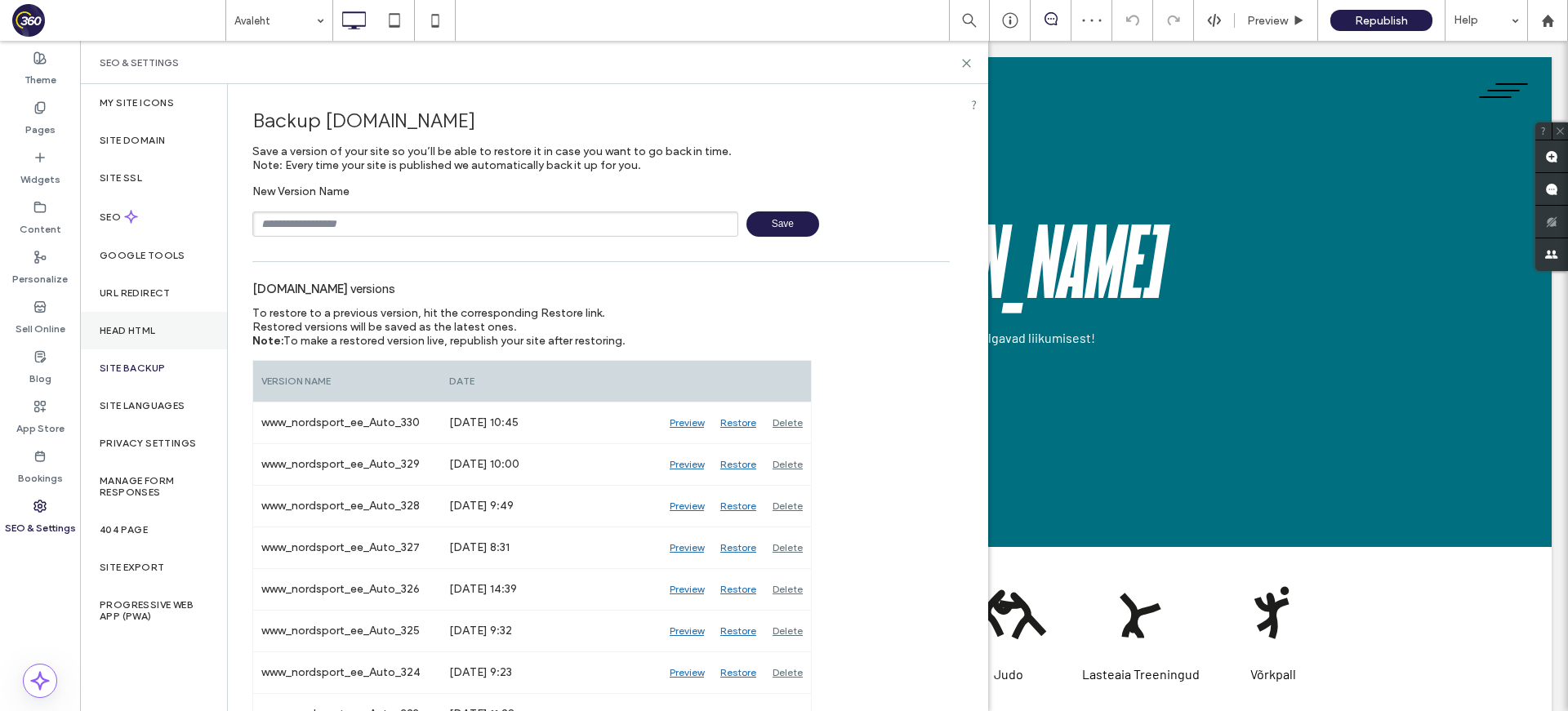
click at [154, 321] on div "Head HTML" at bounding box center [153, 331] width 147 height 38
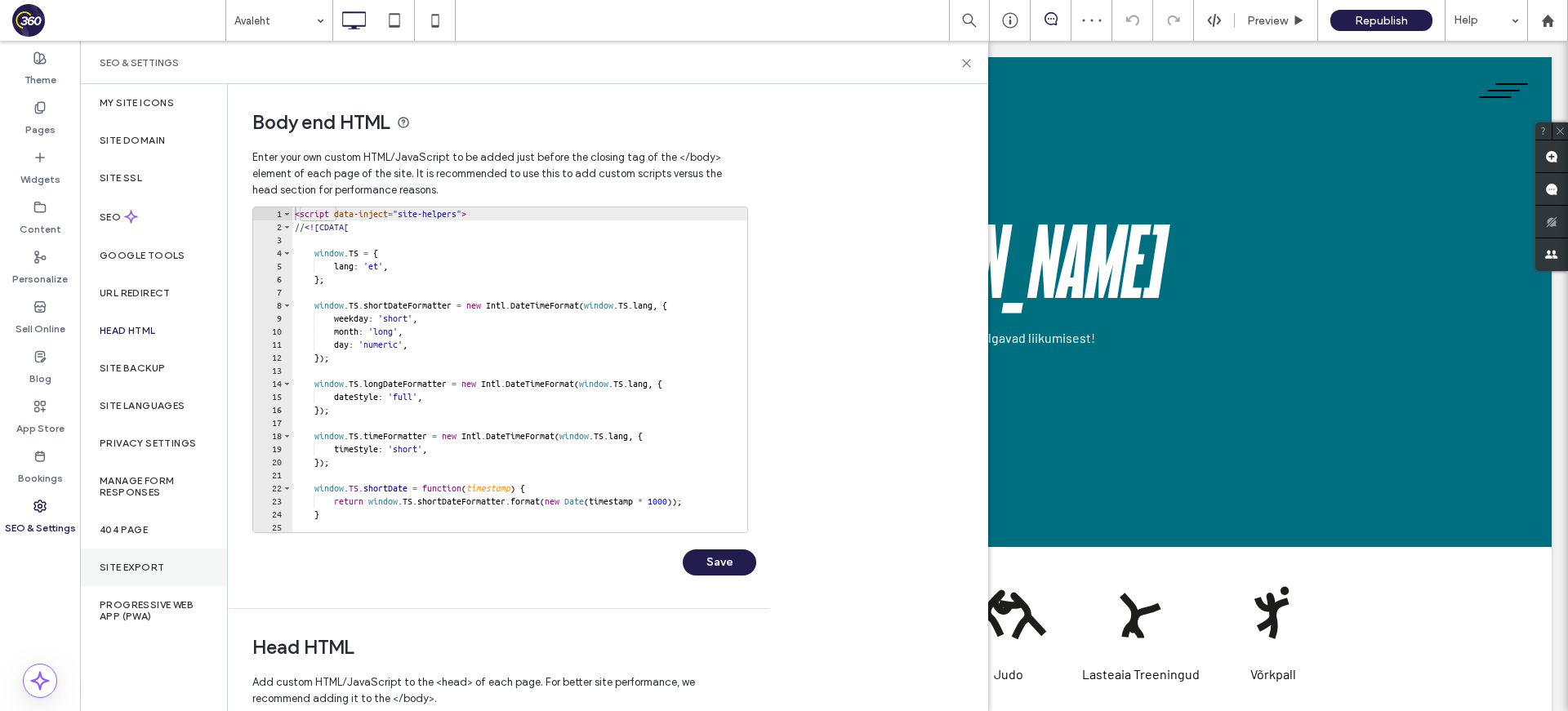
drag, startPoint x: 148, startPoint y: 557, endPoint x: 153, endPoint y: 551, distance: 7.8
click at [148, 557] on div "Site Export" at bounding box center [153, 568] width 147 height 38
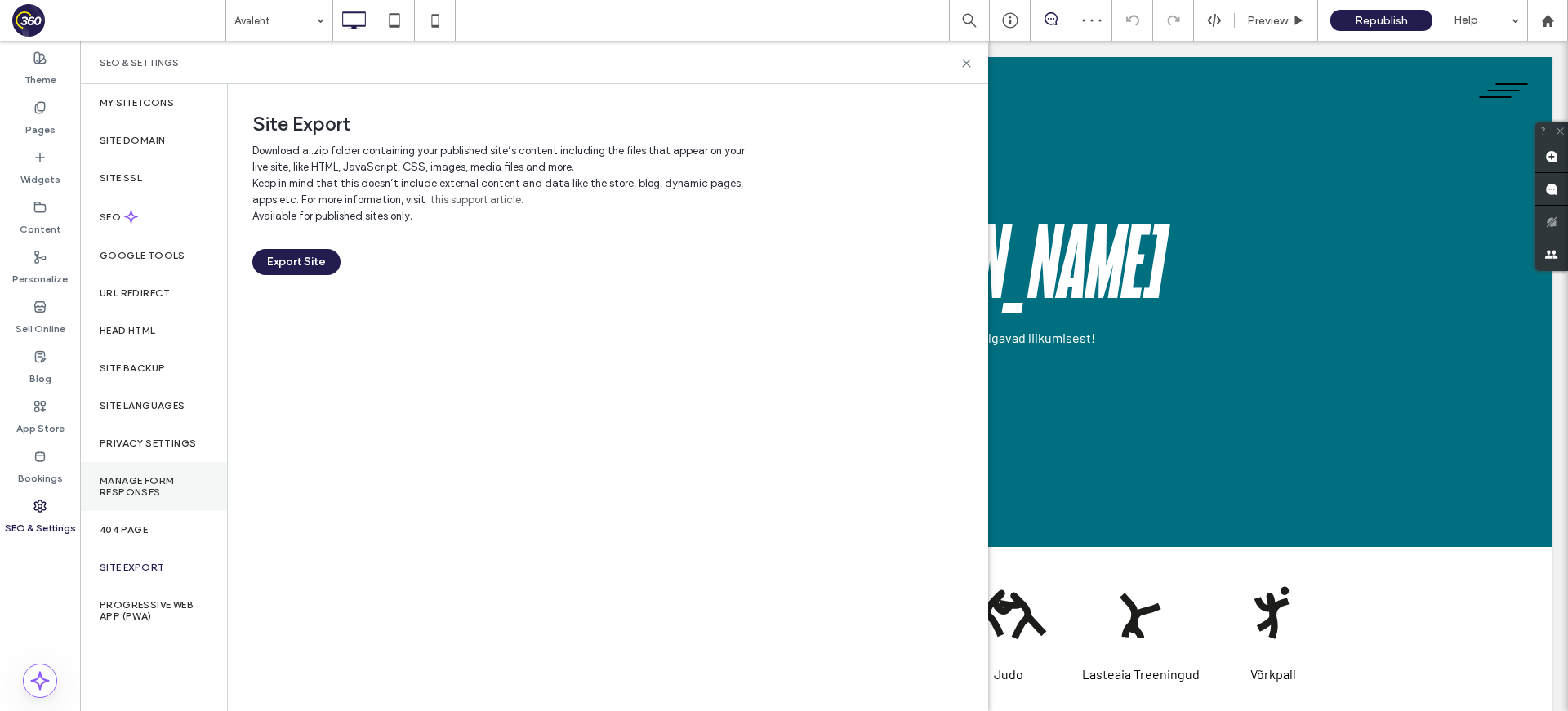
click at [166, 475] on label "Manage Form Responses" at bounding box center [154, 486] width 108 height 23
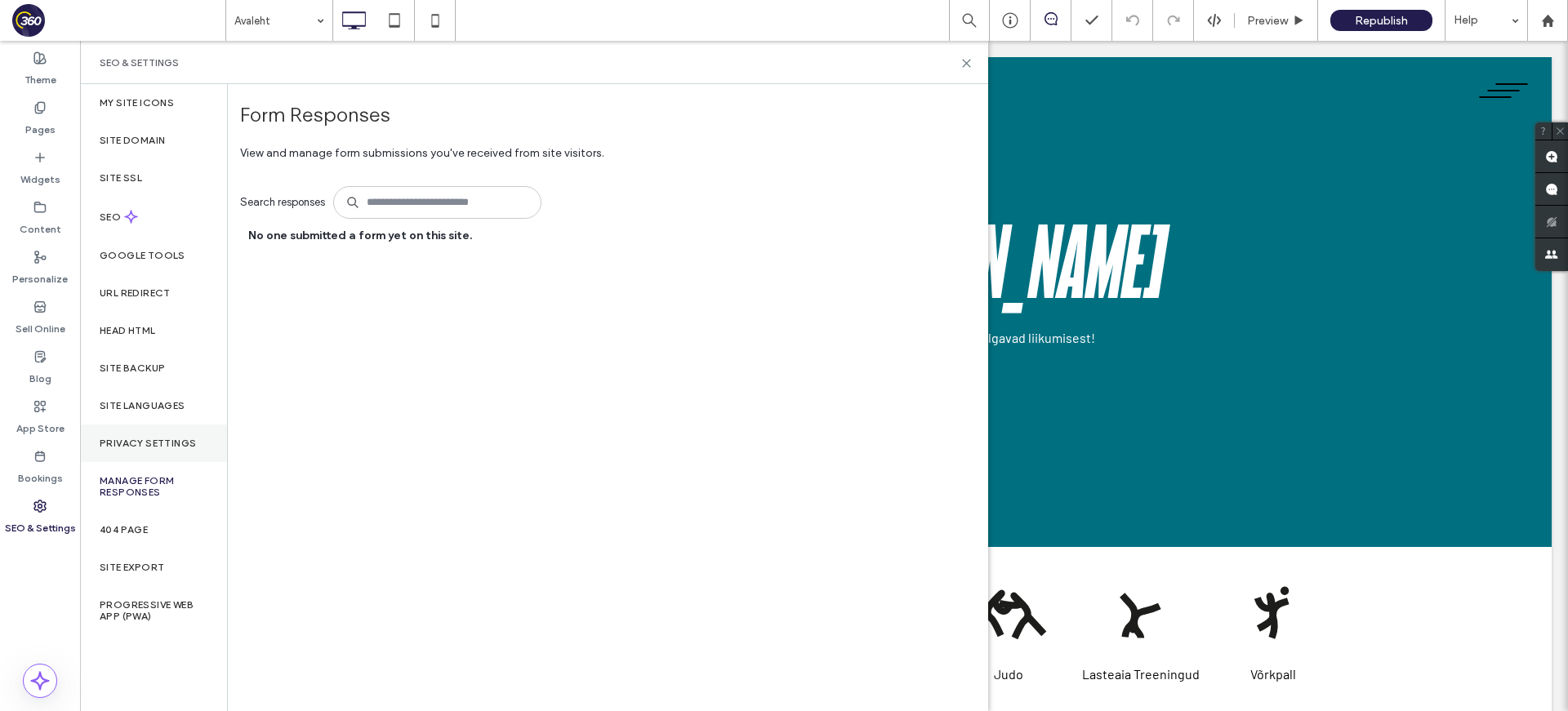
click at [175, 455] on div "Privacy Settings" at bounding box center [153, 443] width 147 height 38
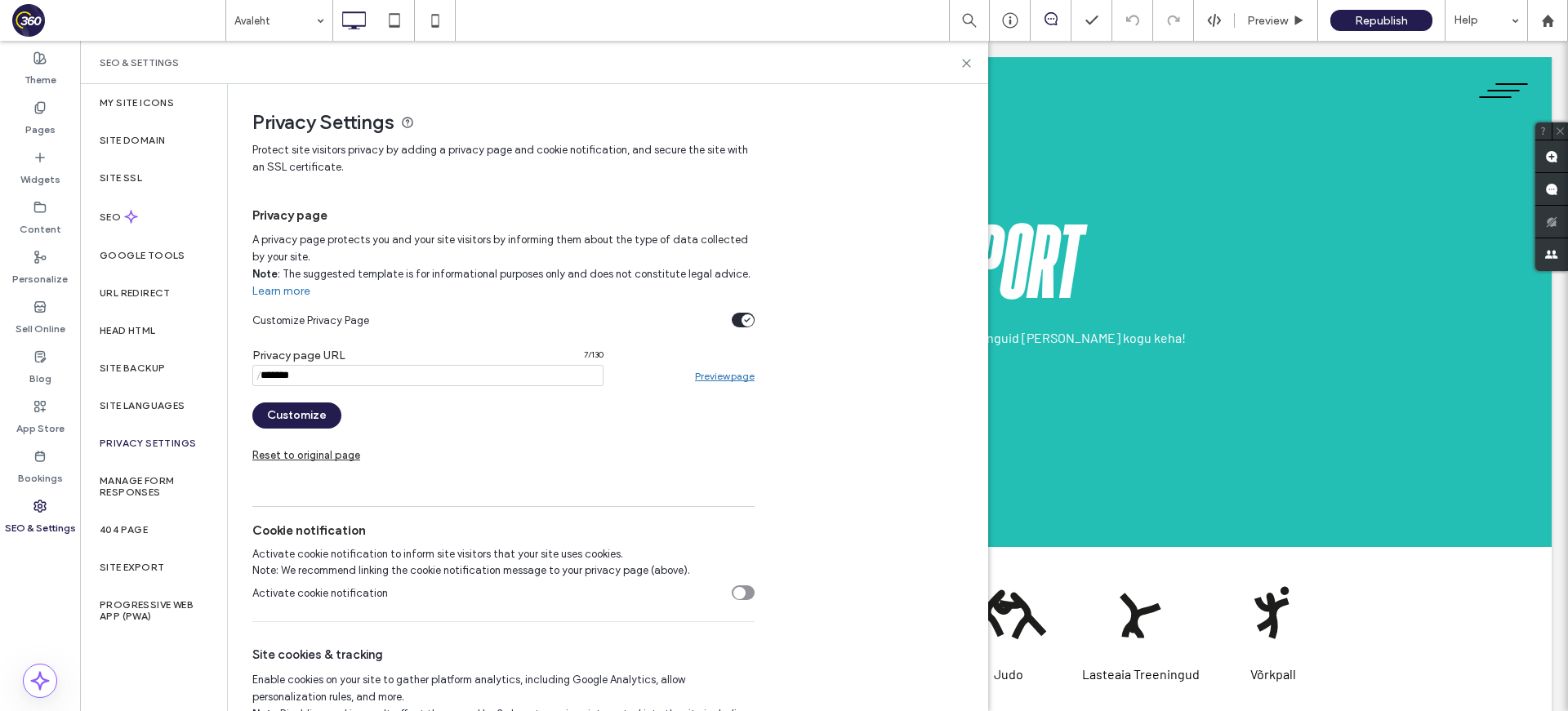
scroll to position [82, 0]
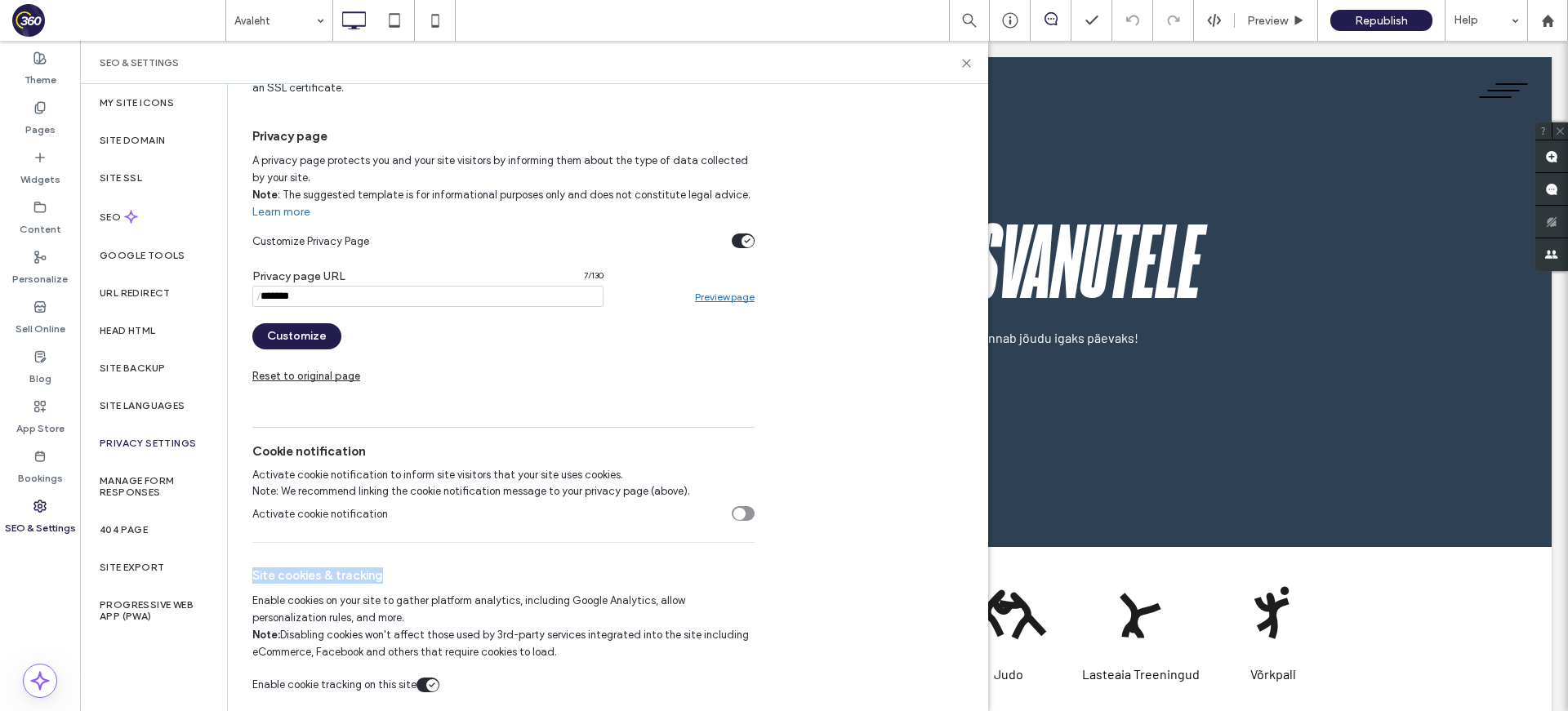
drag, startPoint x: 255, startPoint y: 573, endPoint x: 396, endPoint y: 573, distance: 141.0
click at [396, 573] on span "Site cookies & tracking" at bounding box center [504, 575] width 503 height 16
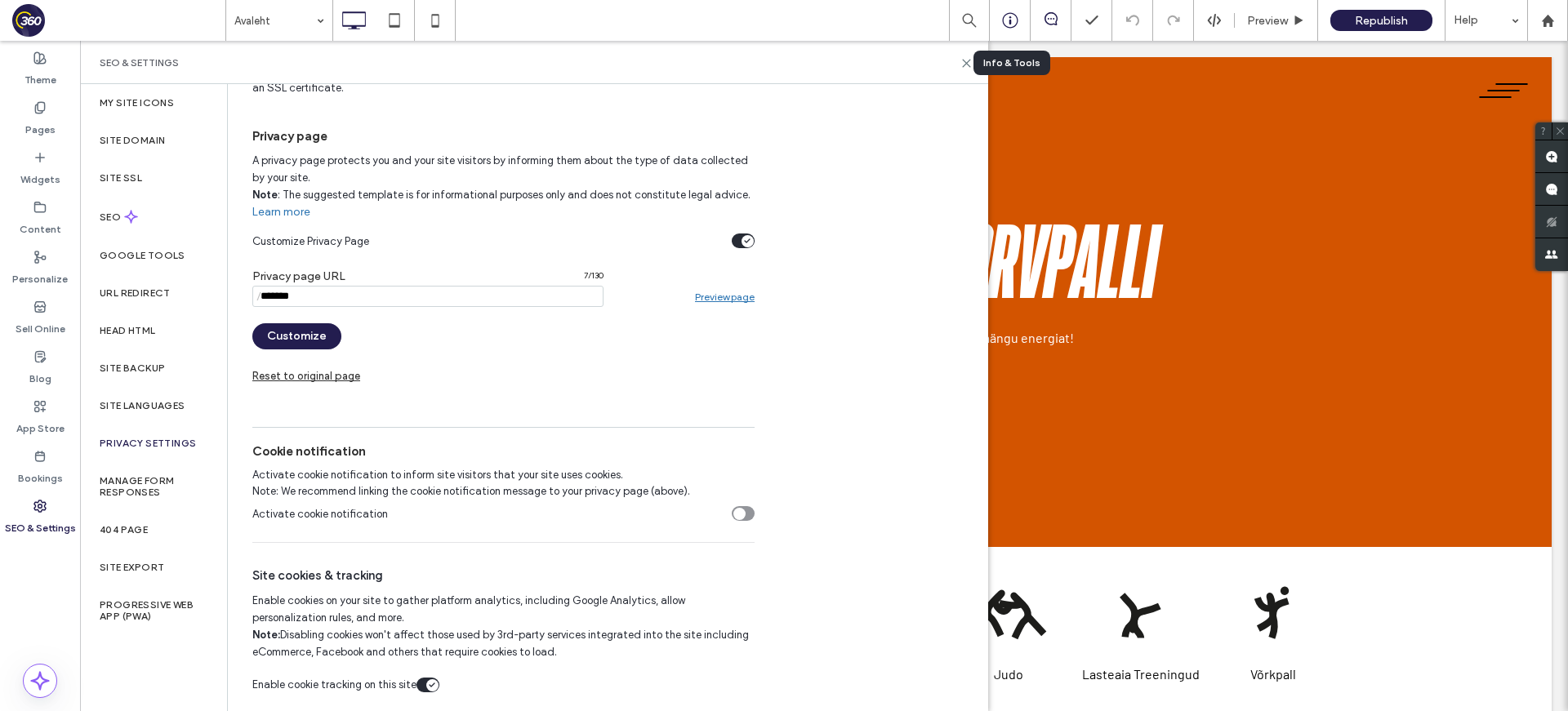
click at [1014, 21] on icon at bounding box center [1010, 20] width 16 height 16
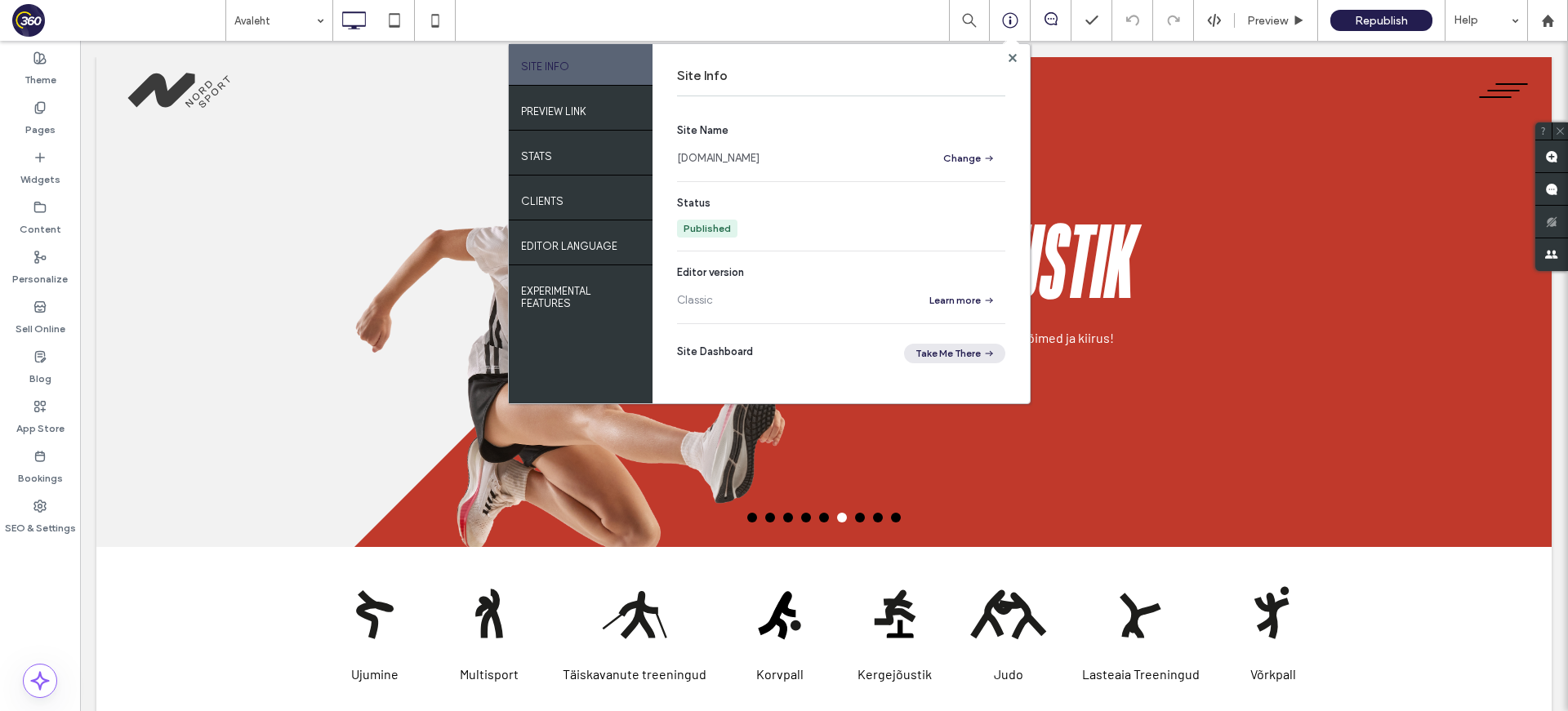
click at [993, 346] on span "button" at bounding box center [987, 353] width 15 height 18
click at [50, 521] on label "SEO & Settings" at bounding box center [40, 524] width 71 height 23
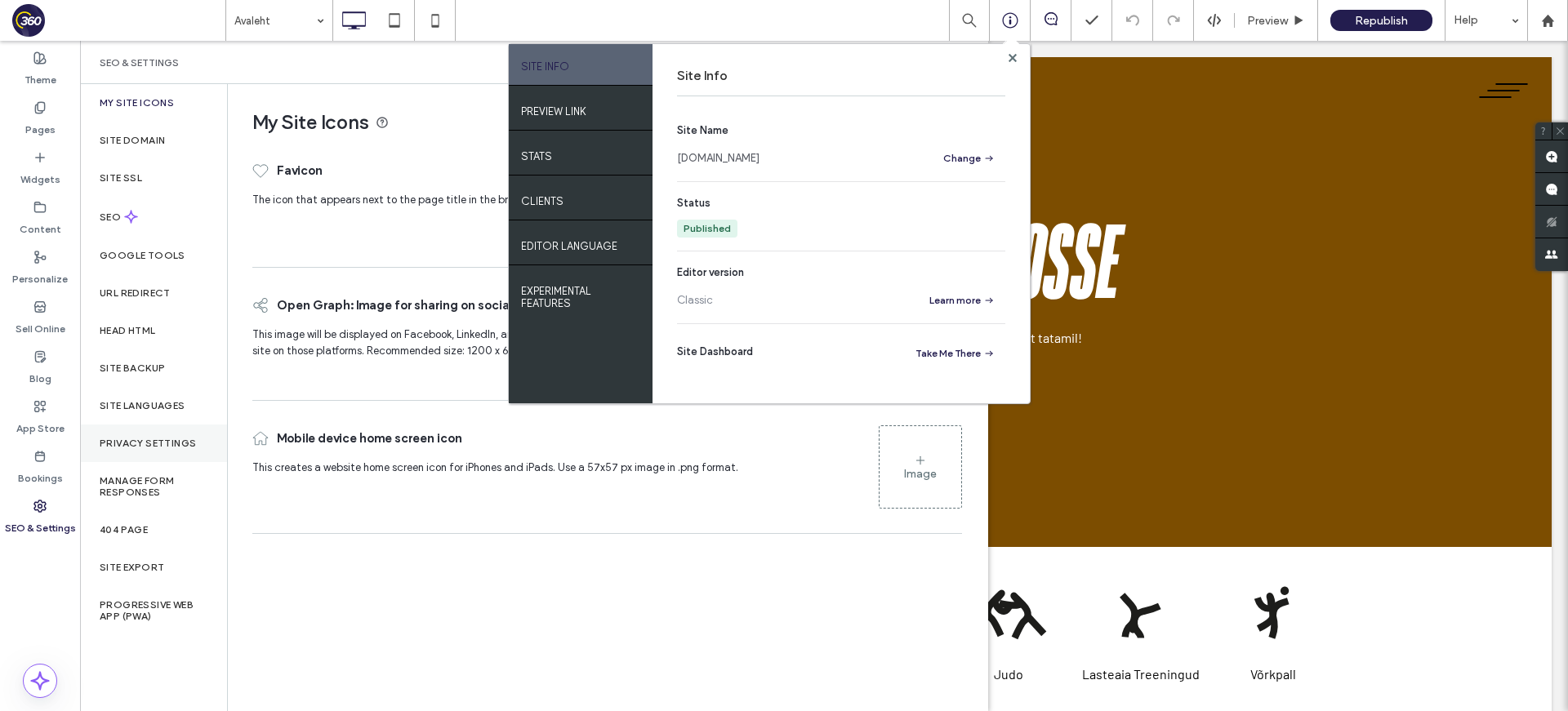
click at [160, 443] on label "Privacy Settings" at bounding box center [148, 443] width 96 height 11
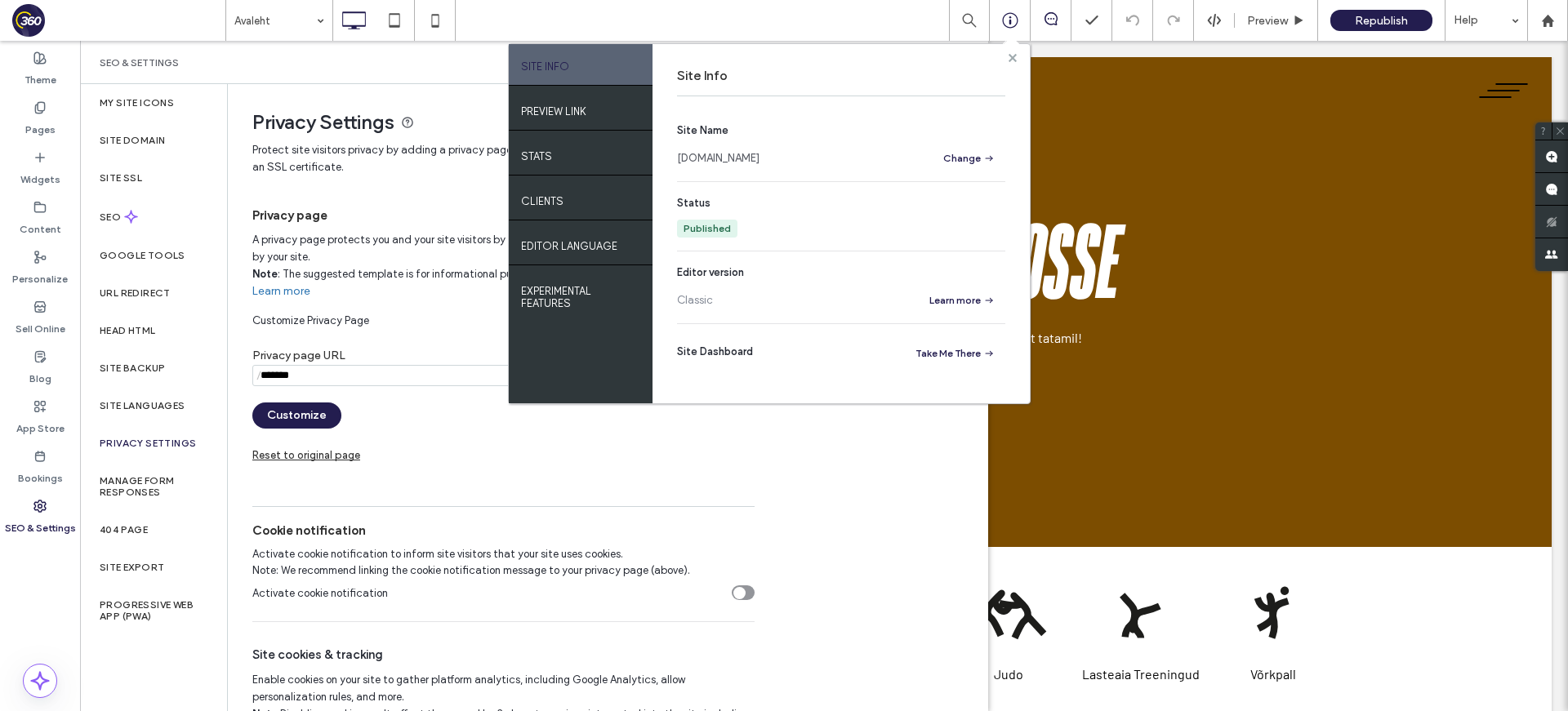
click at [1012, 57] on use at bounding box center [1012, 57] width 9 height 9
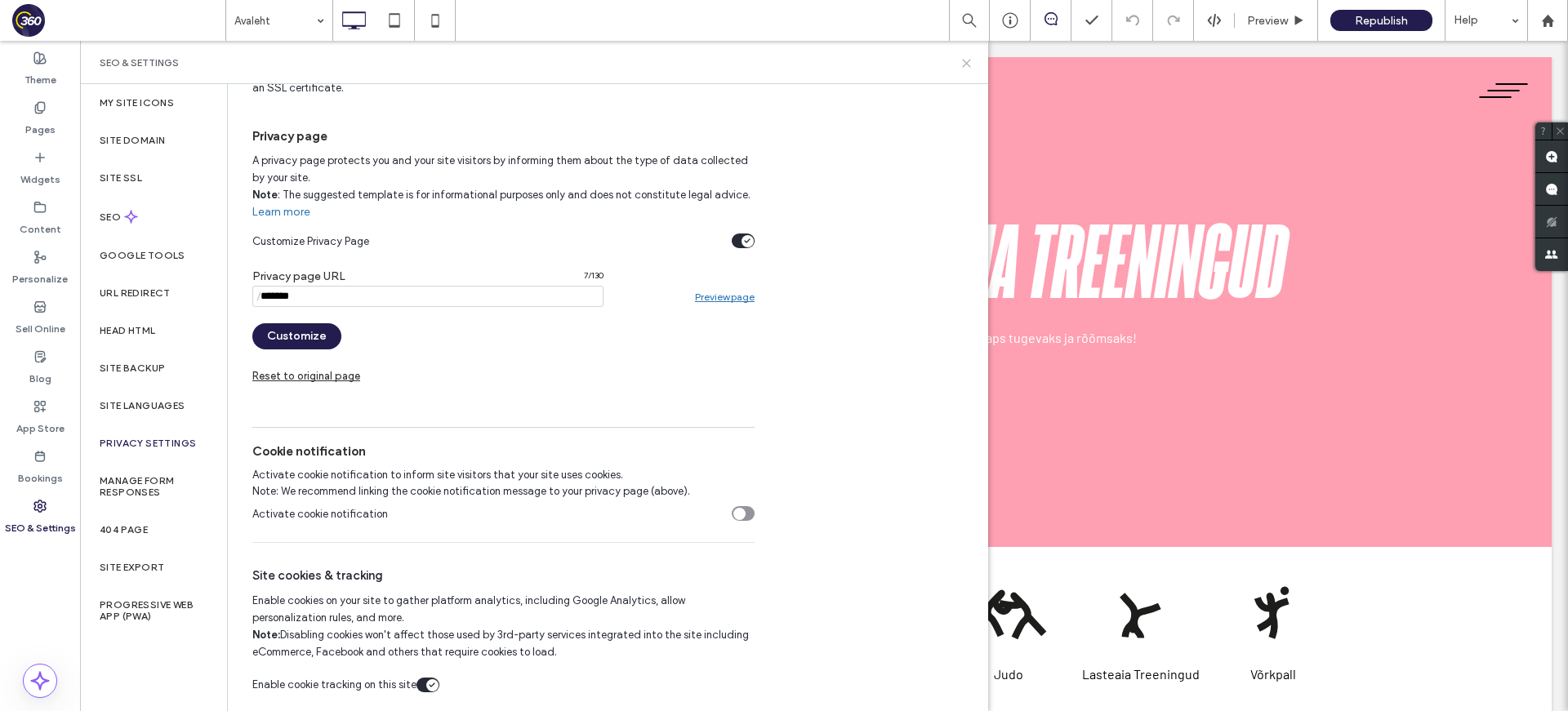
click at [965, 64] on icon at bounding box center [967, 63] width 12 height 12
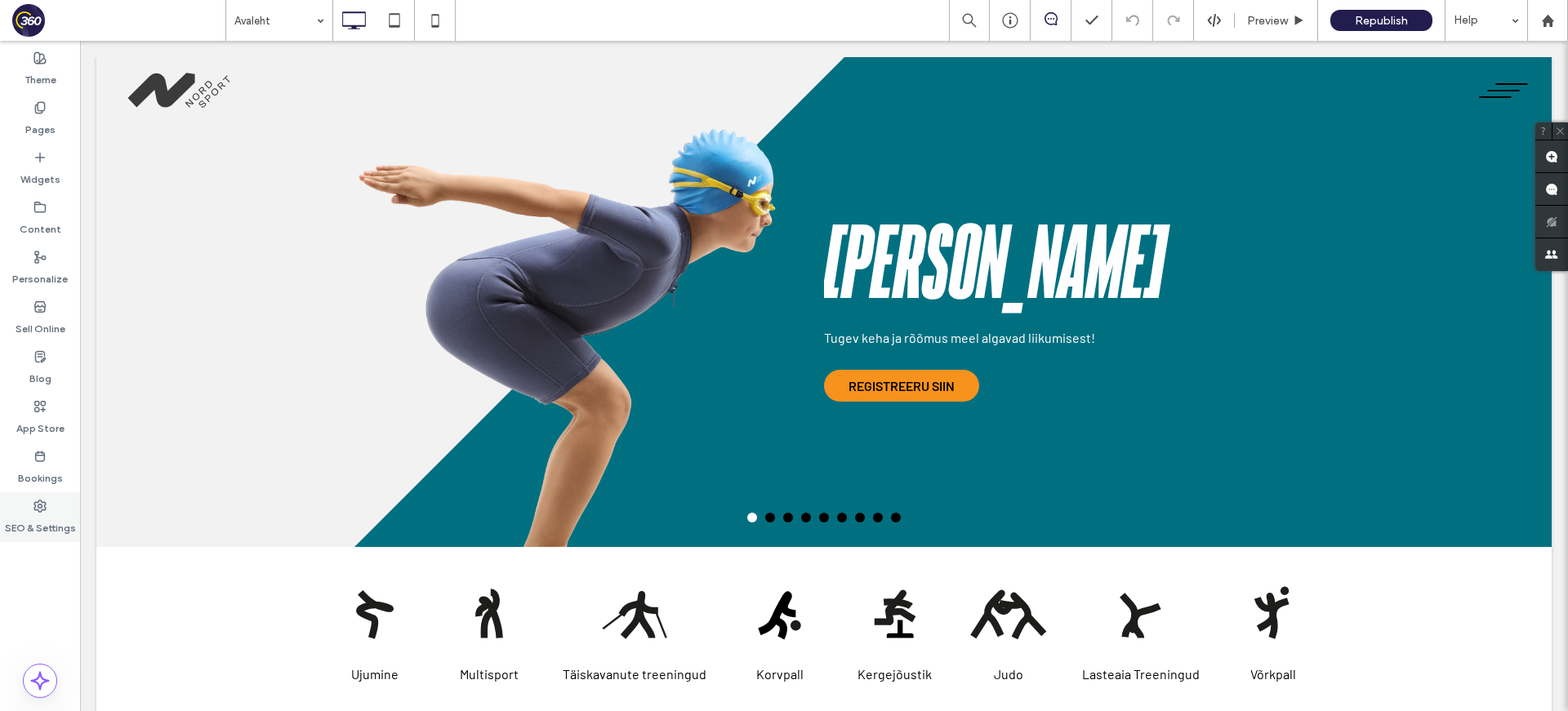
click at [23, 512] on div "SEO & Settings" at bounding box center [39, 517] width 80 height 50
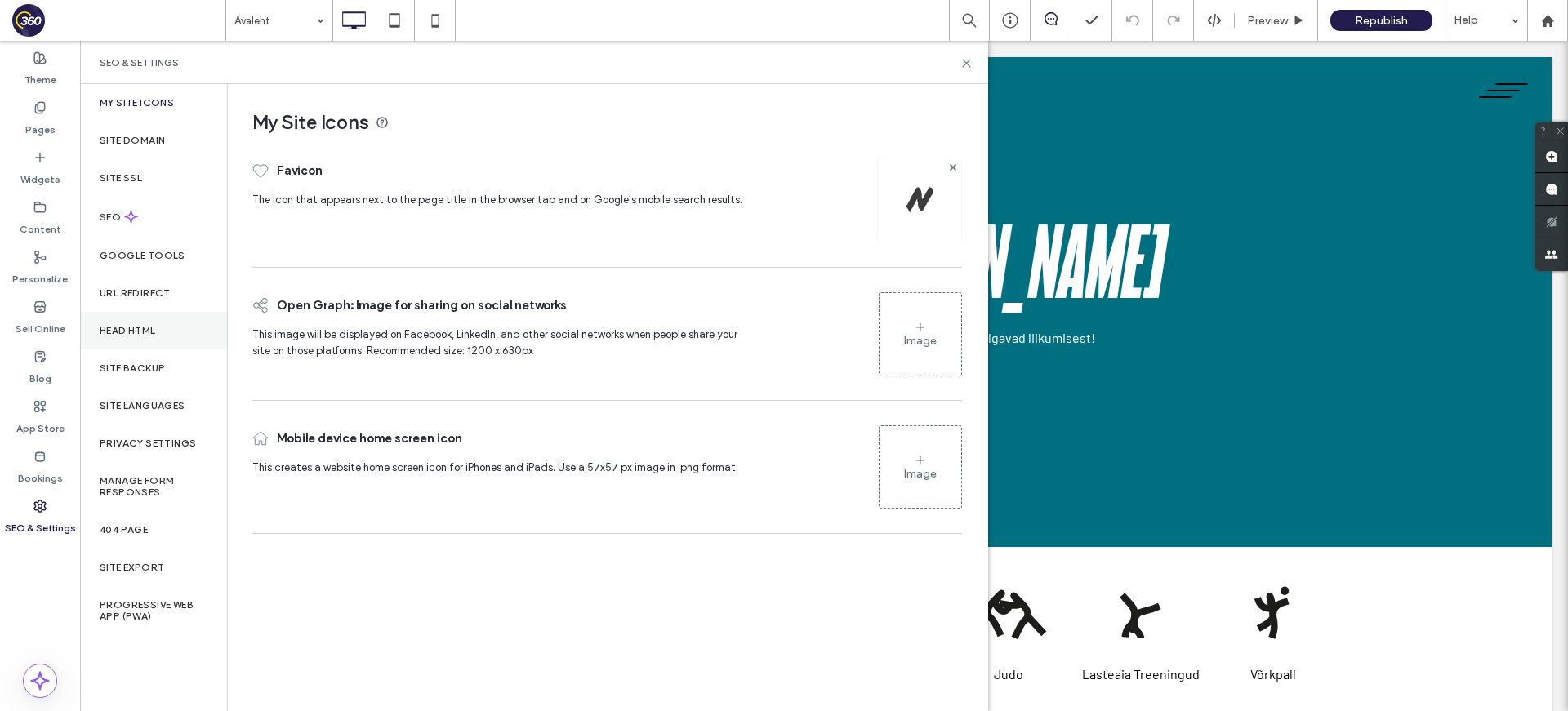
click at [171, 341] on div "Head HTML" at bounding box center [153, 331] width 147 height 38
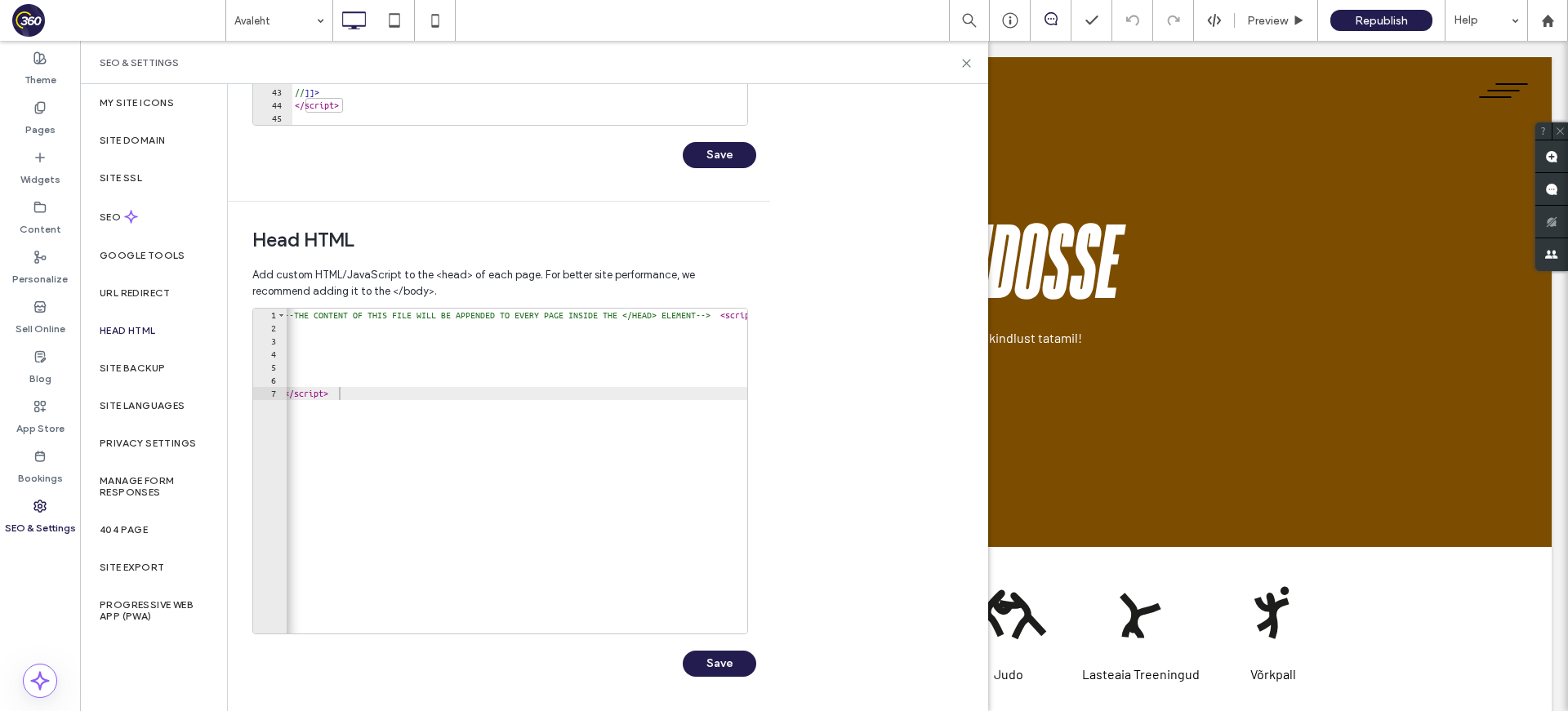
scroll to position [0, 0]
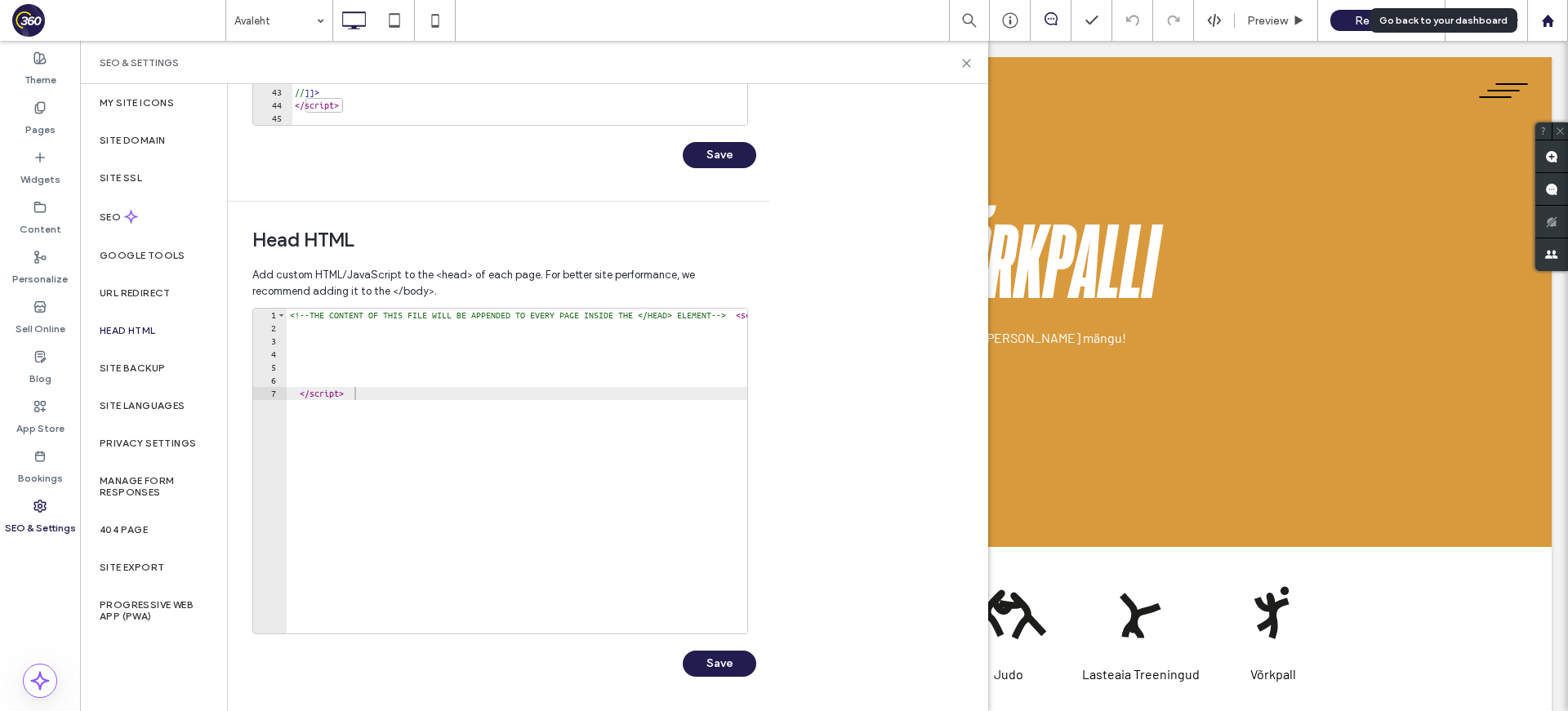
click at [1548, 26] on icon at bounding box center [1548, 21] width 14 height 14
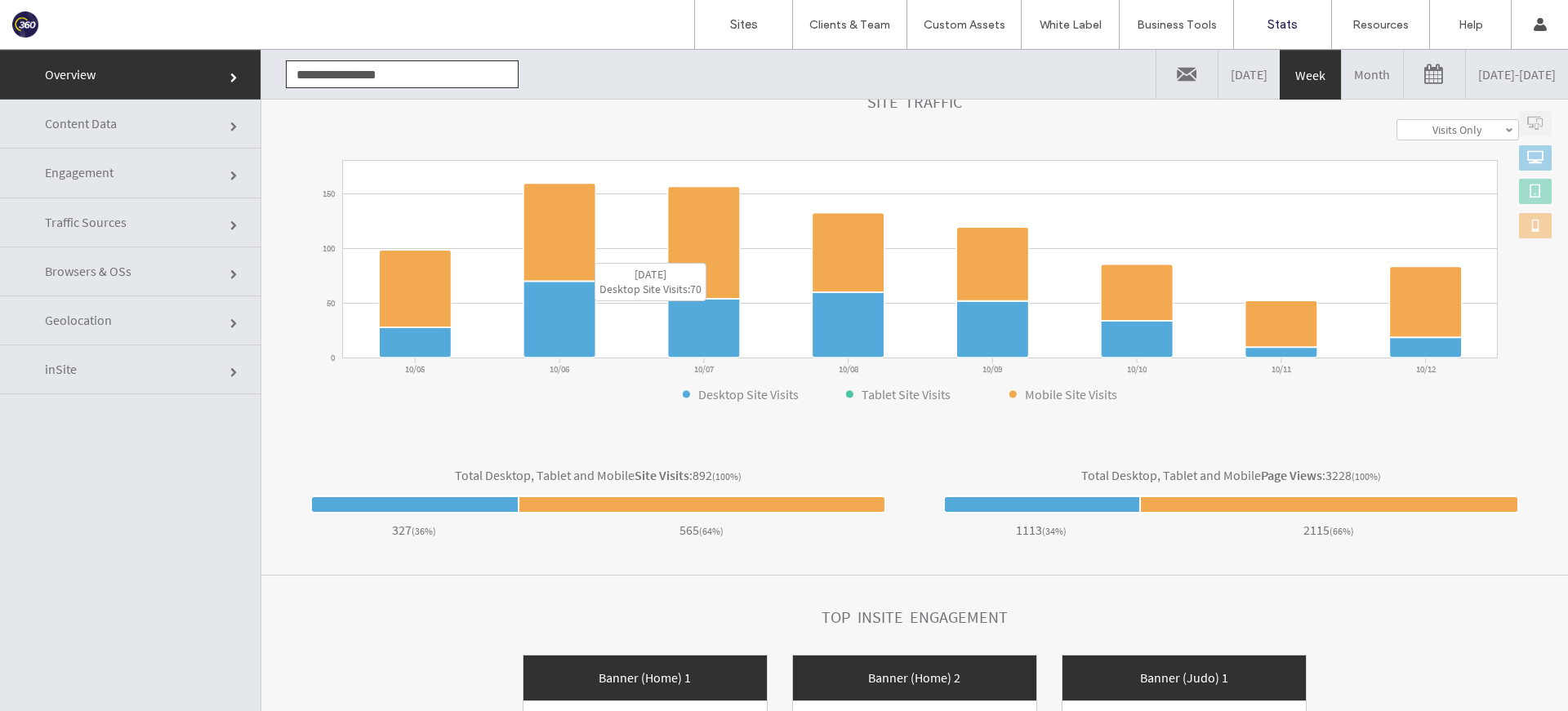
scroll to position [442, 0]
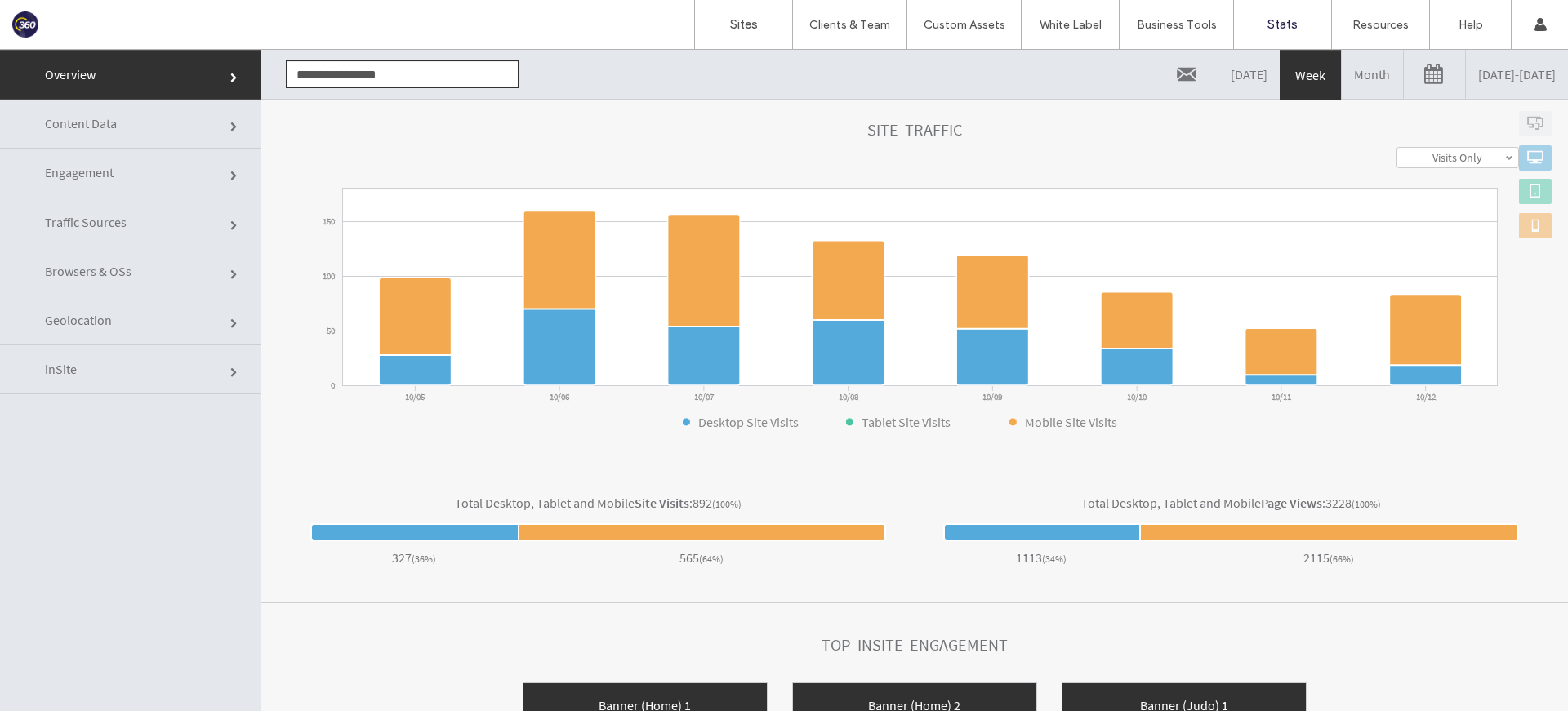
click at [236, 130] on span at bounding box center [234, 127] width 9 height 9
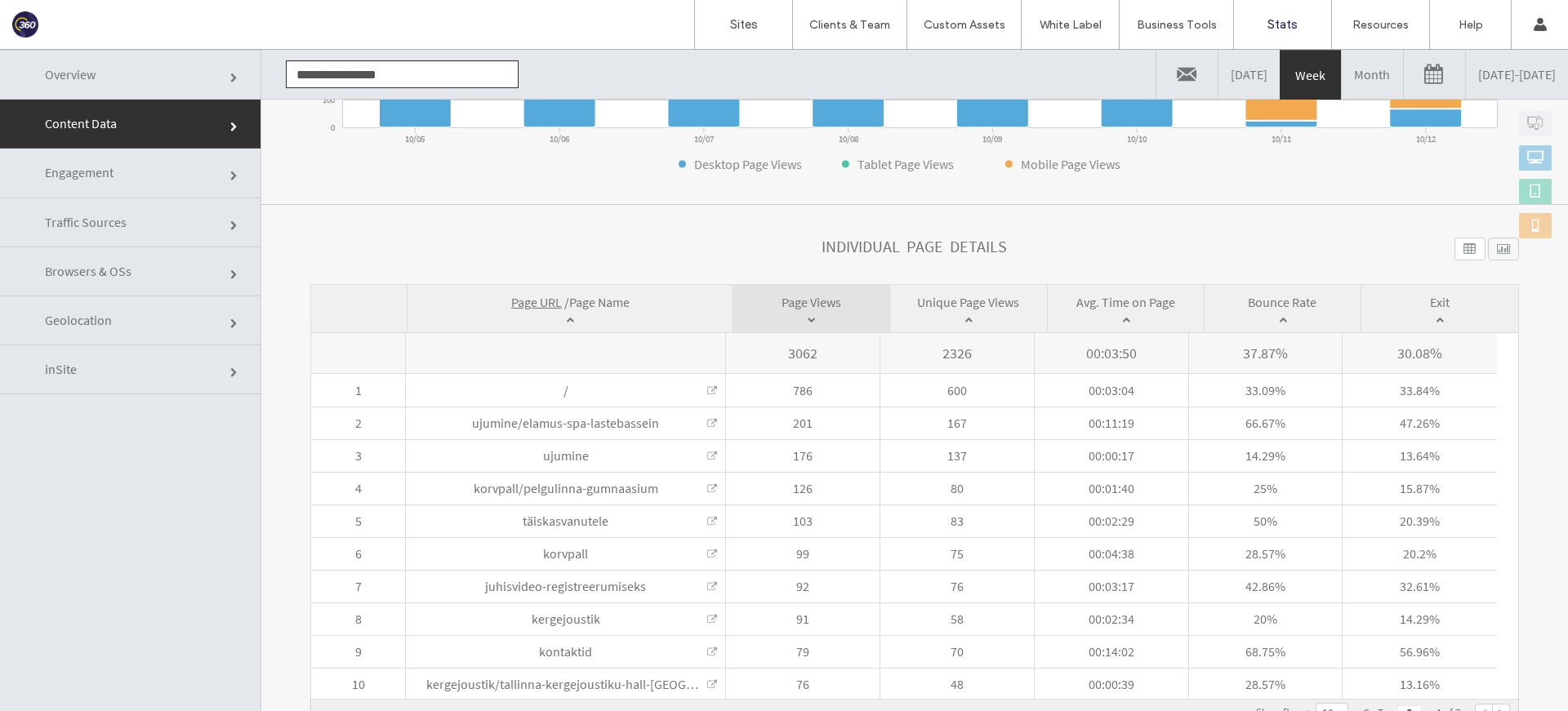
scroll to position [0, 0]
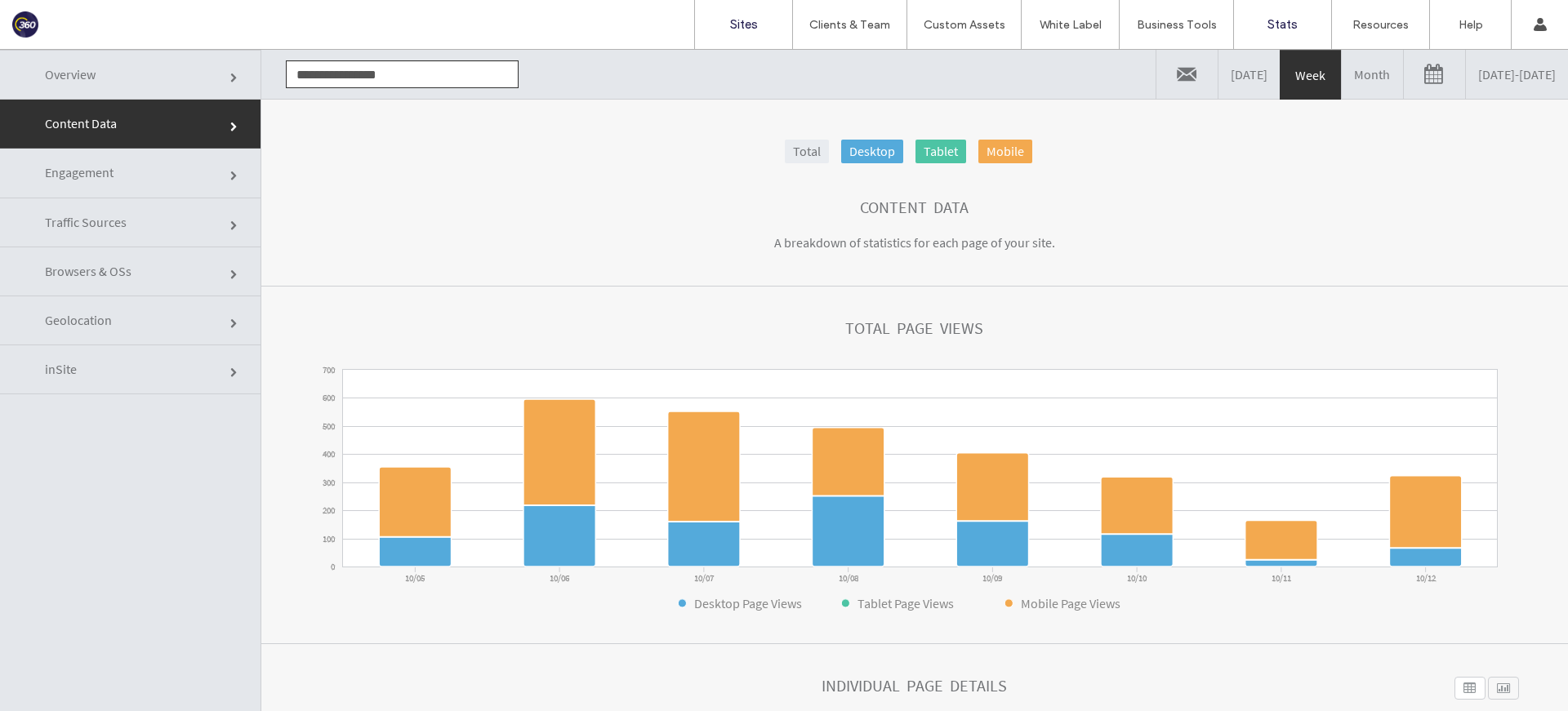
click at [738, 16] on link "Sites" at bounding box center [743, 24] width 97 height 49
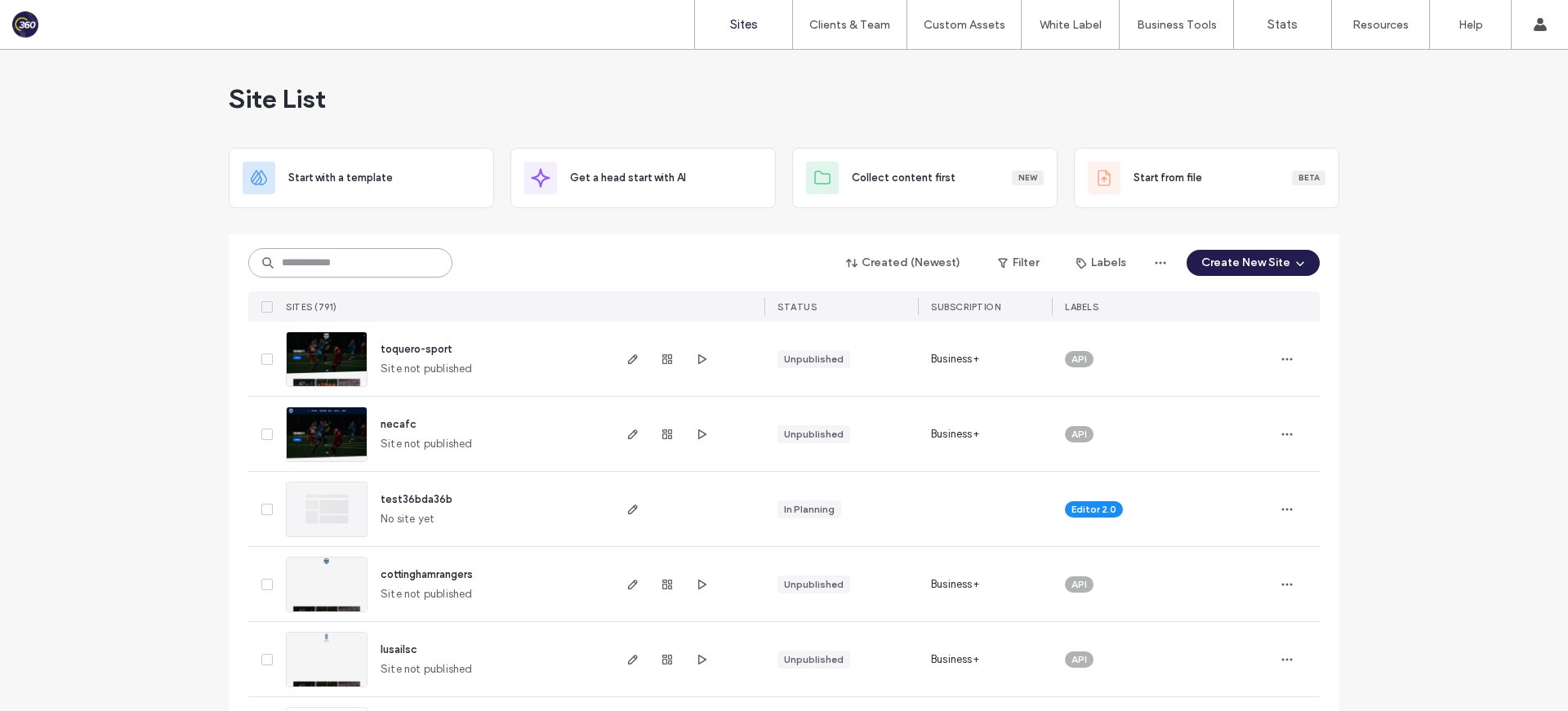
click at [299, 262] on input at bounding box center [350, 262] width 204 height 29
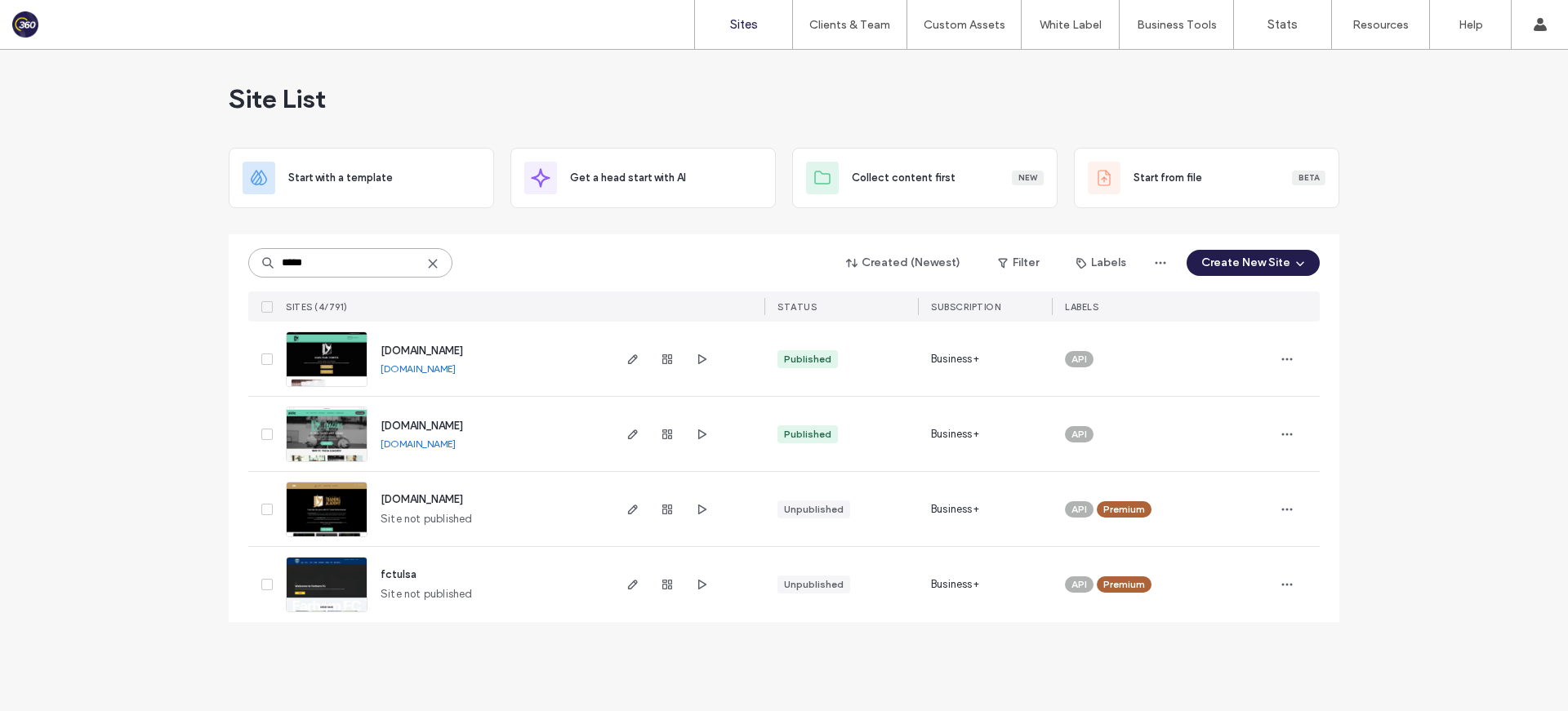
type input "*****"
click at [452, 425] on span "www.fctulsaleagues.com" at bounding box center [422, 425] width 82 height 12
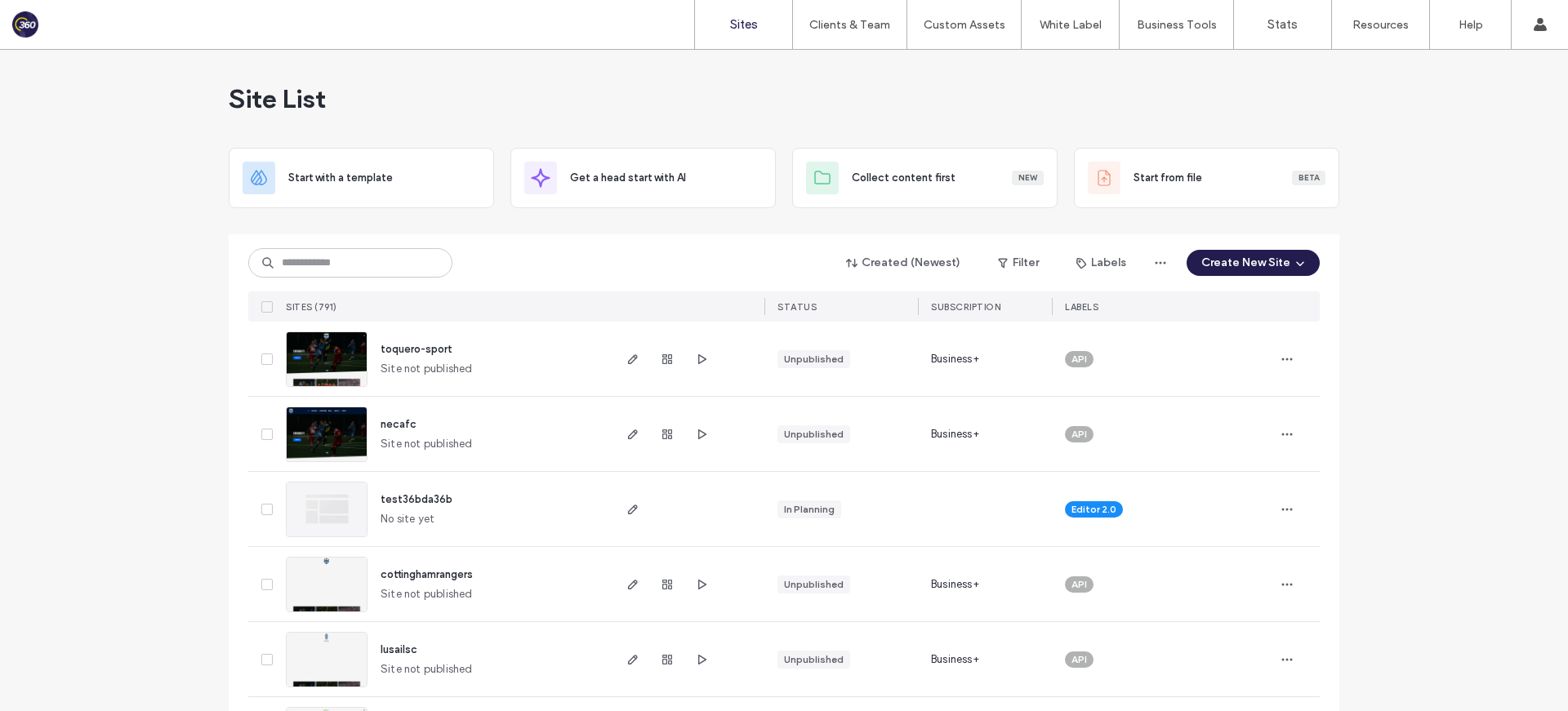
drag, startPoint x: 171, startPoint y: 281, endPoint x: 162, endPoint y: 297, distance: 18.4
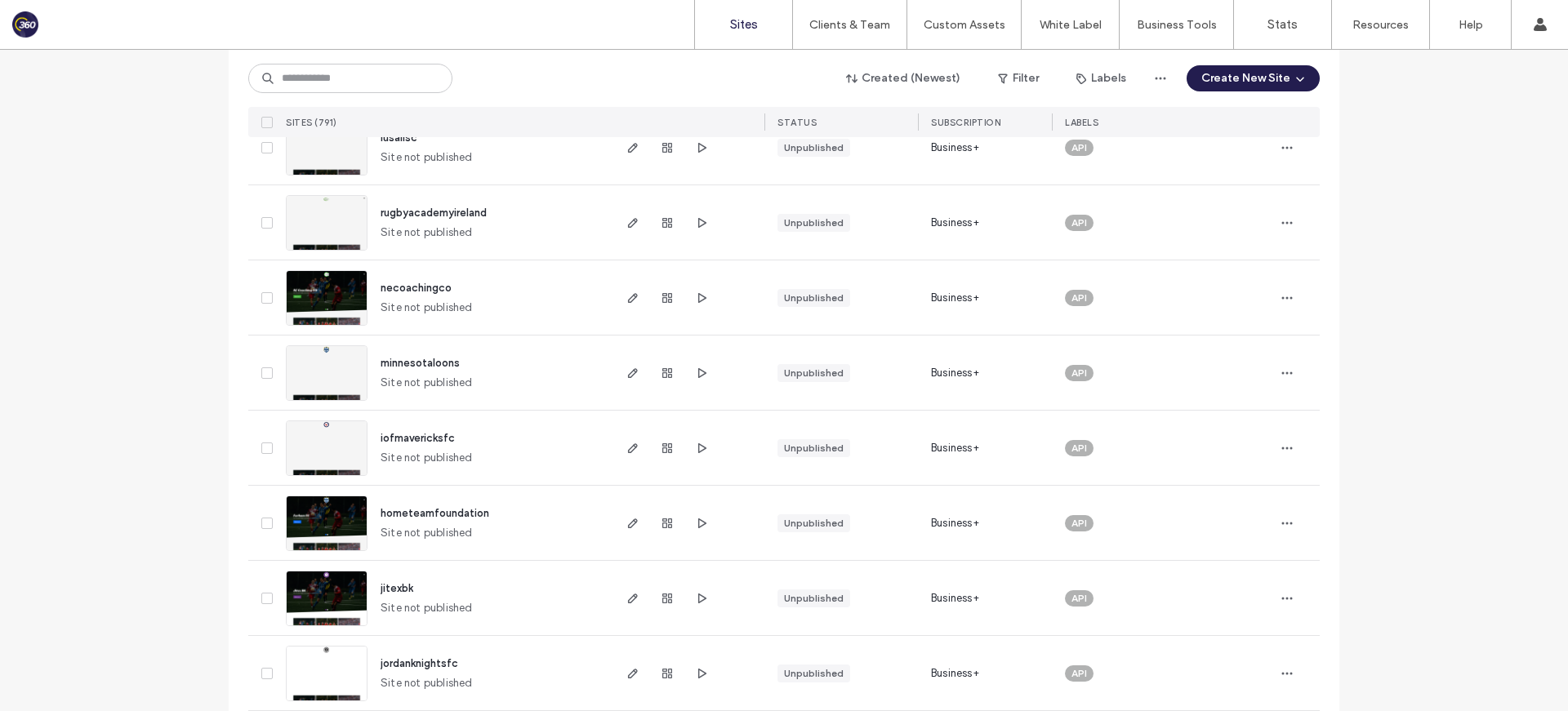
scroll to position [550, 0]
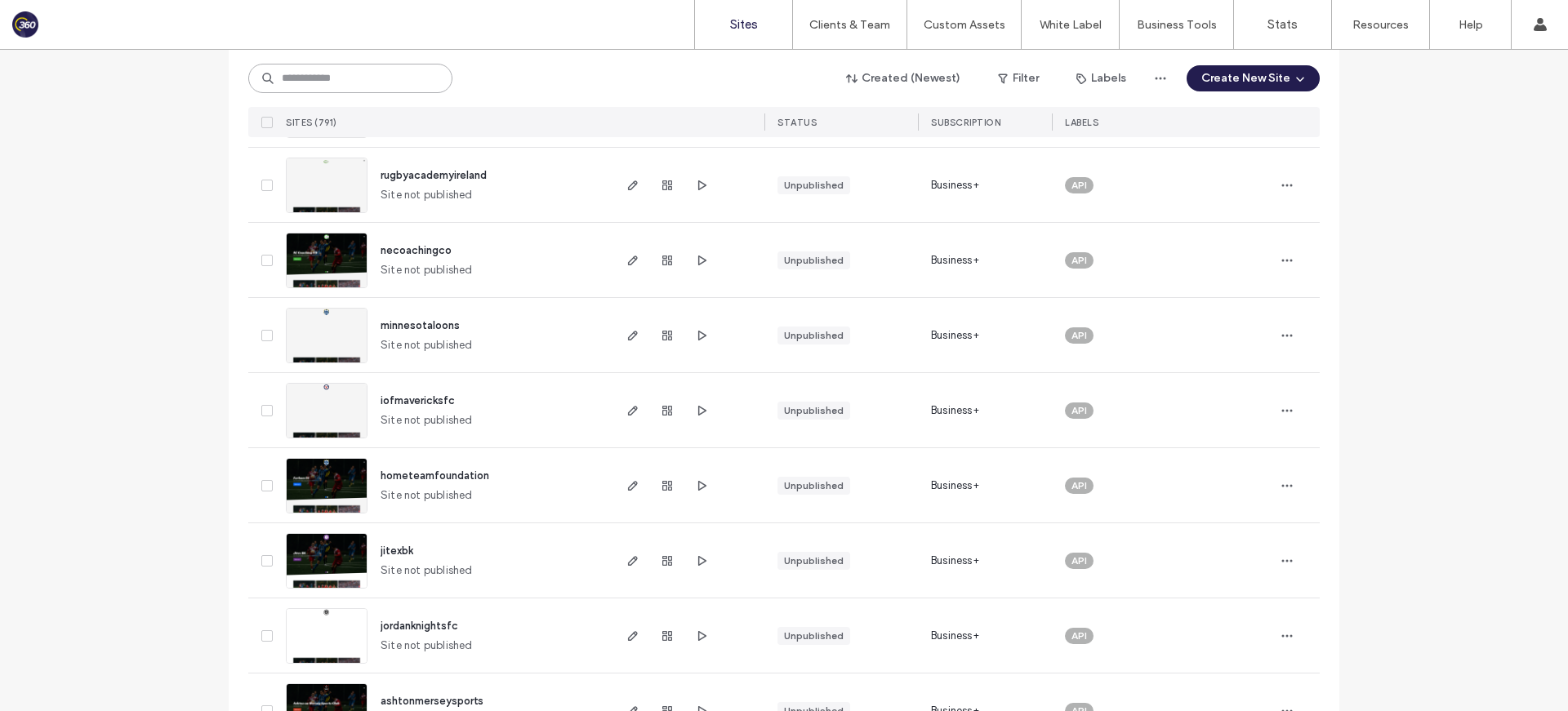
click at [310, 93] on input at bounding box center [350, 78] width 204 height 29
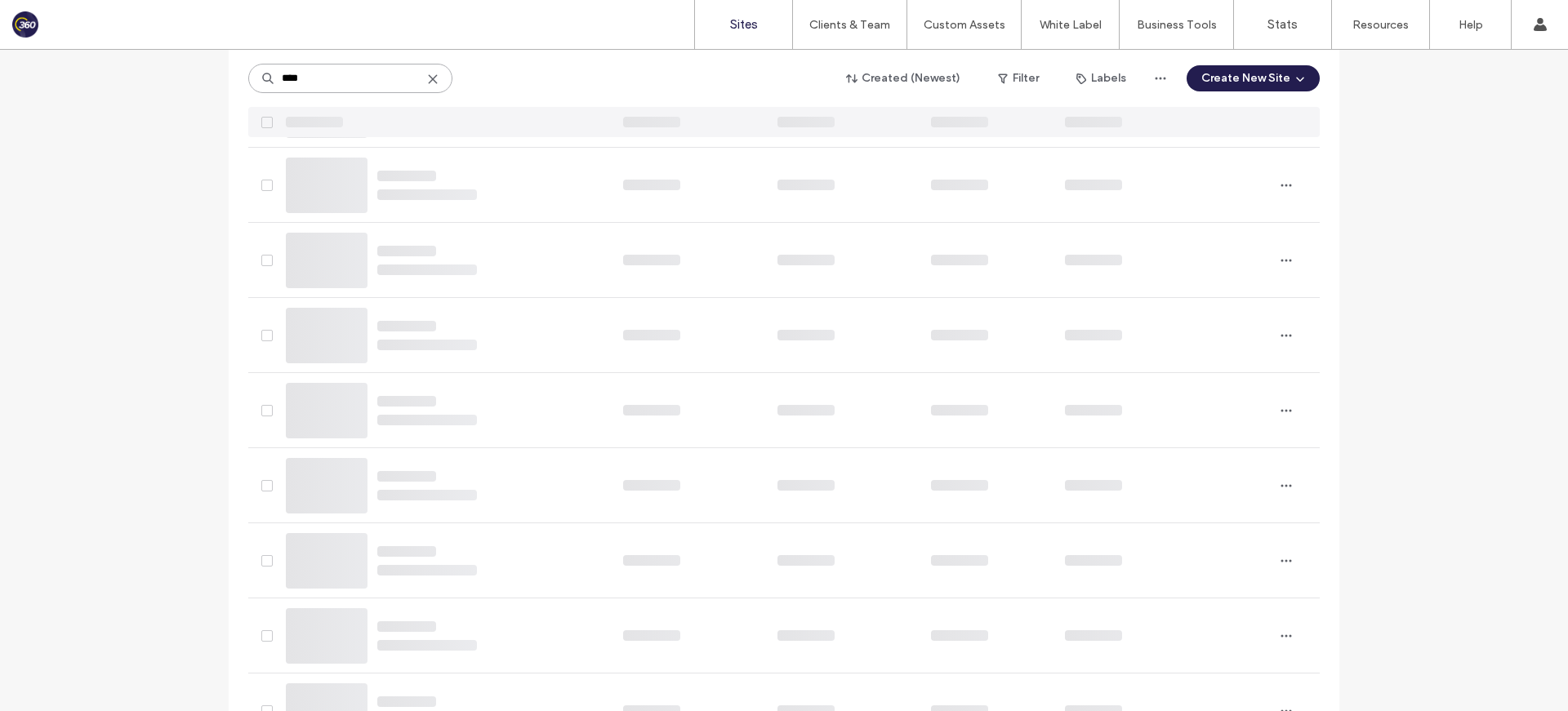
scroll to position [0, 0]
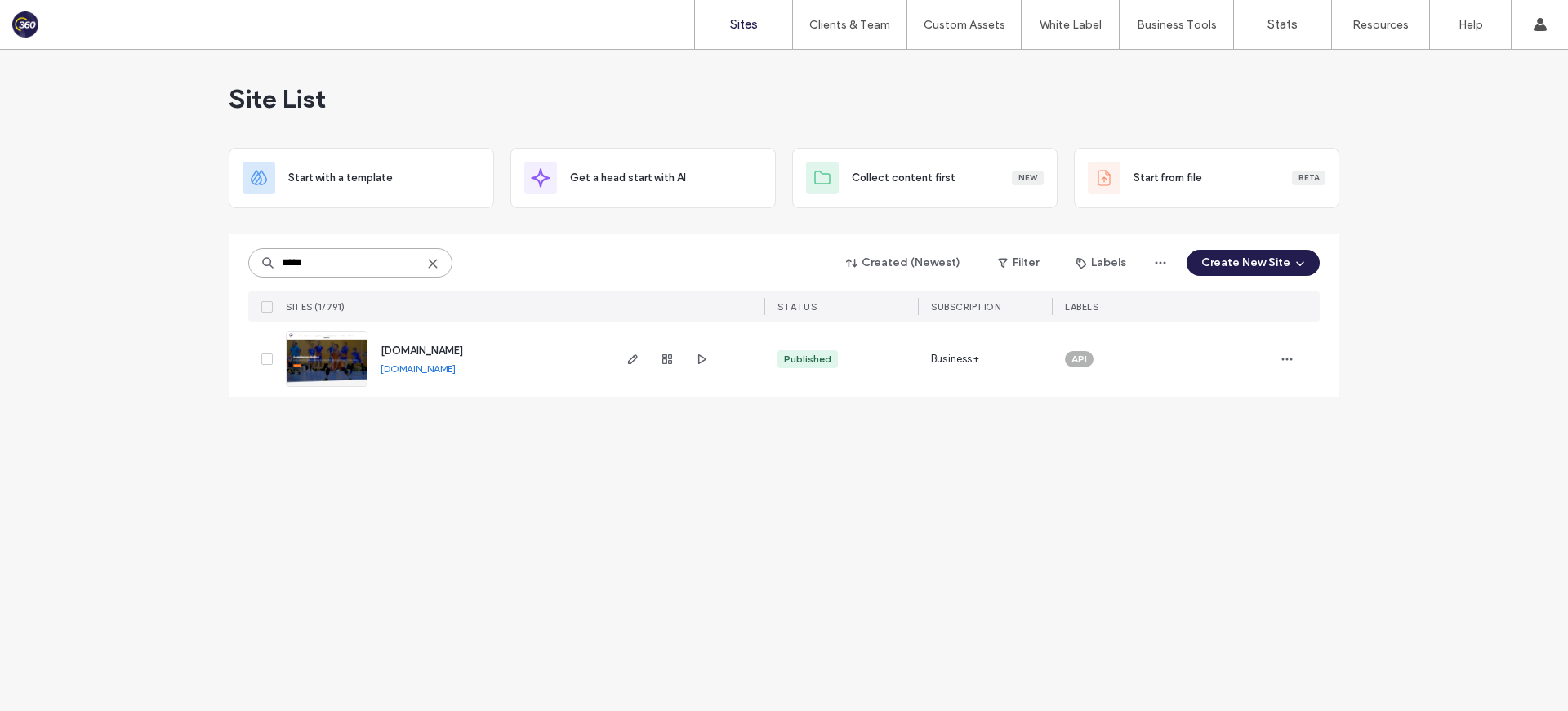
type input "*****"
click at [463, 349] on span "www.londiniumvolley.co.uk" at bounding box center [422, 351] width 82 height 12
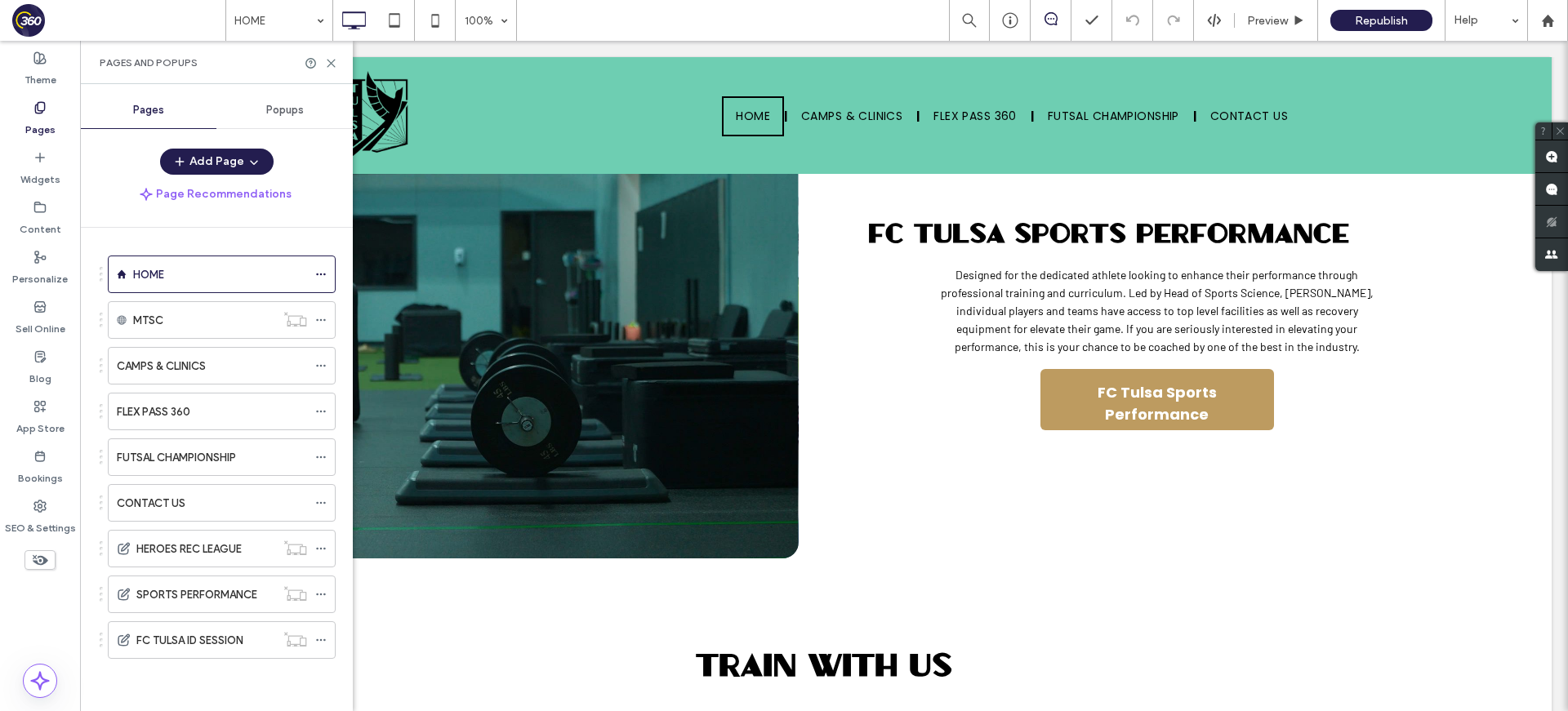
scroll to position [673, 0]
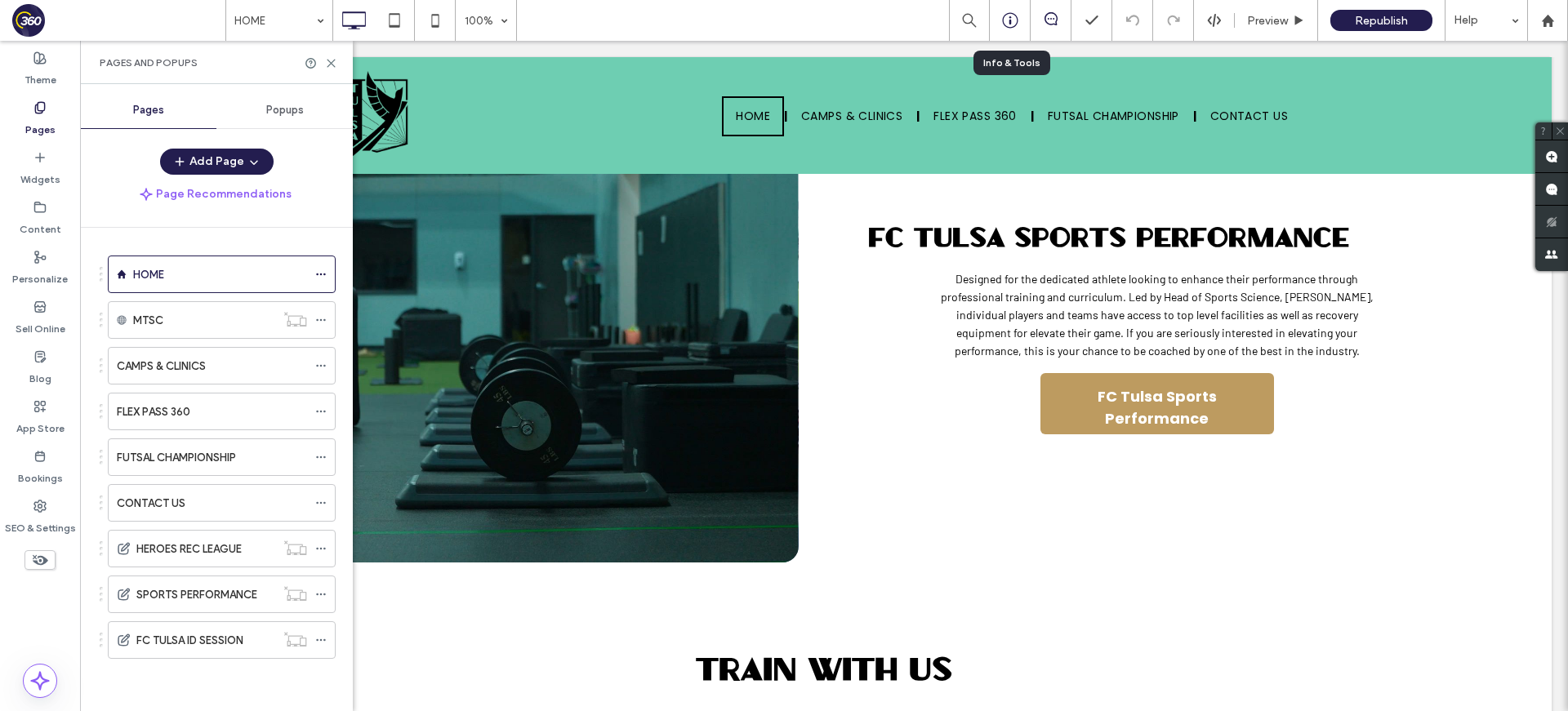
click at [1014, 23] on icon at bounding box center [1010, 20] width 16 height 16
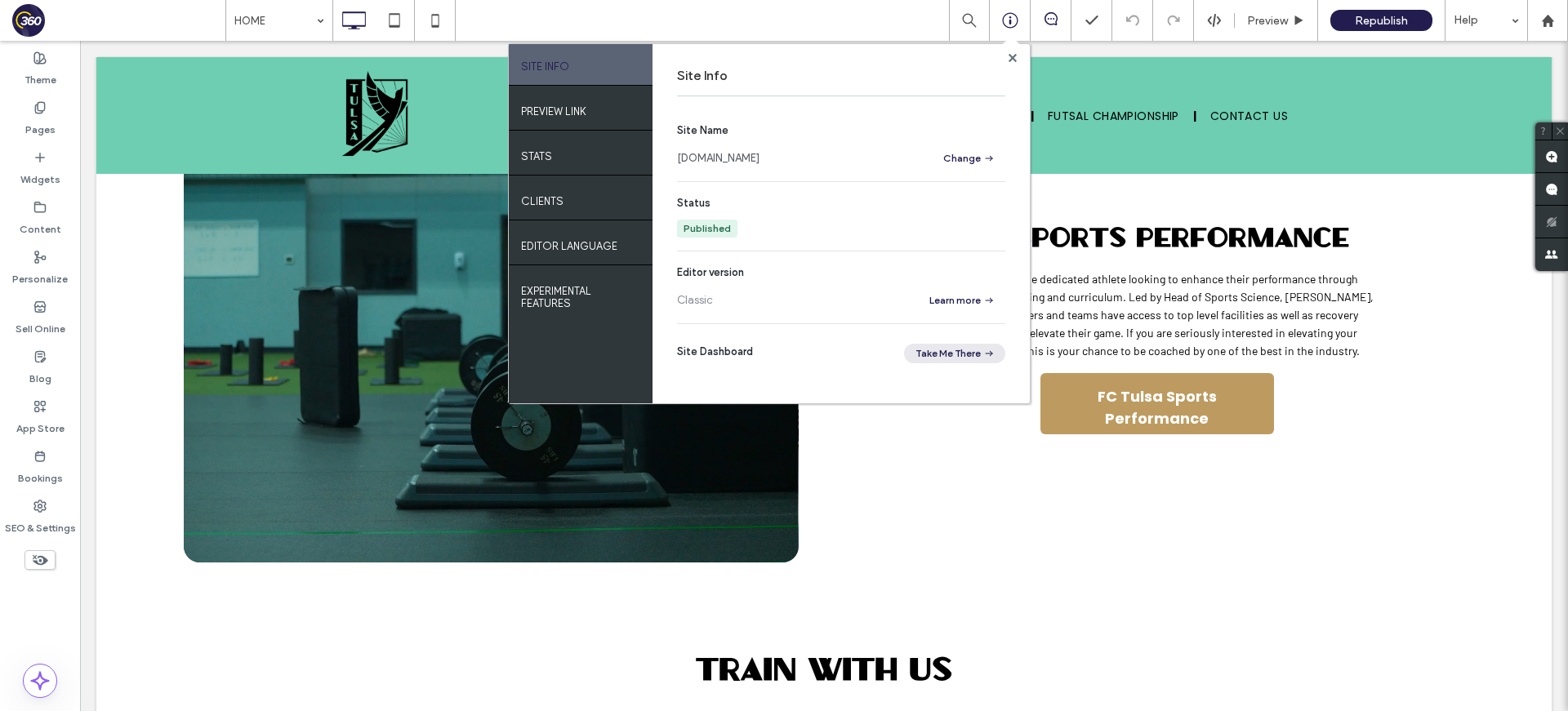
click at [992, 351] on icon "button" at bounding box center [988, 353] width 13 height 13
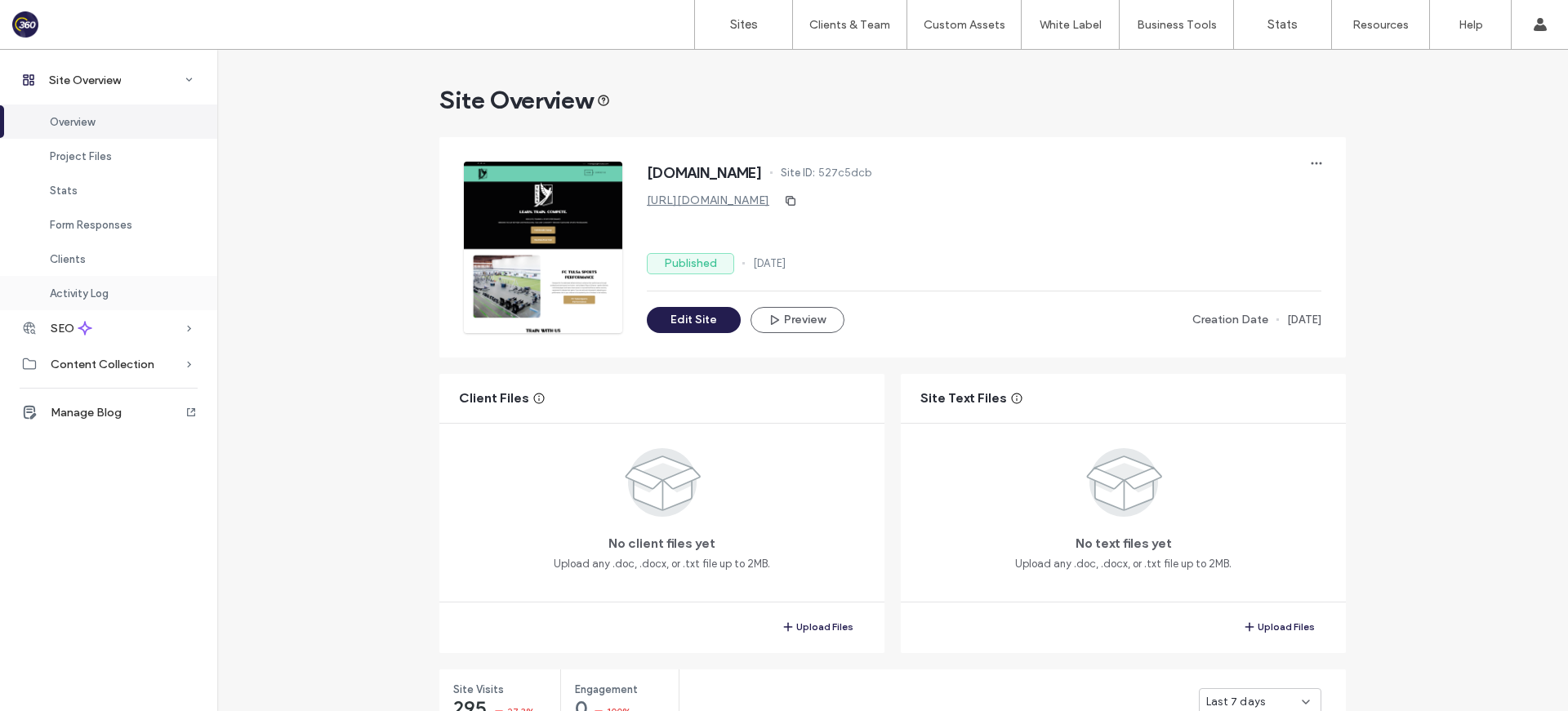
click at [109, 294] on div "Activity Log" at bounding box center [108, 293] width 217 height 34
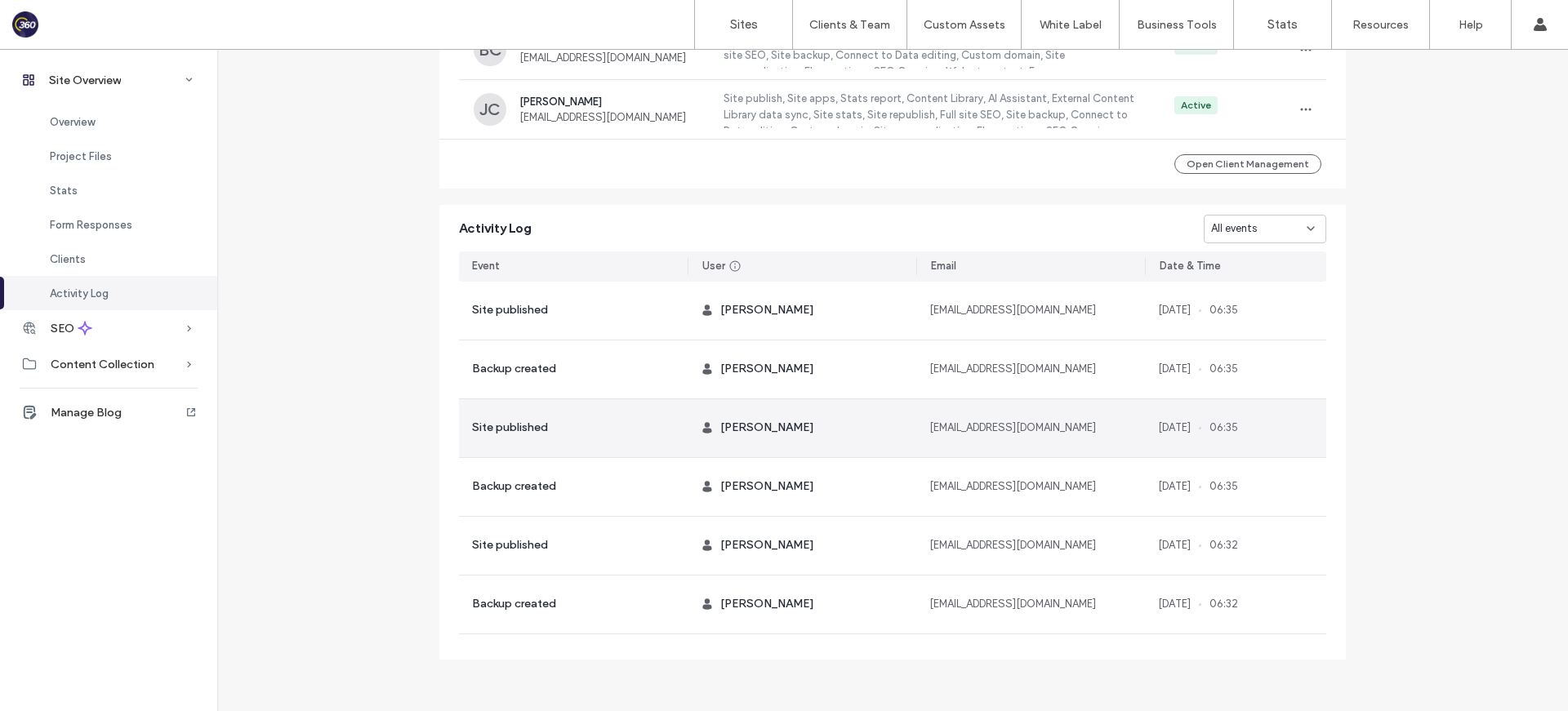
scroll to position [302, 0]
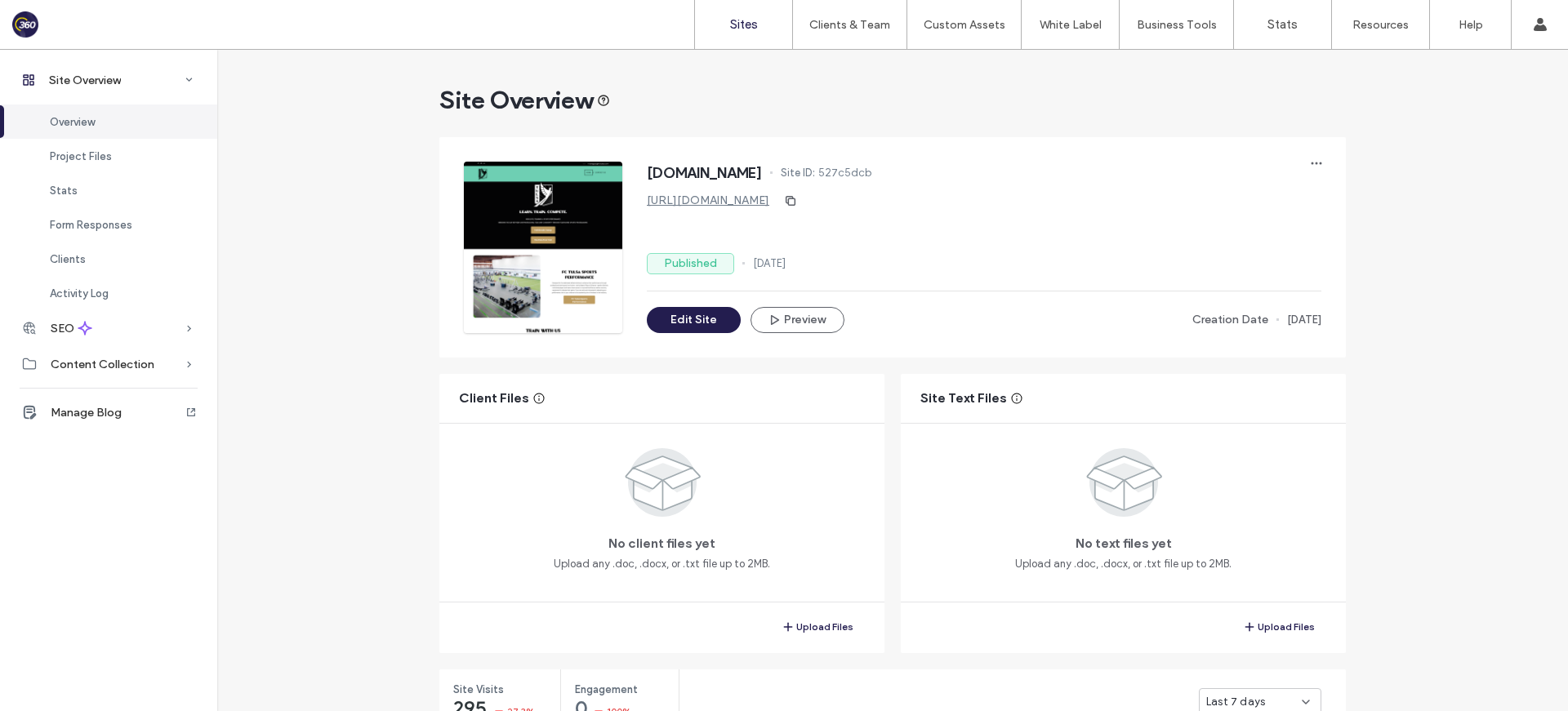
click at [749, 25] on label "Sites" at bounding box center [744, 24] width 27 height 15
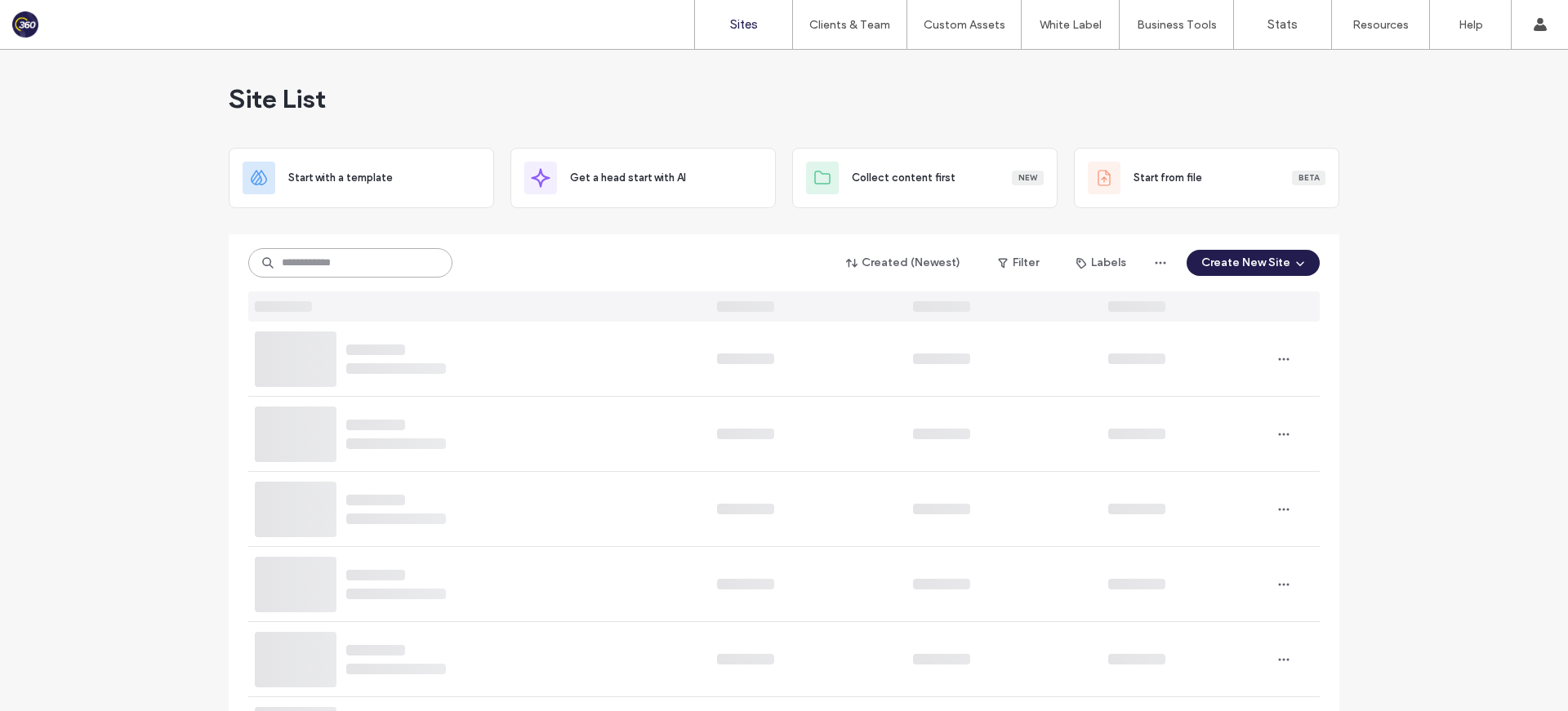
click at [389, 257] on input at bounding box center [350, 262] width 204 height 29
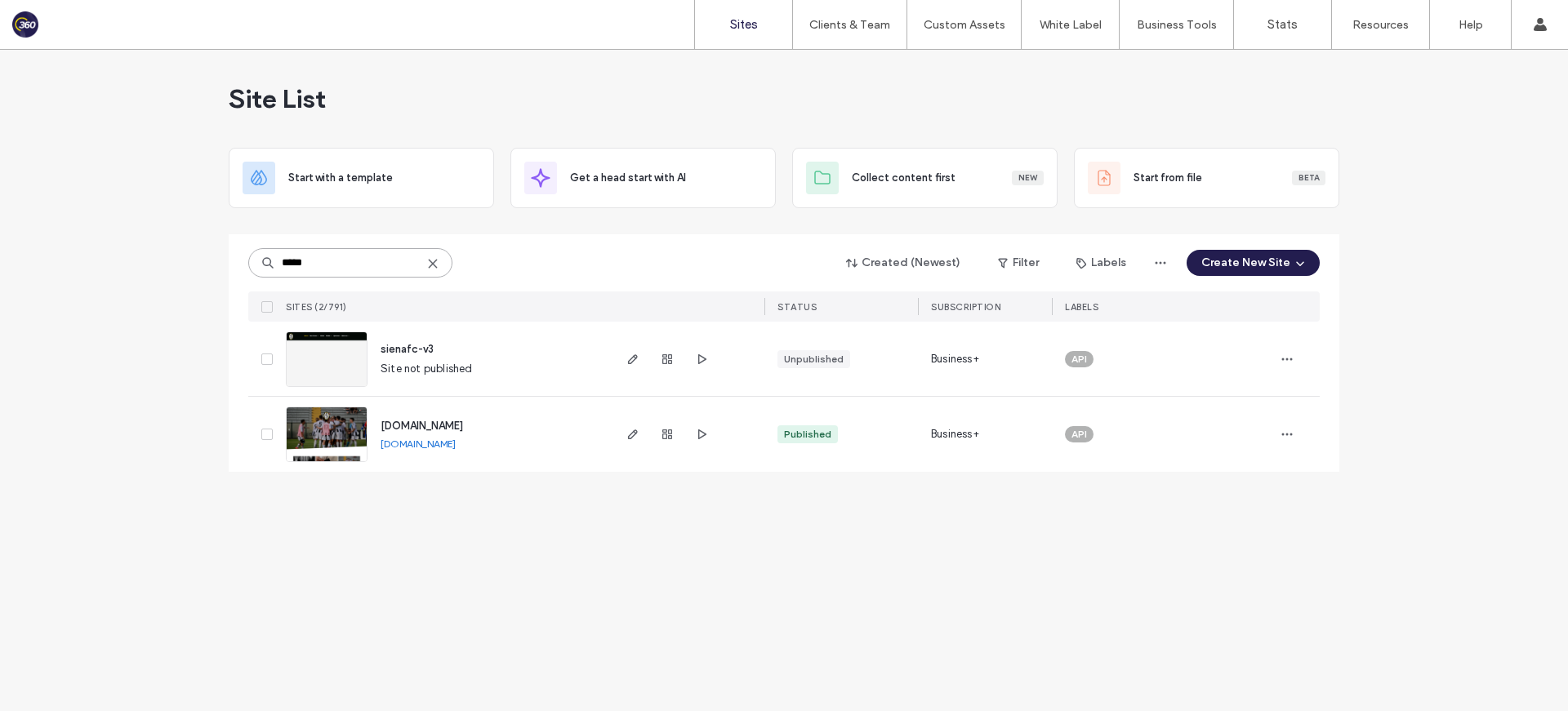
type input "*****"
click at [456, 425] on span "www.sienafootball.com" at bounding box center [422, 425] width 82 height 12
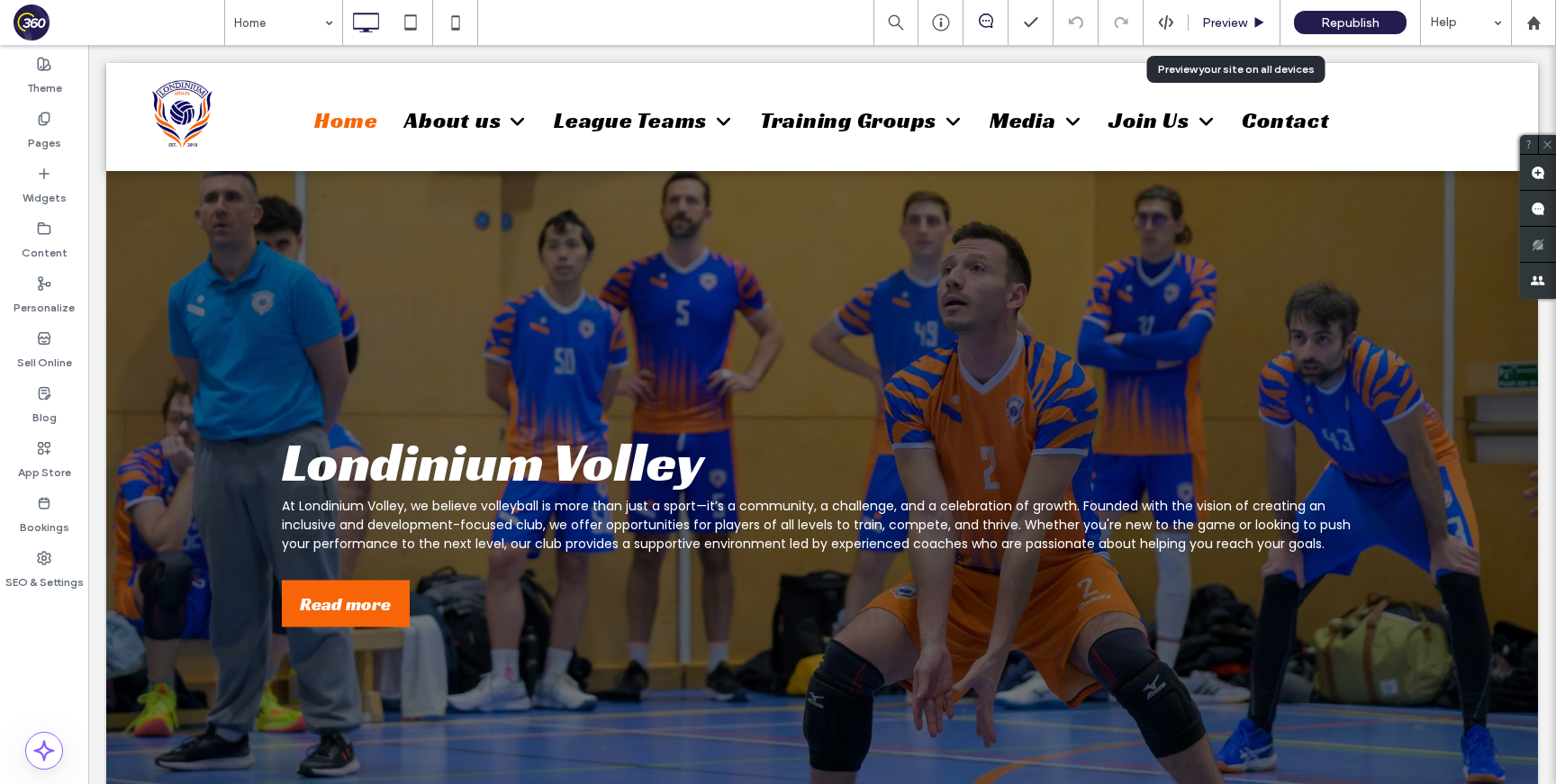
click at [1213, 27] on span "Preview" at bounding box center [1225, 23] width 45 height 15
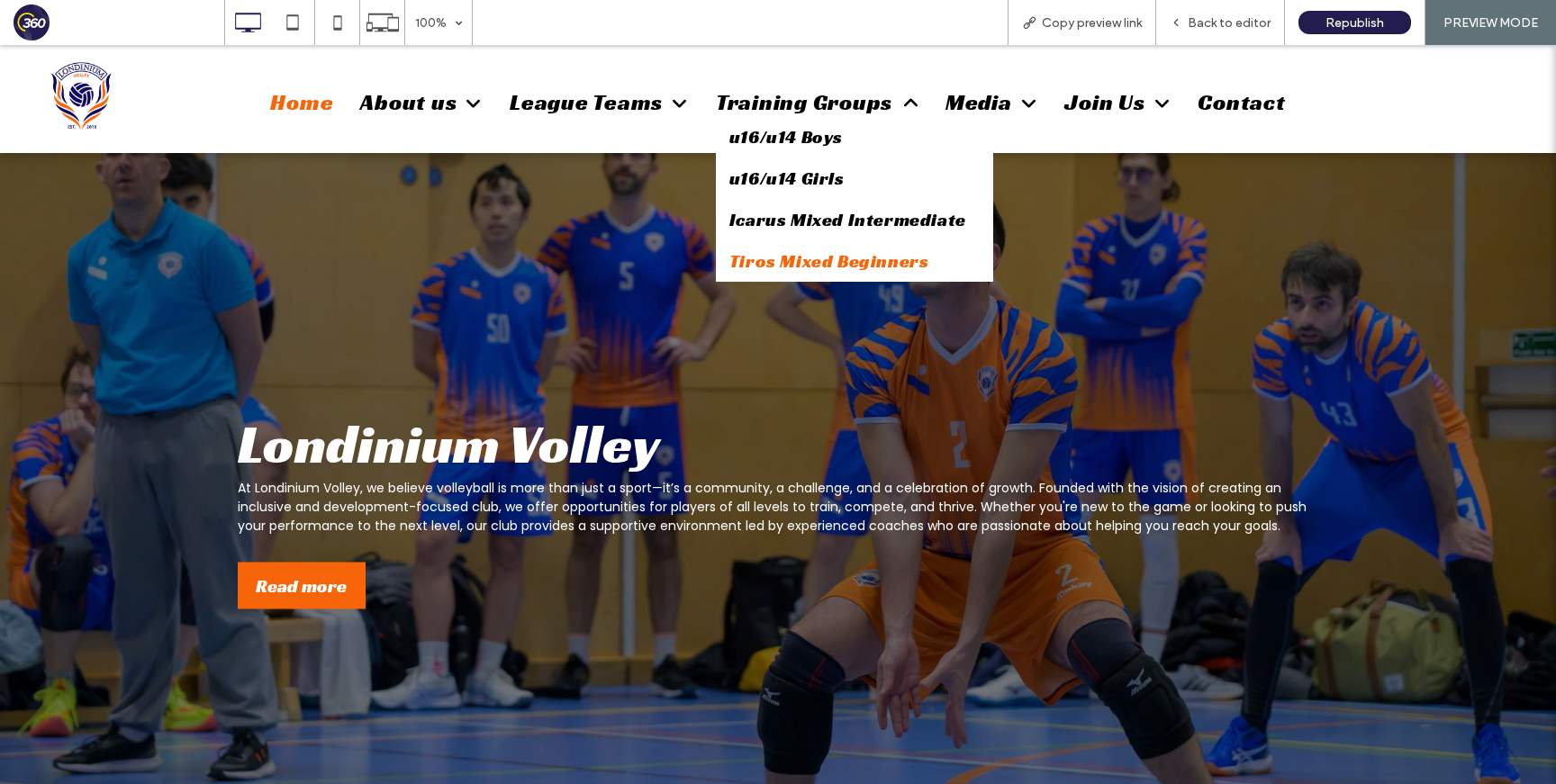
click at [814, 256] on span "Tiros Mixed Beginners" at bounding box center [829, 261] width 200 height 24
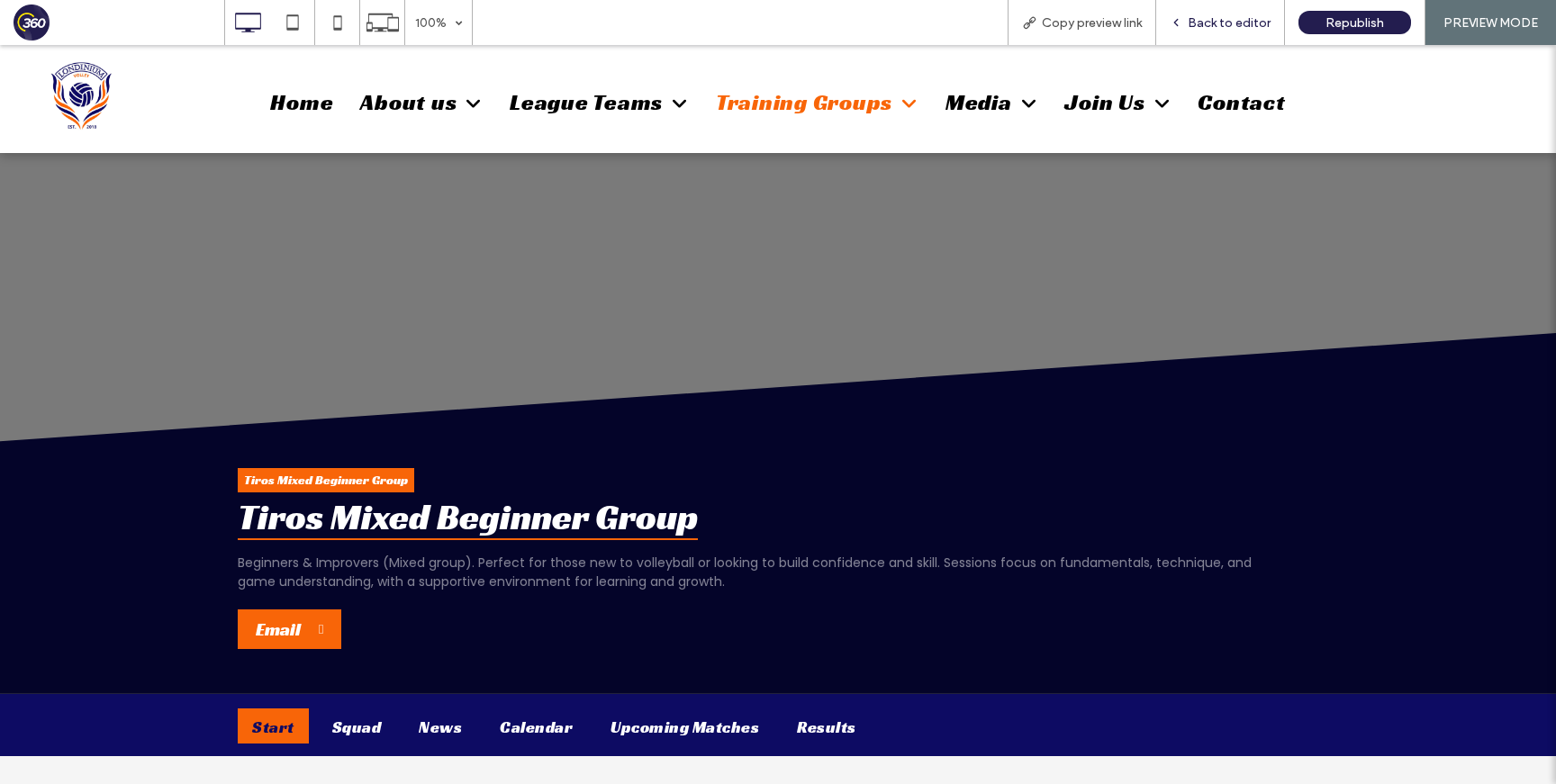
click at [1198, 24] on span "Back to editor" at bounding box center [1230, 23] width 83 height 15
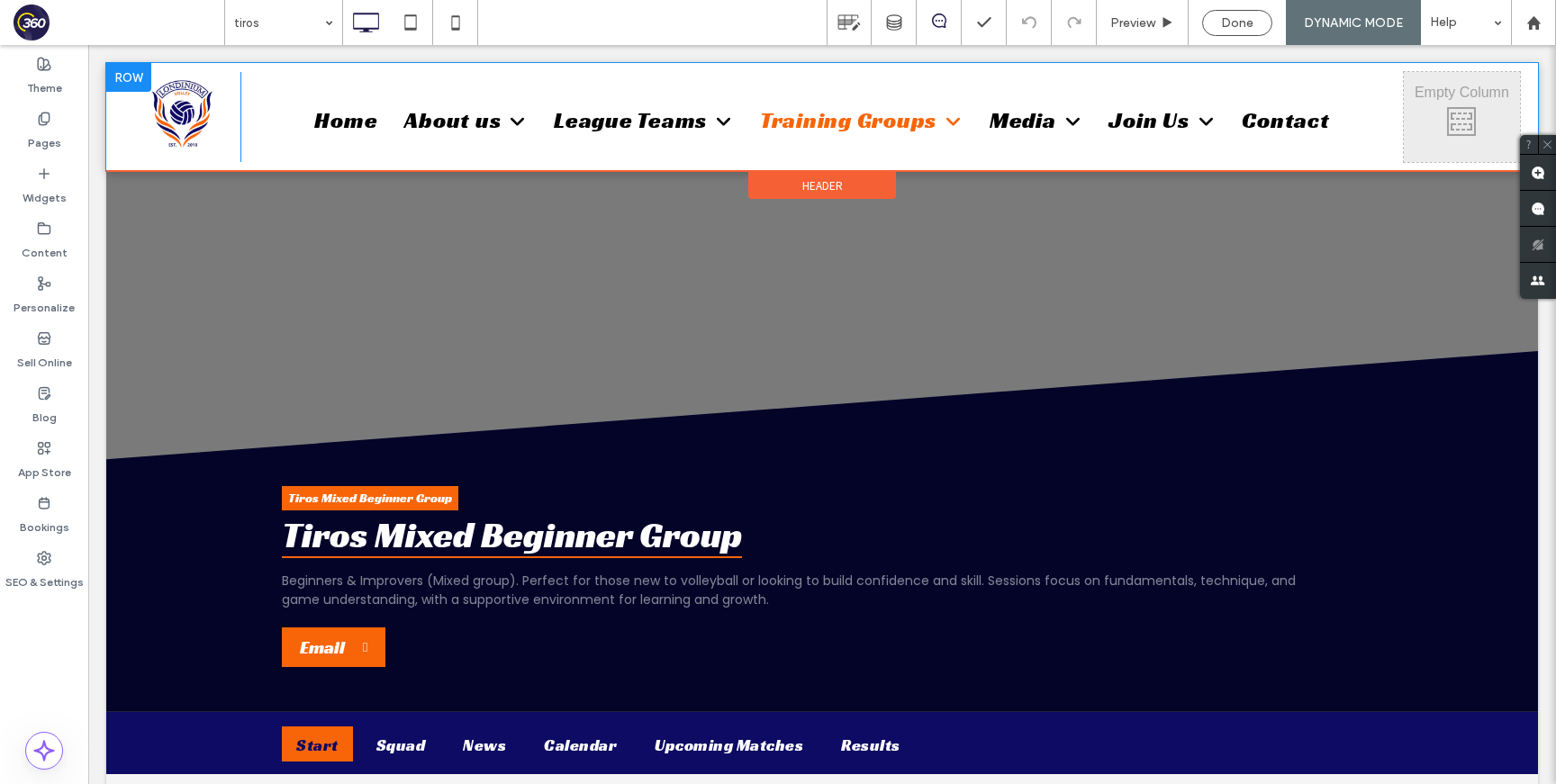
click at [1355, 107] on nav "Home About us About the club Staff Club policies FAQ League Teams Ares Men Div …" at bounding box center [822, 120] width 1142 height 49
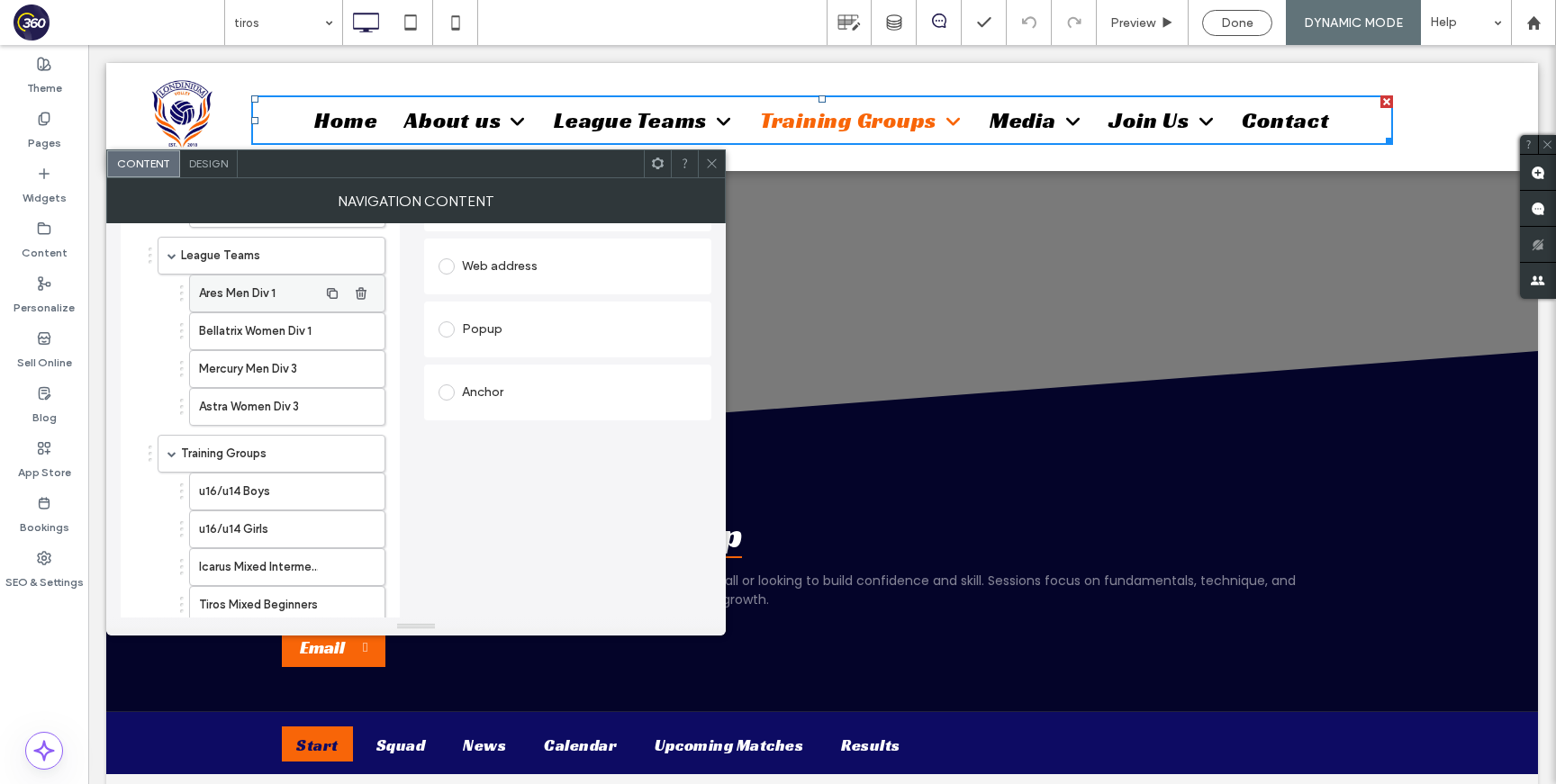
scroll to position [416, 0]
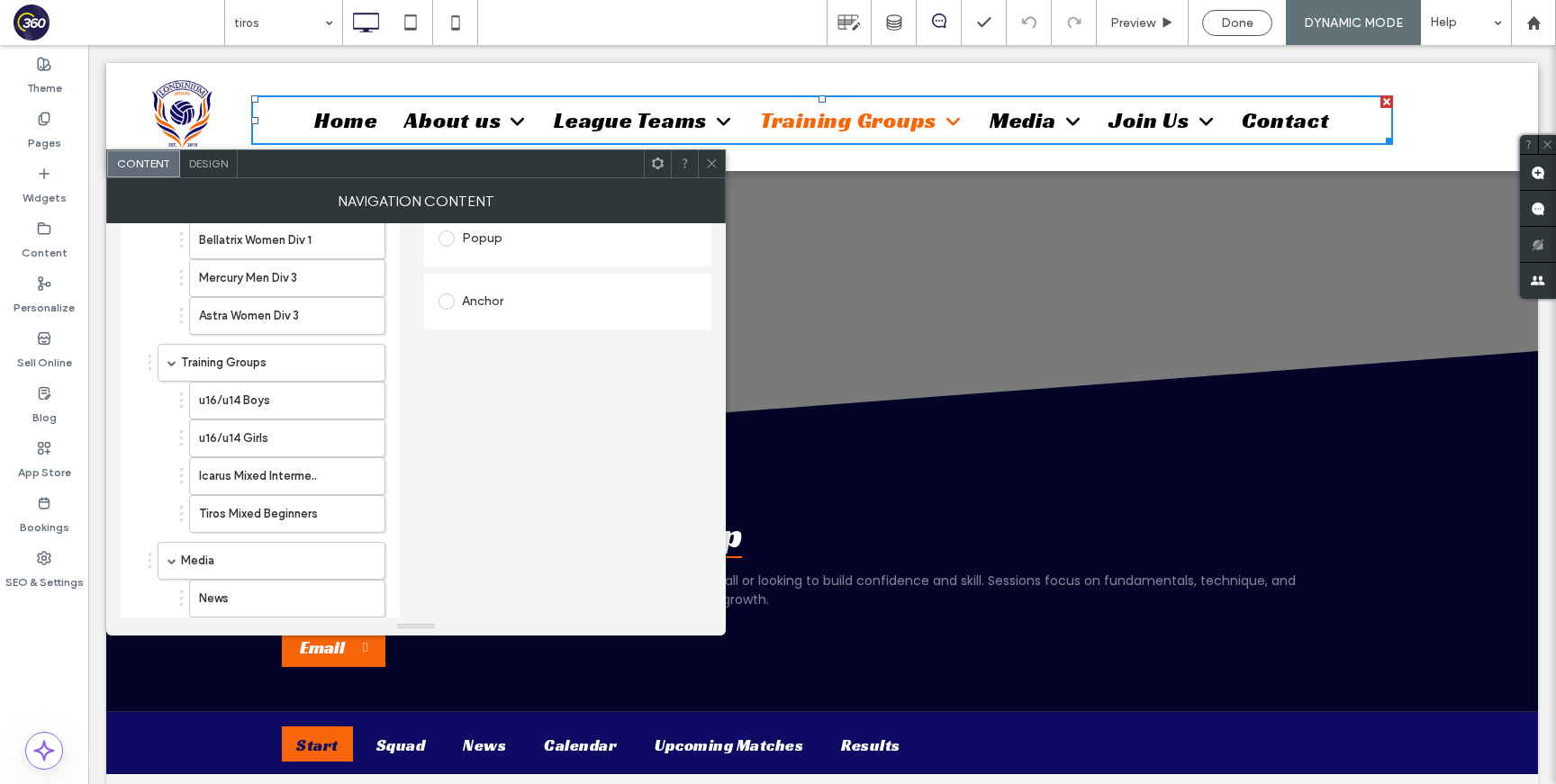
click at [711, 164] on use at bounding box center [711, 165] width 9 height 9
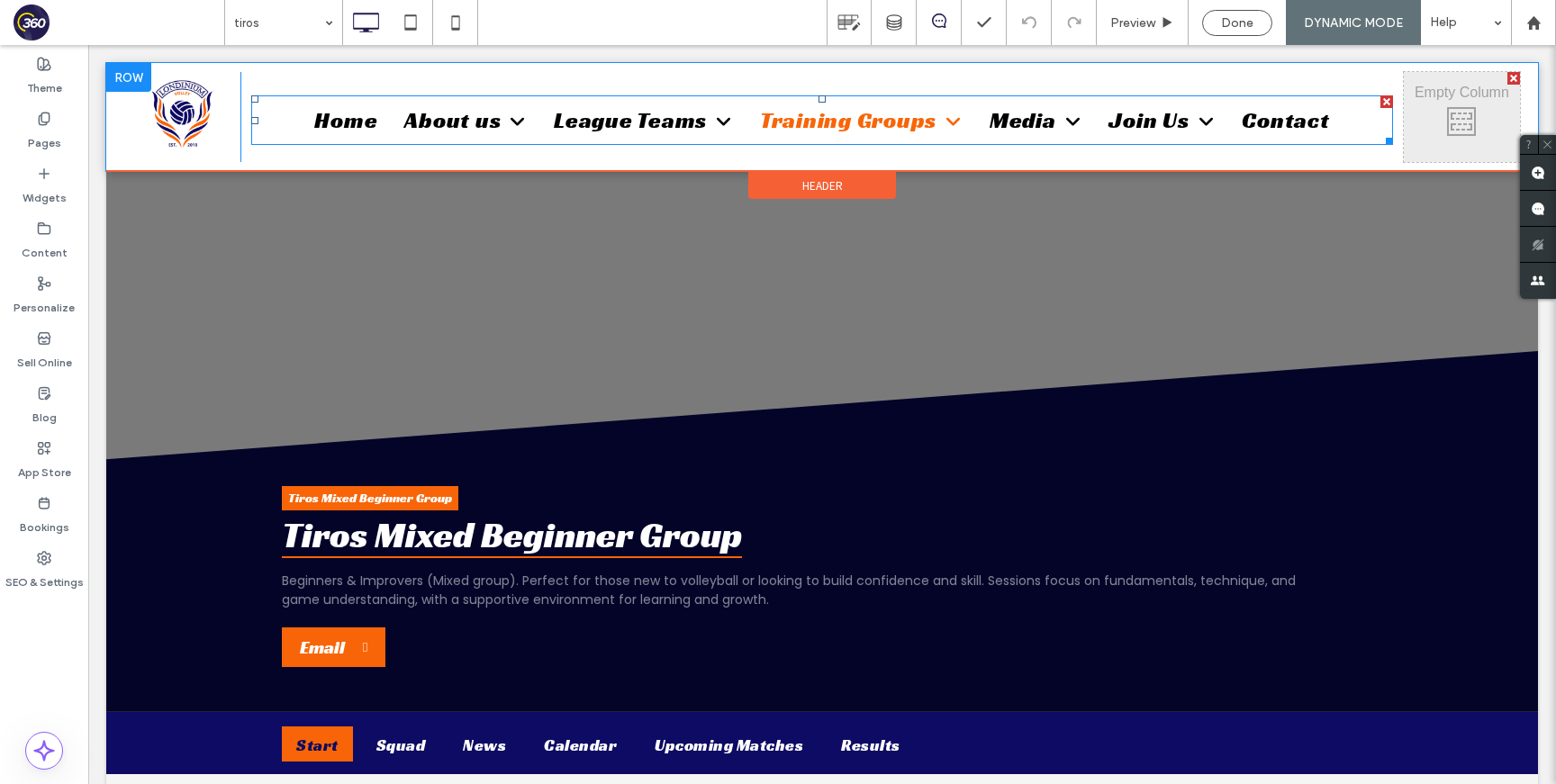
click at [1358, 117] on nav "Home About us About the club Staff Club policies FAQ League Teams Ares Men Div …" at bounding box center [822, 120] width 1142 height 49
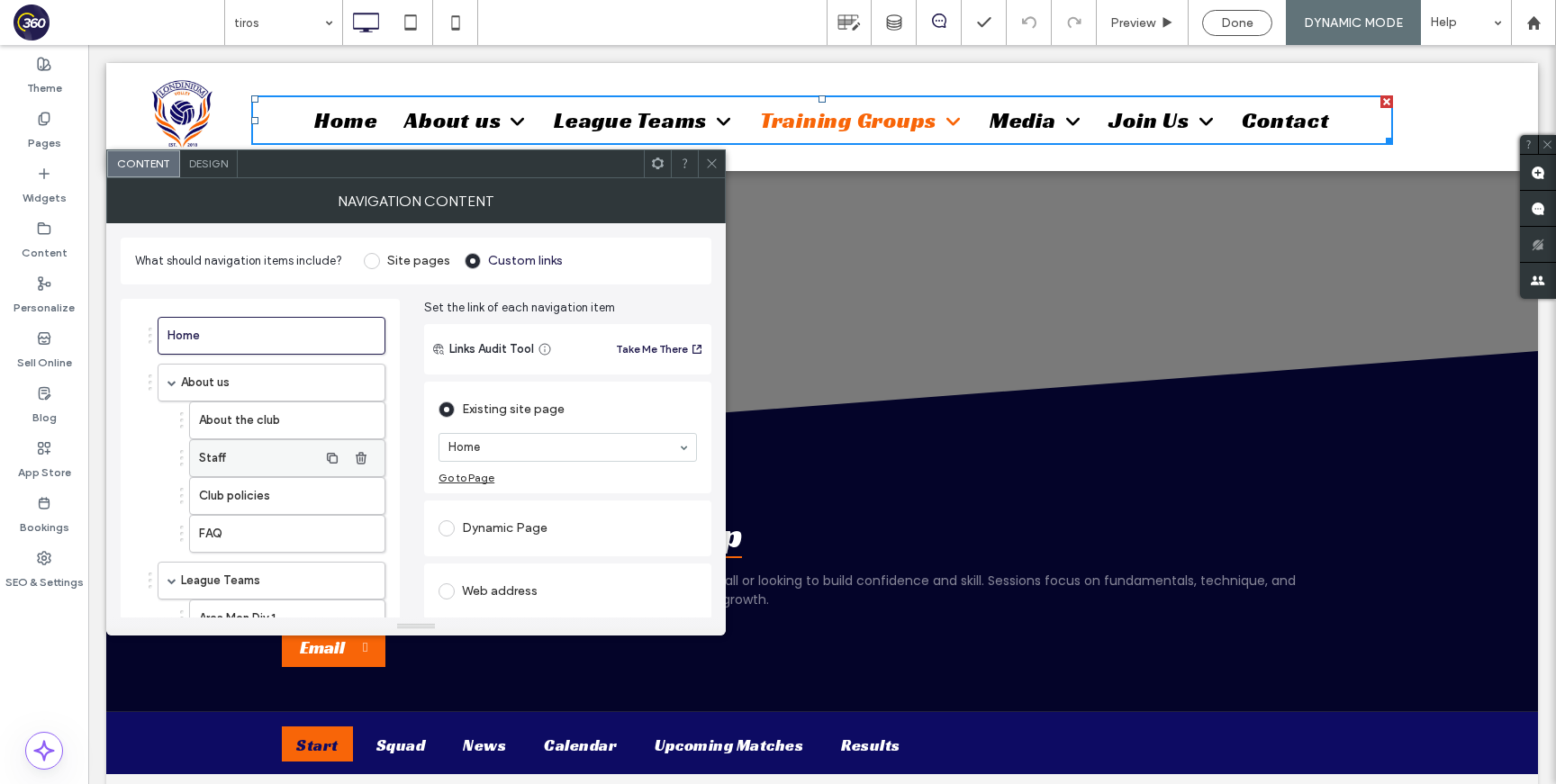
scroll to position [688, 0]
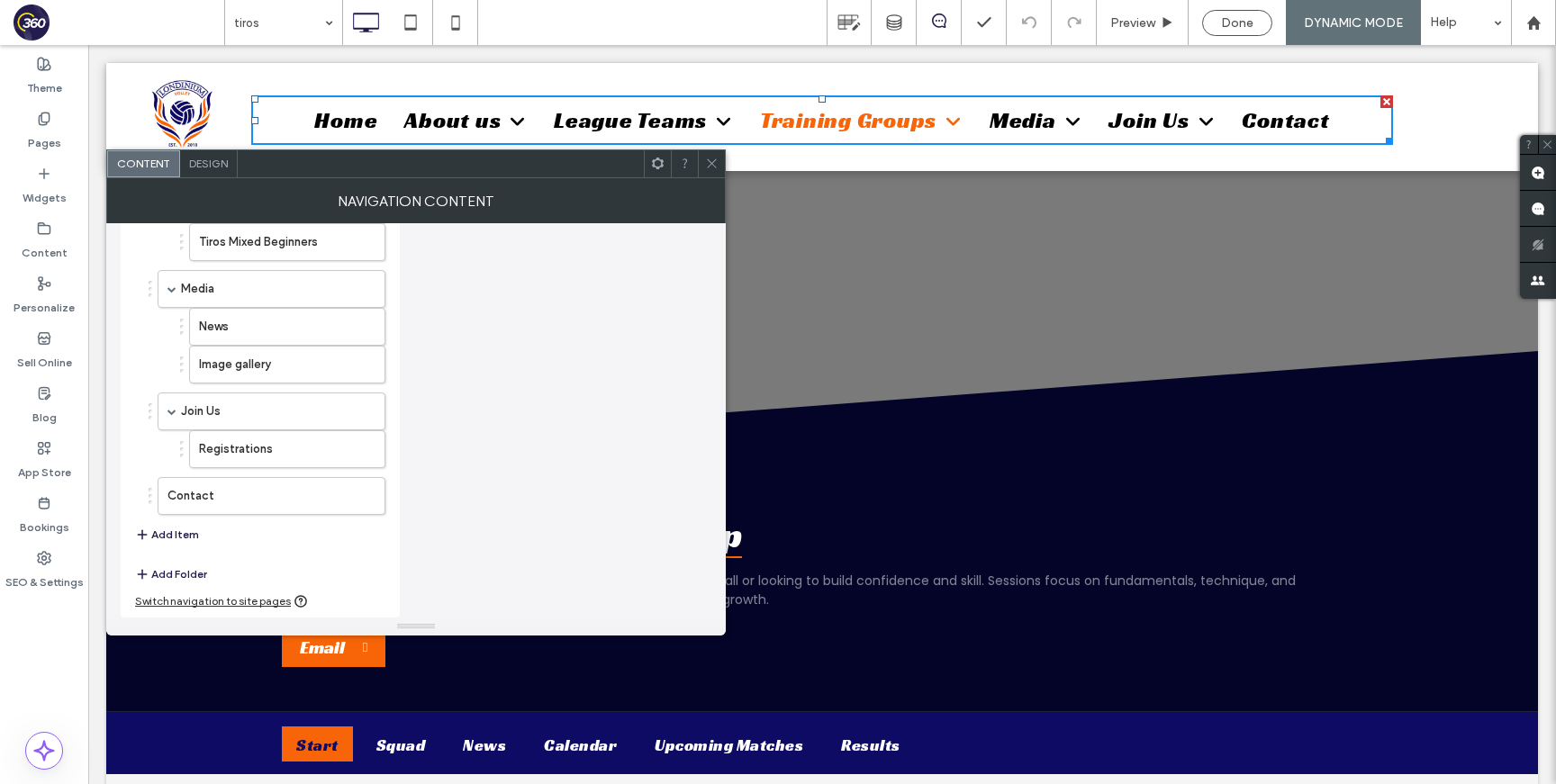
click at [174, 538] on button "Add Item" at bounding box center [167, 534] width 64 height 22
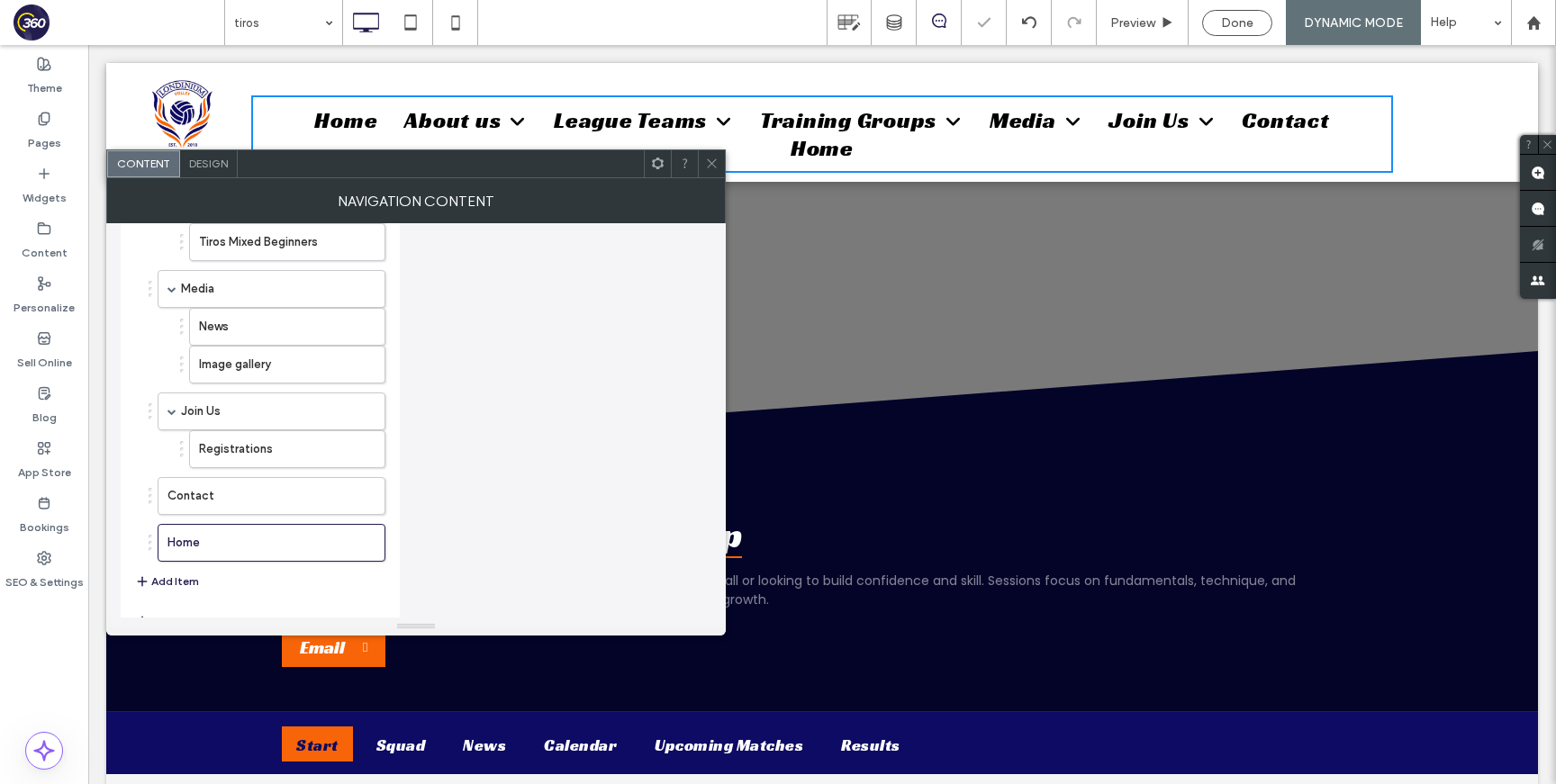
click at [187, 569] on div "Home About us About the club Staff Club policies FAQ League Teams Ares Men Div …" at bounding box center [260, 111] width 251 height 982
click at [187, 576] on button "Add Item" at bounding box center [167, 582] width 64 height 22
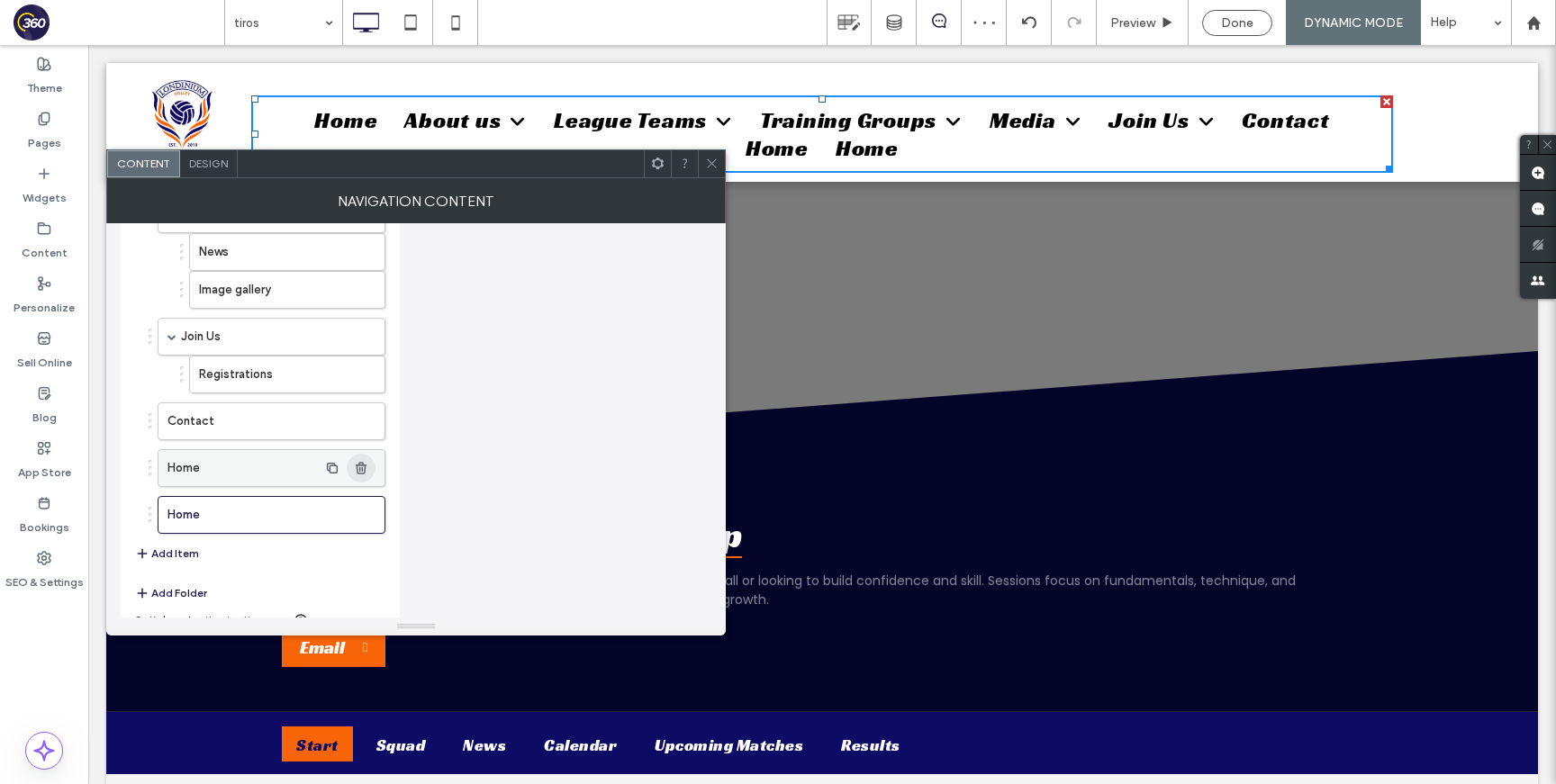
scroll to position [777, 0]
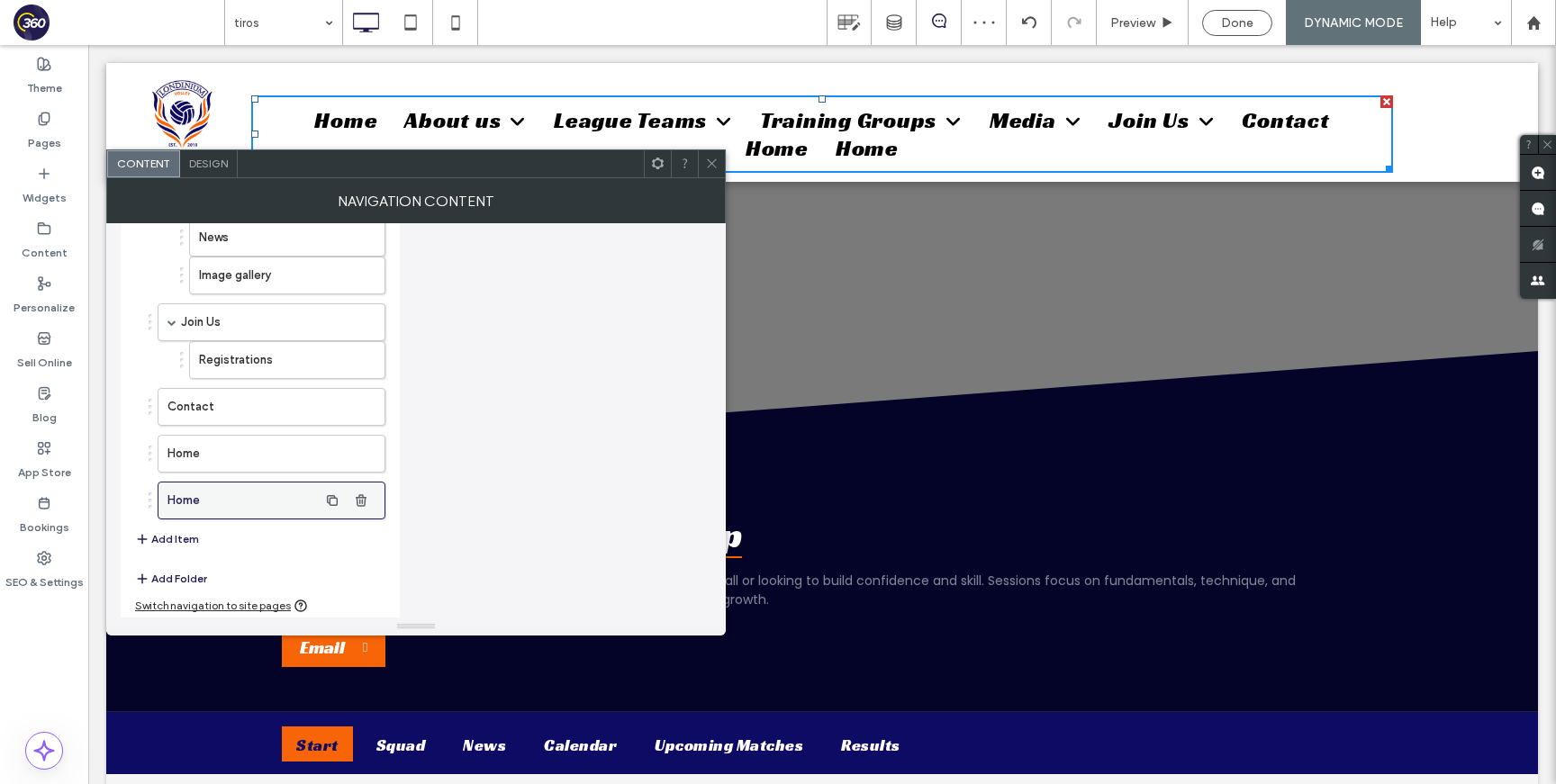
click at [362, 484] on div "Home" at bounding box center [271, 500] width 228 height 38
click at [366, 502] on icon "button" at bounding box center [360, 500] width 14 height 14
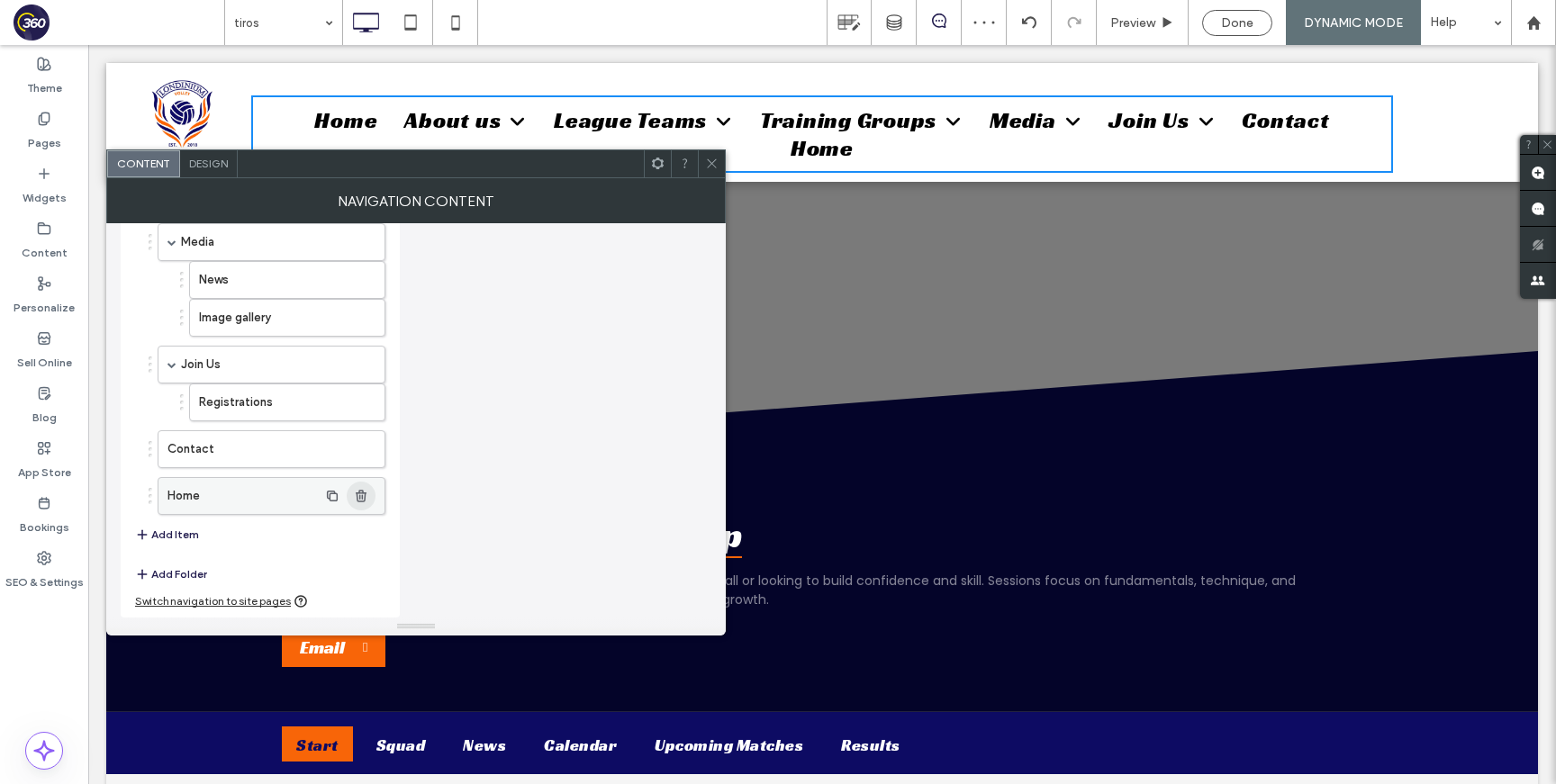
click at [364, 499] on use "button" at bounding box center [360, 496] width 10 height 11
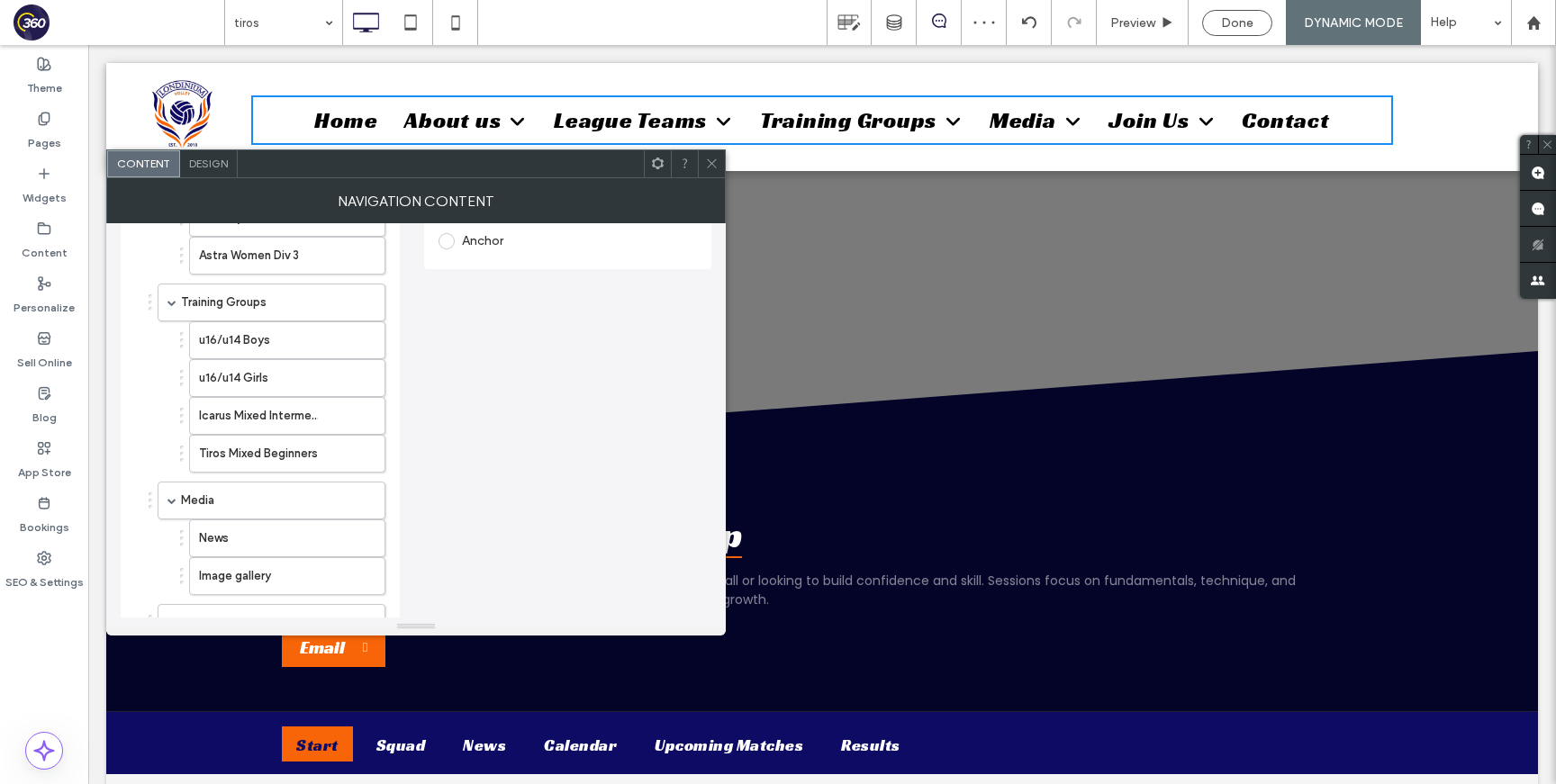
scroll to position [582, 0]
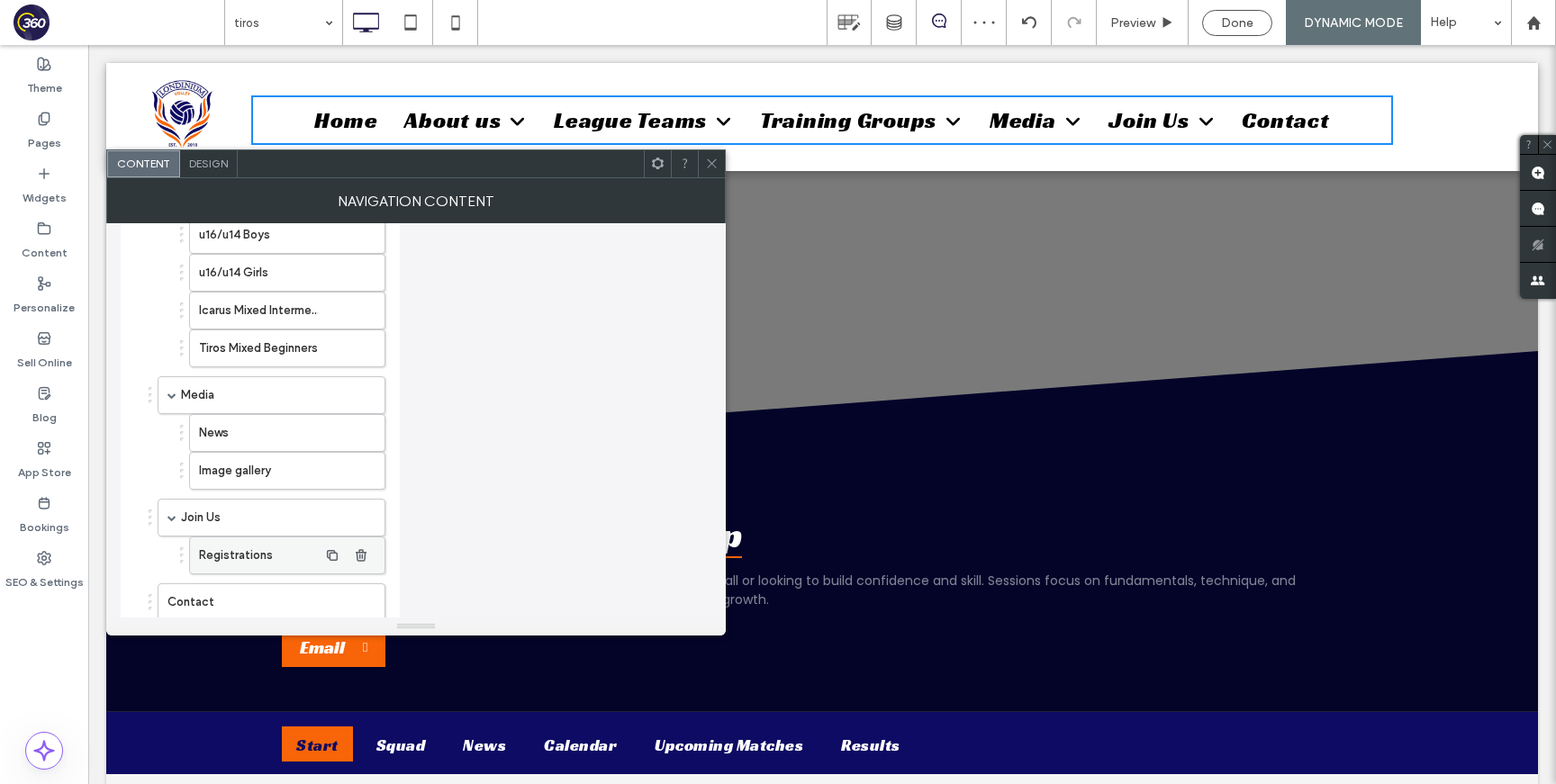
click at [266, 548] on label "Registrations" at bounding box center [258, 555] width 119 height 36
click at [708, 174] on span at bounding box center [711, 164] width 13 height 27
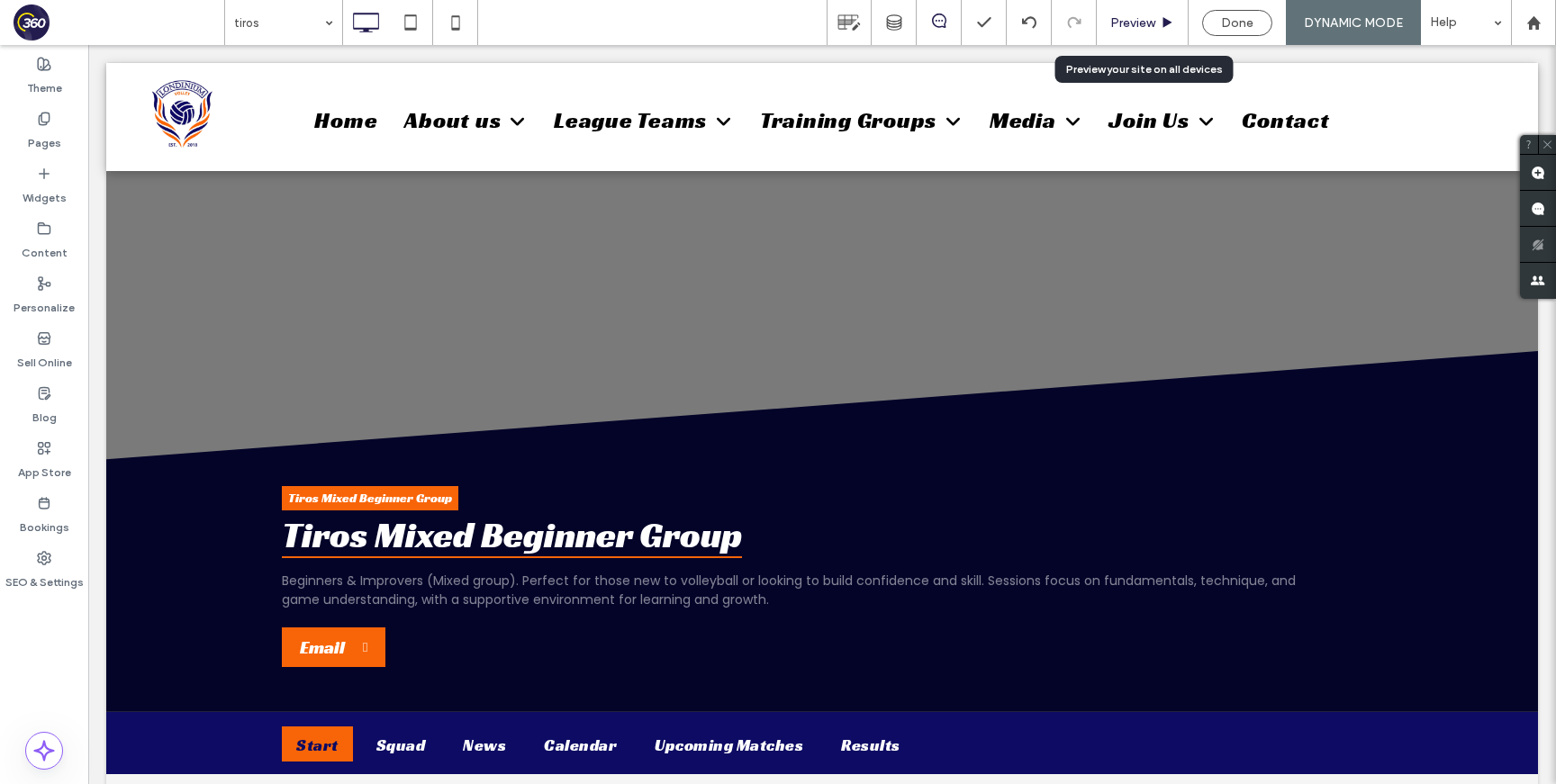
click at [1135, 17] on span "Preview" at bounding box center [1133, 23] width 45 height 15
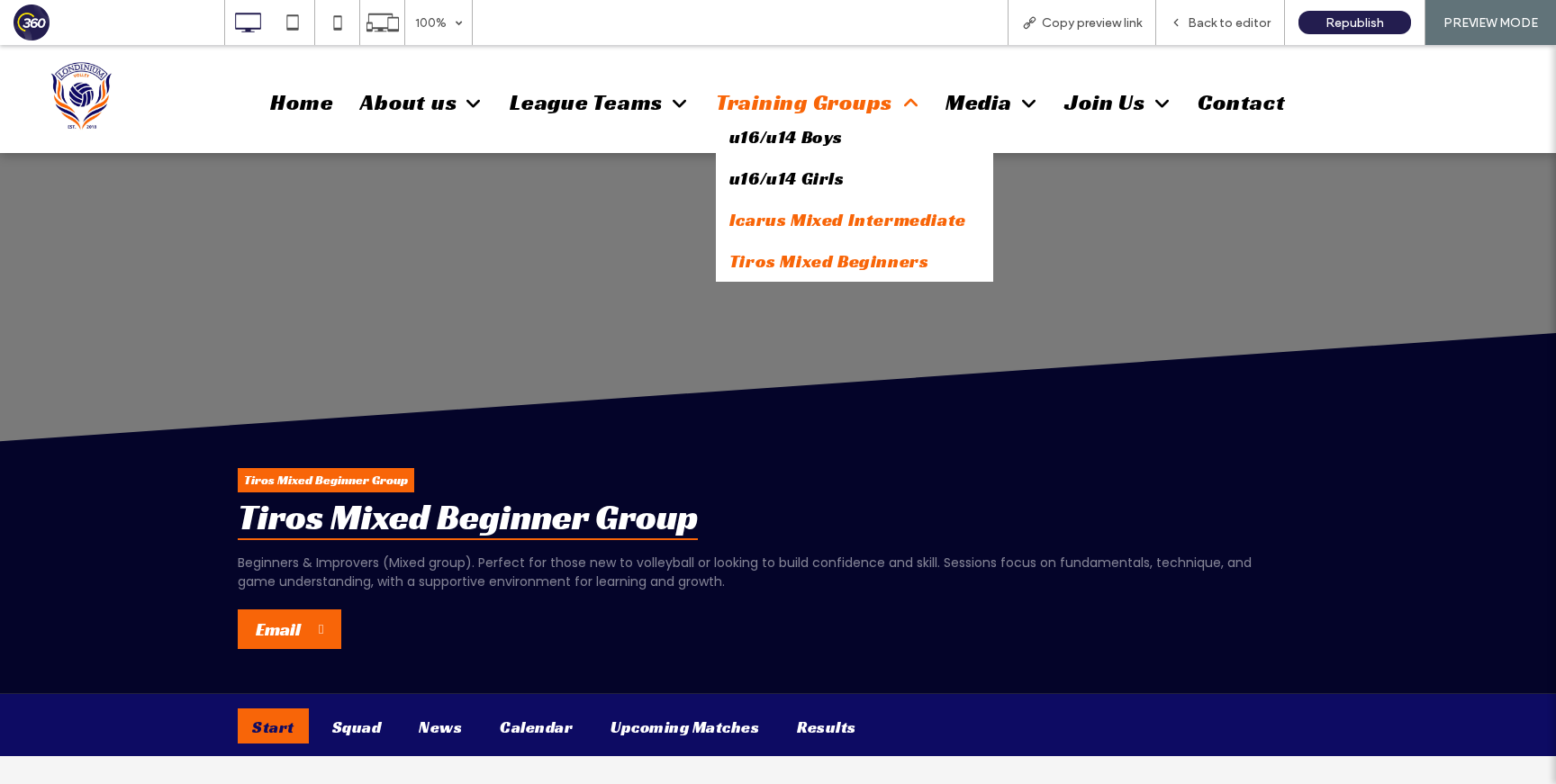
click at [791, 216] on span "Icarus Mixed Intermediate" at bounding box center [848, 219] width 236 height 24
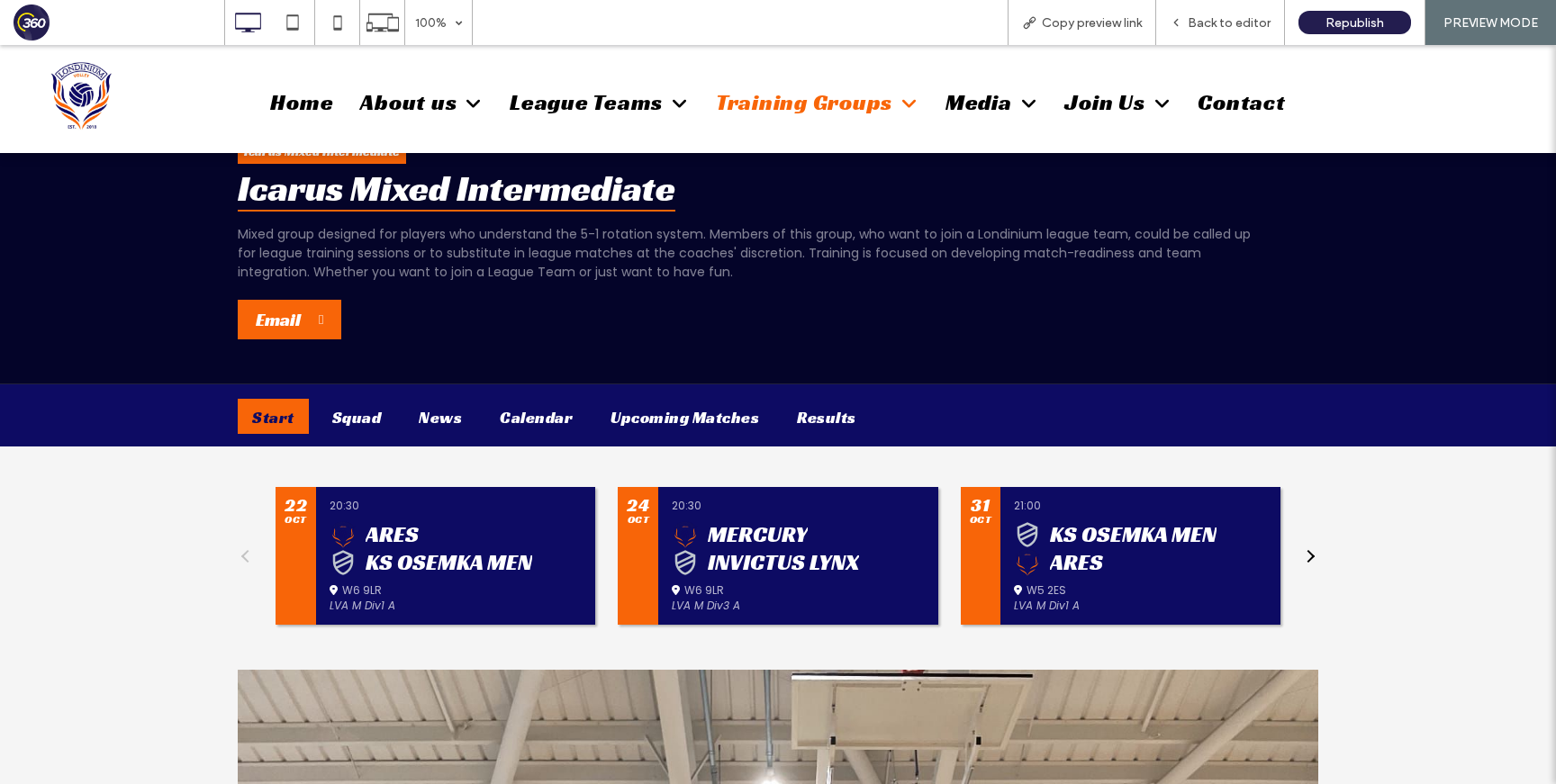
scroll to position [299, 0]
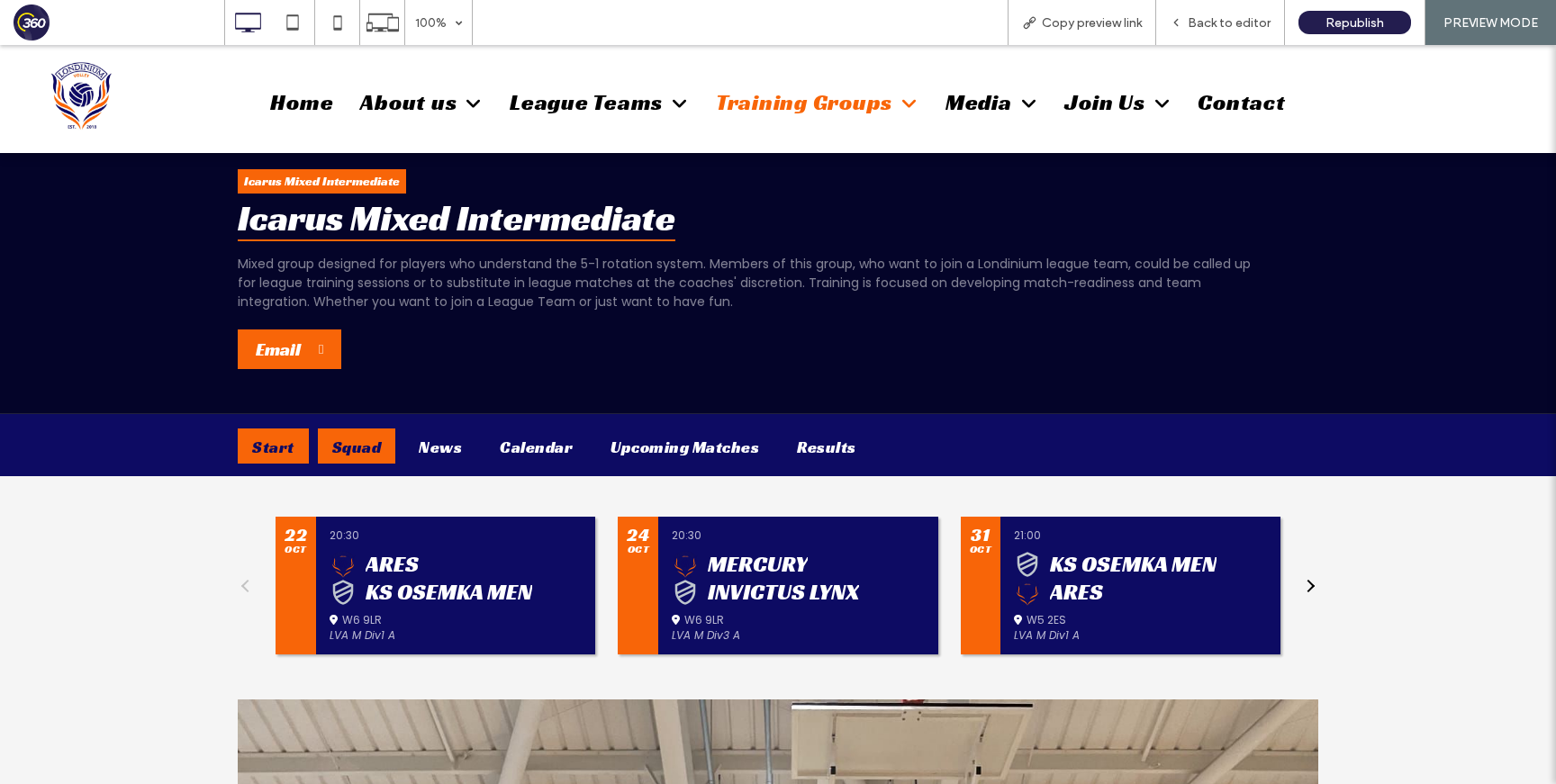
click at [366, 445] on div "Squad" at bounding box center [357, 445] width 79 height 35
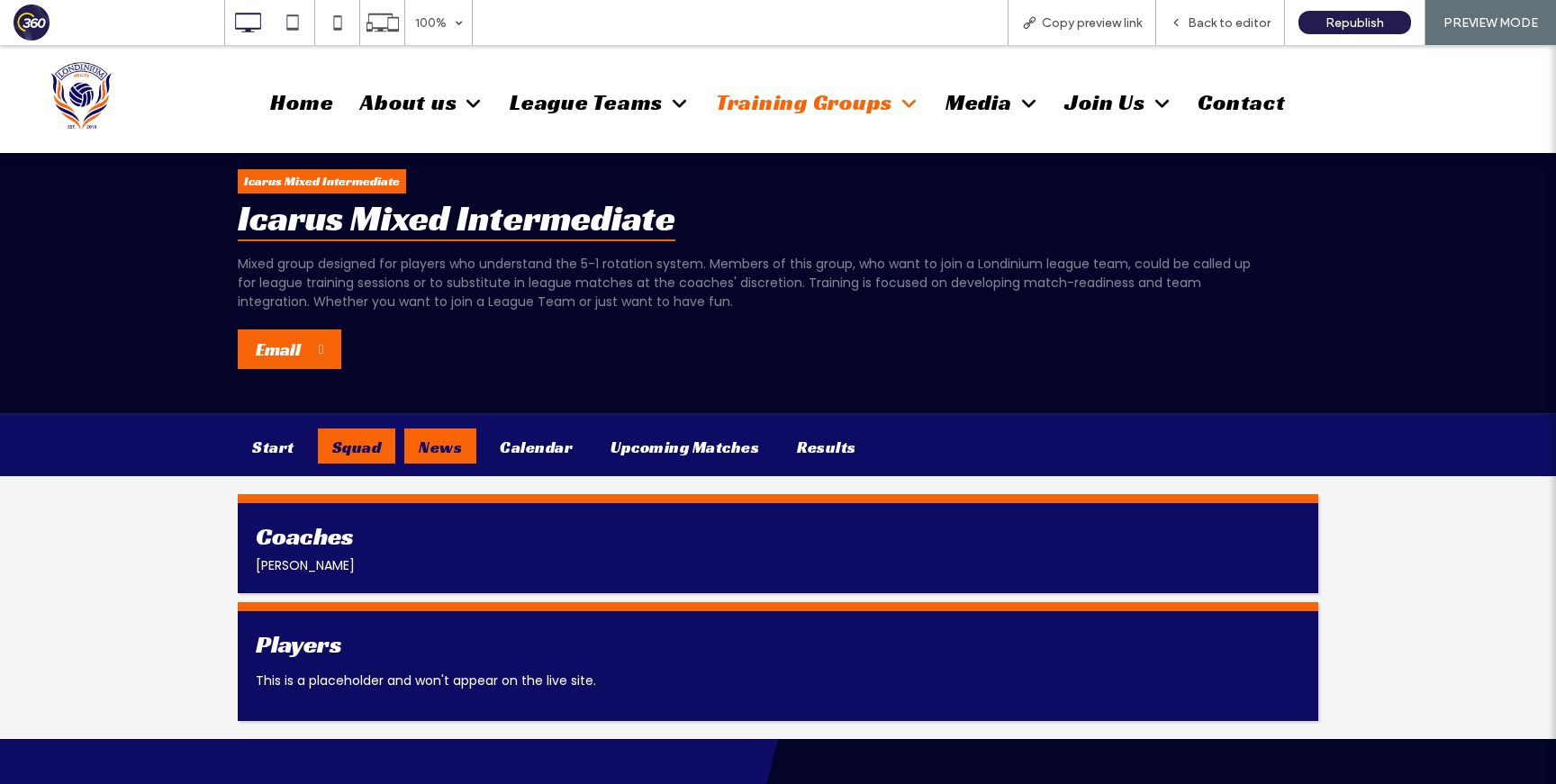
click at [452, 455] on div "News" at bounding box center [440, 445] width 72 height 35
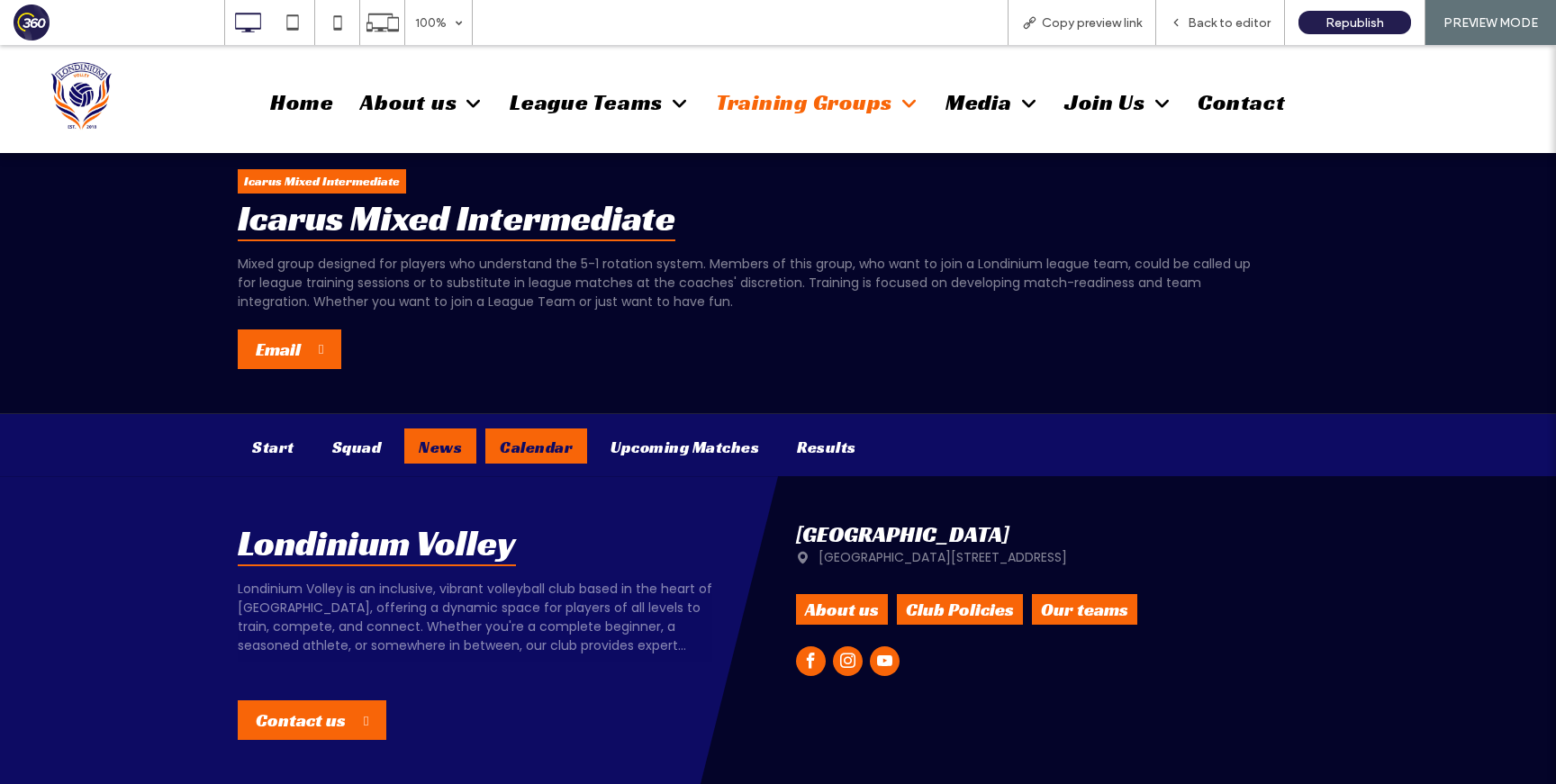
click at [525, 444] on div "Calendar" at bounding box center [536, 445] width 102 height 35
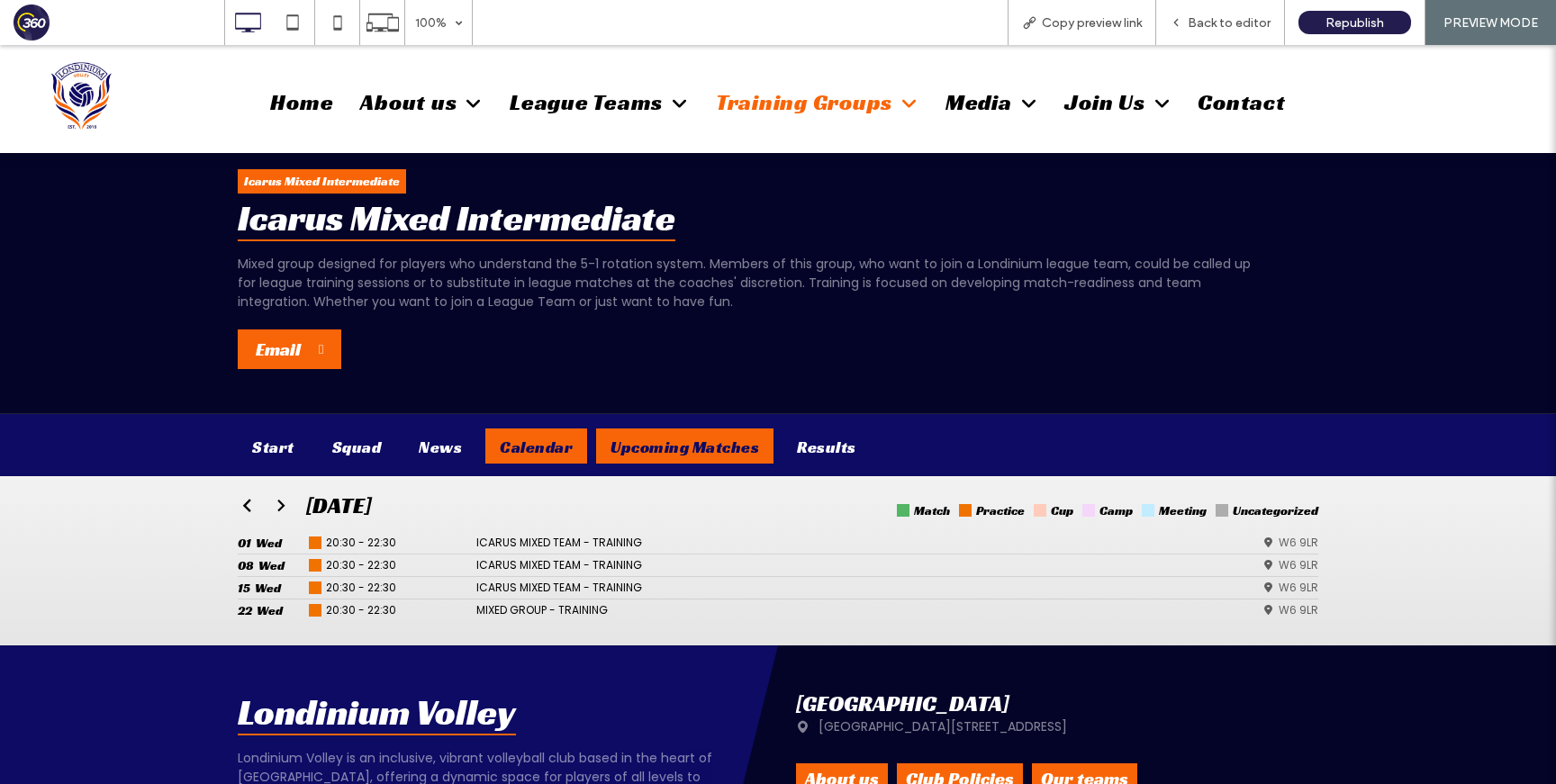
click at [662, 453] on div "Upcoming Matches" at bounding box center [685, 445] width 178 height 35
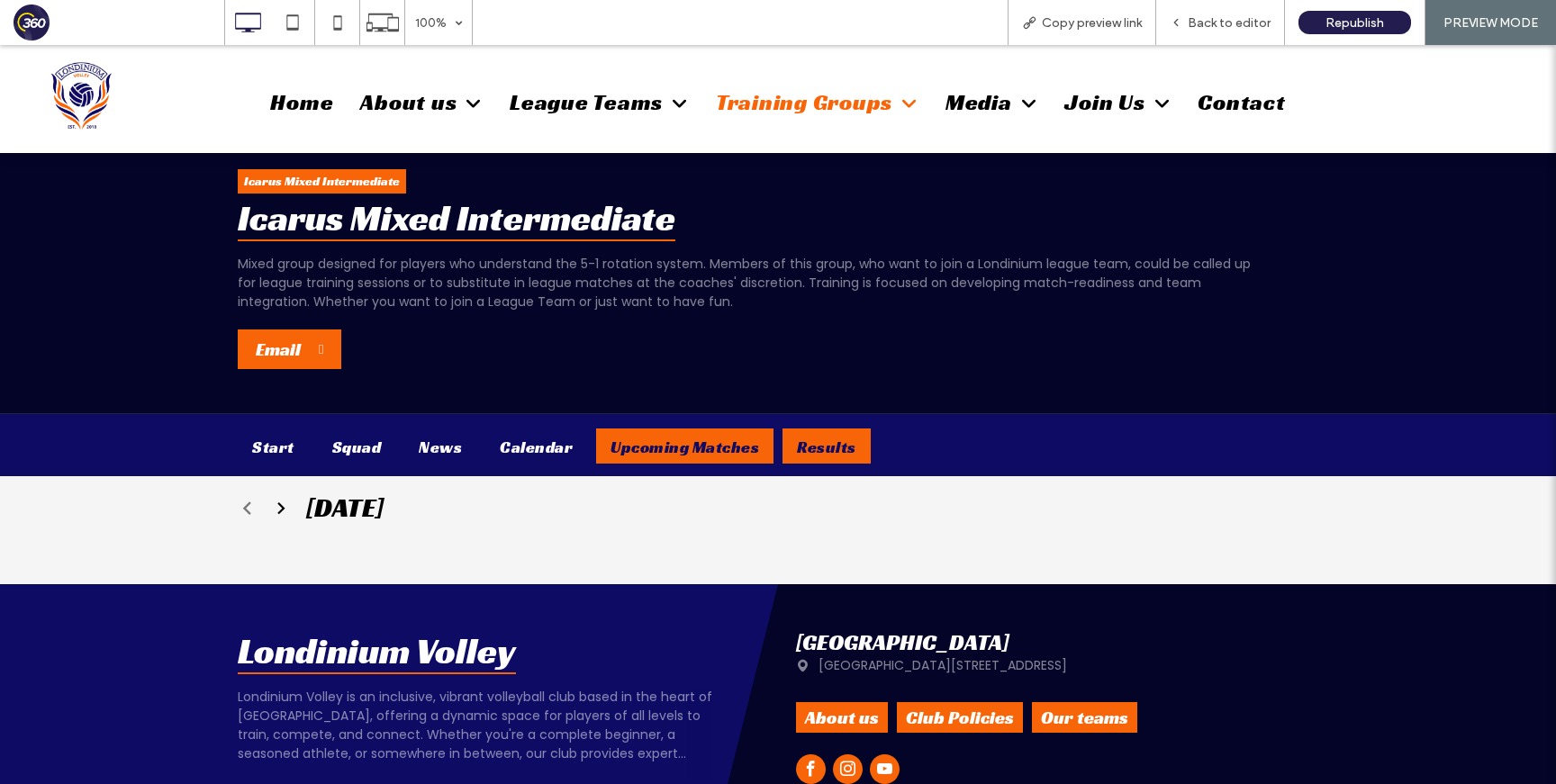
click at [823, 436] on div "Results" at bounding box center [826, 445] width 88 height 35
click at [272, 453] on div "Start" at bounding box center [272, 445] width 71 height 35
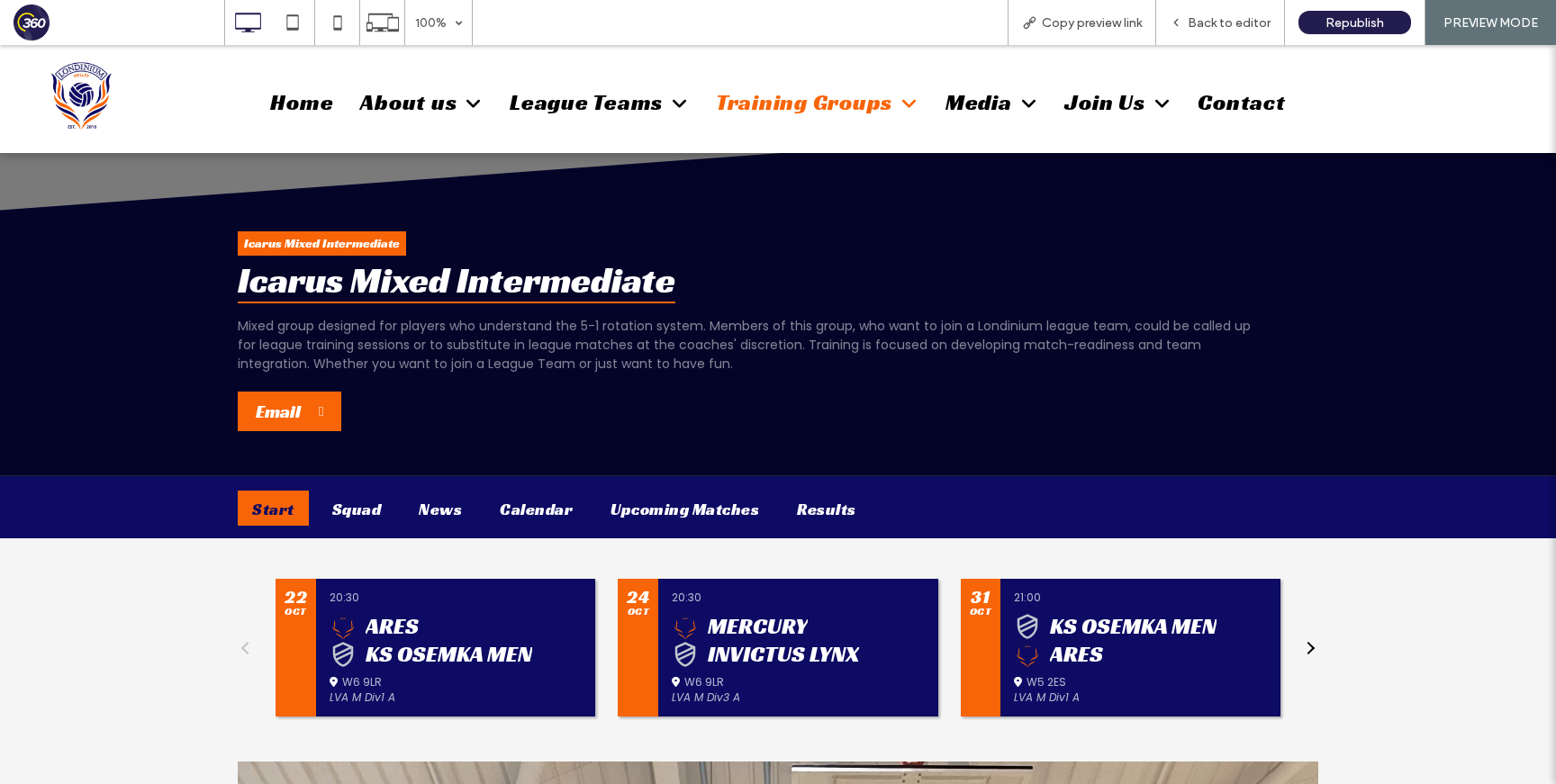
scroll to position [234, 0]
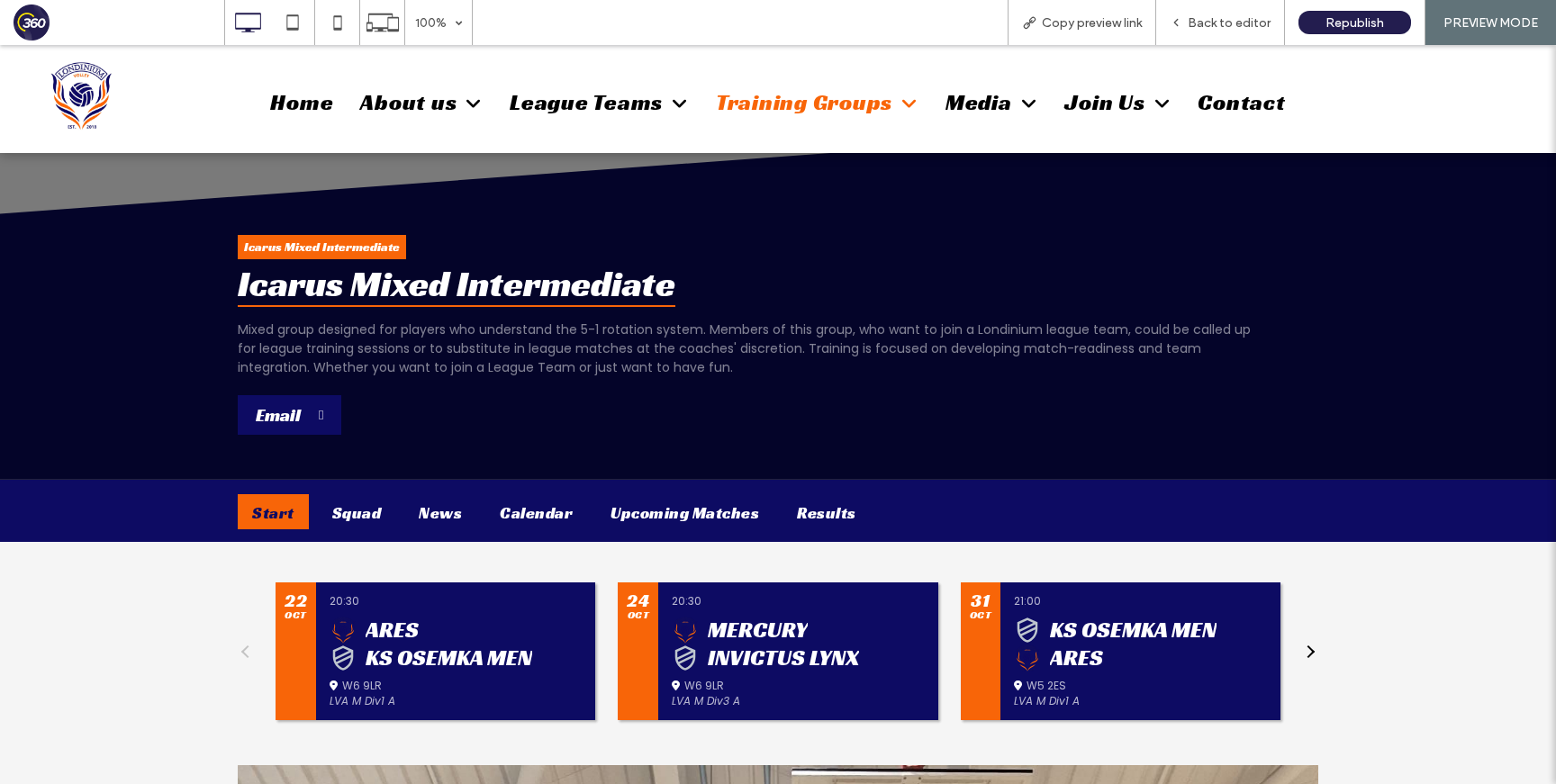
click at [305, 418] on div "Email" at bounding box center [288, 415] width 103 height 40
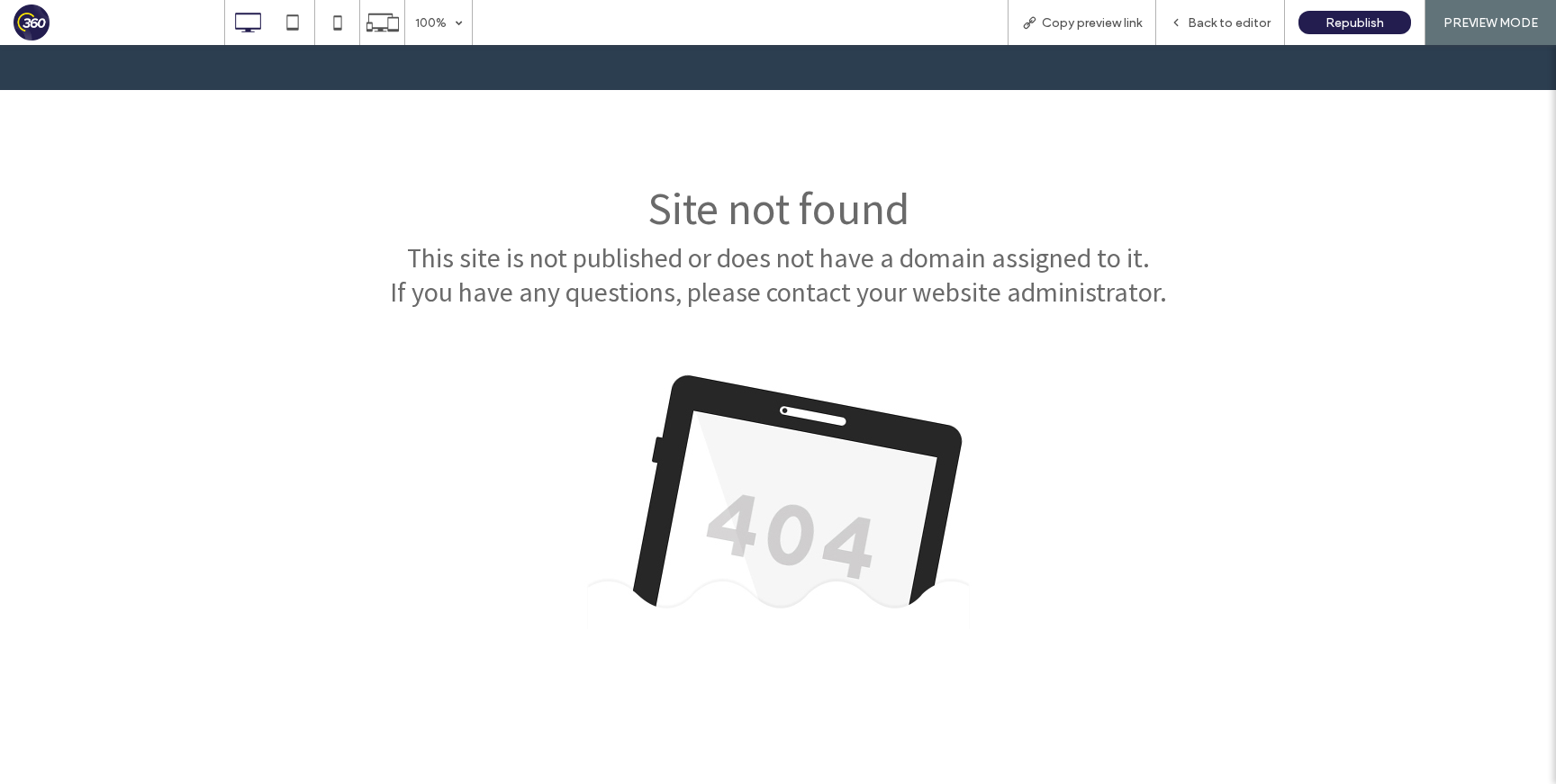
scroll to position [0, 0]
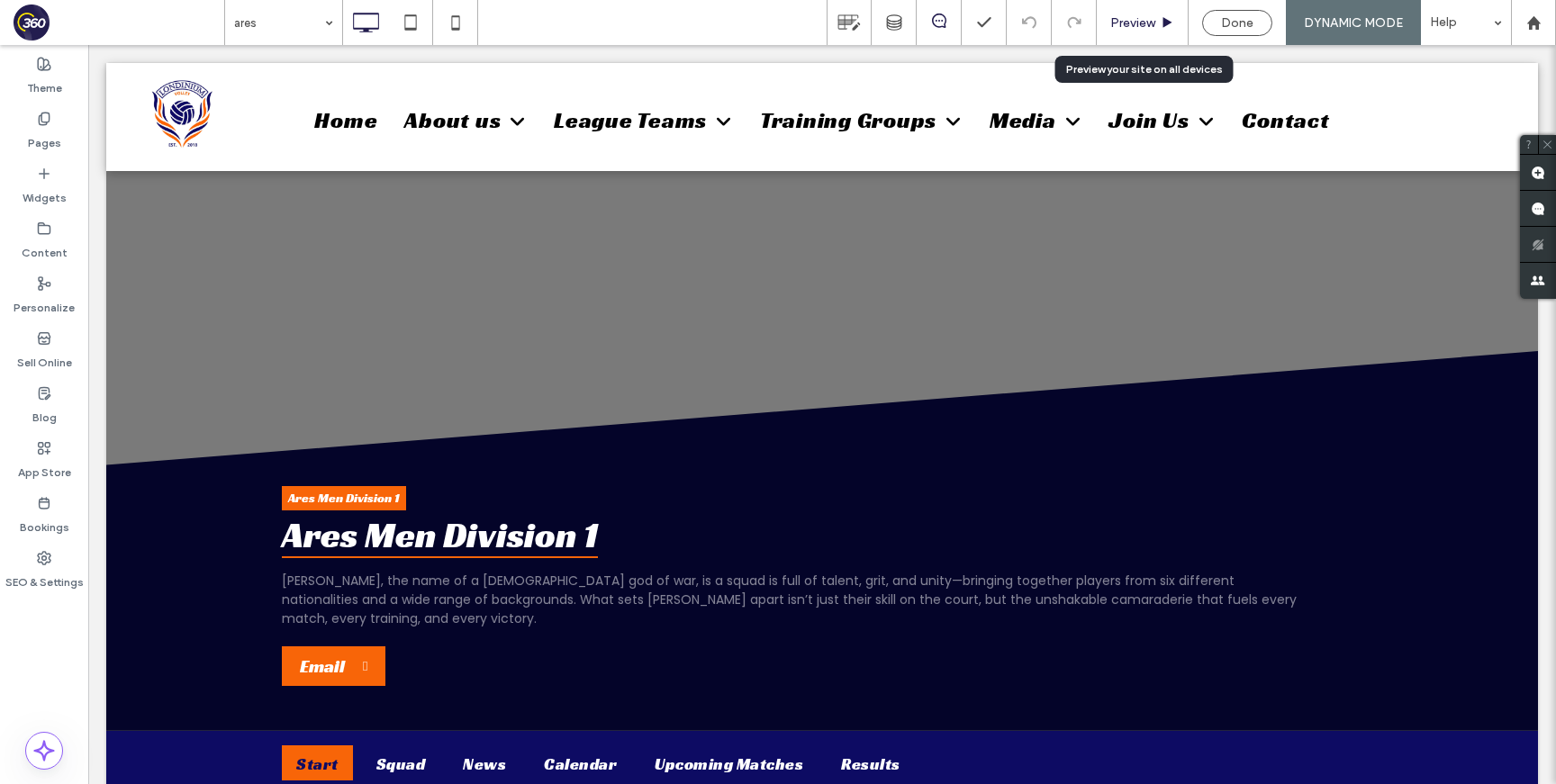
click at [1156, 15] on div "Preview" at bounding box center [1143, 23] width 91 height 15
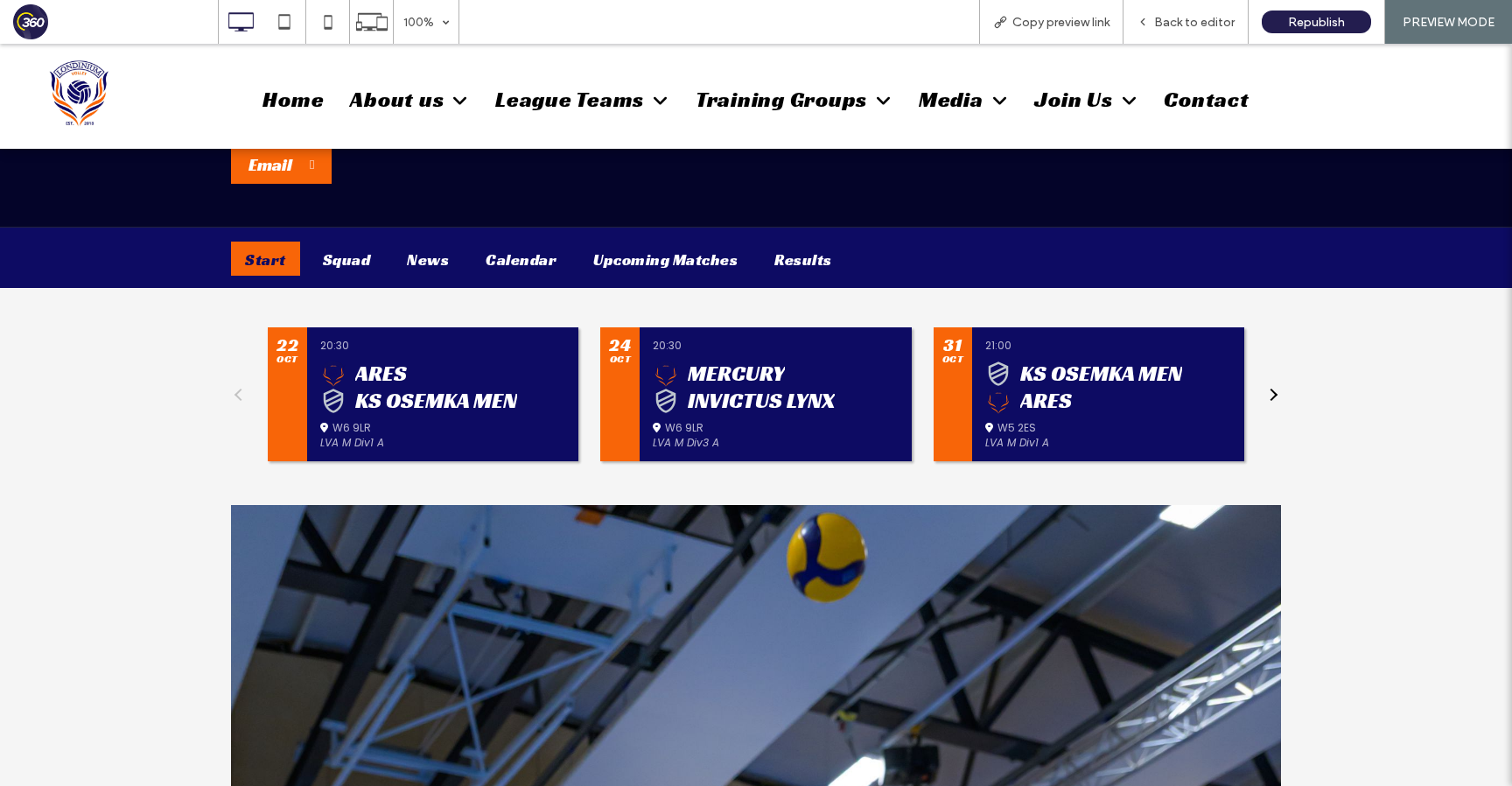
scroll to position [348, 0]
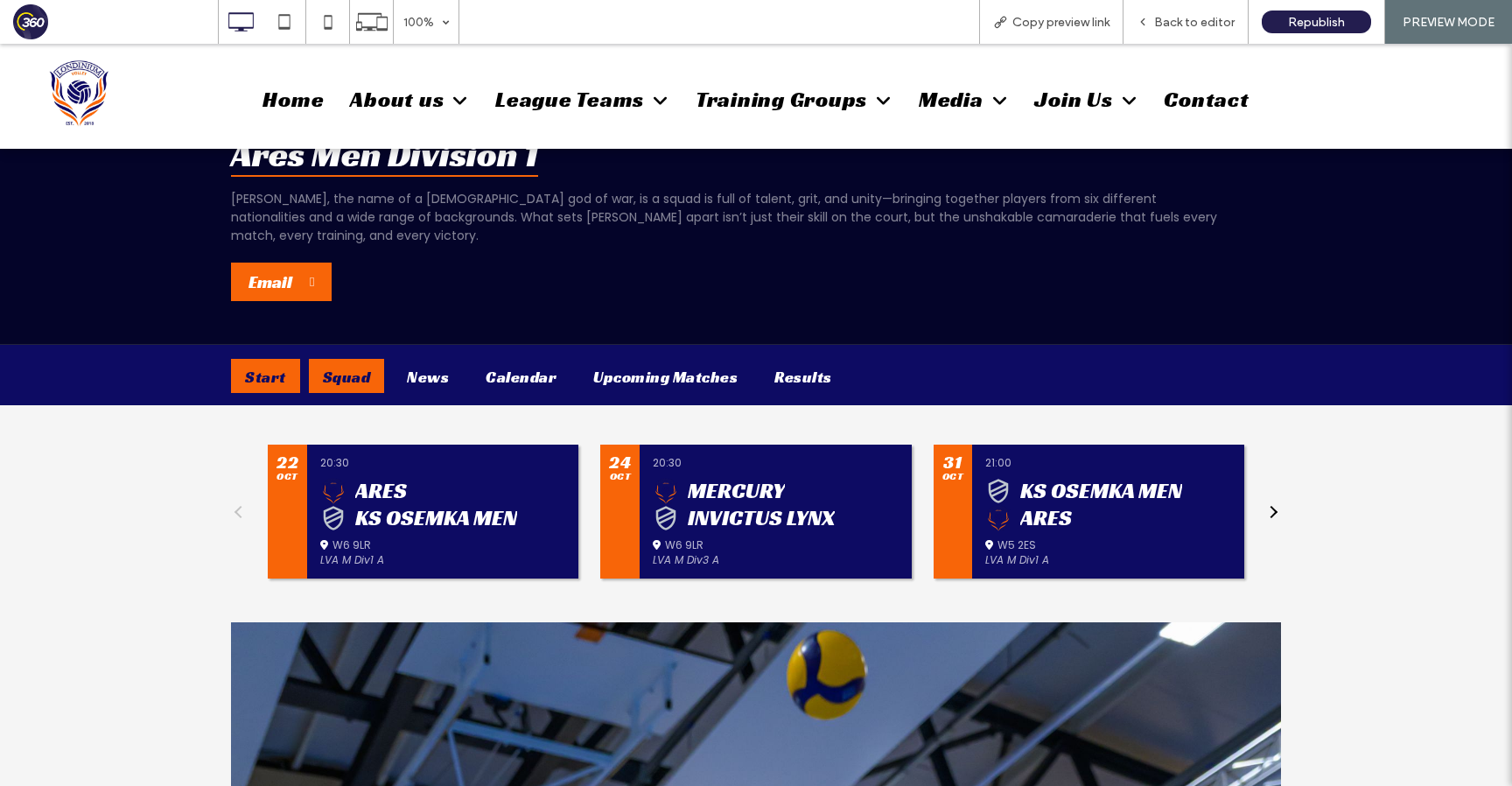
click at [354, 359] on div "Squad" at bounding box center [347, 375] width 76 height 34
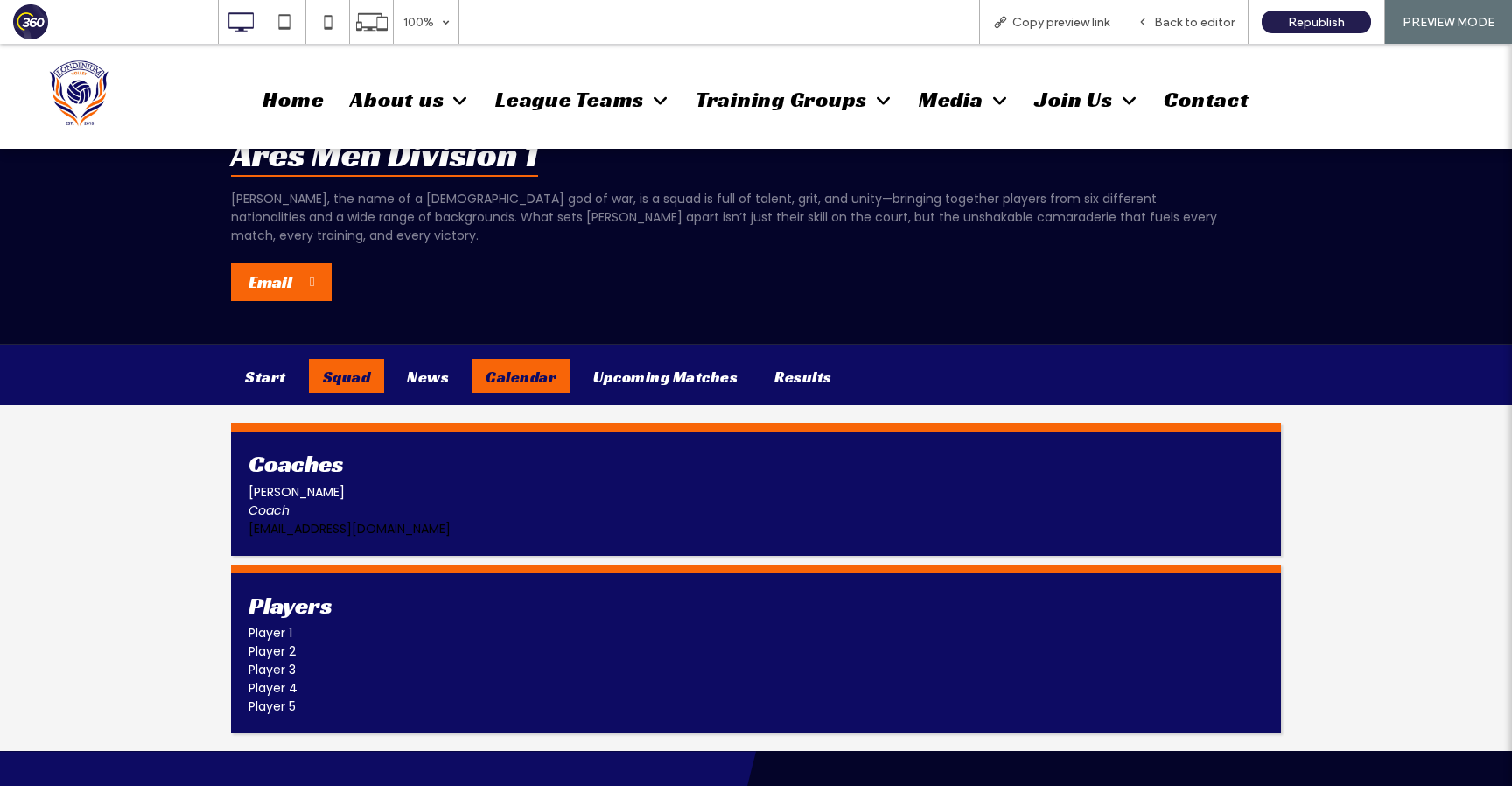
click at [510, 359] on div "Calendar" at bounding box center [521, 375] width 99 height 34
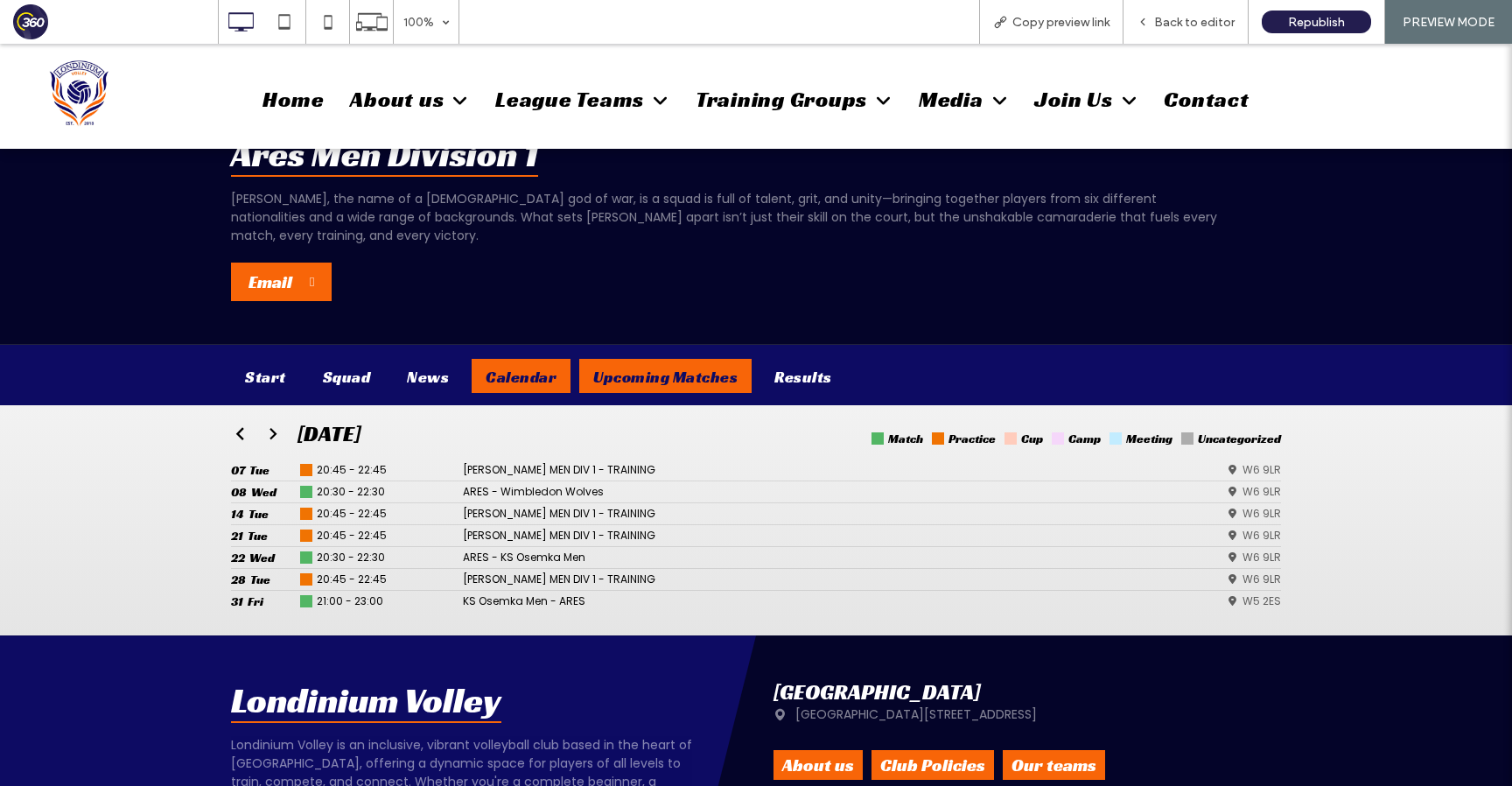
click at [627, 359] on div "Upcoming Matches" at bounding box center [665, 375] width 173 height 34
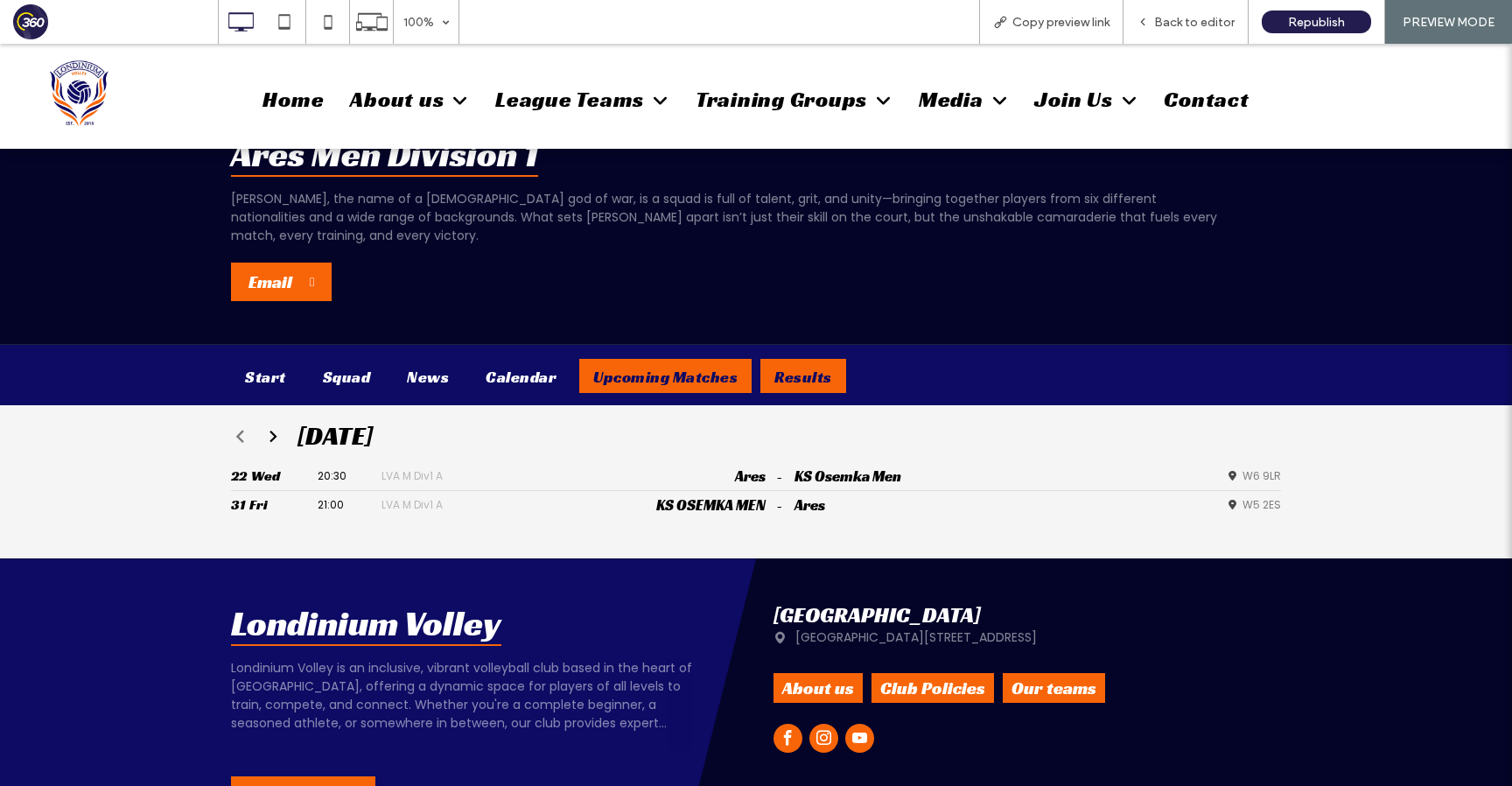
click at [794, 359] on div "Results" at bounding box center [802, 375] width 85 height 34
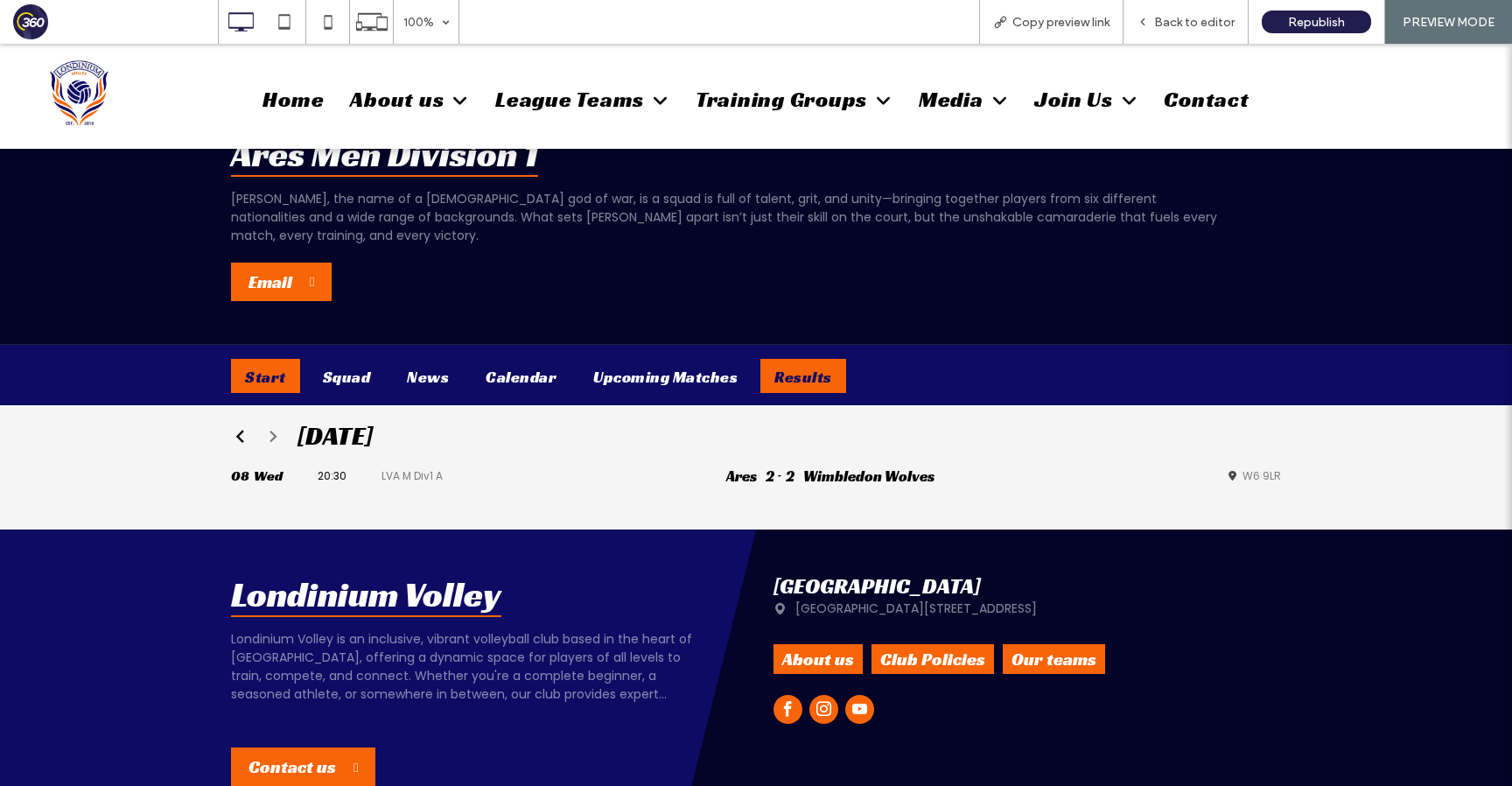
click at [264, 370] on div "Start" at bounding box center [265, 375] width 69 height 34
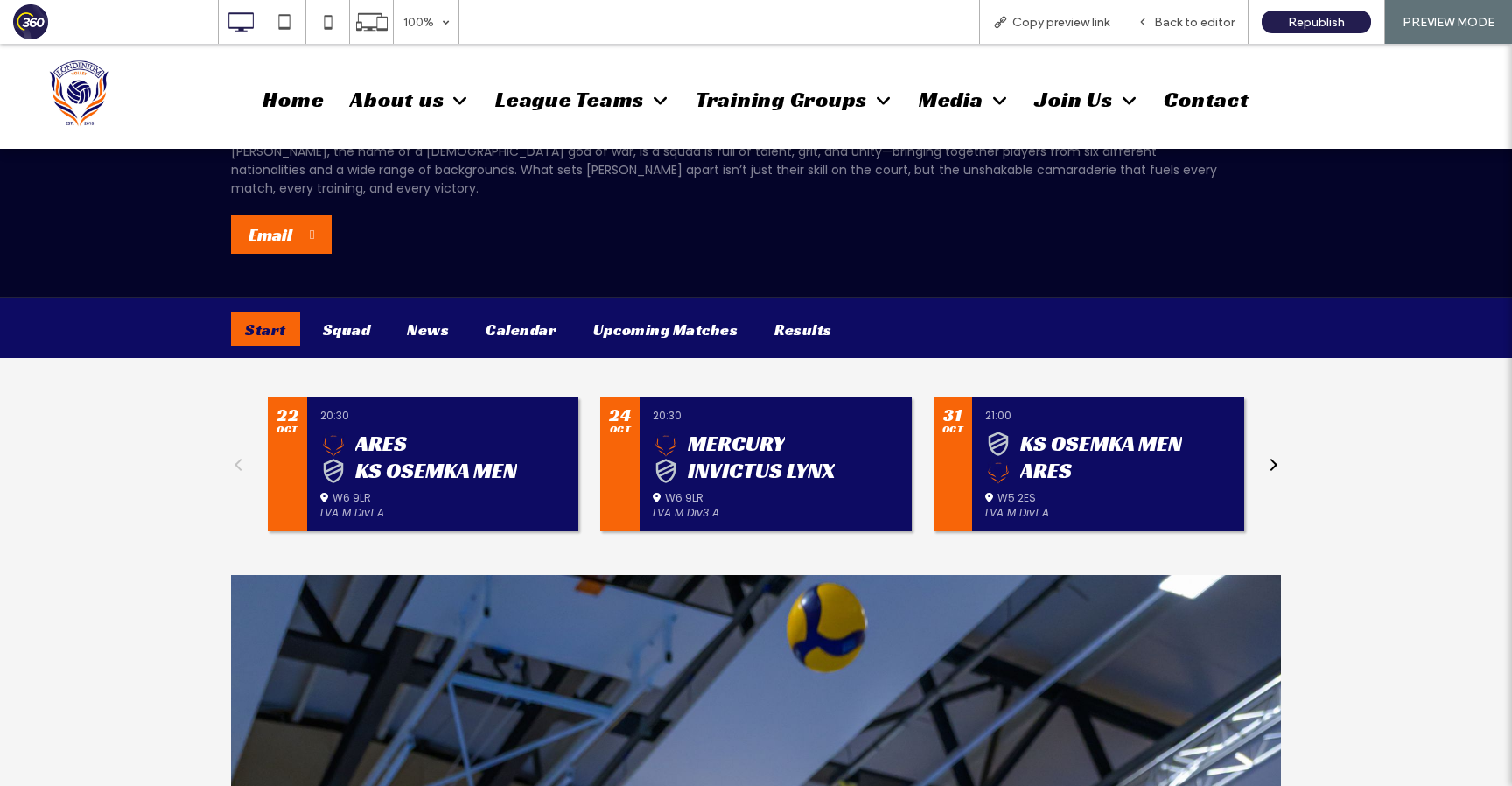
scroll to position [403, 0]
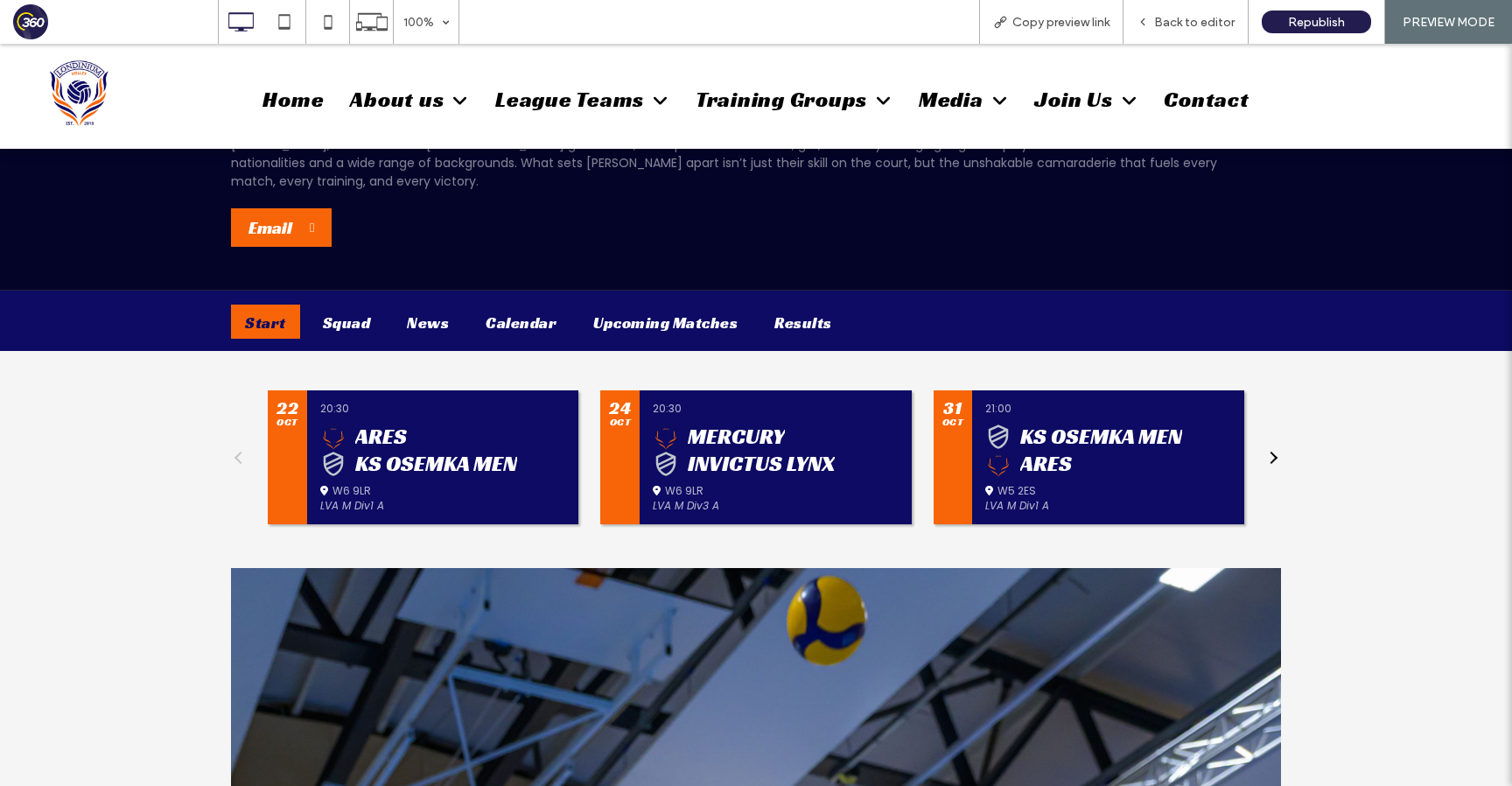
click at [1273, 442] on button at bounding box center [1271, 458] width 19 height 134
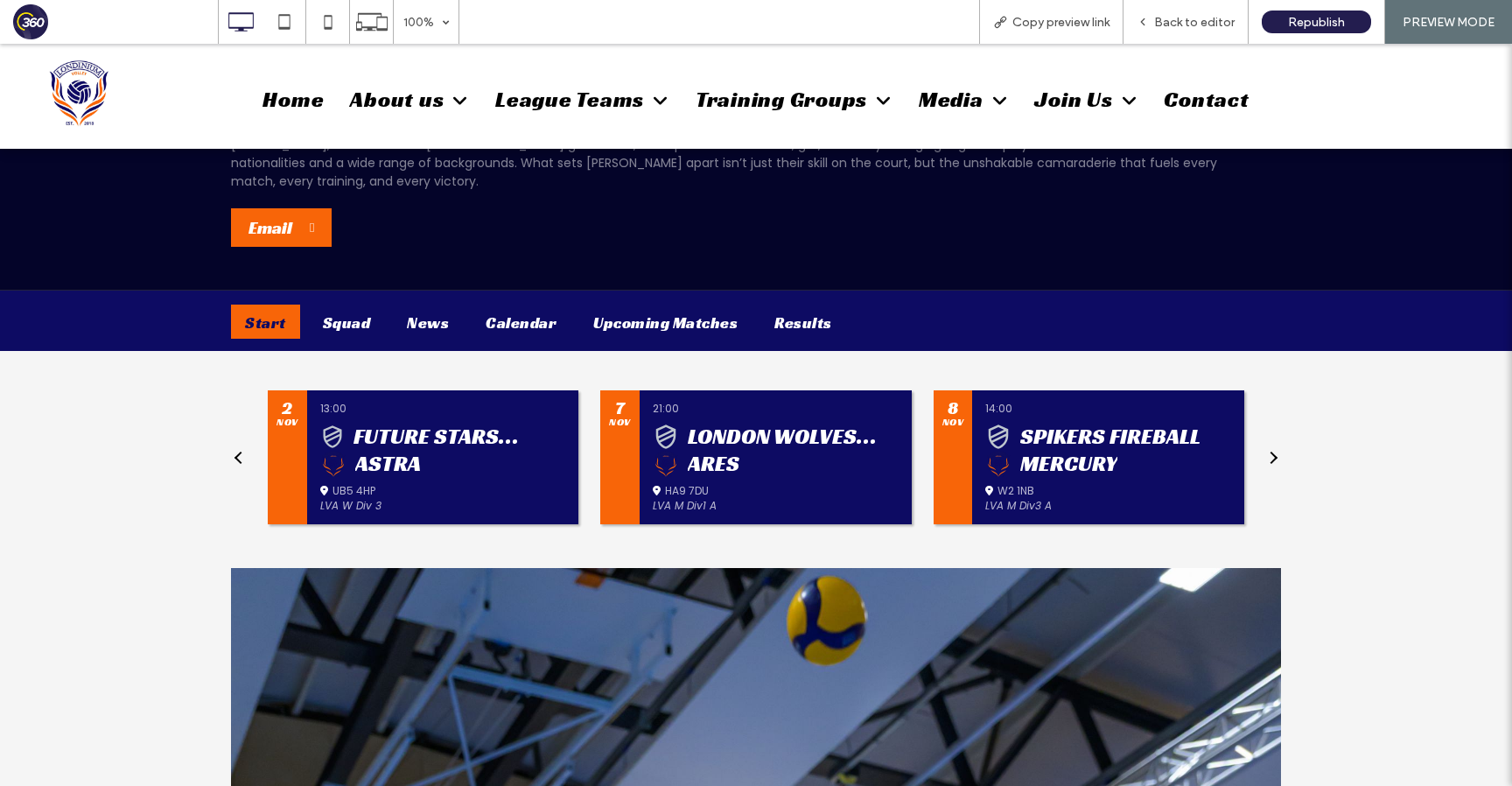
click at [1273, 442] on button at bounding box center [1271, 458] width 19 height 134
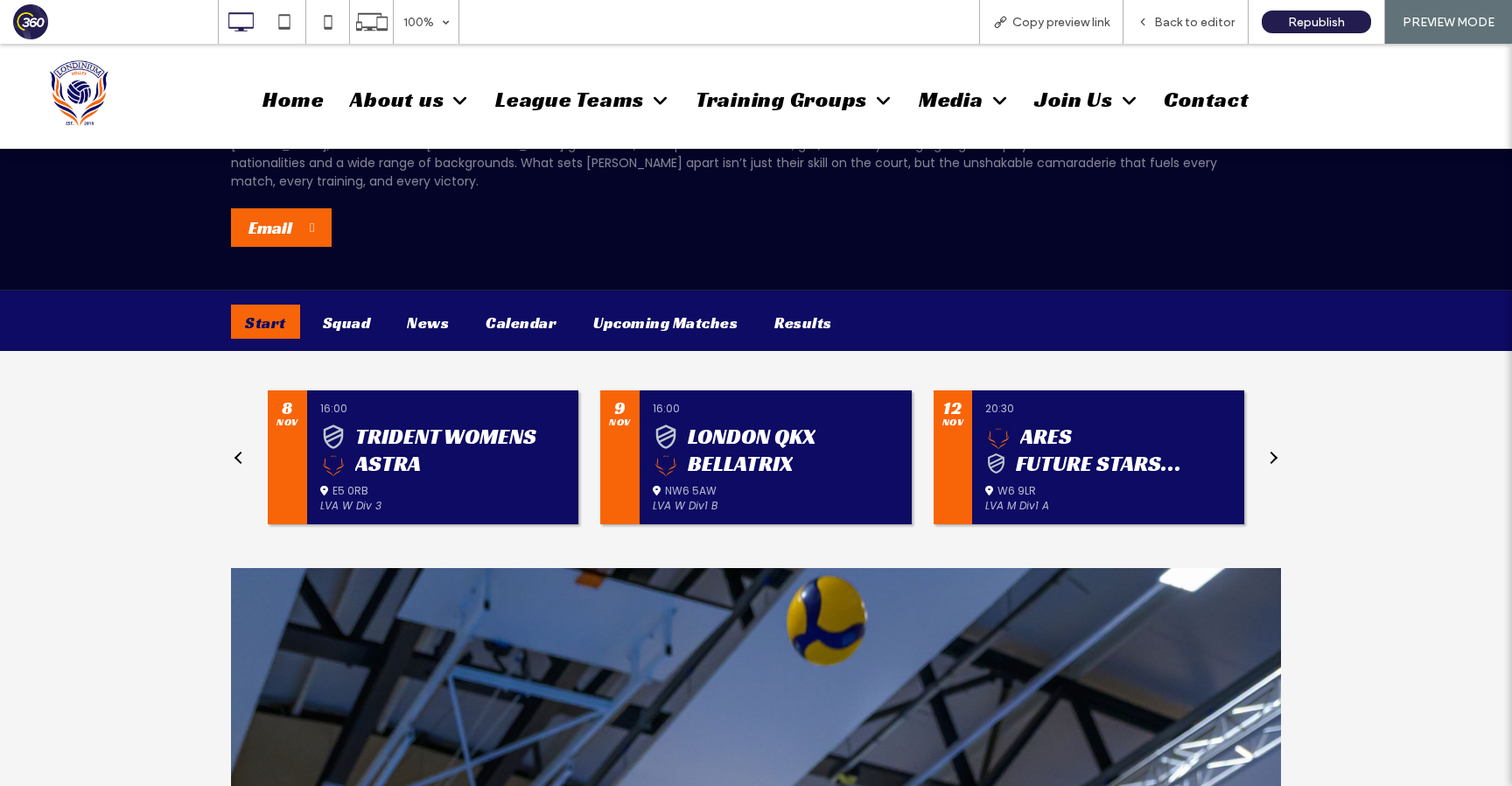
click at [1273, 442] on button at bounding box center [1271, 458] width 19 height 134
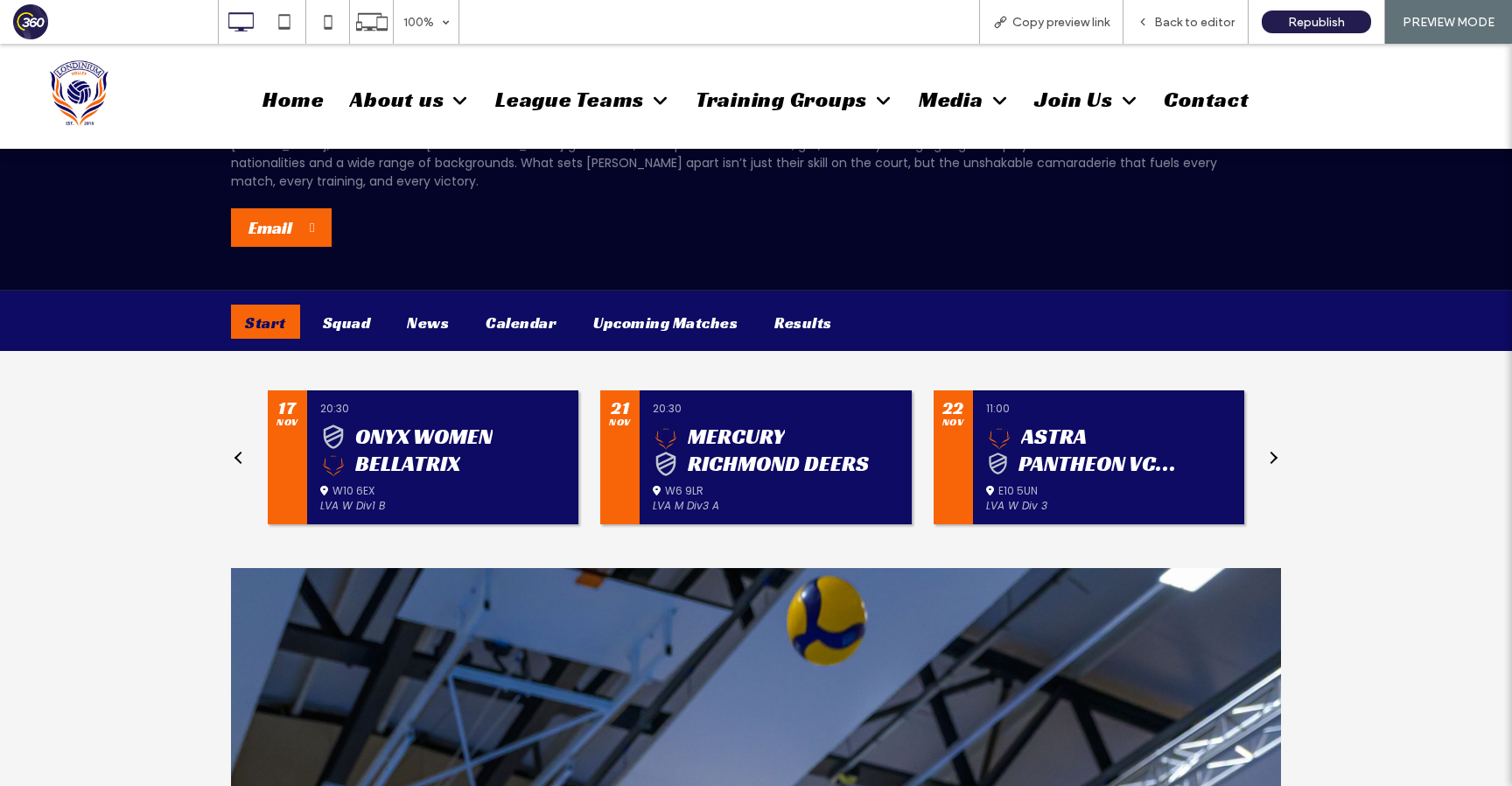
click at [1273, 442] on button at bounding box center [1271, 458] width 19 height 134
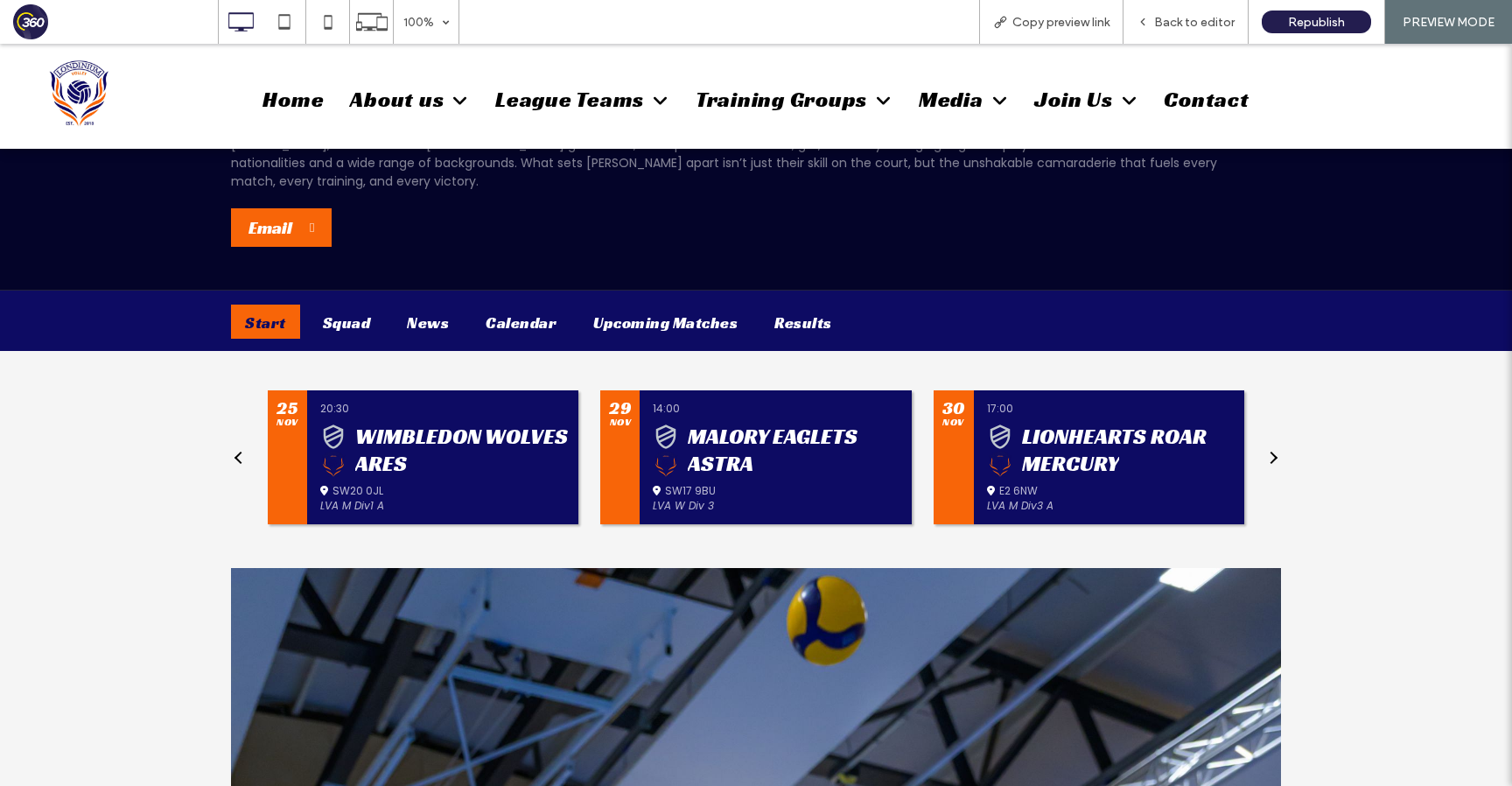
click at [1273, 442] on button at bounding box center [1271, 458] width 19 height 134
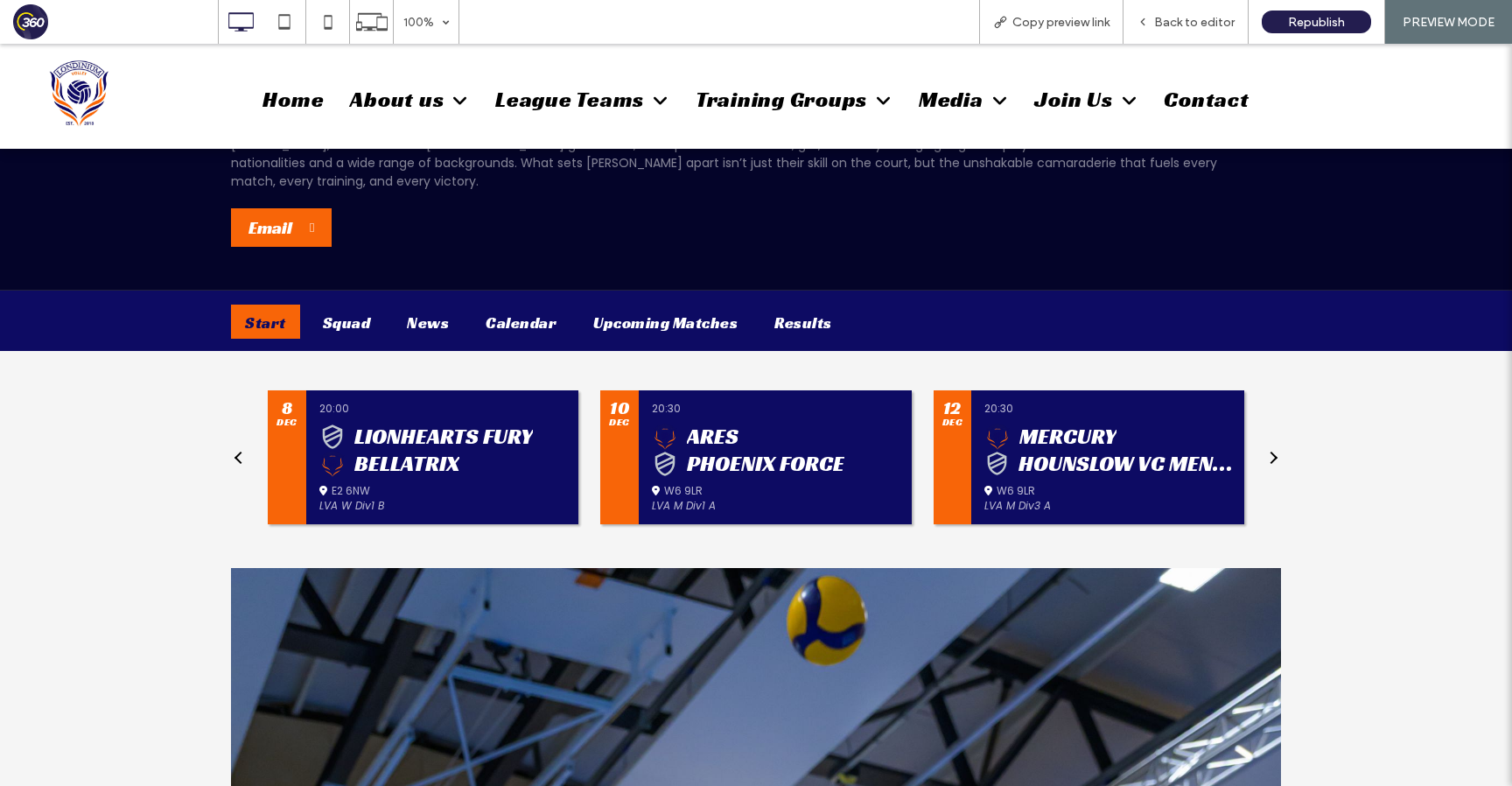
click at [1273, 442] on button at bounding box center [1271, 458] width 19 height 134
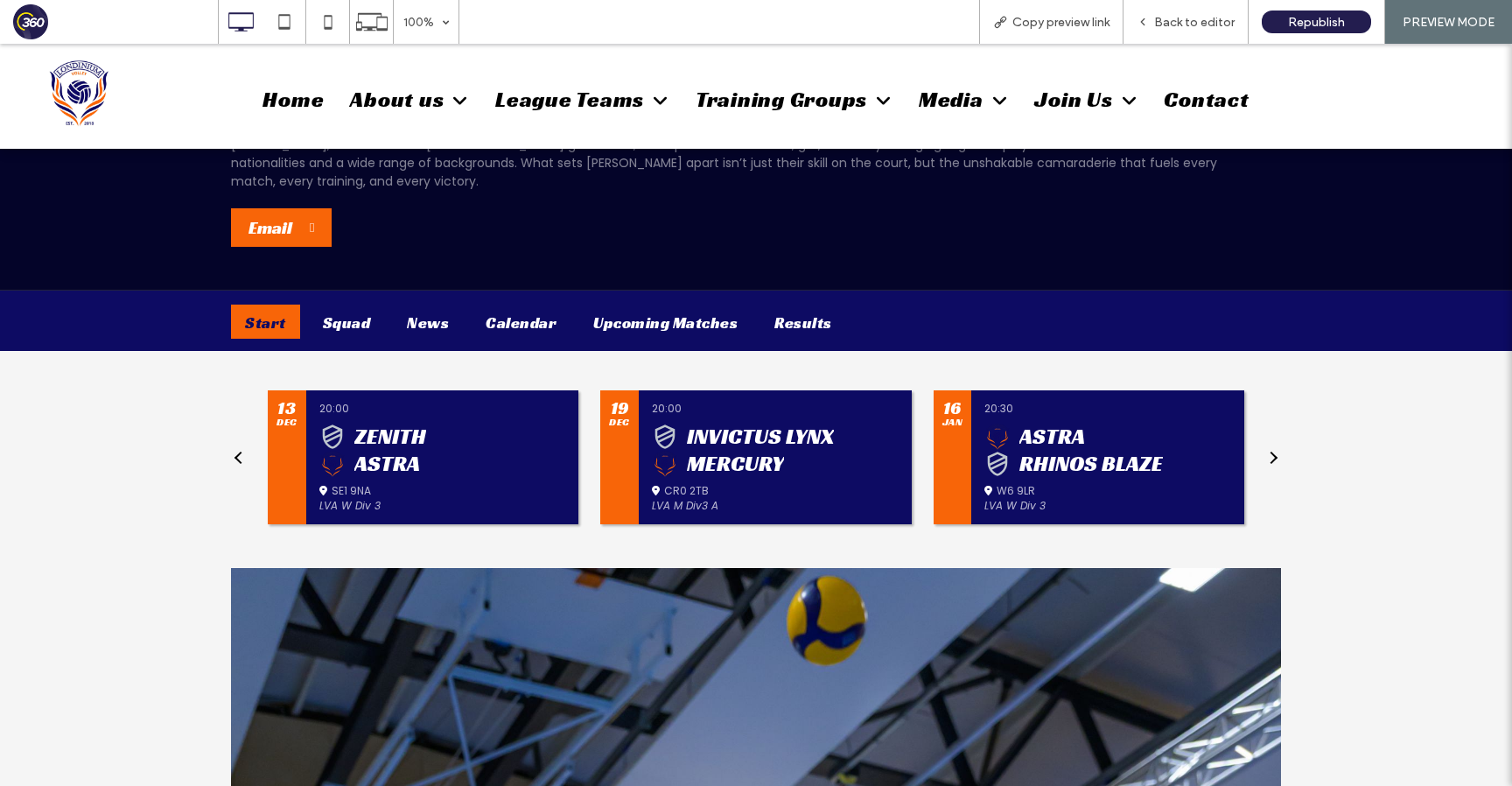
click at [1273, 442] on button at bounding box center [1271, 458] width 19 height 134
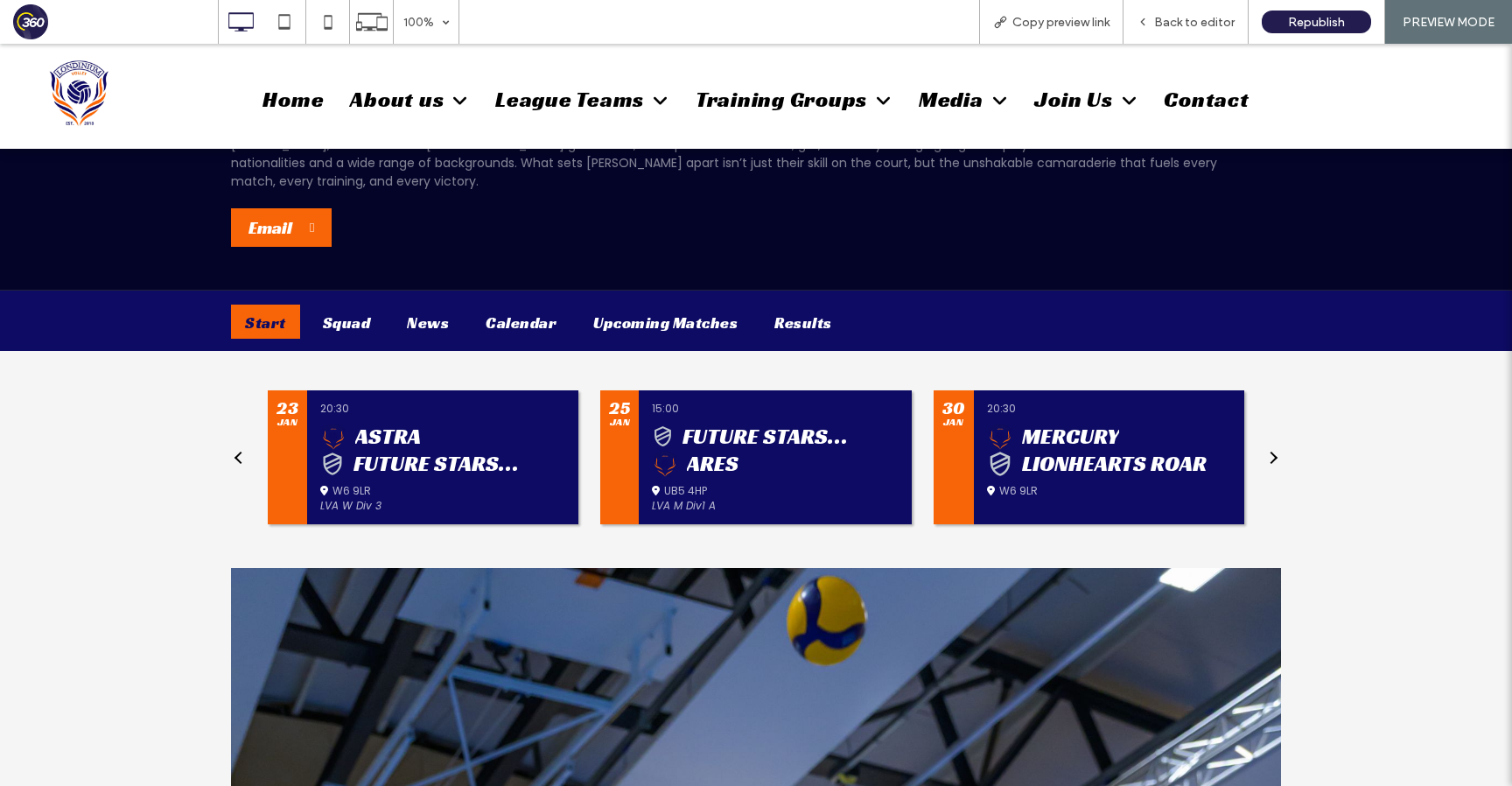
click at [1273, 442] on button at bounding box center [1271, 458] width 19 height 134
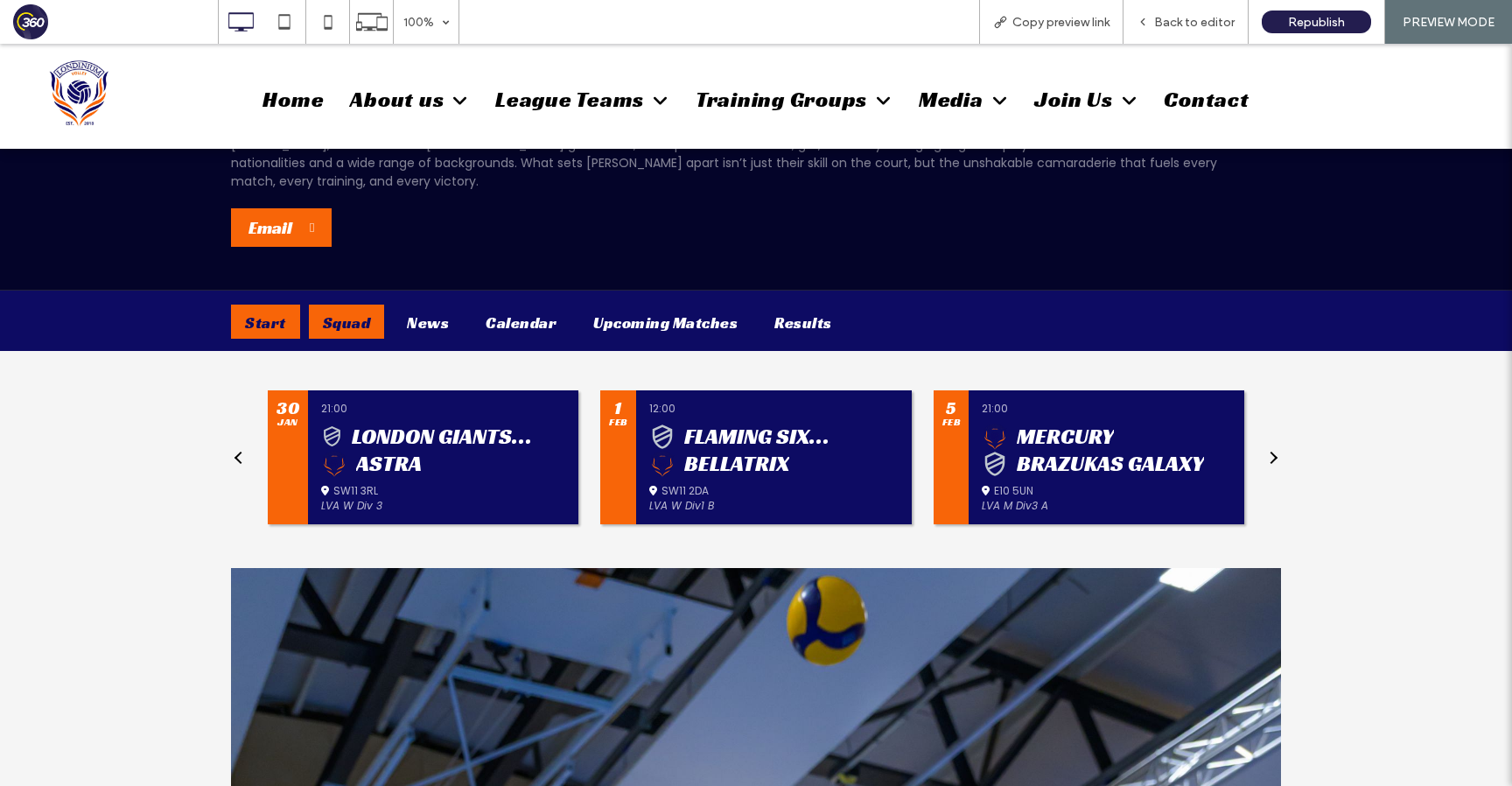
click at [311, 316] on div "Squad" at bounding box center [347, 321] width 76 height 34
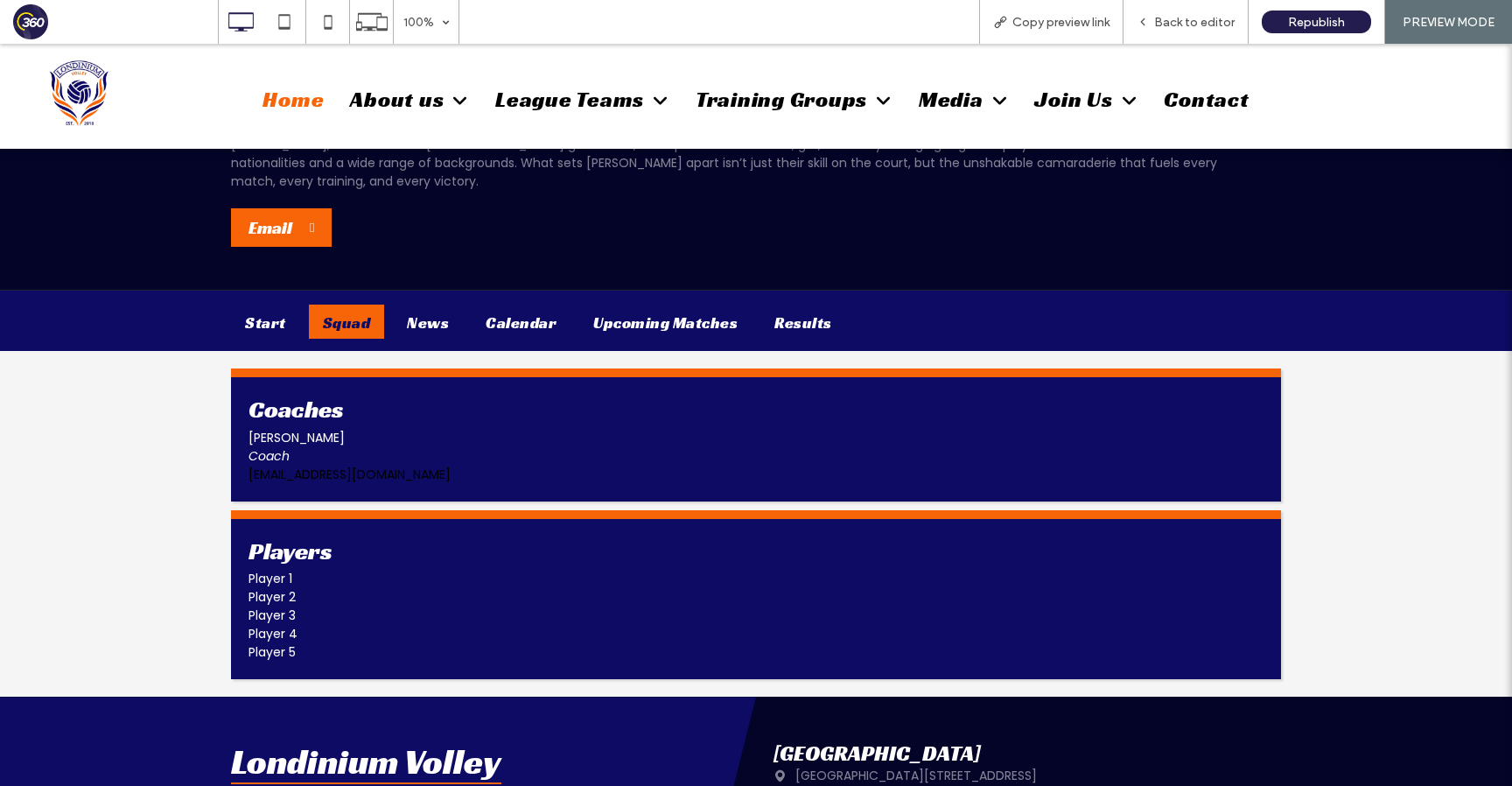
click at [290, 112] on span "Home" at bounding box center [293, 99] width 62 height 28
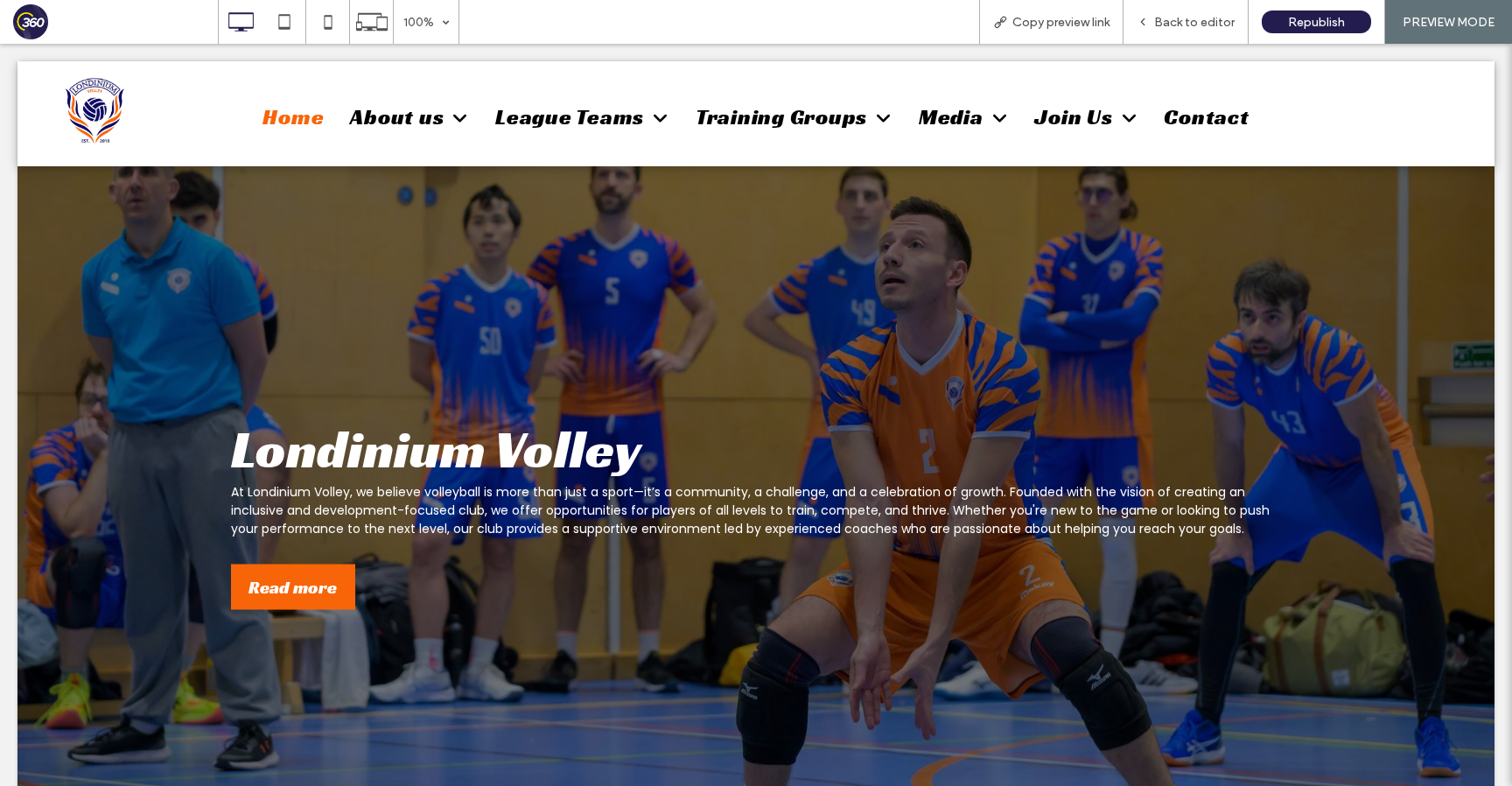
scroll to position [0, 0]
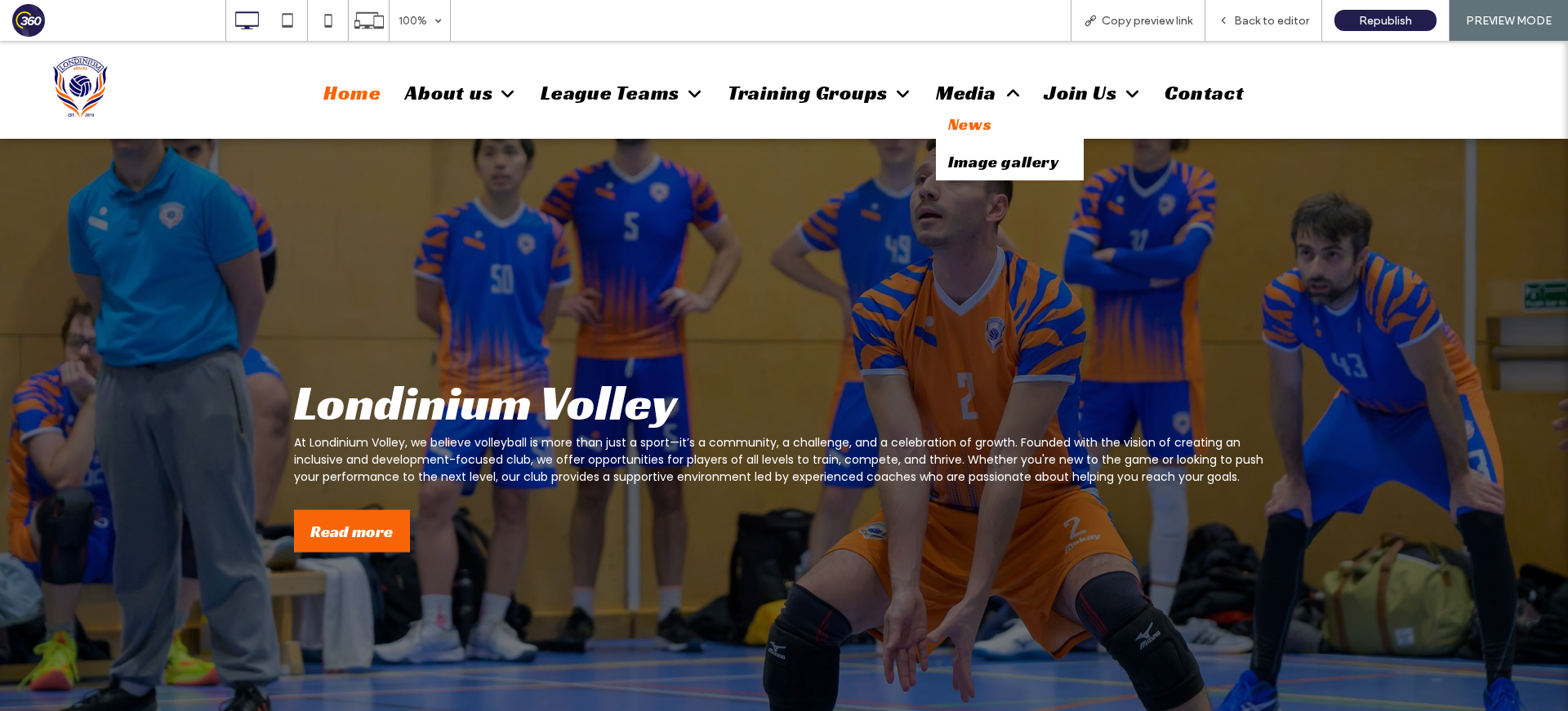
click at [974, 122] on span "News" at bounding box center [969, 124] width 43 height 21
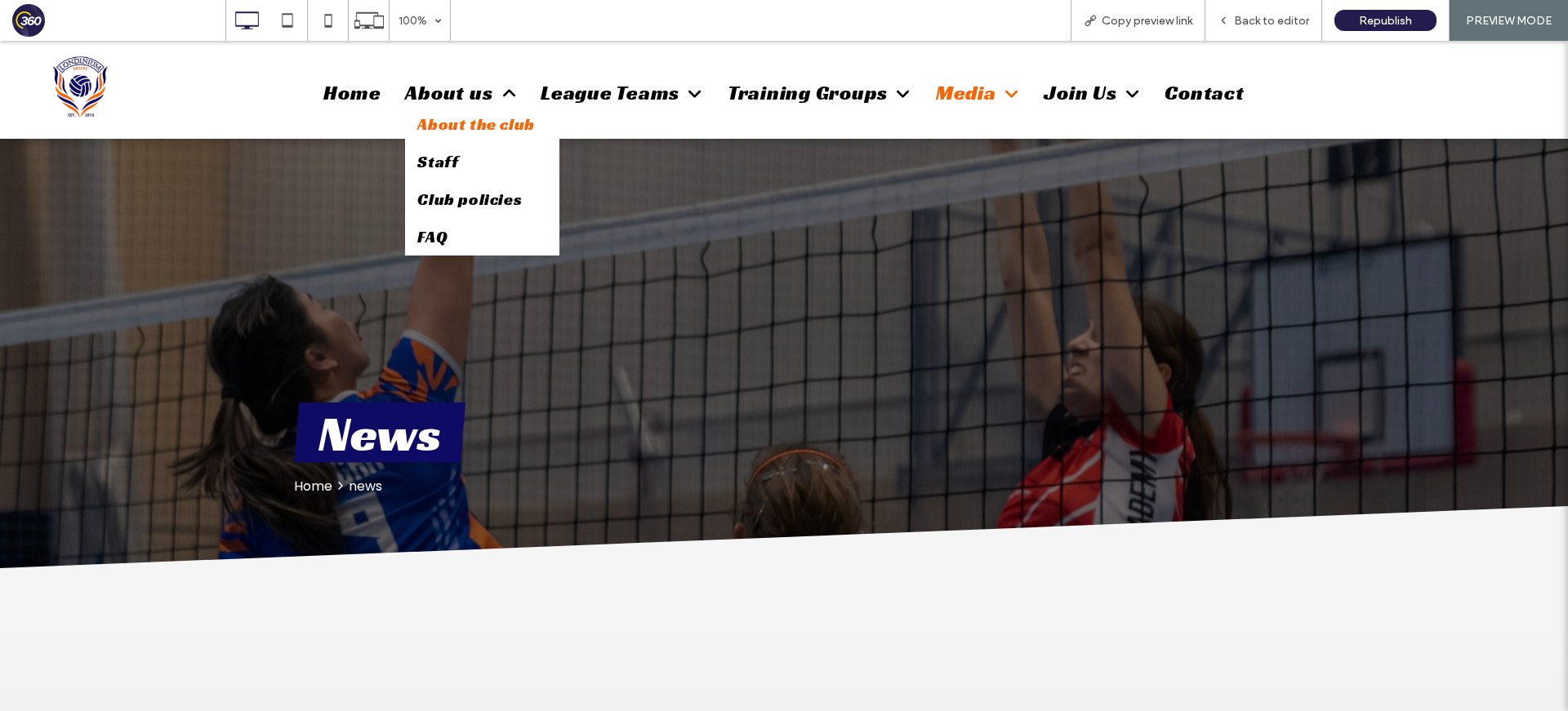
click at [459, 138] on link "About the club" at bounding box center [481, 124] width 154 height 38
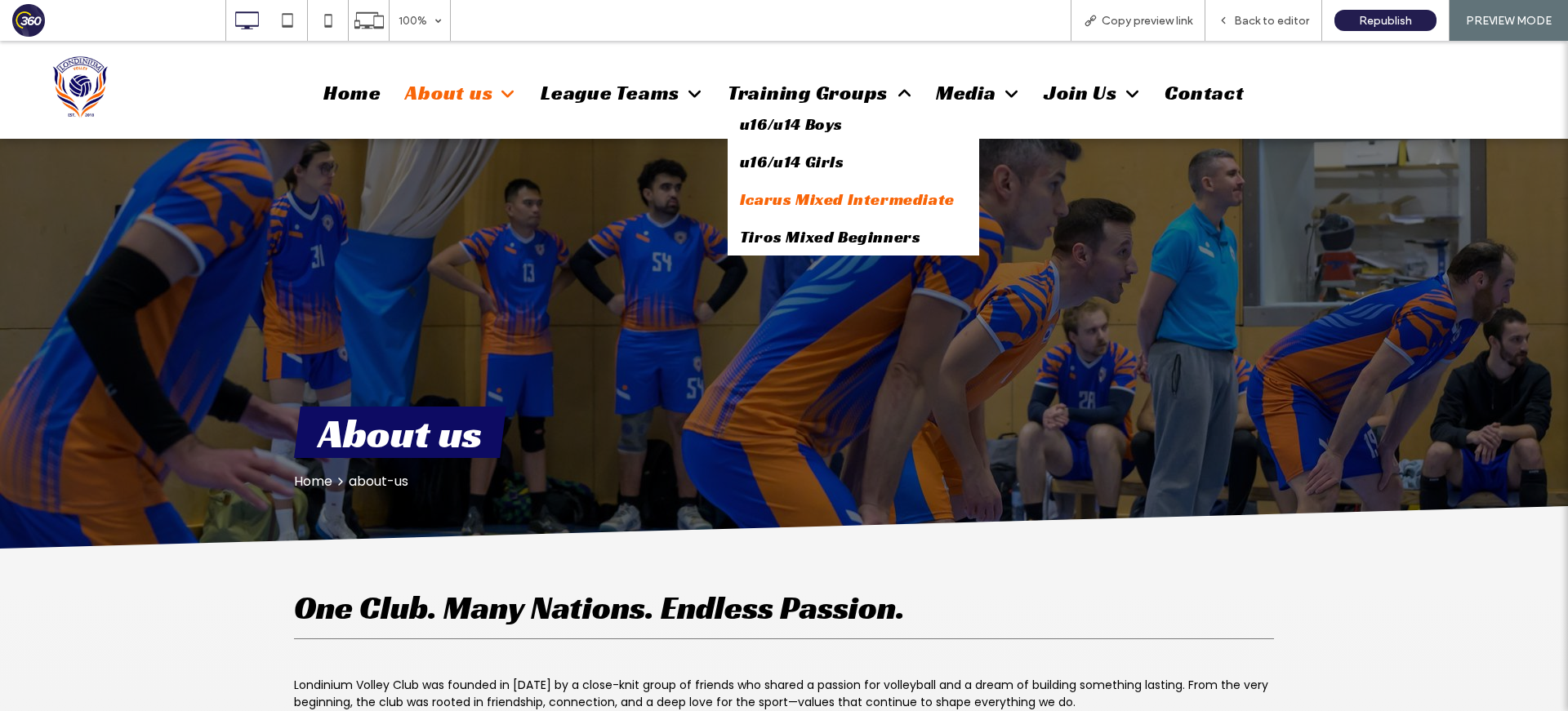
click at [824, 197] on span "Icarus Mixed Intermediate" at bounding box center [847, 199] width 214 height 21
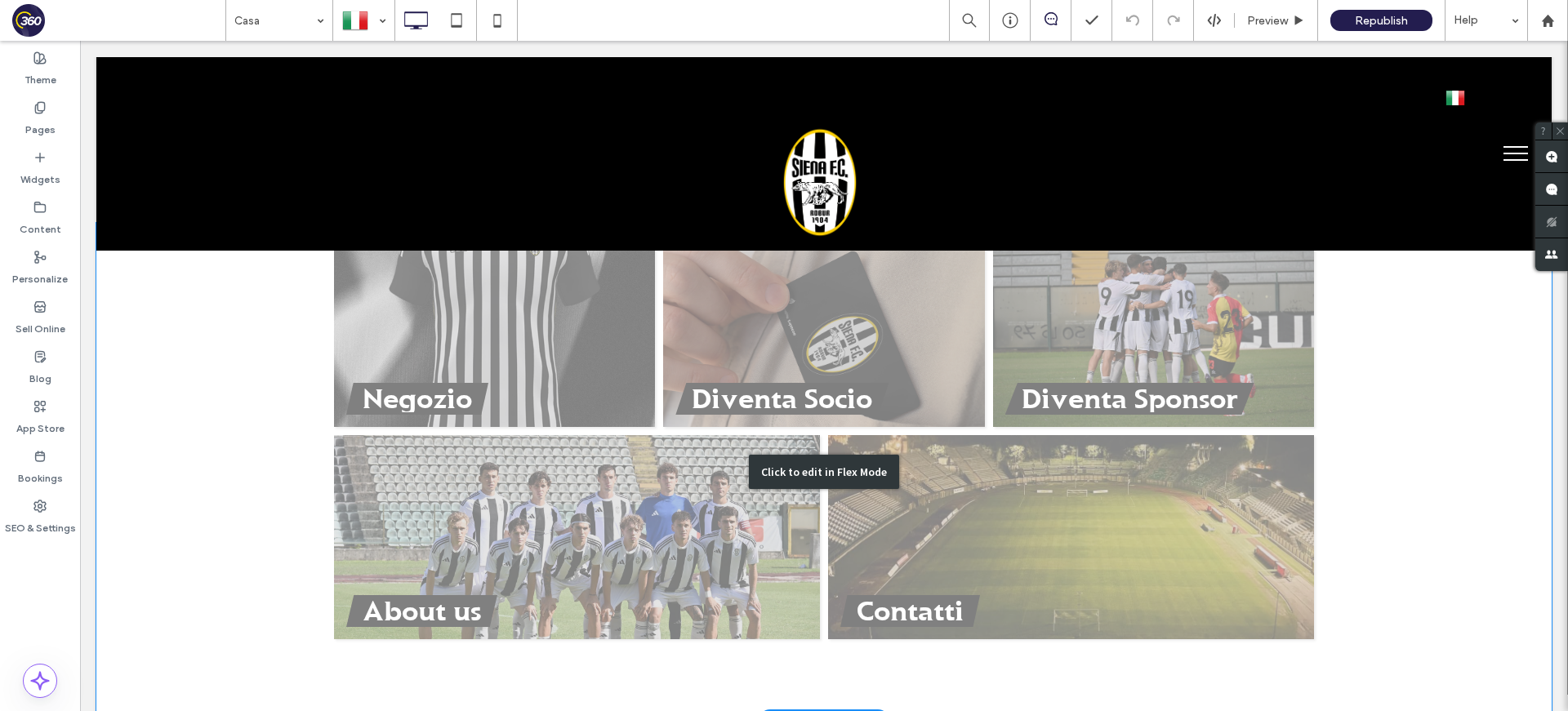
scroll to position [625, 0]
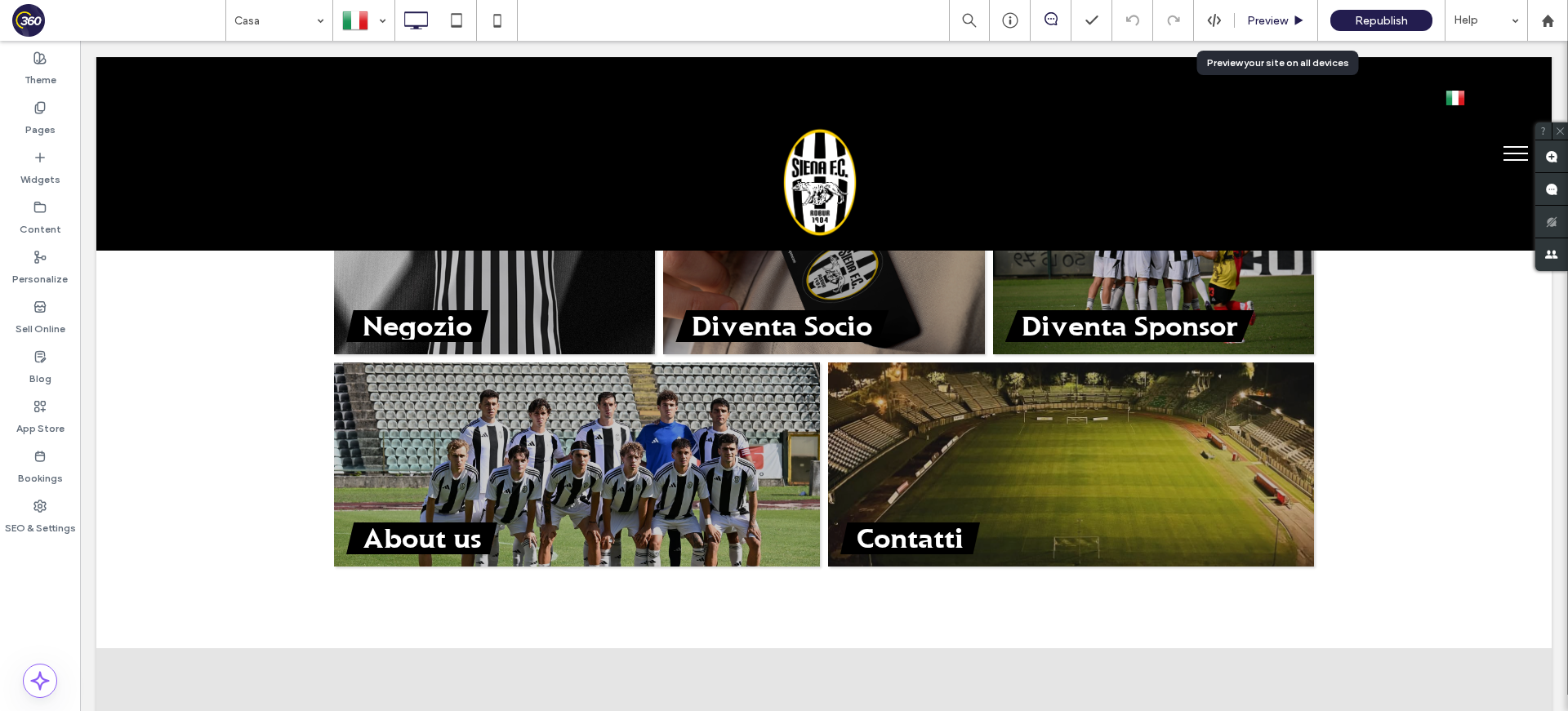
click at [1263, 21] on span "Preview" at bounding box center [1268, 21] width 41 height 14
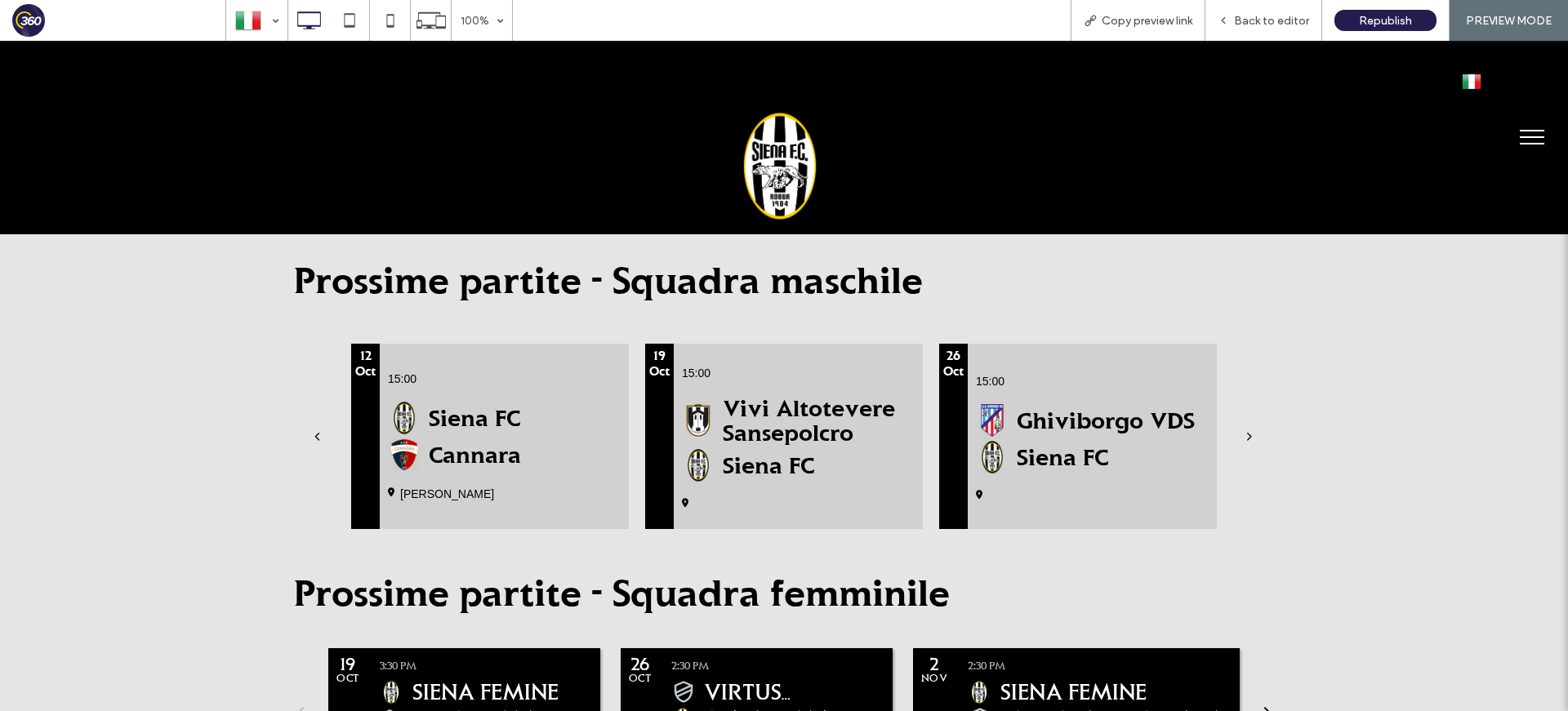
scroll to position [1039, 0]
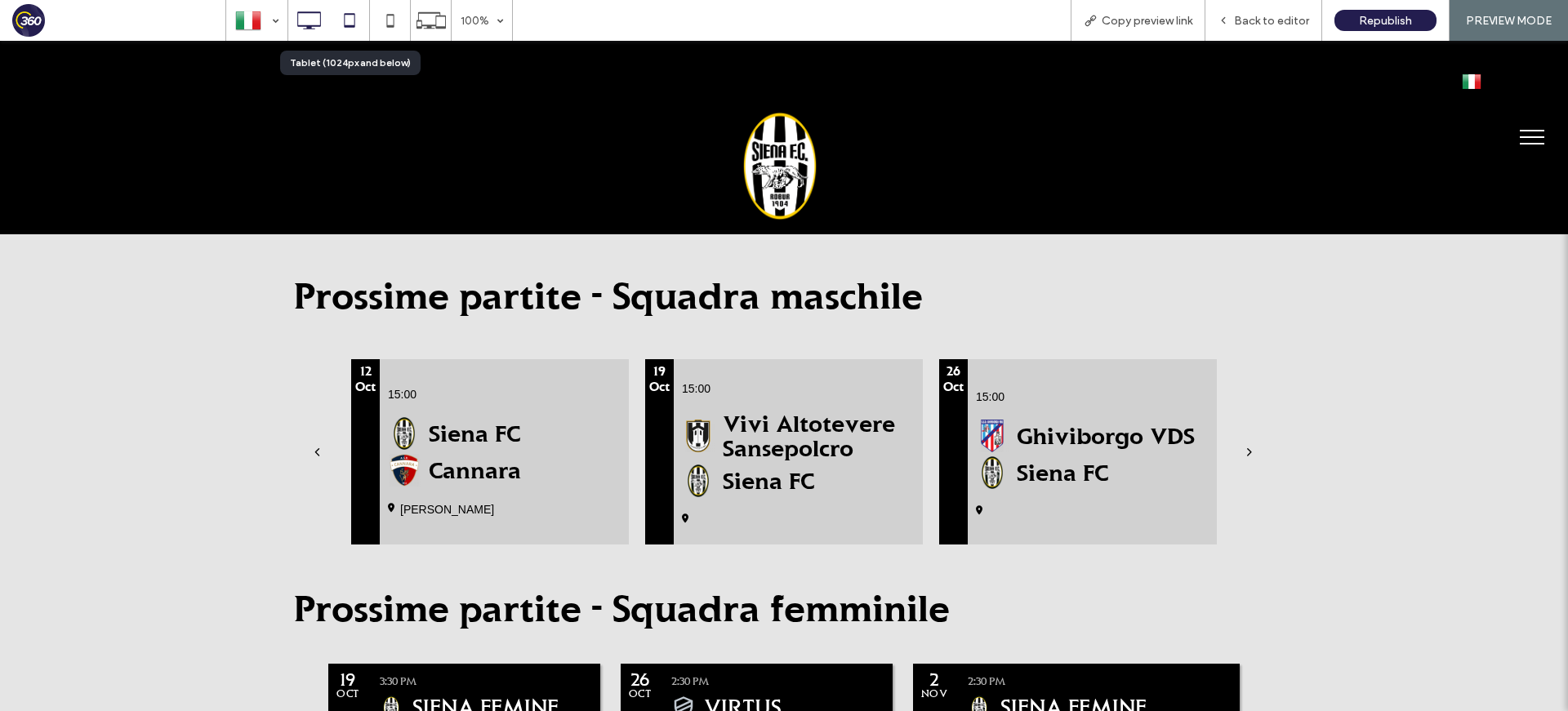
click at [348, 17] on icon at bounding box center [349, 21] width 33 height 33
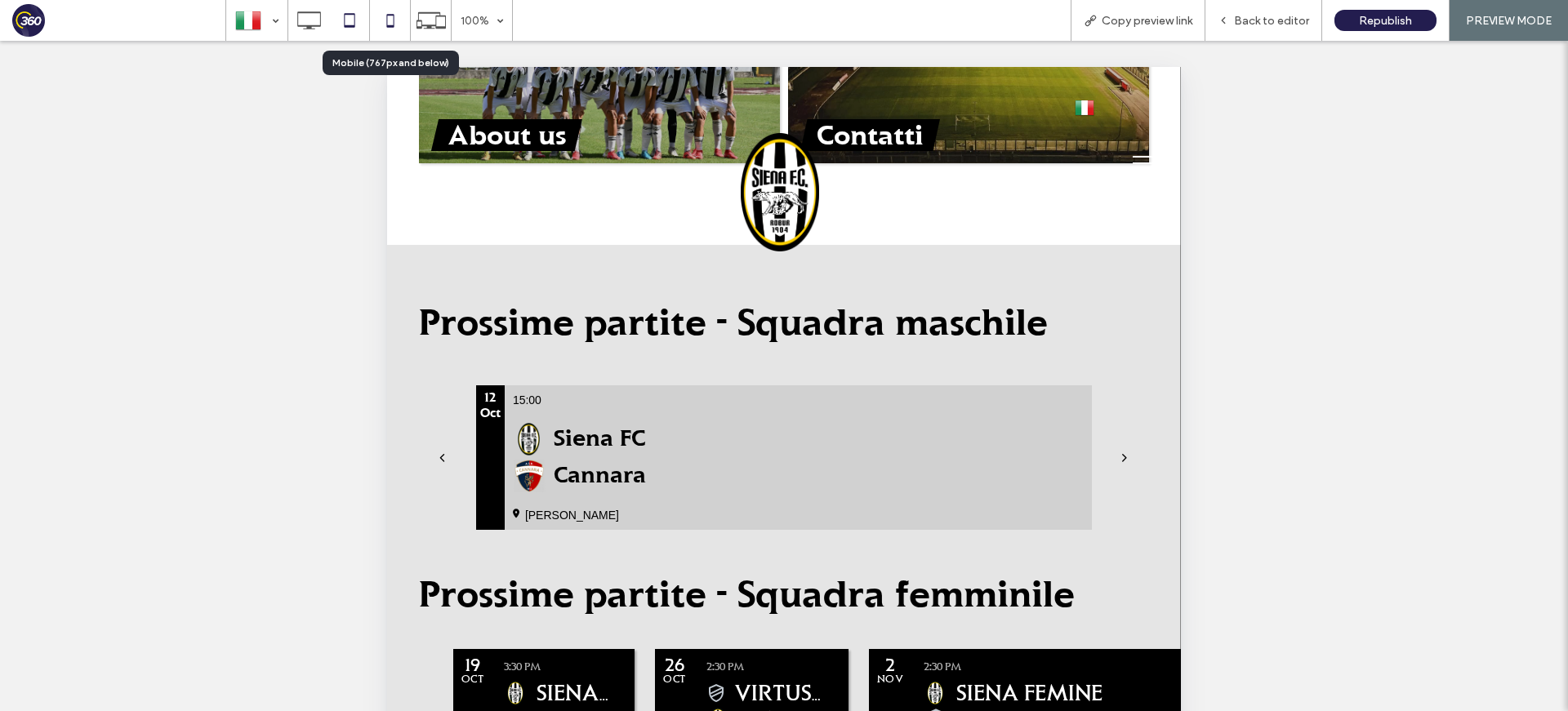
click at [391, 24] on icon at bounding box center [390, 21] width 33 height 33
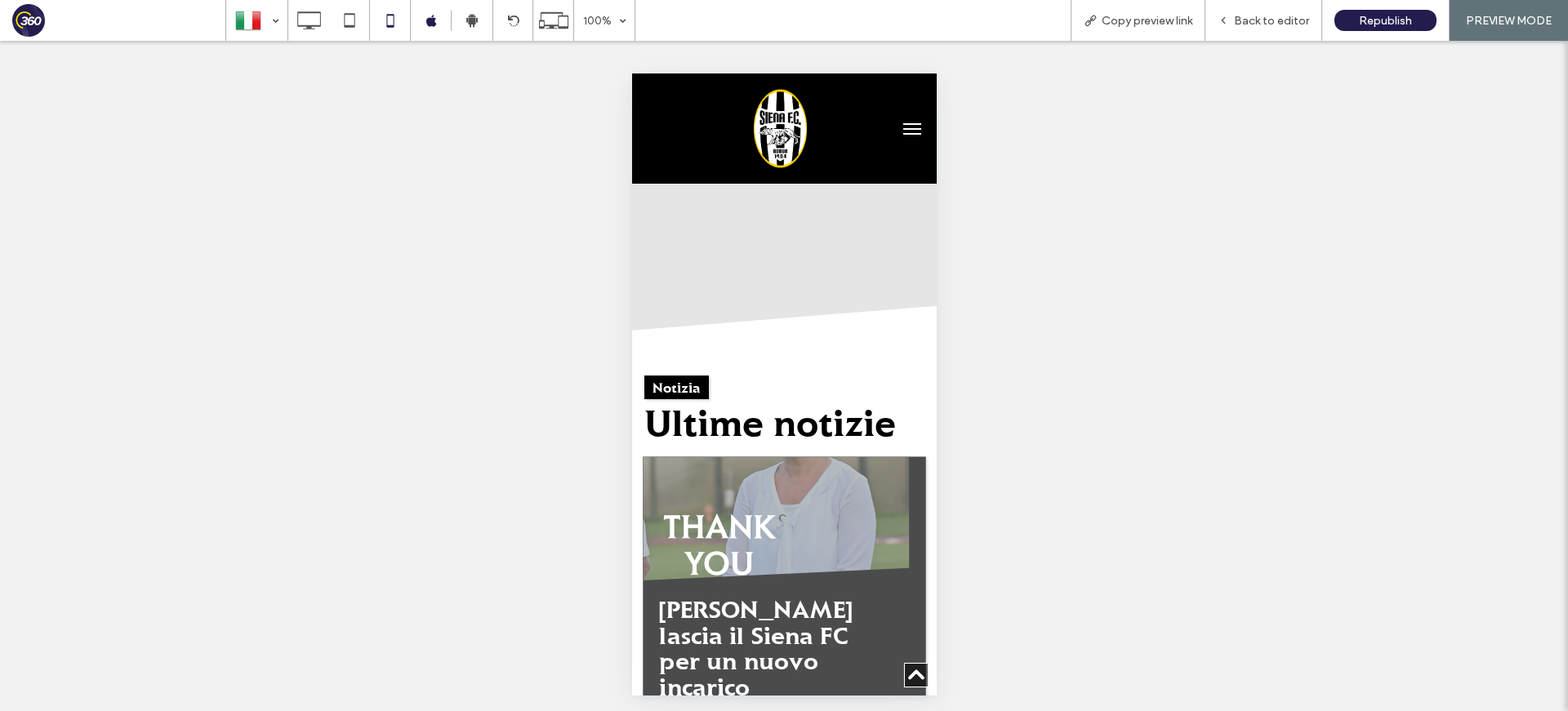
scroll to position [2147, 0]
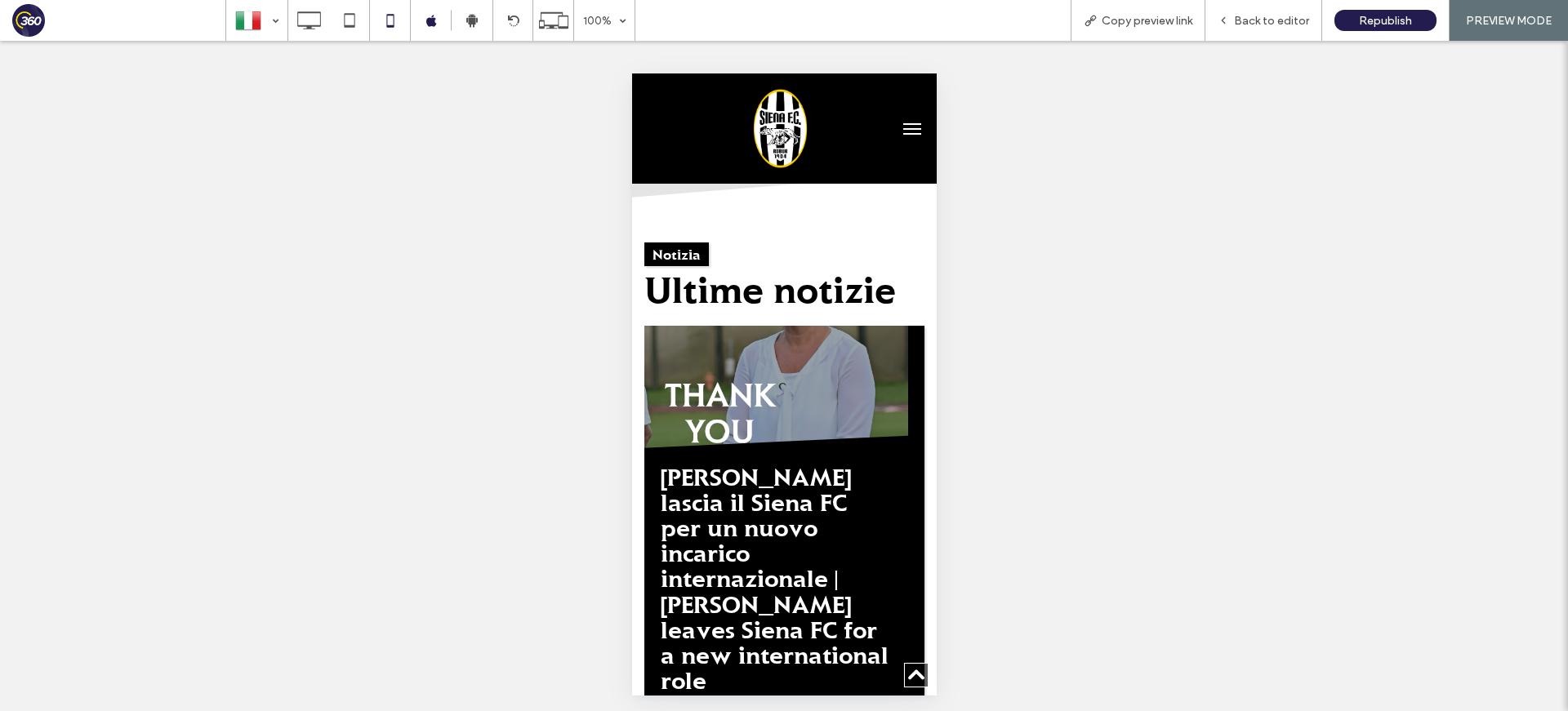
drag, startPoint x: 1258, startPoint y: 26, endPoint x: 1077, endPoint y: 103, distance: 196.7
click at [1258, 27] on span "Back to editor" at bounding box center [1272, 21] width 75 height 14
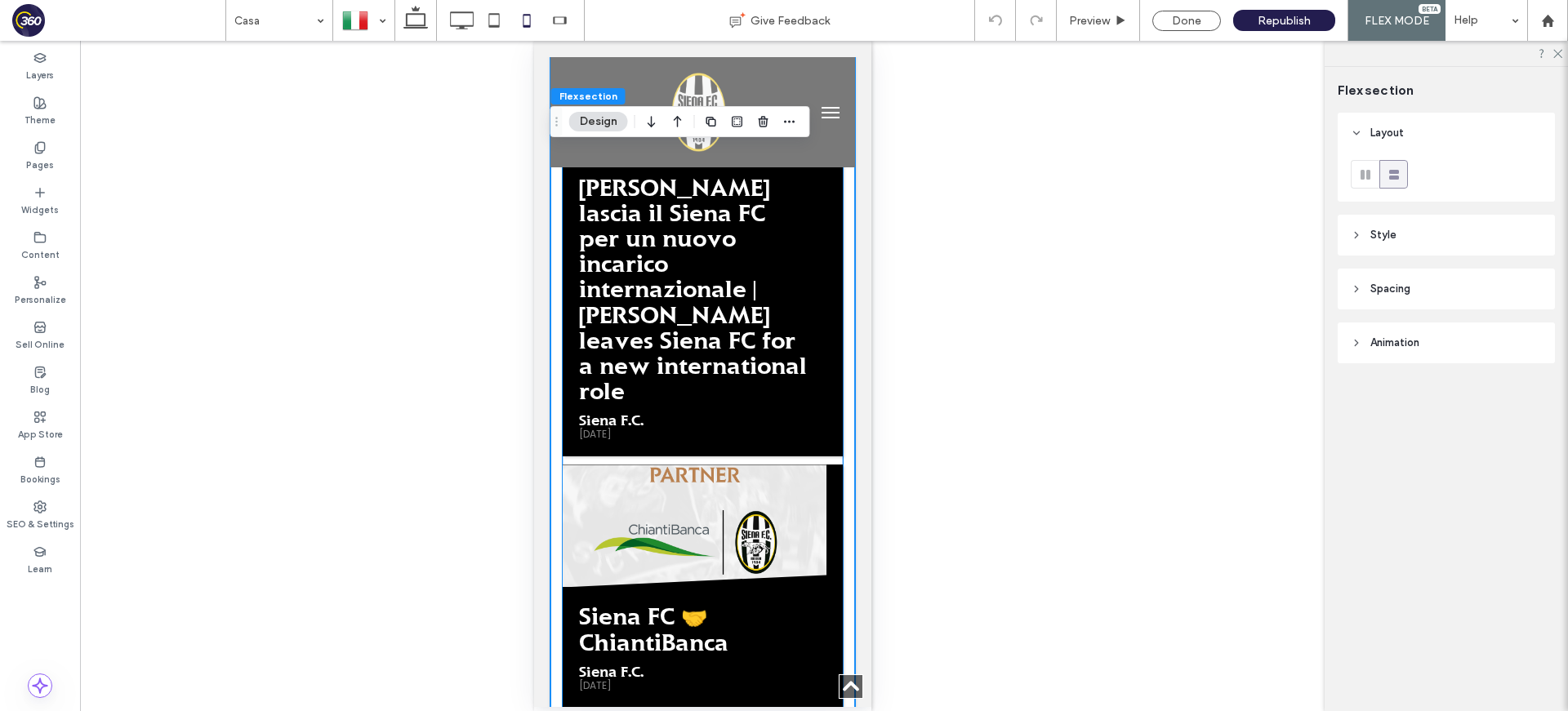
click at [761, 346] on h2 "[PERSON_NAME] lascia il Siena FC per un nuovo incarico internazionale | [PERSON…" at bounding box center [693, 290] width 231 height 230
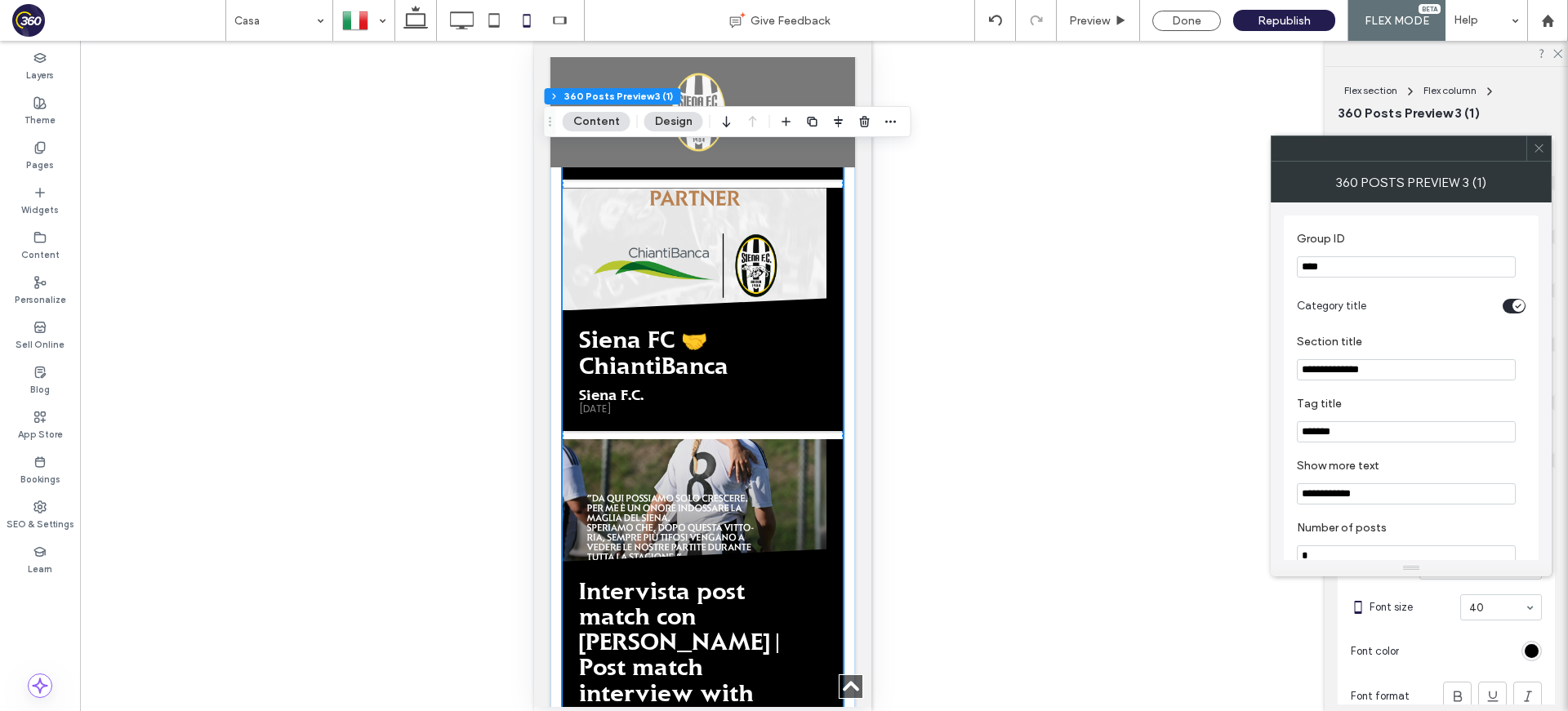
scroll to position [2722, 0]
click at [735, 326] on h2 "Siena FC 🤝 ChiantiBanca" at bounding box center [693, 351] width 231 height 51
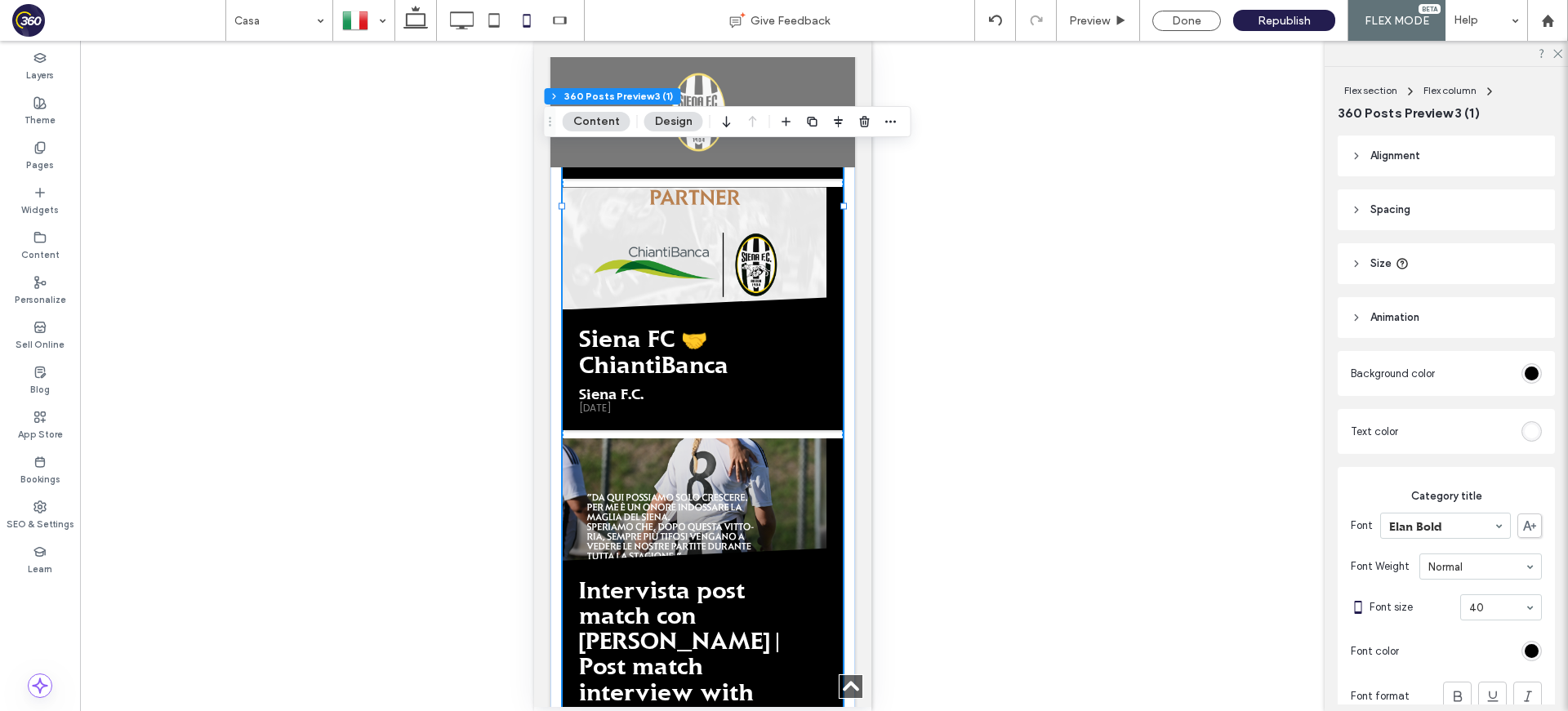
click at [735, 326] on h2 "Siena FC 🤝 ChiantiBanca" at bounding box center [693, 351] width 231 height 51
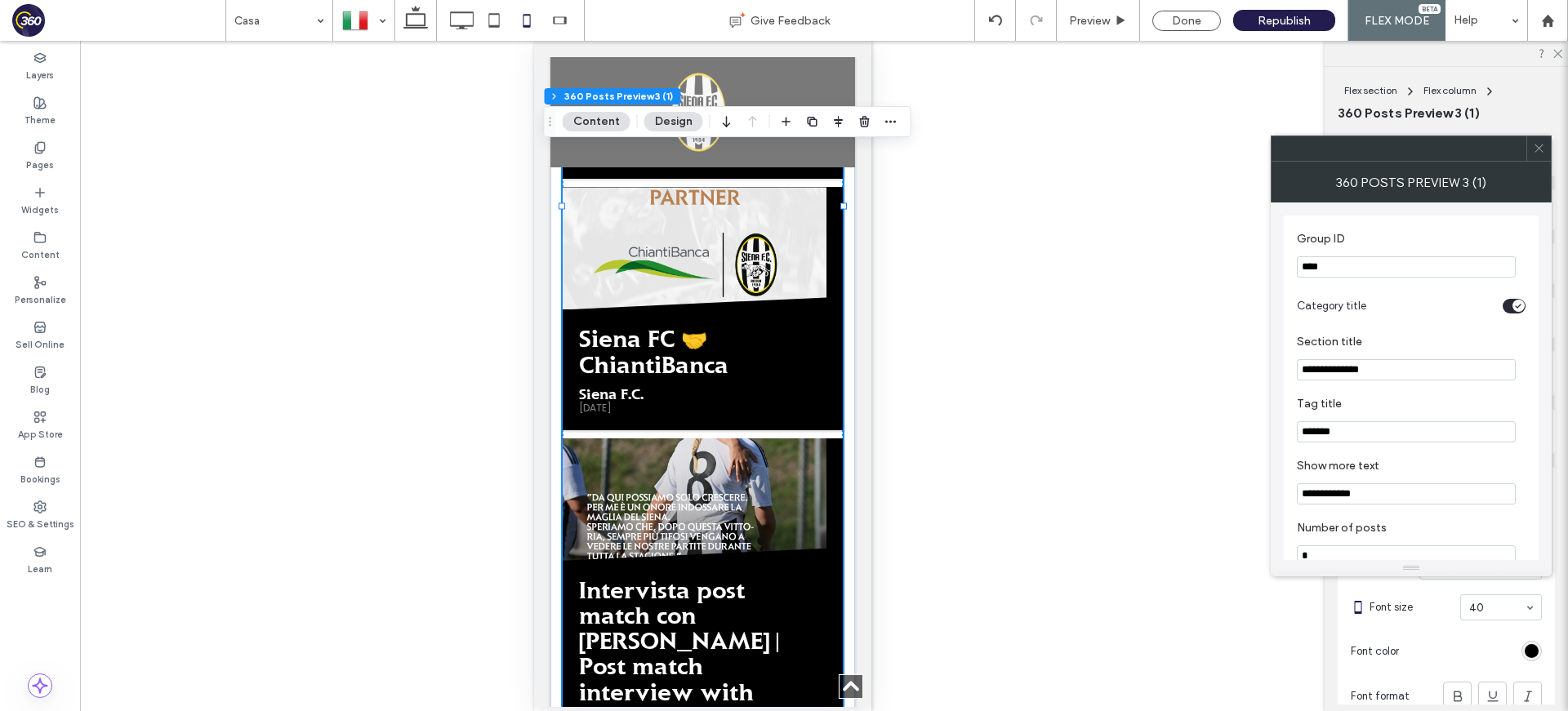
drag, startPoint x: 1541, startPoint y: 148, endPoint x: 1428, endPoint y: 20, distance: 170.7
click at [1541, 147] on icon at bounding box center [1539, 148] width 12 height 12
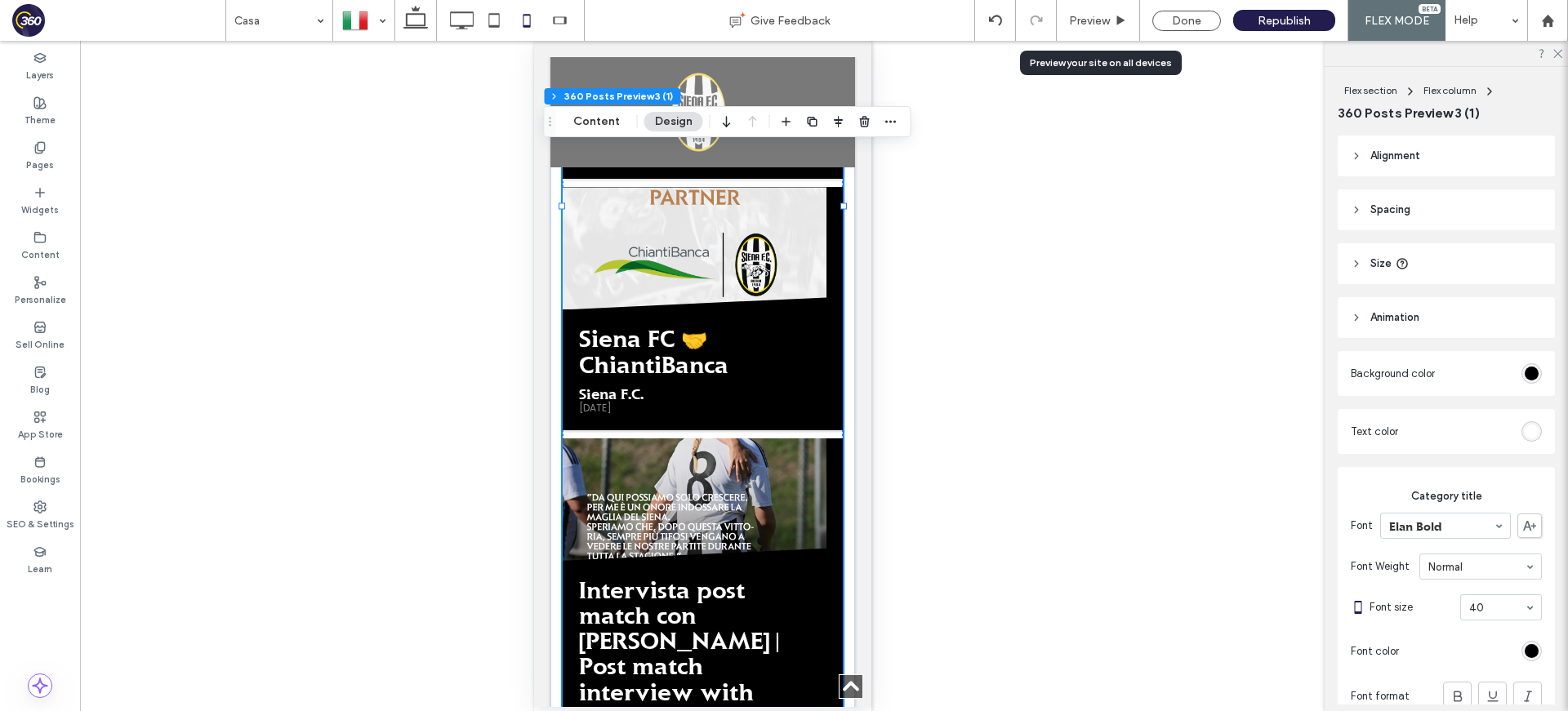
drag, startPoint x: 1116, startPoint y: 21, endPoint x: 977, endPoint y: 336, distance: 344.3
click at [1115, 21] on div "Preview" at bounding box center [1098, 21] width 82 height 14
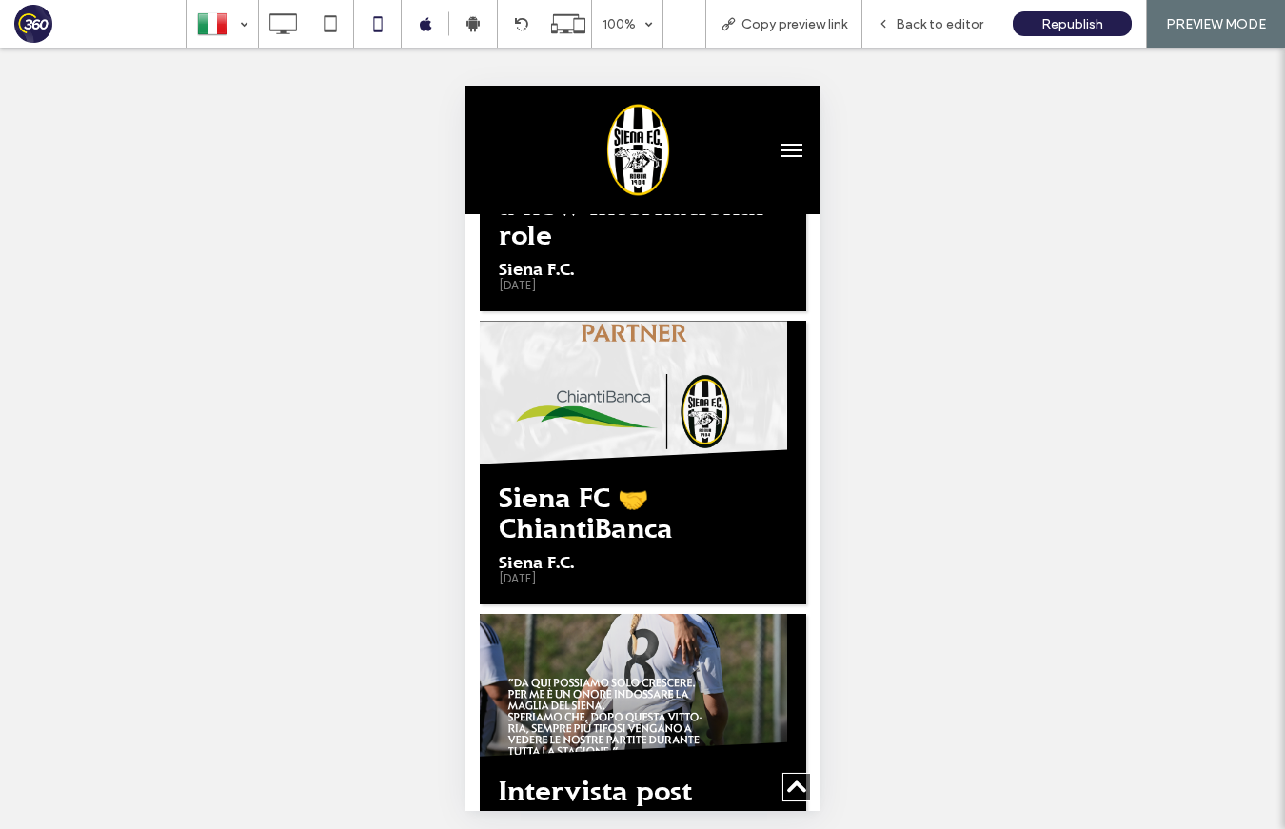
scroll to position [3079, 0]
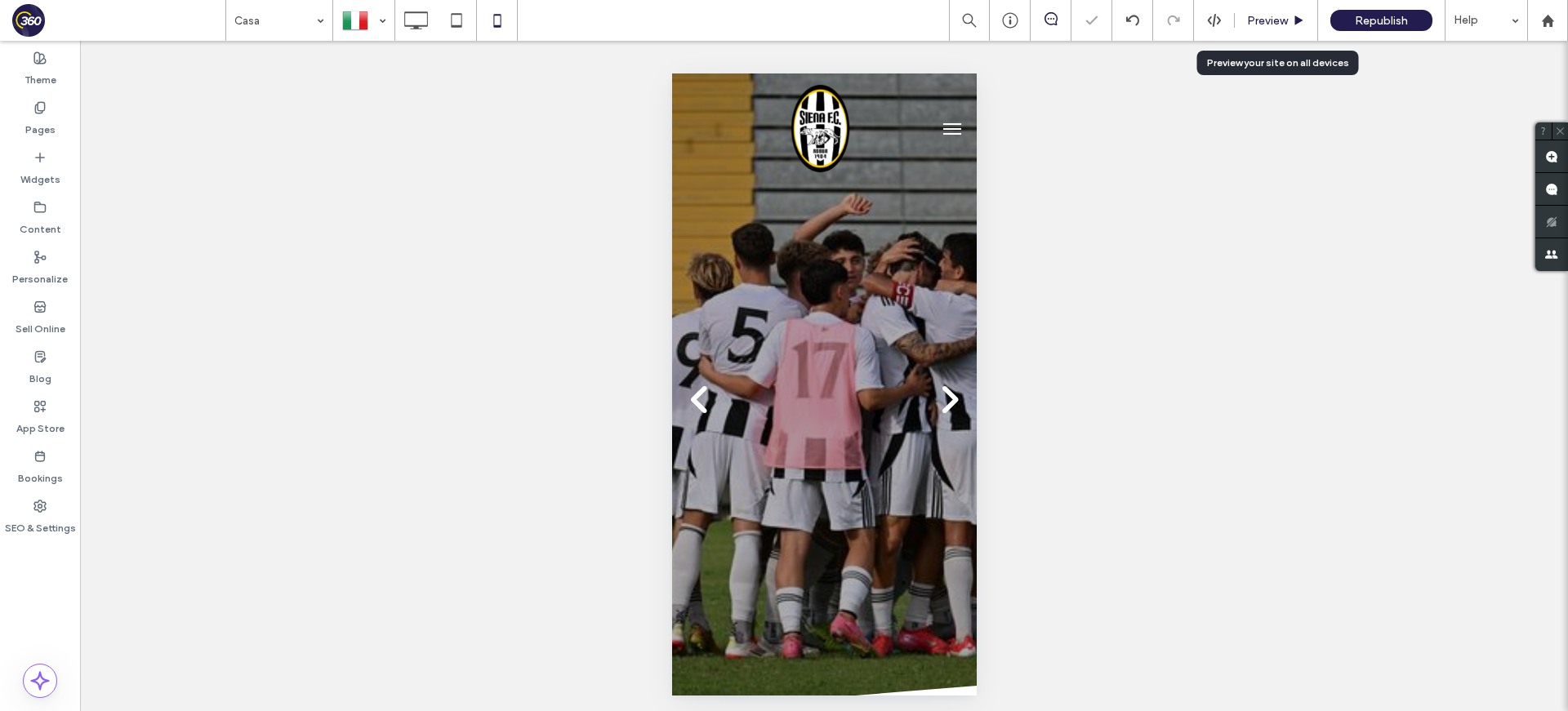
click at [1249, 21] on span "Preview" at bounding box center [1268, 21] width 41 height 14
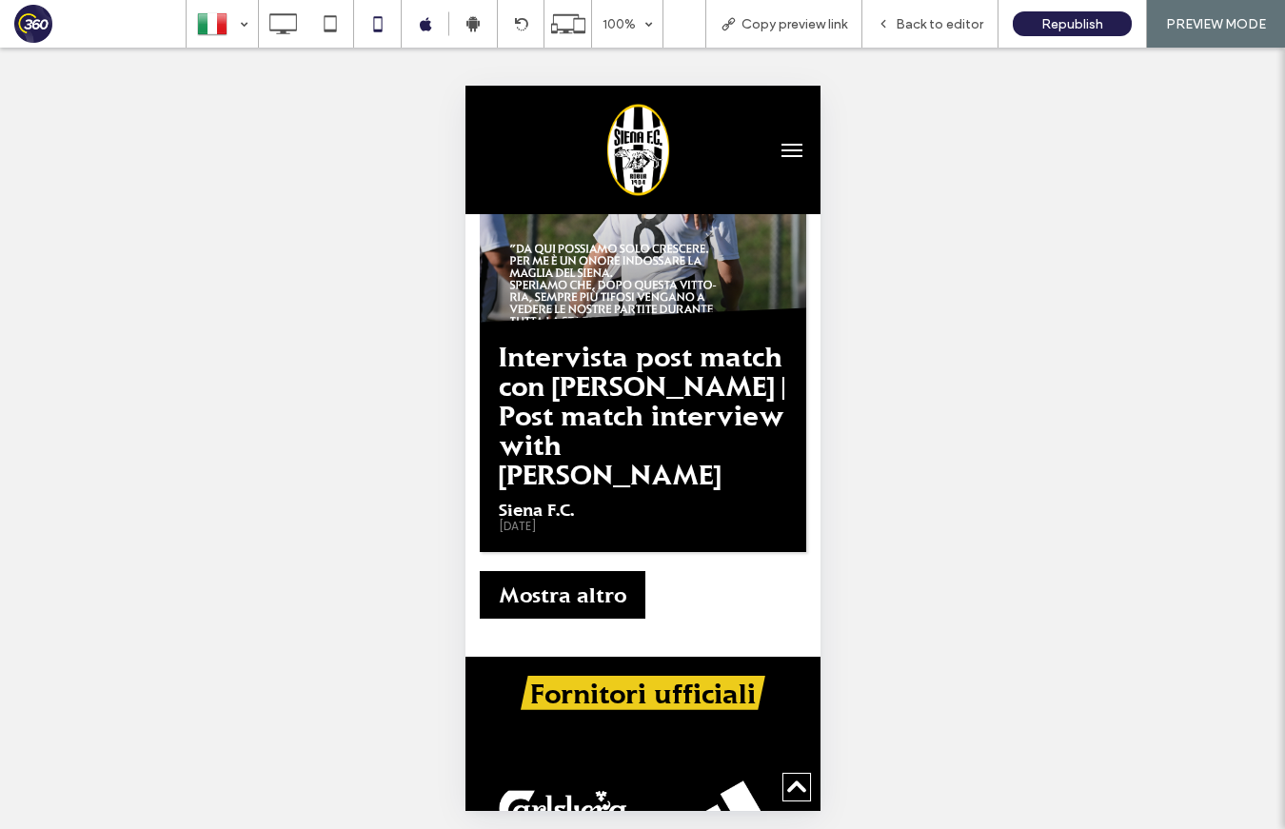
scroll to position [3361, 0]
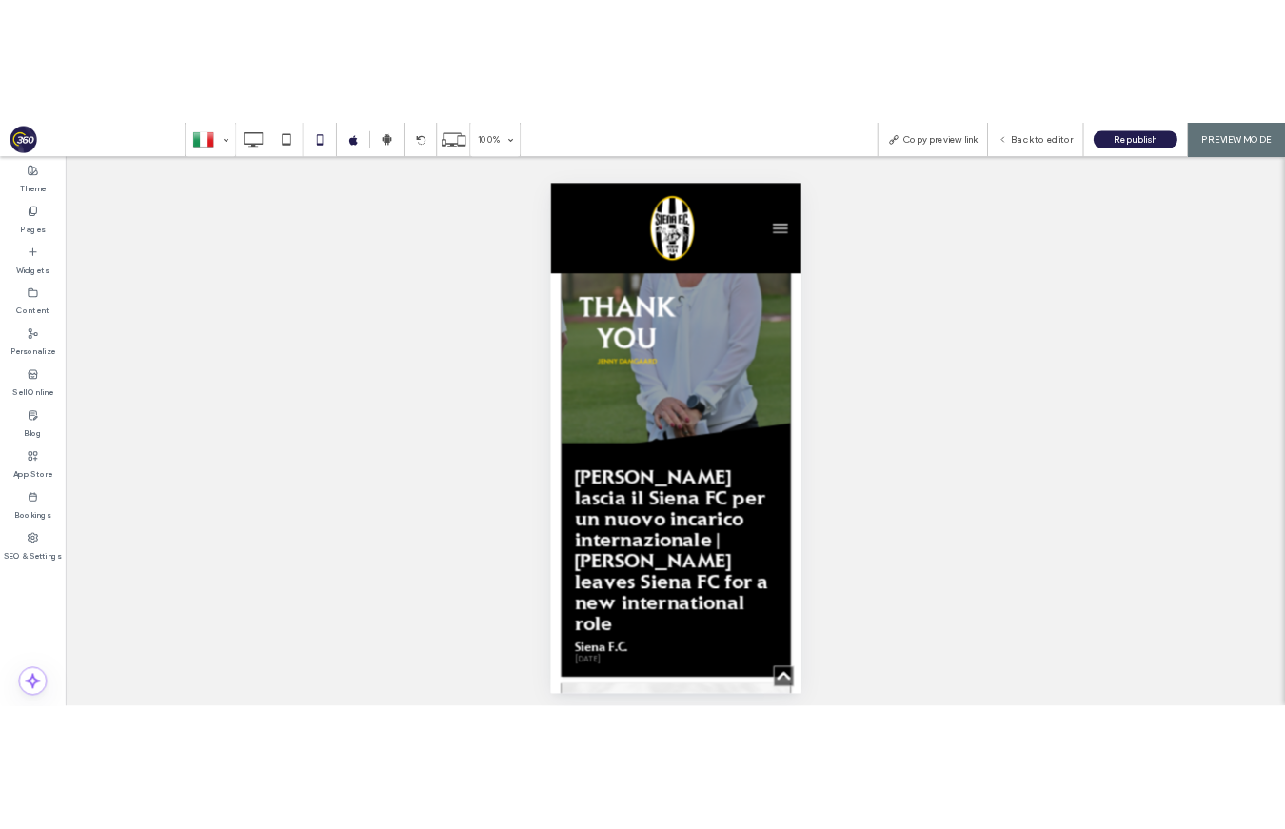
scroll to position [2872, 0]
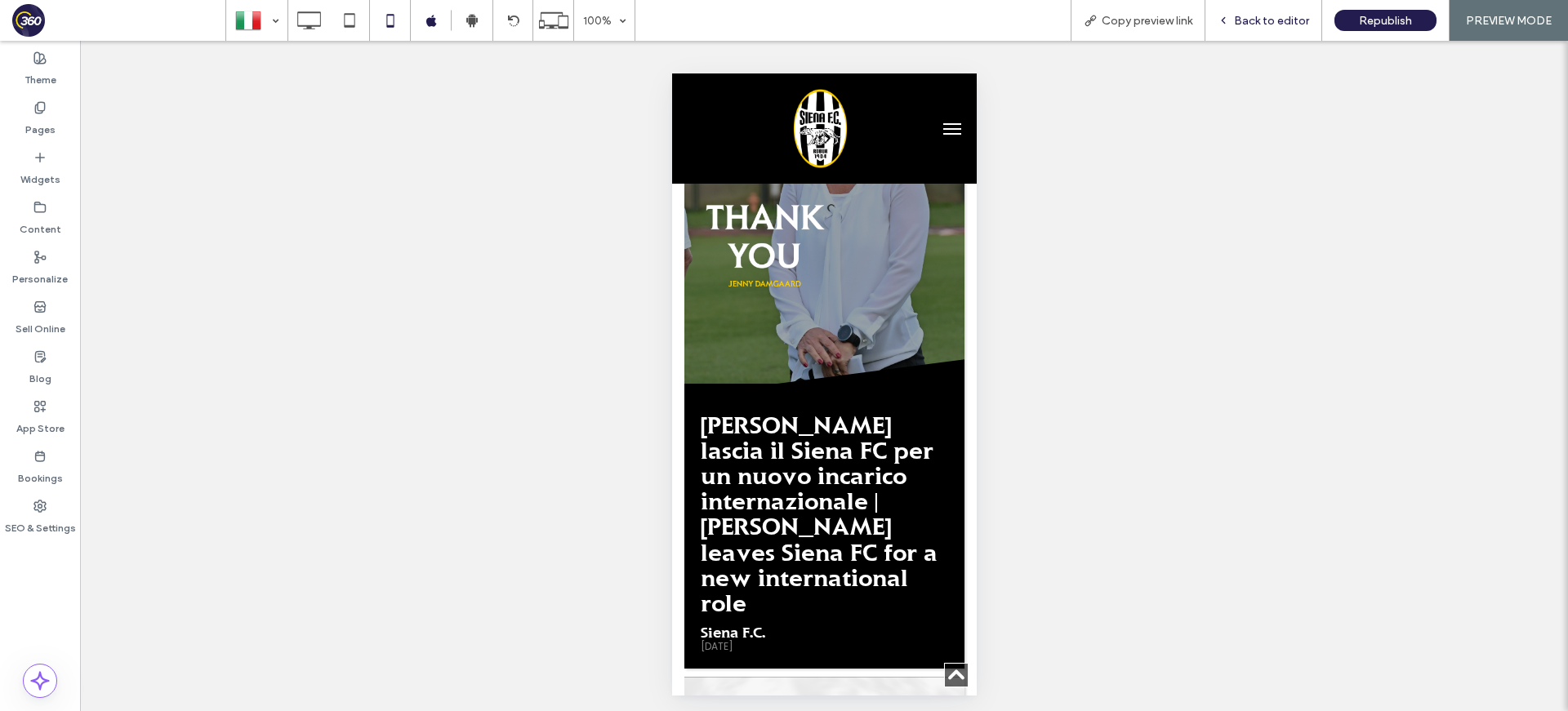
click at [1269, 26] on span "Back to editor" at bounding box center [1272, 21] width 75 height 14
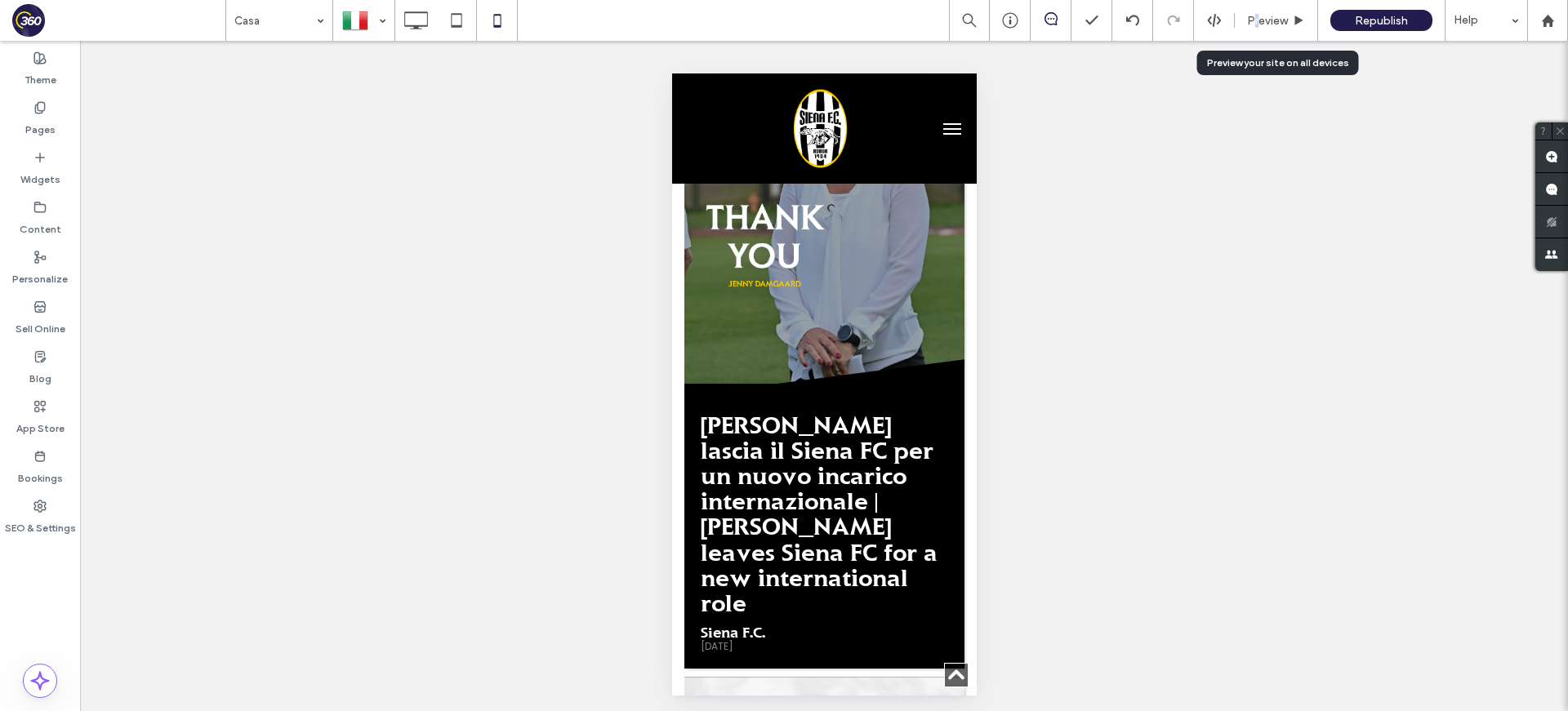
drag, startPoint x: 1256, startPoint y: 19, endPoint x: 990, endPoint y: 238, distance: 344.6
click at [1240, 26] on div "Preview" at bounding box center [1276, 21] width 82 height 14
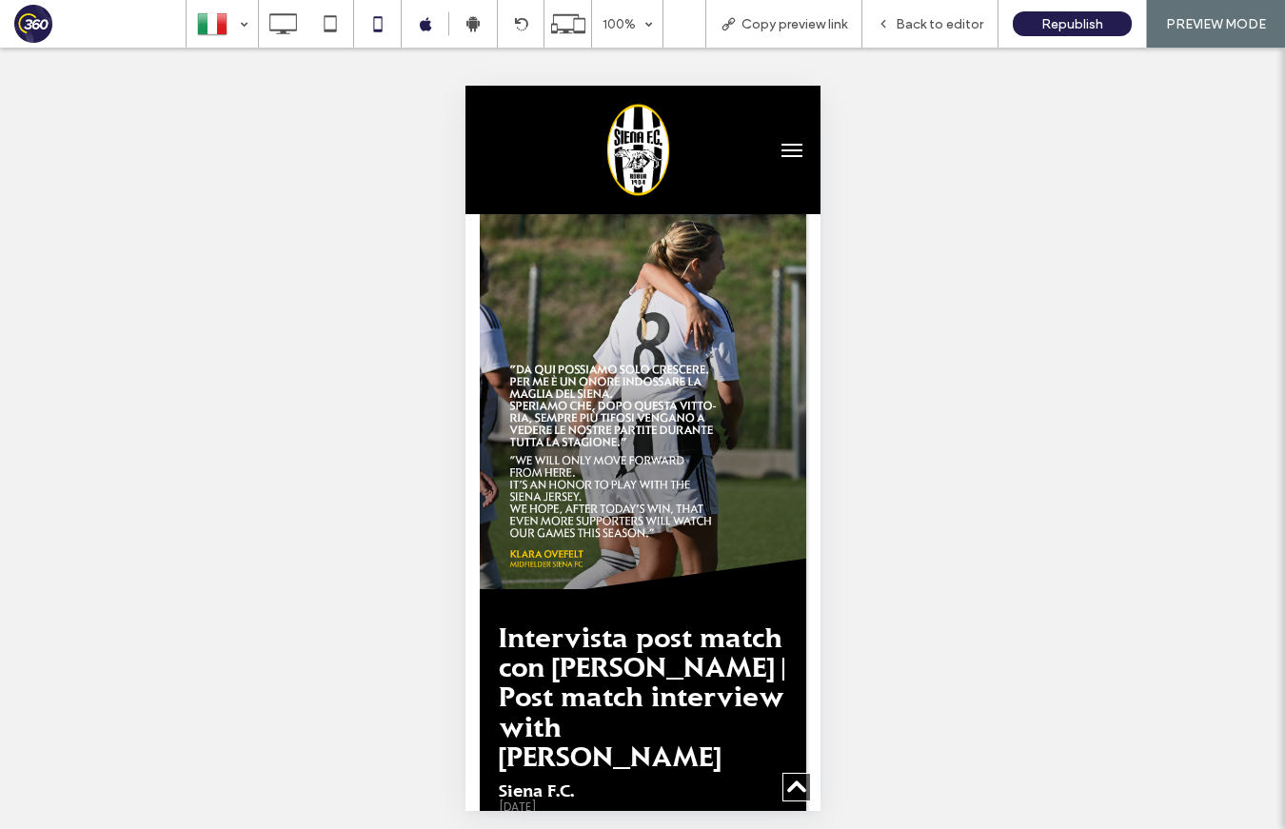
scroll to position [4182, 0]
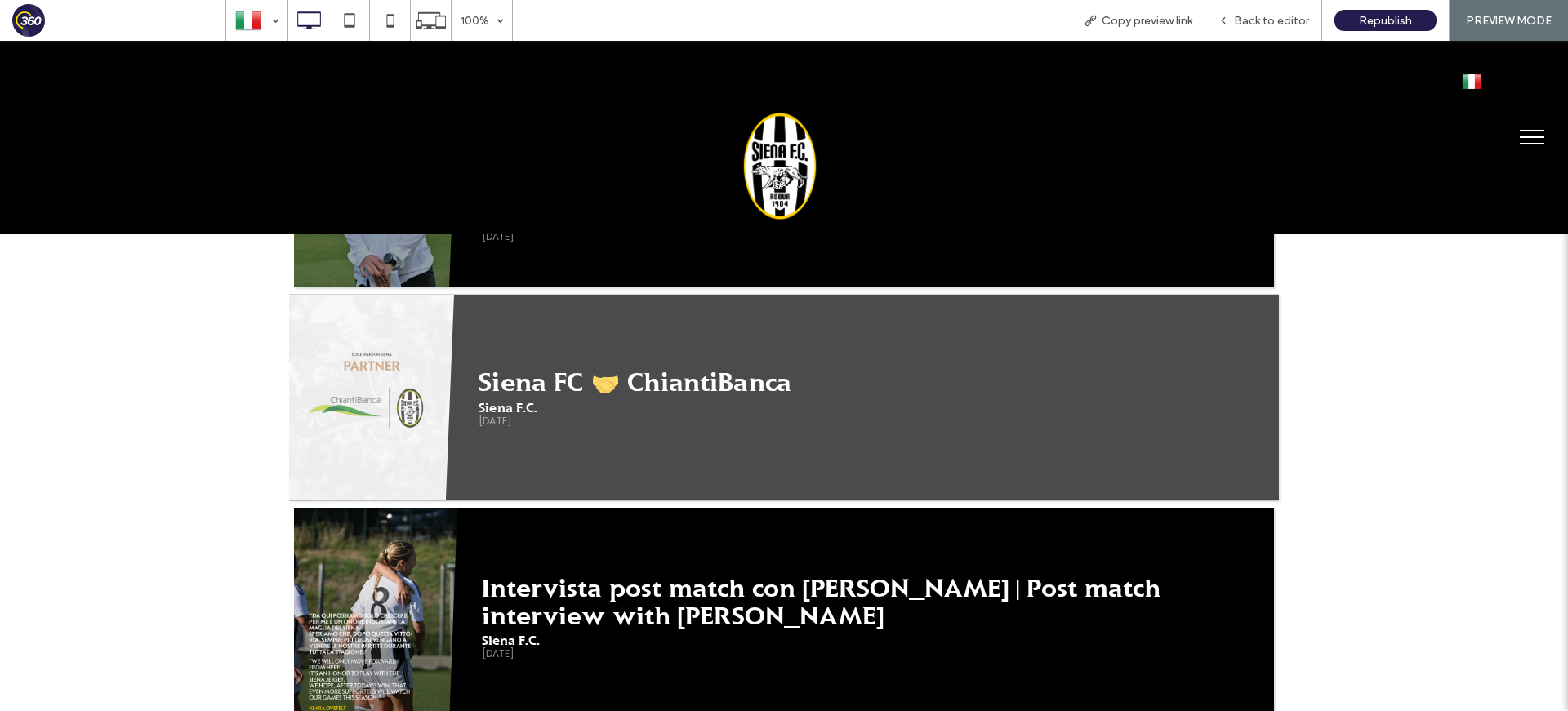
scroll to position [2601, 0]
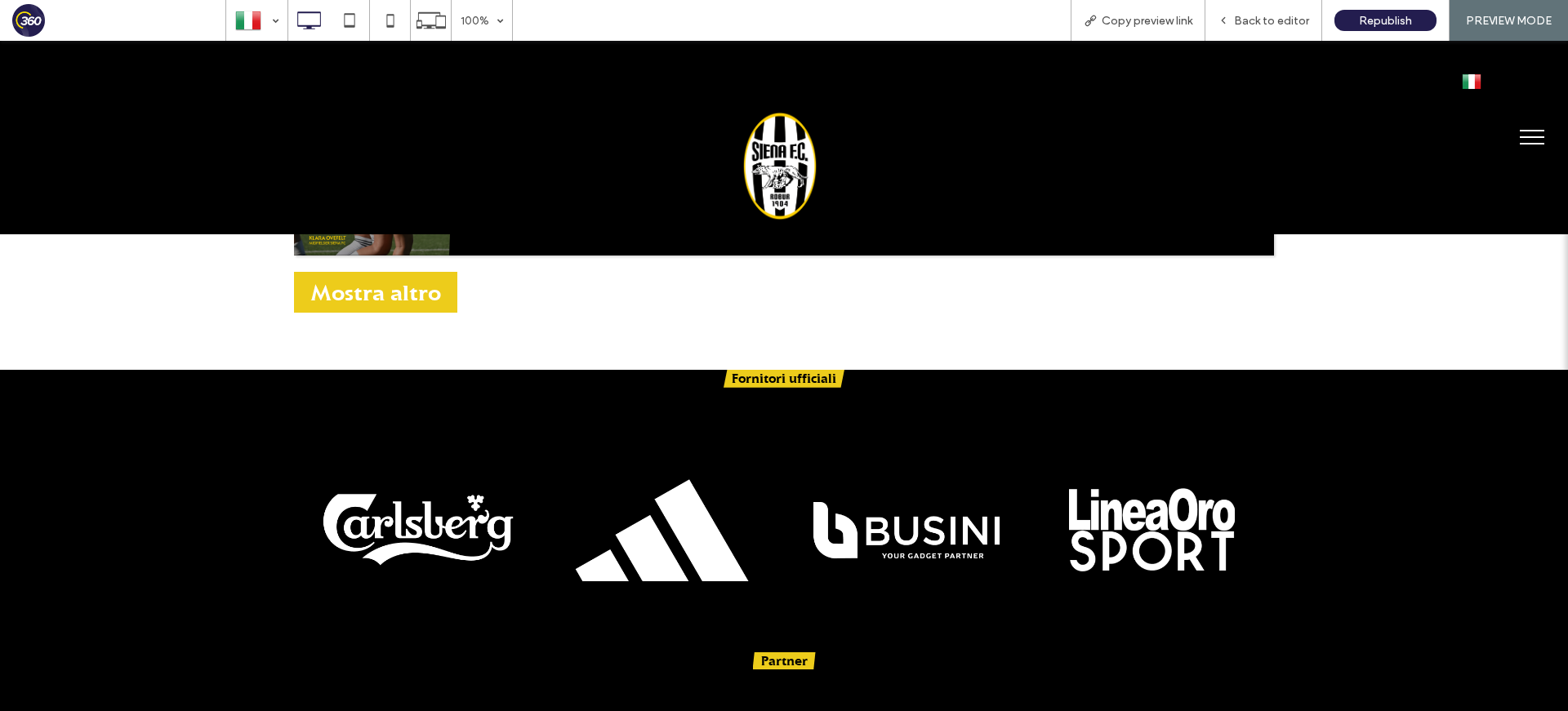
click at [342, 301] on span "Mostra altro" at bounding box center [376, 292] width 130 height 18
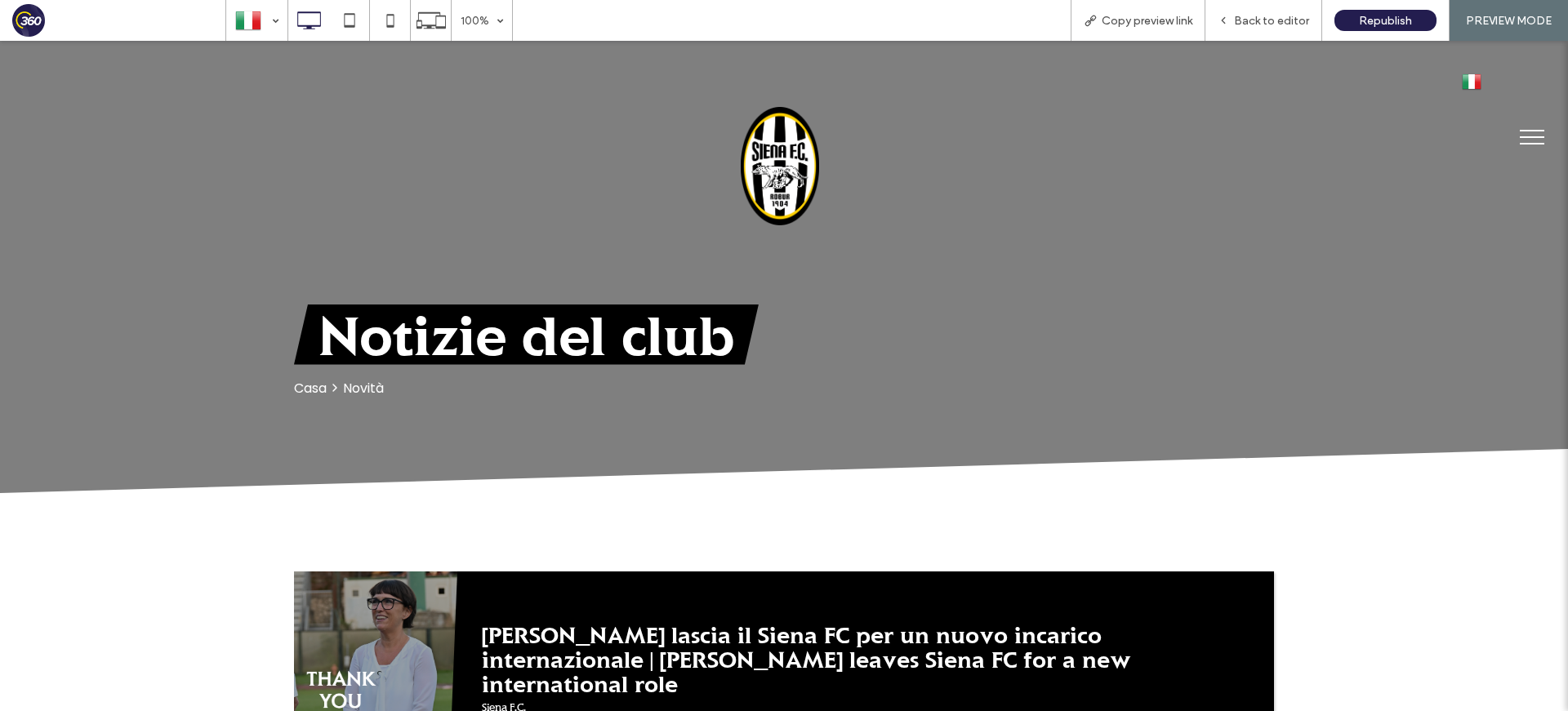
click at [795, 162] on img at bounding box center [780, 166] width 80 height 120
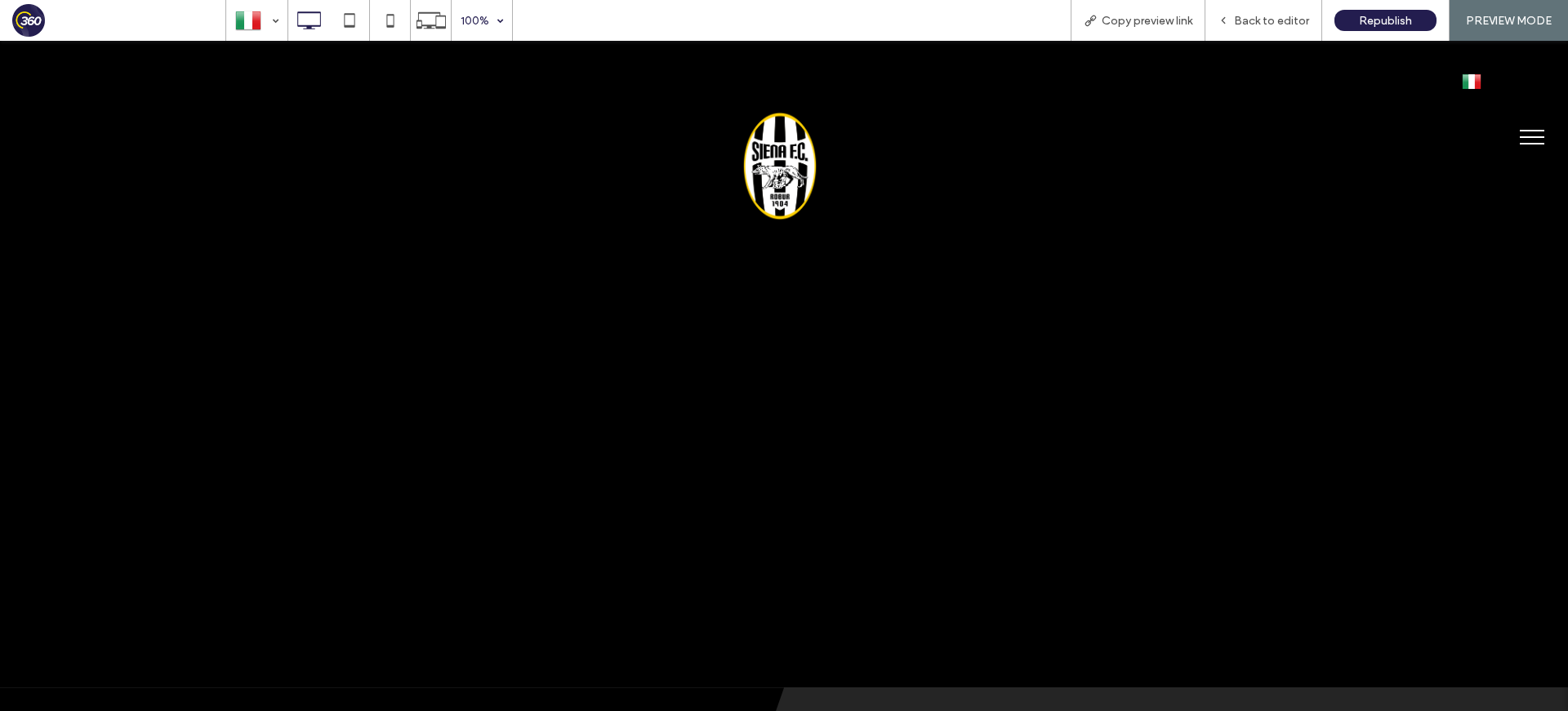
scroll to position [3146, 0]
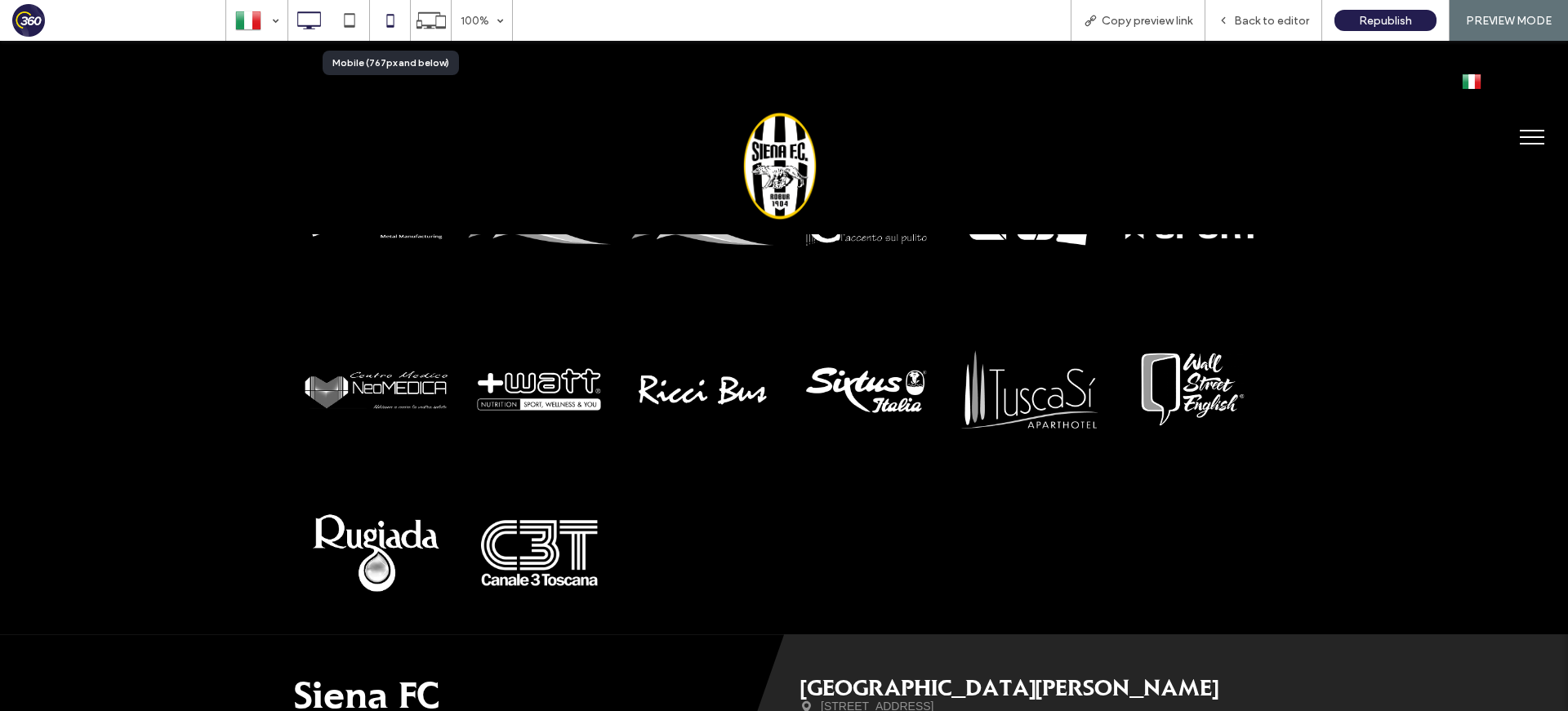
click at [388, 10] on icon at bounding box center [390, 21] width 33 height 33
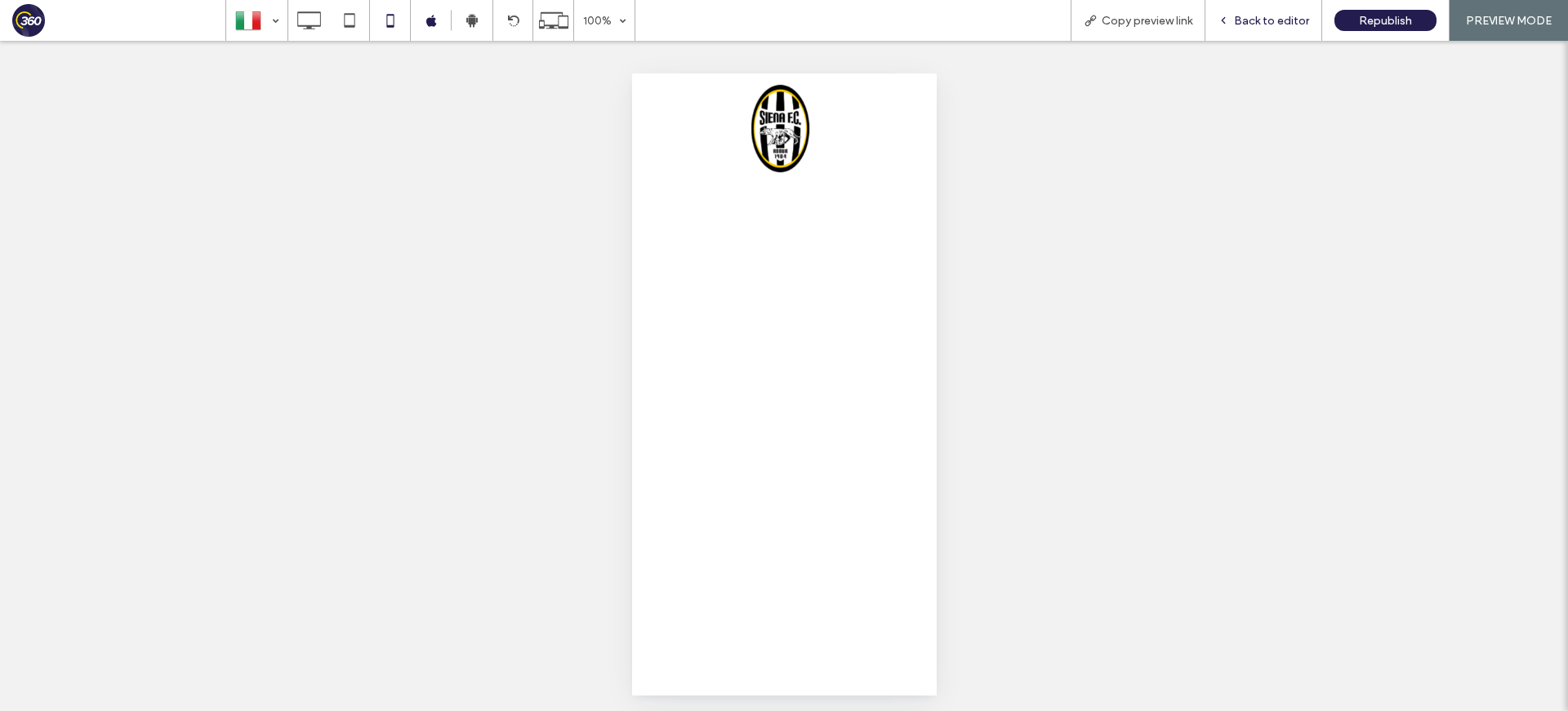
scroll to position [0, 0]
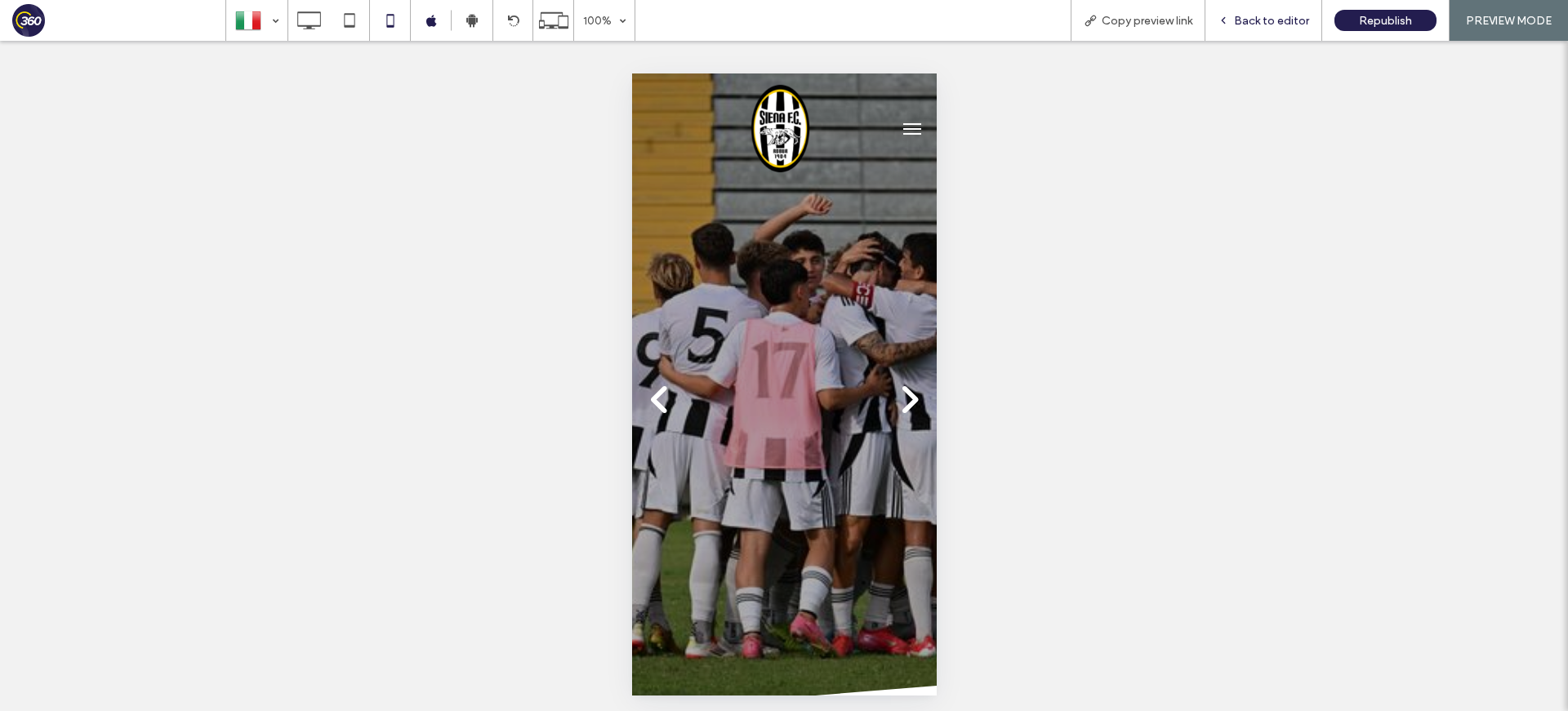
click at [1233, 19] on div "Back to editor" at bounding box center [1263, 21] width 116 height 14
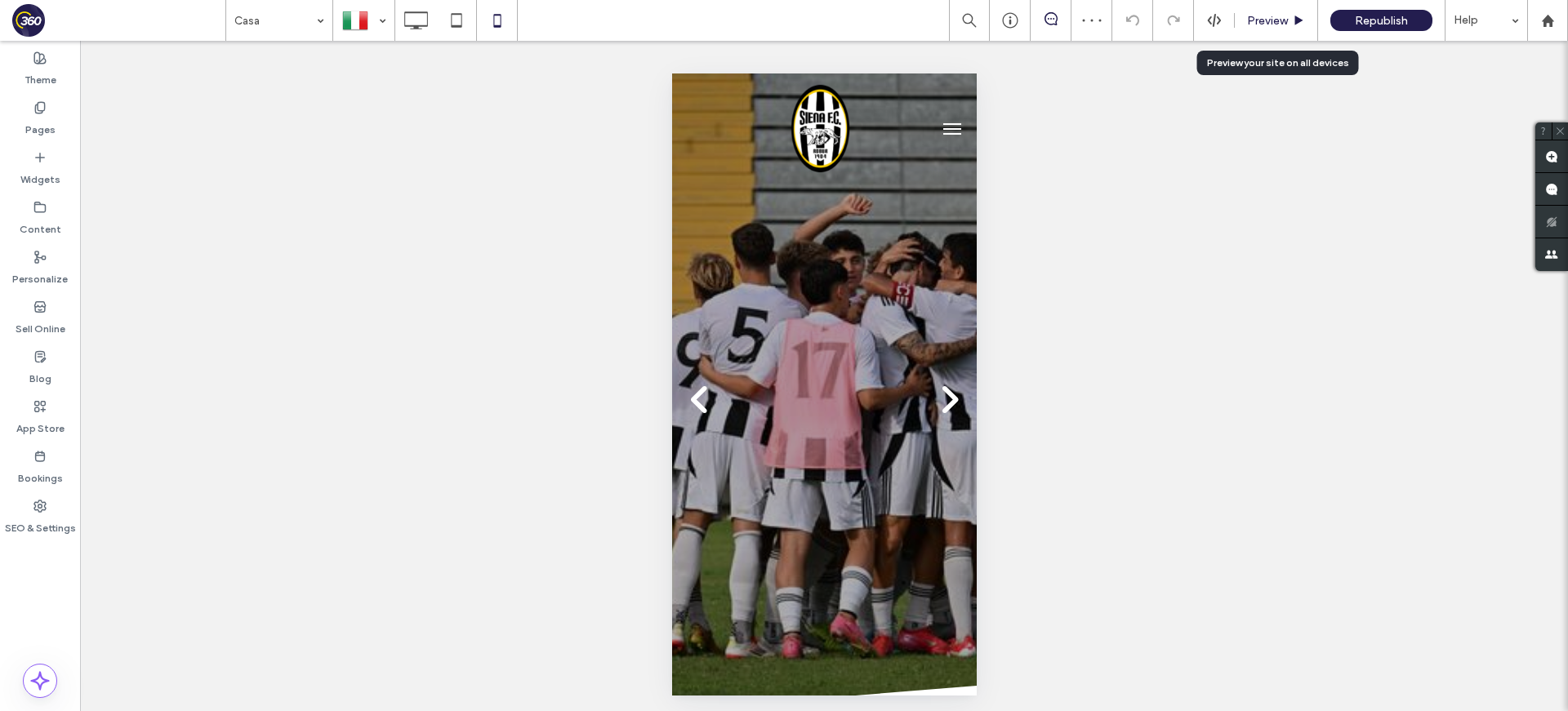
click at [1263, 17] on span "Preview" at bounding box center [1268, 21] width 41 height 14
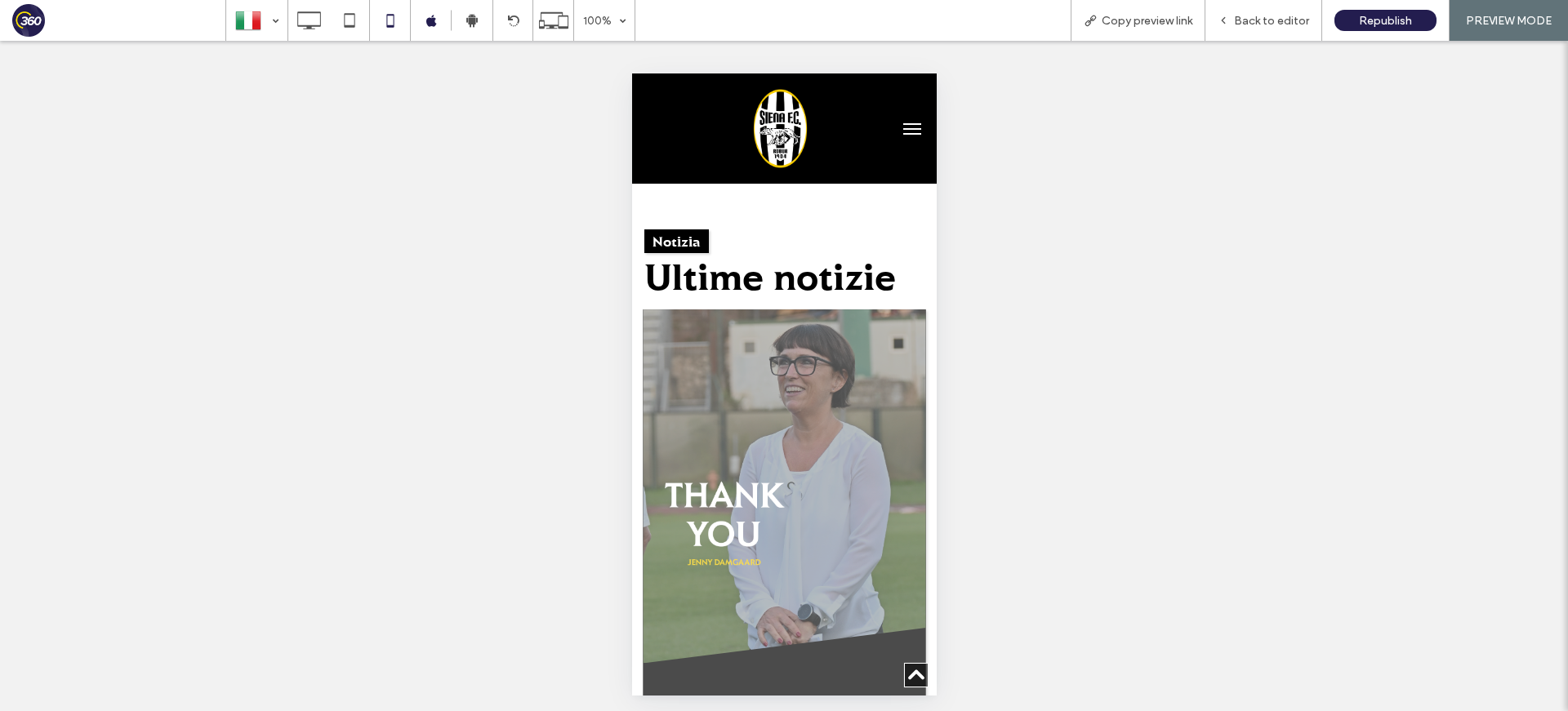
scroll to position [2372, 0]
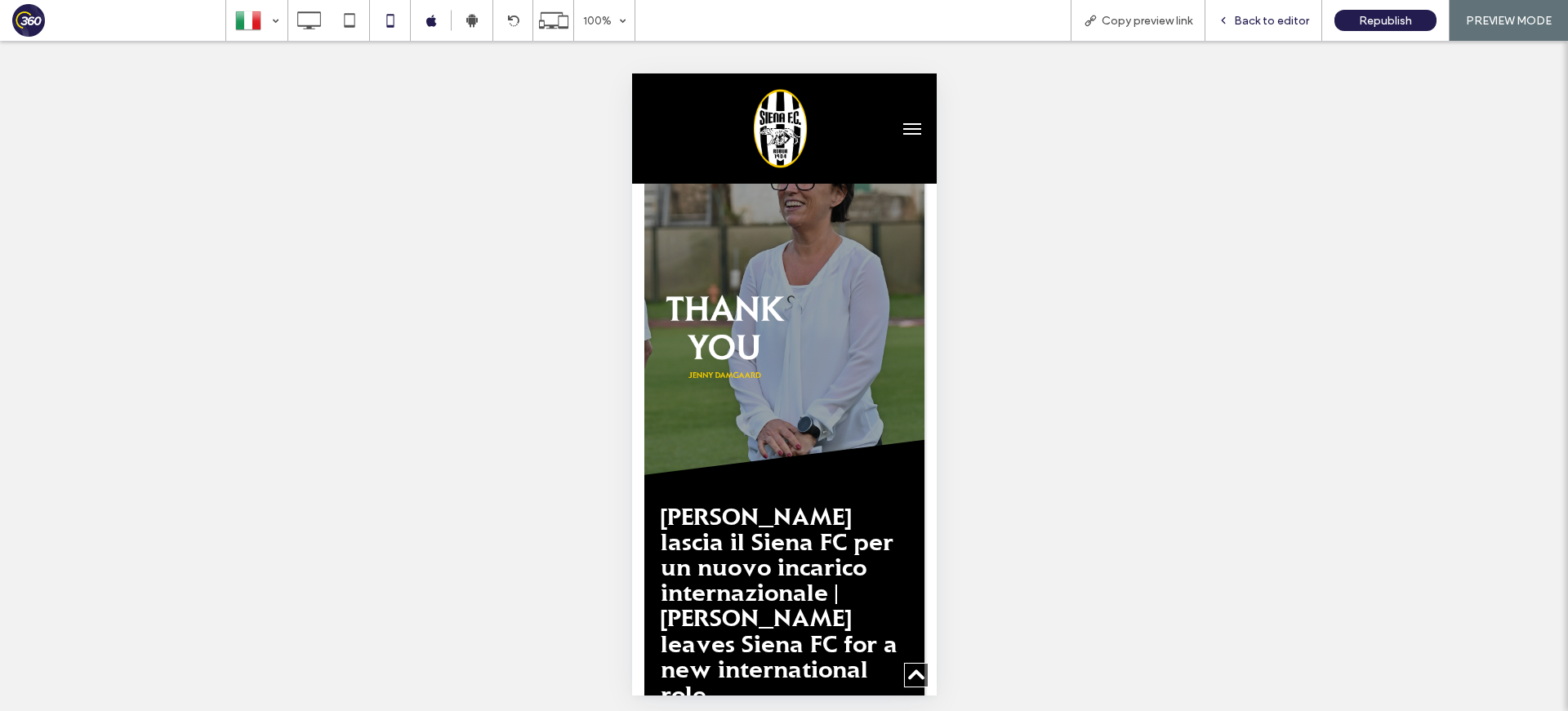
click at [1239, 24] on span "Back to editor" at bounding box center [1272, 21] width 75 height 14
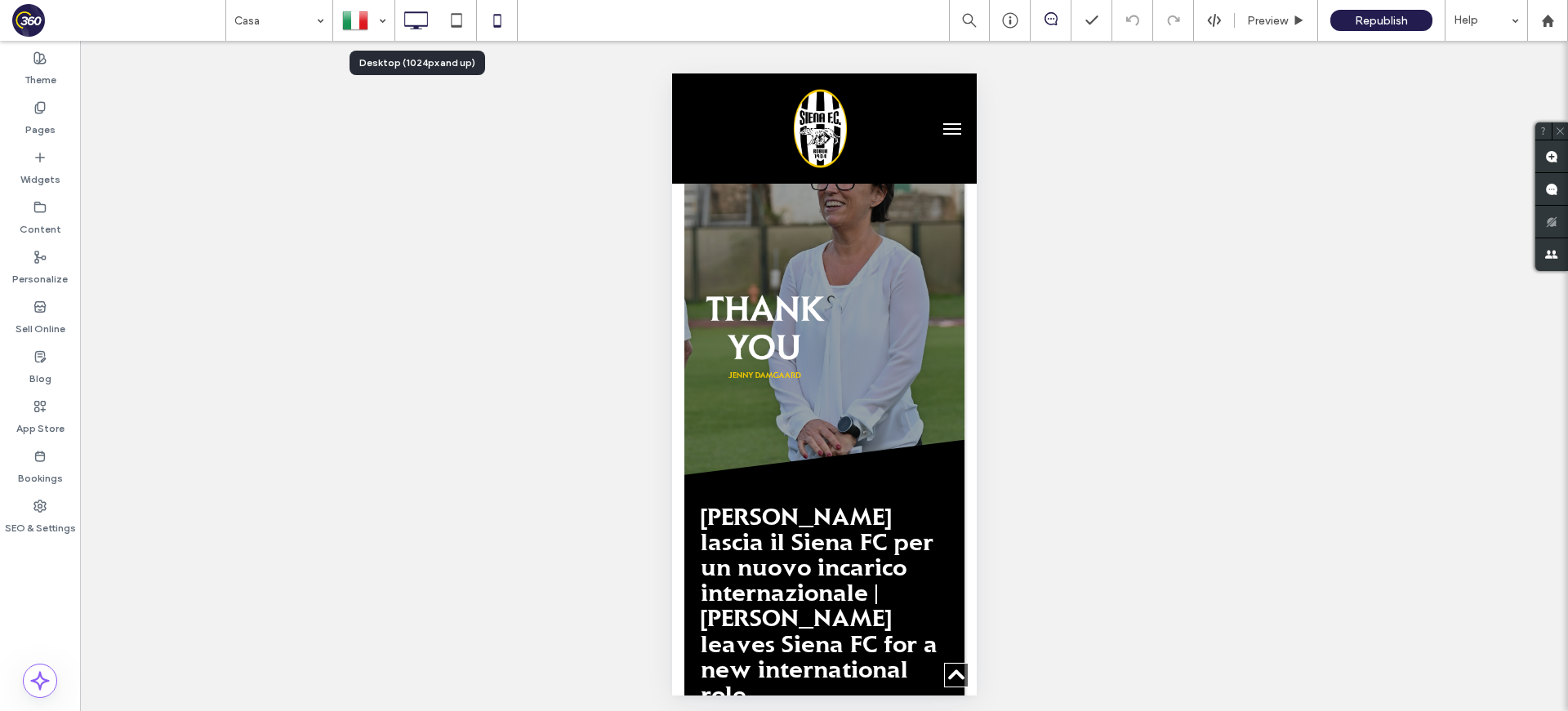
click at [401, 19] on icon at bounding box center [416, 21] width 33 height 33
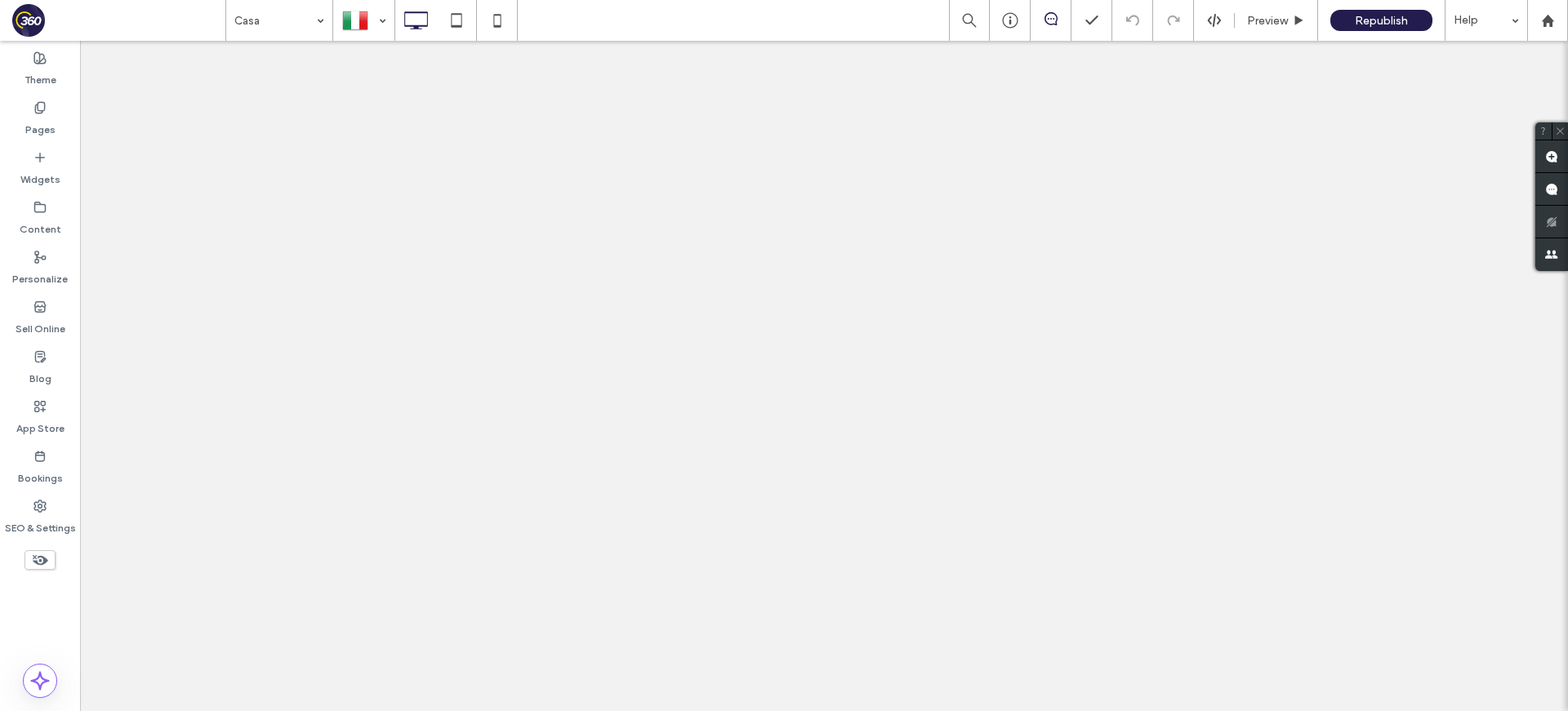
click at [46, 220] on div at bounding box center [784, 355] width 1568 height 711
click at [51, 230] on div at bounding box center [784, 355] width 1568 height 711
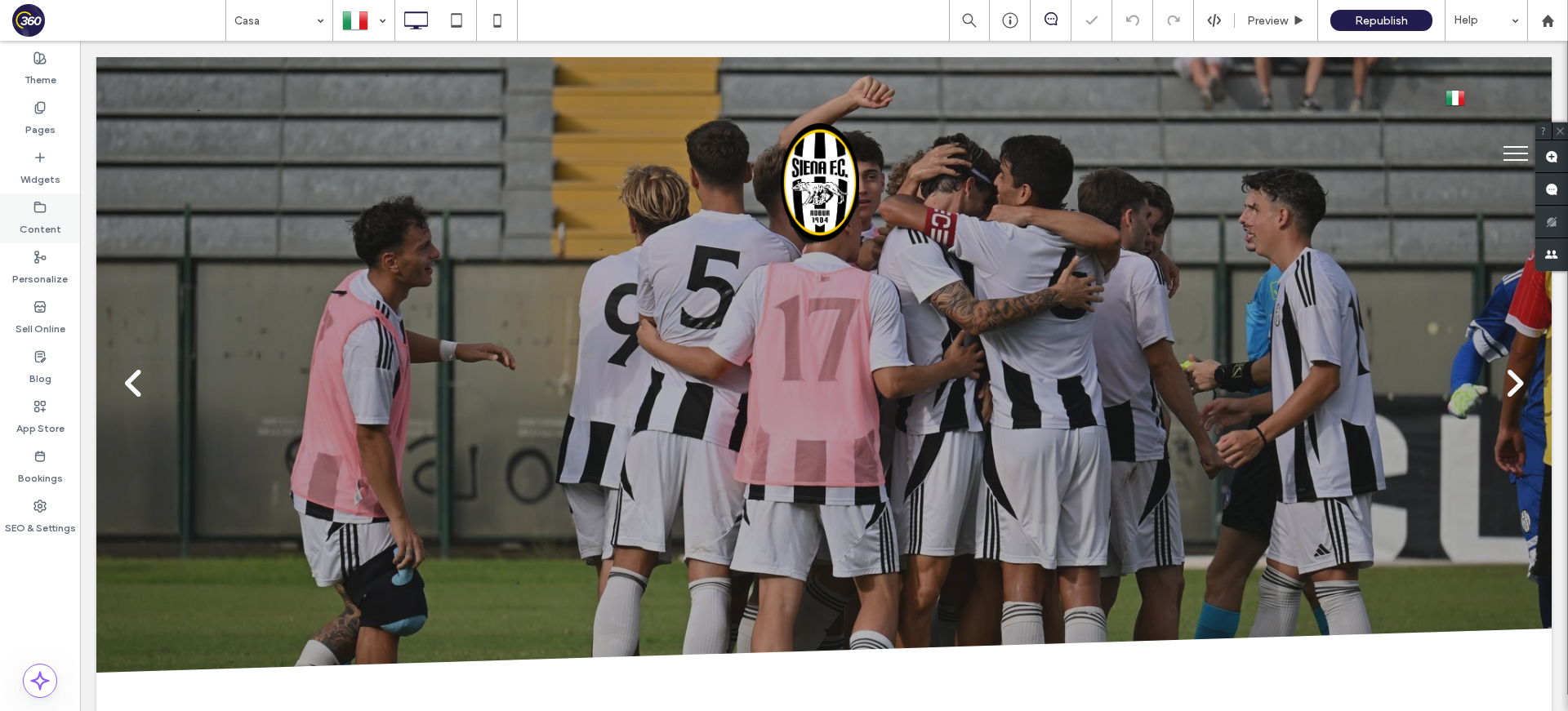
click at [50, 228] on label "Content" at bounding box center [40, 225] width 42 height 23
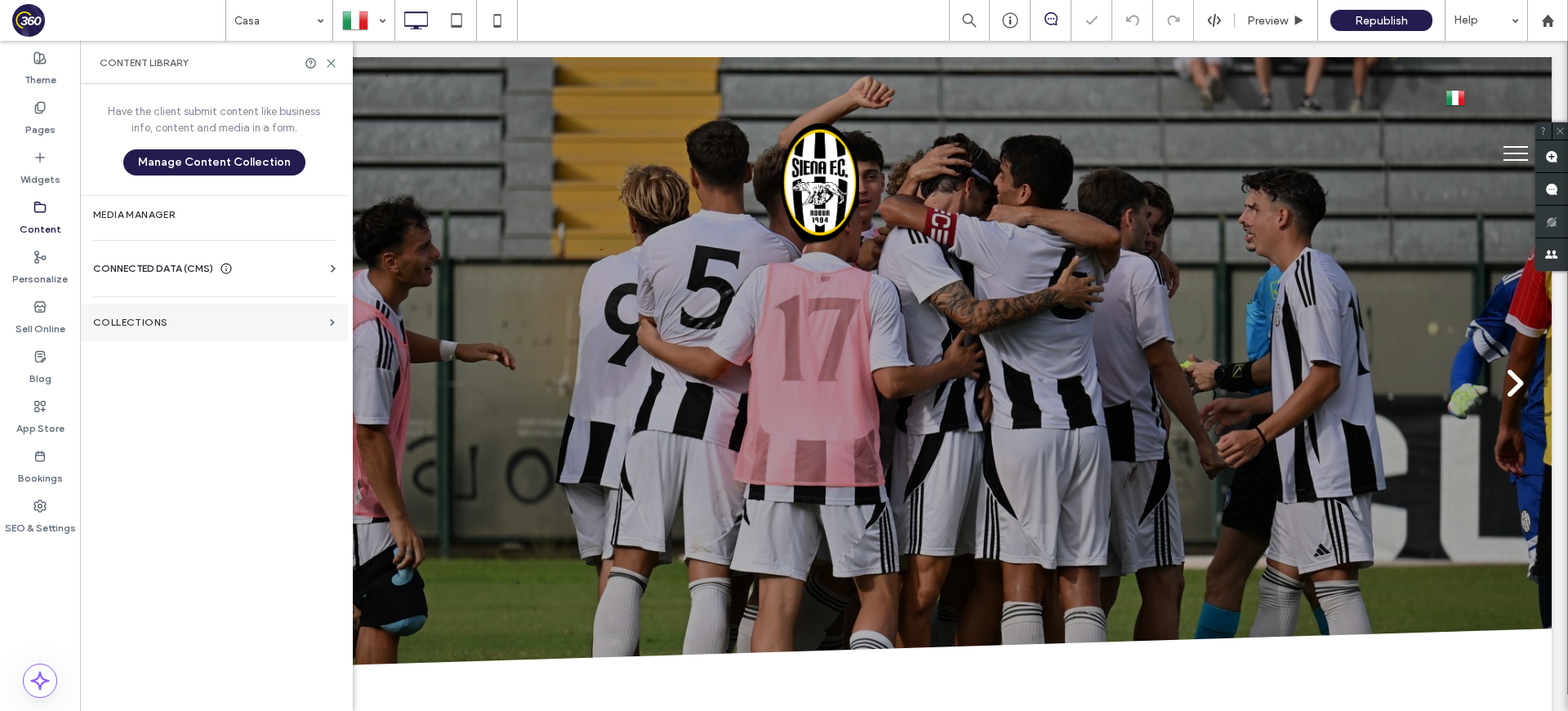
click at [160, 328] on section "Collections" at bounding box center [214, 322] width 268 height 38
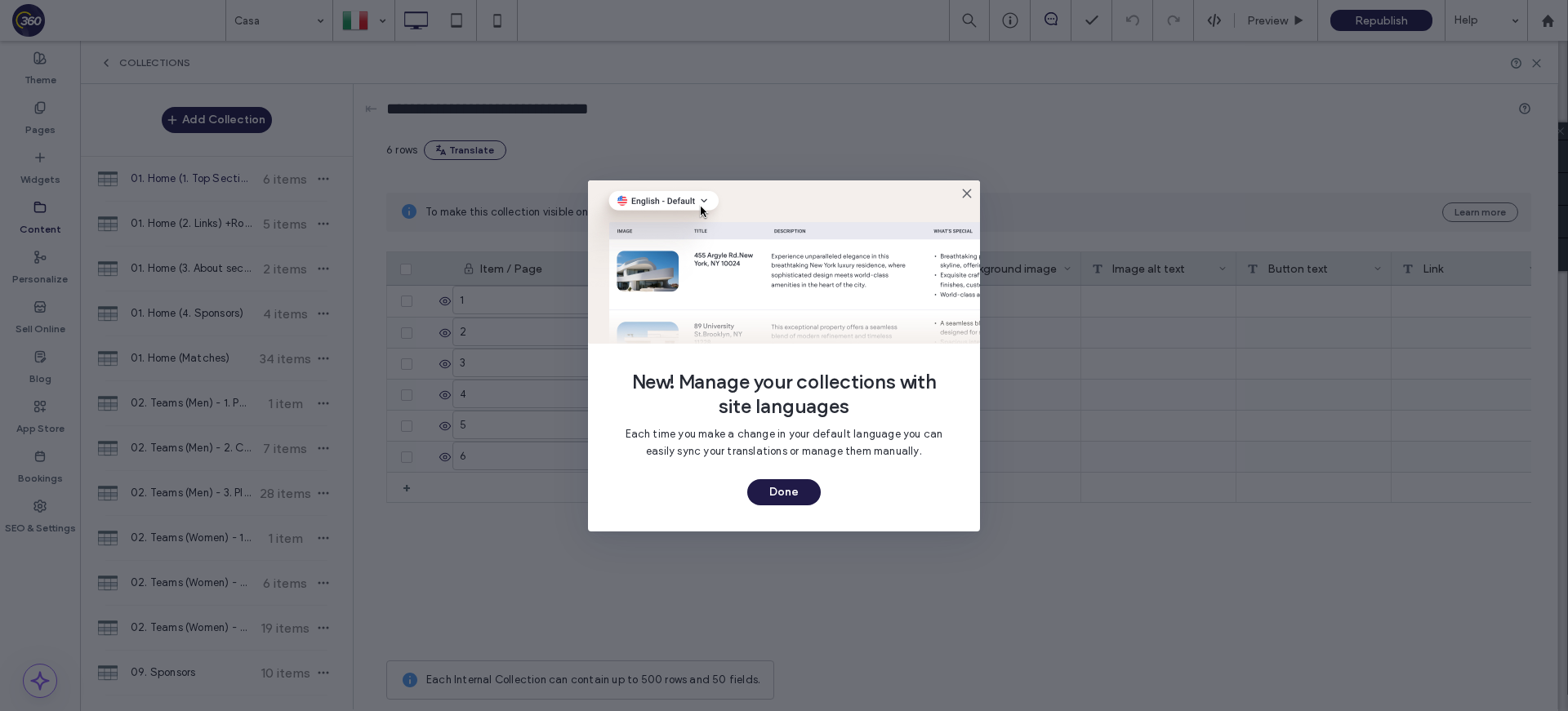
click at [800, 492] on button "Done" at bounding box center [784, 492] width 74 height 26
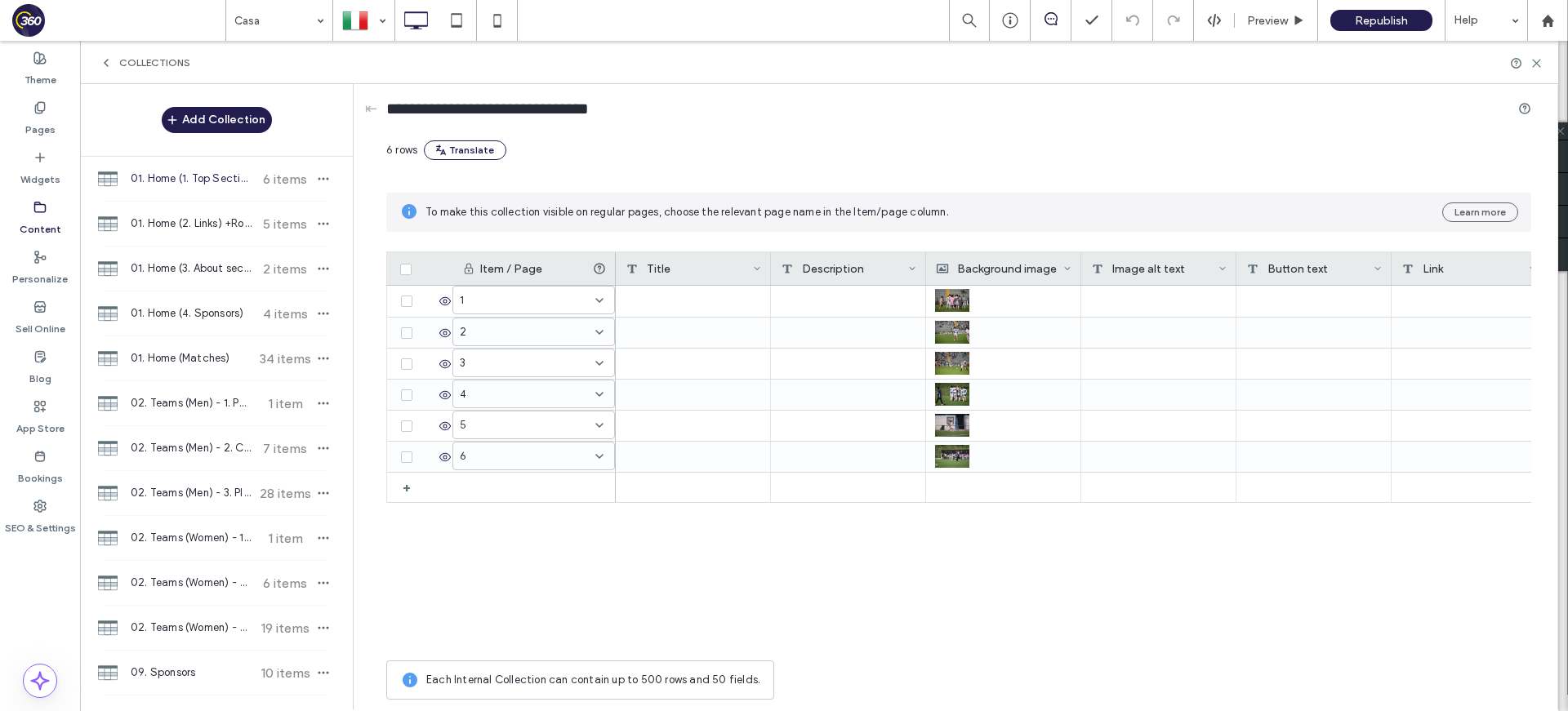
click at [162, 186] on span "01. Home (1. Top Section) +Rows" at bounding box center [191, 178] width 122 height 16
click at [208, 222] on span "01. Home (2. Links) +Rows" at bounding box center [191, 223] width 122 height 16
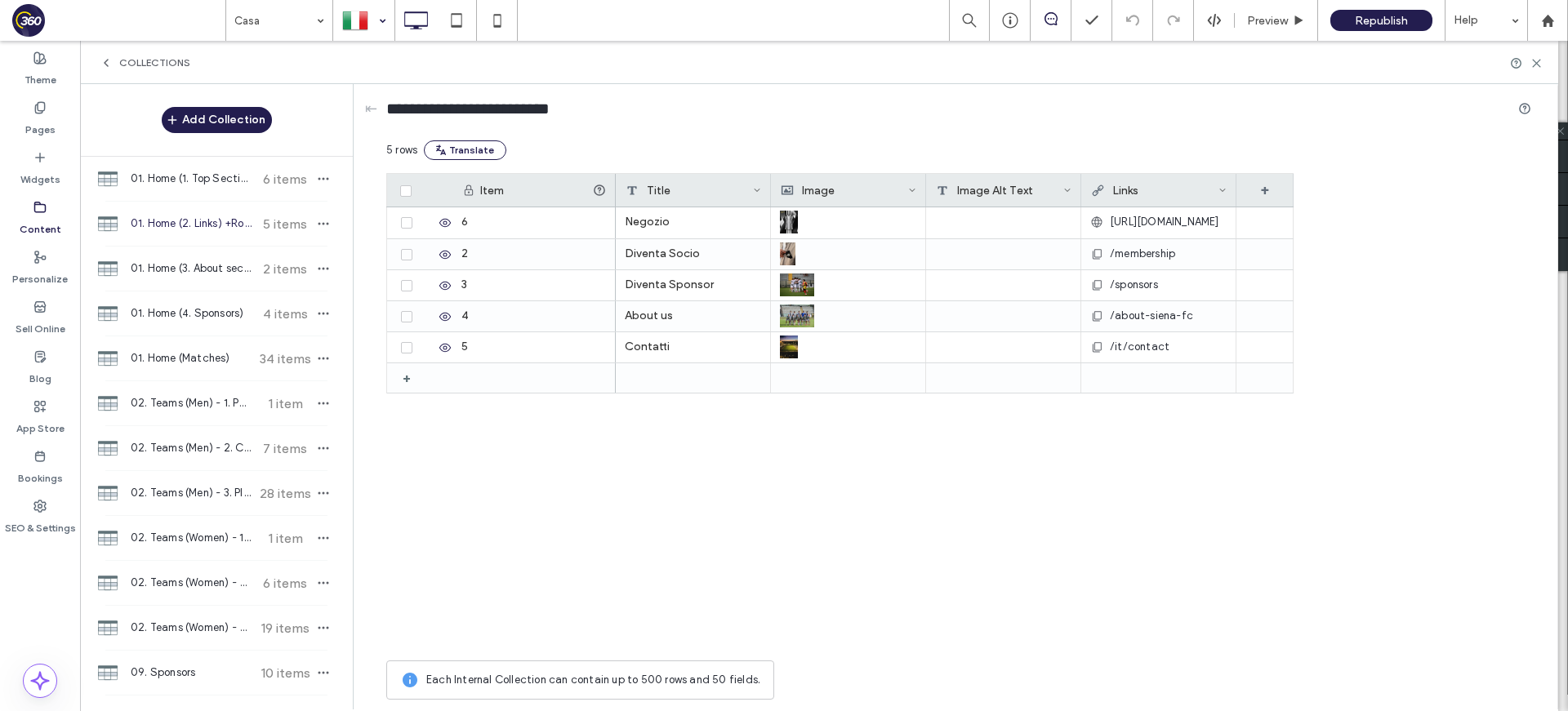
click at [380, 21] on div at bounding box center [364, 21] width 60 height 39
click at [204, 334] on div "01. Home (4. Sponsors) 4 items" at bounding box center [216, 313] width 273 height 44
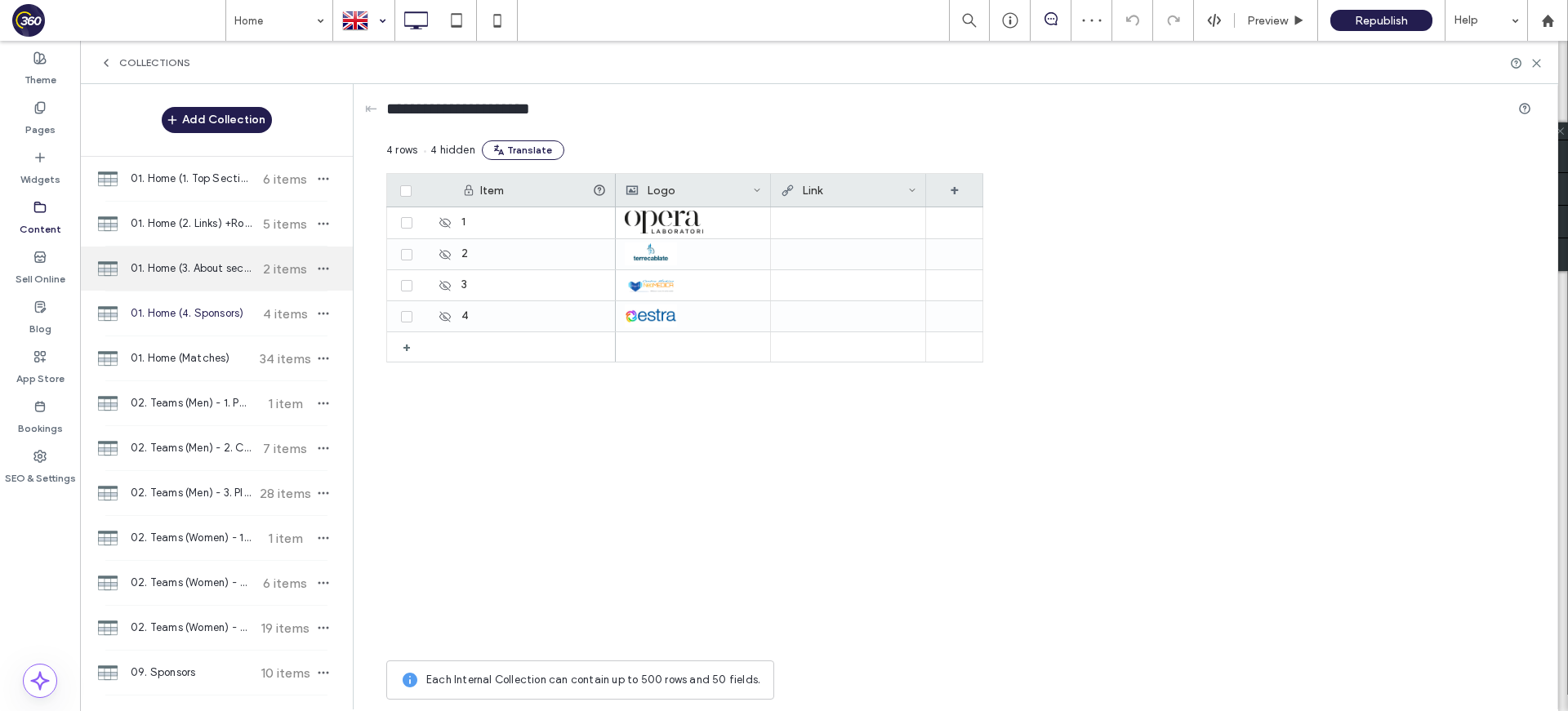
click at [209, 268] on span "01. Home (3. About section) +Rows" at bounding box center [191, 268] width 122 height 16
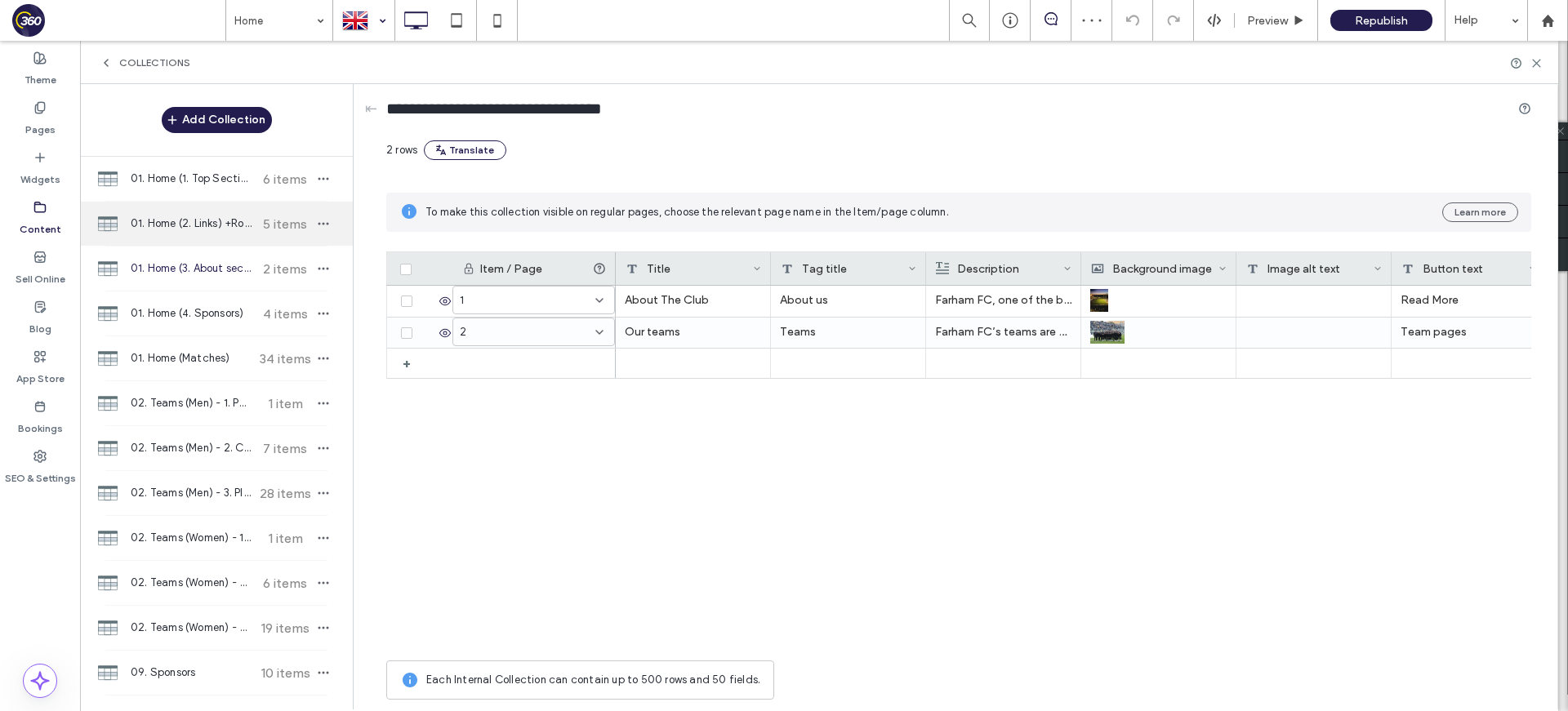
click at [222, 229] on span "01. Home (2. Links) +Rows" at bounding box center [191, 223] width 122 height 16
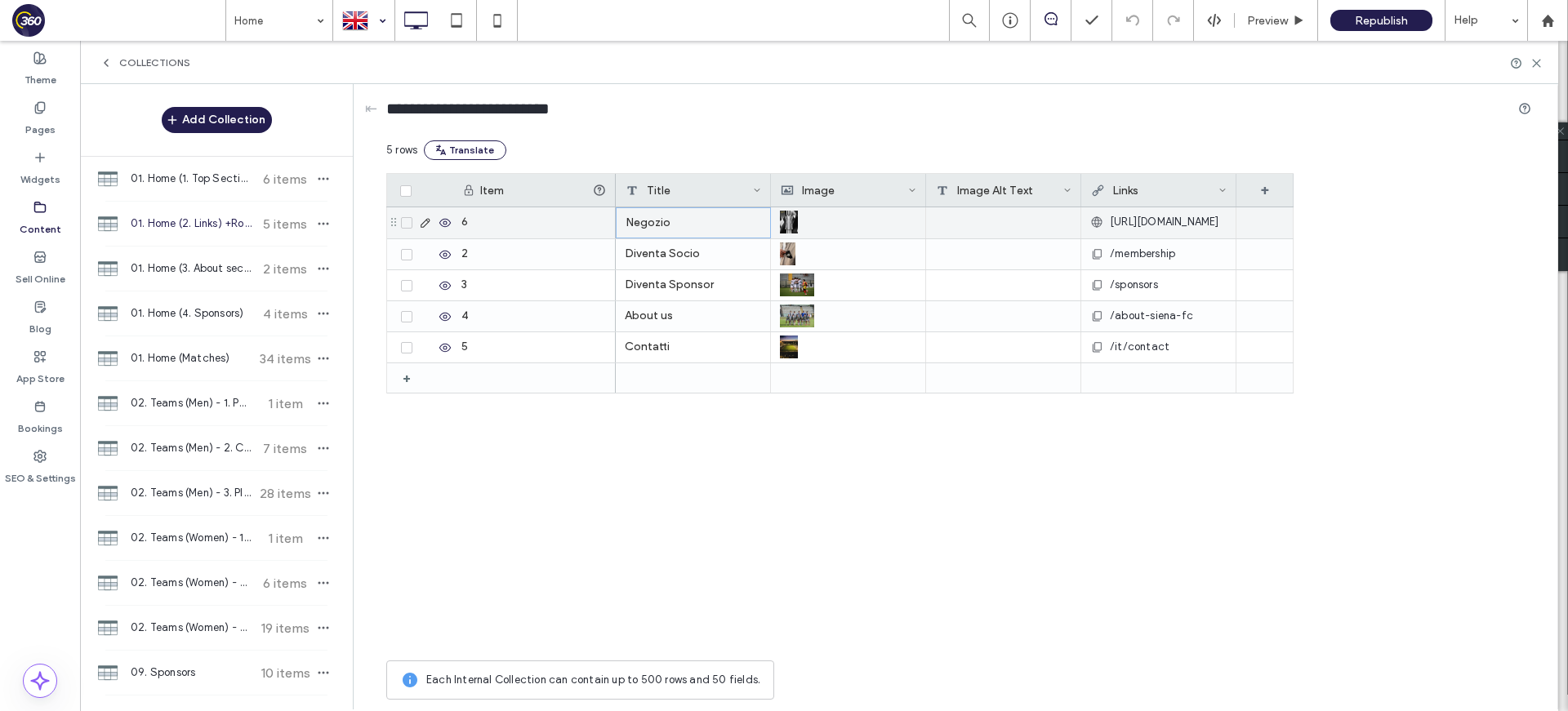
click at [700, 228] on div "Negozio" at bounding box center [693, 223] width 155 height 31
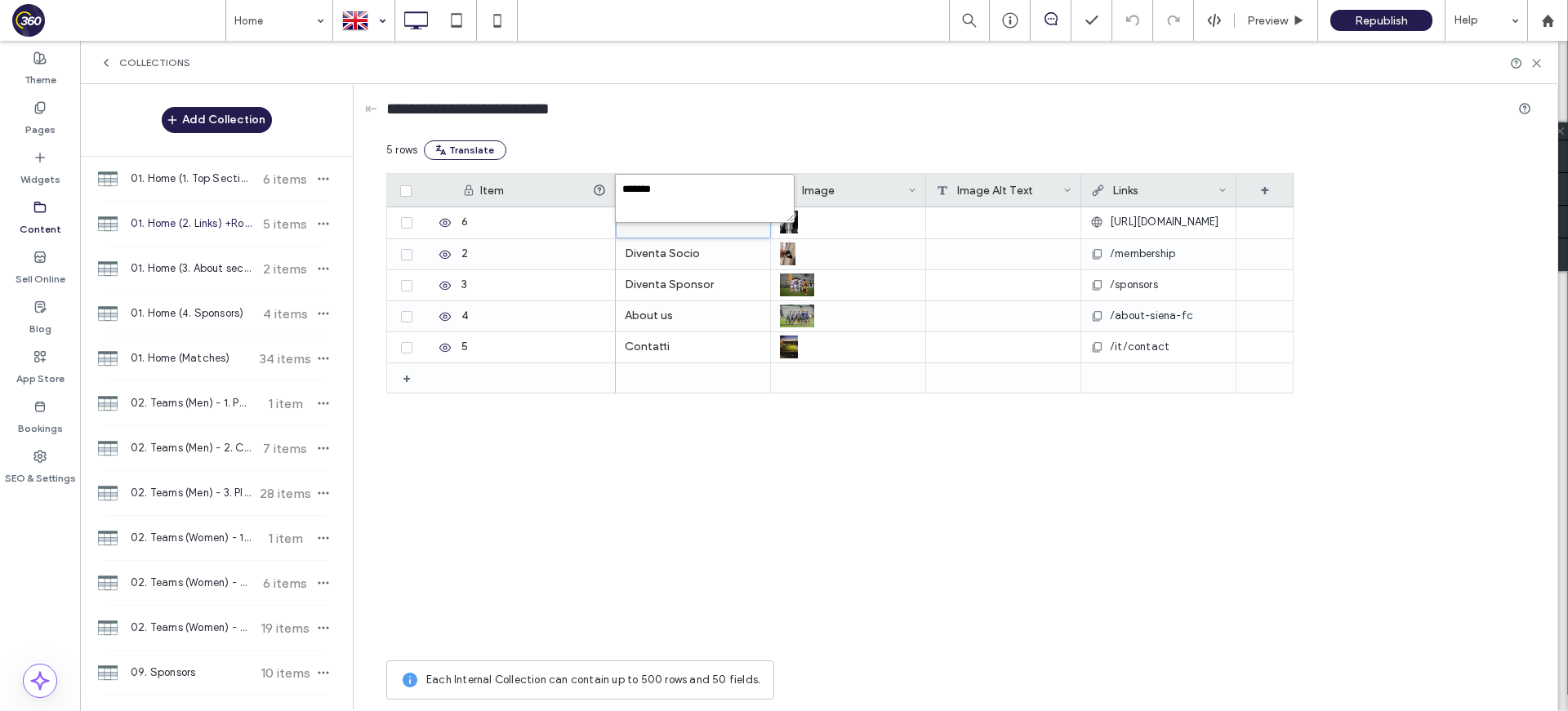
click at [678, 196] on textarea "*******" at bounding box center [704, 198] width 179 height 49
type textarea "****"
click at [377, 20] on div at bounding box center [364, 21] width 60 height 39
click at [373, 27] on div at bounding box center [364, 21] width 60 height 39
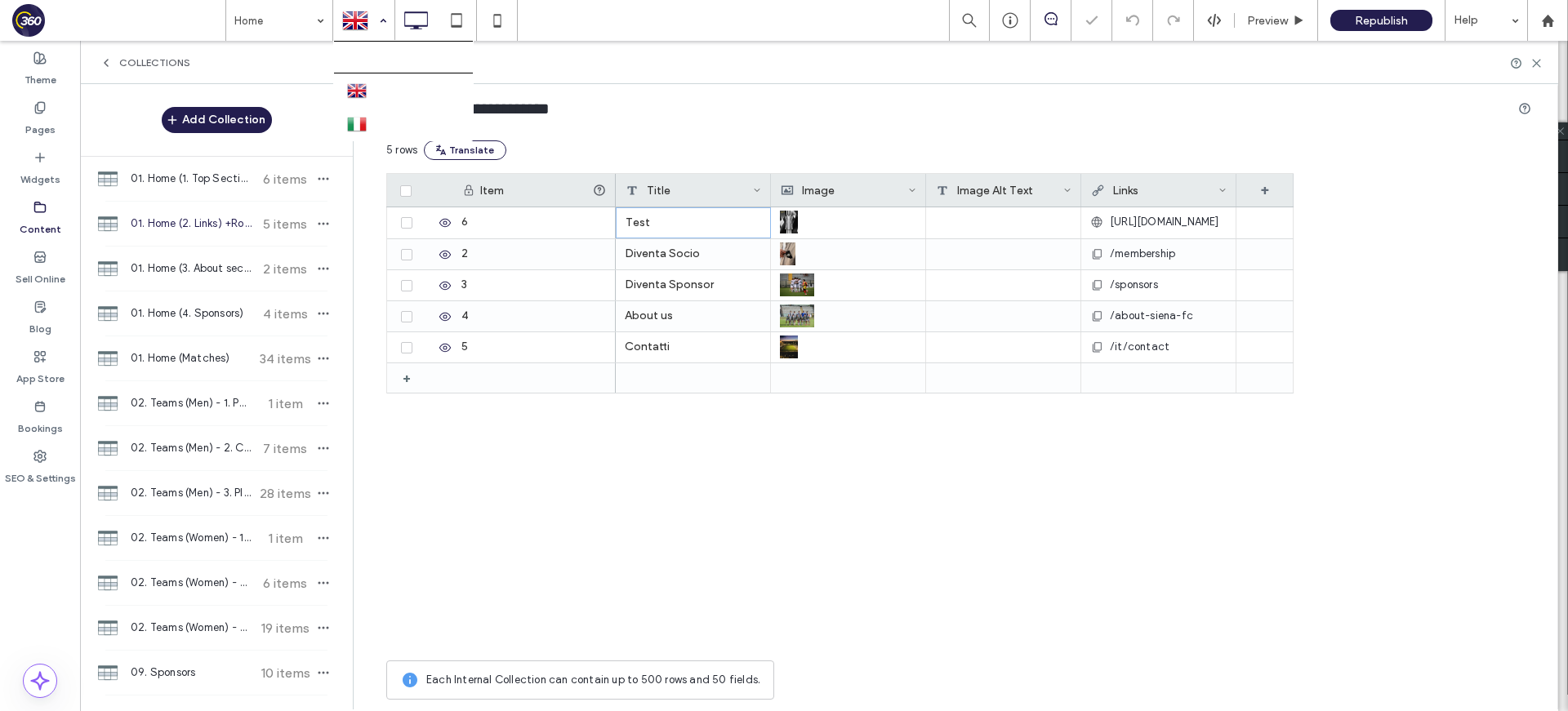
click at [353, 139] on div "Manage Languages English Italian (default)" at bounding box center [403, 91] width 141 height 101
drag, startPoint x: 1539, startPoint y: 63, endPoint x: 1457, endPoint y: 24, distance: 90.8
click at [1539, 63] on use at bounding box center [1536, 63] width 8 height 8
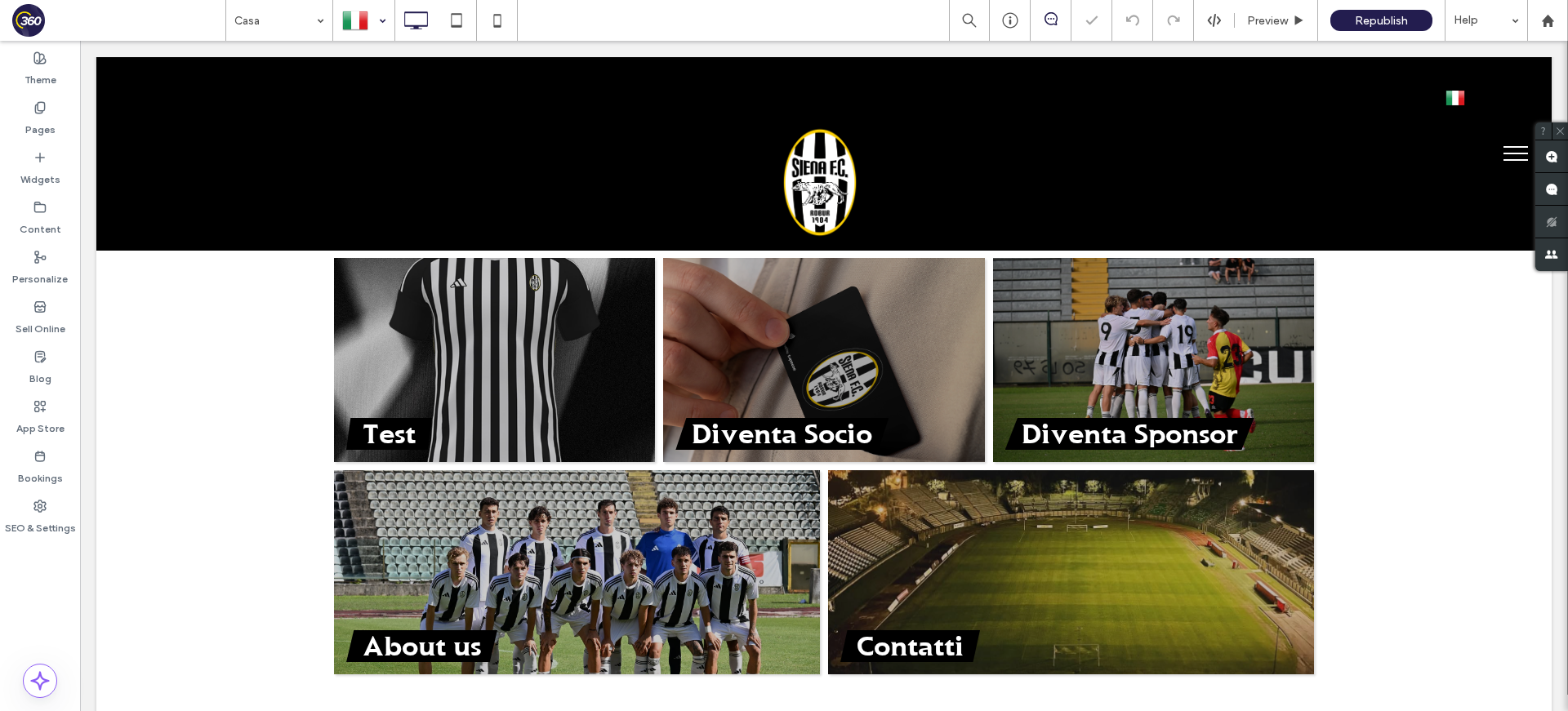
scroll to position [645, 0]
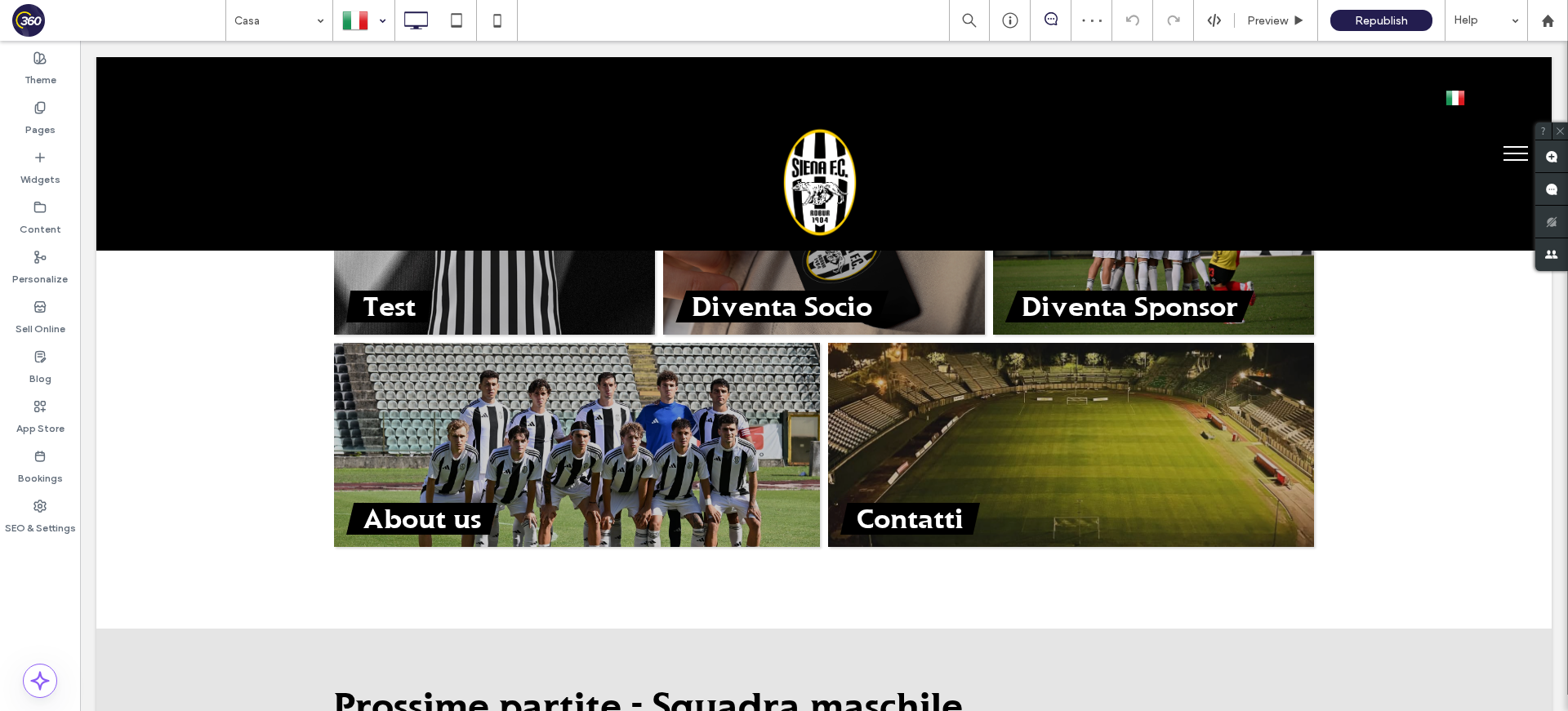
click at [359, 39] on div at bounding box center [363, 21] width 61 height 41
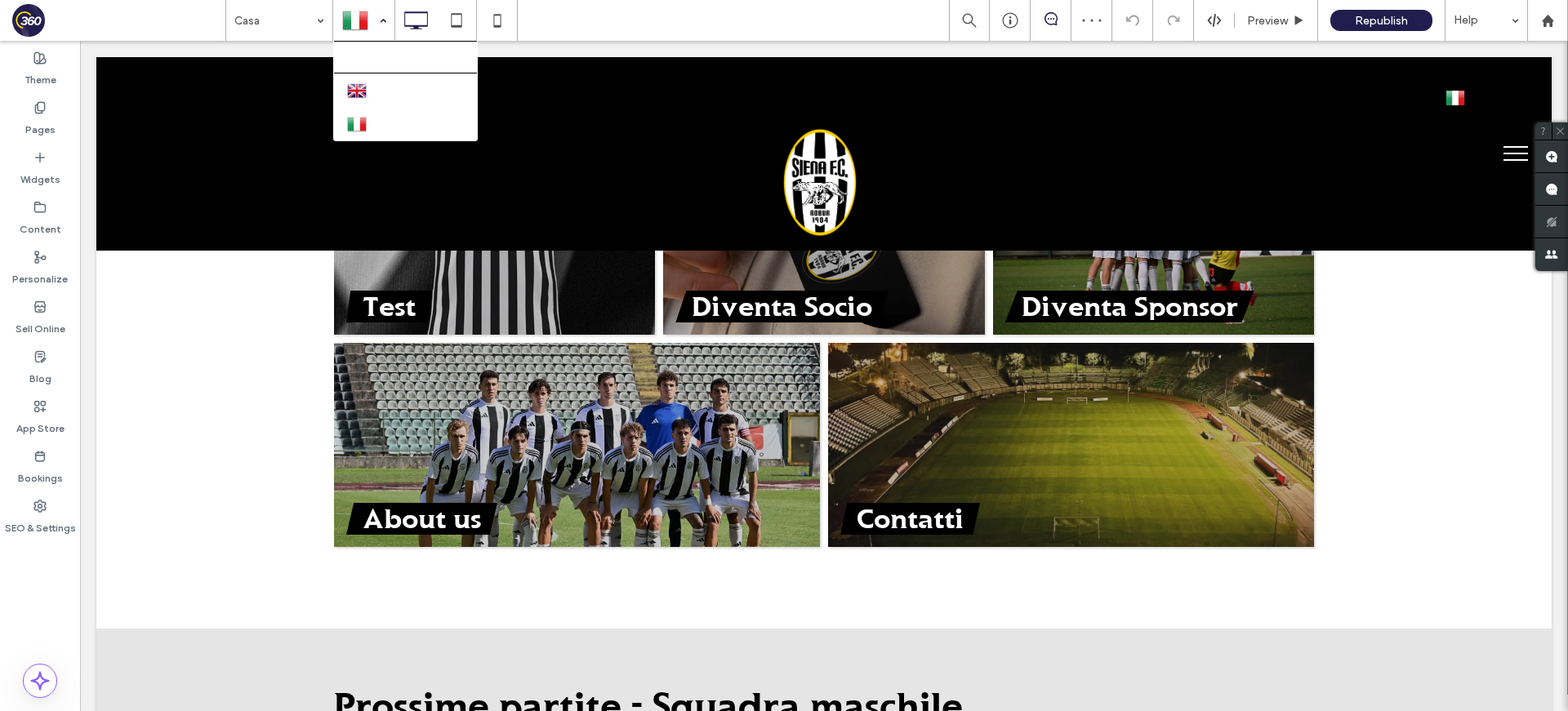
click at [360, 31] on div at bounding box center [364, 21] width 60 height 39
click at [364, 36] on div at bounding box center [364, 21] width 60 height 39
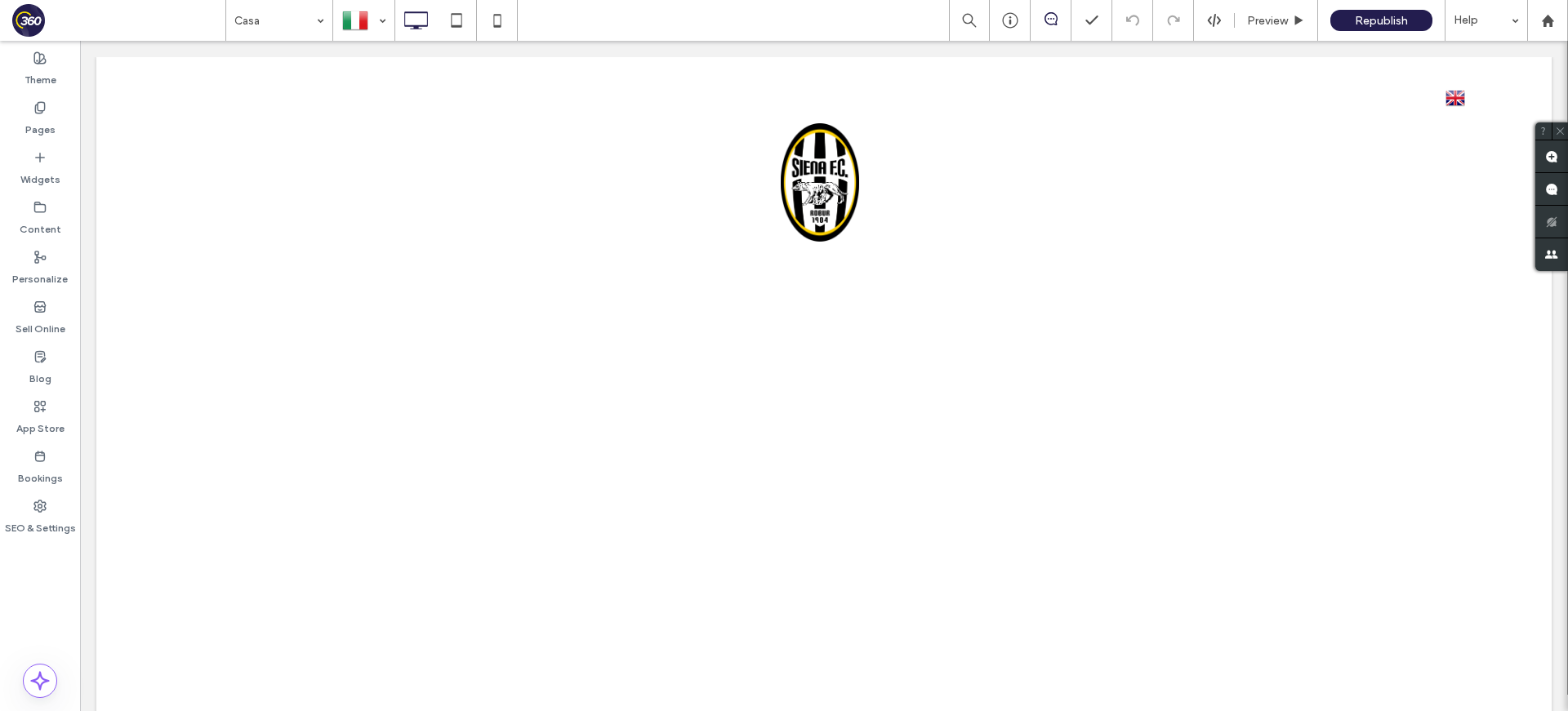
scroll to position [0, 0]
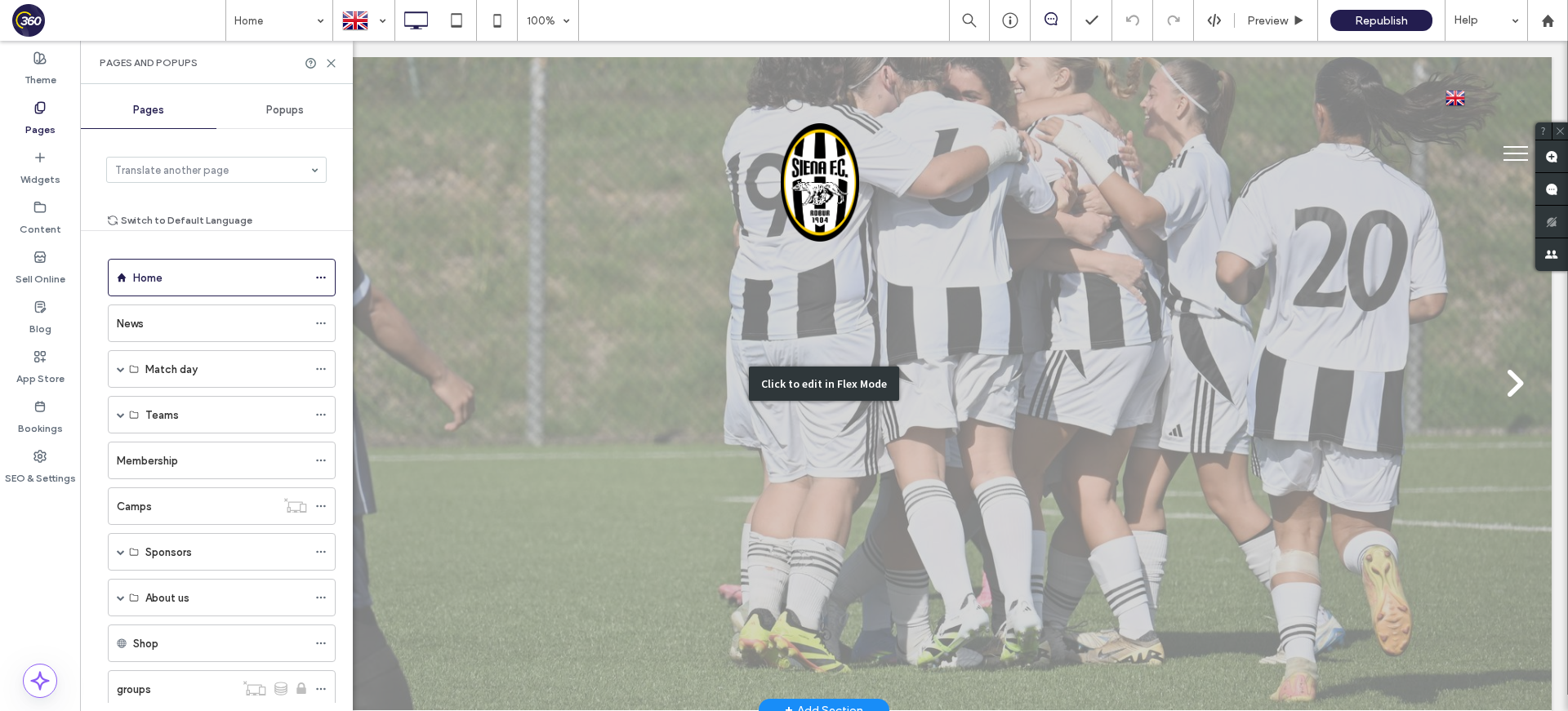
scroll to position [345, 0]
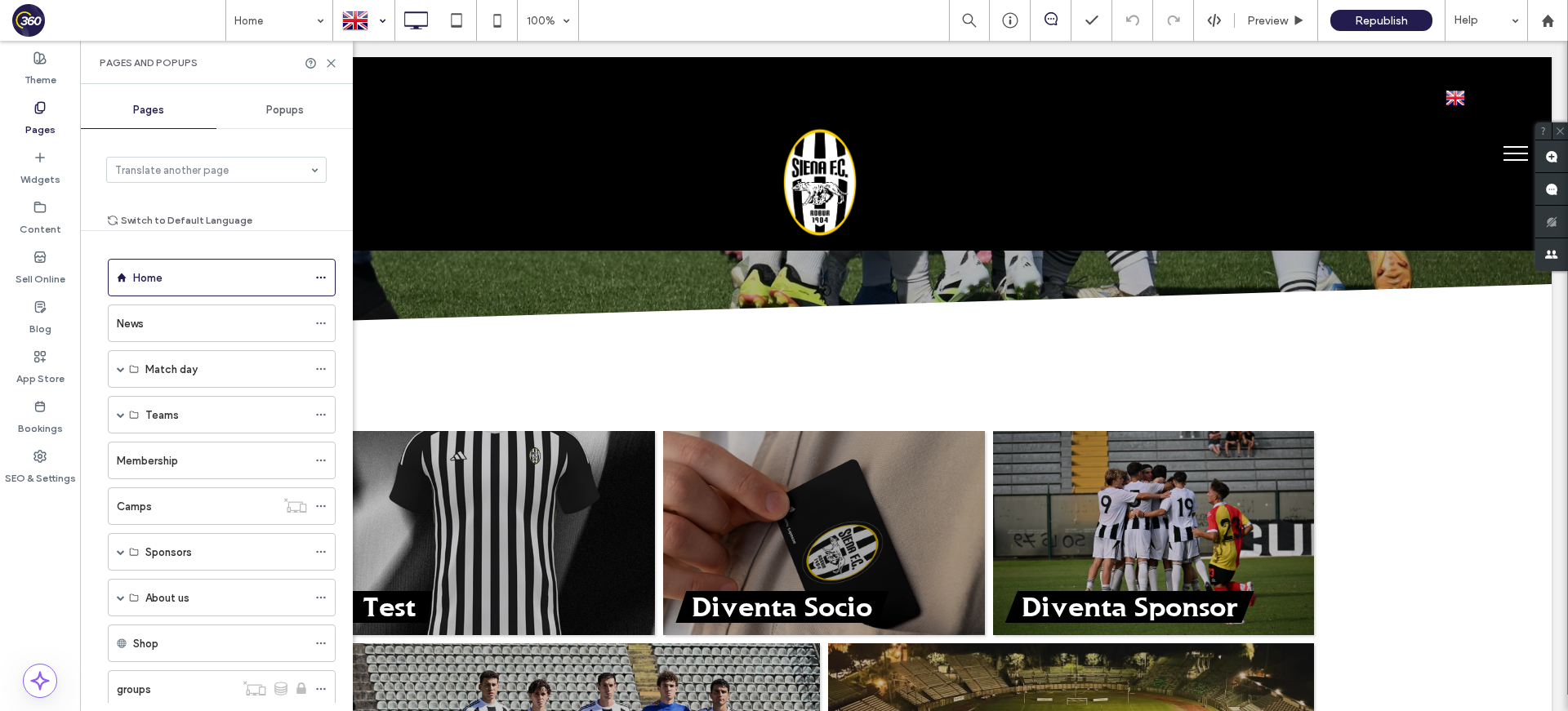
click at [360, 23] on div at bounding box center [364, 21] width 60 height 39
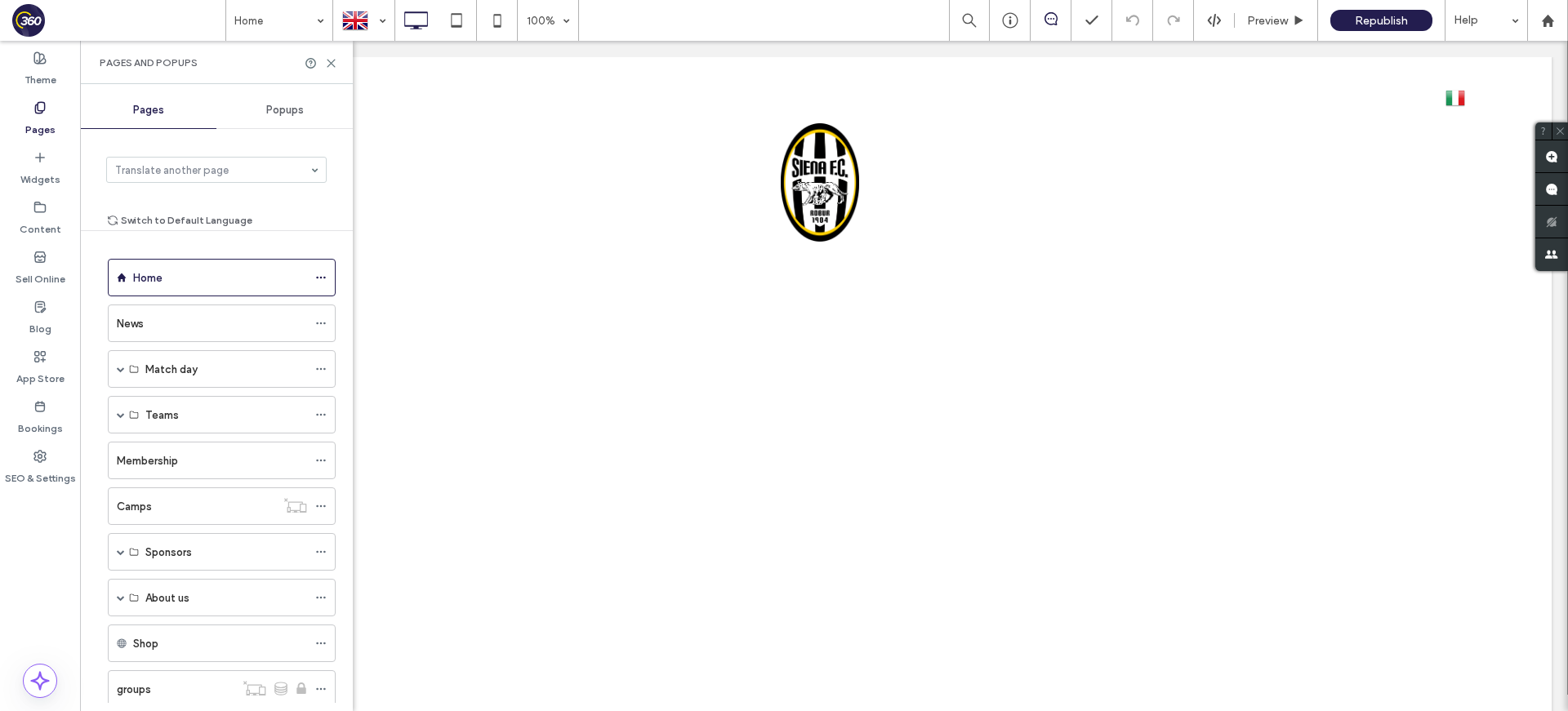
scroll to position [0, 0]
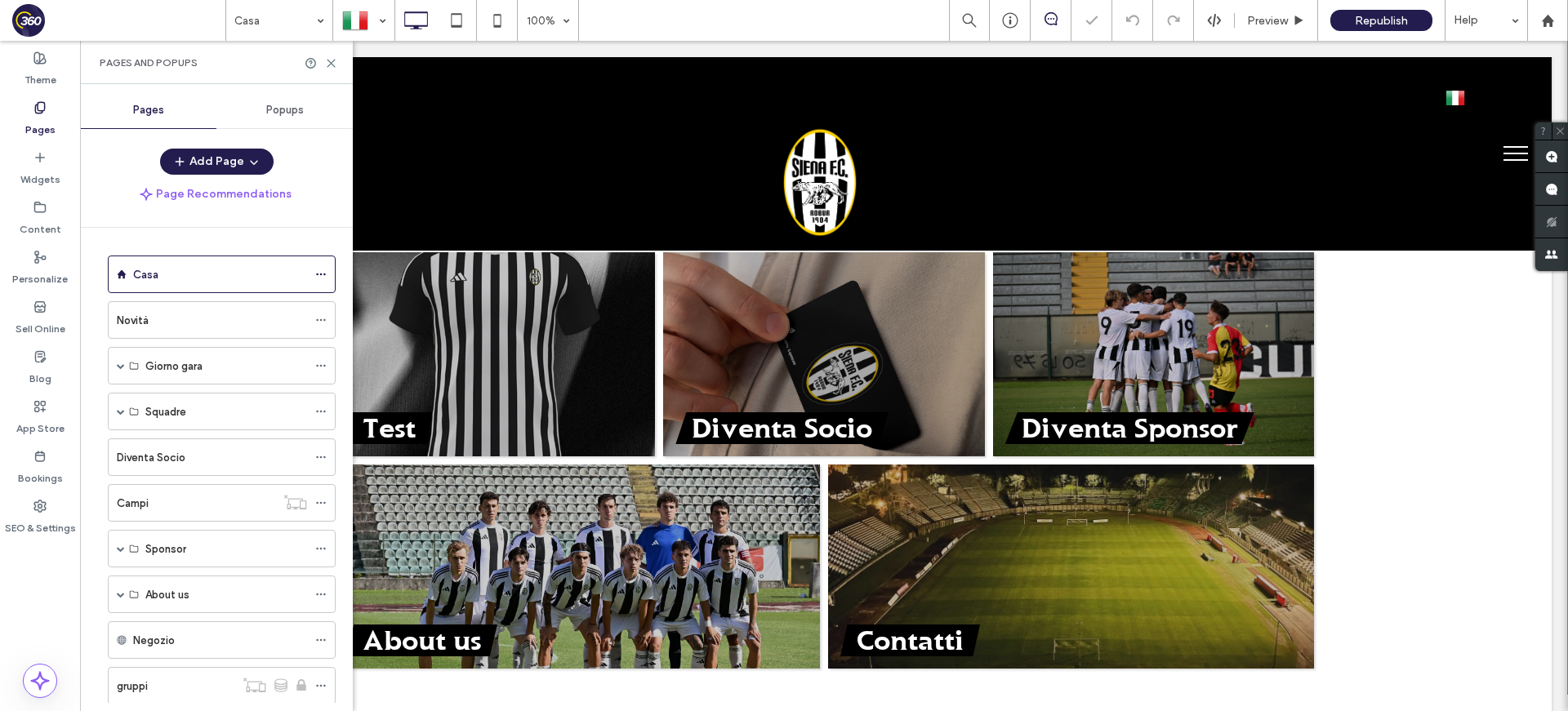
scroll to position [571, 0]
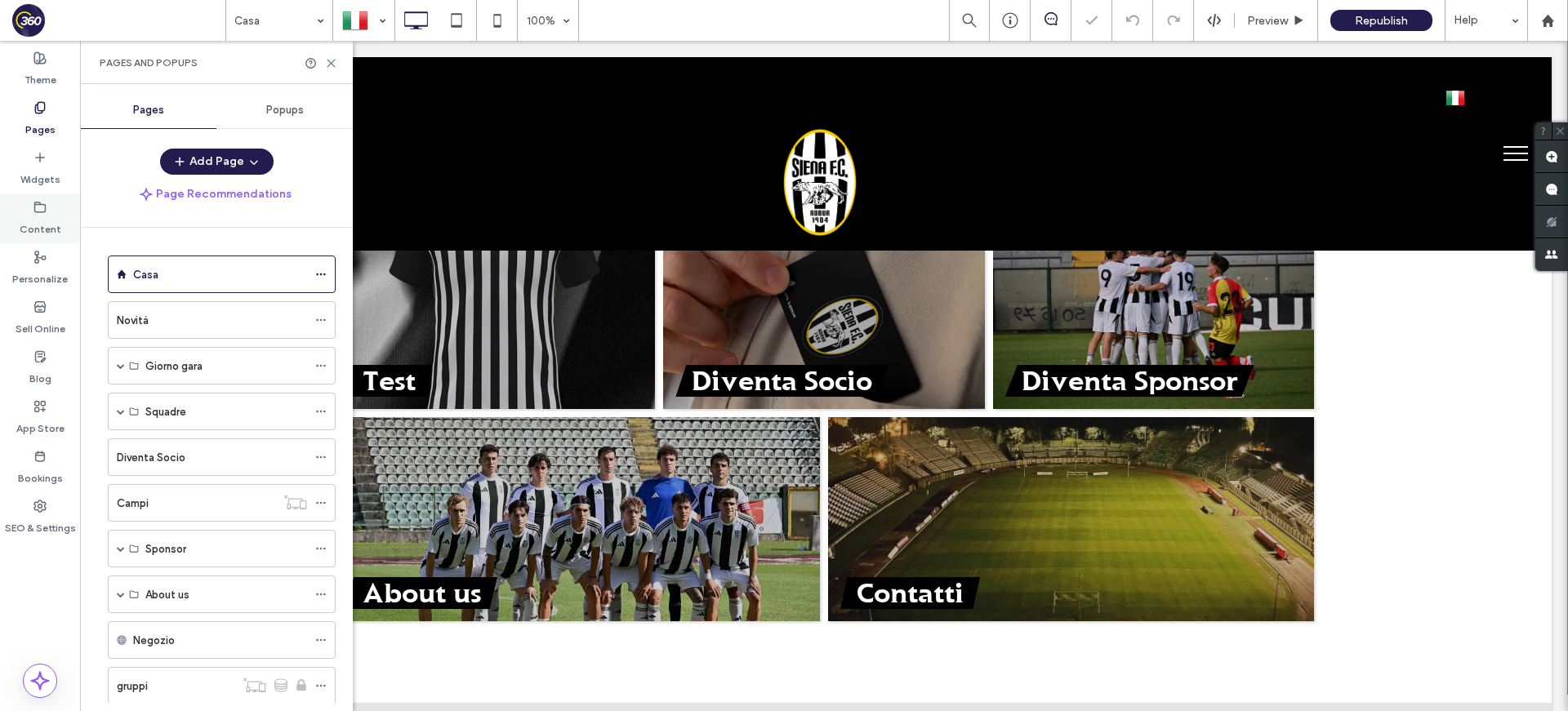
click at [35, 222] on label "Content" at bounding box center [40, 225] width 42 height 23
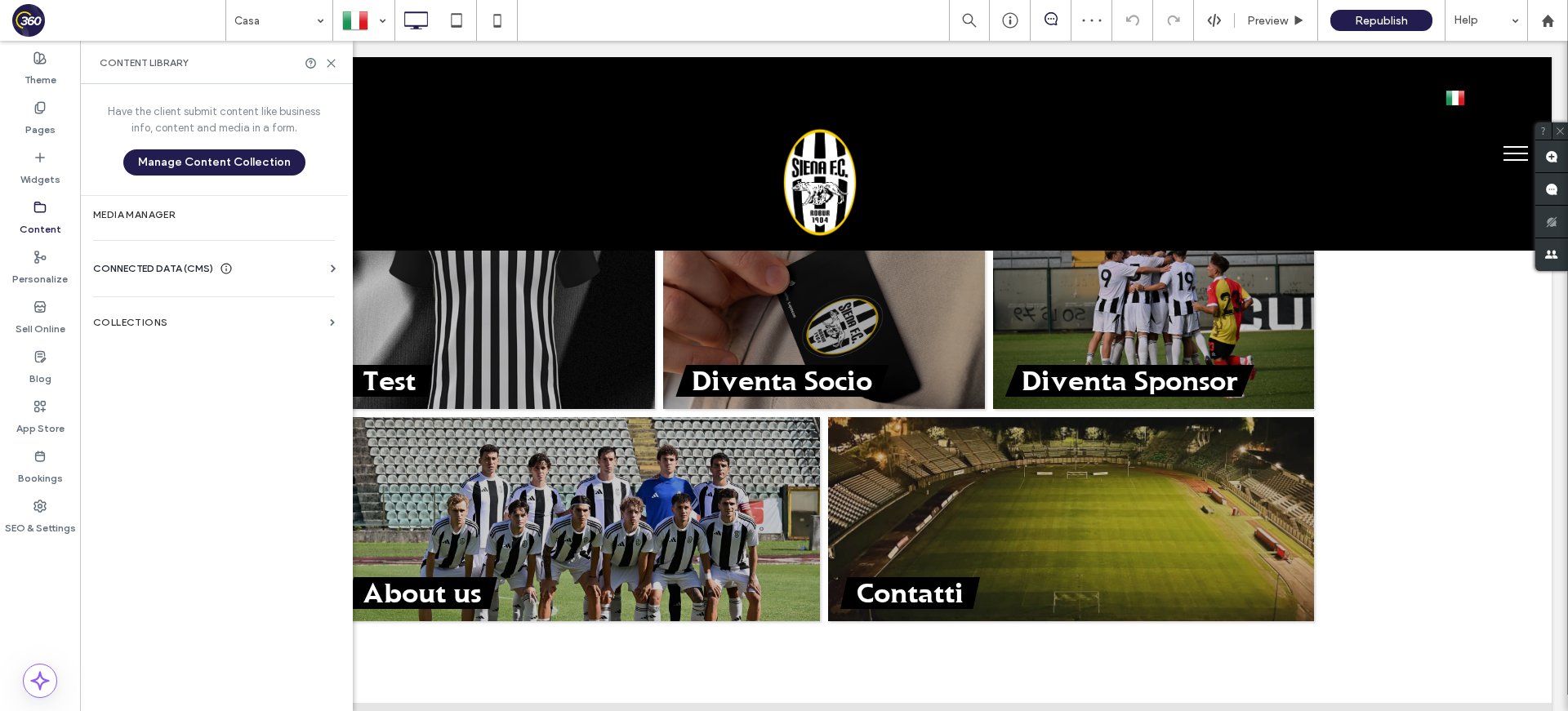
click at [237, 316] on div "Novità" at bounding box center [212, 321] width 190 height 17
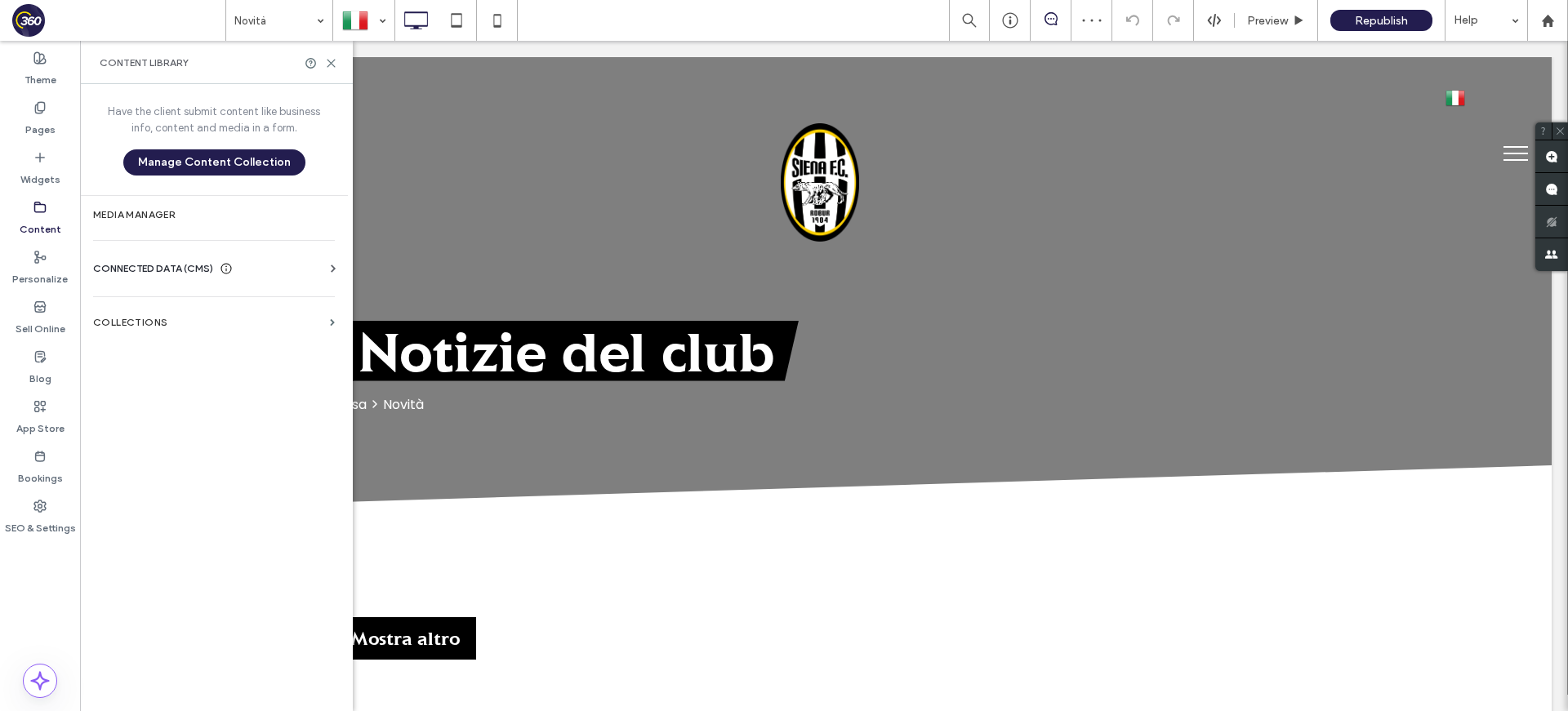
scroll to position [0, 0]
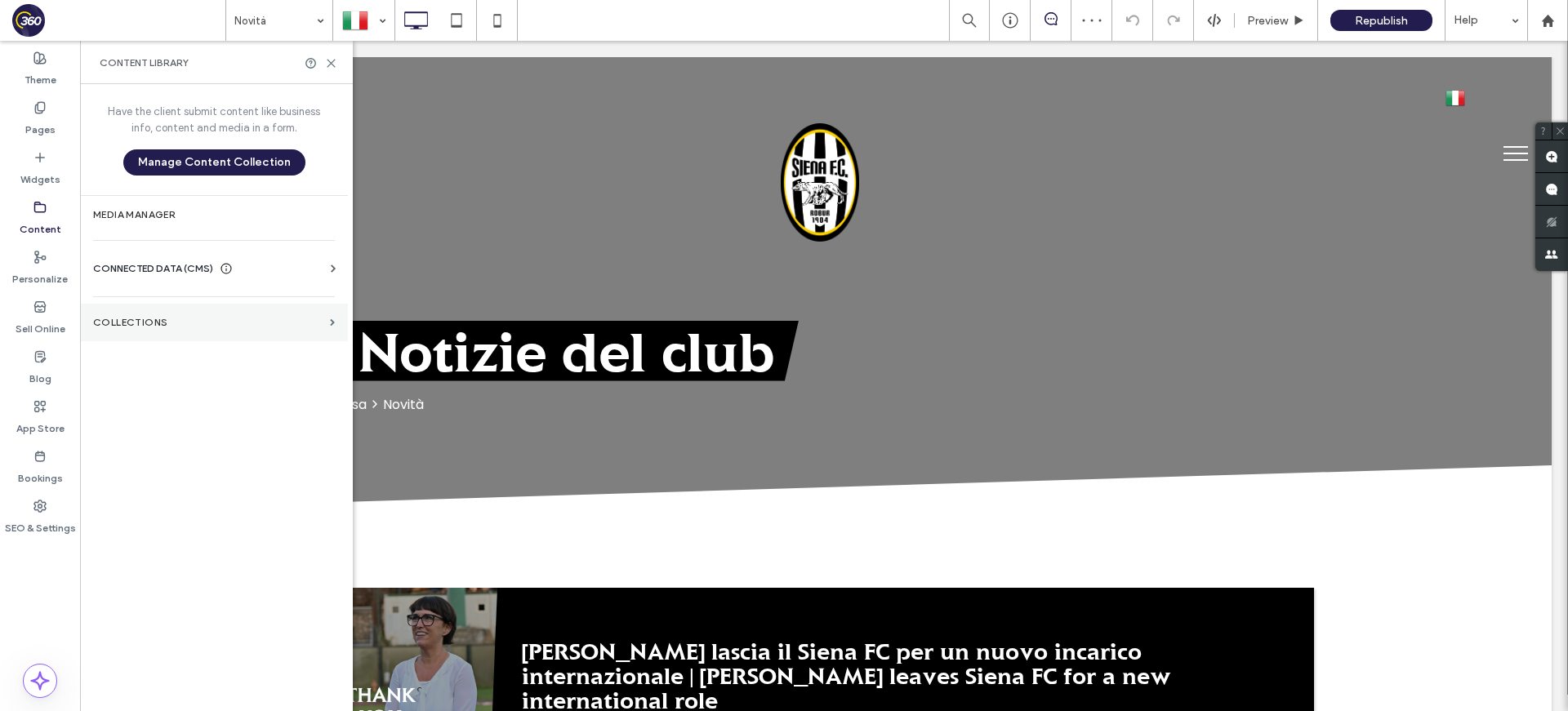
click at [323, 321] on section "Collections" at bounding box center [214, 322] width 268 height 38
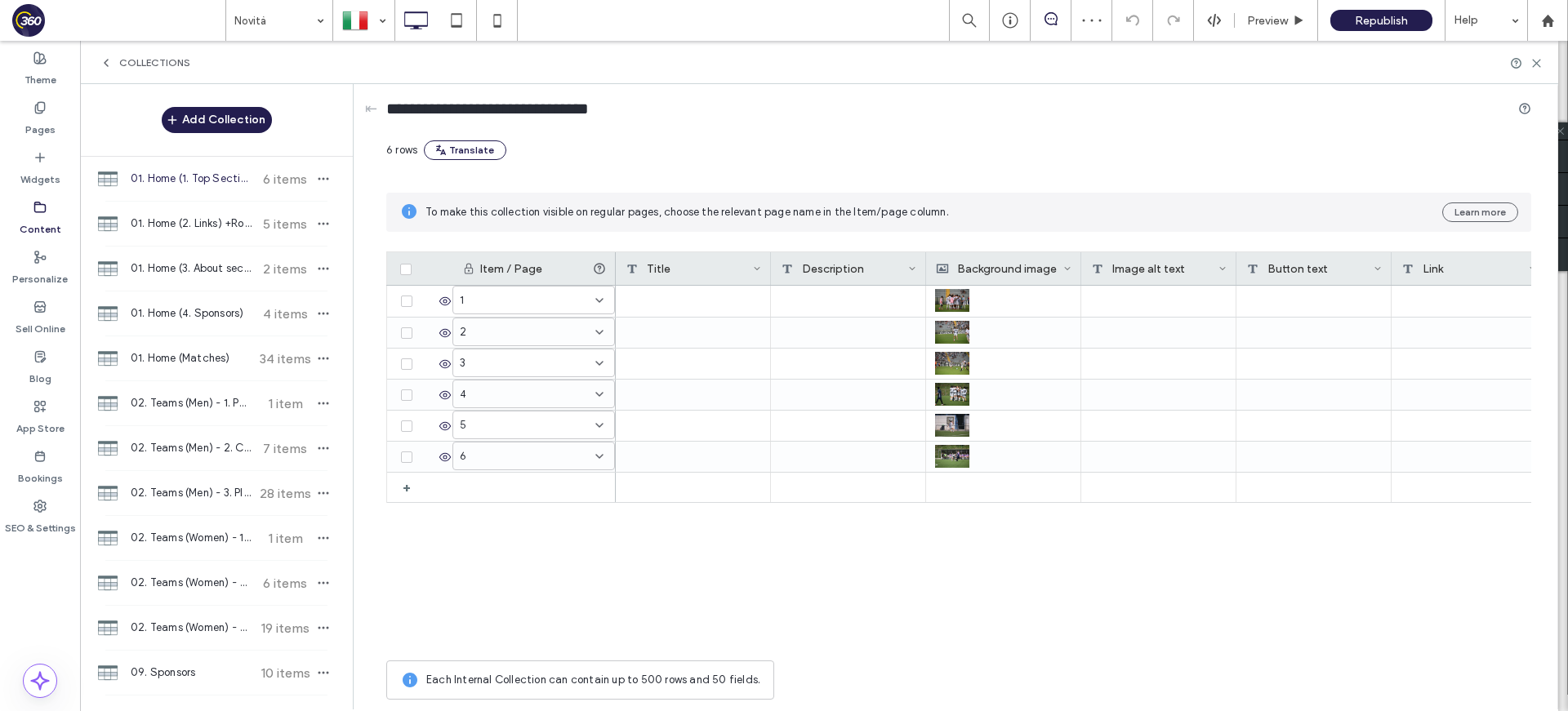
click at [213, 179] on span "01. Home (1. Top Section) +Rows" at bounding box center [191, 178] width 122 height 16
click at [159, 249] on div "01. Home (3. About section) +Rows 2 items" at bounding box center [216, 268] width 273 height 44
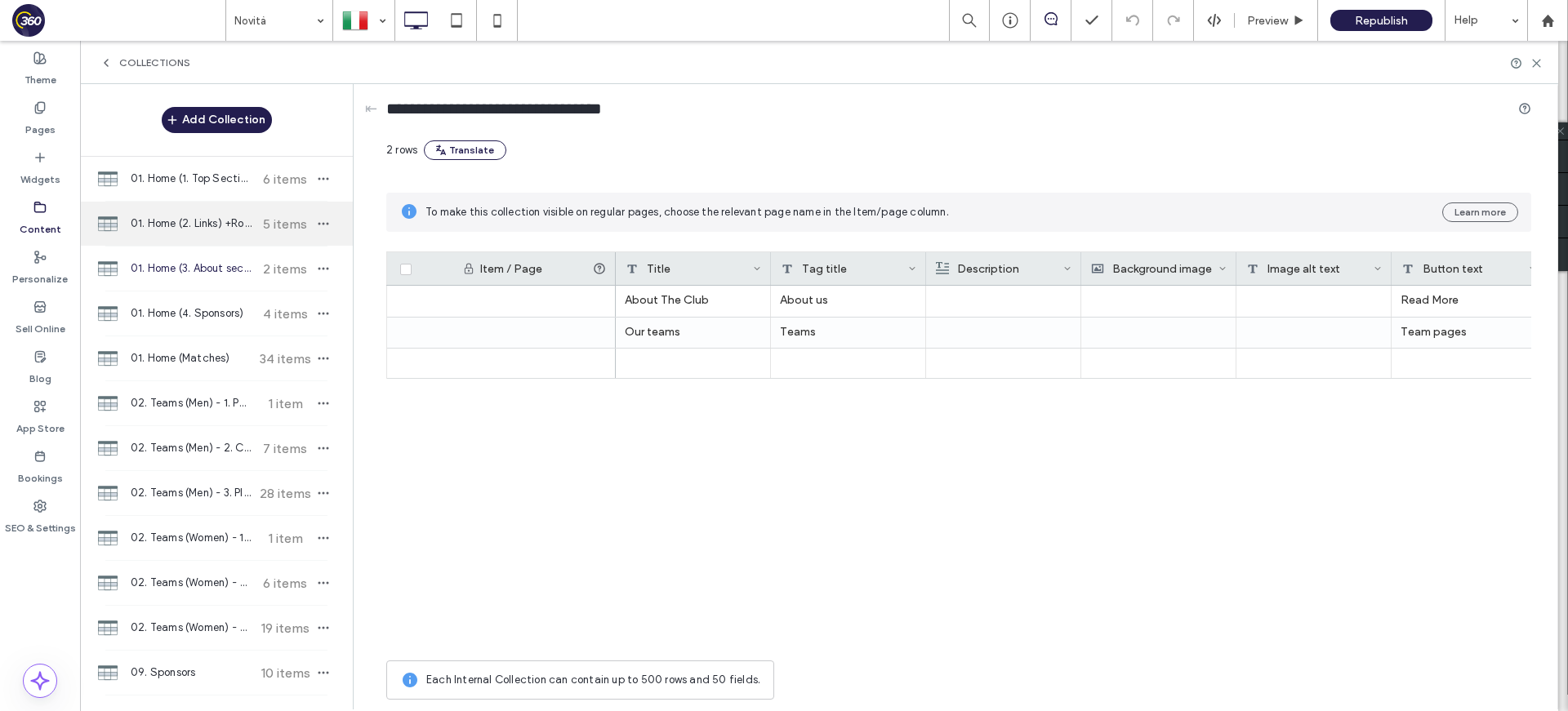
click at [184, 218] on span "01. Home (2. Links) +Rows" at bounding box center [191, 223] width 122 height 16
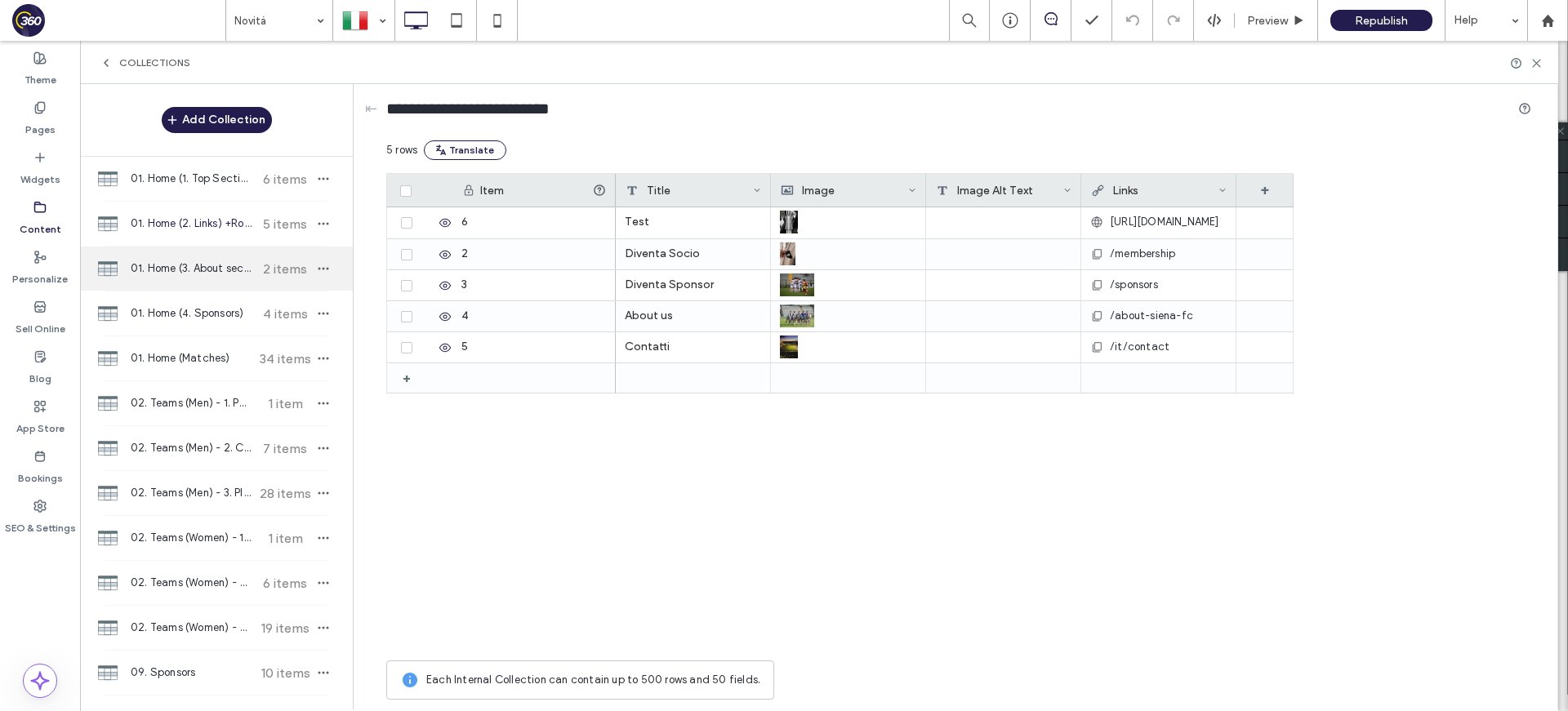
click at [203, 255] on div "01. Home (3. About section) +Rows 2 items" at bounding box center [216, 268] width 273 height 44
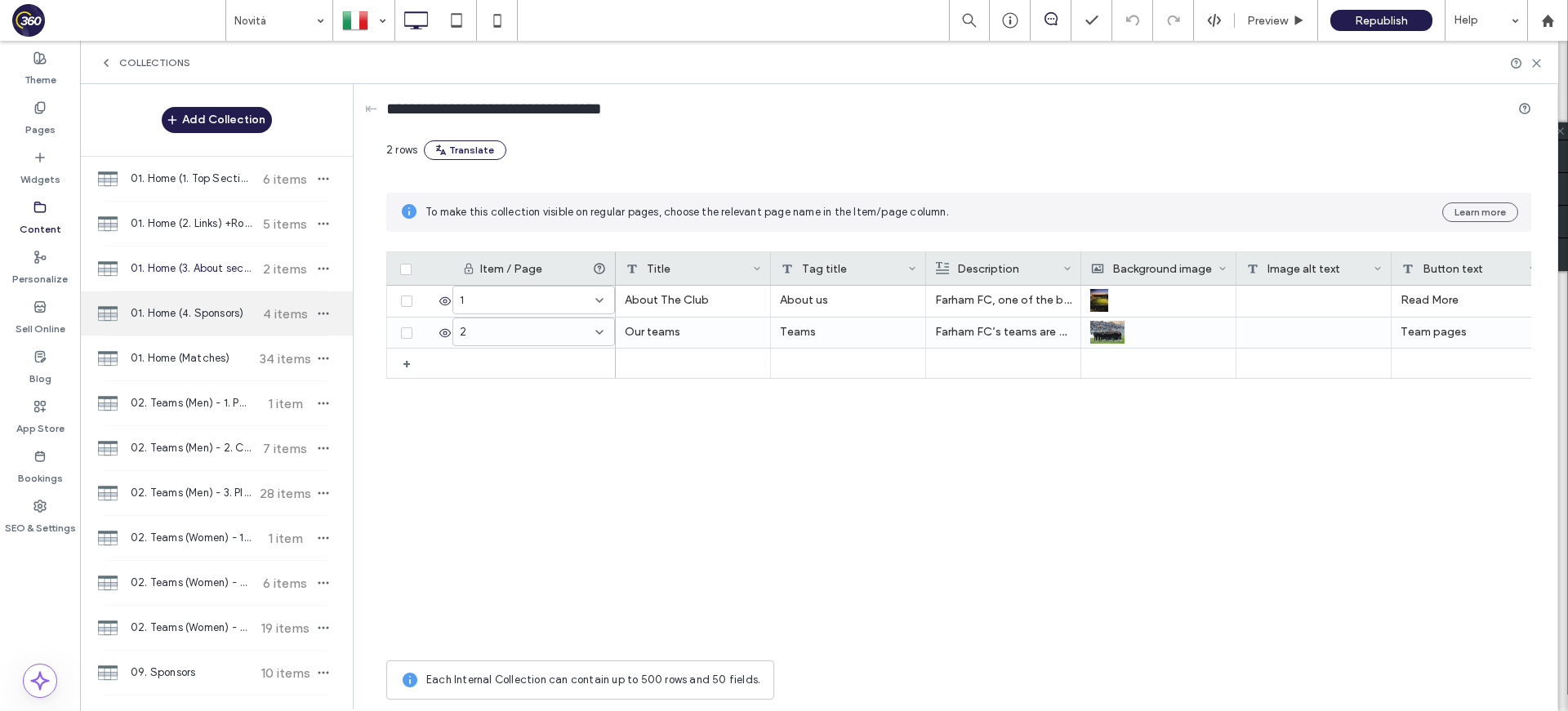
click at [213, 307] on span "01. Home (4. Sponsors)" at bounding box center [191, 313] width 122 height 16
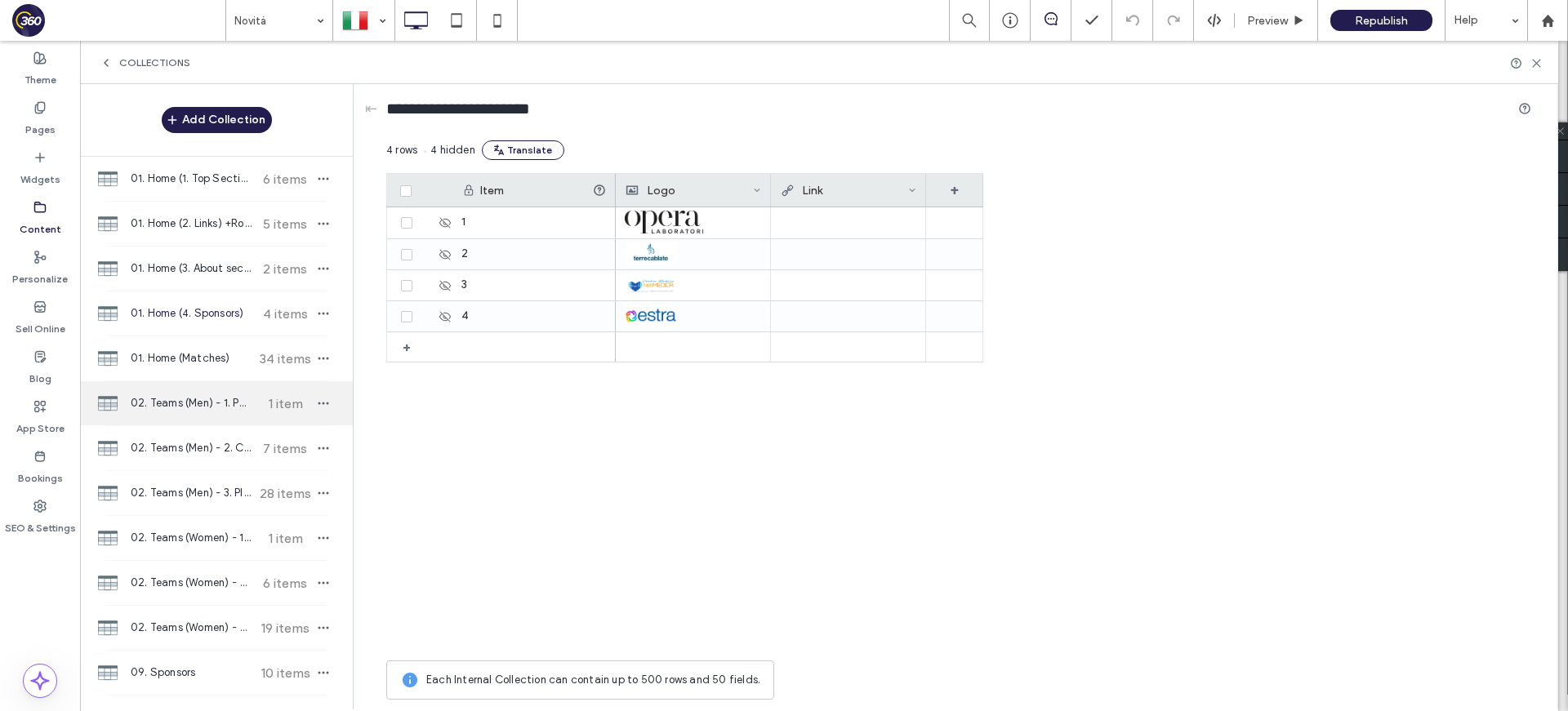
drag, startPoint x: 208, startPoint y: 370, endPoint x: 197, endPoint y: 407, distance: 38.6
click at [208, 370] on div "01. Home (Matches) 34 items" at bounding box center [216, 358] width 273 height 44
click at [197, 407] on span "02. Teams (Men) - 1. Page" at bounding box center [191, 403] width 122 height 16
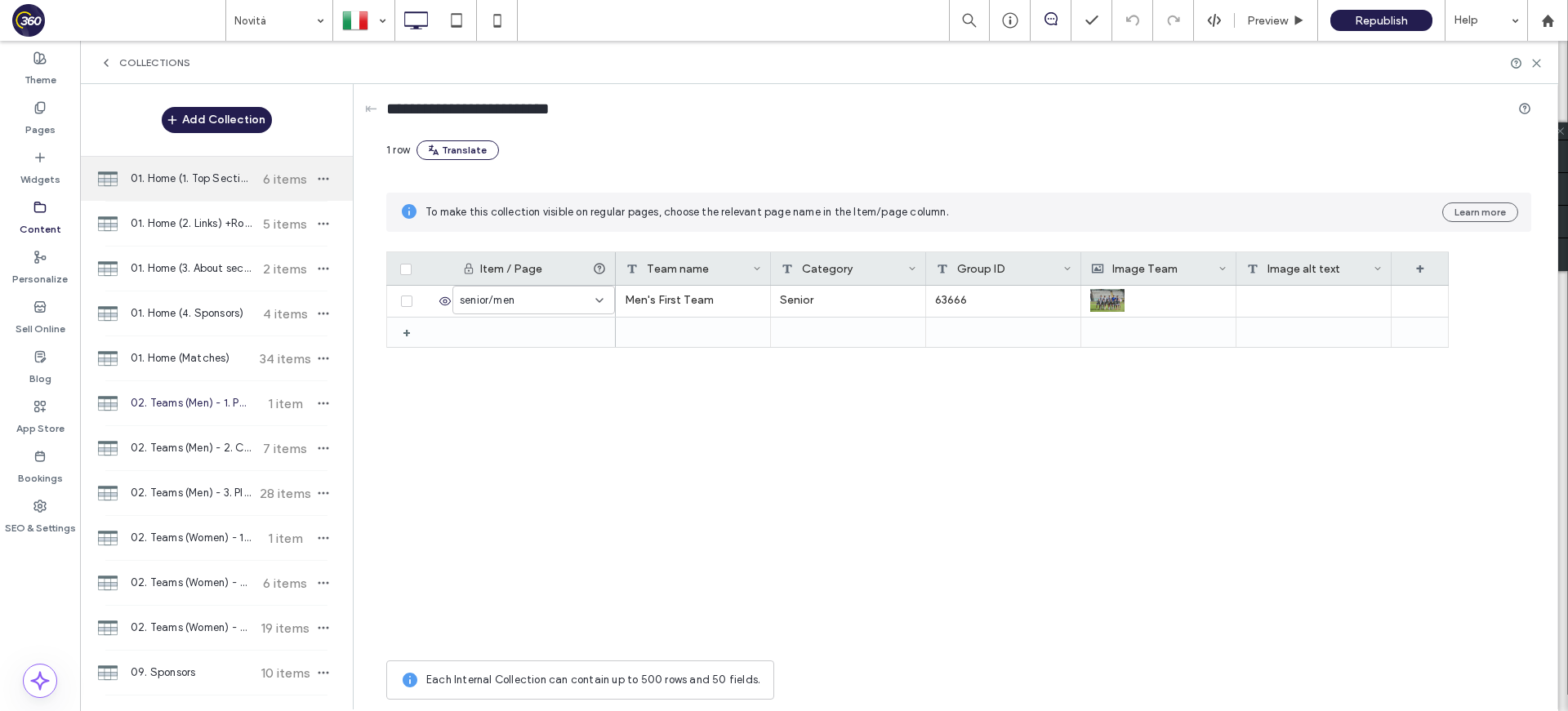
click at [198, 187] on div "01. Home (1. Top Section) +Rows 6 items" at bounding box center [216, 178] width 273 height 44
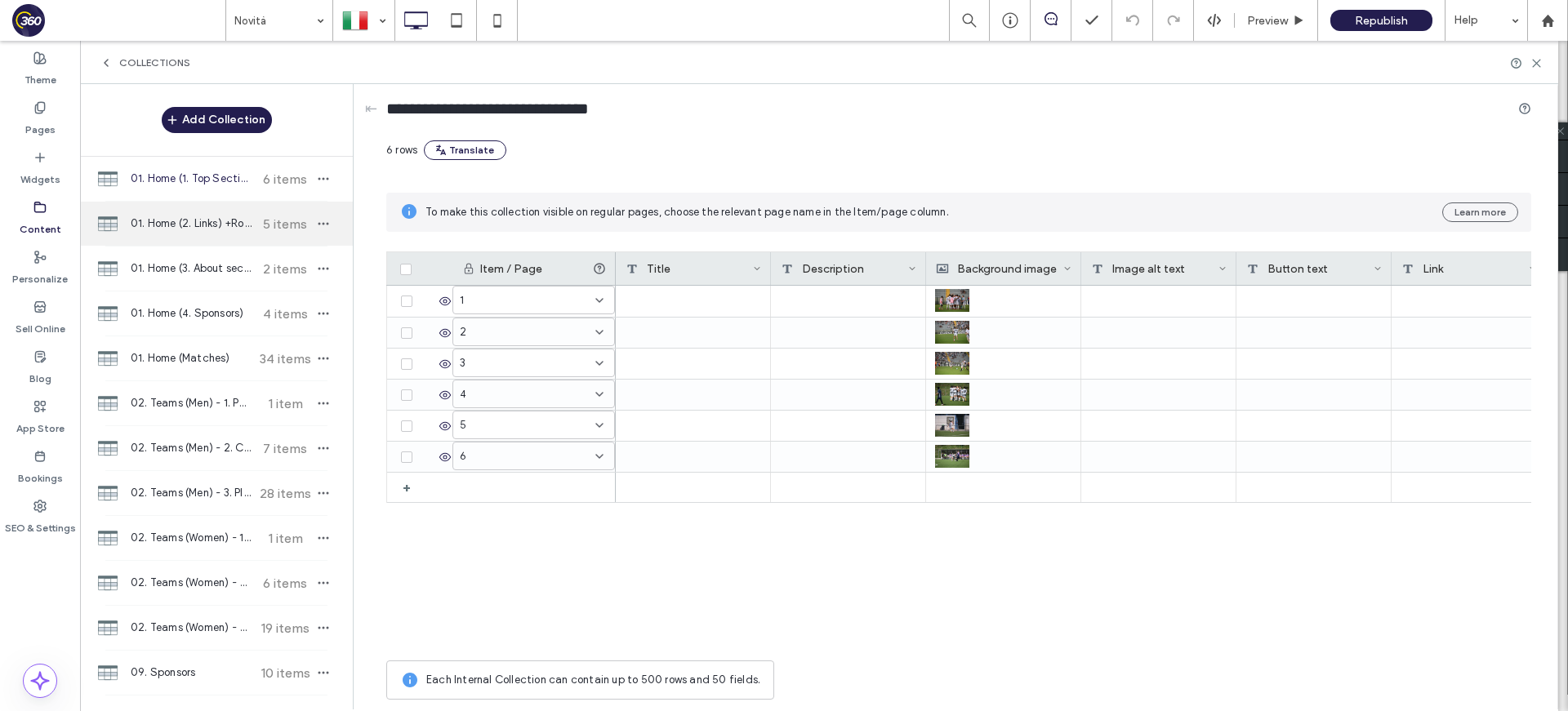
click at [201, 226] on span "01. Home (2. Links) +Rows" at bounding box center [191, 223] width 122 height 16
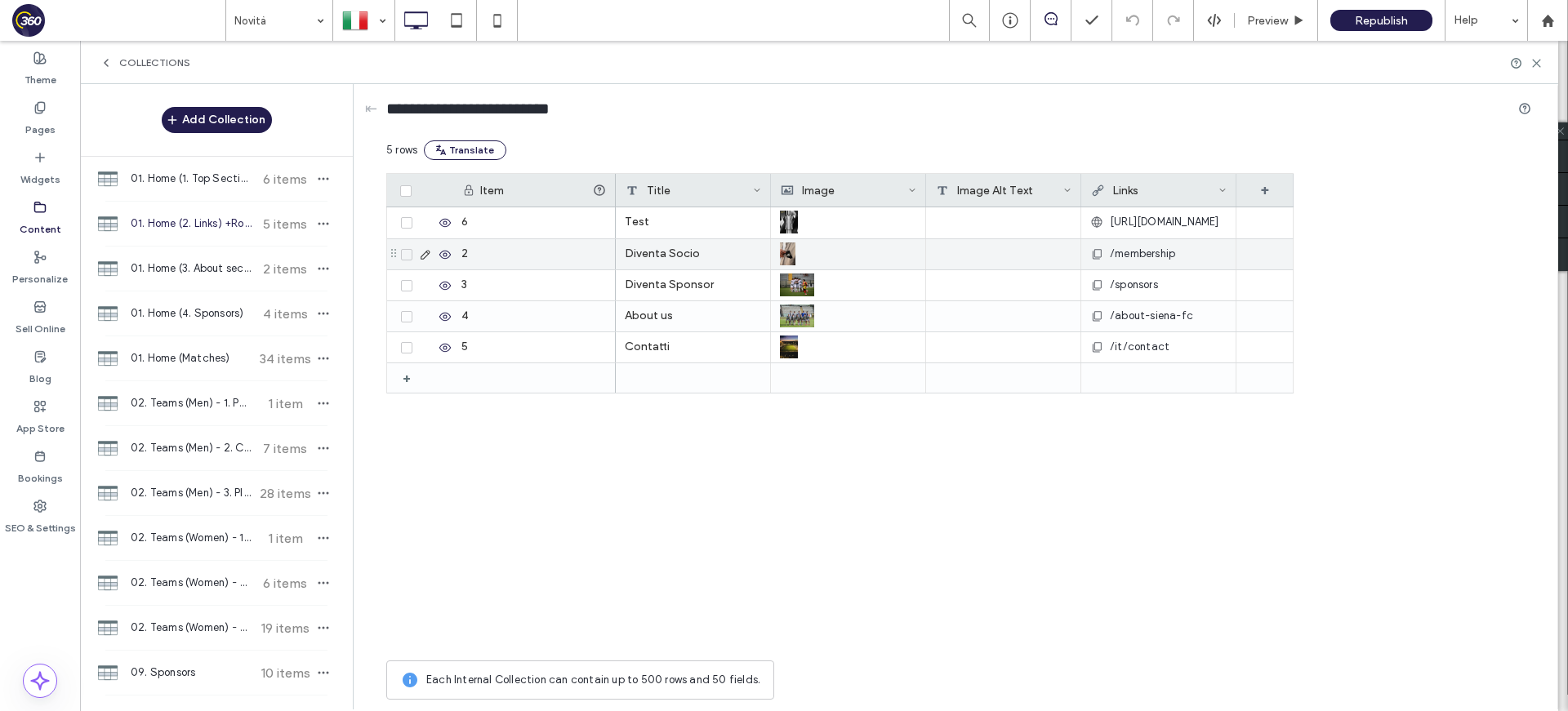
click at [667, 219] on div "Test" at bounding box center [693, 223] width 155 height 31
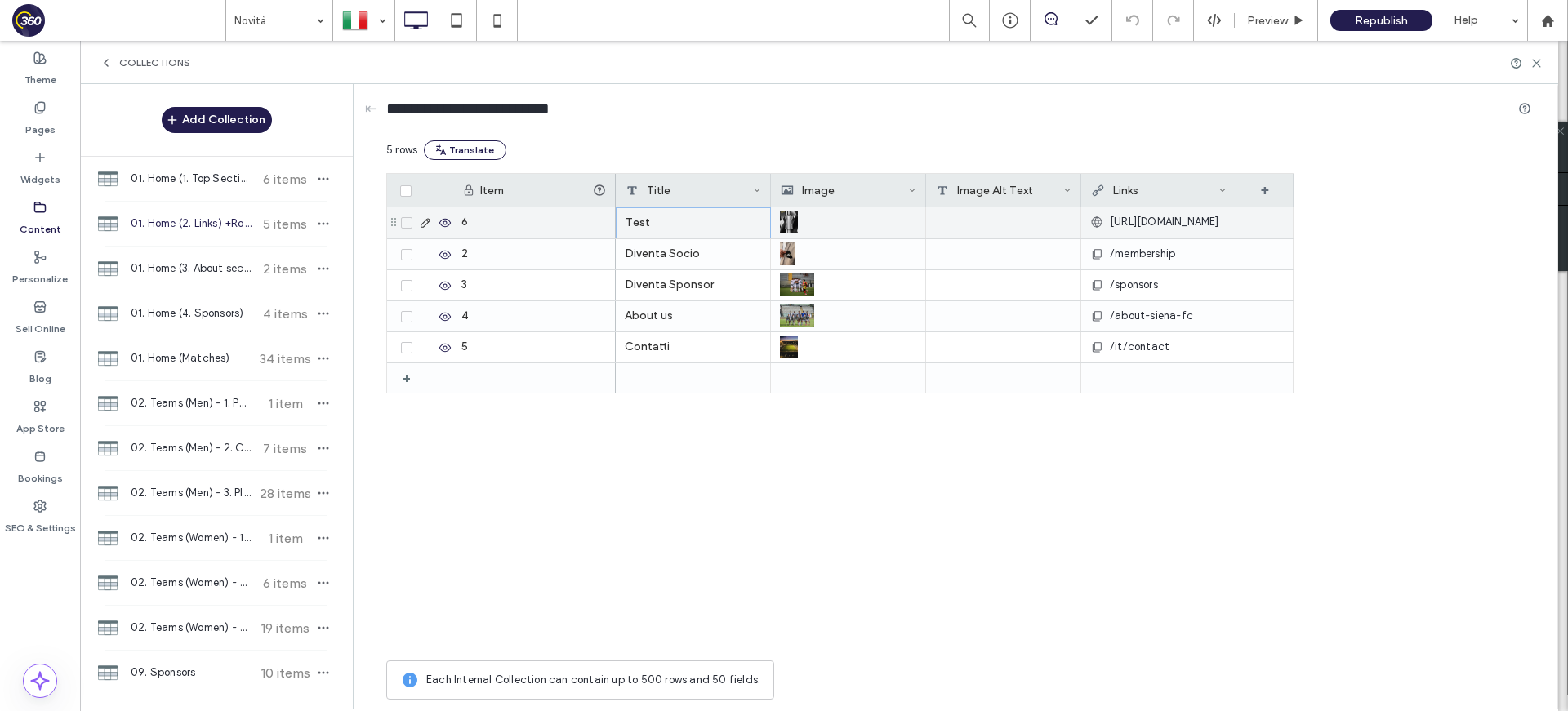
click at [667, 219] on div "Test" at bounding box center [693, 223] width 155 height 31
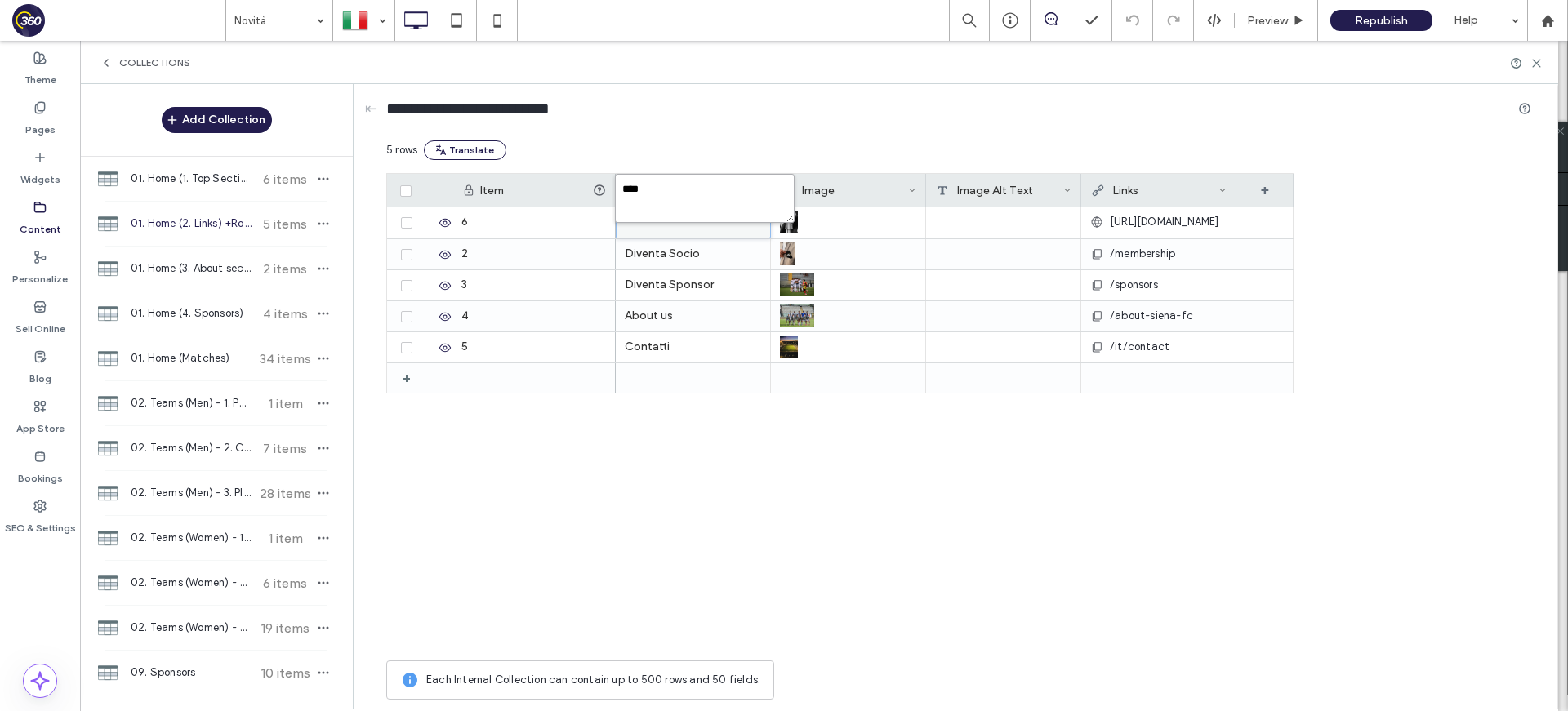
click at [672, 191] on textarea "****" at bounding box center [704, 198] width 179 height 49
paste textarea "***"
type textarea "*******"
click at [1540, 69] on div "Collections" at bounding box center [818, 63] width 1478 height 43
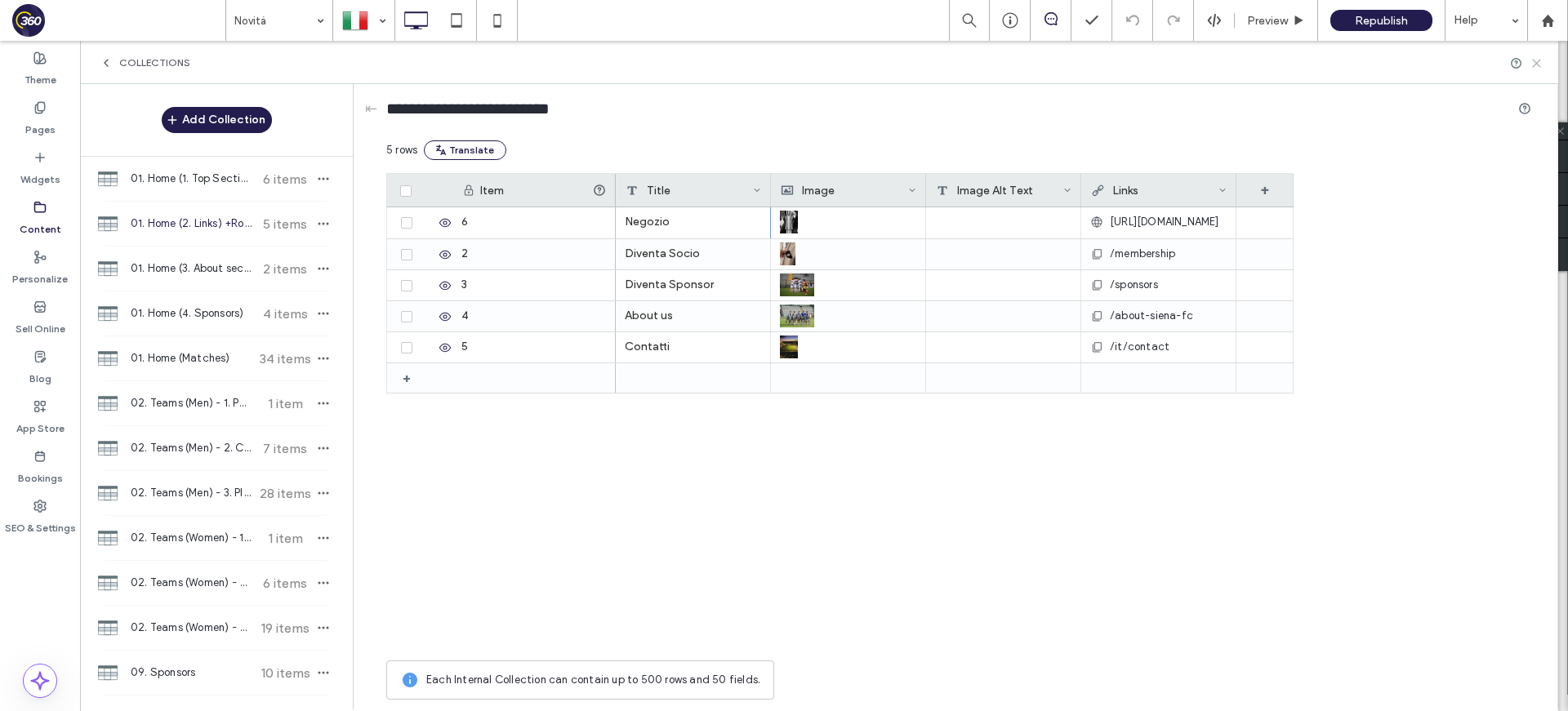
click at [1537, 59] on icon at bounding box center [1536, 63] width 12 height 12
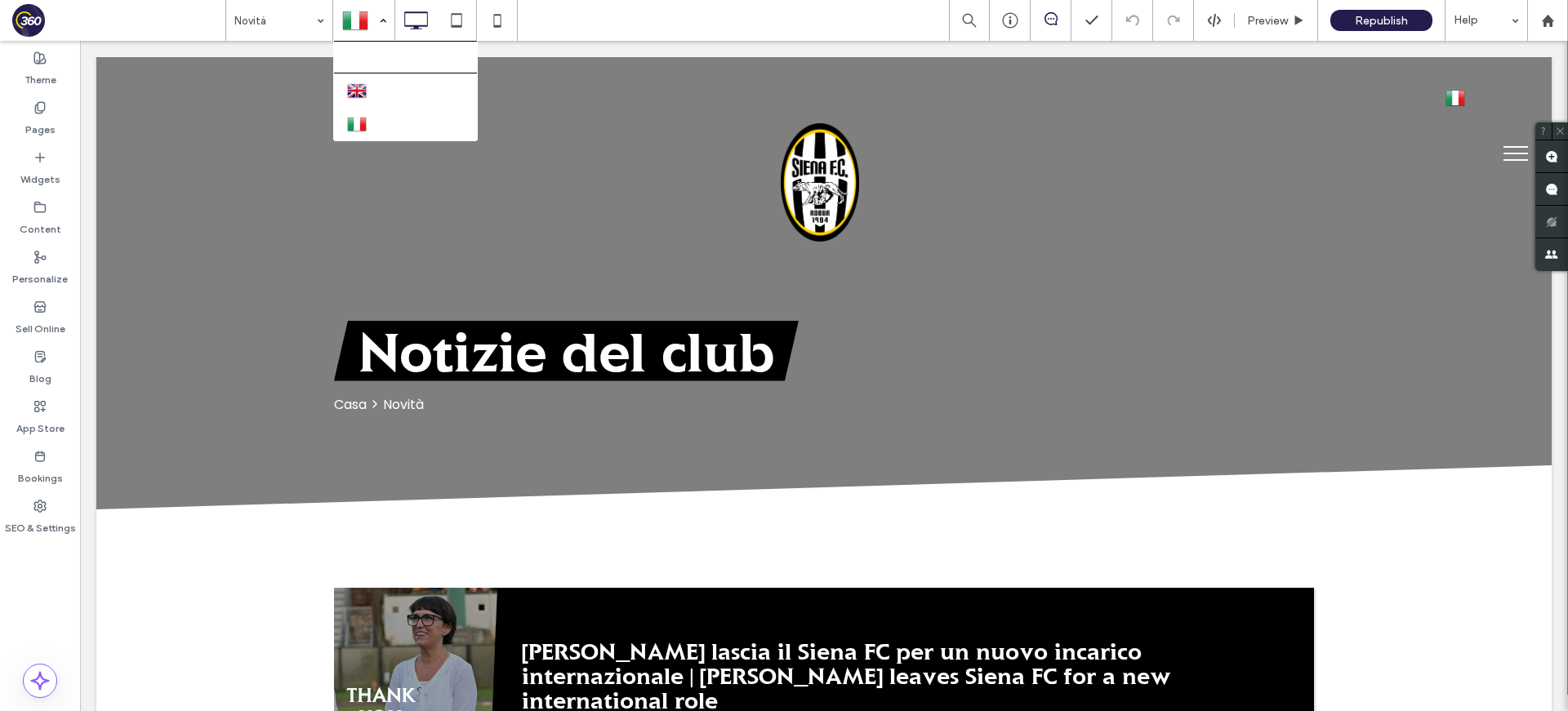
click at [377, 11] on div at bounding box center [364, 21] width 60 height 39
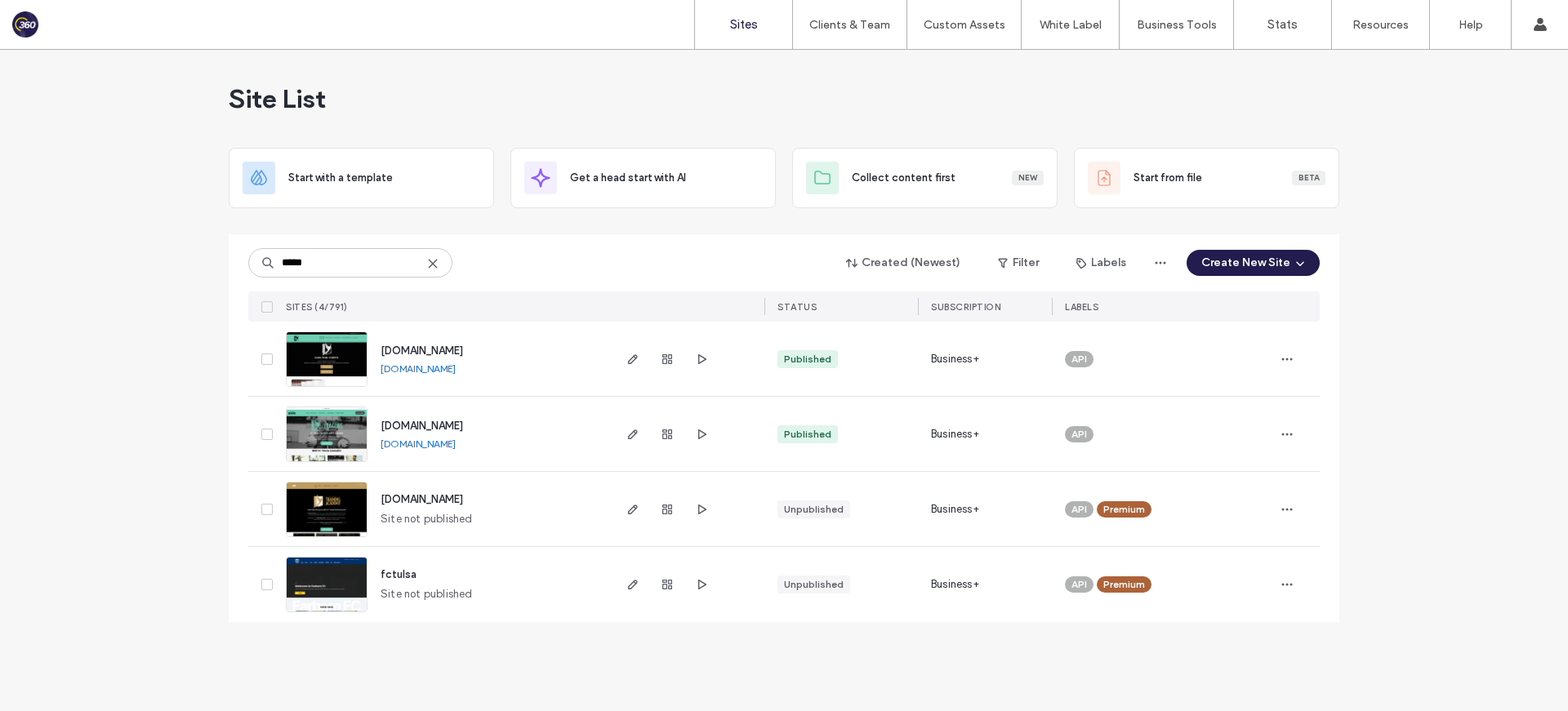
type input "*****"
click at [463, 349] on span "[DOMAIN_NAME]" at bounding box center [422, 351] width 82 height 12
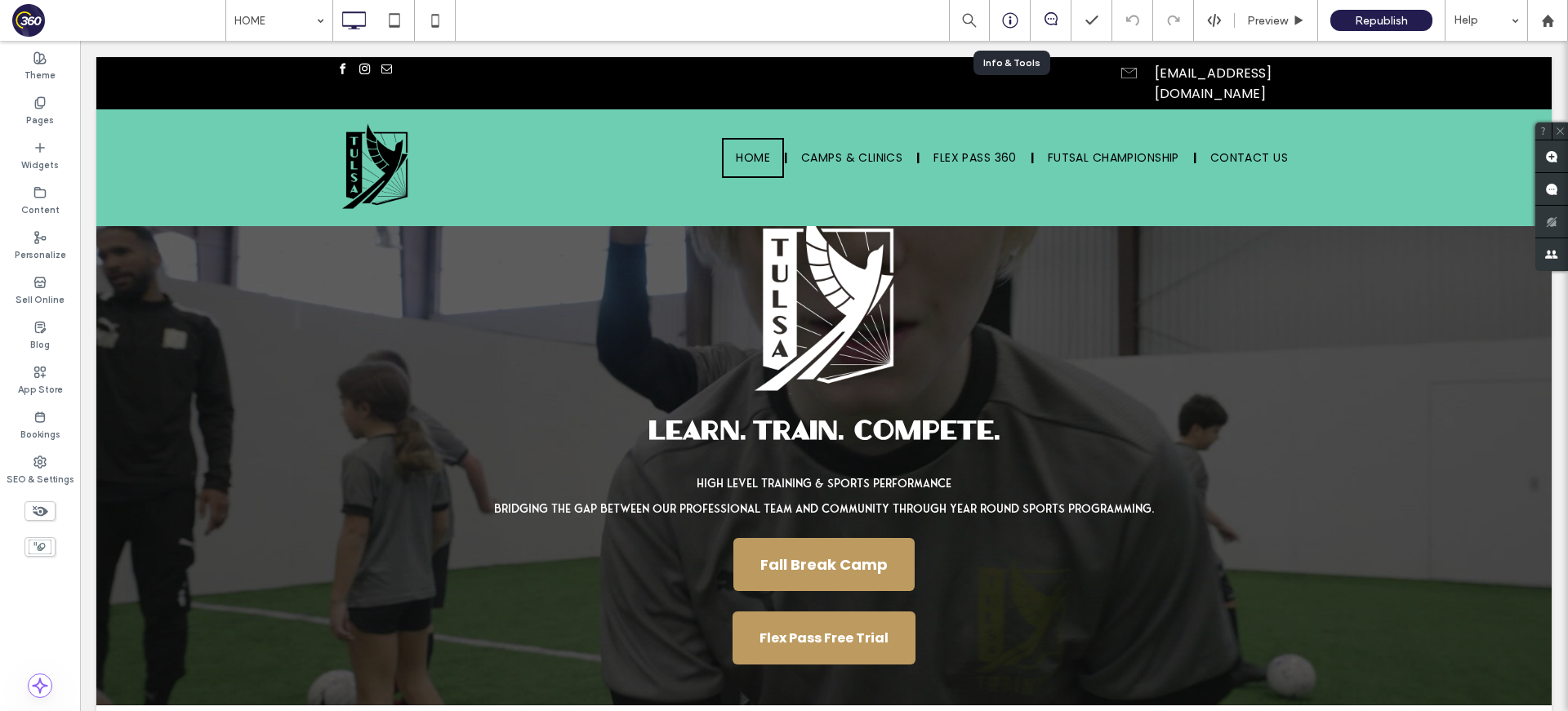
click at [1013, 21] on icon at bounding box center [1010, 20] width 16 height 16
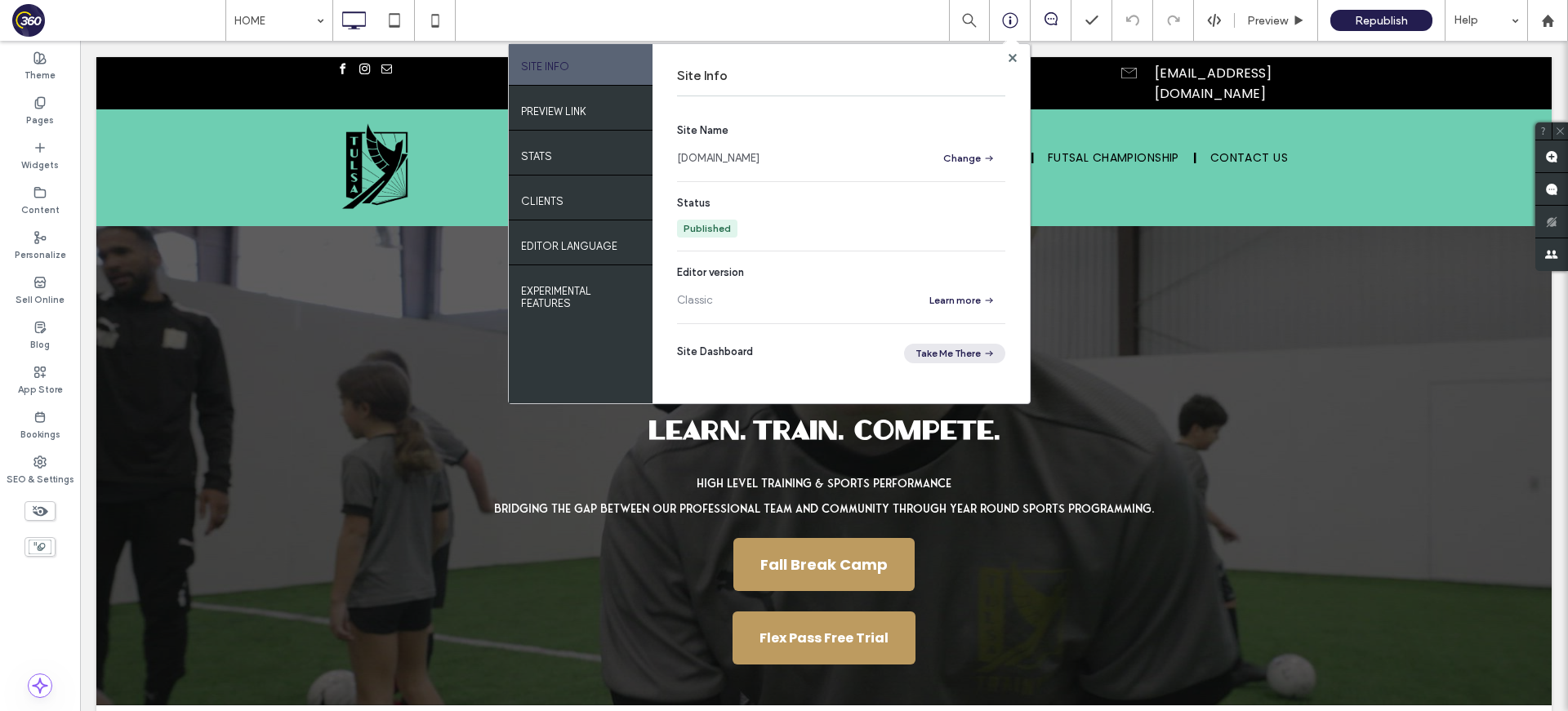
click at [983, 352] on icon "button" at bounding box center [988, 353] width 13 height 13
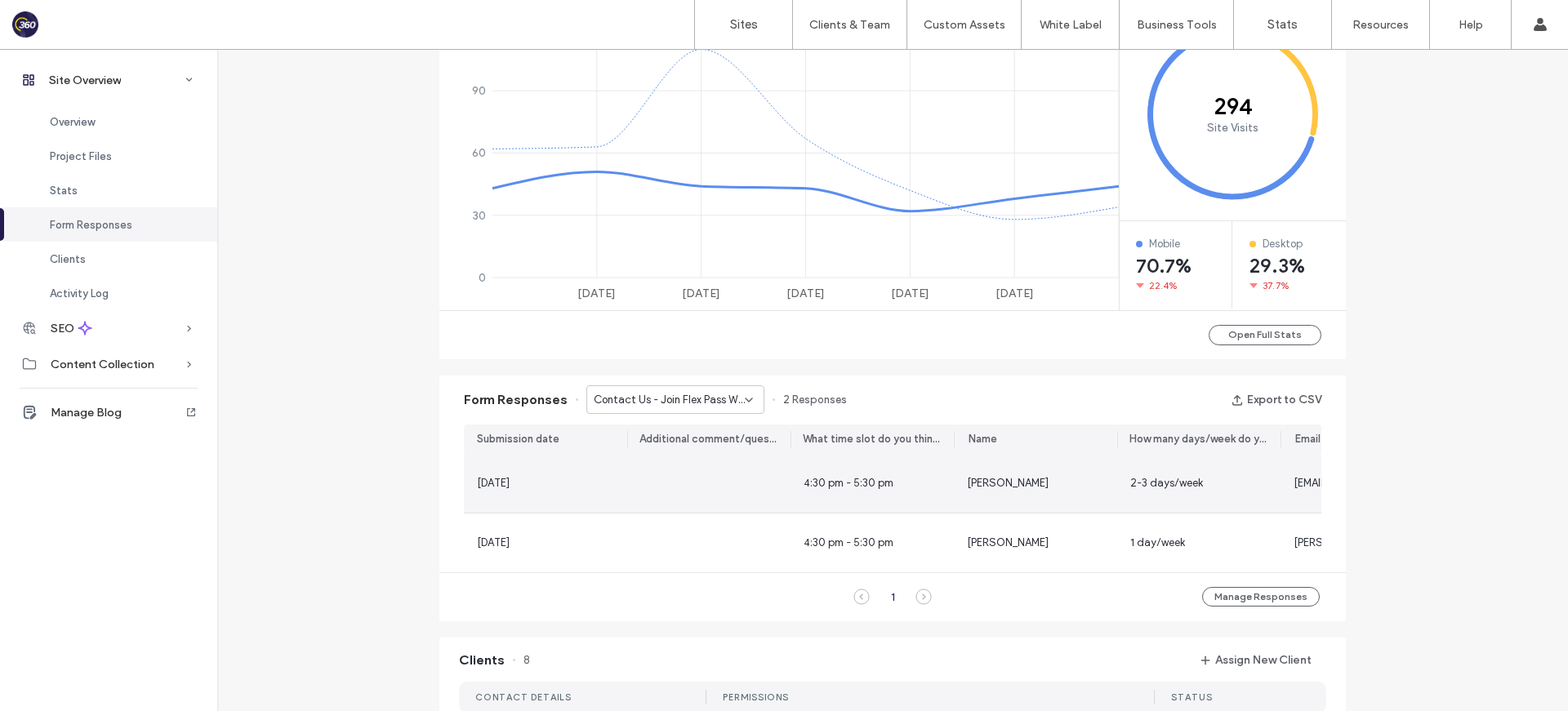
scroll to position [1063, 0]
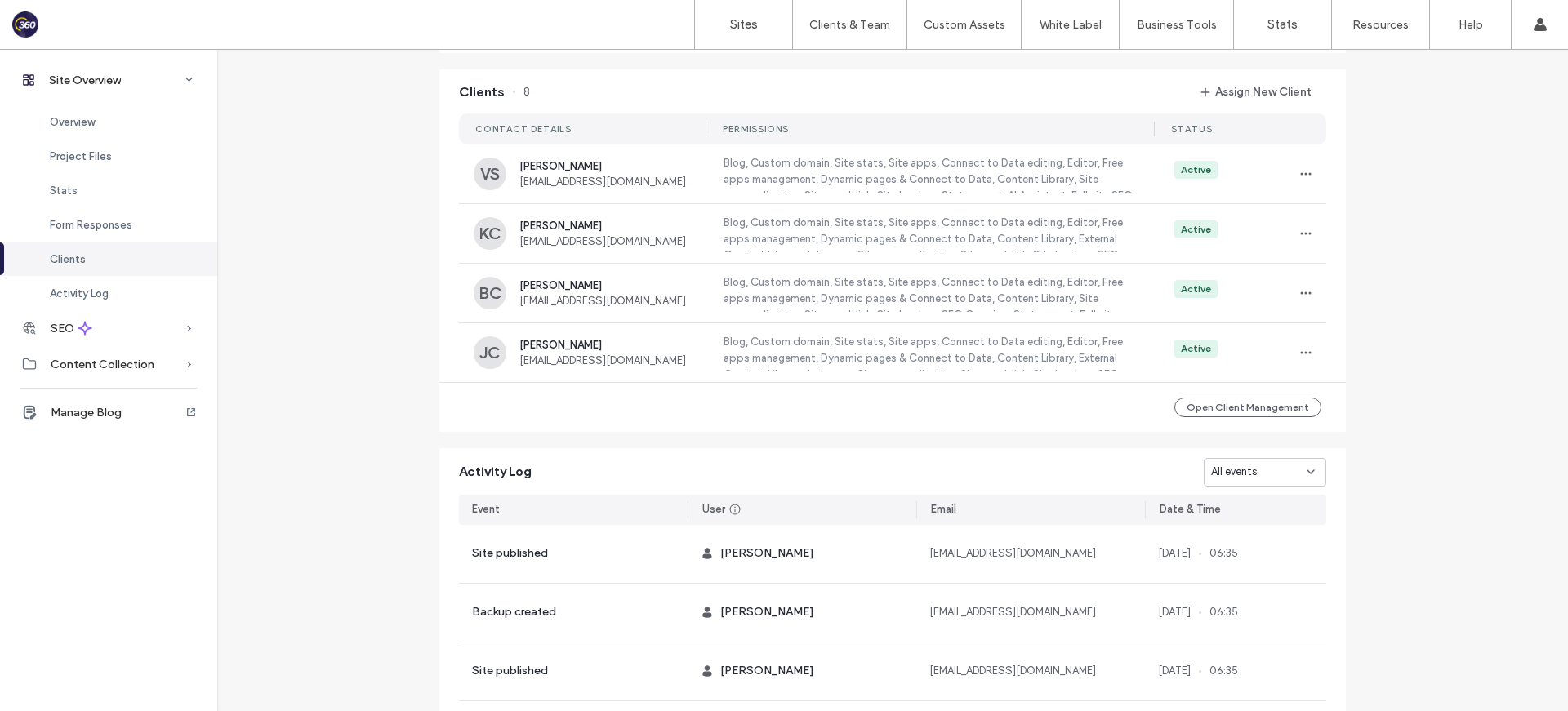
scroll to position [1305, 0]
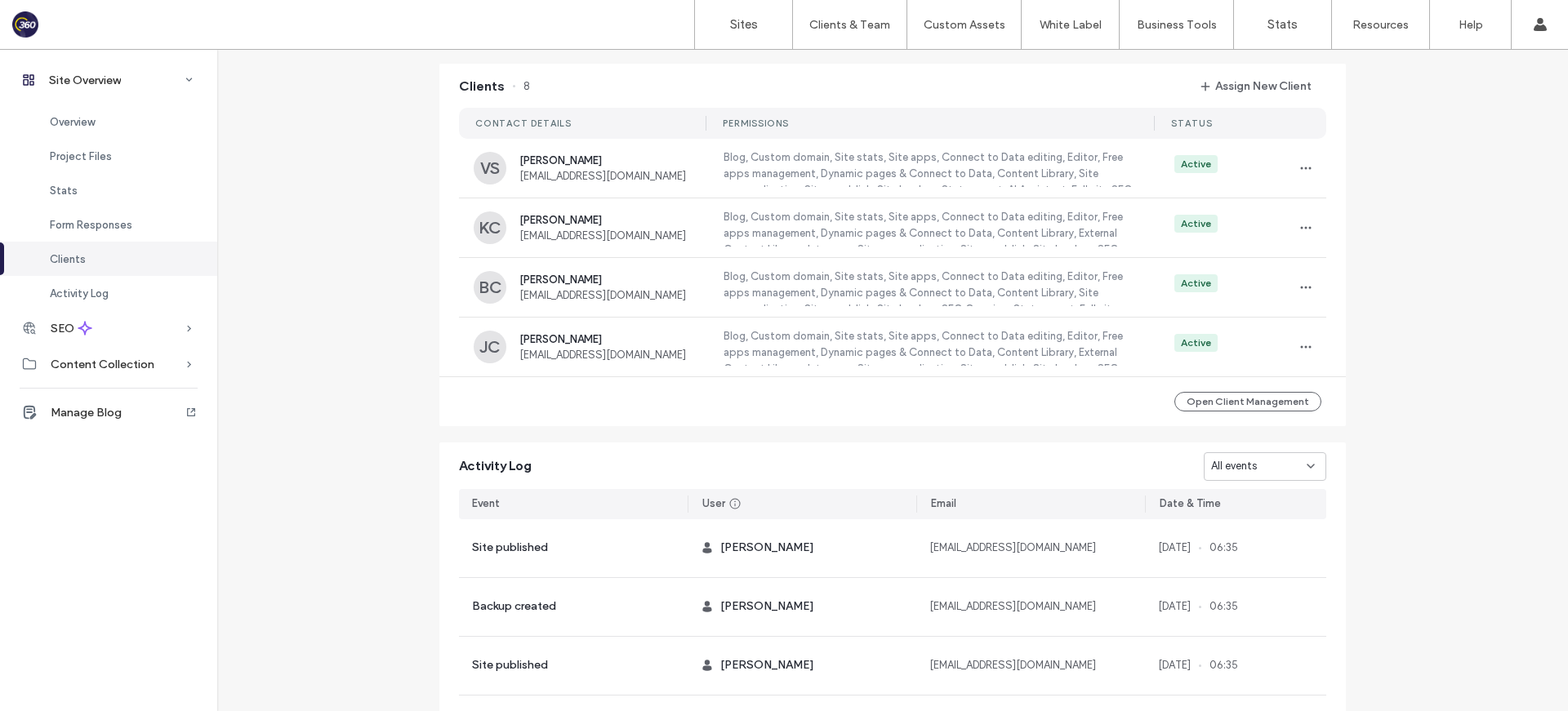
click at [1234, 469] on span "All events" at bounding box center [1233, 466] width 45 height 16
click at [1262, 587] on span "Site restored" at bounding box center [1237, 587] width 63 height 16
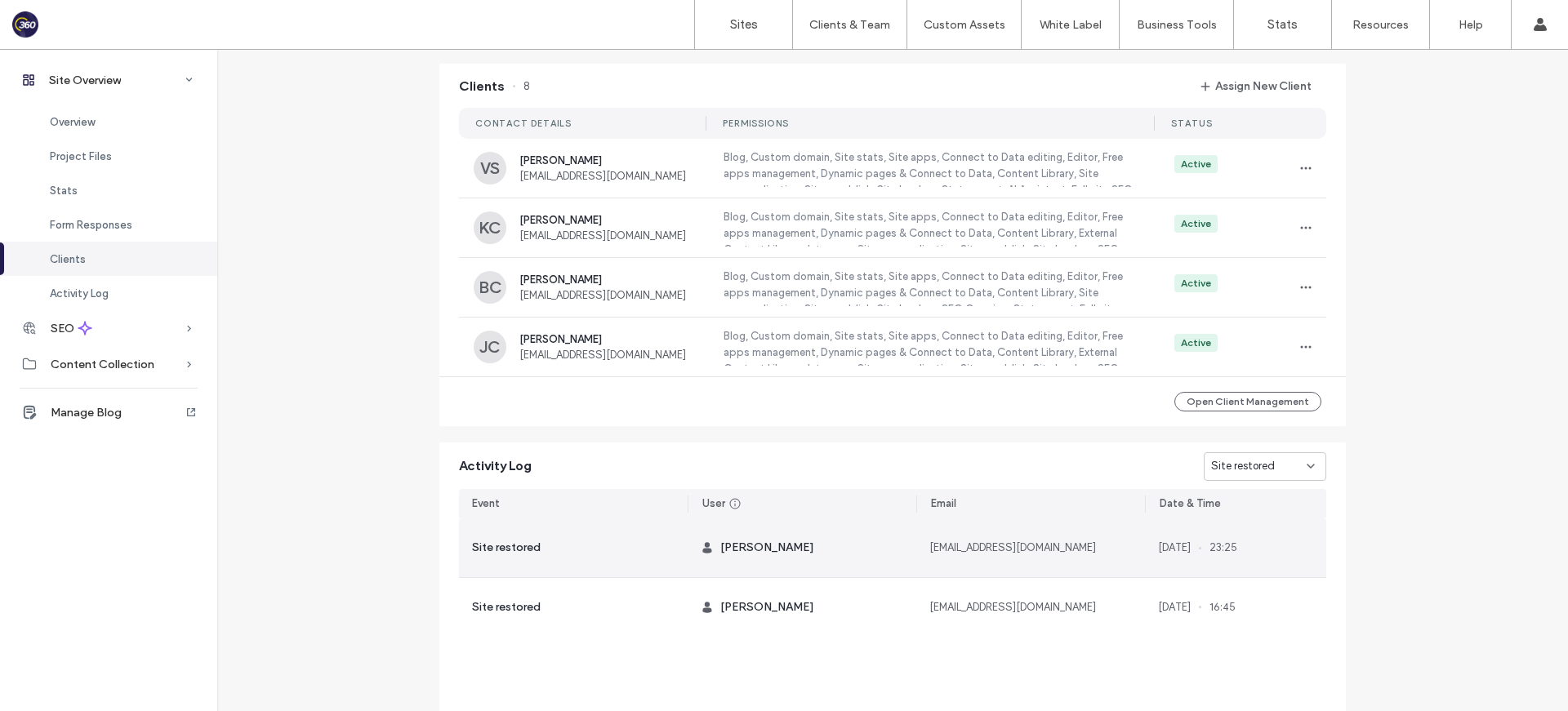
scroll to position [1417, 0]
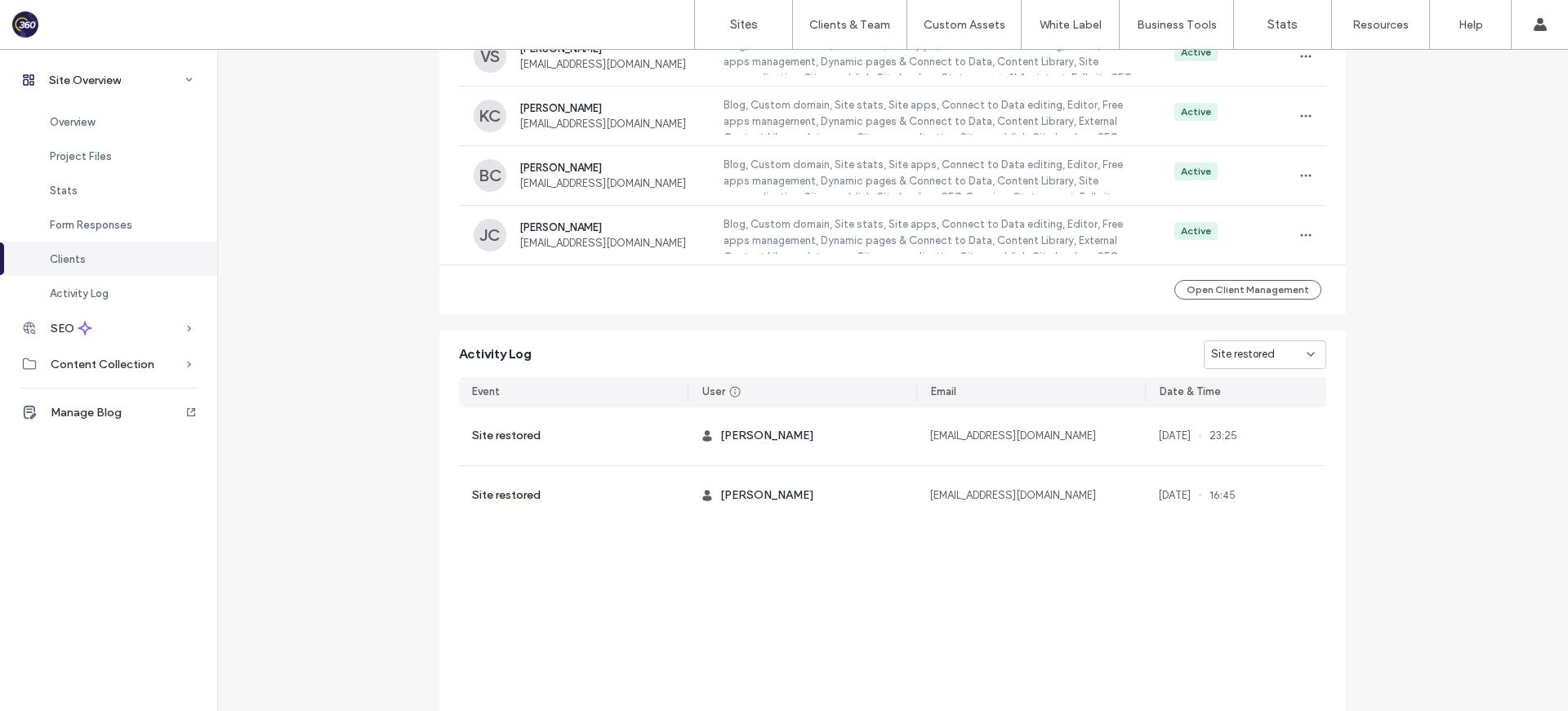
click at [1265, 363] on span "Site restored" at bounding box center [1243, 354] width 63 height 16
click at [1215, 359] on span "Site restored" at bounding box center [1243, 354] width 63 height 16
